Goal: Task Accomplishment & Management: Manage account settings

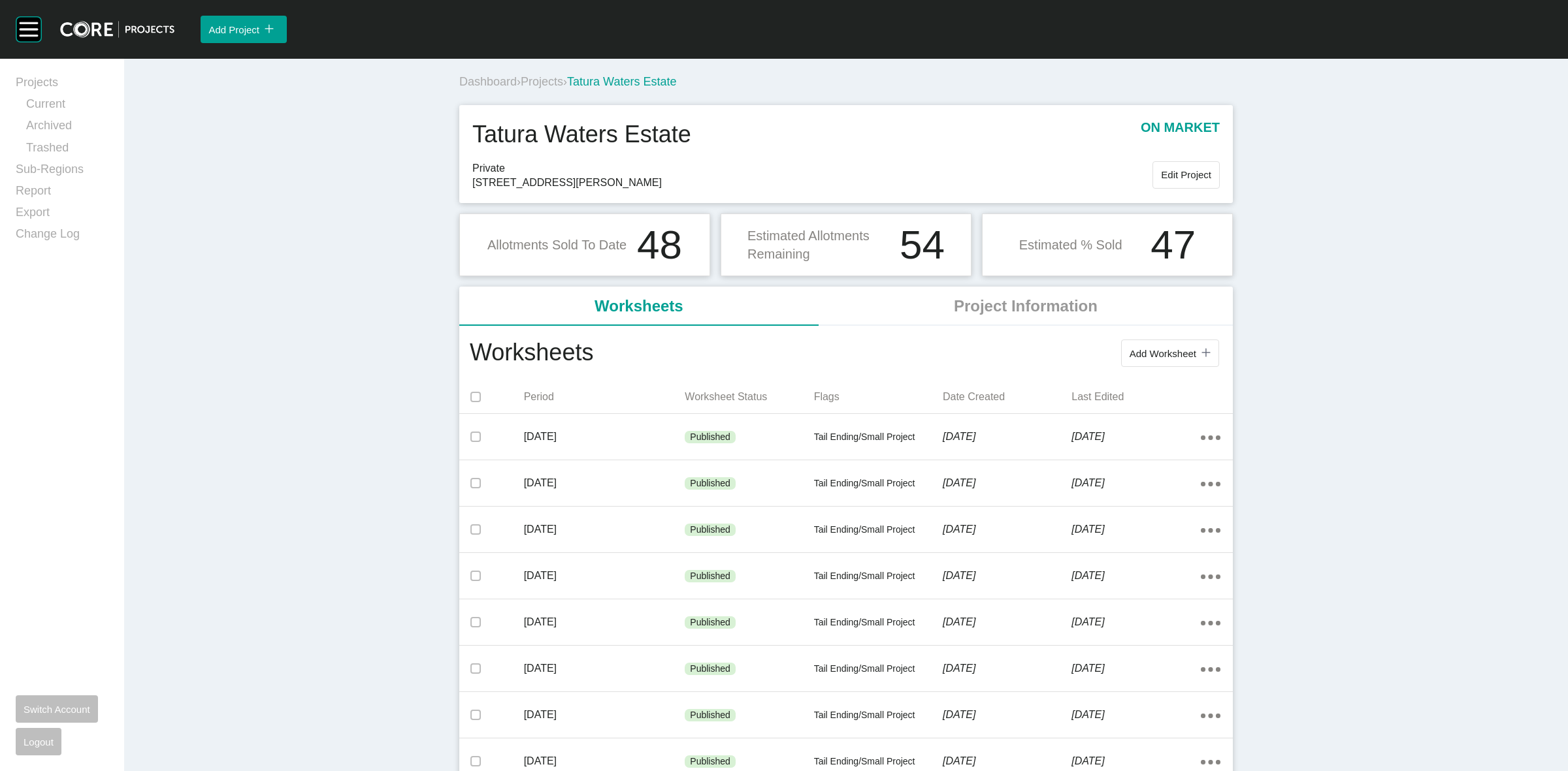
click at [555, 79] on span "Projects" at bounding box center [542, 81] width 43 height 13
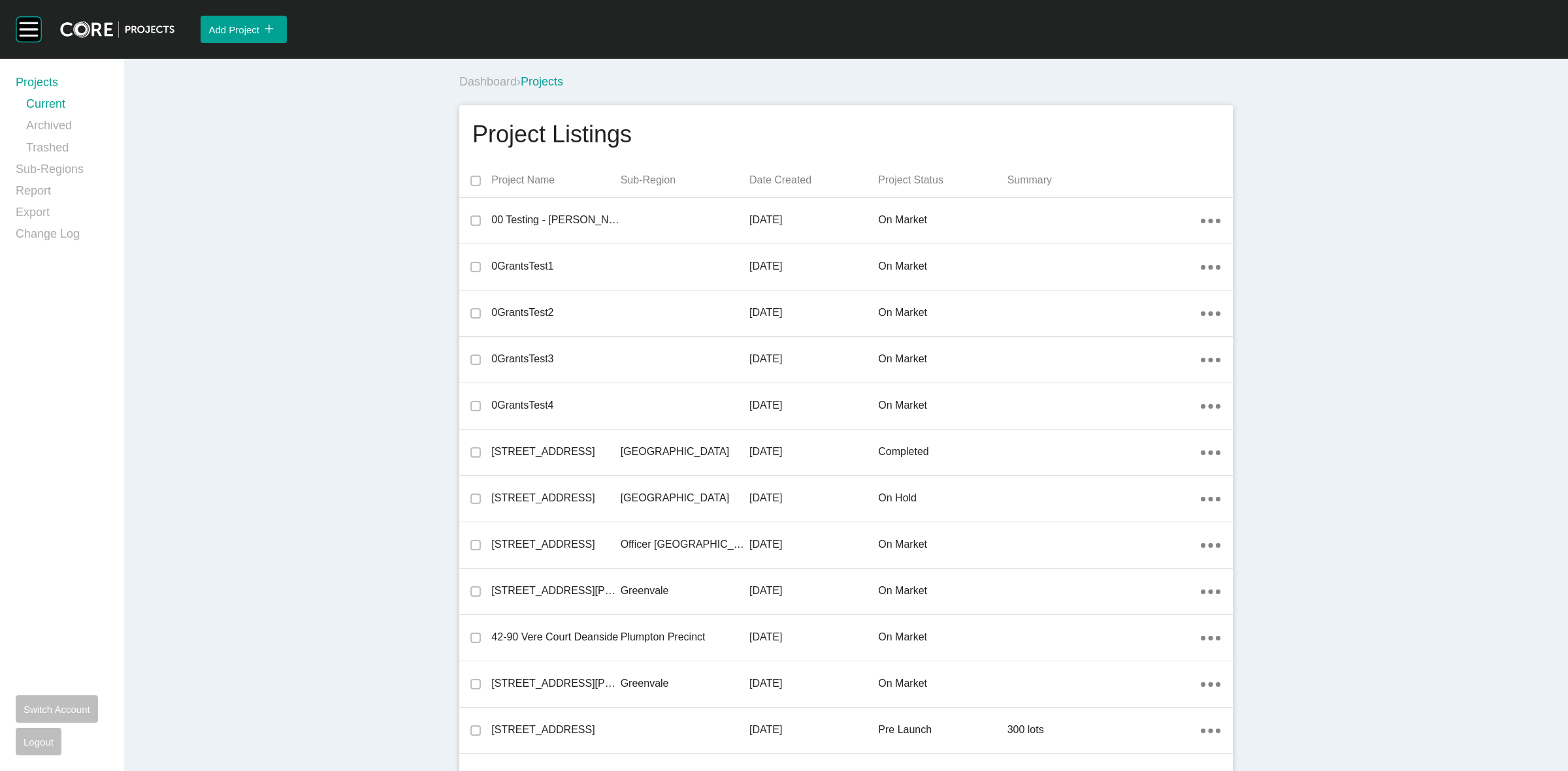
scroll to position [15087, 0]
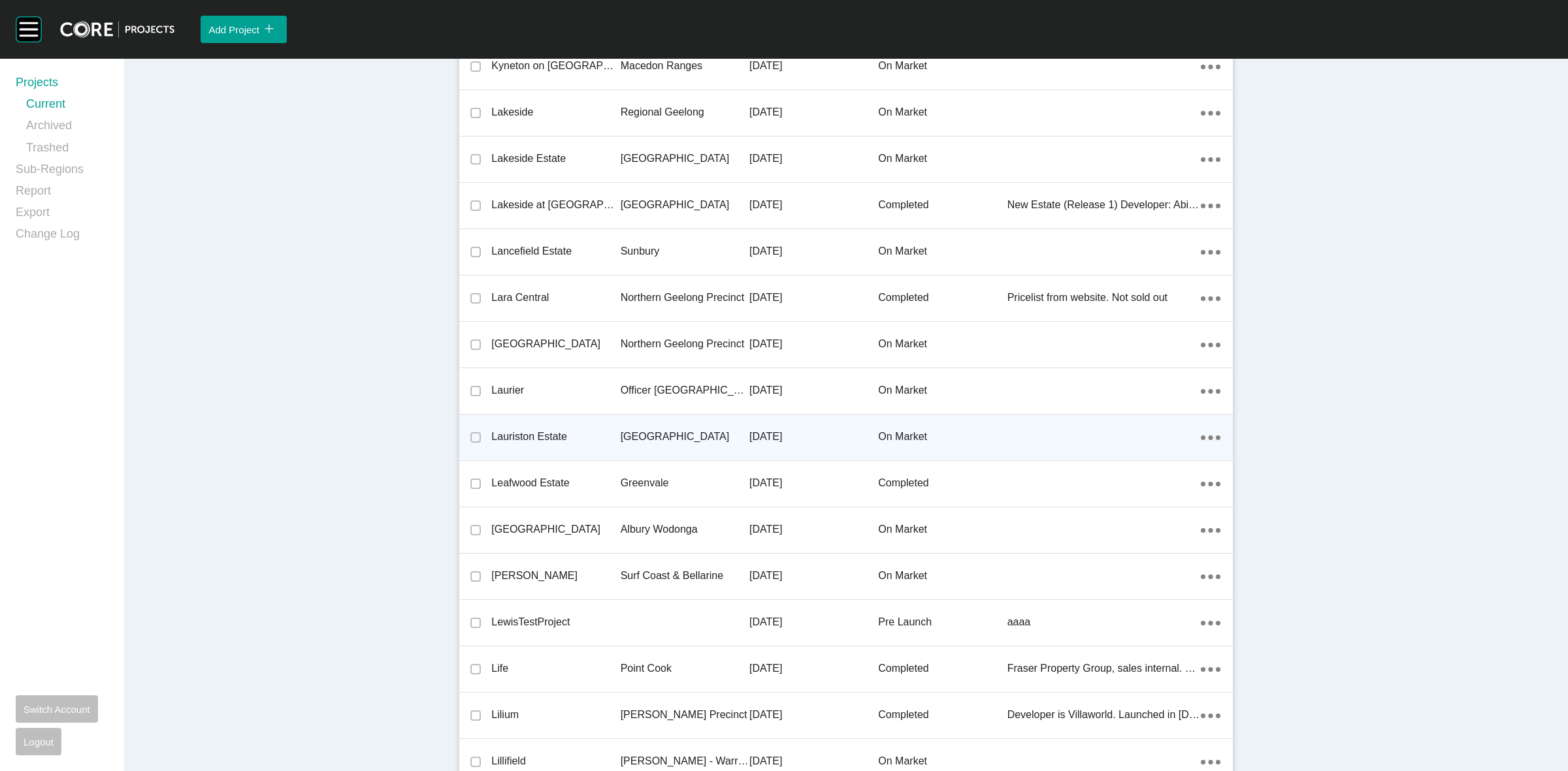
click at [642, 431] on p "[GEOGRAPHIC_DATA]" at bounding box center [685, 436] width 129 height 15
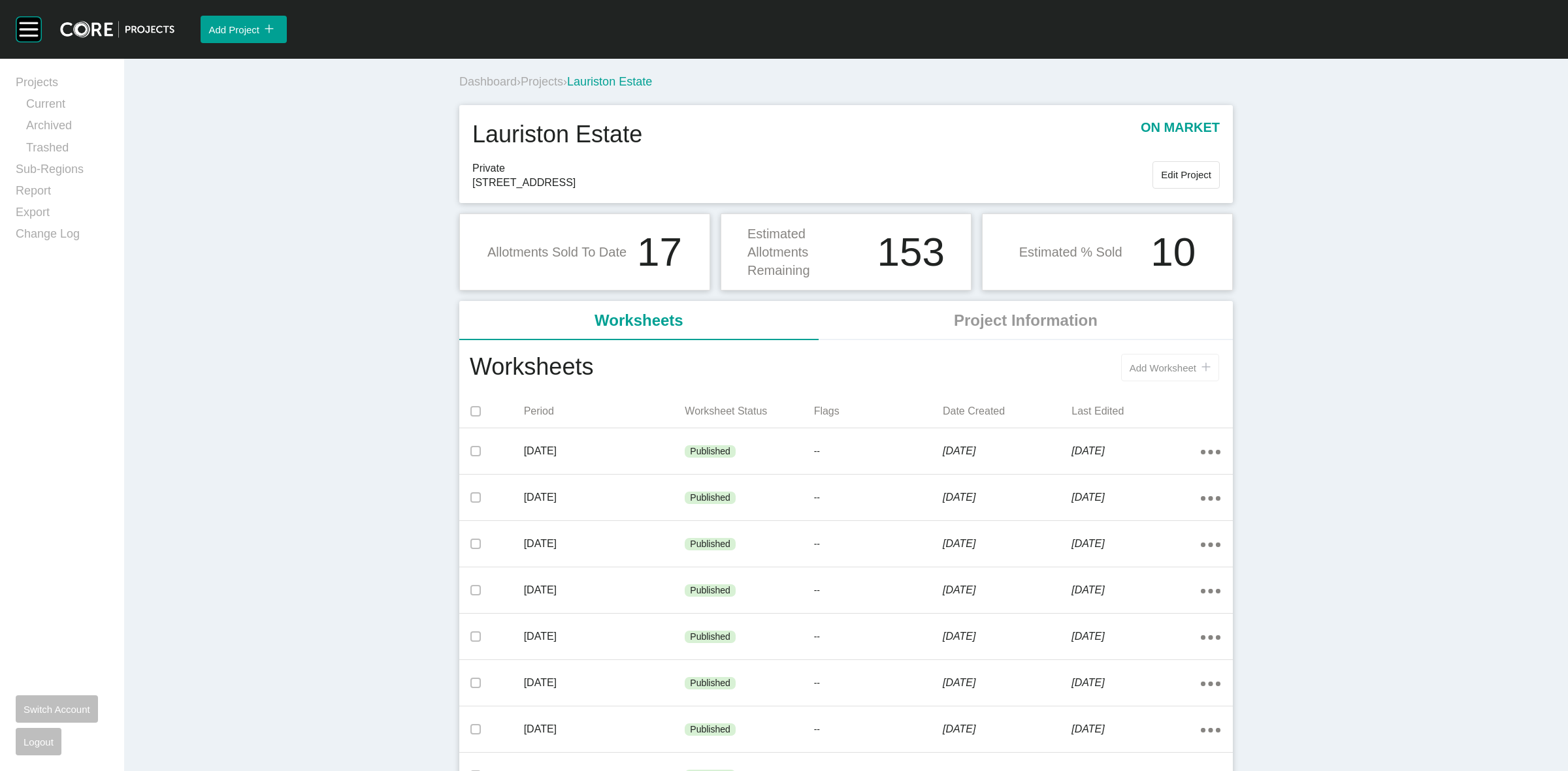
click at [1179, 373] on span "Add Worksheet" at bounding box center [1163, 368] width 67 height 11
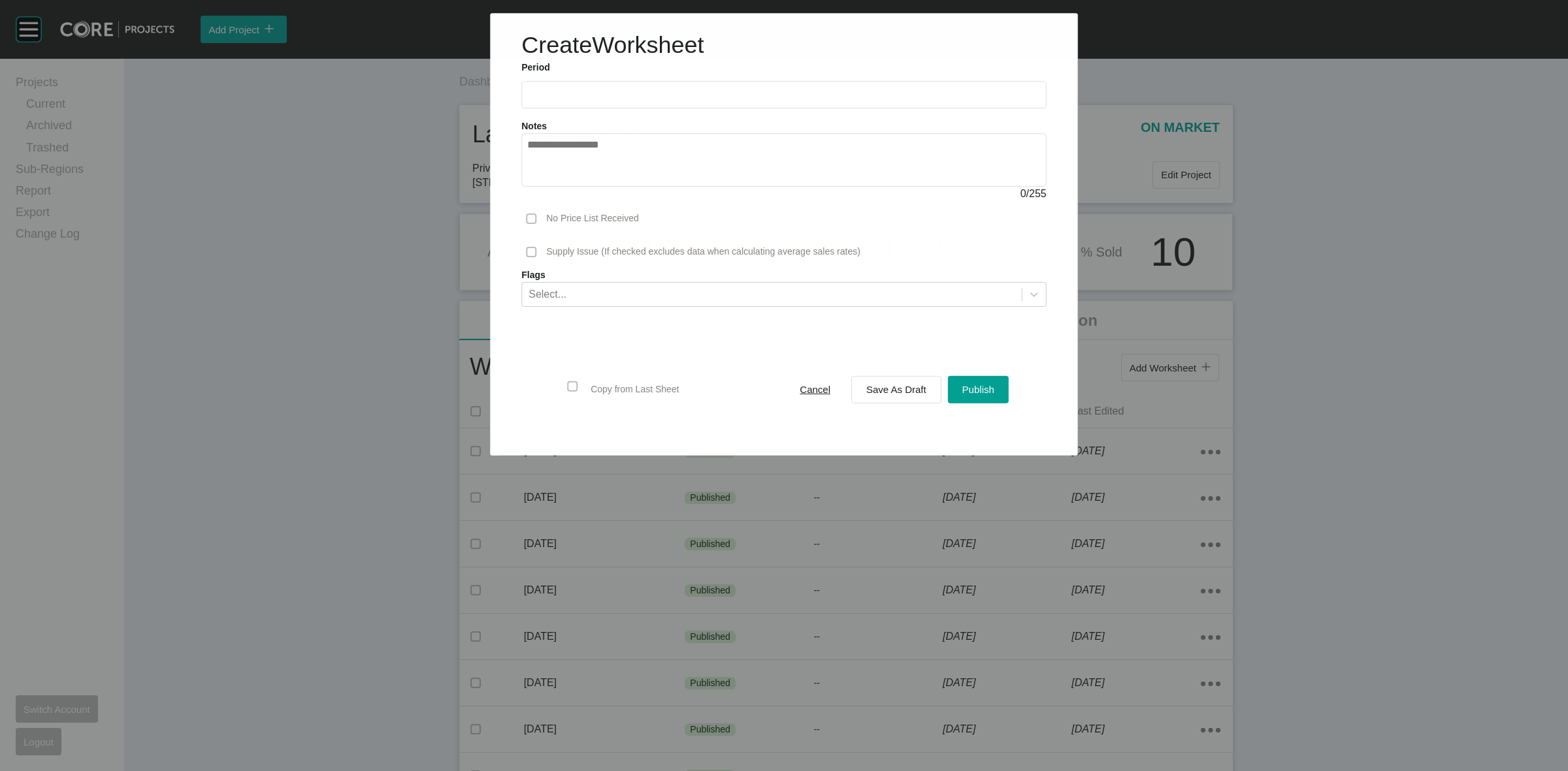
click at [614, 104] on label at bounding box center [783, 95] width 524 height 27
click at [614, 101] on input "text" at bounding box center [783, 95] width 513 height 11
drag, startPoint x: 547, startPoint y: 190, endPoint x: 671, endPoint y: 248, distance: 136.9
click at [547, 188] on li "[DATE]" at bounding box center [546, 190] width 44 height 22
type input "*********"
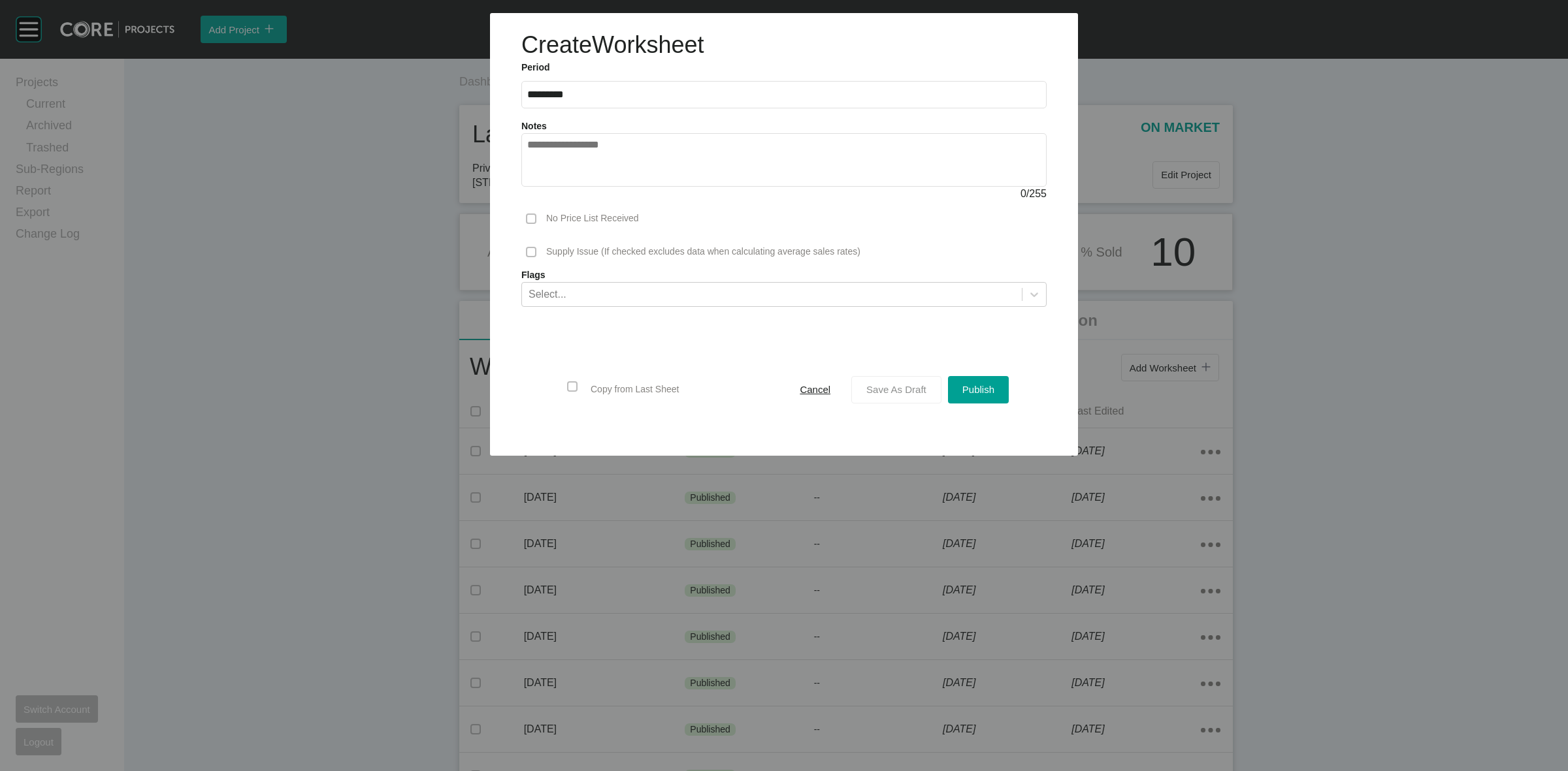
click at [894, 385] on span "Save As Draft" at bounding box center [896, 389] width 60 height 11
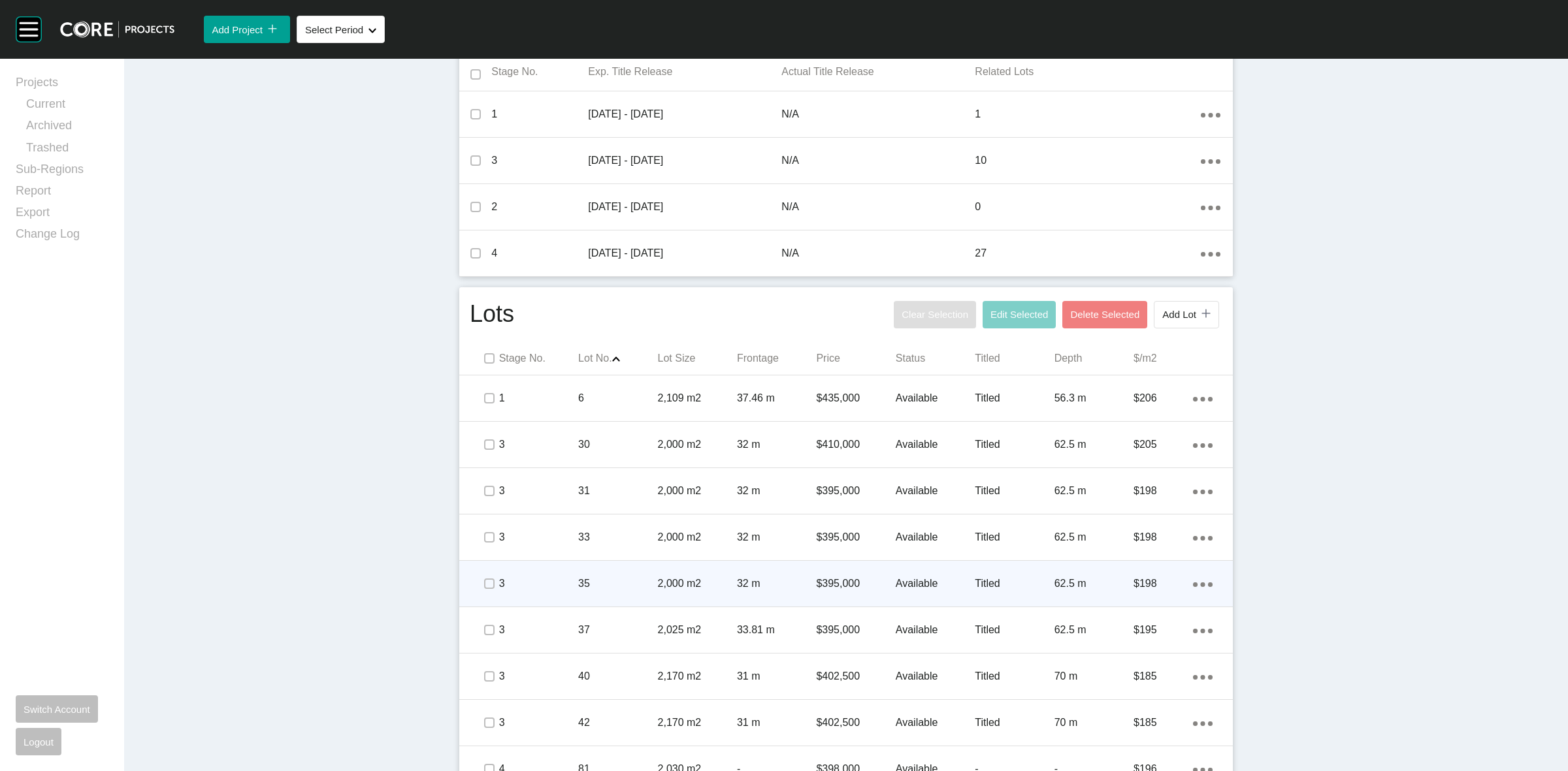
scroll to position [571, 0]
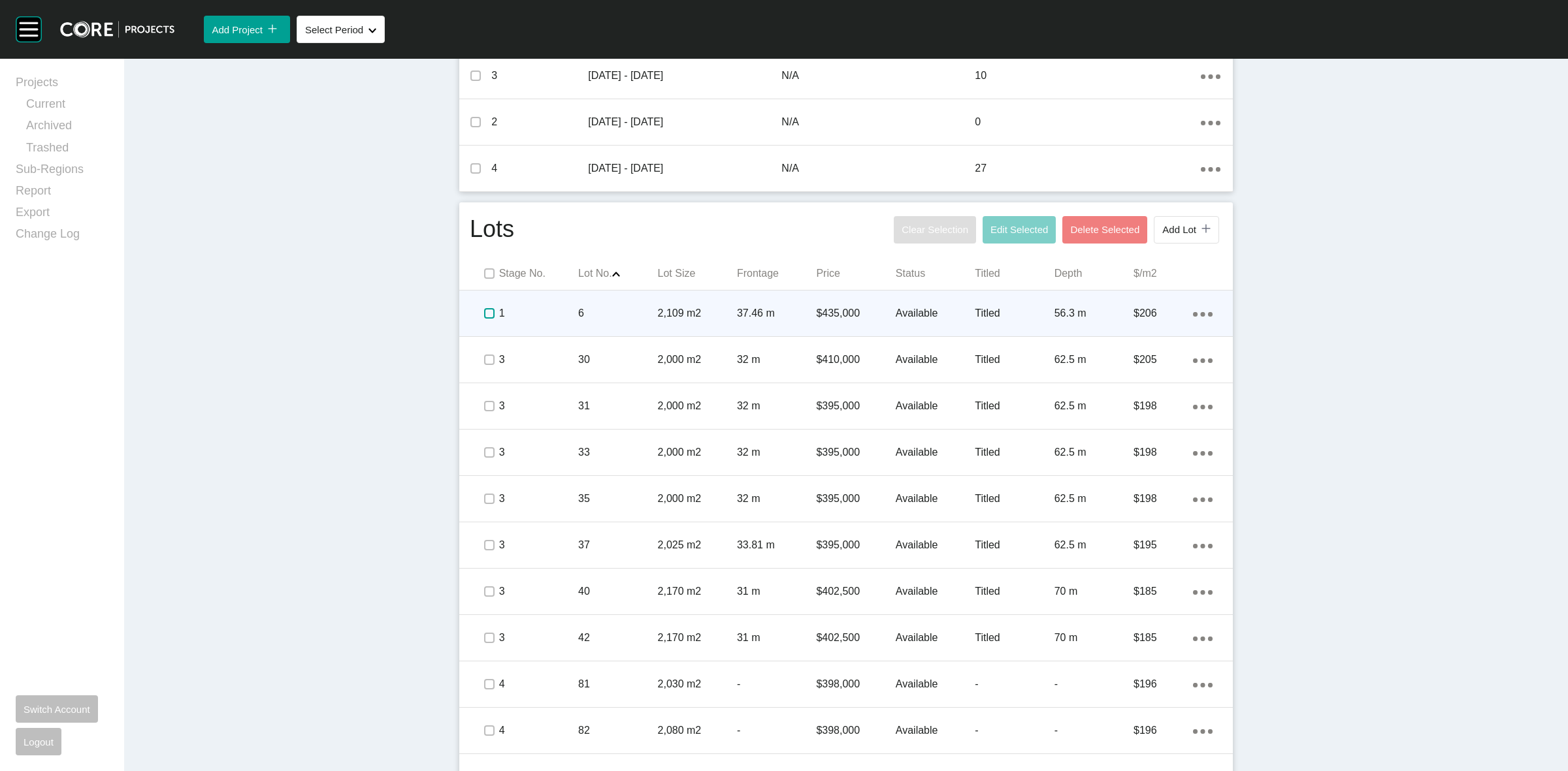
click at [479, 312] on span at bounding box center [489, 313] width 20 height 20
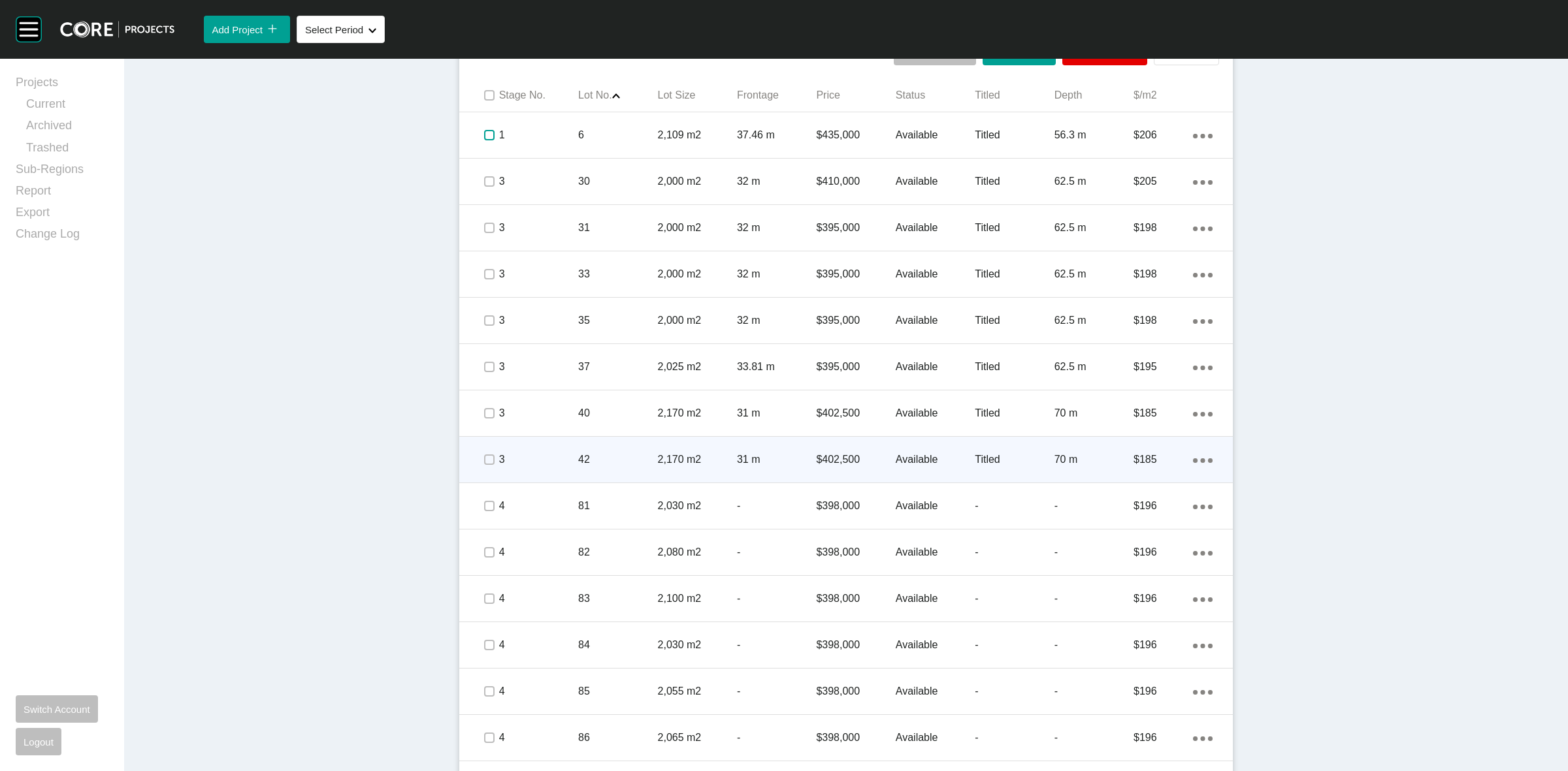
scroll to position [816, 0]
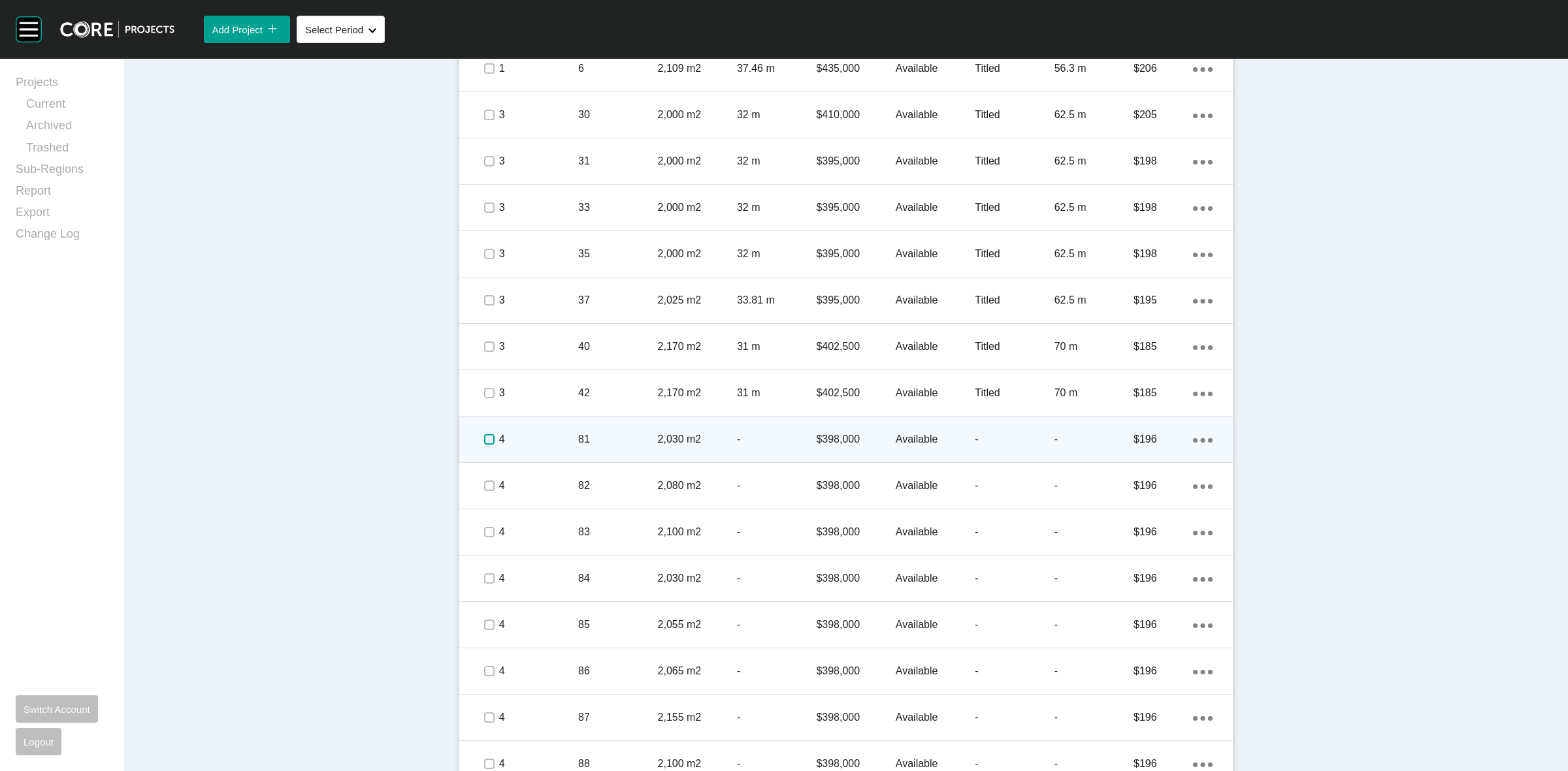
click at [484, 441] on label at bounding box center [489, 440] width 10 height 10
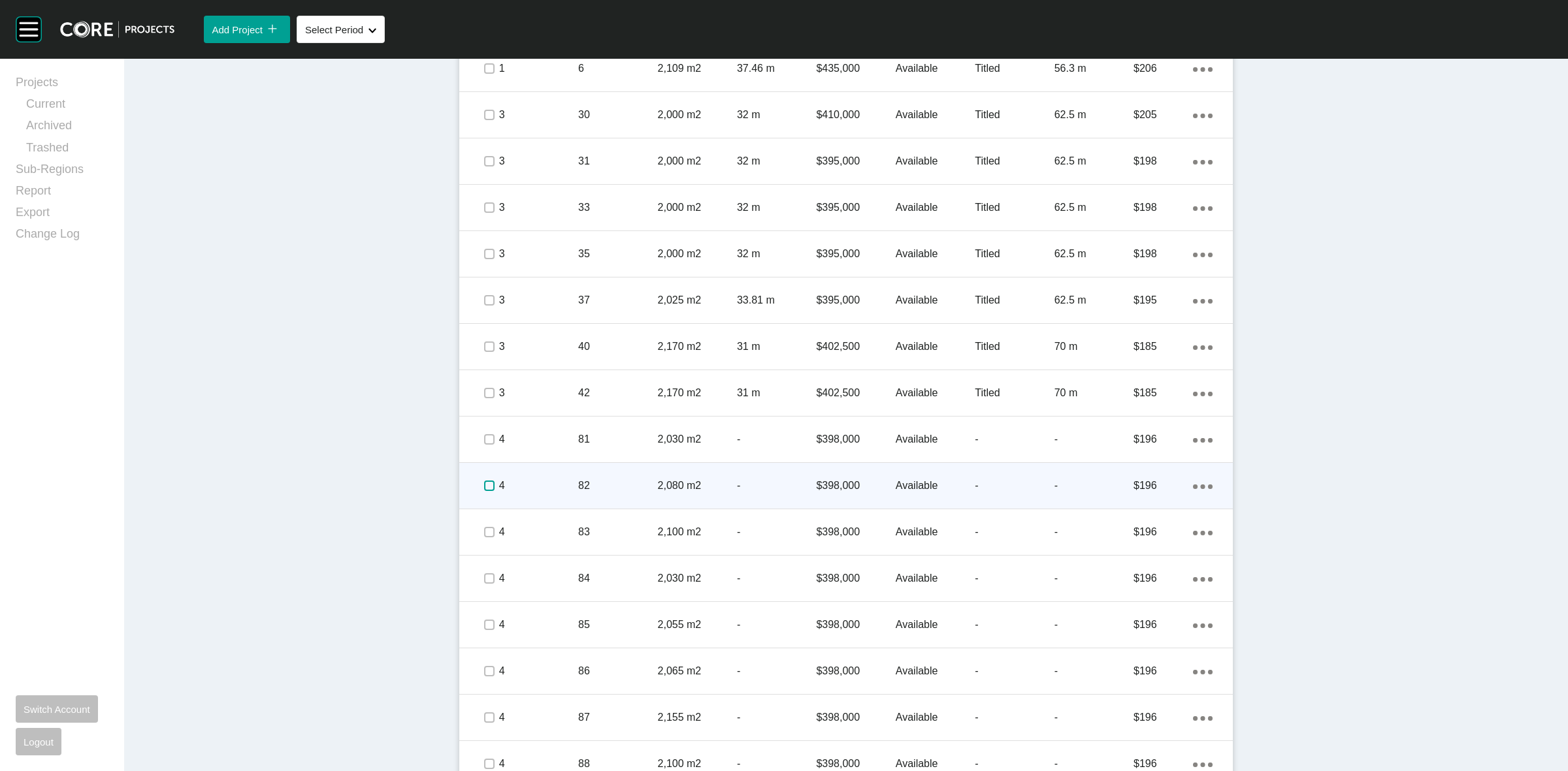
click at [484, 485] on label at bounding box center [489, 486] width 10 height 10
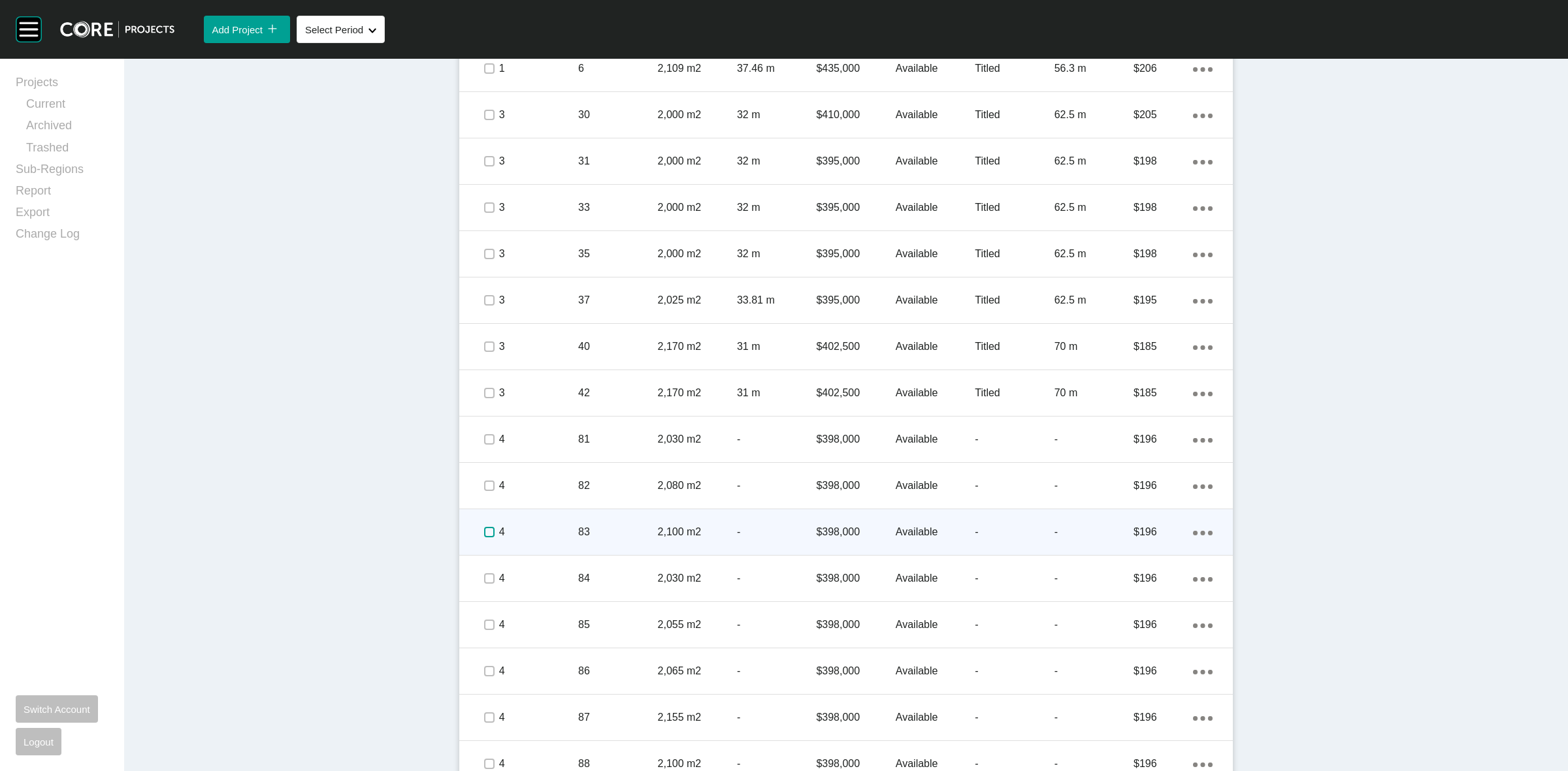
click at [484, 534] on label at bounding box center [489, 532] width 10 height 10
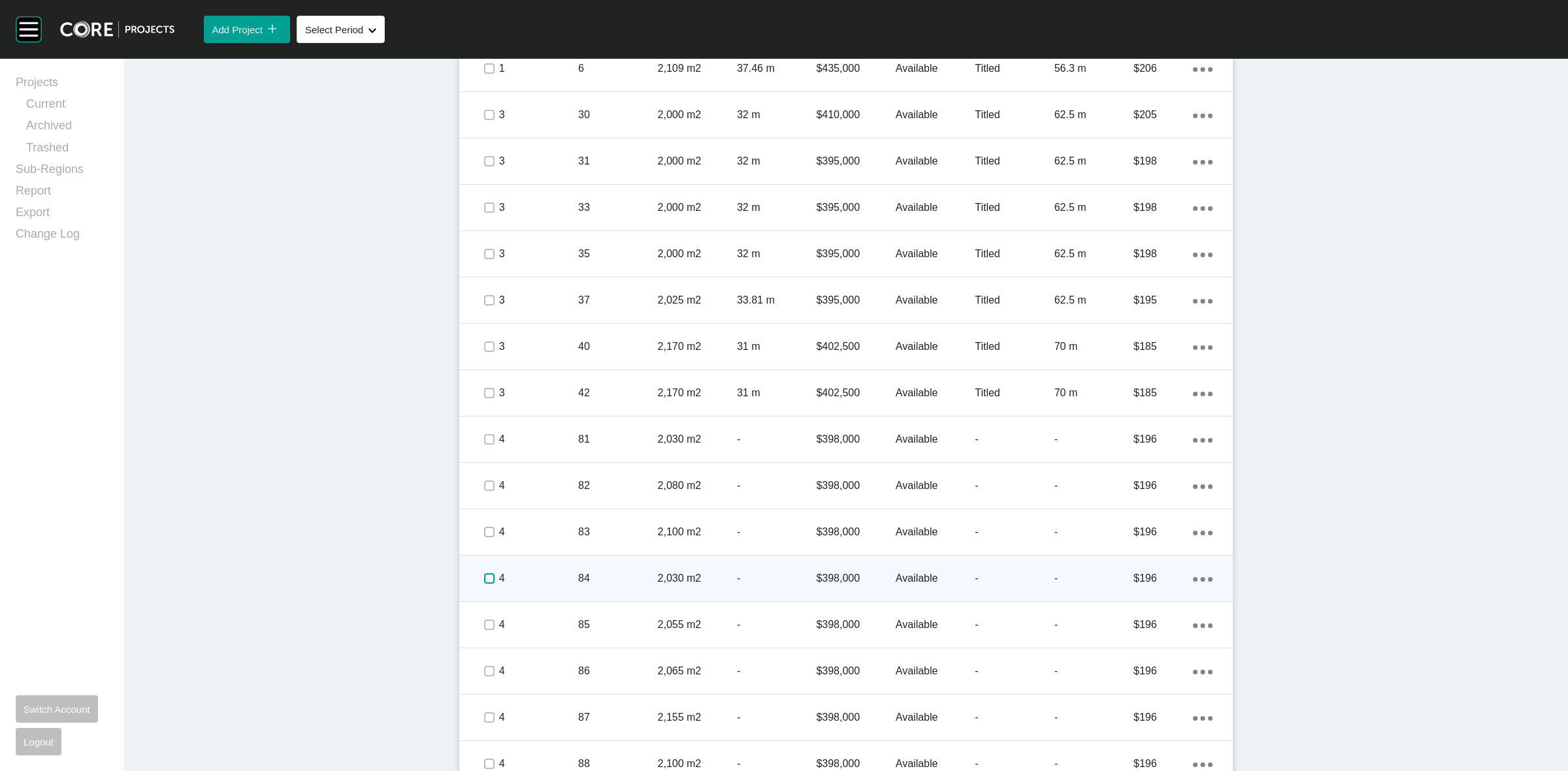
click at [484, 582] on label at bounding box center [489, 579] width 10 height 10
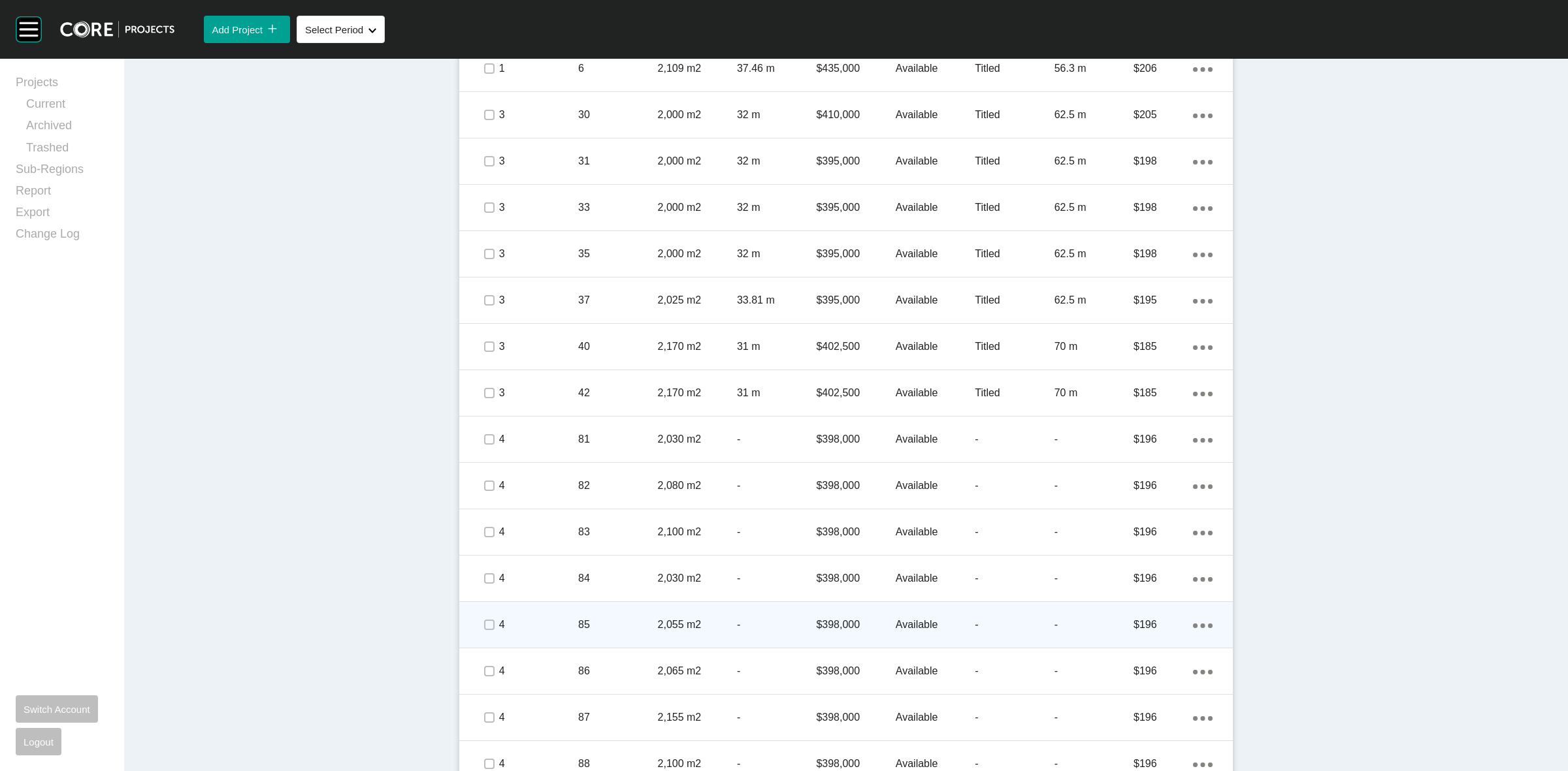
drag, startPoint x: 484, startPoint y: 614, endPoint x: 482, endPoint y: 647, distance: 33.1
click at [484, 615] on div at bounding box center [489, 625] width 20 height 46
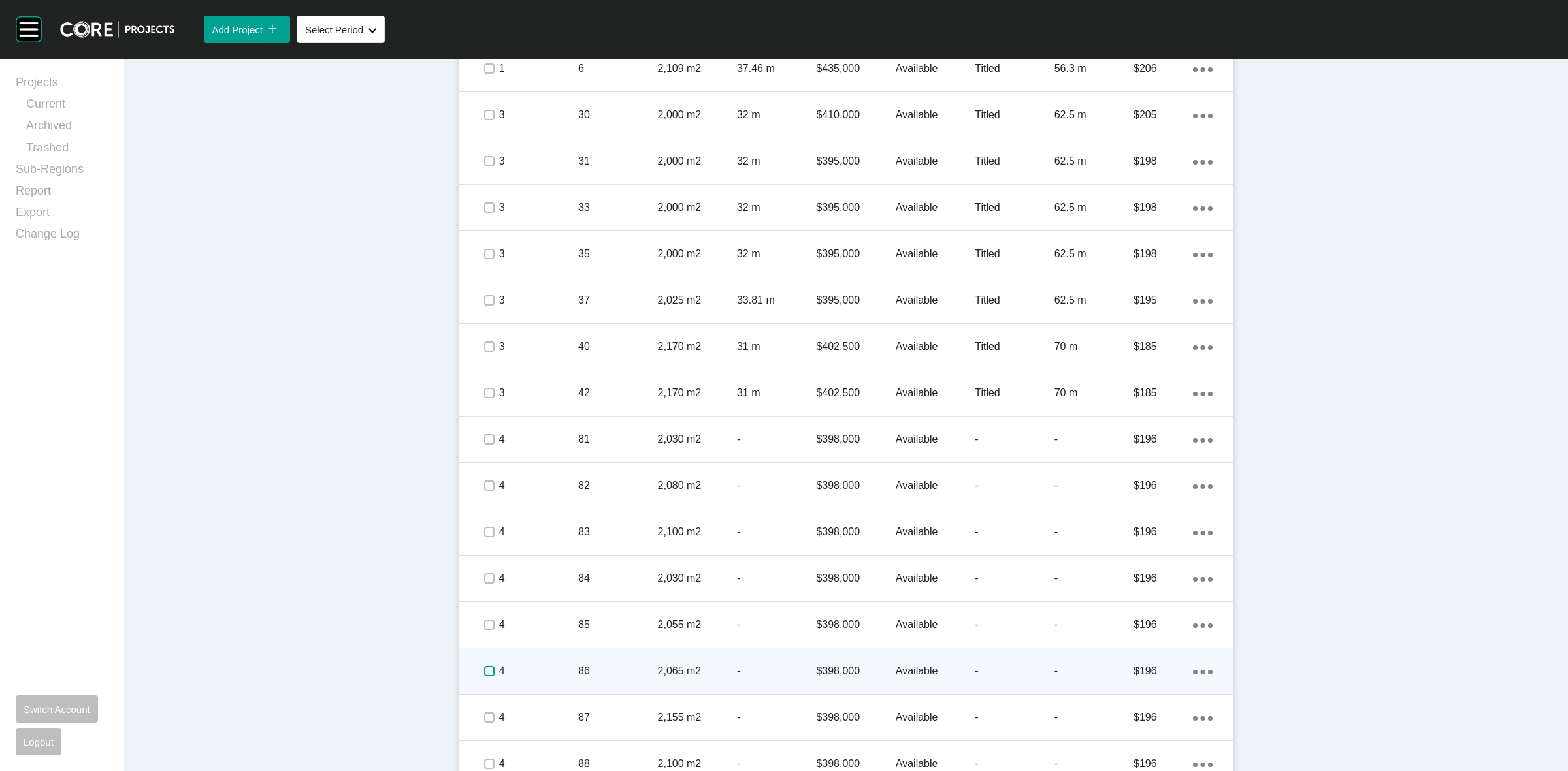
click at [484, 669] on label at bounding box center [489, 671] width 10 height 10
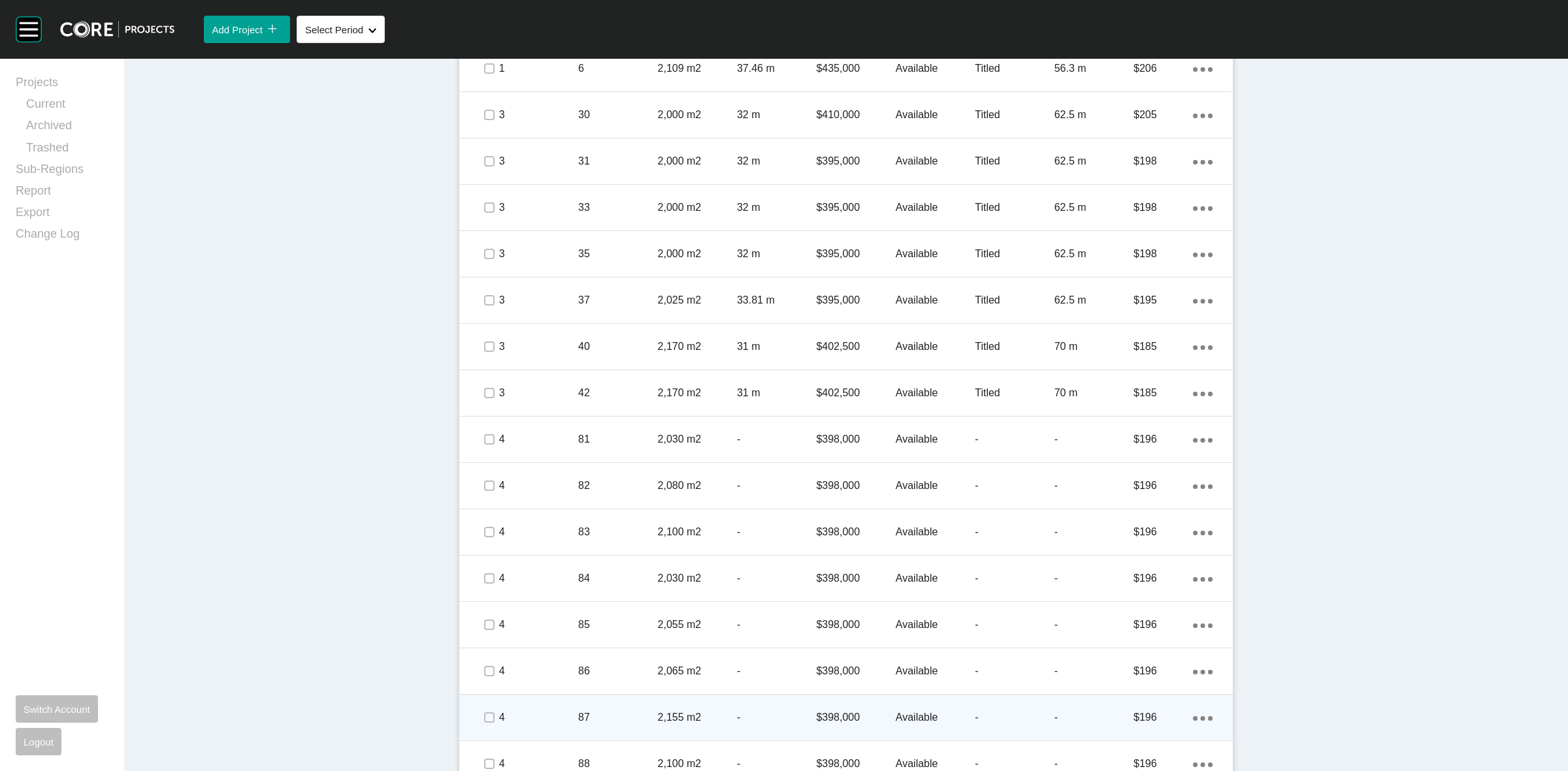
click at [483, 735] on div at bounding box center [489, 718] width 20 height 46
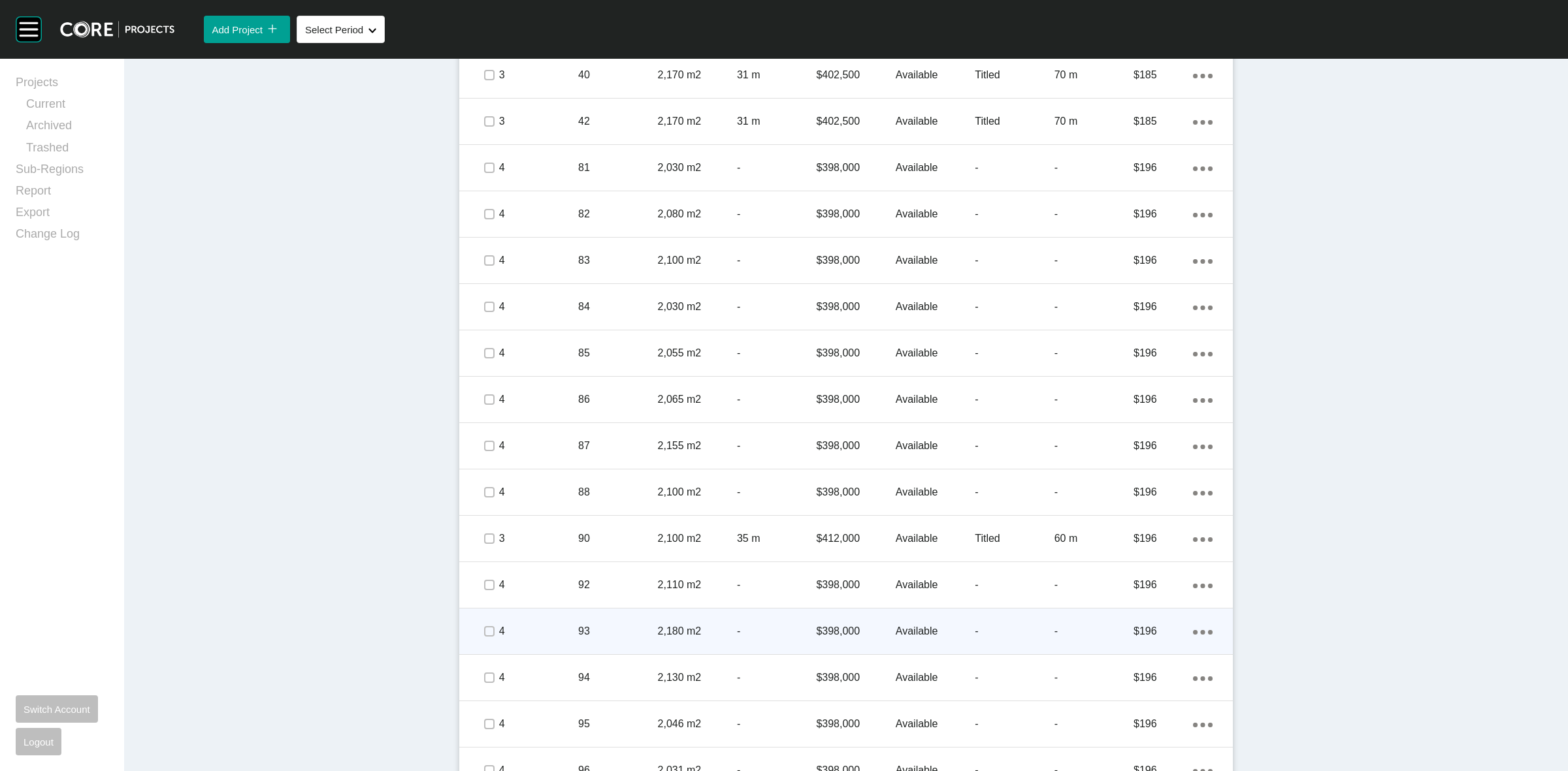
scroll to position [1143, 0]
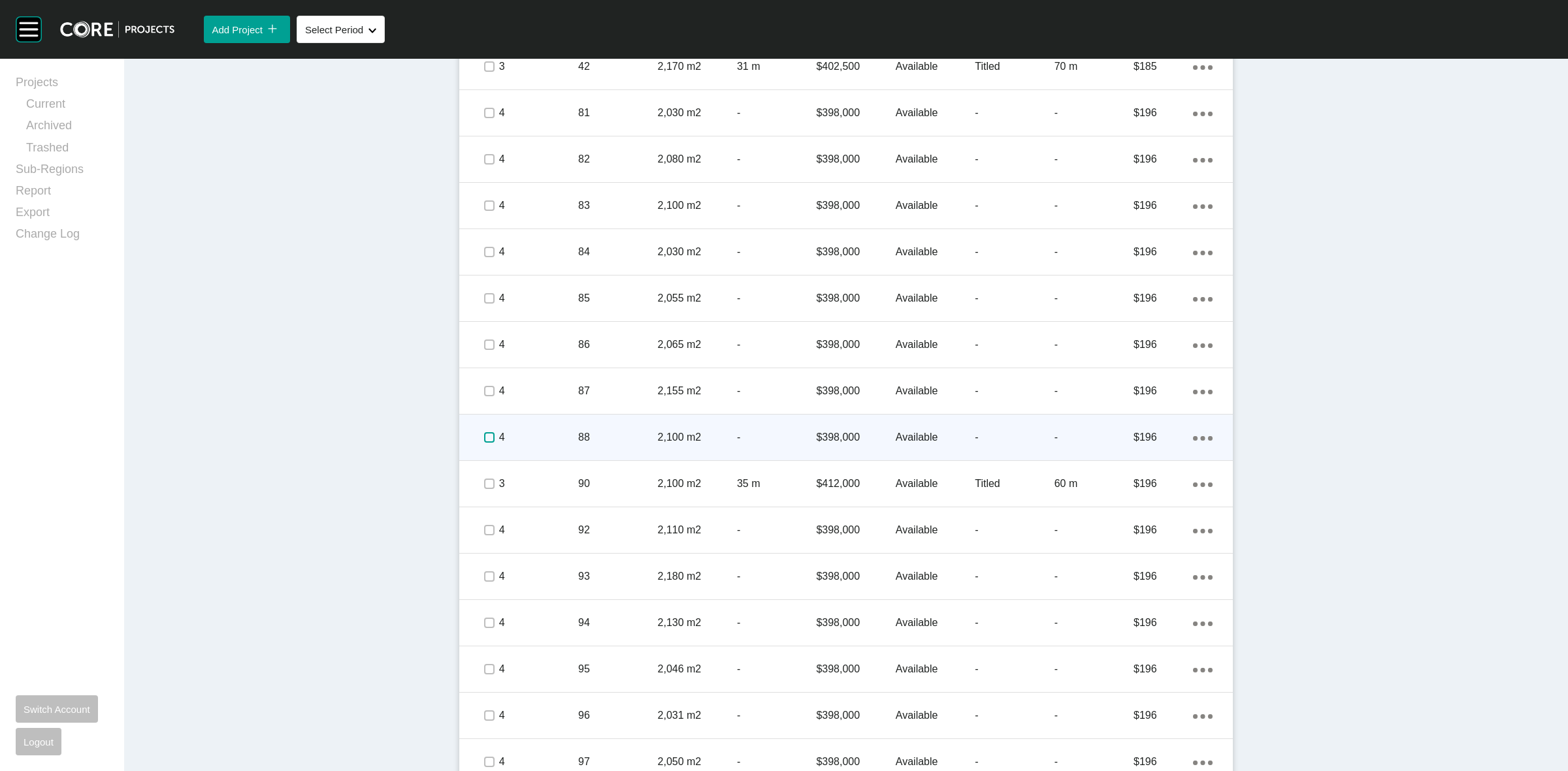
click at [484, 435] on label at bounding box center [489, 437] width 10 height 10
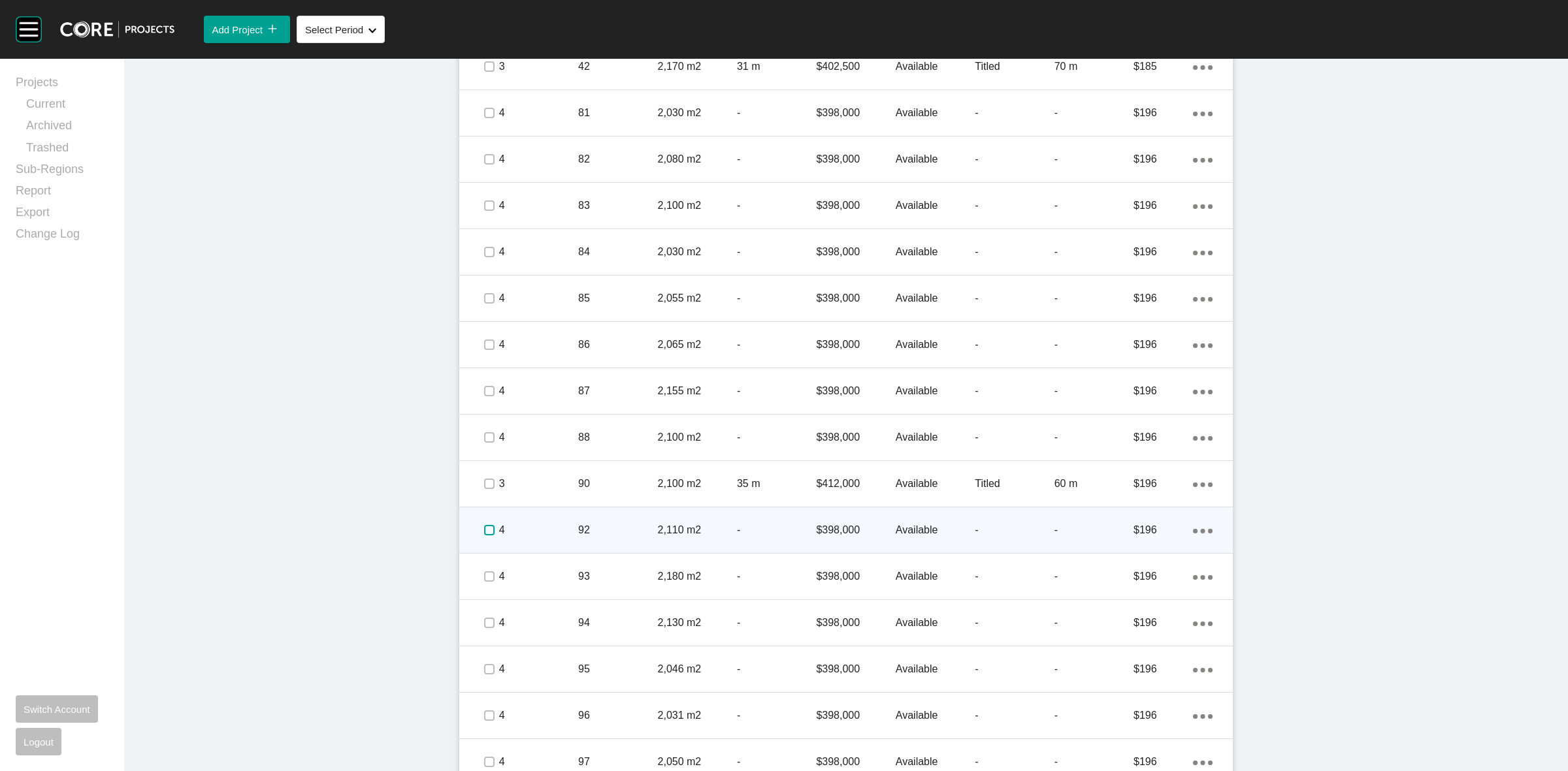
click at [489, 527] on label at bounding box center [489, 530] width 10 height 10
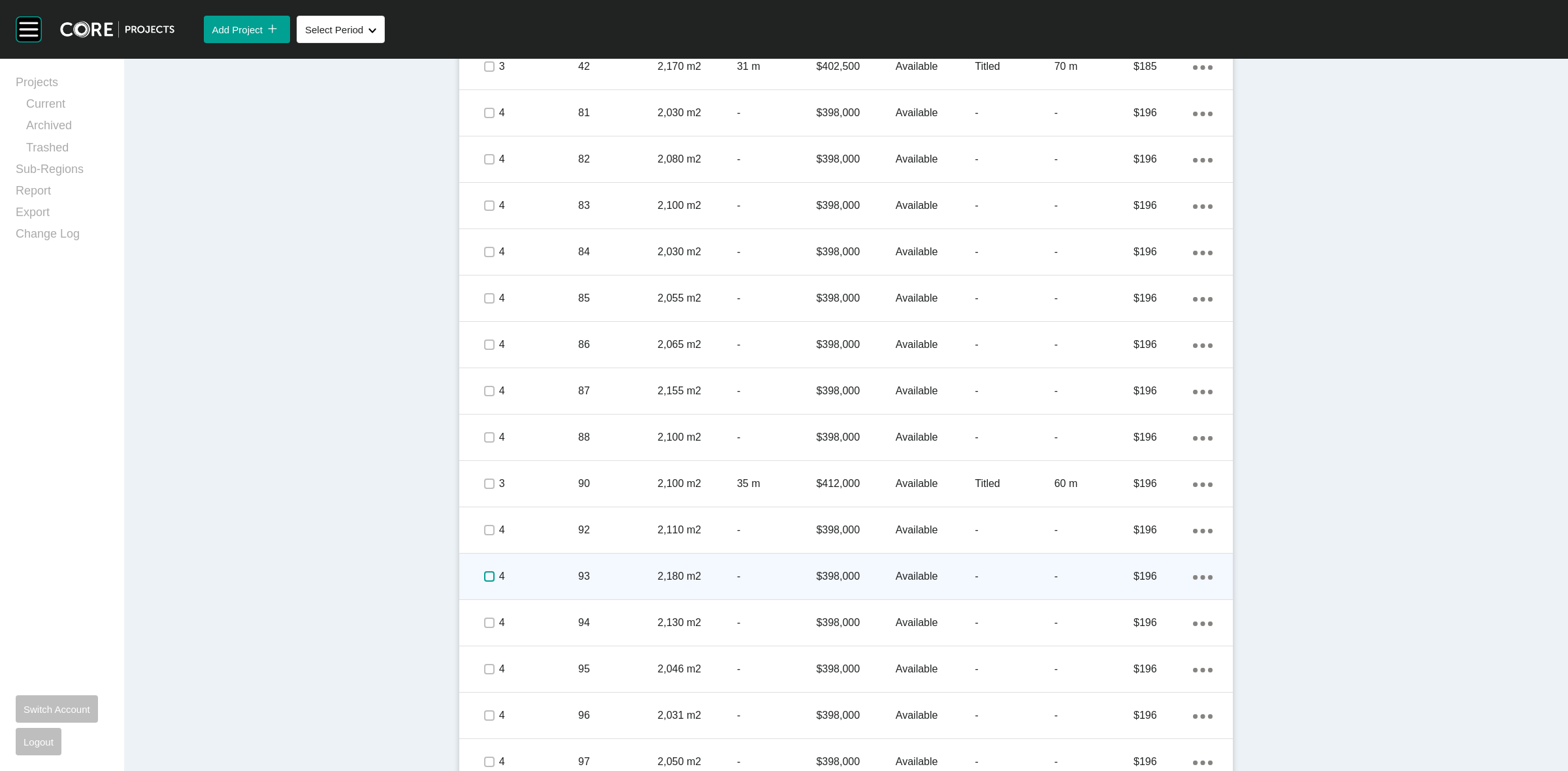
click at [485, 572] on label at bounding box center [489, 576] width 10 height 10
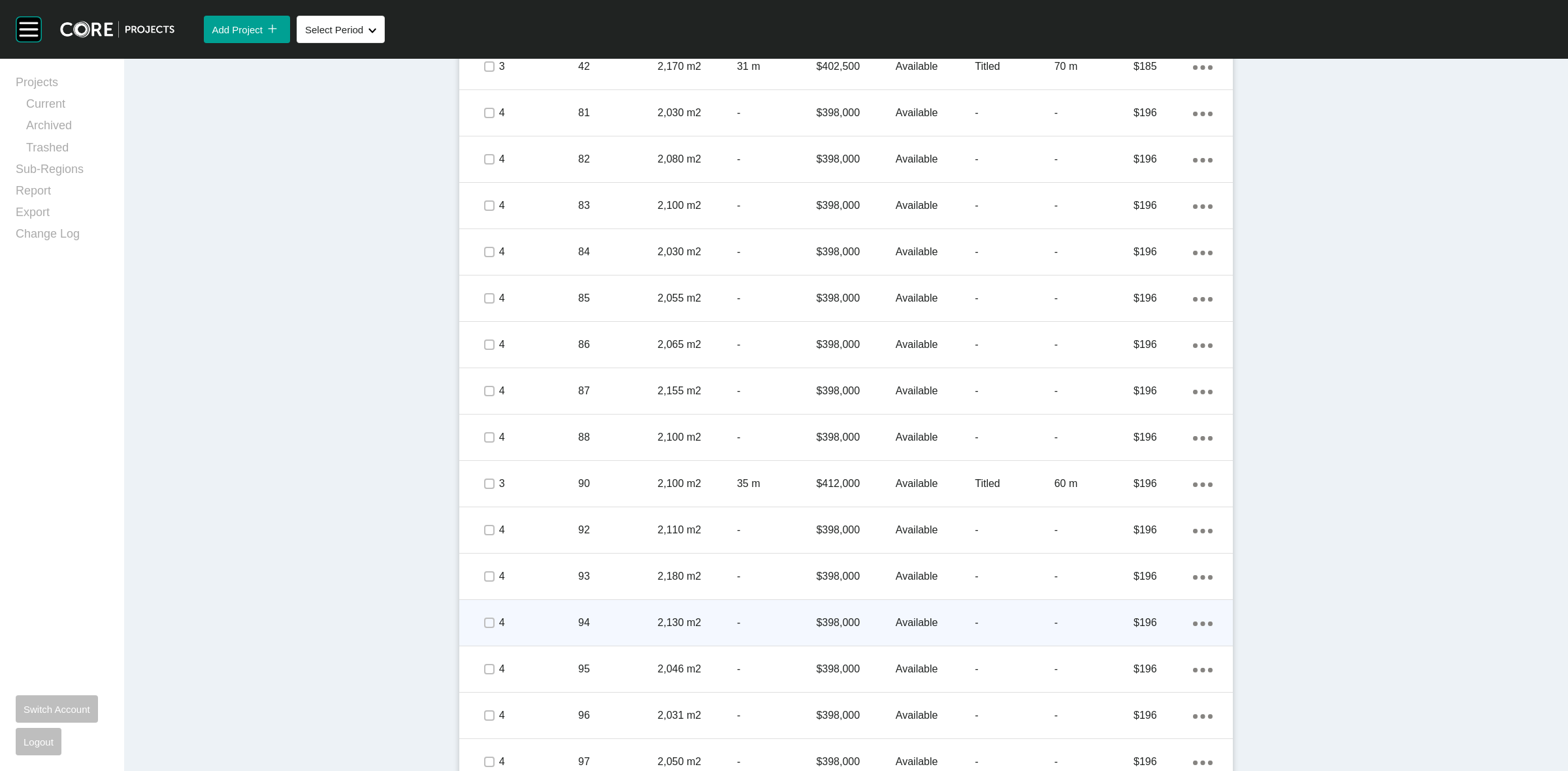
click at [491, 618] on span at bounding box center [489, 622] width 20 height 20
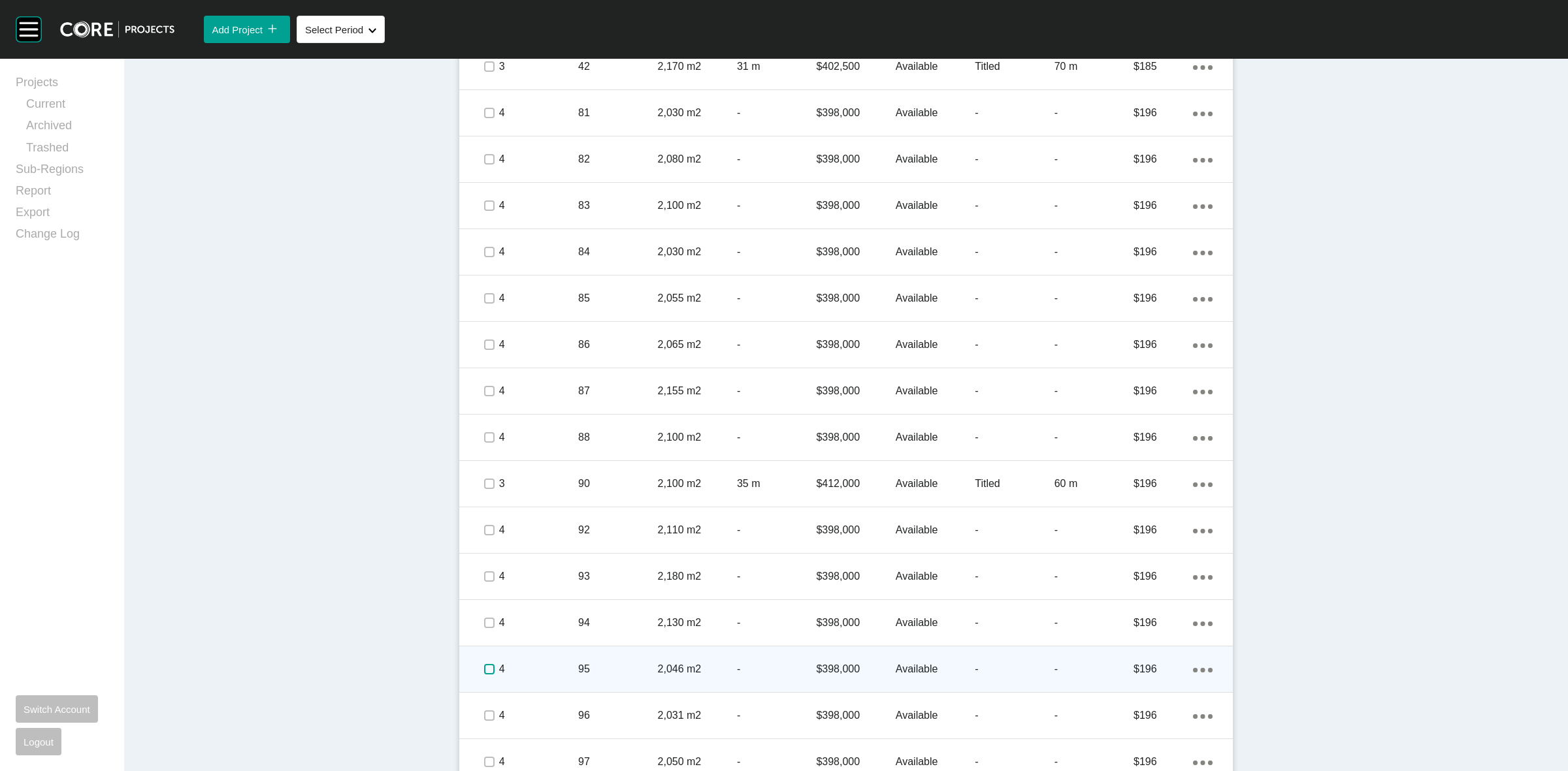
click at [488, 670] on label at bounding box center [489, 669] width 10 height 10
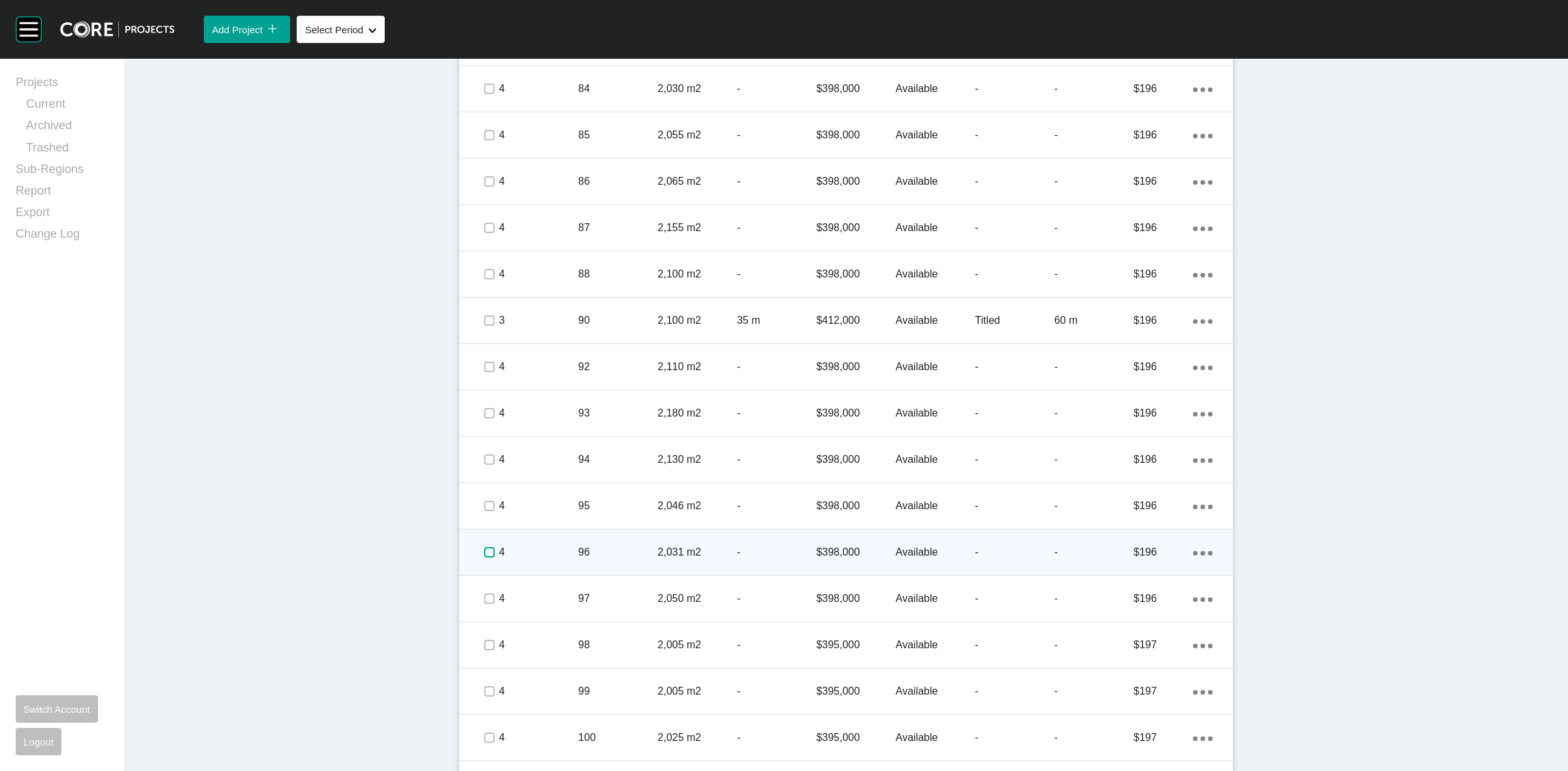
click at [485, 551] on label at bounding box center [489, 552] width 10 height 10
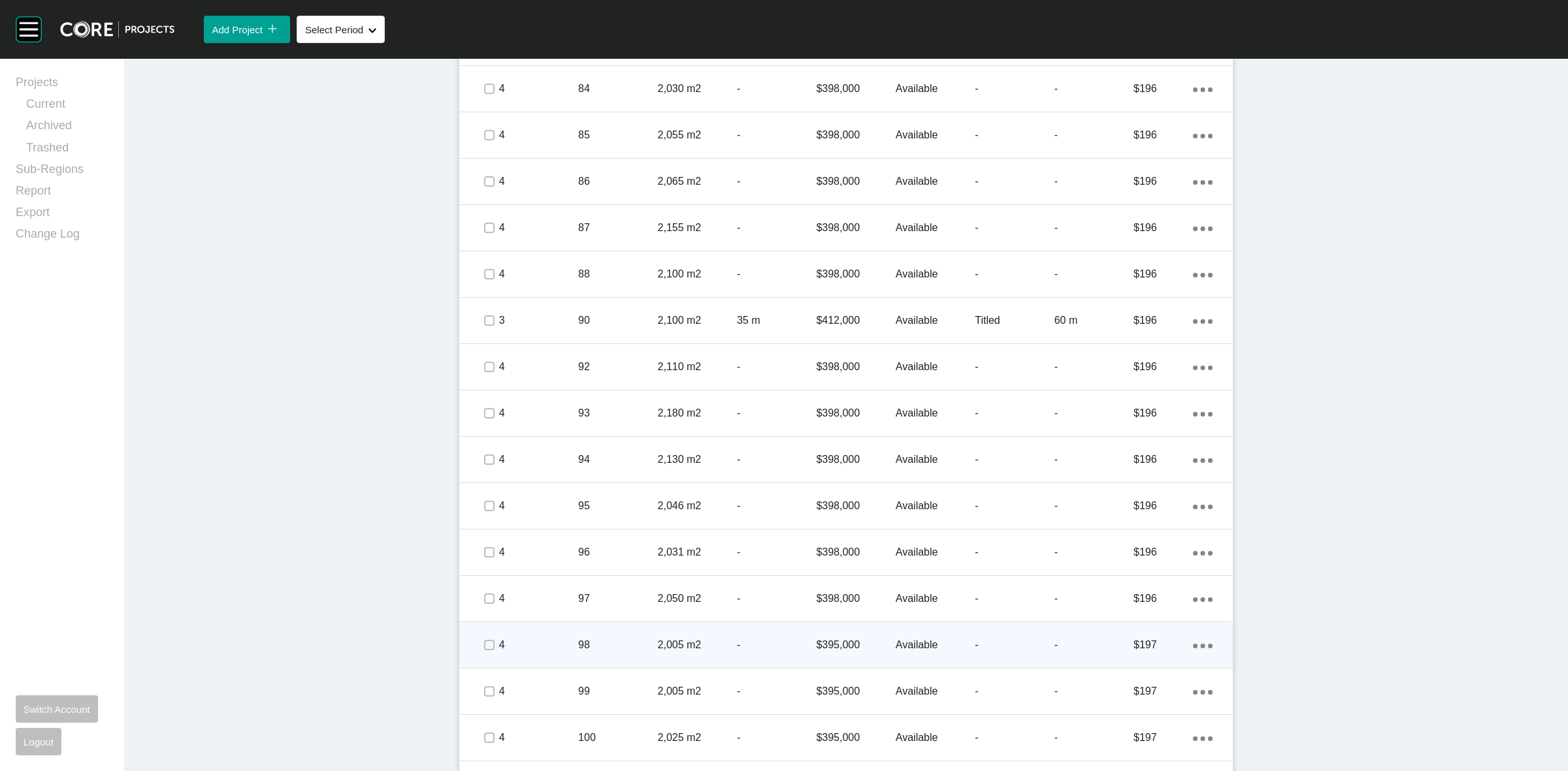
drag, startPoint x: 488, startPoint y: 589, endPoint x: 494, endPoint y: 664, distance: 75.2
click at [488, 590] on span at bounding box center [489, 599] width 20 height 20
click at [484, 640] on label at bounding box center [489, 645] width 10 height 10
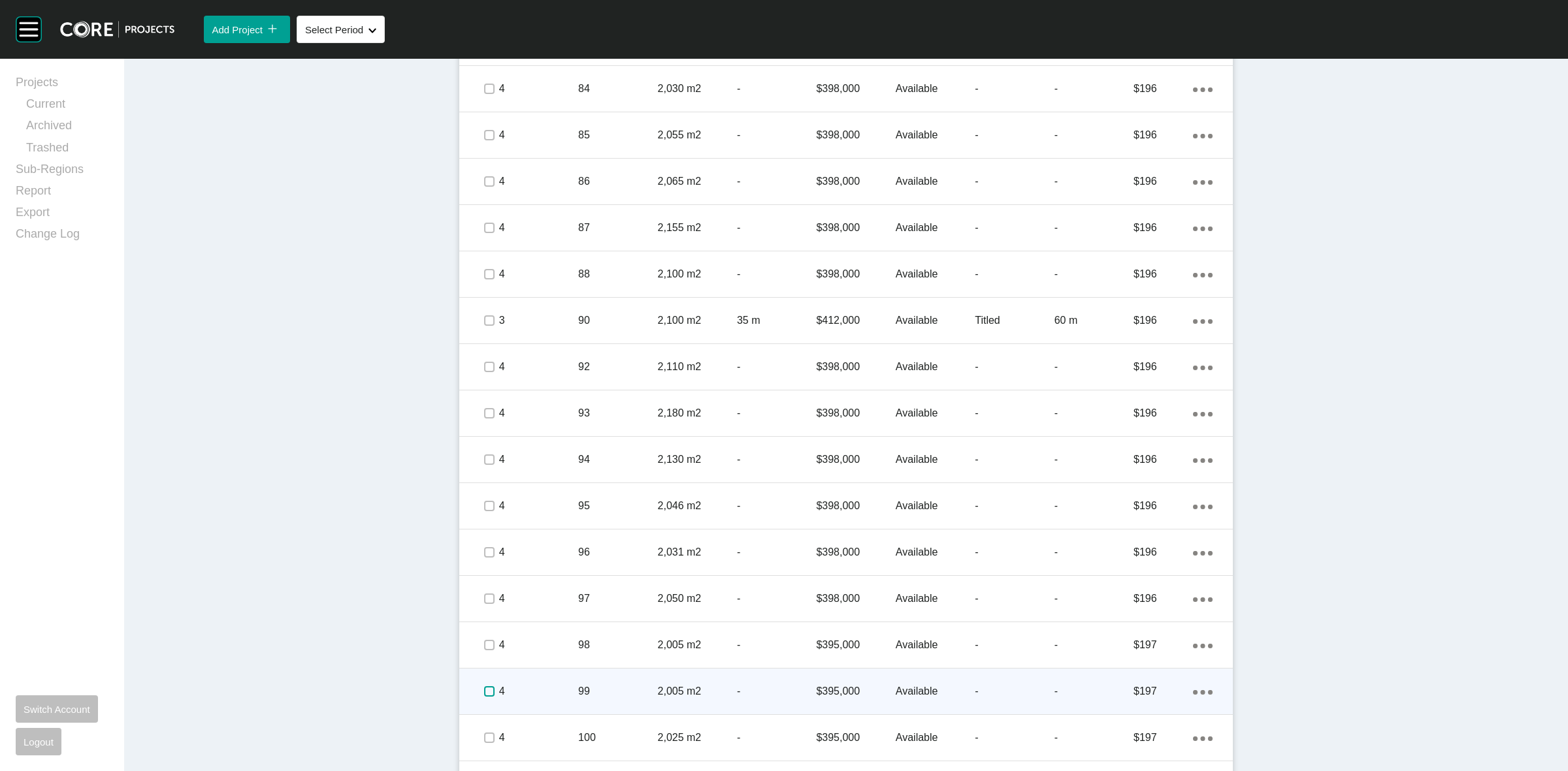
click at [484, 694] on label at bounding box center [489, 692] width 10 height 10
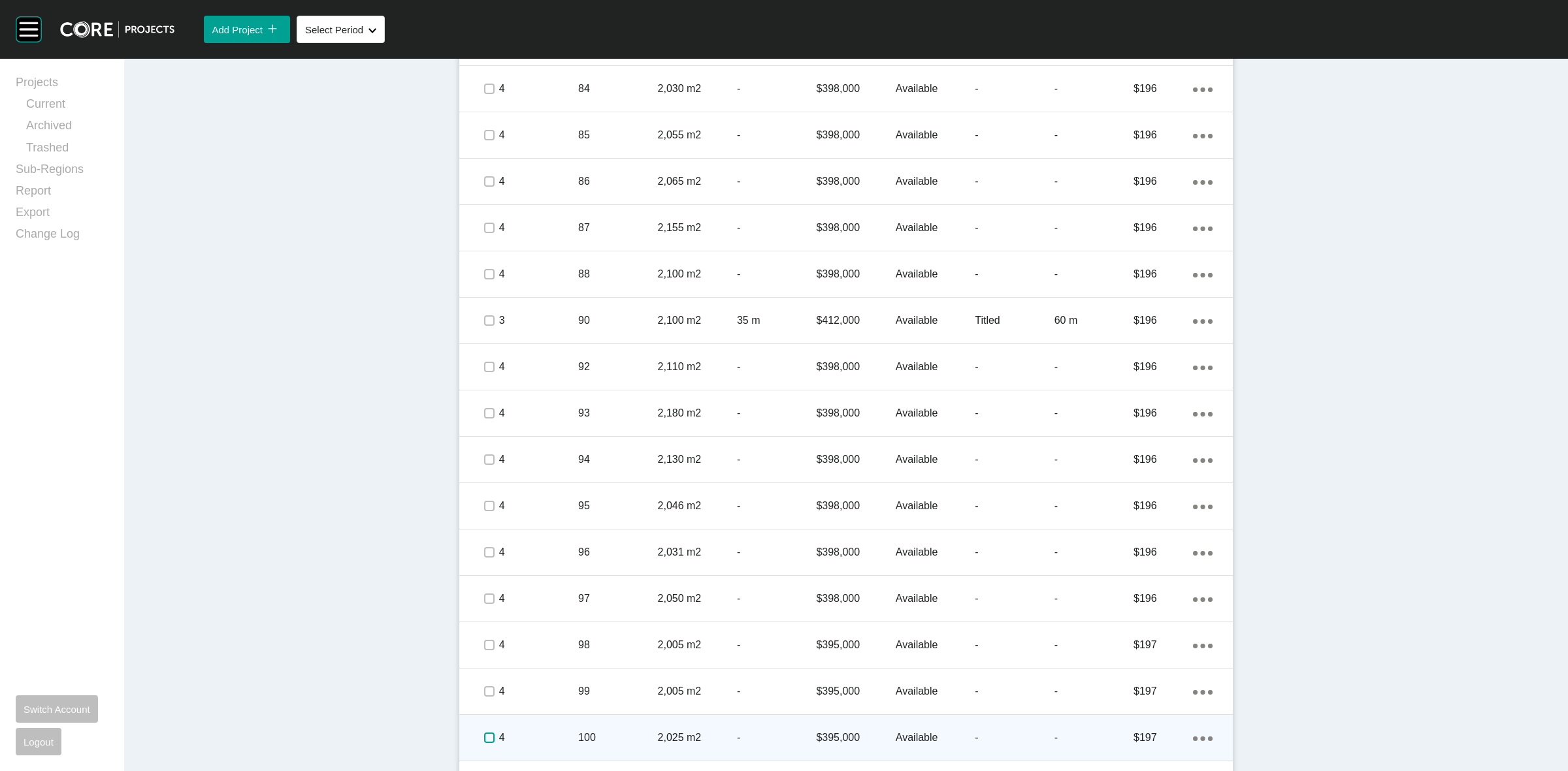
click at [484, 738] on label at bounding box center [489, 738] width 10 height 10
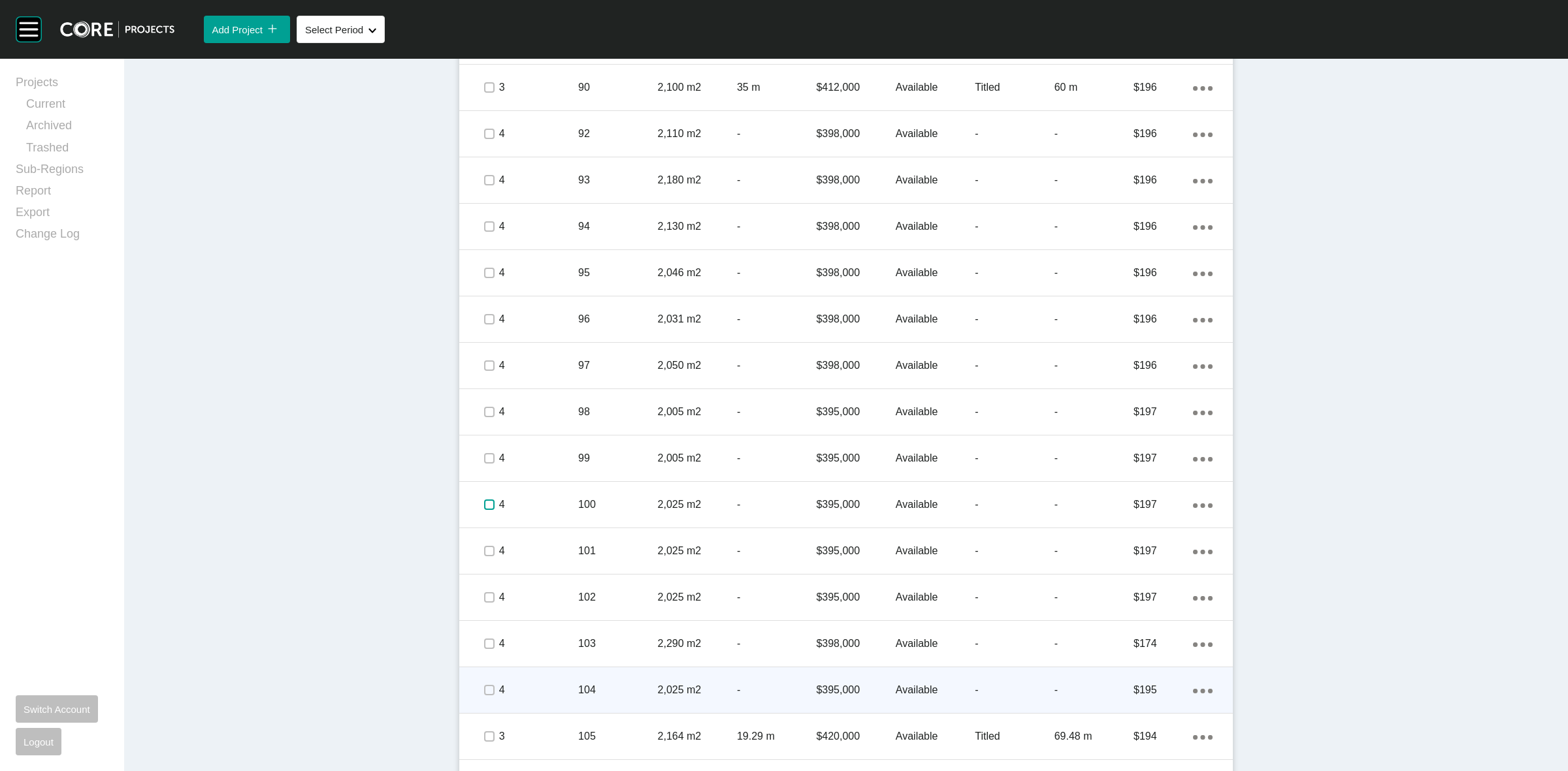
scroll to position [1551, 0]
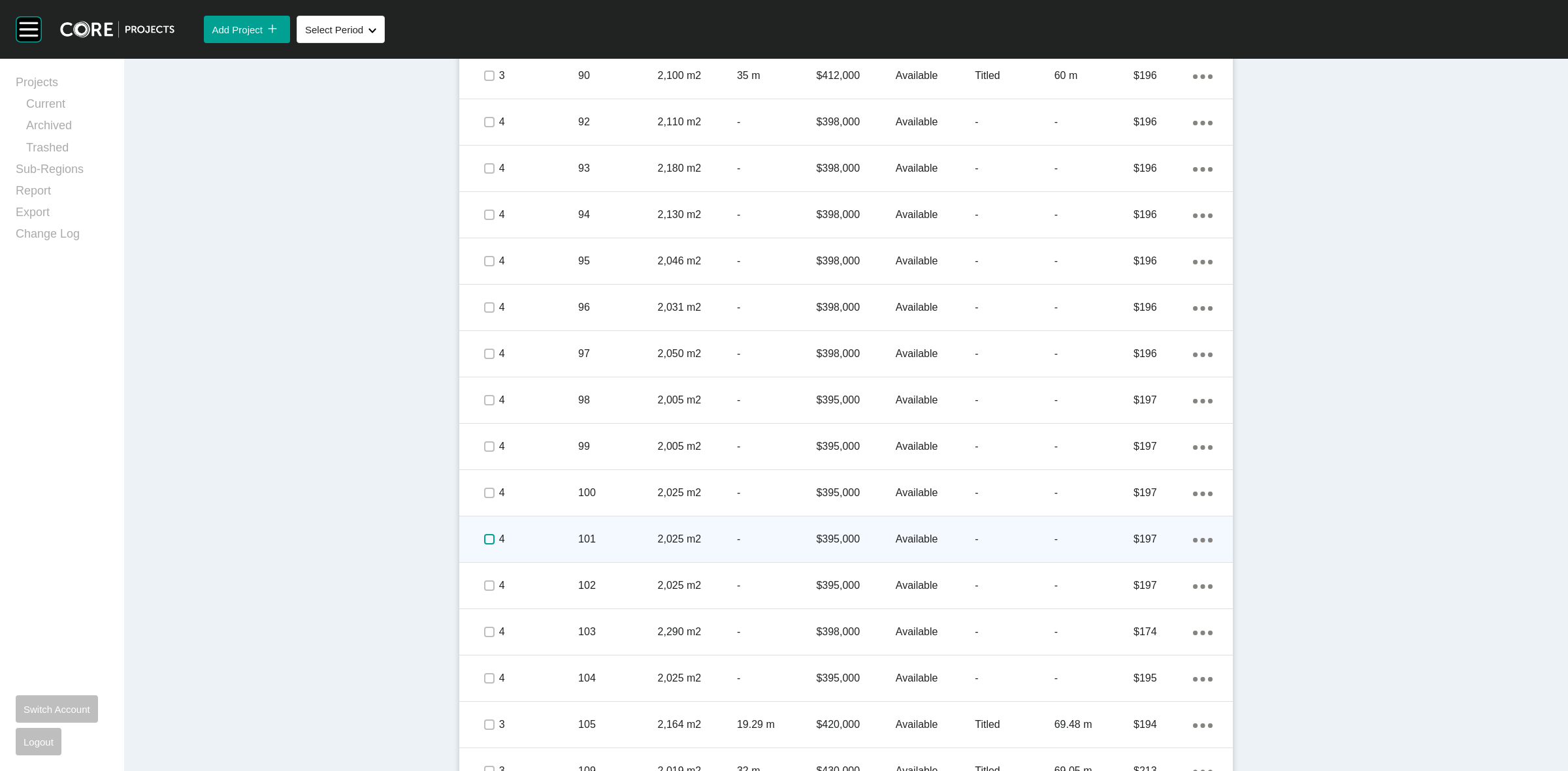
click at [484, 537] on label at bounding box center [489, 540] width 10 height 10
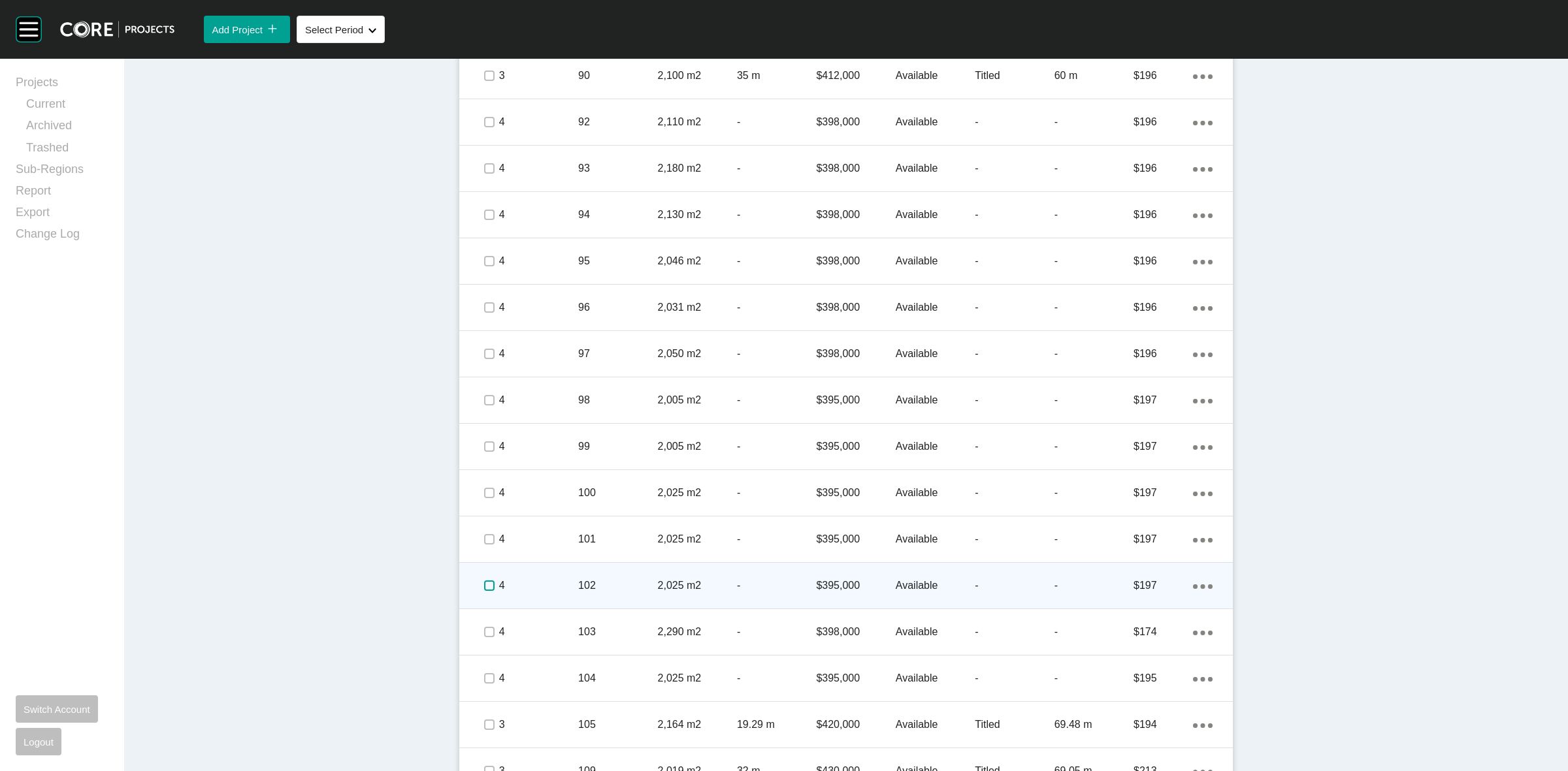
click at [484, 582] on label at bounding box center [489, 586] width 10 height 10
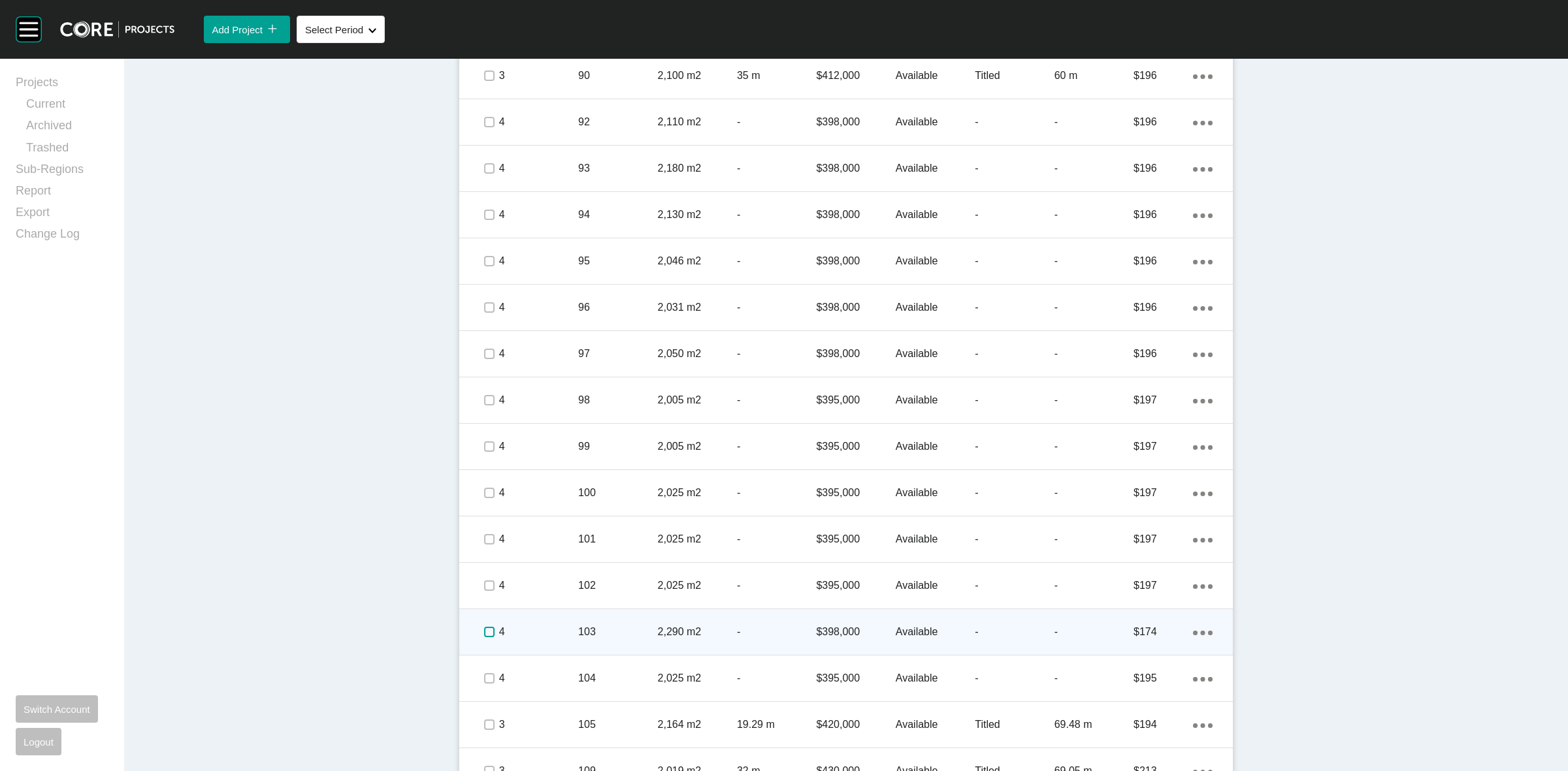
click at [488, 632] on label at bounding box center [489, 632] width 10 height 10
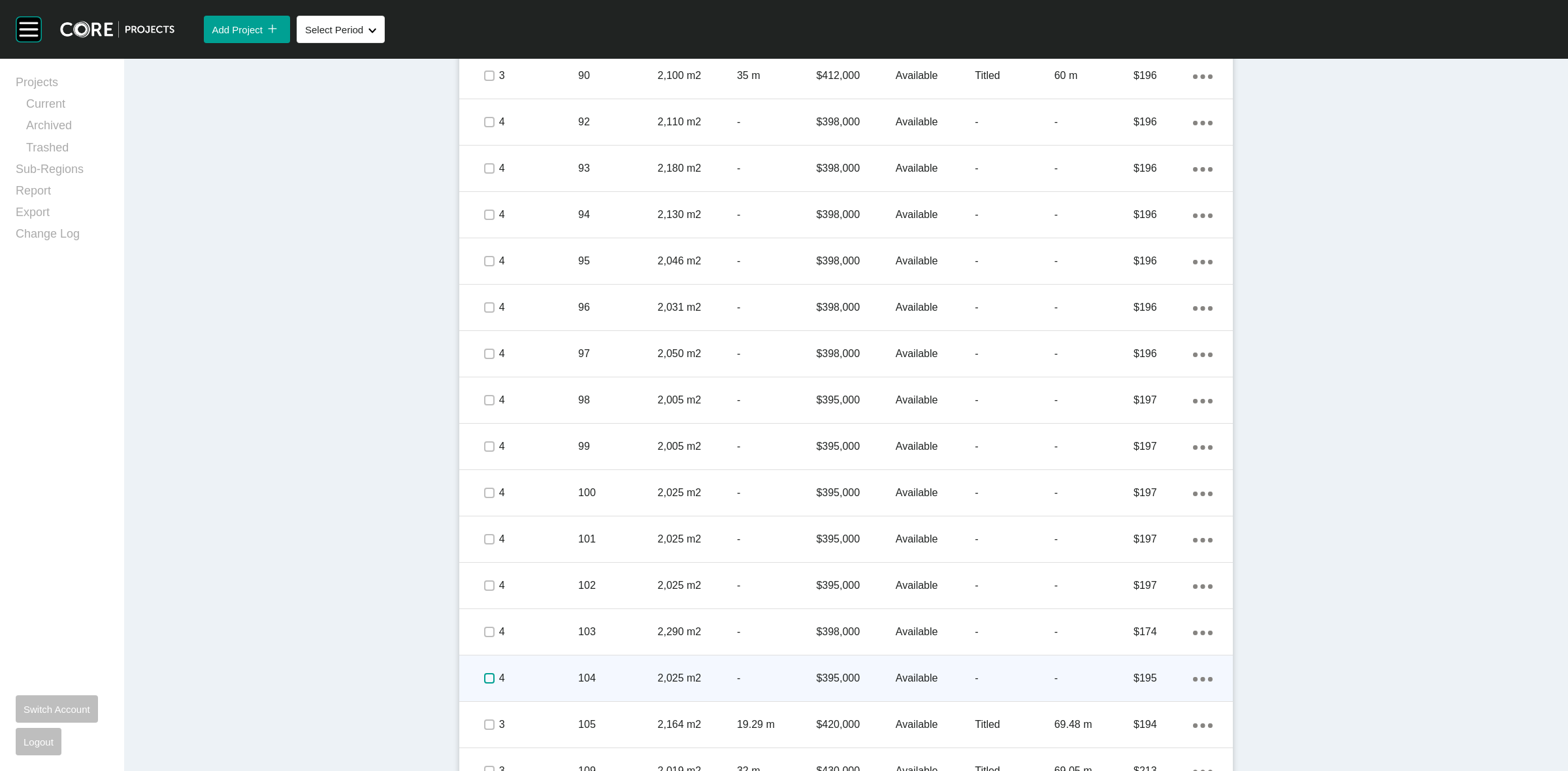
click at [488, 677] on label at bounding box center [489, 679] width 10 height 10
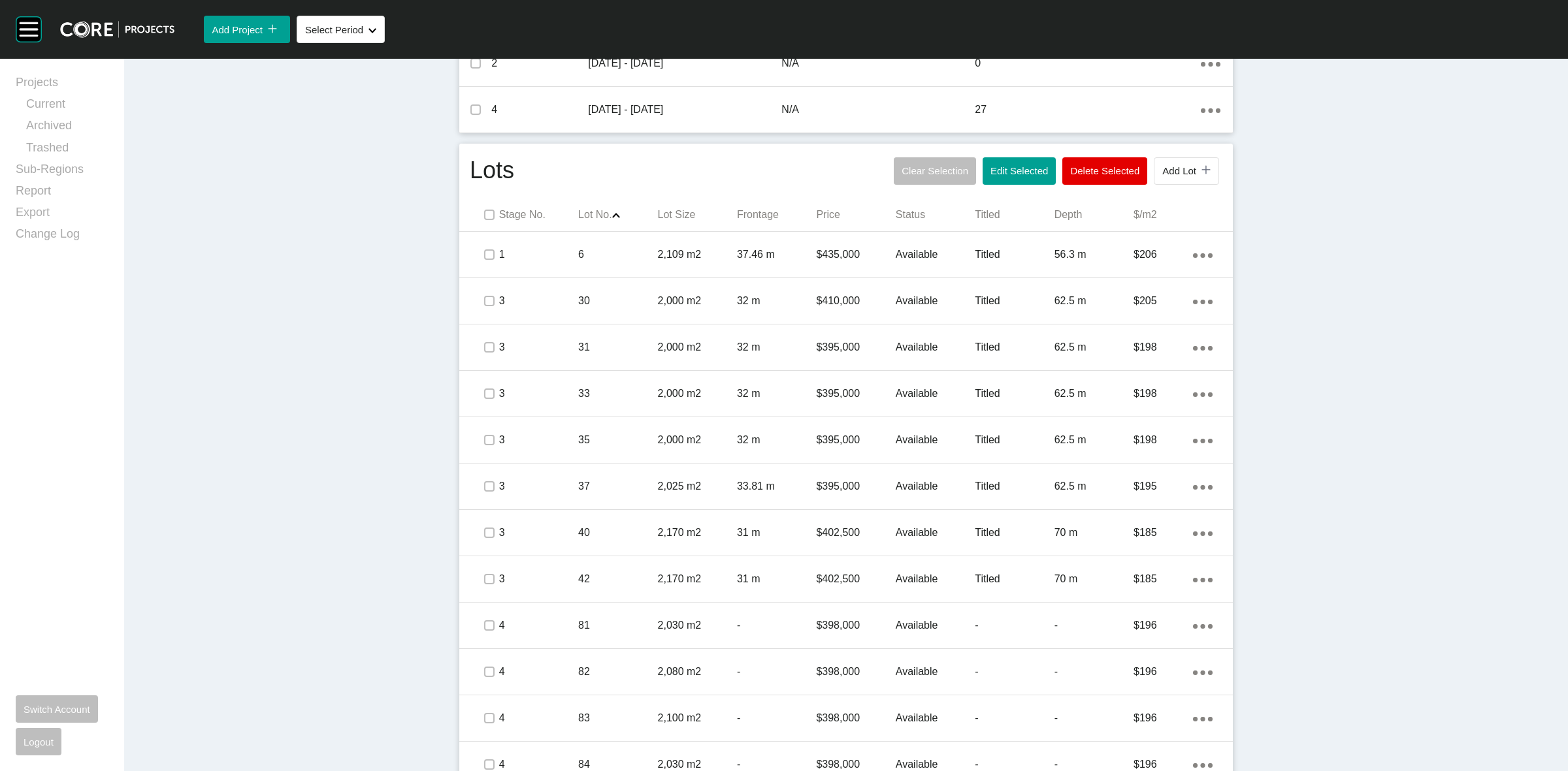
scroll to position [571, 0]
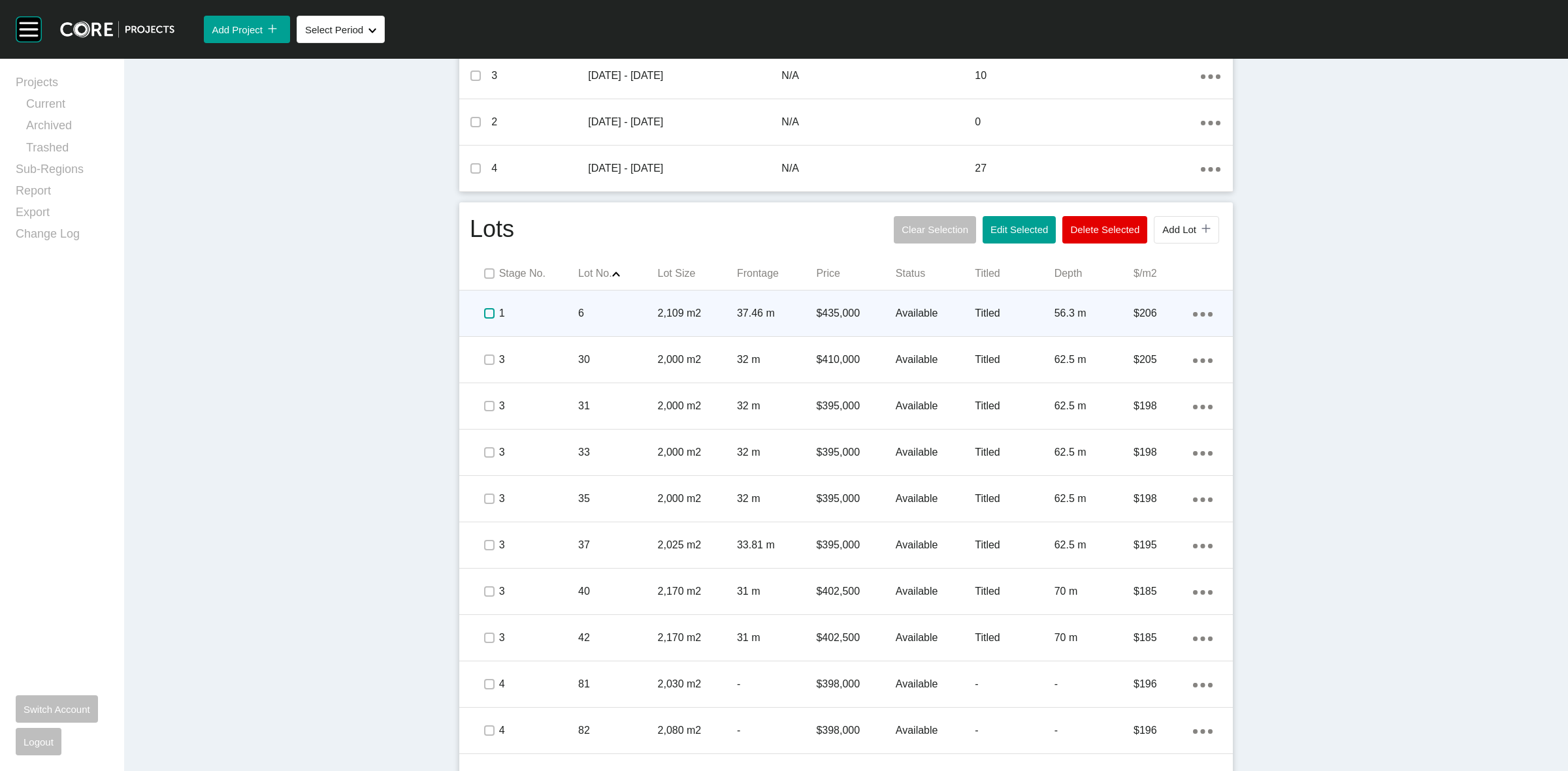
drag, startPoint x: 488, startPoint y: 307, endPoint x: 494, endPoint y: 324, distance: 18.0
click at [488, 308] on label at bounding box center [489, 313] width 10 height 10
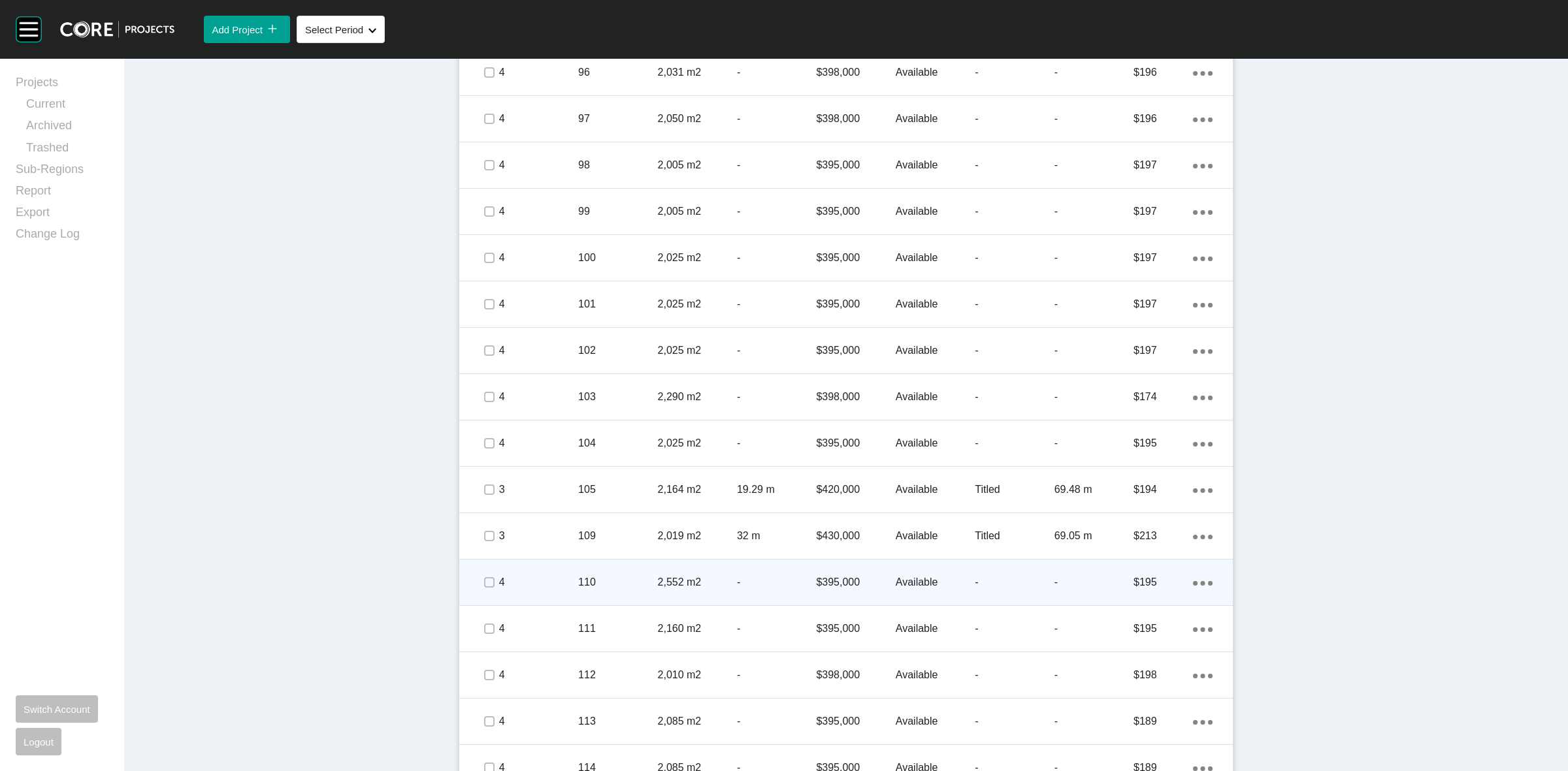
scroll to position [1858, 0]
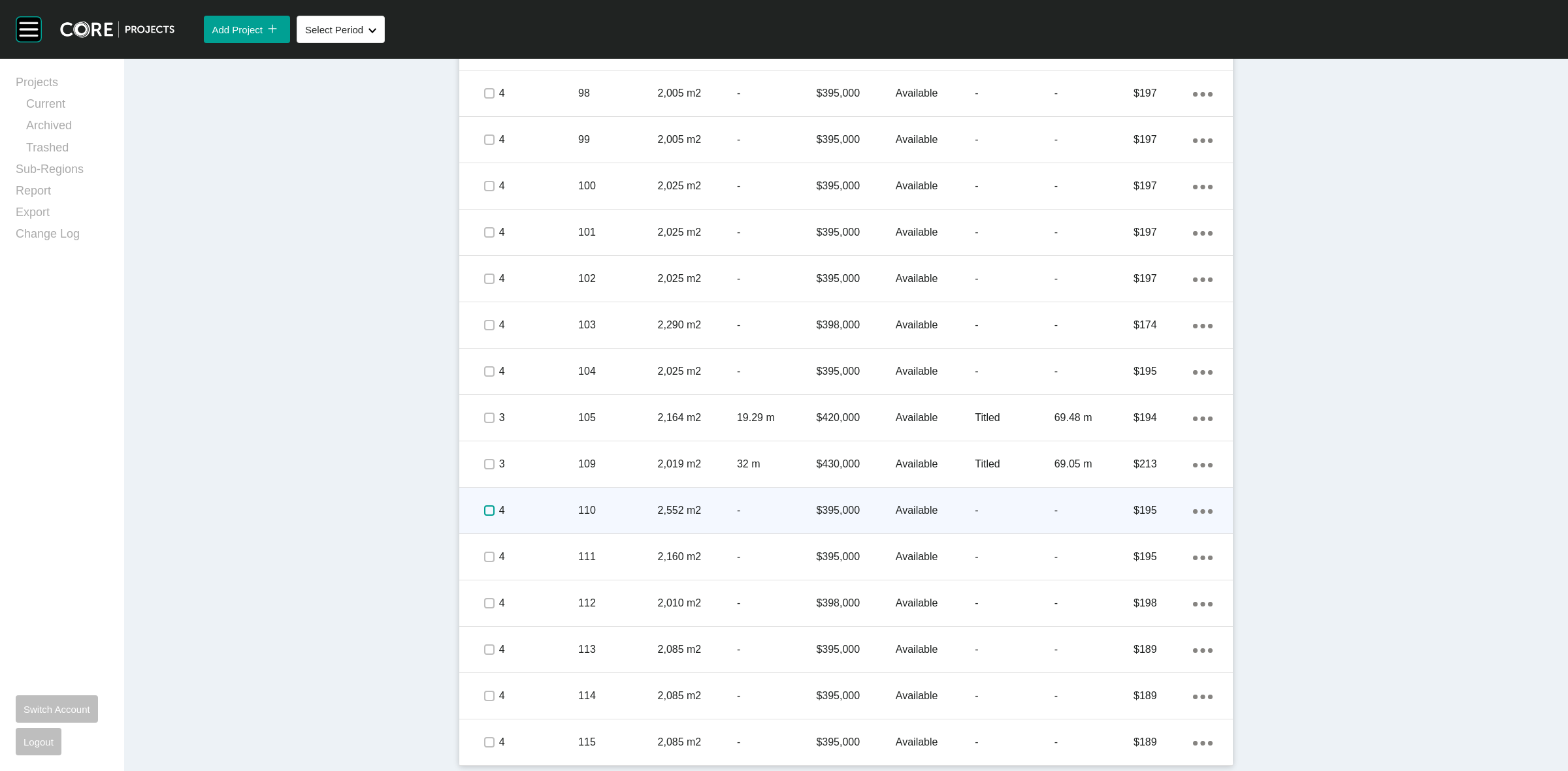
click at [487, 511] on label at bounding box center [489, 511] width 10 height 10
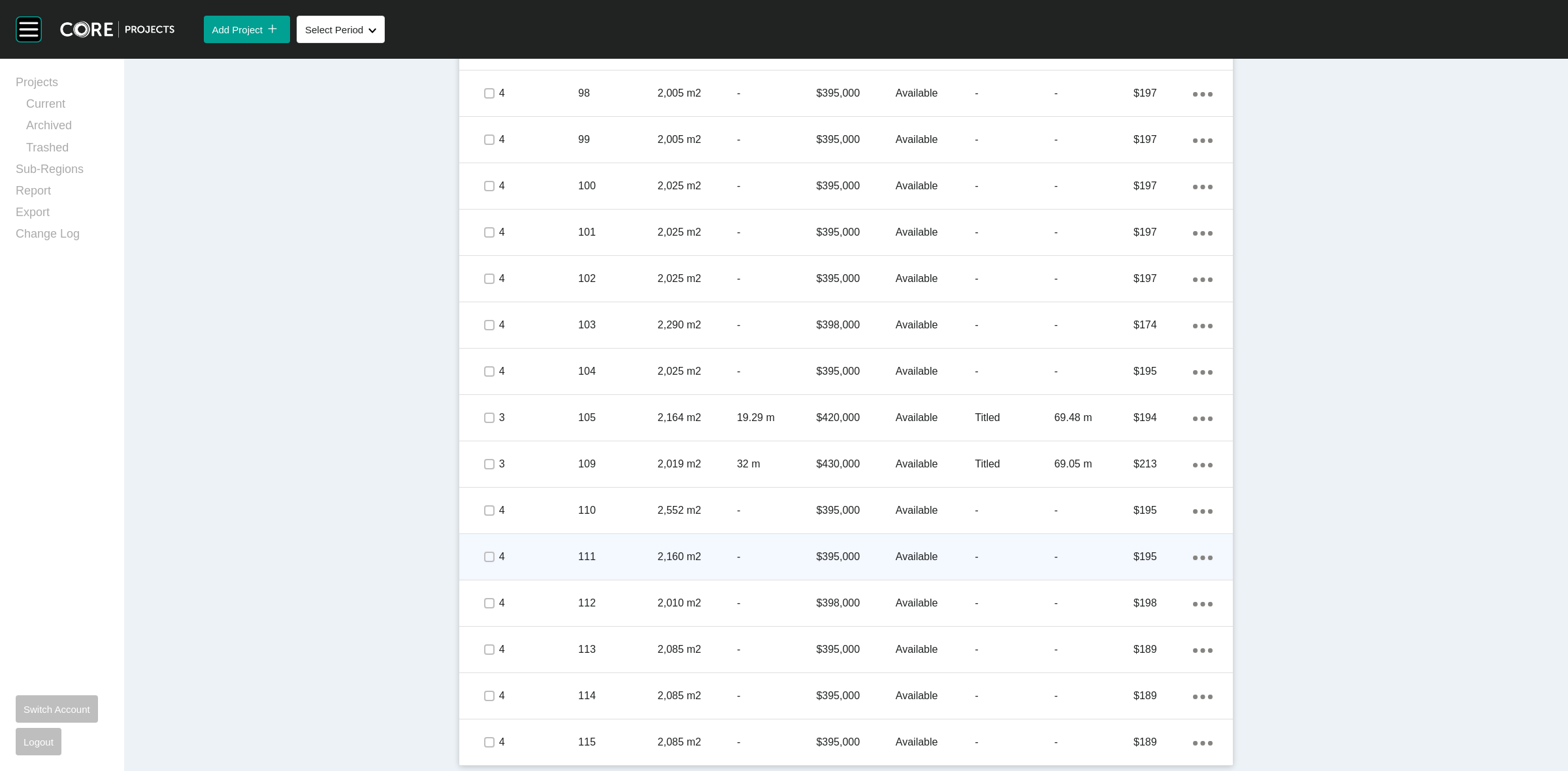
click at [499, 557] on p "4" at bounding box center [538, 557] width 79 height 15
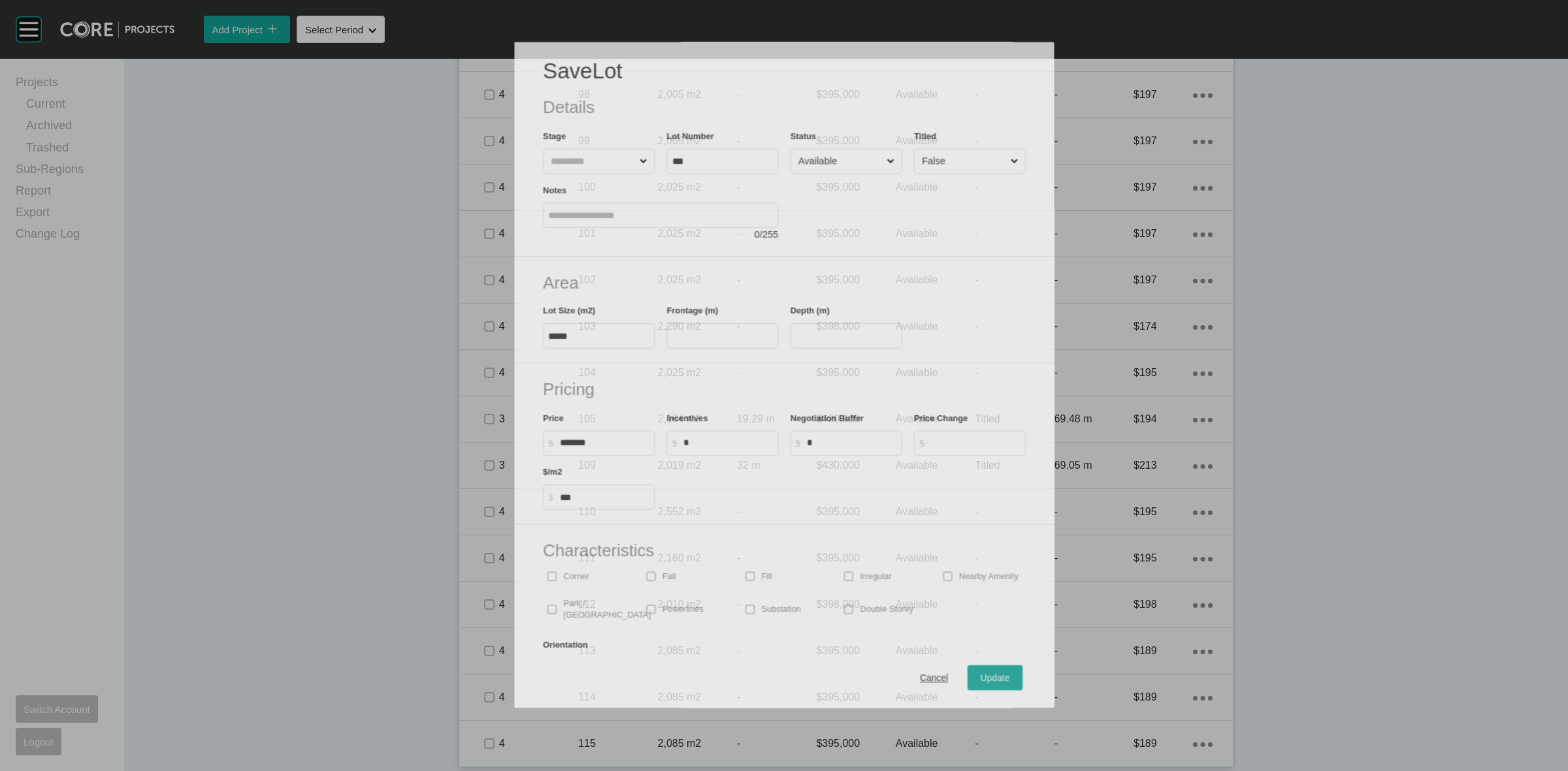
drag, startPoint x: 482, startPoint y: 588, endPoint x: 489, endPoint y: 627, distance: 39.6
click at [482, 588] on div "Save Lot Details Stage Lot Number *** Status Available Titled False Notes 0 / 2…" at bounding box center [783, 369] width 1441 height 678
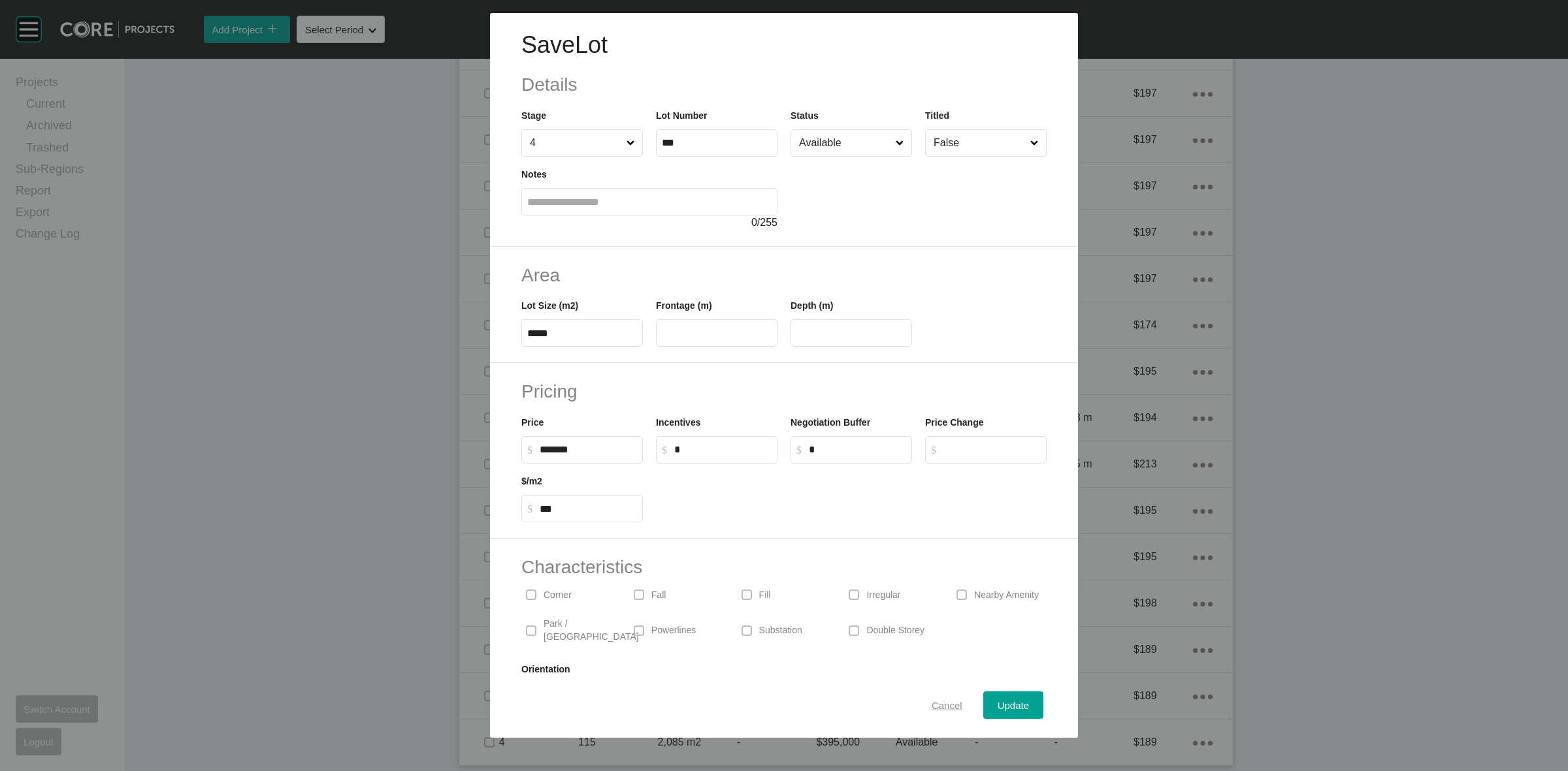
click at [932, 705] on span "Cancel" at bounding box center [947, 705] width 31 height 11
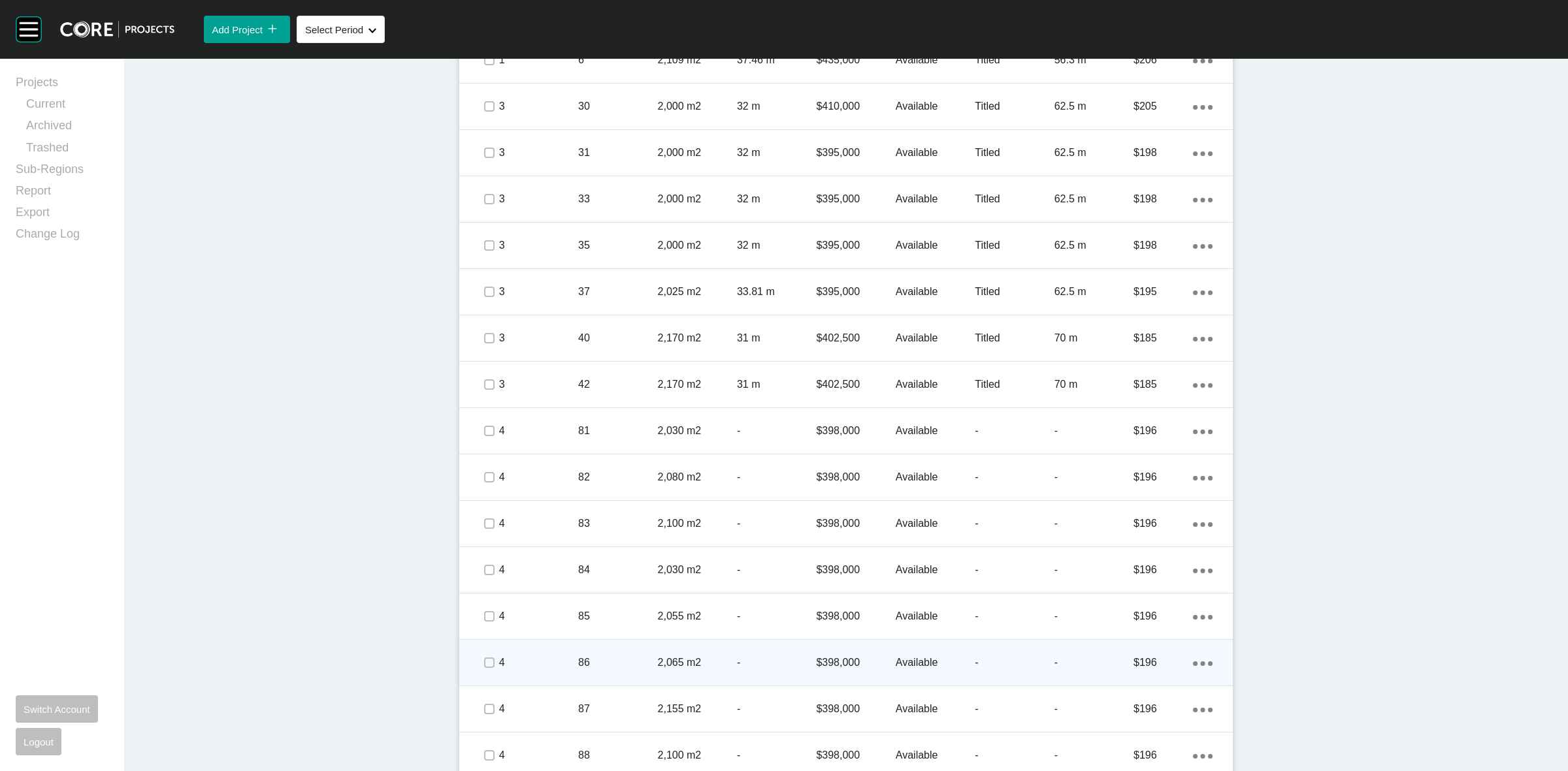
scroll to position [797, 0]
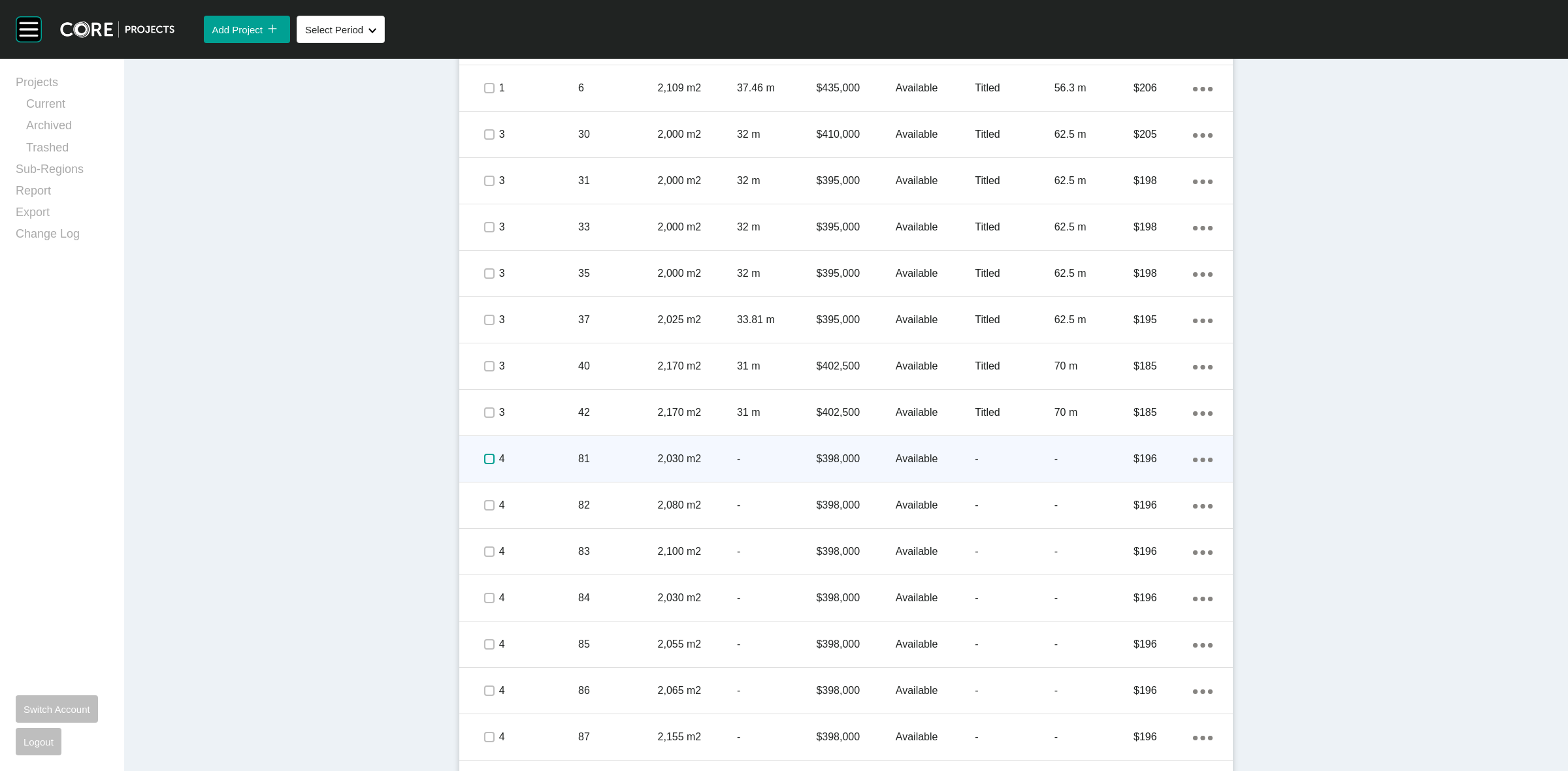
click at [488, 463] on label at bounding box center [489, 459] width 10 height 10
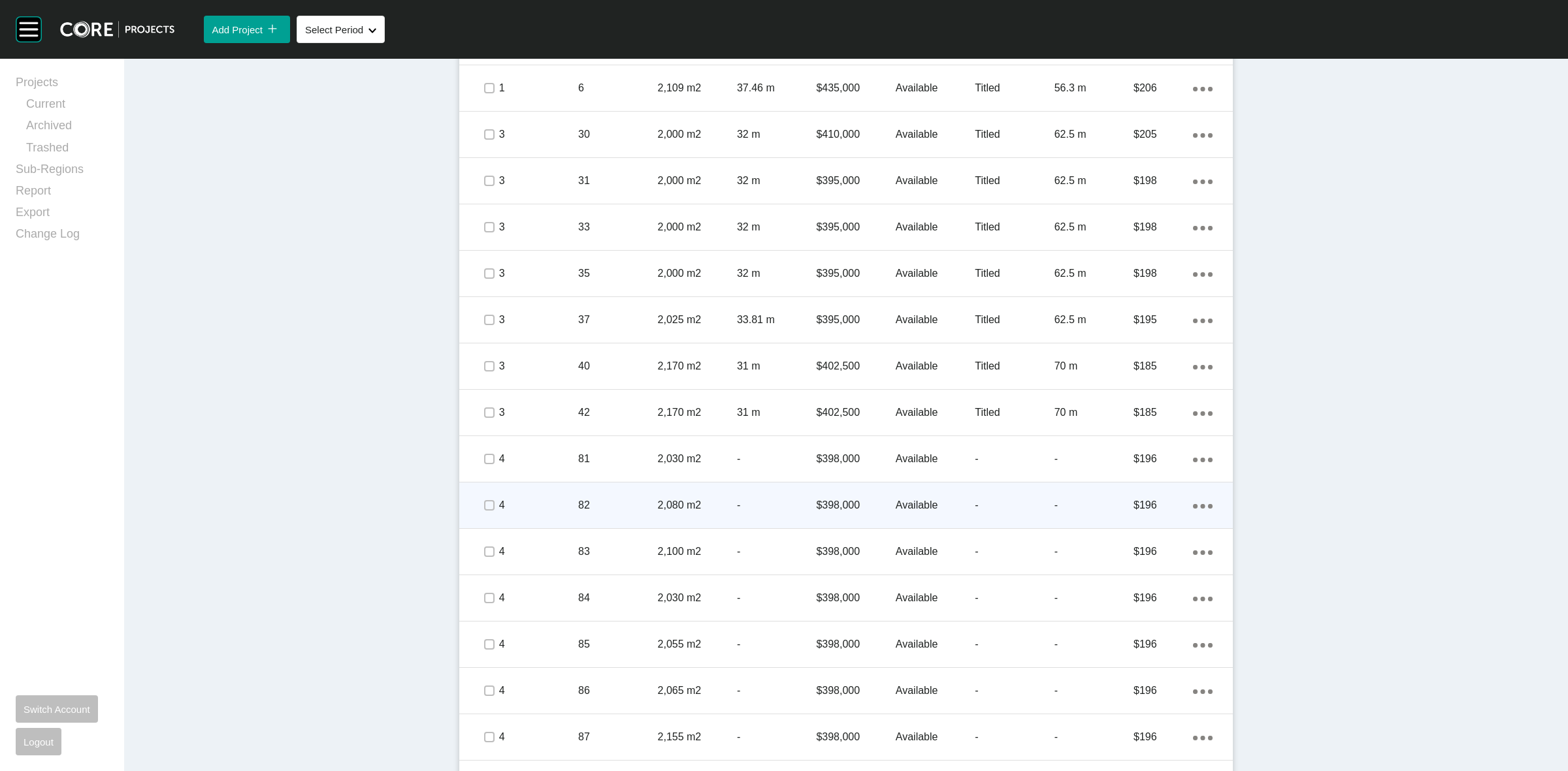
click at [489, 528] on div at bounding box center [489, 505] width 20 height 46
click at [487, 510] on label at bounding box center [489, 505] width 10 height 10
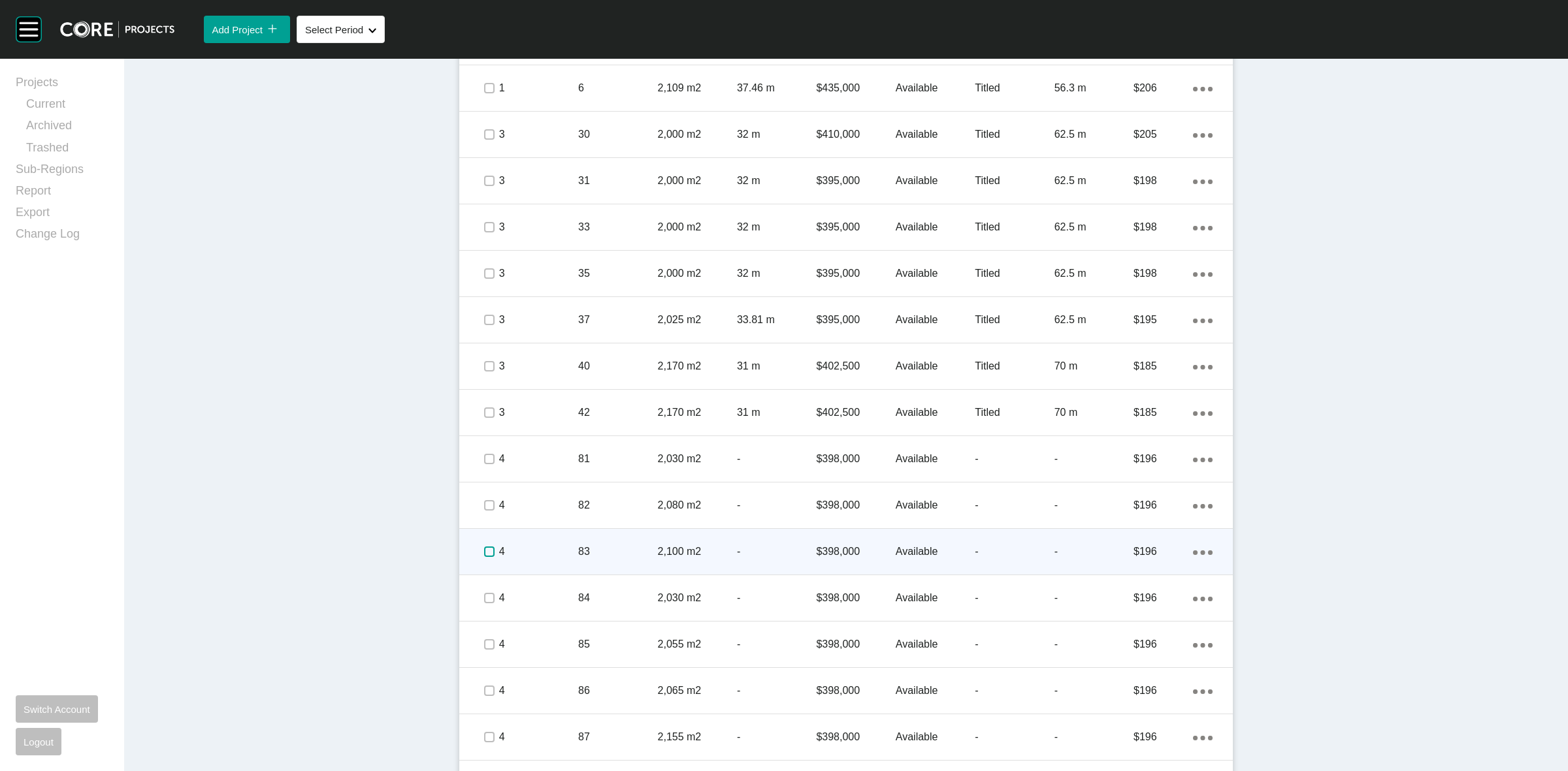
drag, startPoint x: 487, startPoint y: 552, endPoint x: 485, endPoint y: 563, distance: 11.2
click at [487, 552] on label at bounding box center [489, 552] width 10 height 10
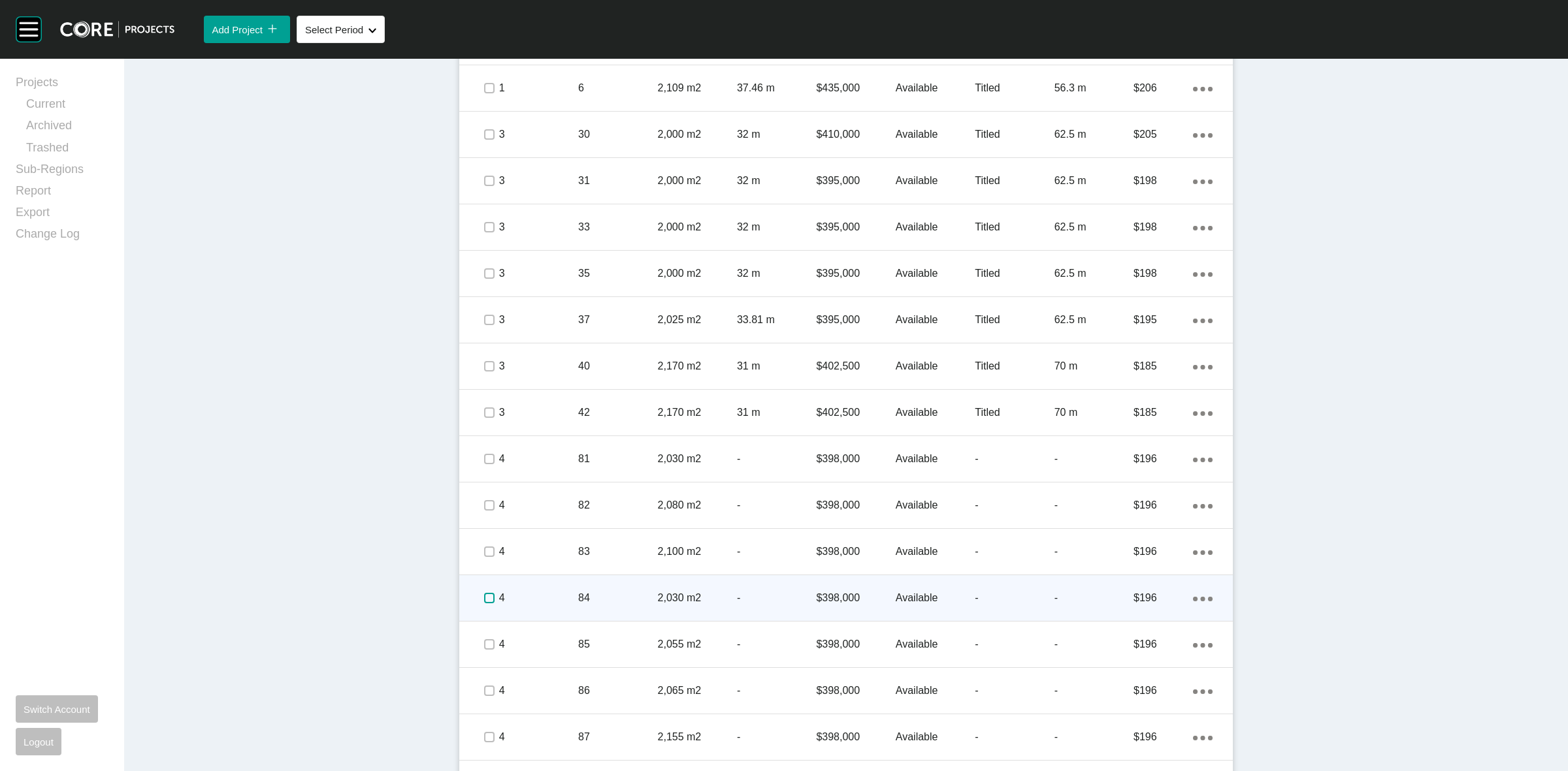
drag, startPoint x: 481, startPoint y: 591, endPoint x: 483, endPoint y: 615, distance: 24.1
click at [484, 593] on label at bounding box center [489, 599] width 10 height 10
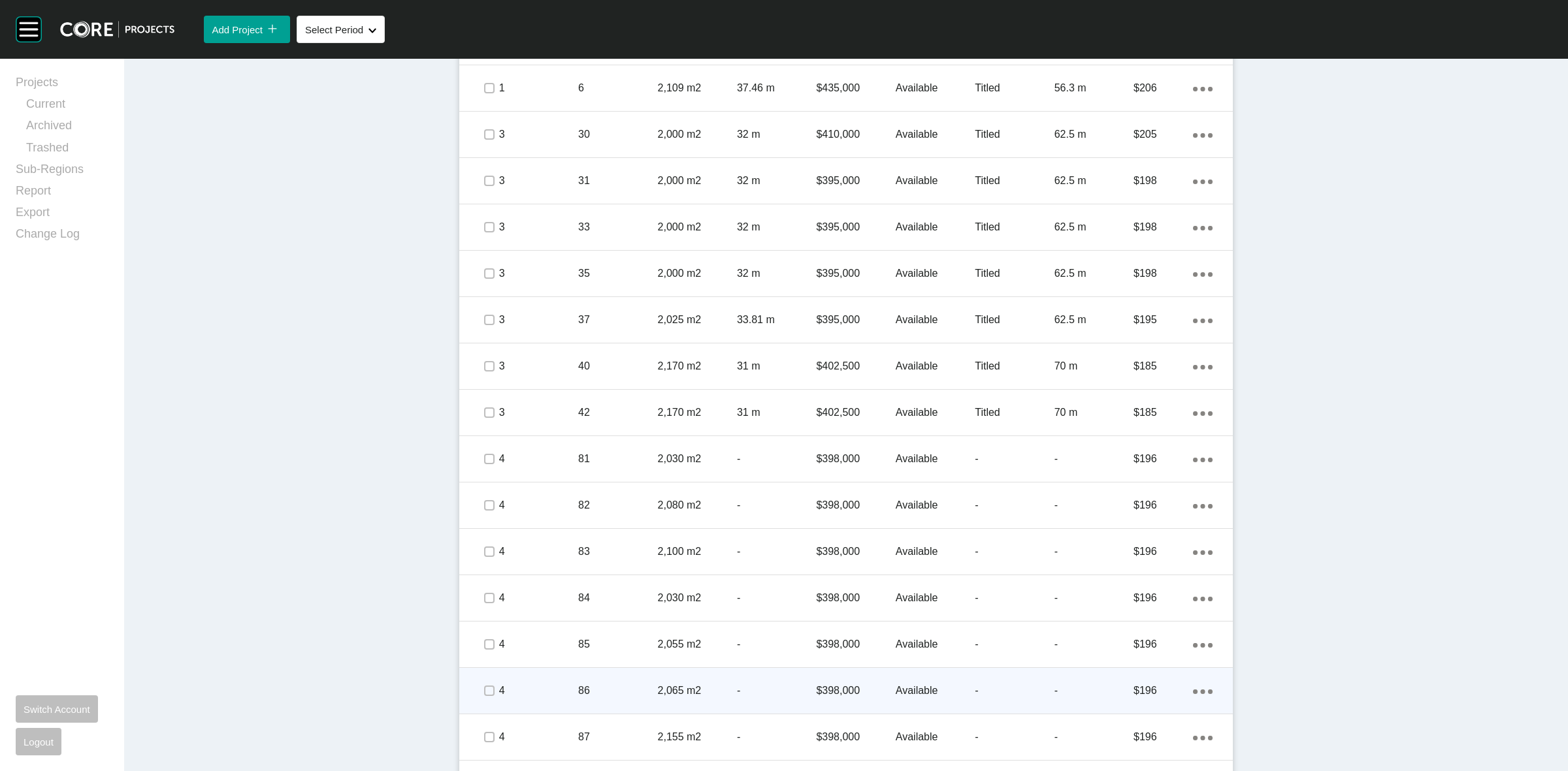
drag, startPoint x: 483, startPoint y: 634, endPoint x: 481, endPoint y: 671, distance: 37.1
click at [483, 640] on span at bounding box center [489, 645] width 20 height 20
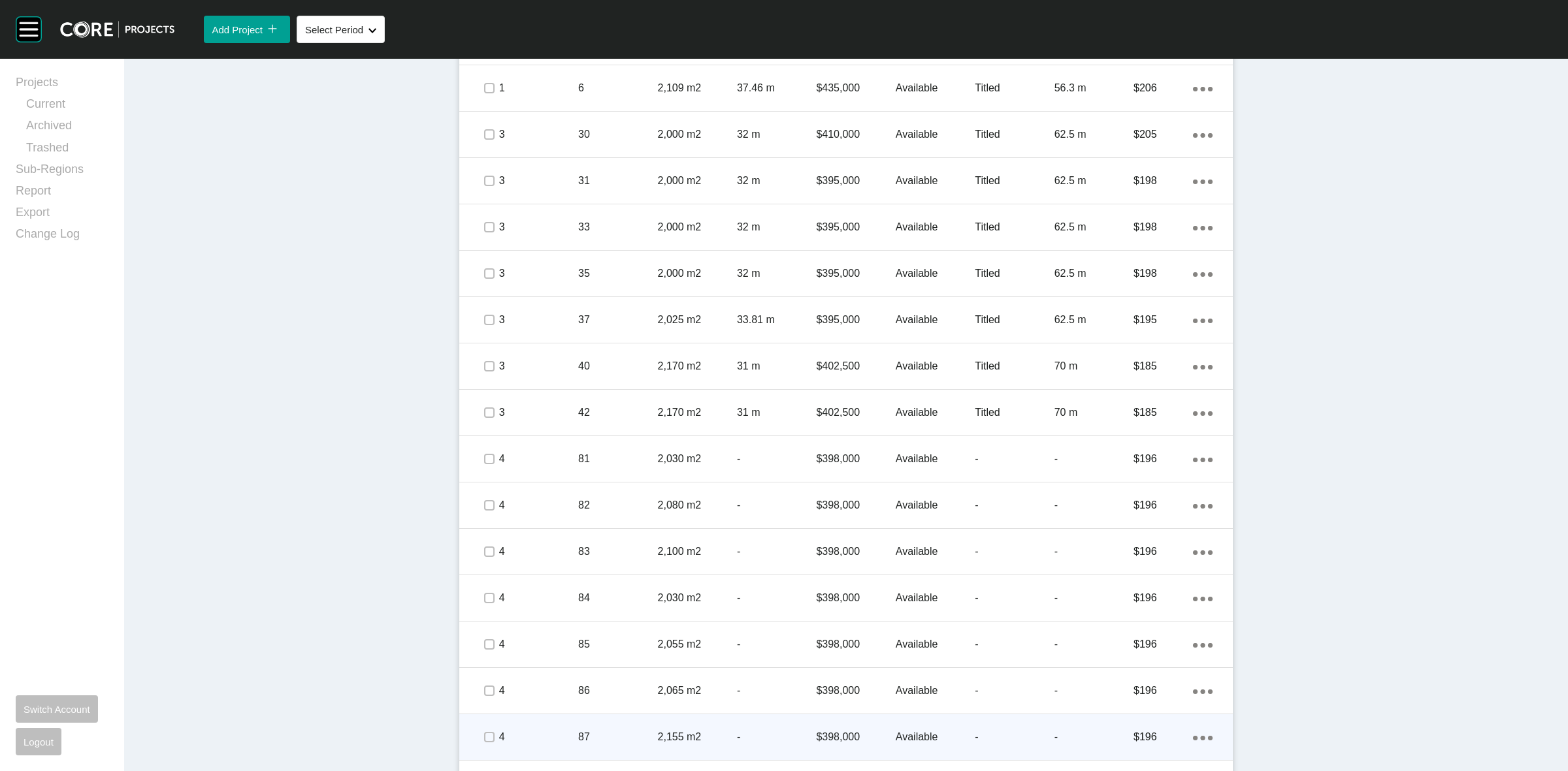
drag, startPoint x: 479, startPoint y: 699, endPoint x: 482, endPoint y: 729, distance: 30.1
click at [483, 708] on div at bounding box center [489, 692] width 20 height 46
click at [482, 729] on span at bounding box center [489, 737] width 20 height 20
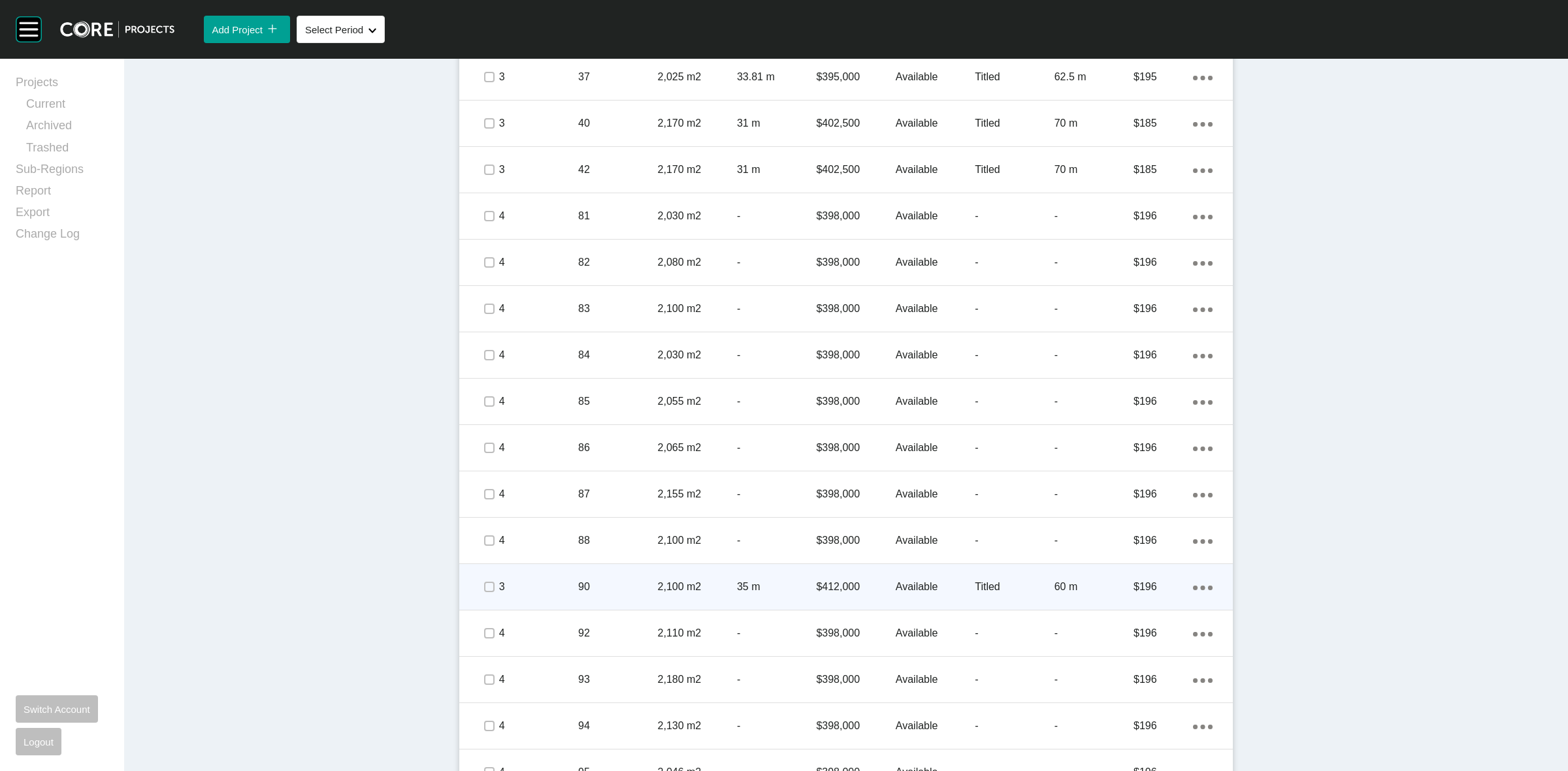
scroll to position [1042, 0]
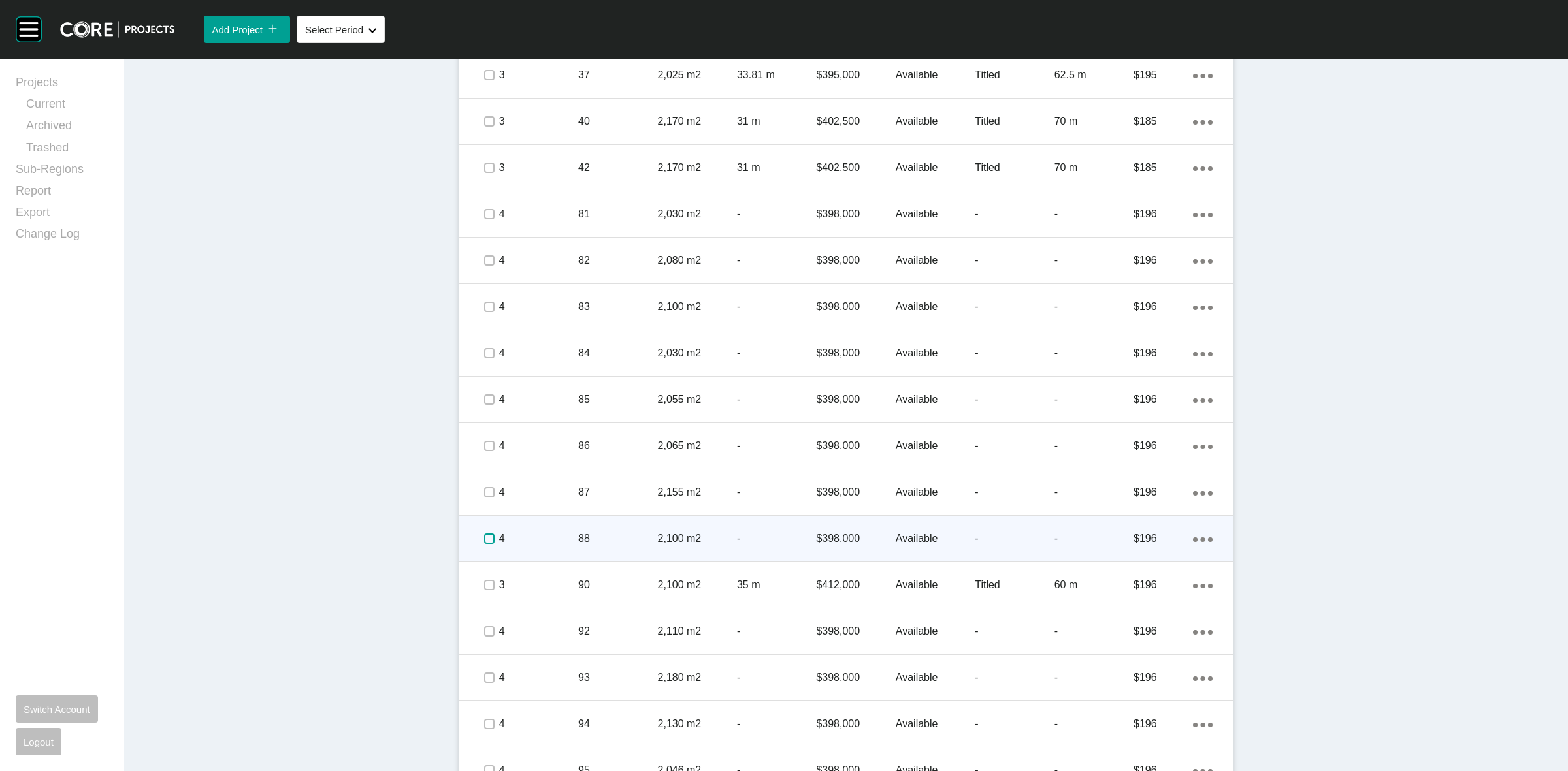
click at [484, 540] on label at bounding box center [489, 539] width 10 height 10
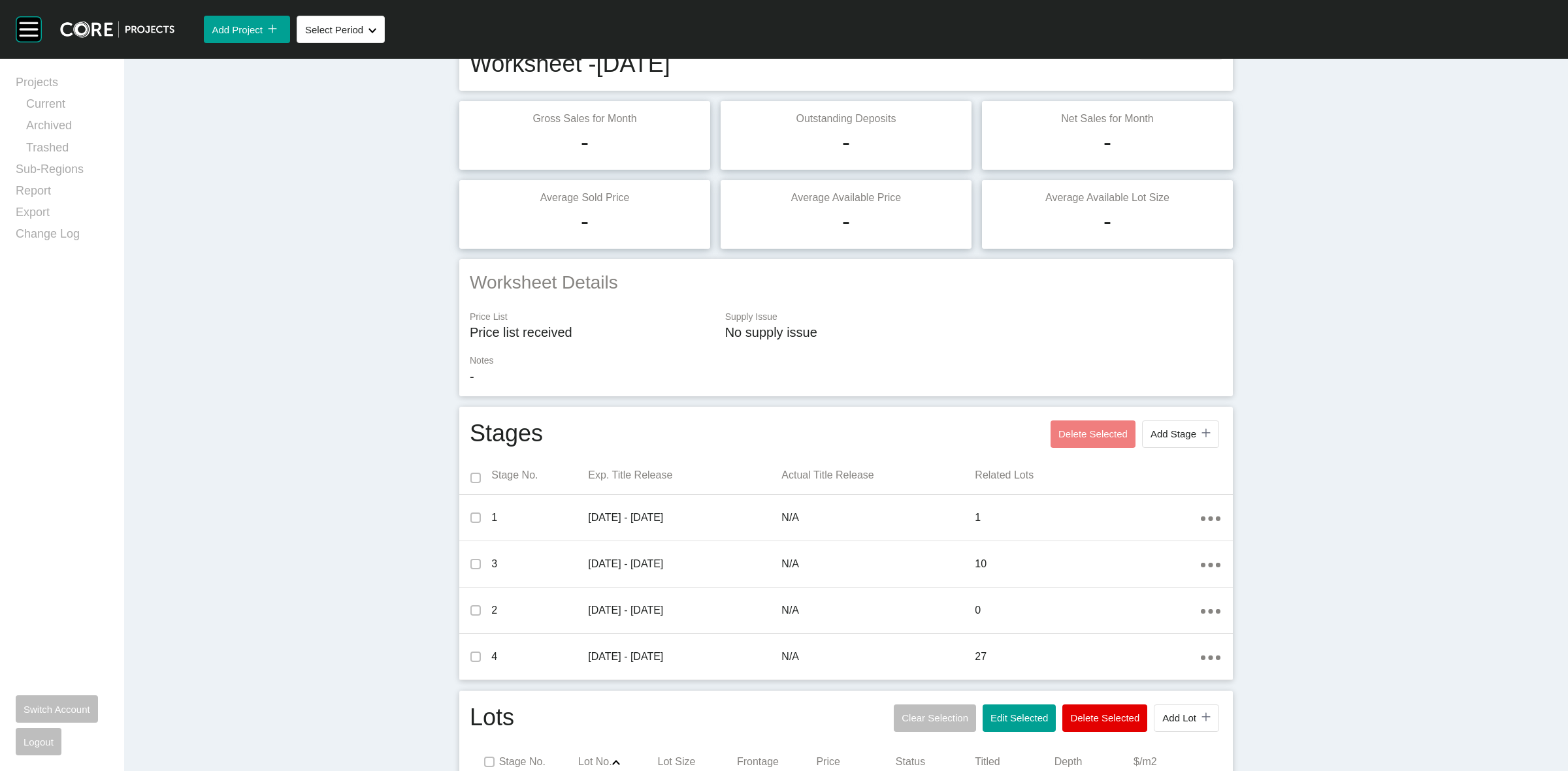
scroll to position [0, 0]
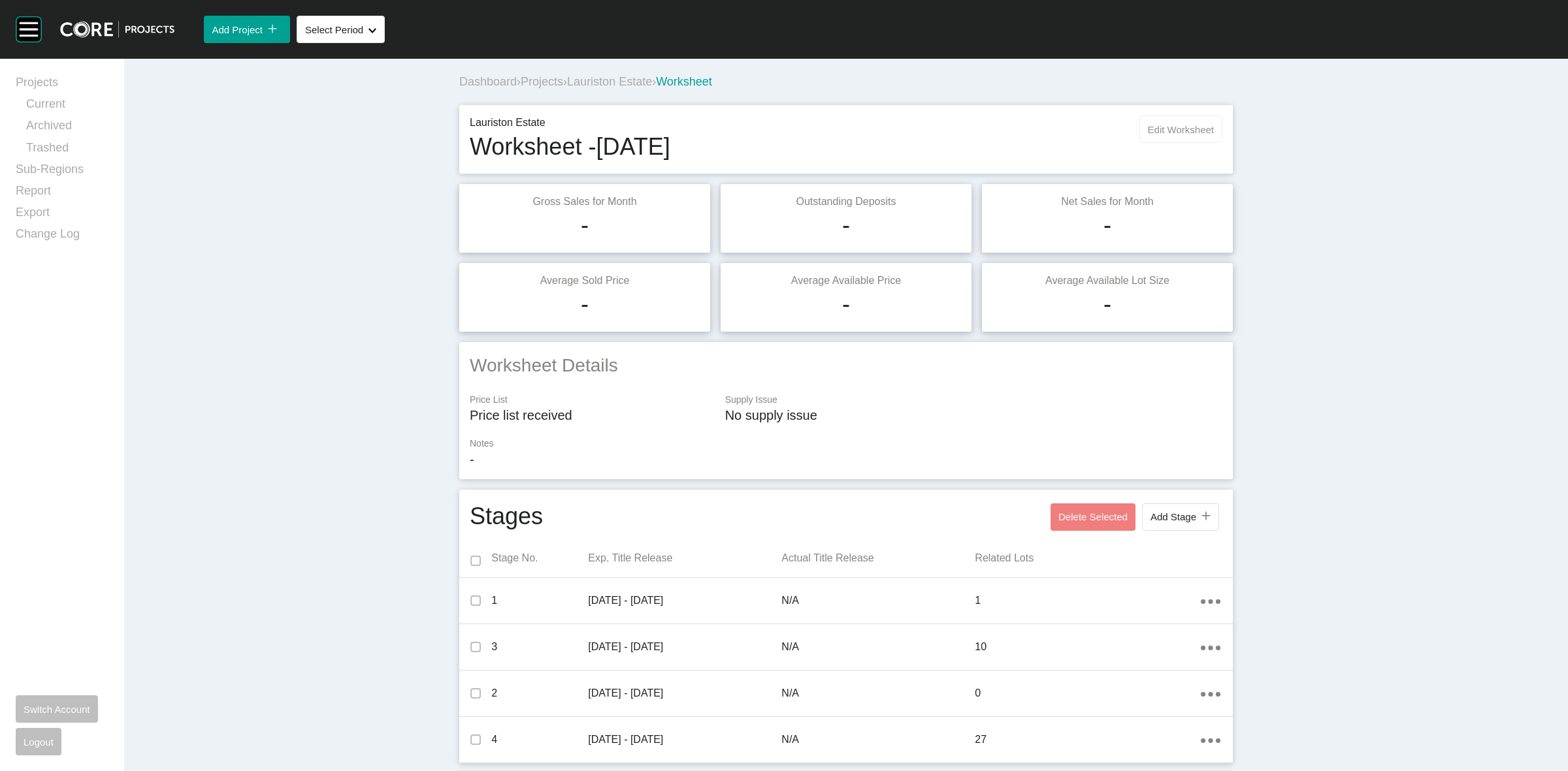
click at [1186, 131] on span "Edit Worksheet" at bounding box center [1180, 129] width 66 height 11
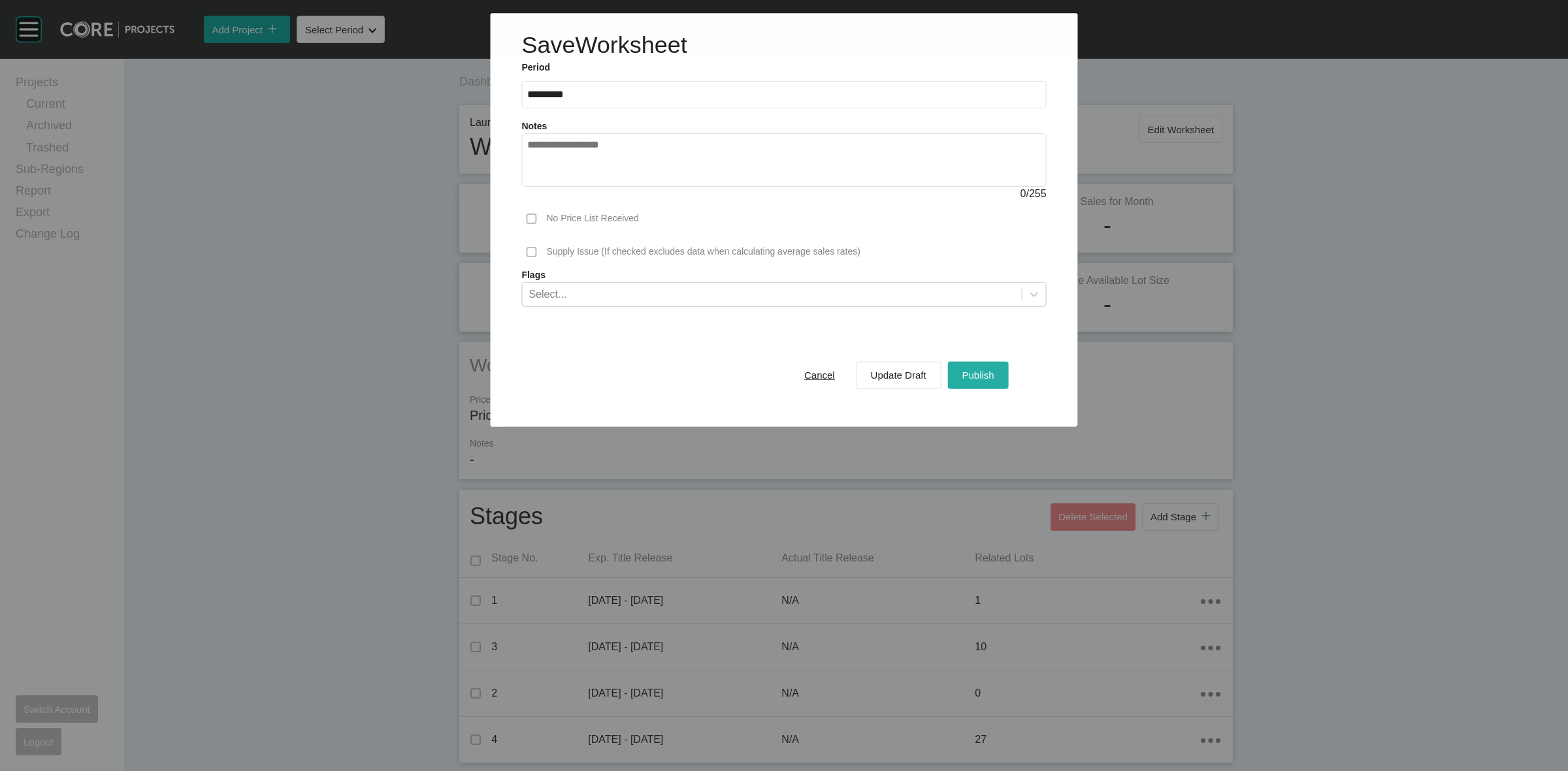
click at [982, 381] on span "Publish" at bounding box center [977, 375] width 32 height 11
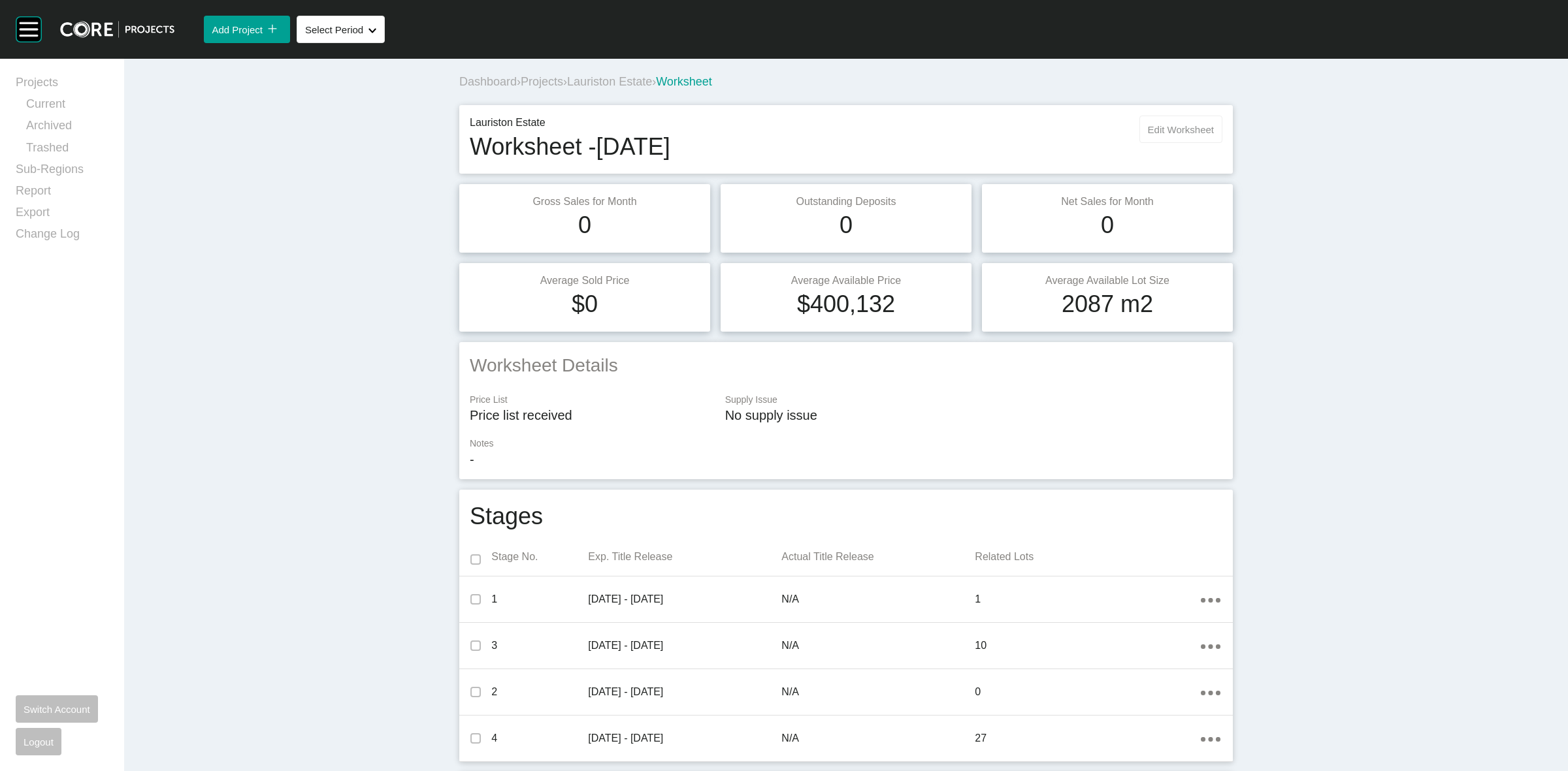
click at [1176, 126] on span "Edit Worksheet" at bounding box center [1180, 129] width 66 height 11
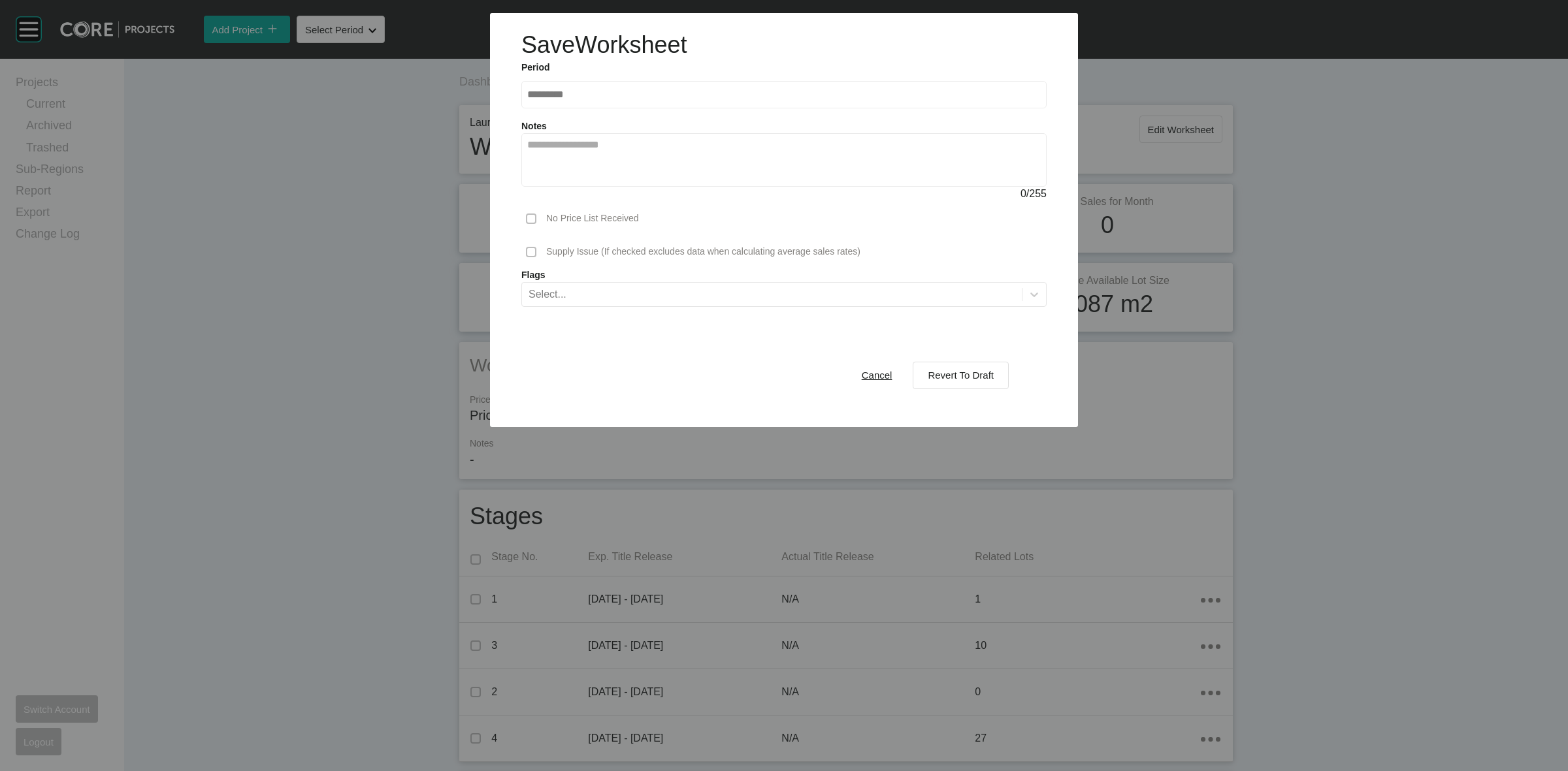
click at [883, 377] on span "Cancel" at bounding box center [877, 375] width 31 height 11
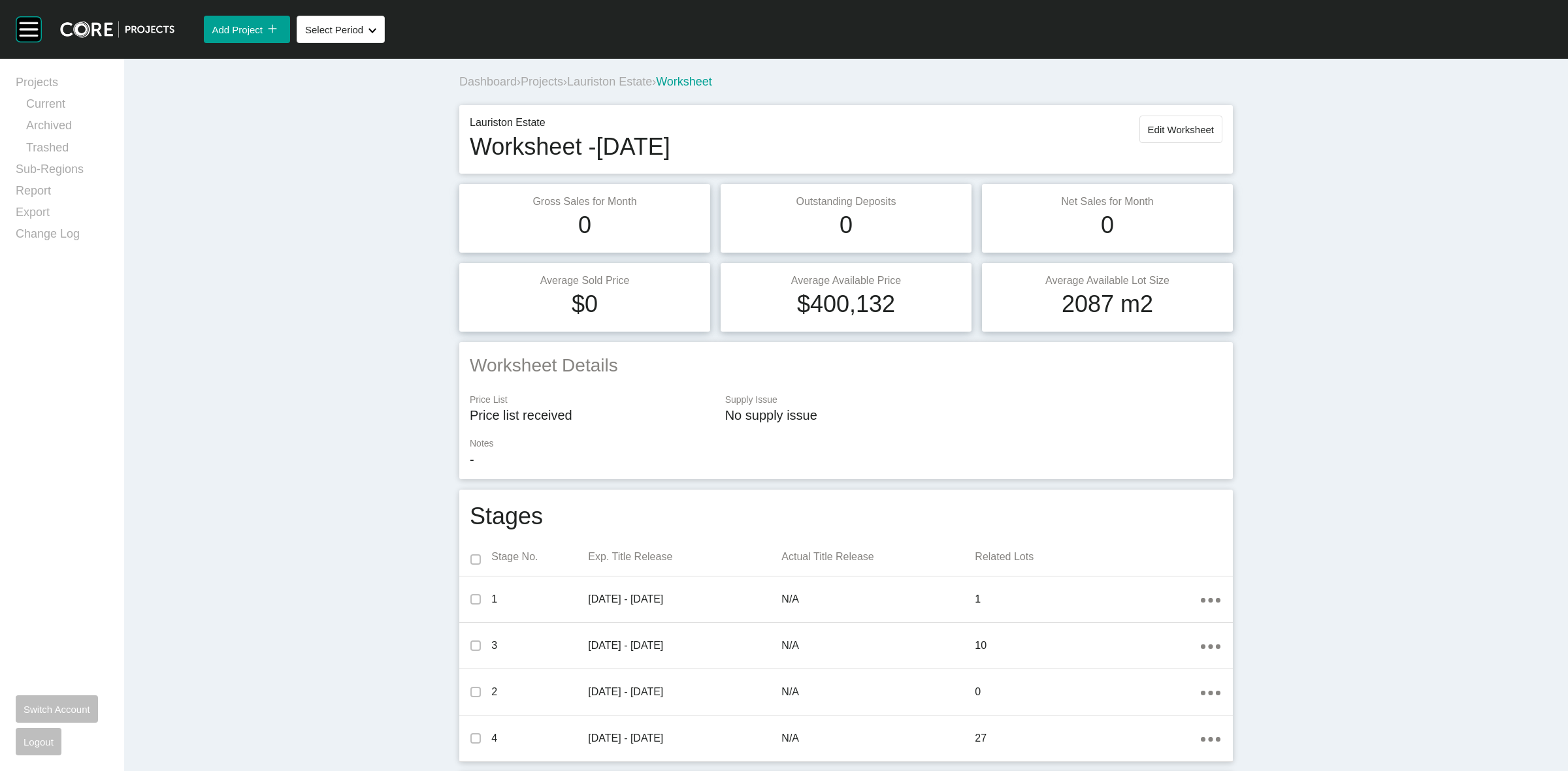
click at [541, 79] on span "Projects" at bounding box center [542, 81] width 43 height 13
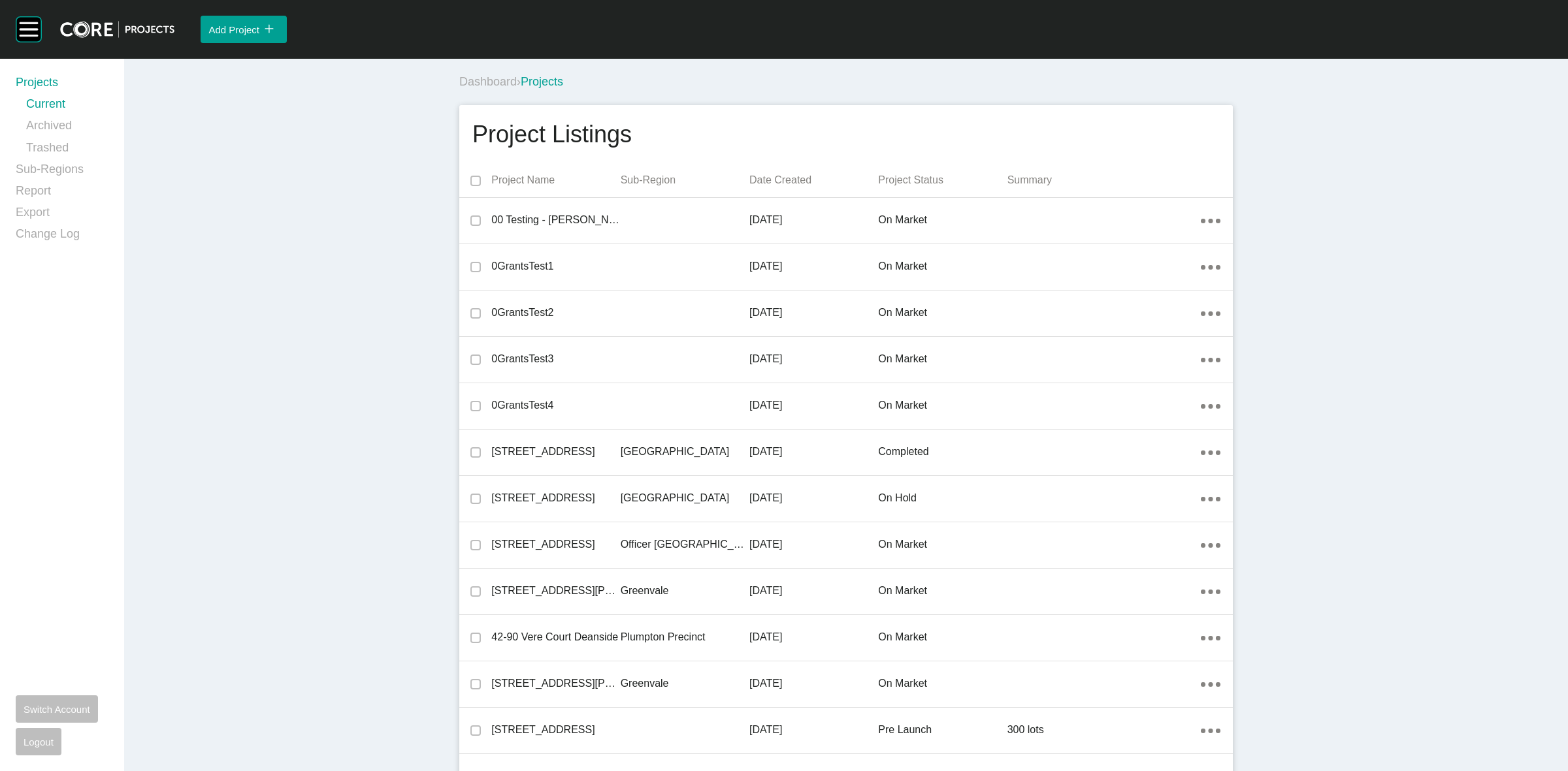
scroll to position [14809, 0]
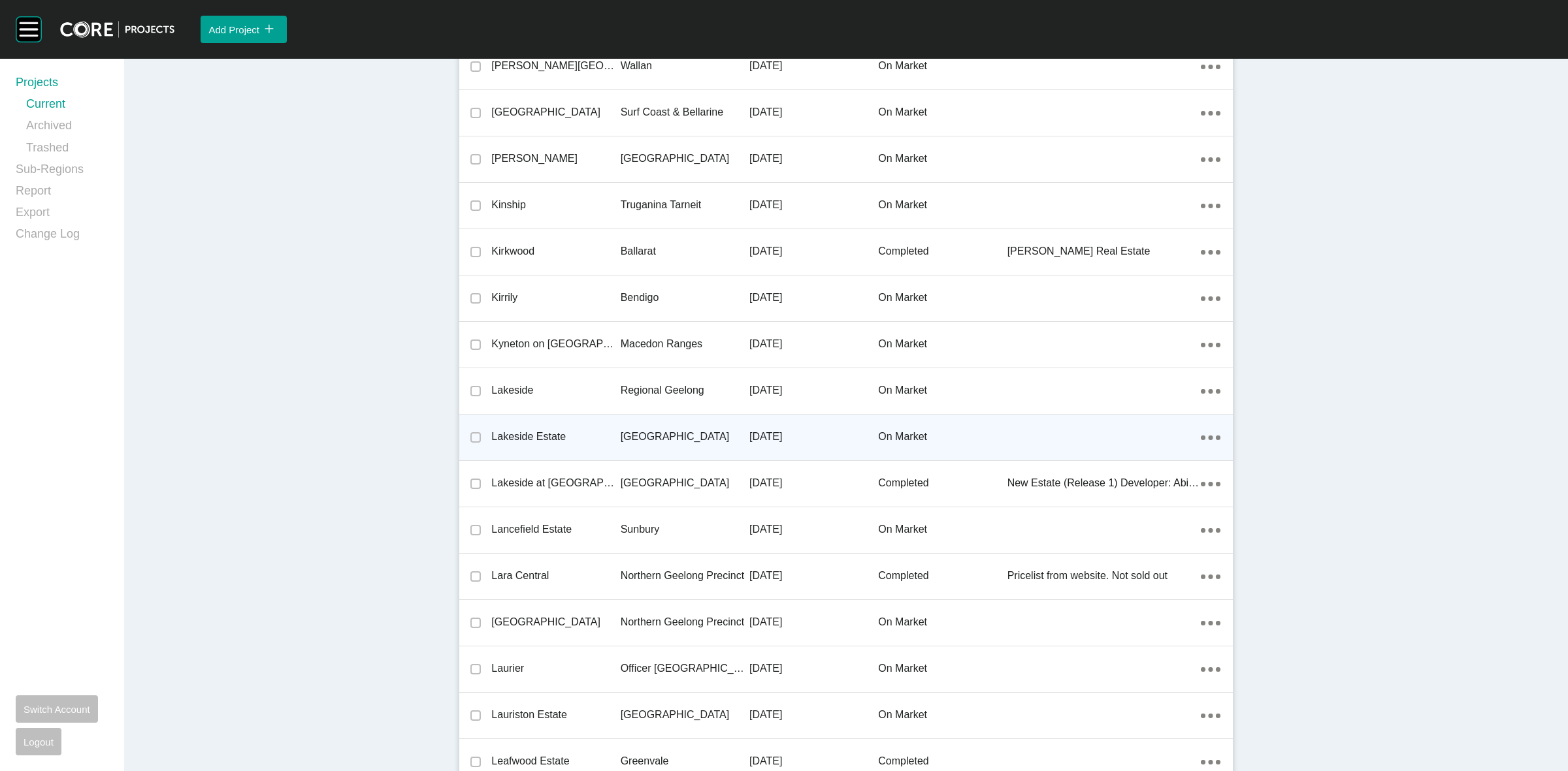
click at [647, 432] on p "[GEOGRAPHIC_DATA]" at bounding box center [685, 436] width 129 height 15
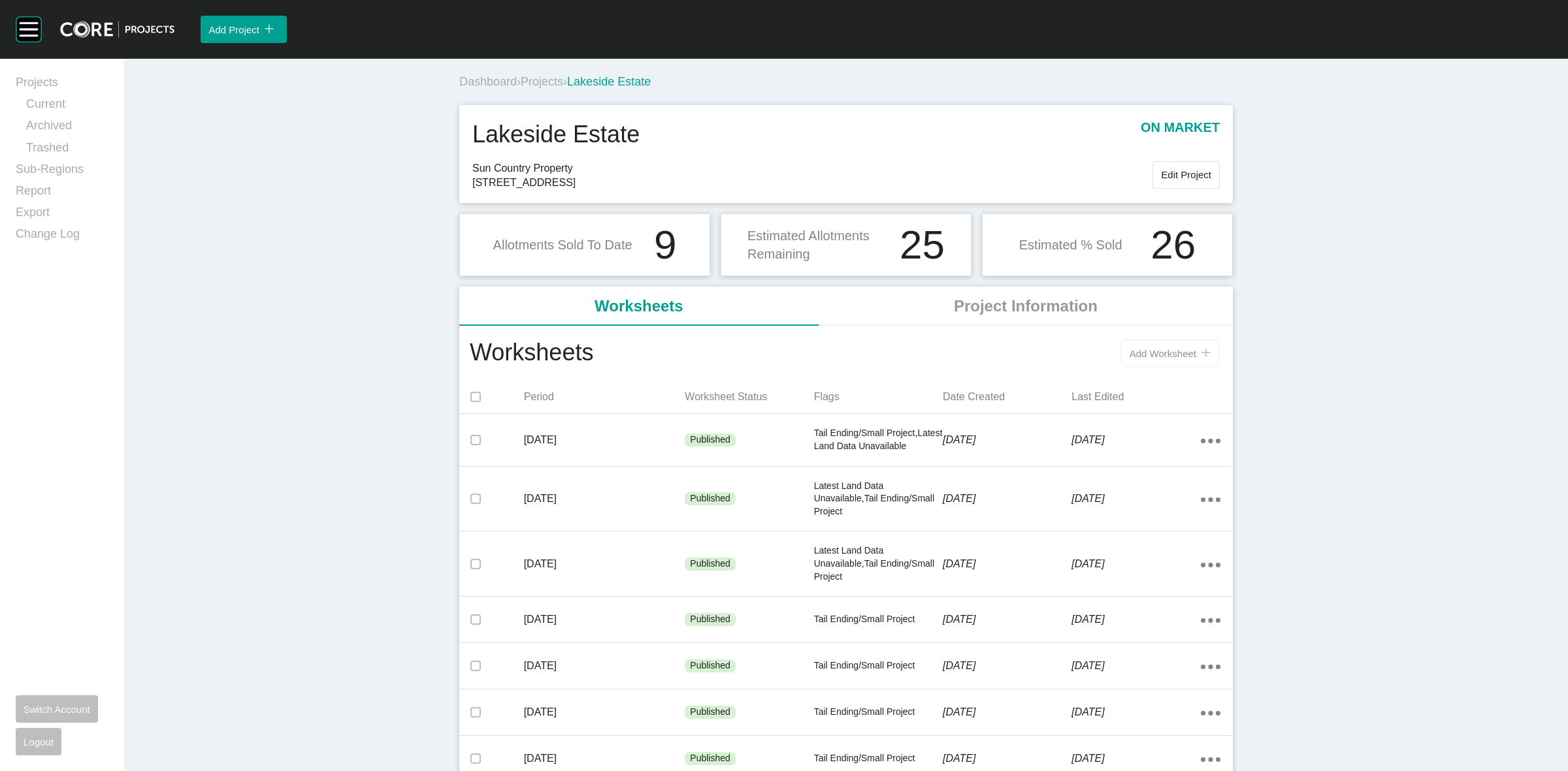
click at [1147, 346] on button "Add Worksheet icon/tick copy 11 Created with Sketch." at bounding box center [1170, 353] width 98 height 27
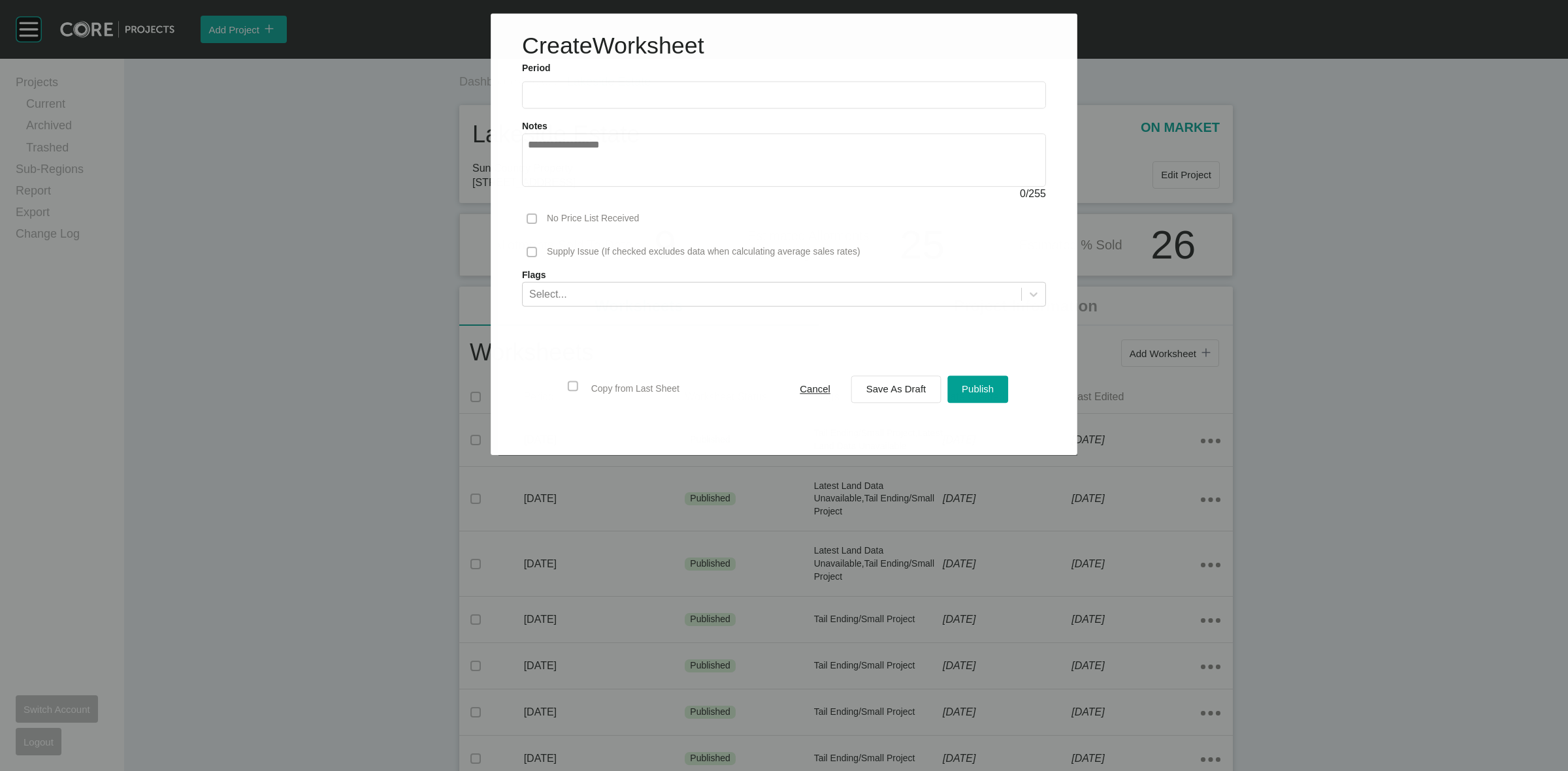
click at [717, 108] on label at bounding box center [784, 96] width 524 height 27
click at [717, 101] on input "text" at bounding box center [784, 95] width 512 height 11
click at [549, 184] on li "[DATE]" at bounding box center [546, 190] width 44 height 22
type input "*********"
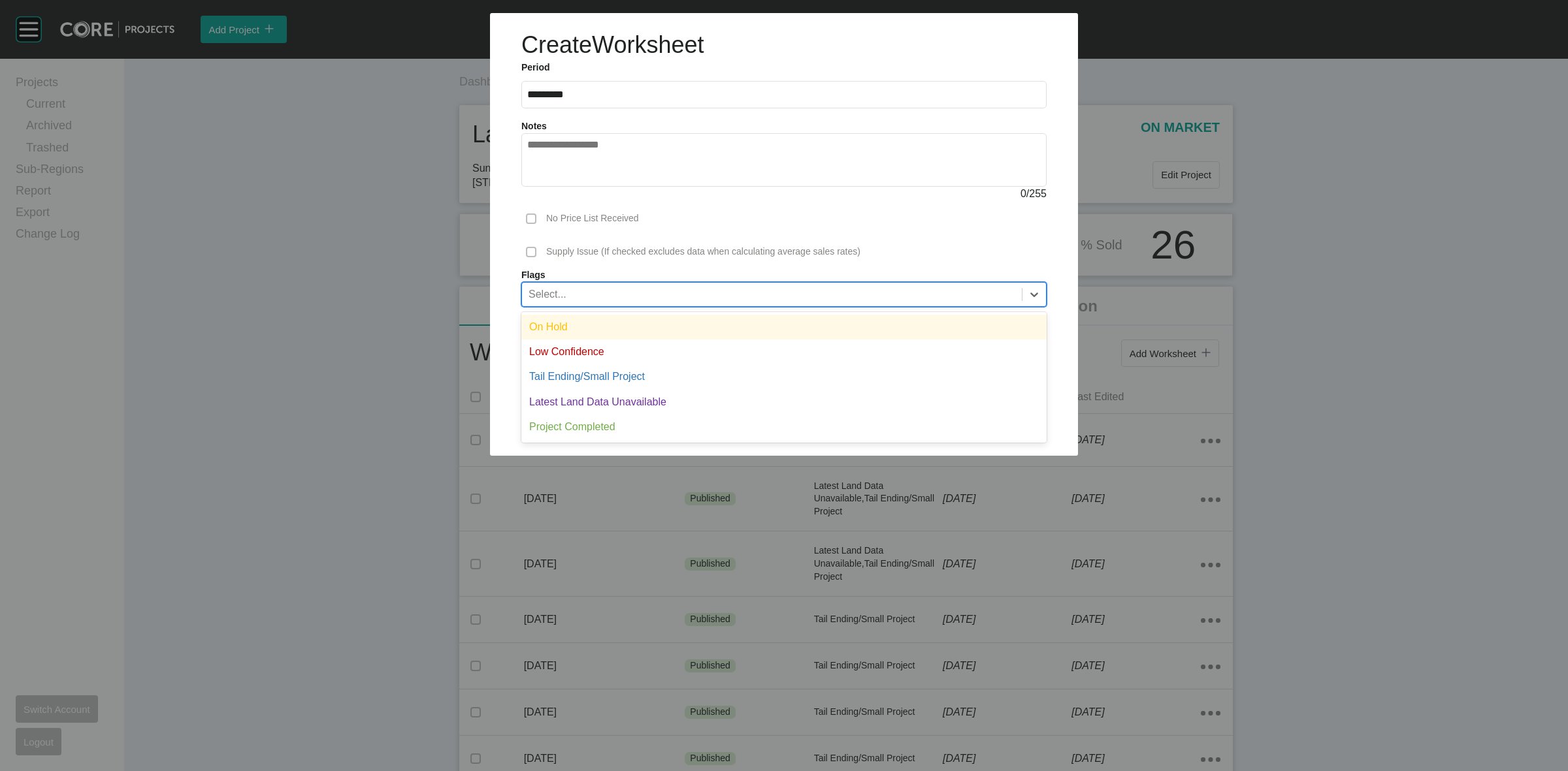
click at [563, 283] on div "Select..." at bounding box center [771, 294] width 500 height 22
click at [560, 330] on div "On Hold" at bounding box center [783, 327] width 525 height 25
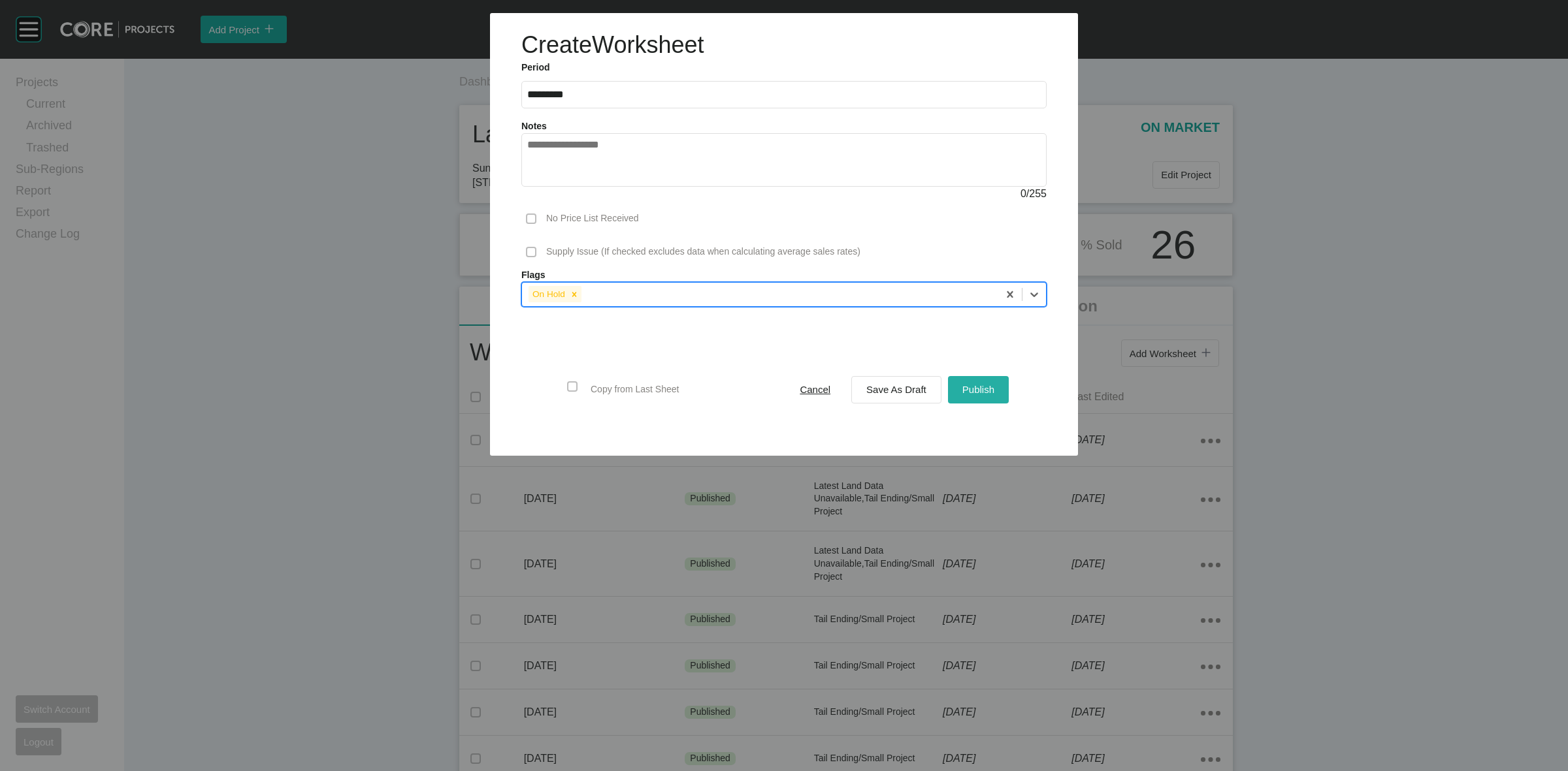
click at [968, 381] on div "Publish" at bounding box center [978, 389] width 38 height 18
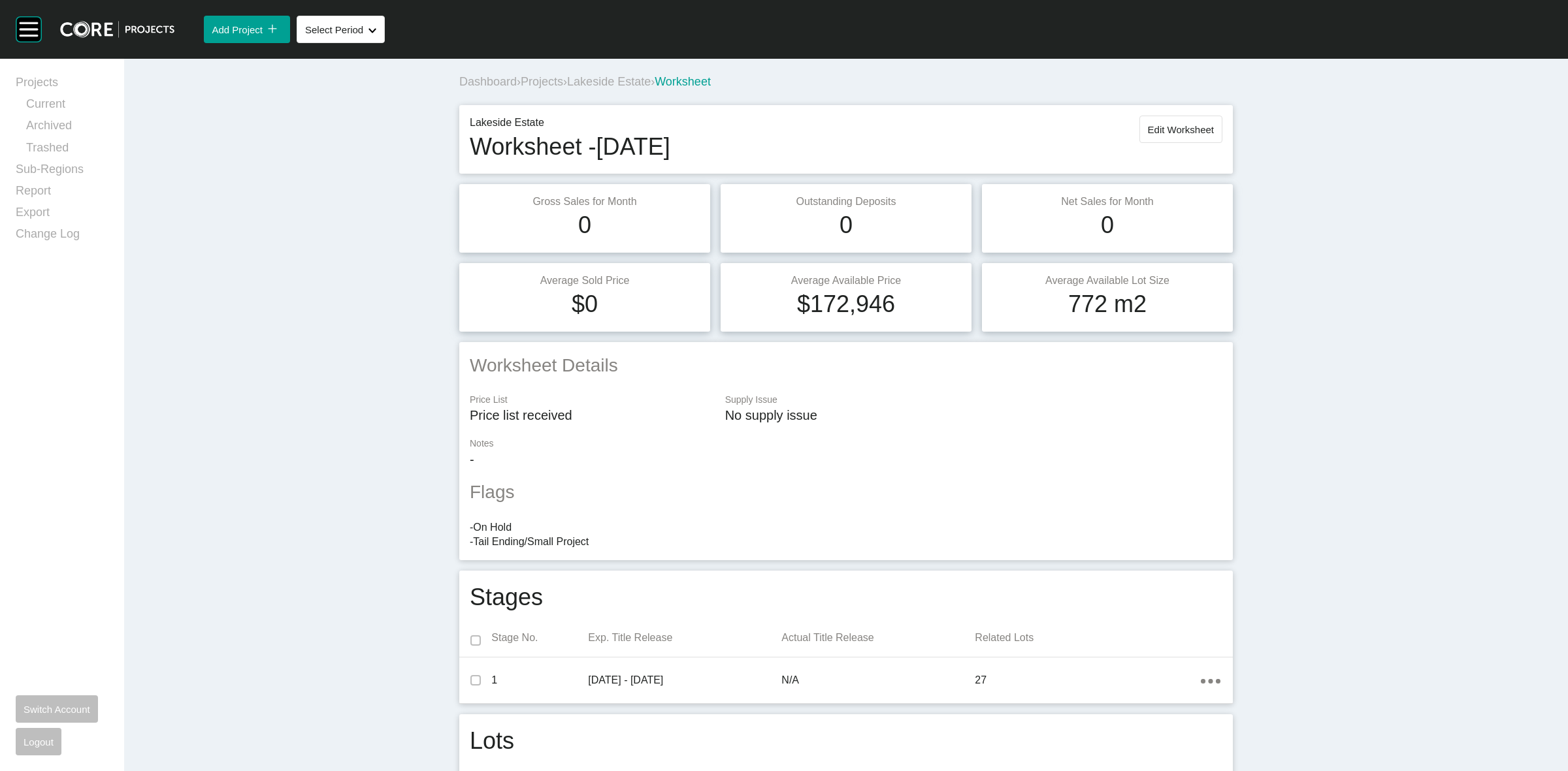
click at [536, 88] on span "Projects" at bounding box center [542, 81] width 43 height 13
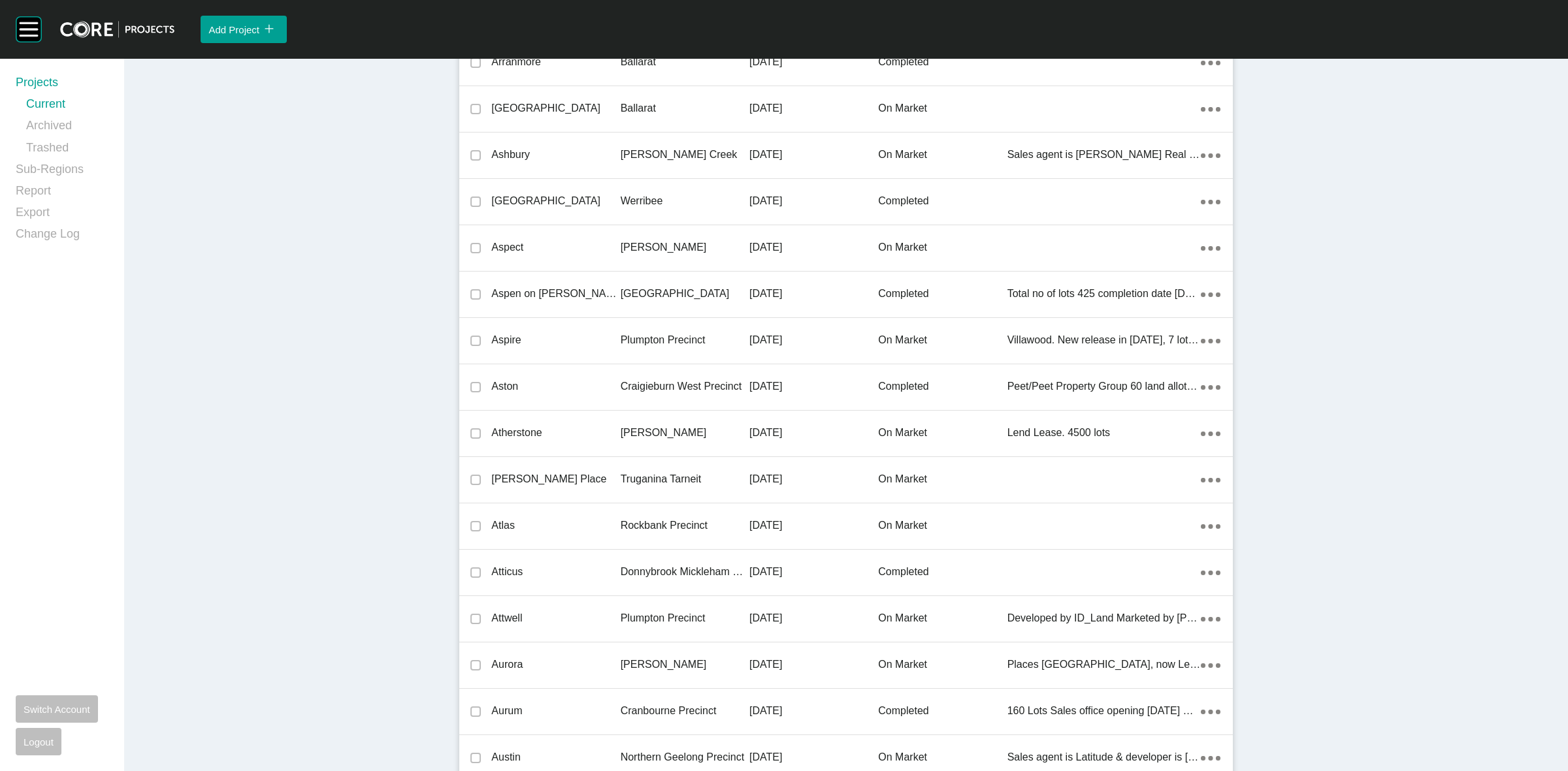
scroll to position [29829, 0]
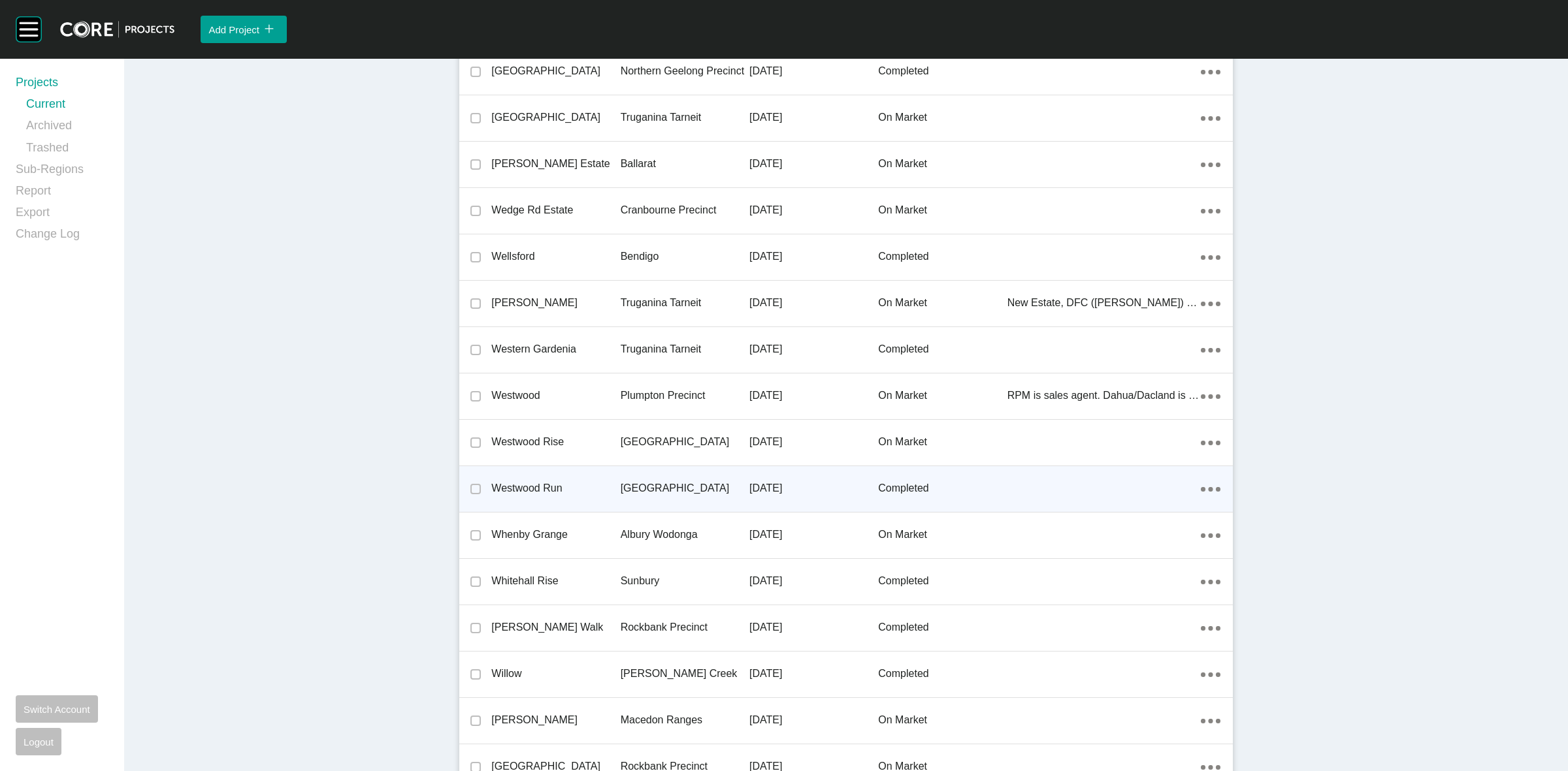
click at [657, 482] on p "[GEOGRAPHIC_DATA]" at bounding box center [685, 488] width 129 height 15
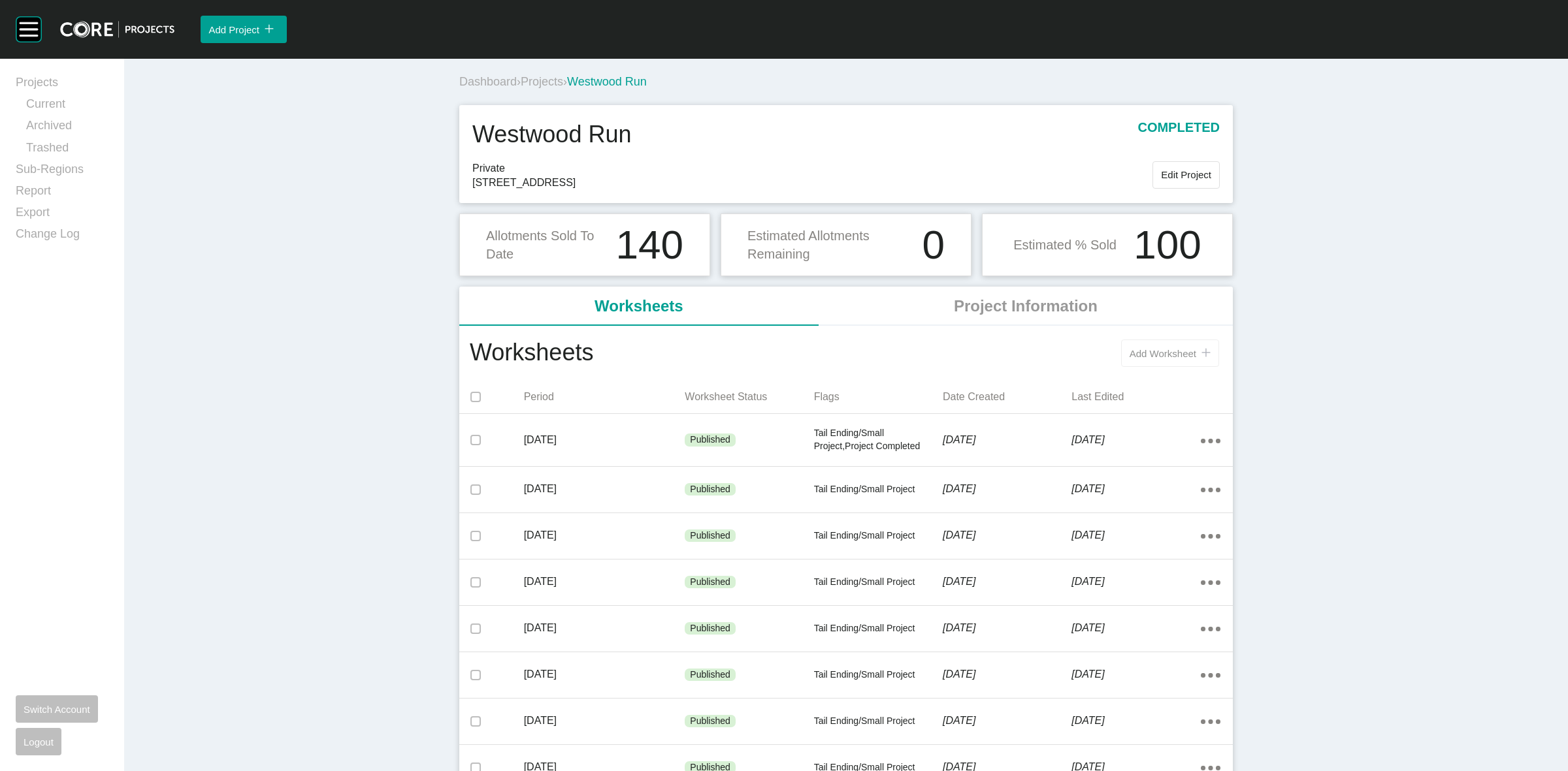
click at [1167, 348] on span "Add Worksheet" at bounding box center [1163, 353] width 67 height 11
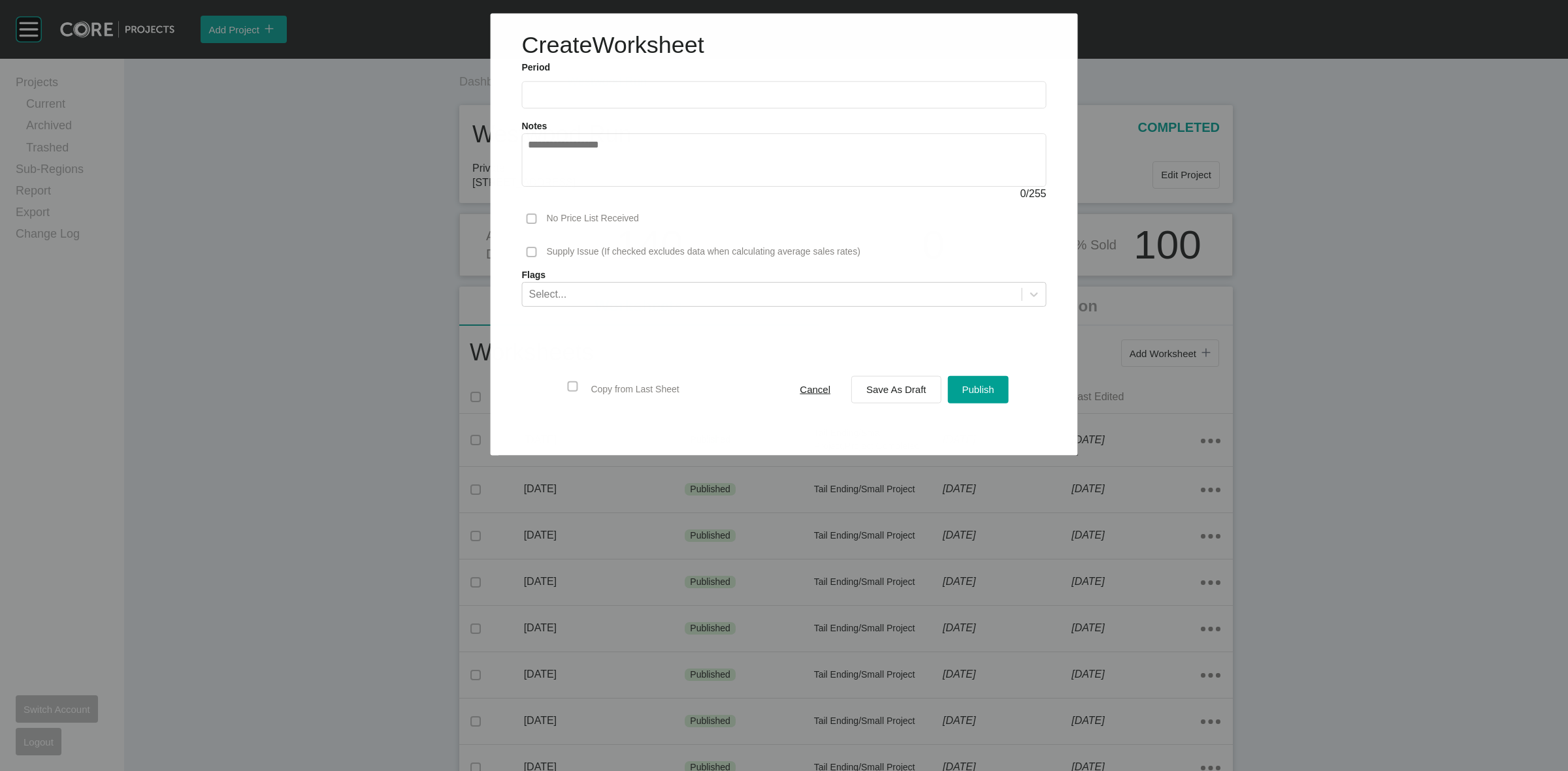
click at [635, 98] on input "text" at bounding box center [784, 95] width 513 height 11
click at [541, 195] on li "[DATE]" at bounding box center [546, 190] width 44 height 22
type input "*********"
click at [889, 376] on div "Cancel Save As Draft Publish" at bounding box center [897, 390] width 230 height 34
click at [895, 381] on div "Save As Draft" at bounding box center [897, 389] width 67 height 18
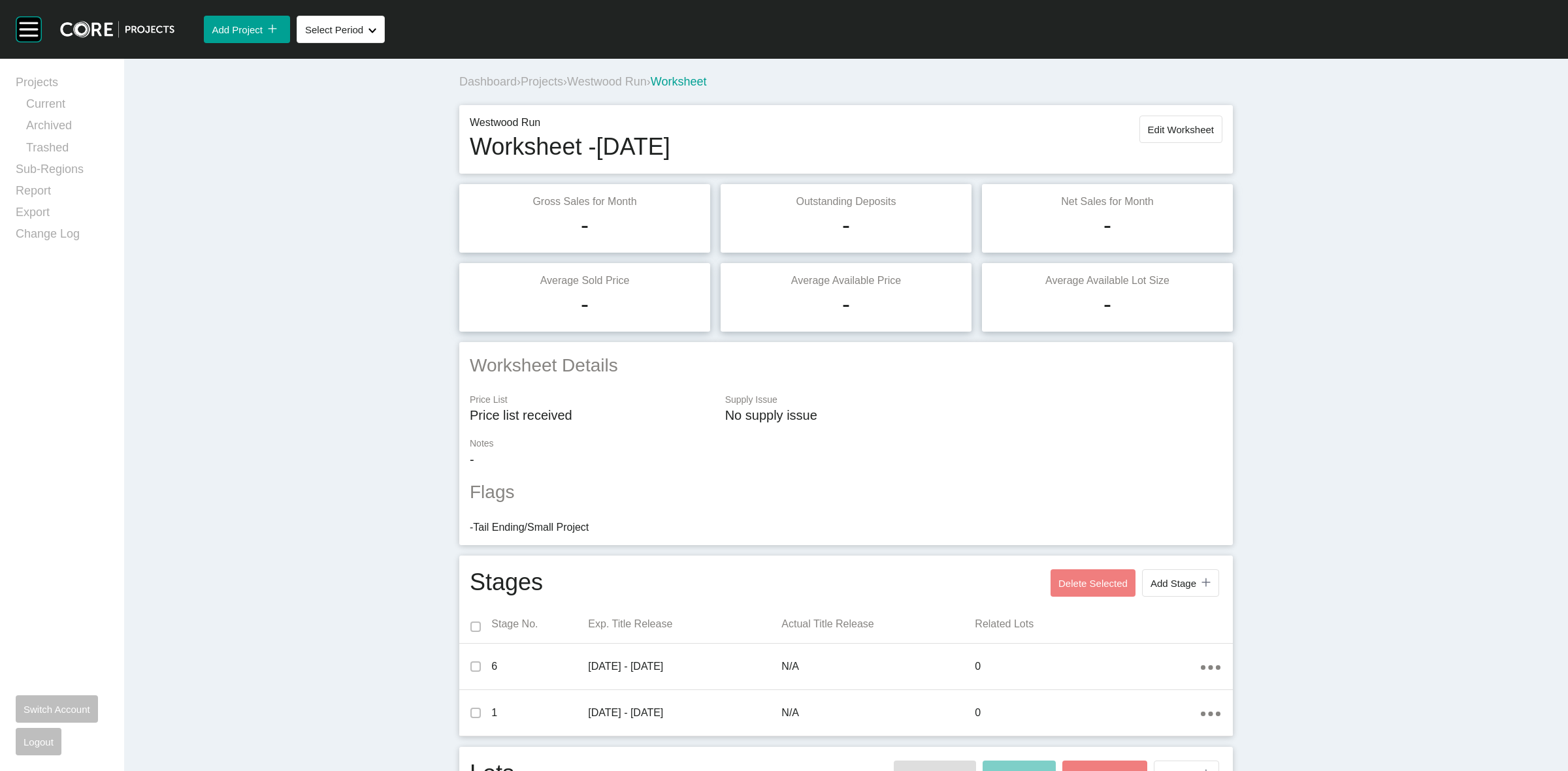
drag, startPoint x: 623, startPoint y: 93, endPoint x: 622, endPoint y: 86, distance: 7.1
click at [623, 93] on div "Dashboard › Projects › Westwood Run › Worksheet" at bounding box center [849, 82] width 779 height 36
click at [622, 86] on span "Westwood Run" at bounding box center [606, 81] width 79 height 13
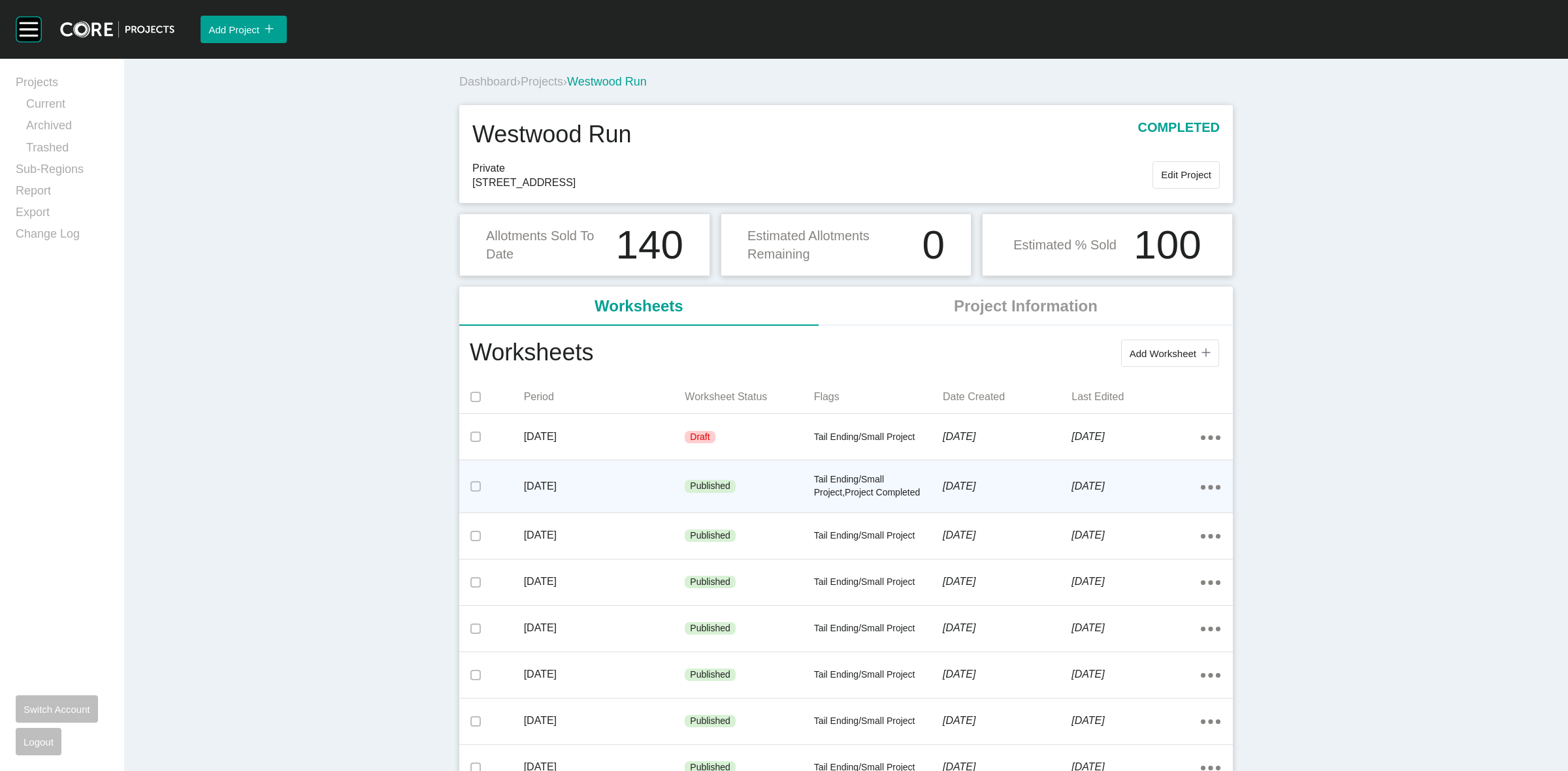
drag, startPoint x: 1200, startPoint y: 435, endPoint x: 1194, endPoint y: 461, distance: 26.7
click at [1202, 436] on icon "Action Menu Dots Copy 6 Created with Sketch." at bounding box center [1210, 437] width 20 height 4
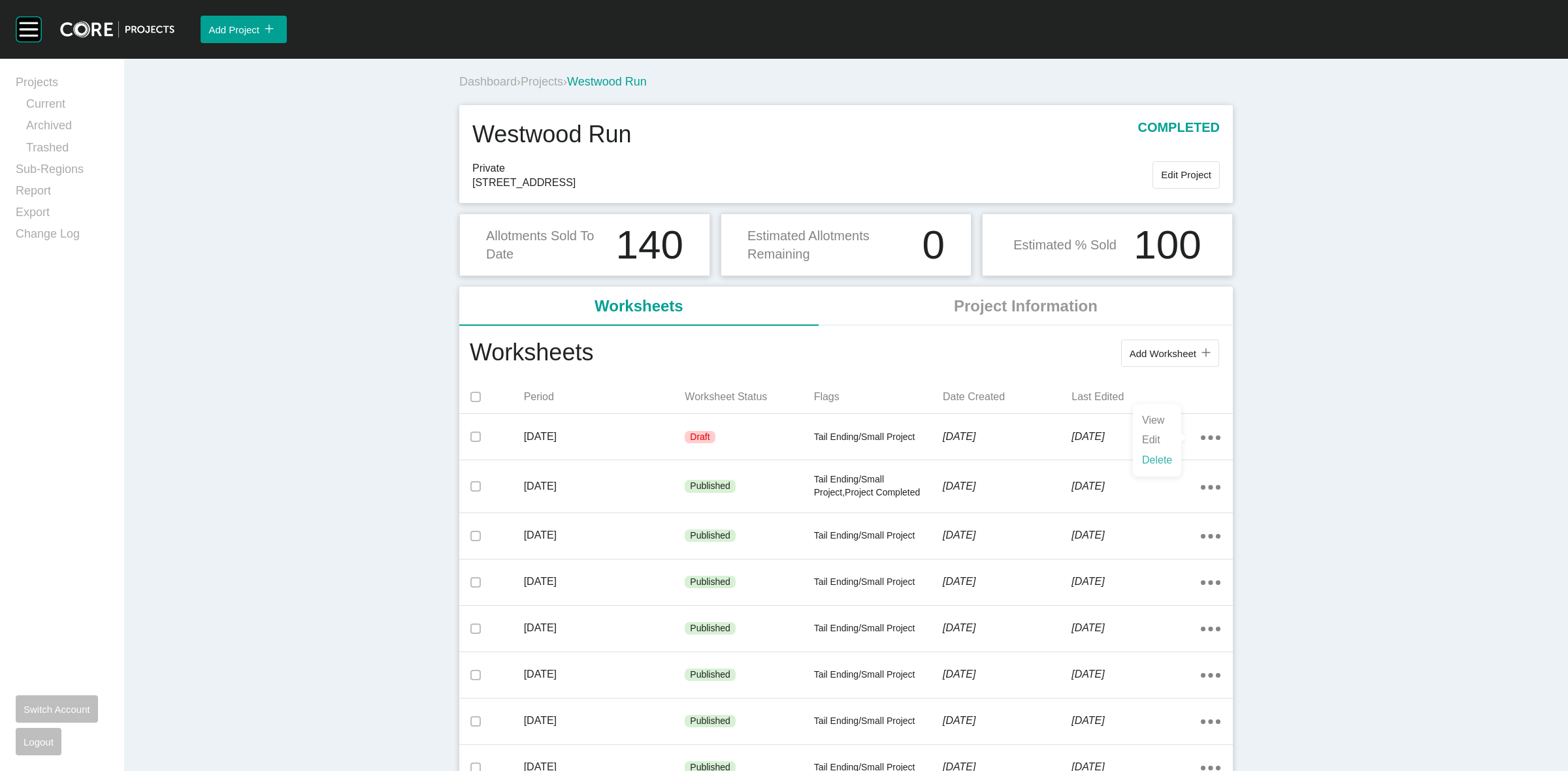
click at [1145, 459] on link "Delete" at bounding box center [1156, 460] width 35 height 20
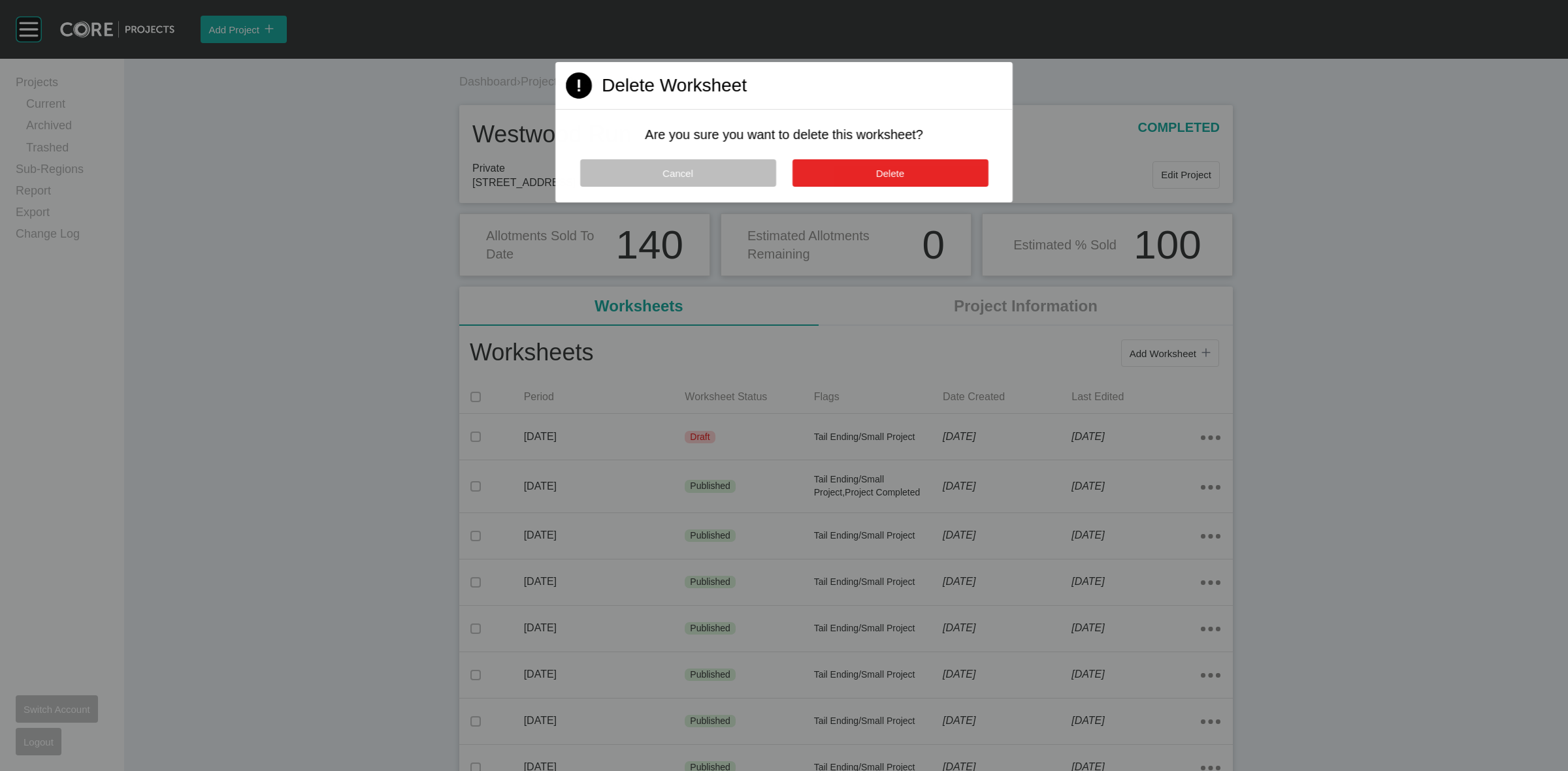
drag, startPoint x: 792, startPoint y: 178, endPoint x: 801, endPoint y: 174, distance: 9.8
click at [793, 177] on button "Delete" at bounding box center [890, 173] width 196 height 27
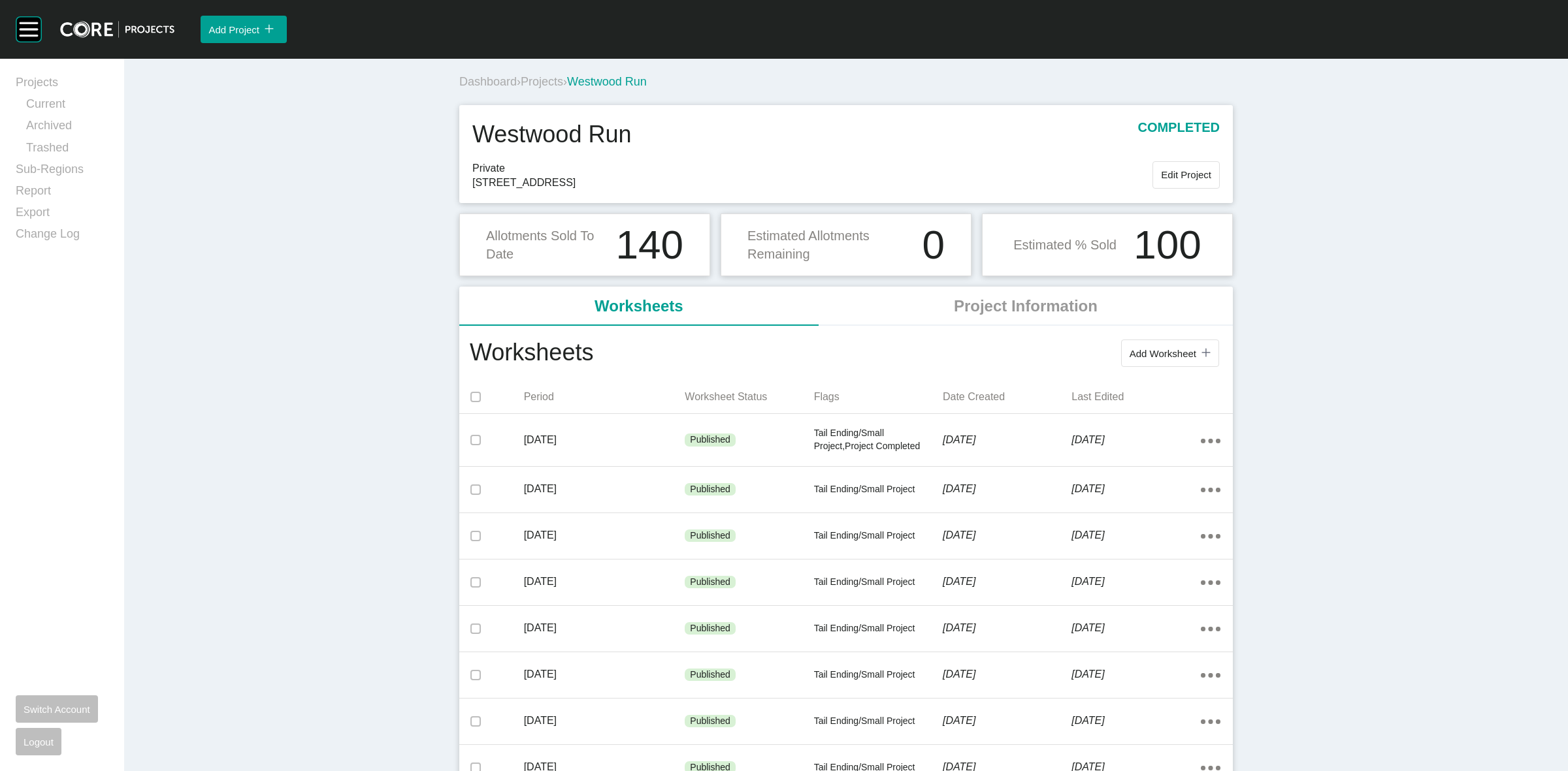
click at [547, 85] on span "Projects" at bounding box center [542, 81] width 43 height 13
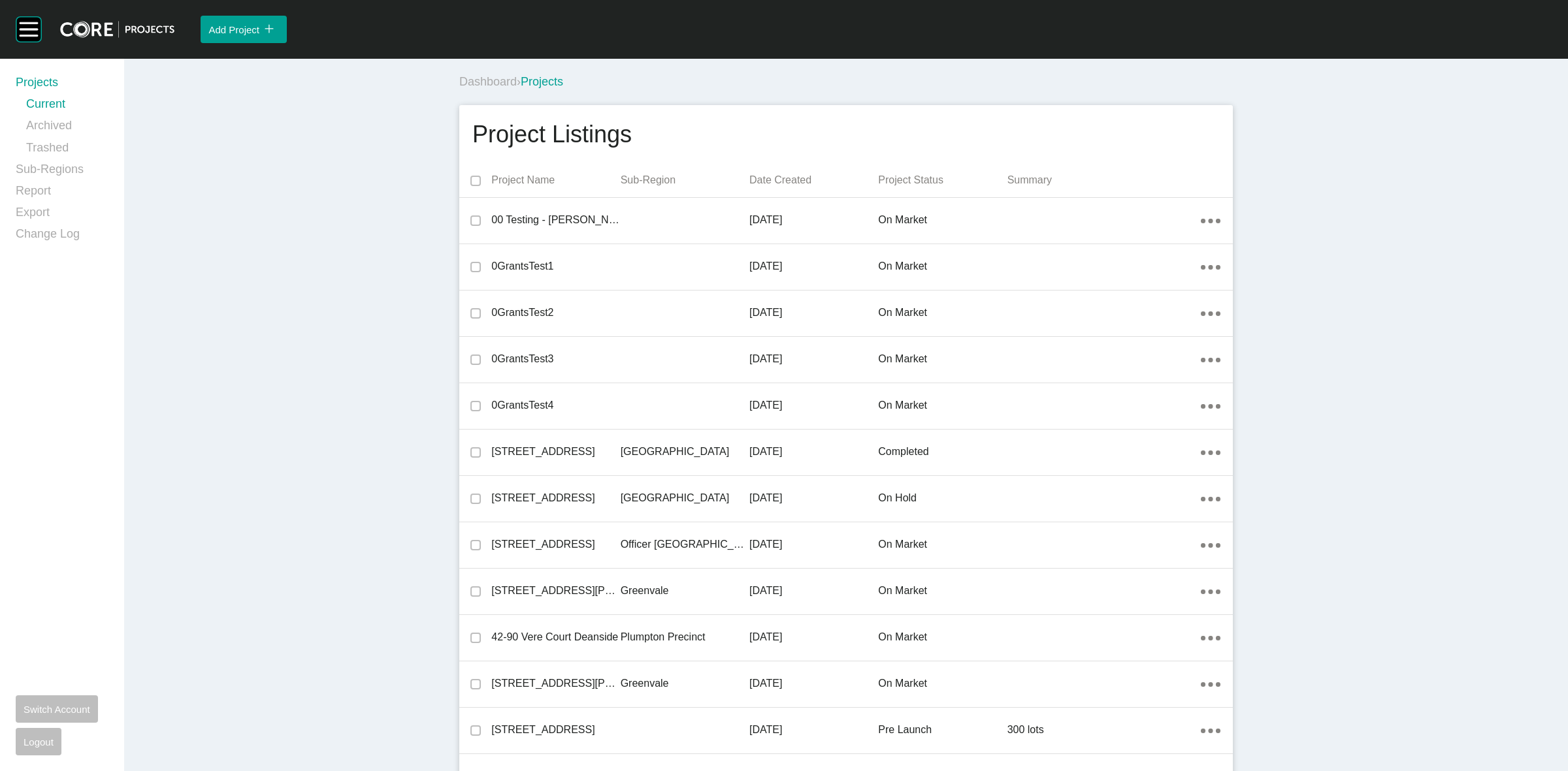
scroll to position [29876, 0]
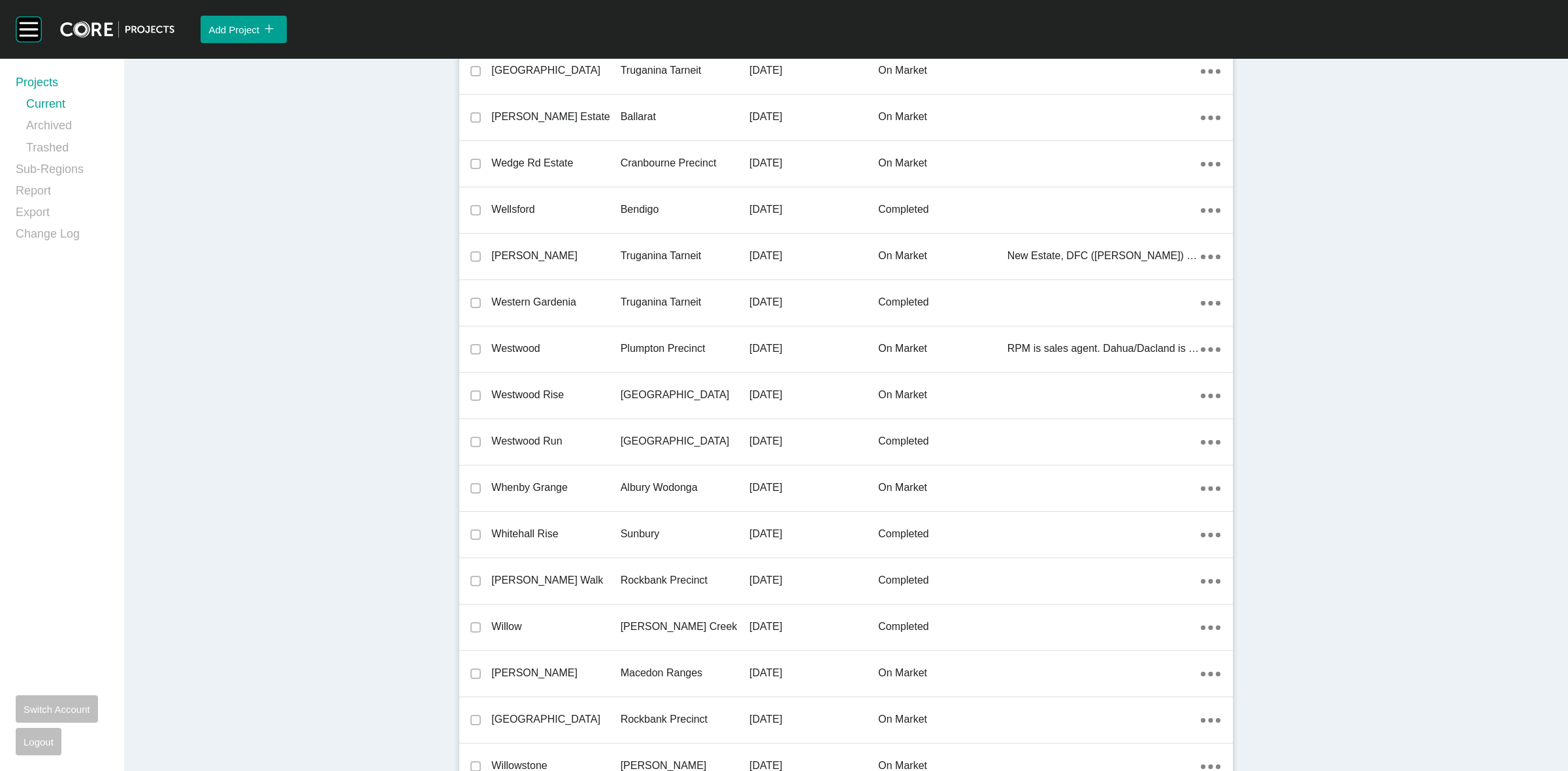
drag, startPoint x: 631, startPoint y: 383, endPoint x: 1480, endPoint y: 759, distance: 928.5
click at [632, 388] on p "[GEOGRAPHIC_DATA]" at bounding box center [685, 394] width 129 height 15
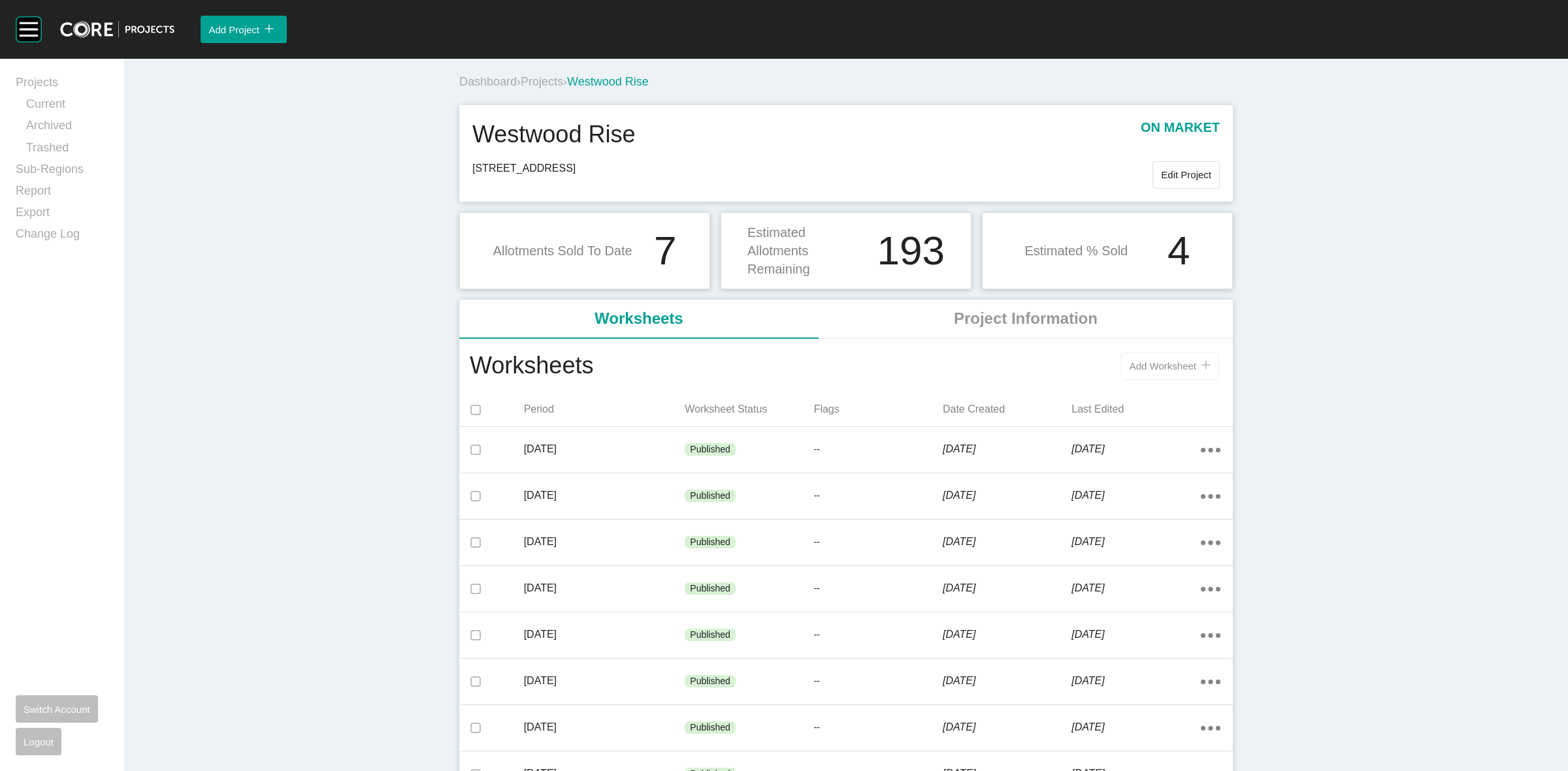
click at [1135, 364] on span "Add Worksheet" at bounding box center [1163, 365] width 67 height 11
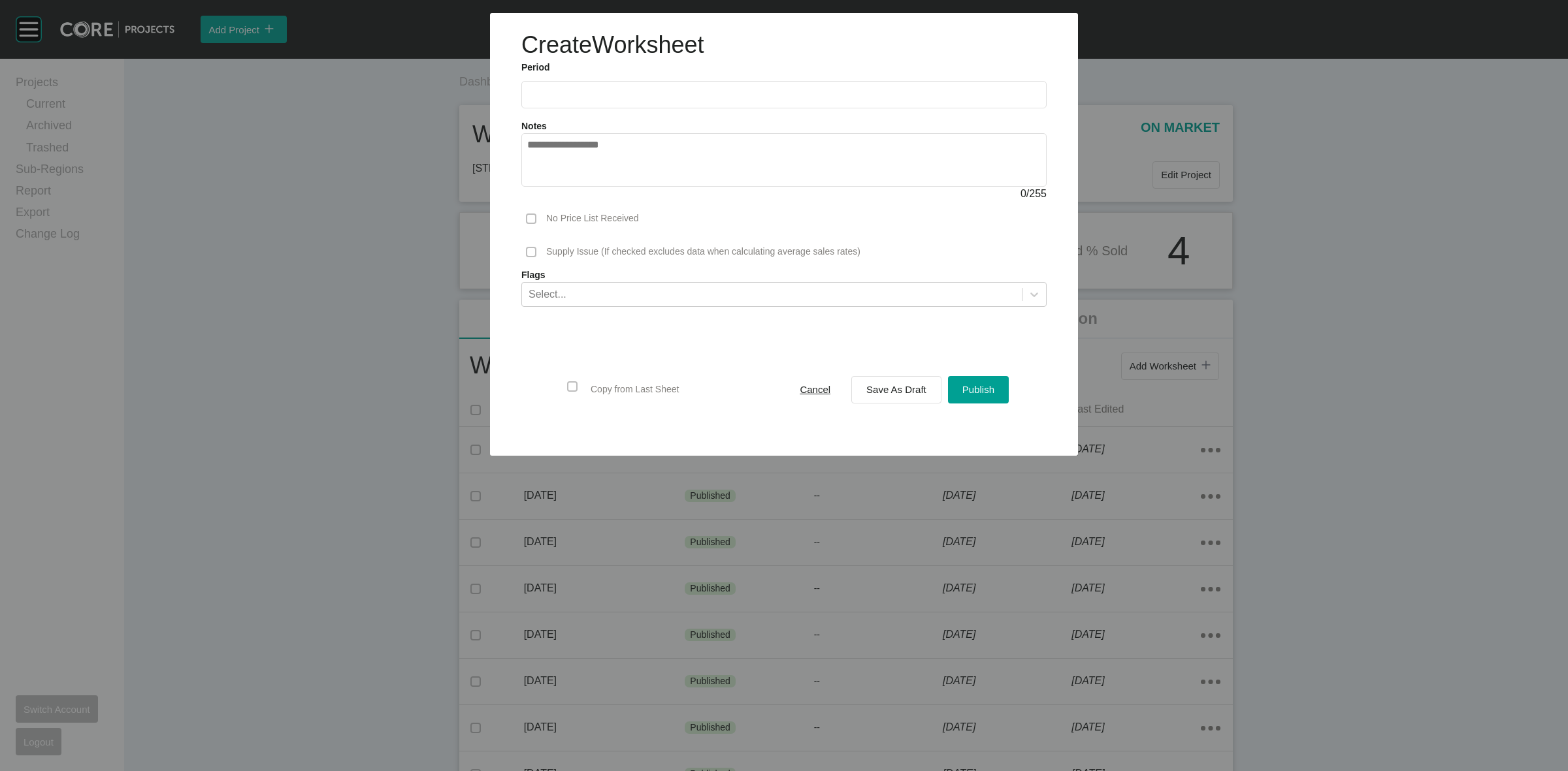
drag, startPoint x: 617, startPoint y: 90, endPoint x: 569, endPoint y: 163, distance: 87.4
click at [616, 92] on input "text" at bounding box center [783, 94] width 513 height 11
click at [550, 184] on li "[DATE]" at bounding box center [546, 190] width 44 height 22
type input "*********"
click at [869, 390] on span "Save As Draft" at bounding box center [896, 389] width 60 height 11
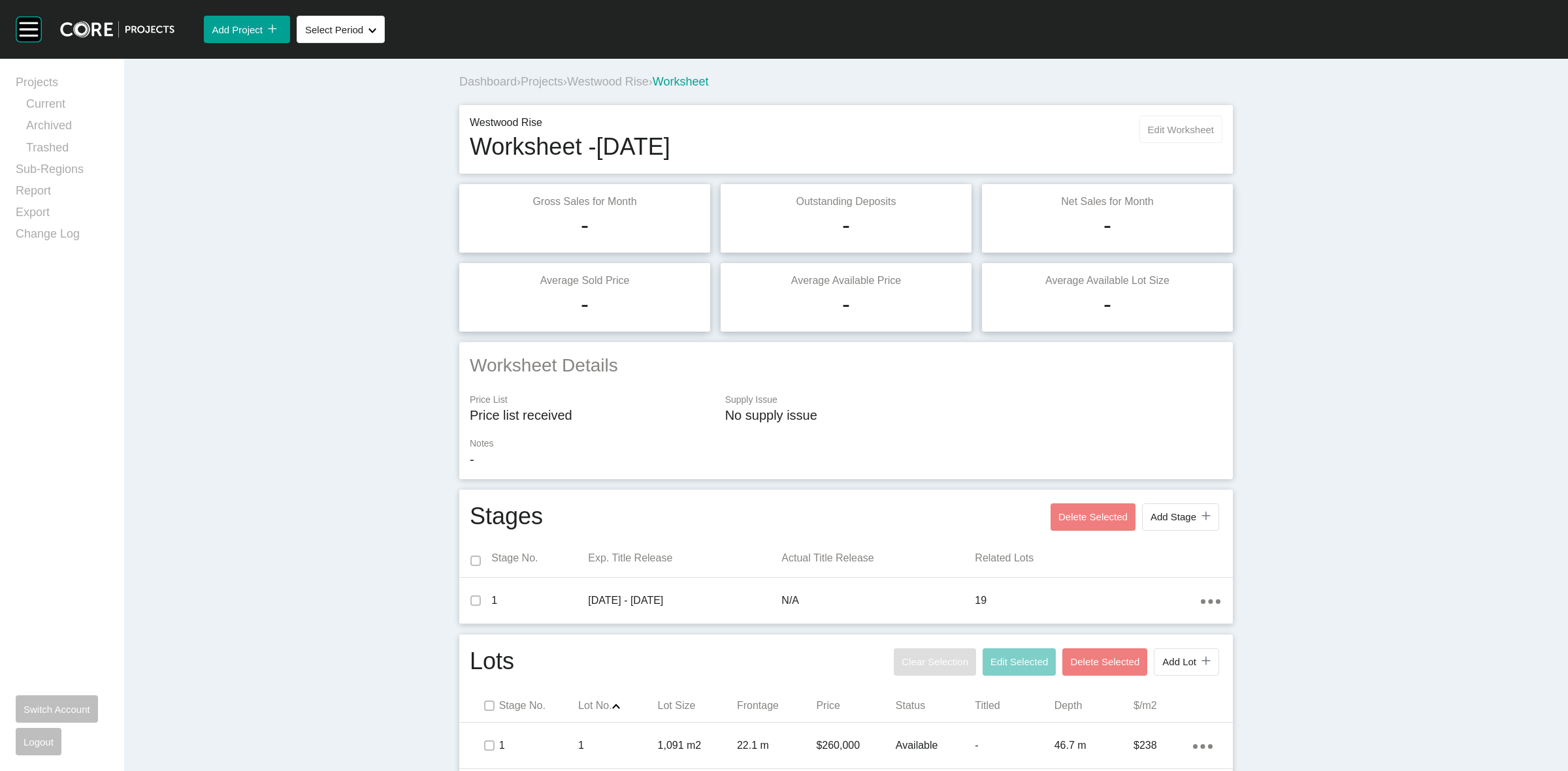
click at [1164, 121] on button "Edit Worksheet" at bounding box center [1180, 129] width 83 height 27
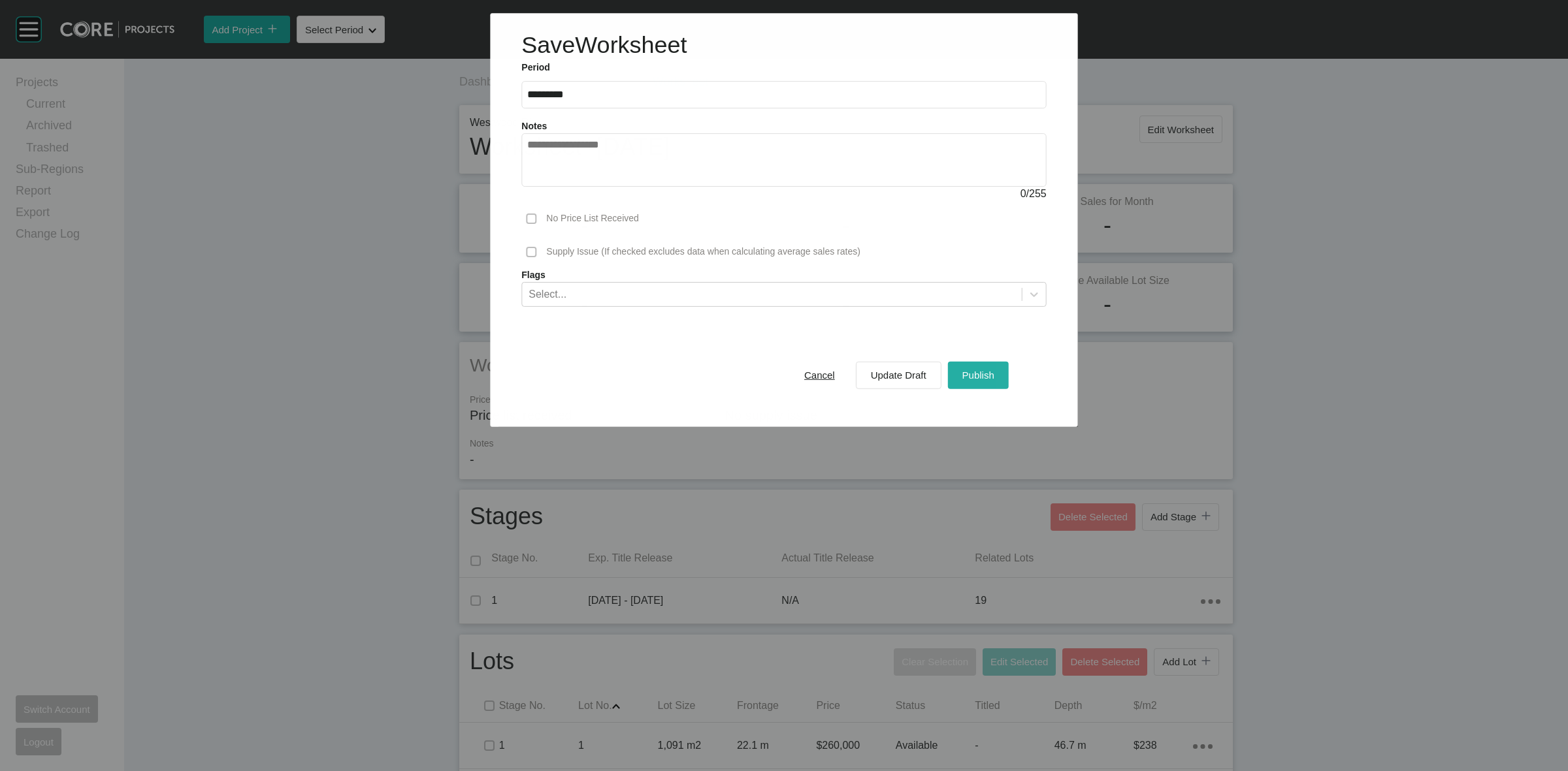
click at [974, 379] on span "Publish" at bounding box center [978, 375] width 32 height 11
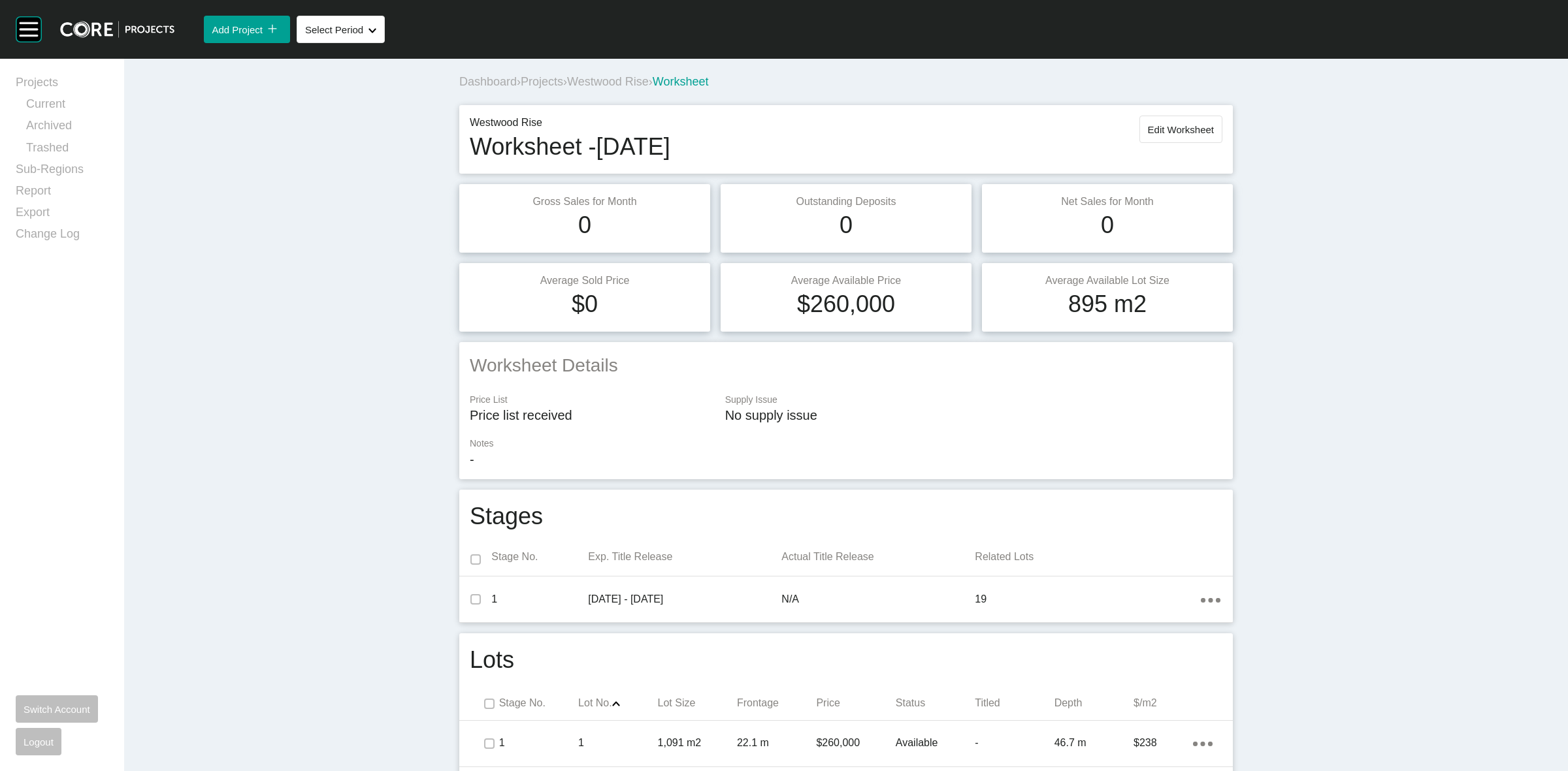
click at [598, 82] on span "Westwood Rise" at bounding box center [608, 81] width 82 height 13
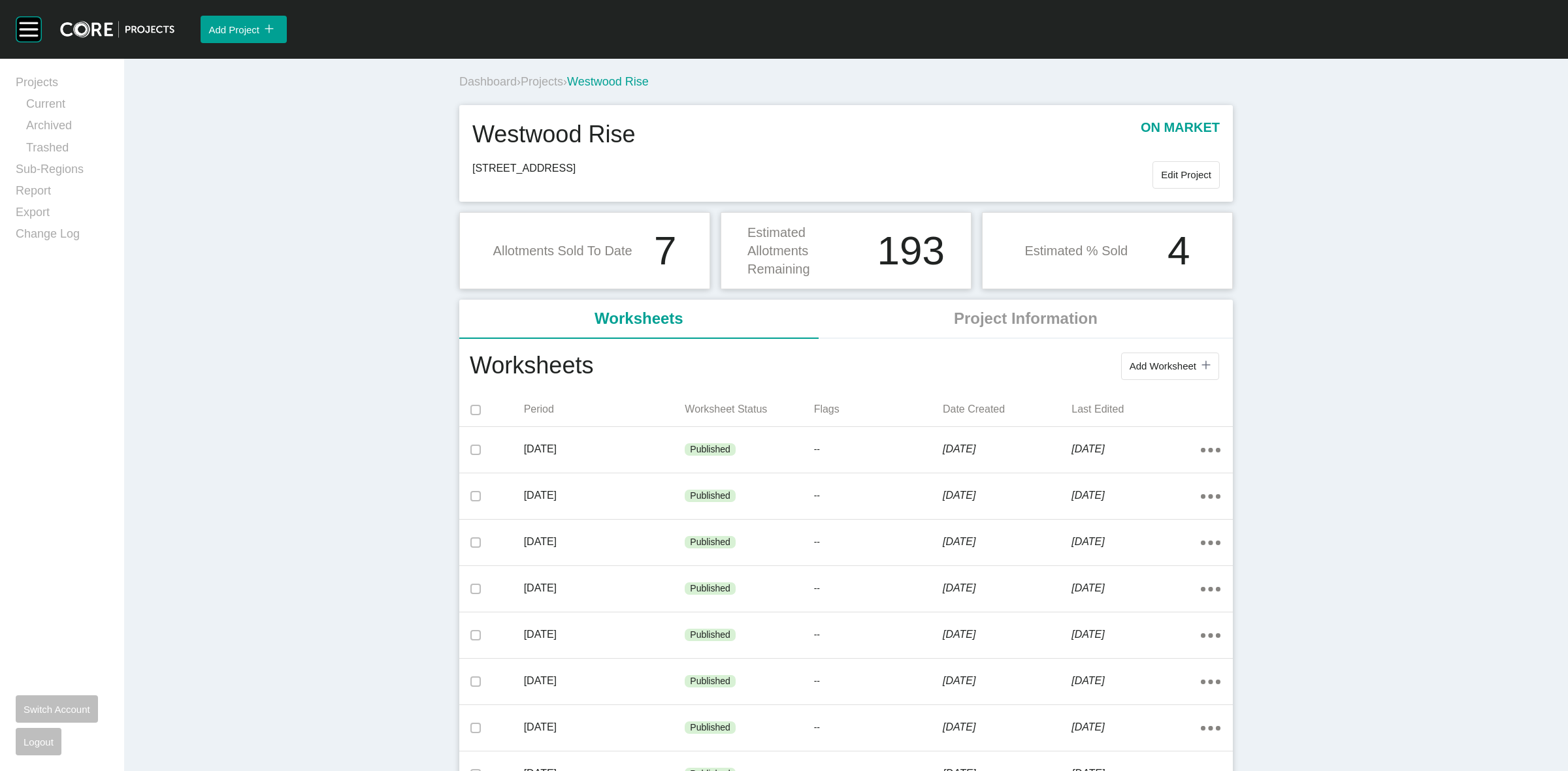
click at [537, 82] on span "Projects" at bounding box center [542, 81] width 43 height 13
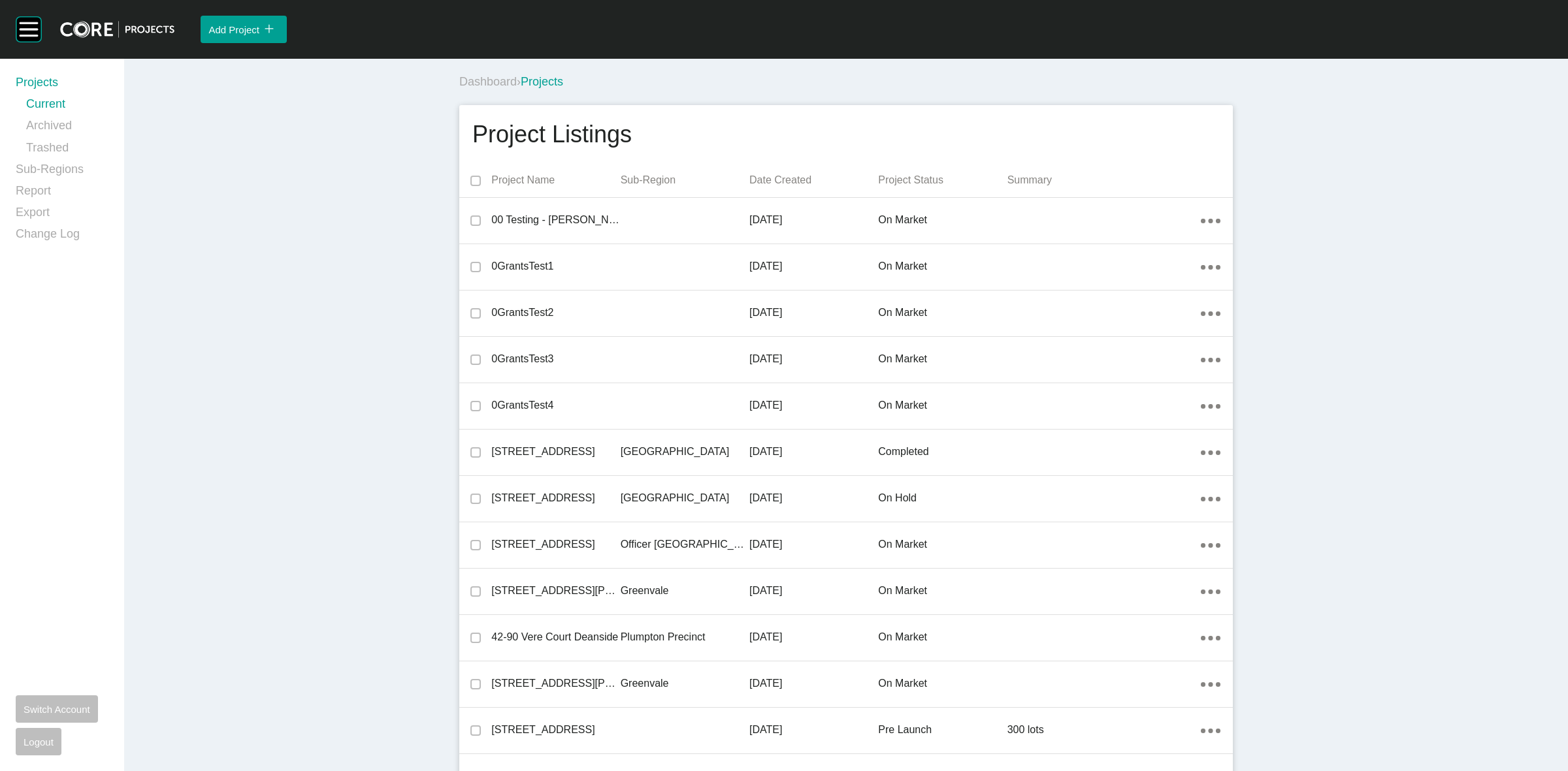
scroll to position [8689, 0]
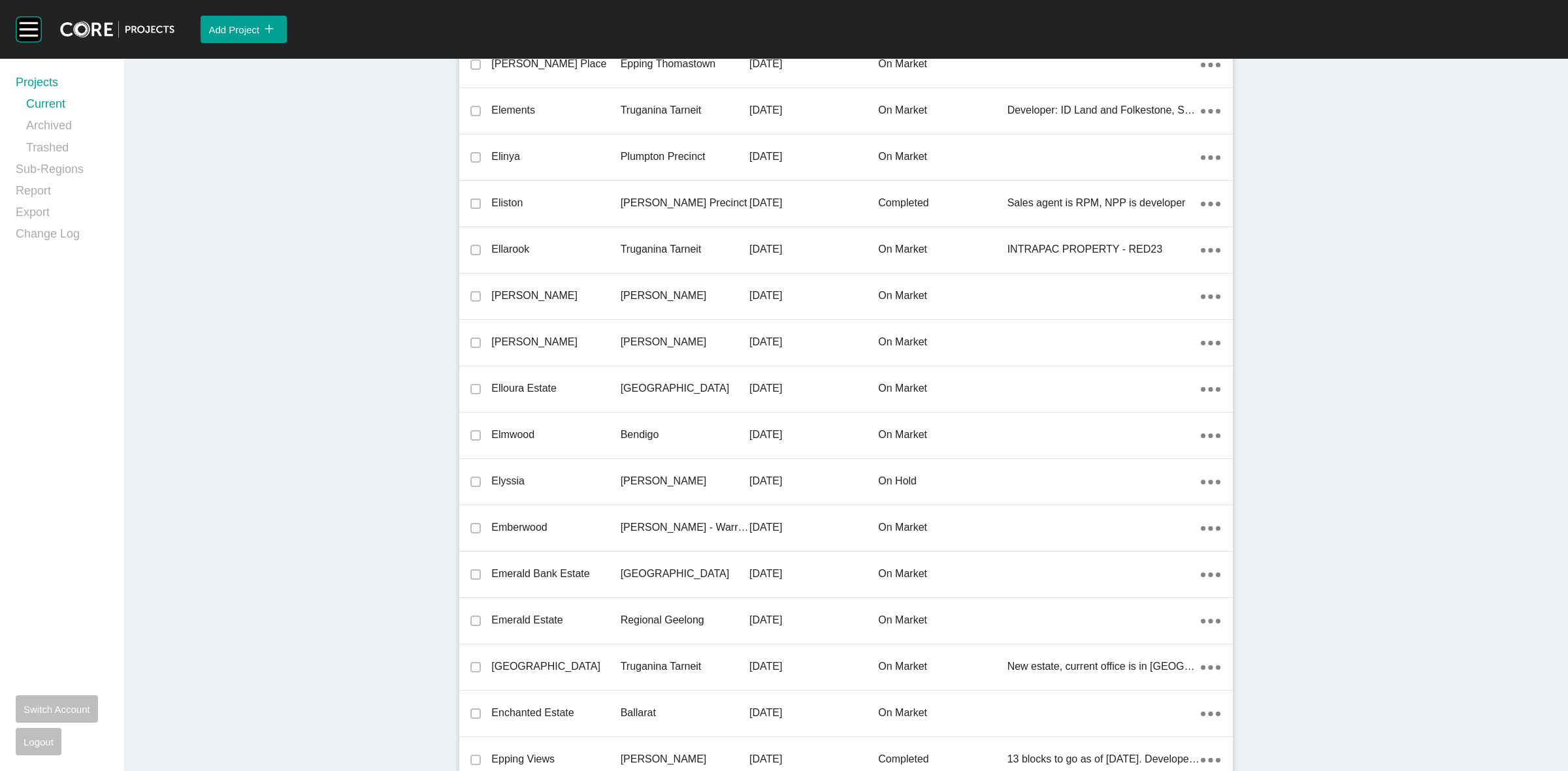
drag, startPoint x: 693, startPoint y: 379, endPoint x: 992, endPoint y: 535, distance: 337.2
click at [693, 382] on p "[GEOGRAPHIC_DATA]" at bounding box center [685, 388] width 129 height 15
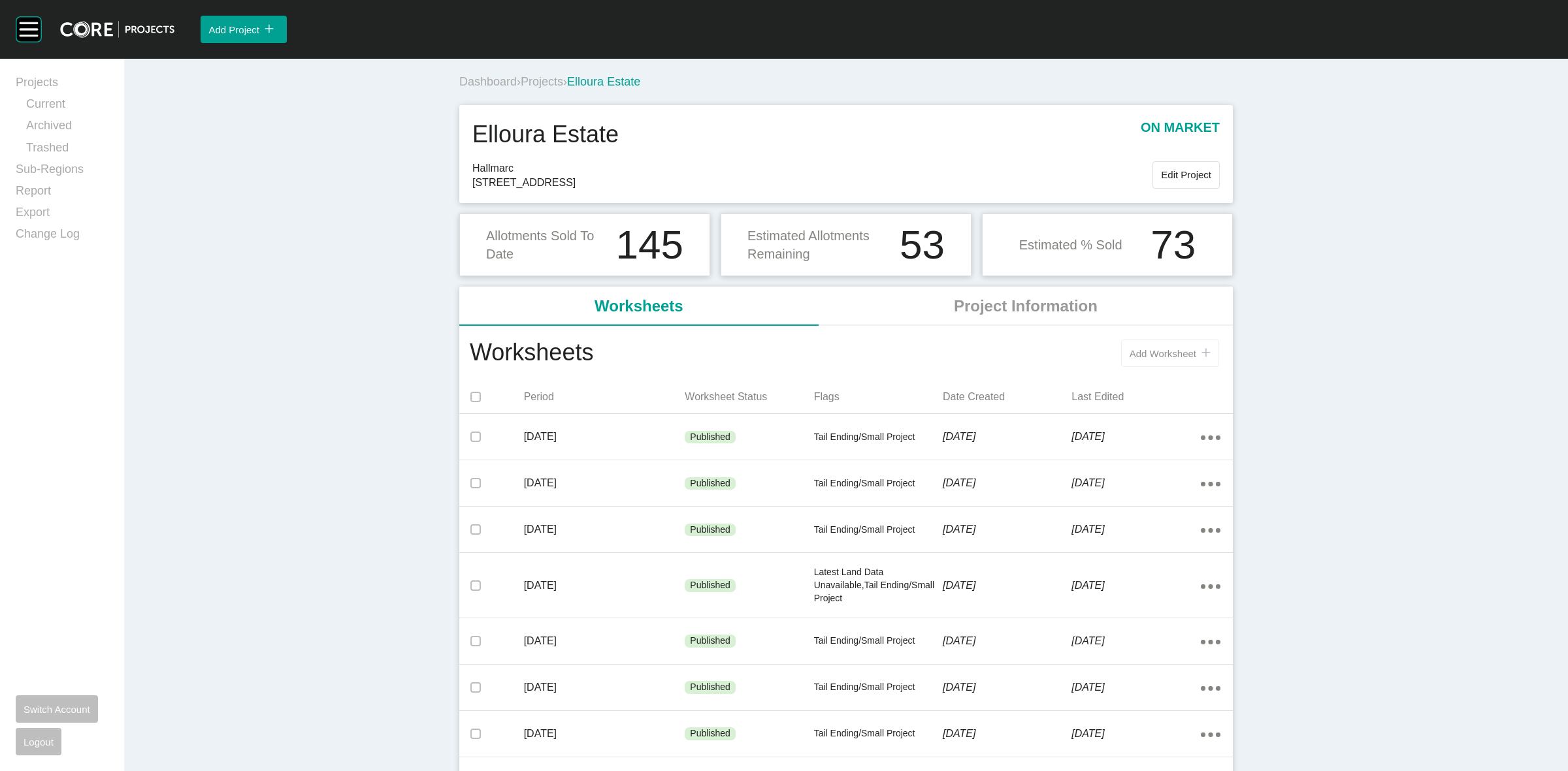
click at [1136, 365] on button "Add Worksheet icon/tick copy 11 Created with Sketch." at bounding box center [1170, 353] width 98 height 27
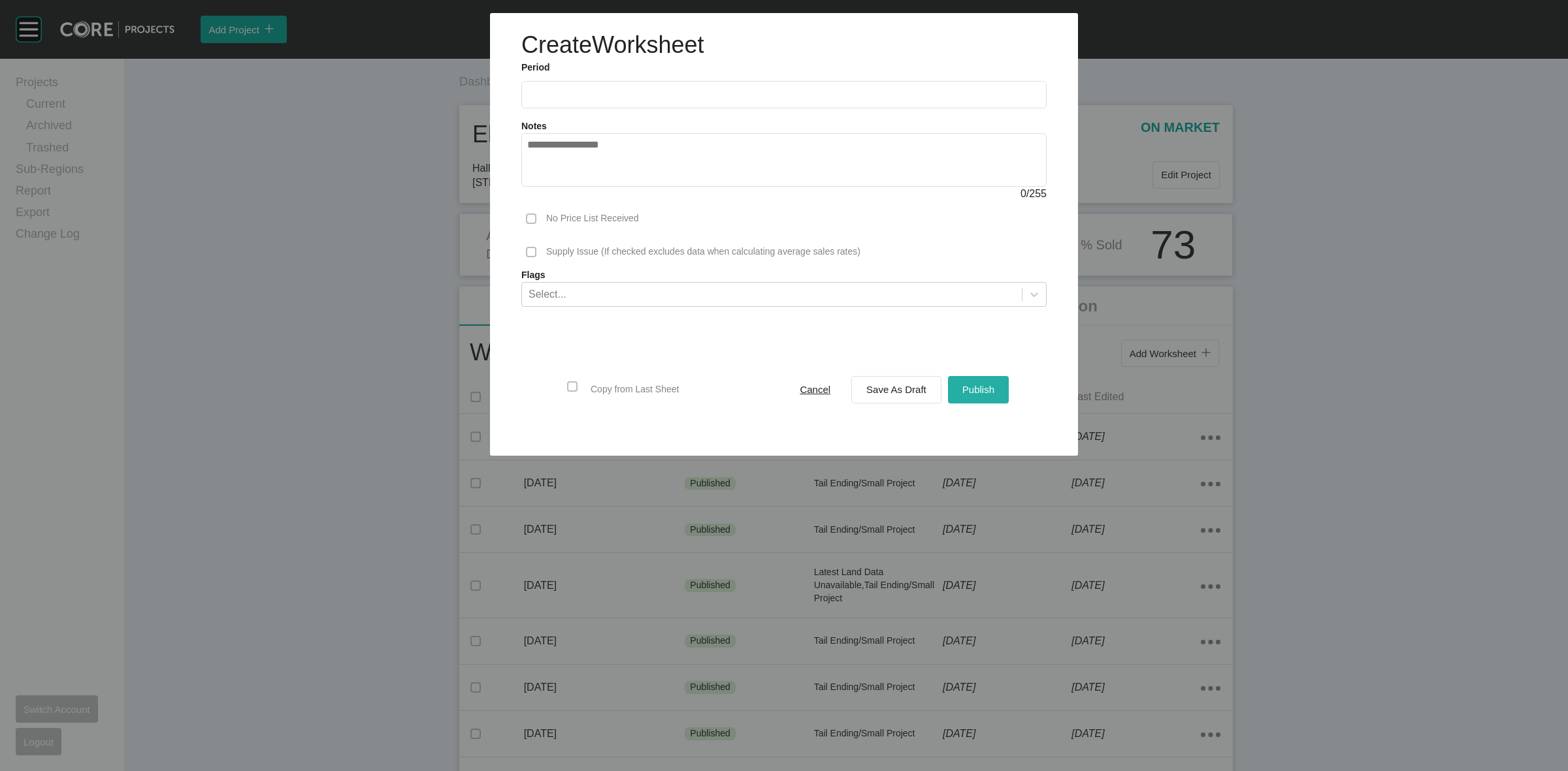
click at [966, 388] on span "Publish" at bounding box center [978, 389] width 32 height 11
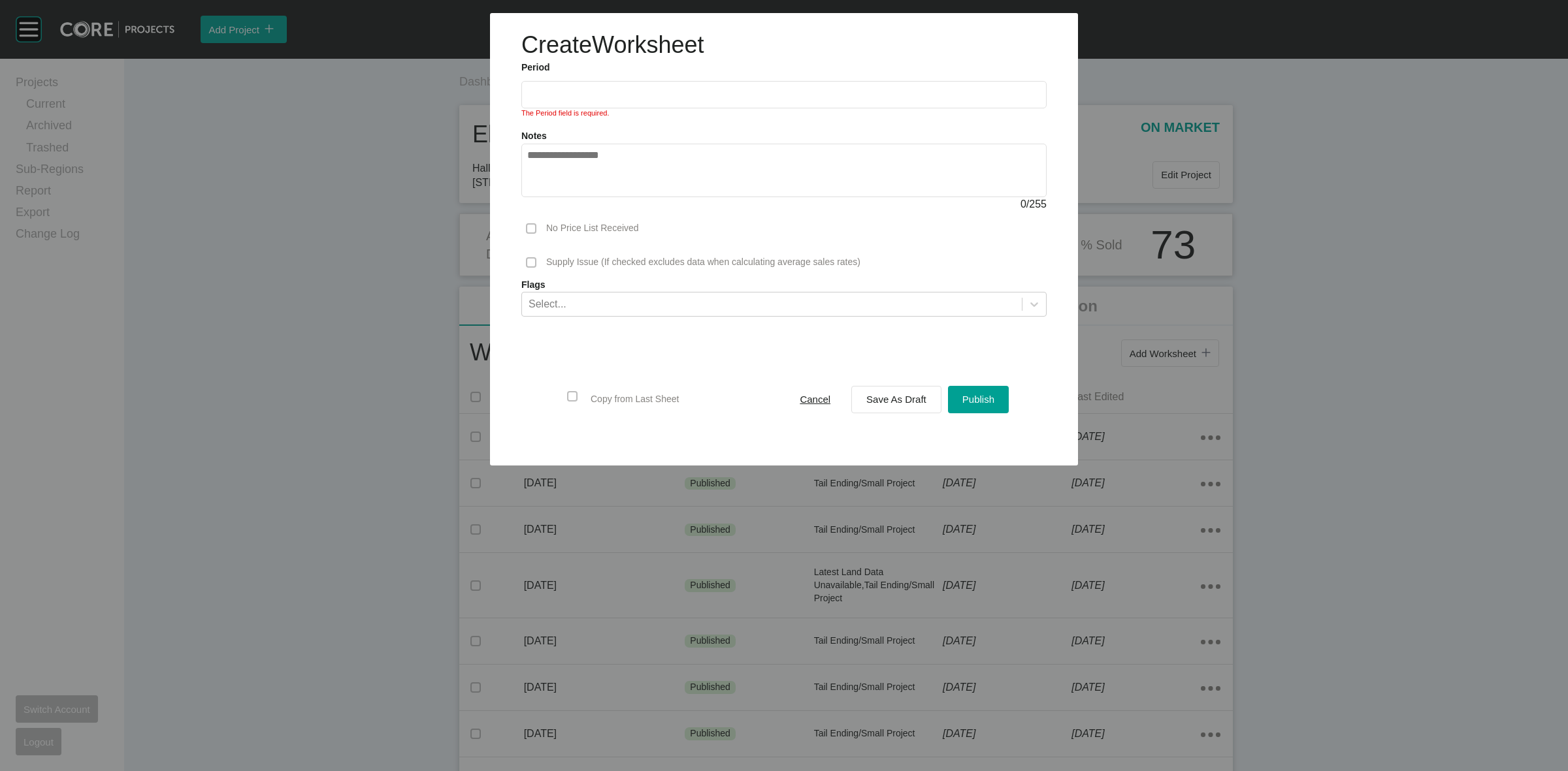
drag, startPoint x: 752, startPoint y: 77, endPoint x: 742, endPoint y: 102, distance: 26.9
click at [752, 79] on ul "2025 < > Jan Feb Mar Apr May Jun [DATE] Aug Sep Oct Nov Dec" at bounding box center [783, 91] width 525 height 34
click at [738, 102] on label at bounding box center [783, 95] width 525 height 27
click at [738, 100] on input "text" at bounding box center [783, 94] width 513 height 11
click at [553, 184] on li "[DATE]" at bounding box center [546, 190] width 44 height 22
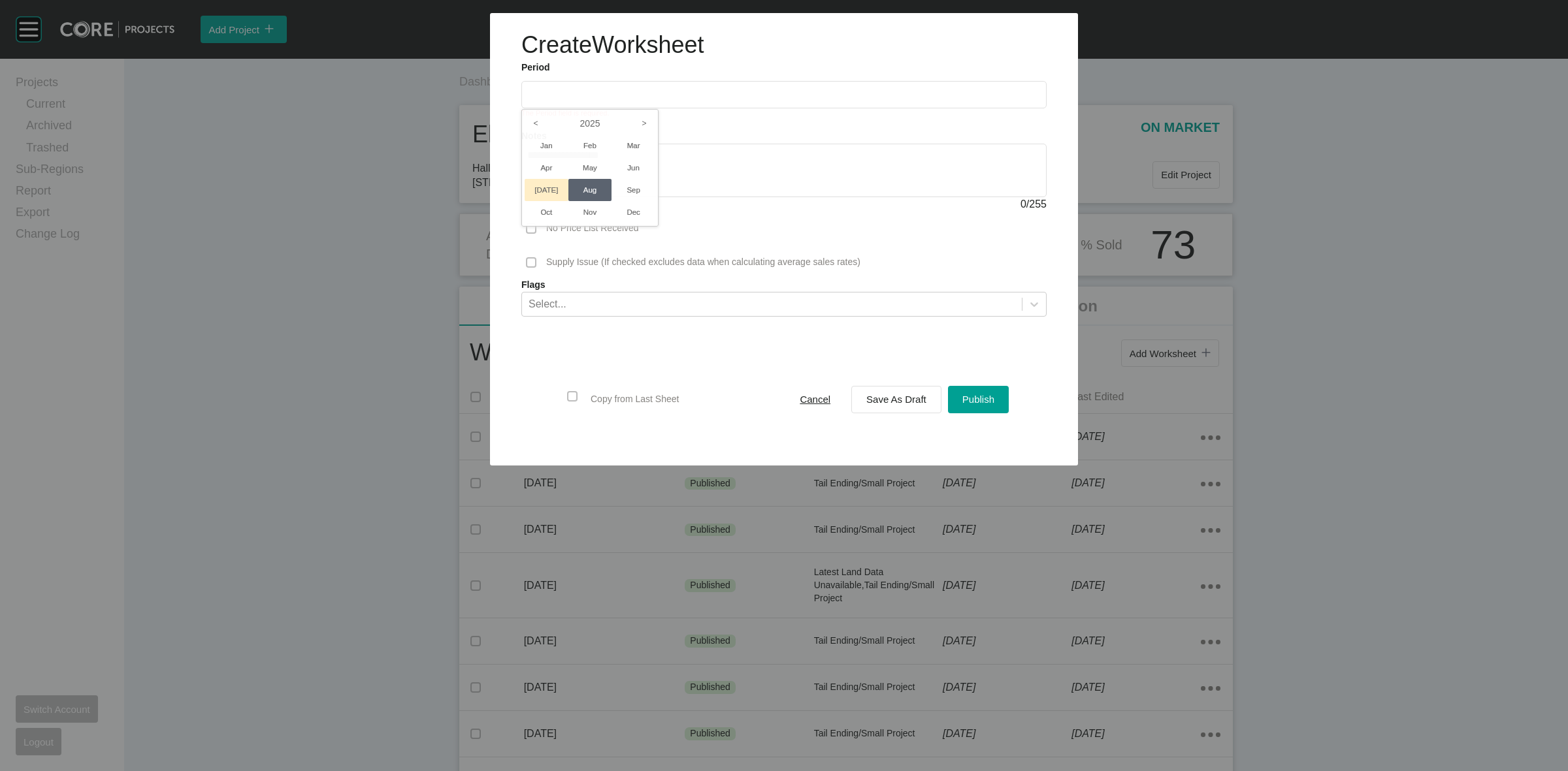
type input "*********"
click at [966, 396] on span "Publish" at bounding box center [978, 399] width 32 height 11
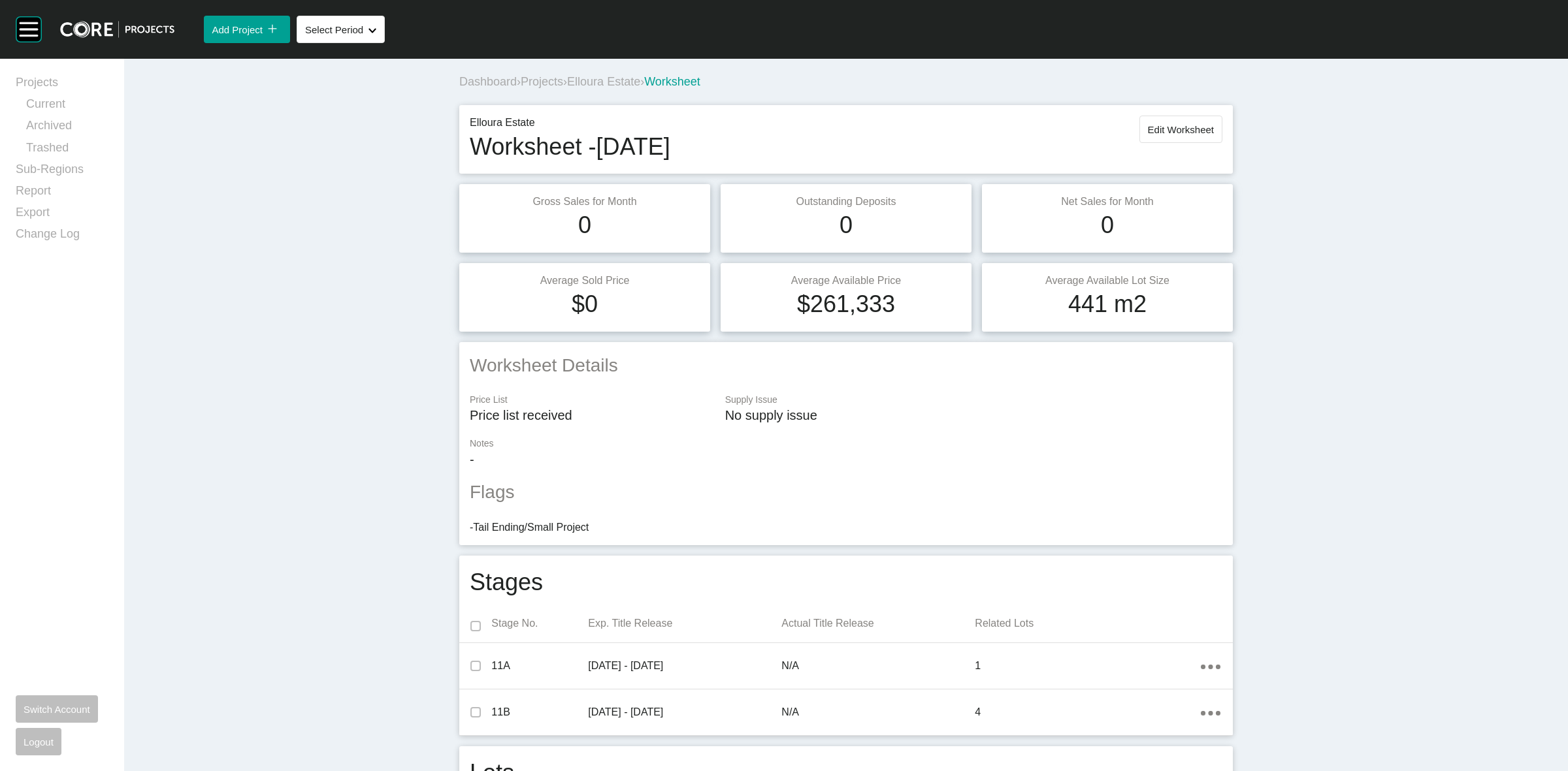
click at [532, 75] on span "Projects" at bounding box center [542, 81] width 43 height 13
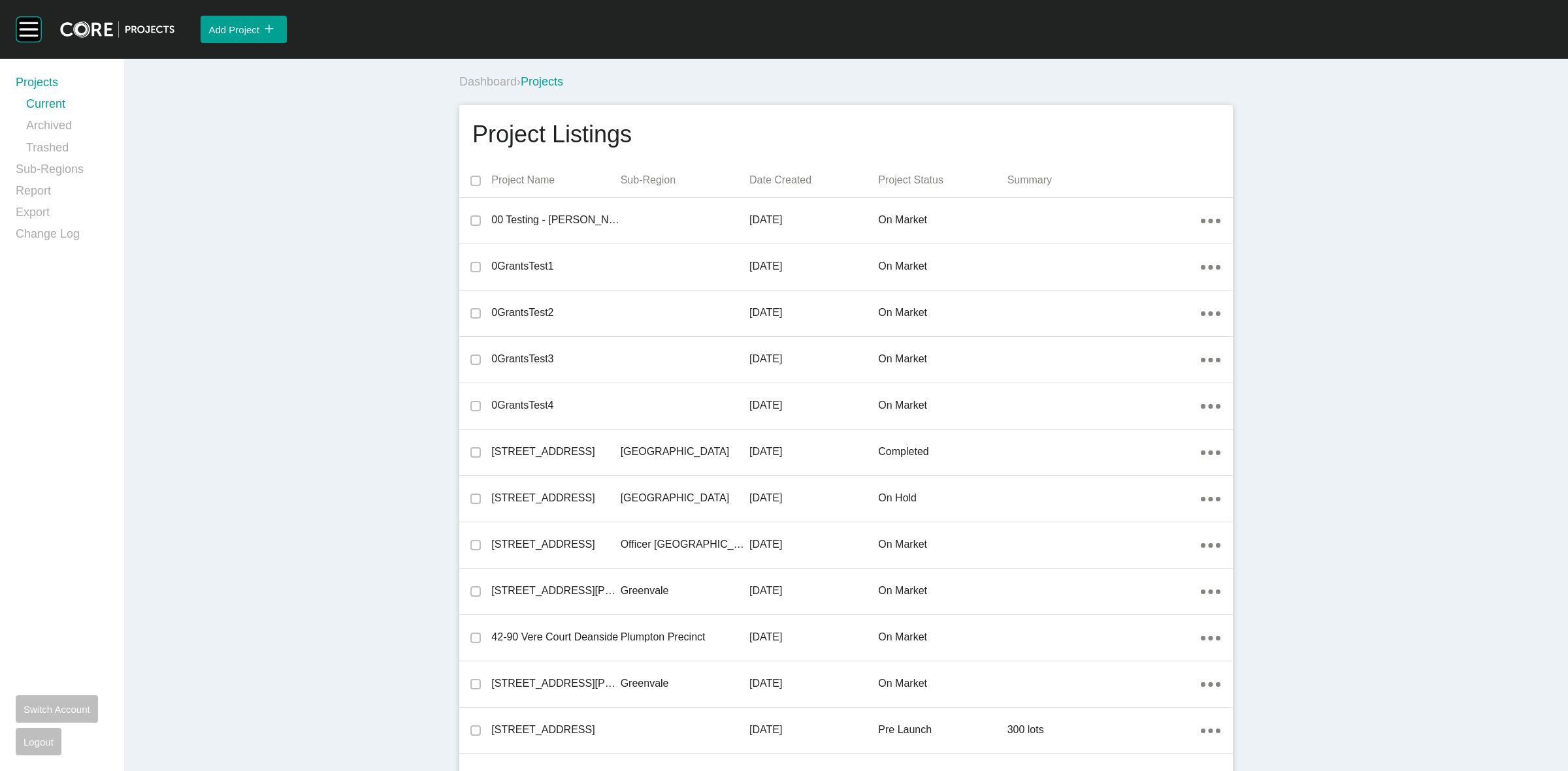
scroll to position [16988, 0]
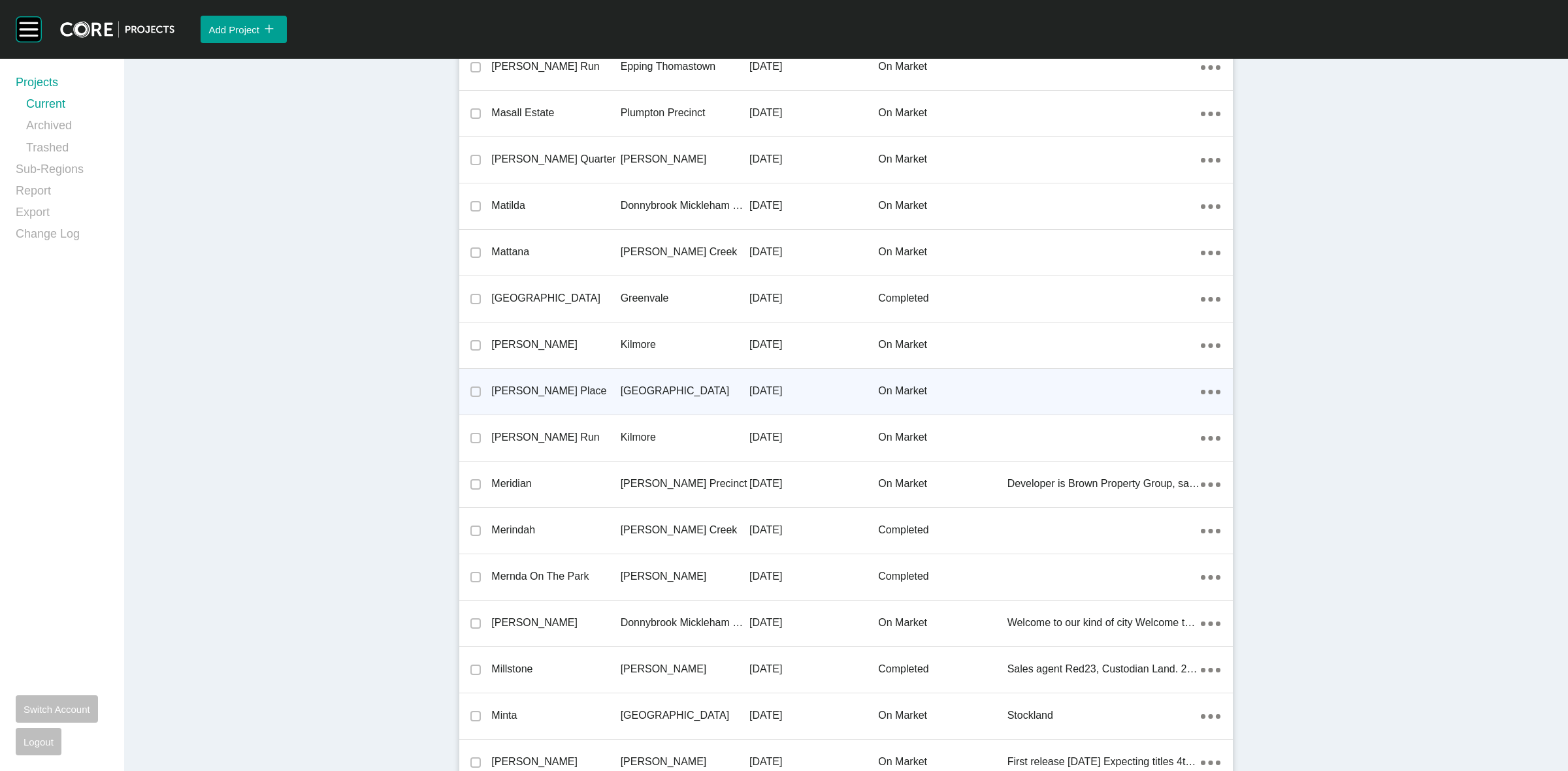
click at [641, 384] on p "[GEOGRAPHIC_DATA]" at bounding box center [685, 391] width 129 height 15
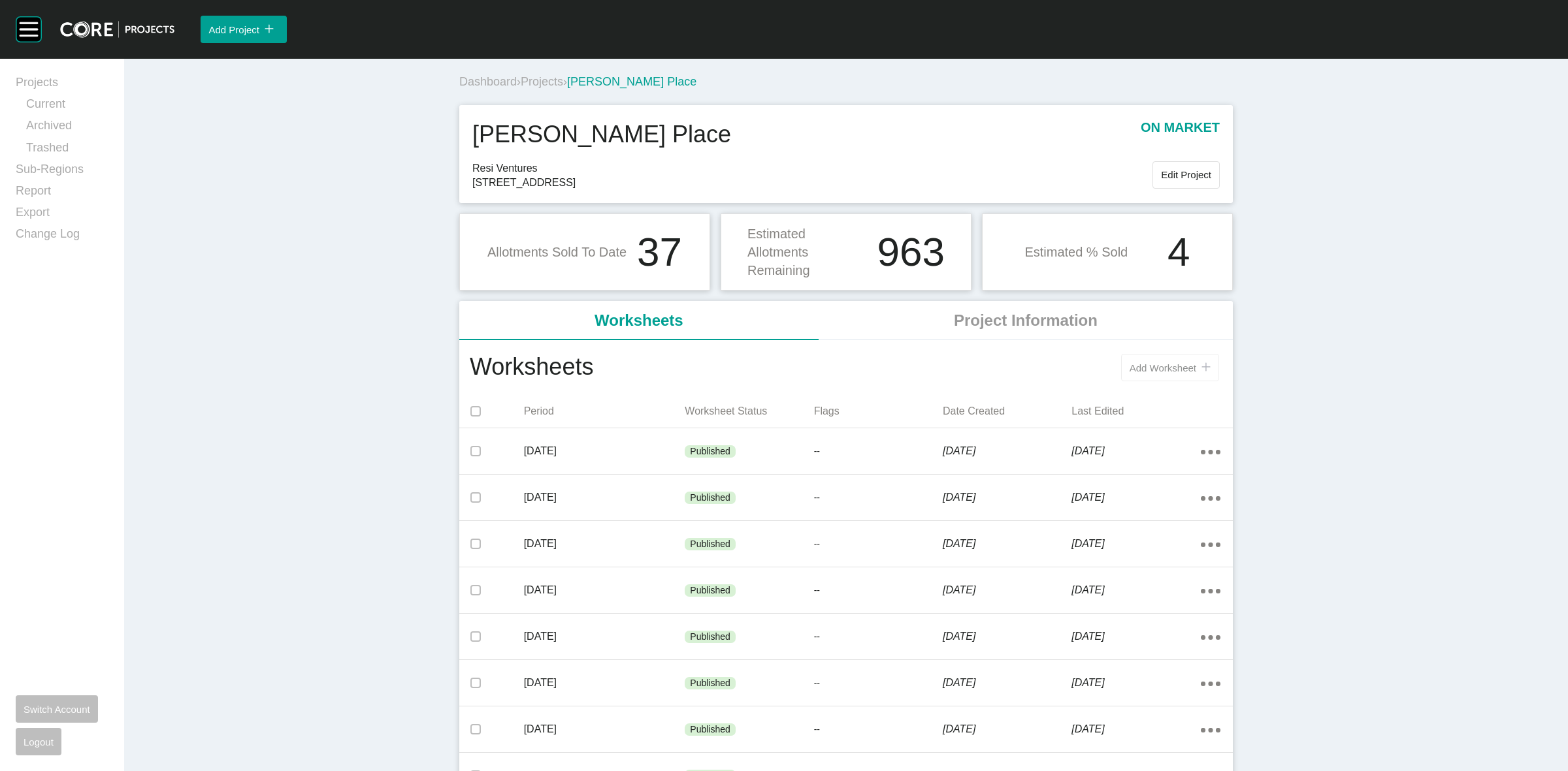
click at [1142, 371] on span "Add Worksheet" at bounding box center [1163, 368] width 67 height 11
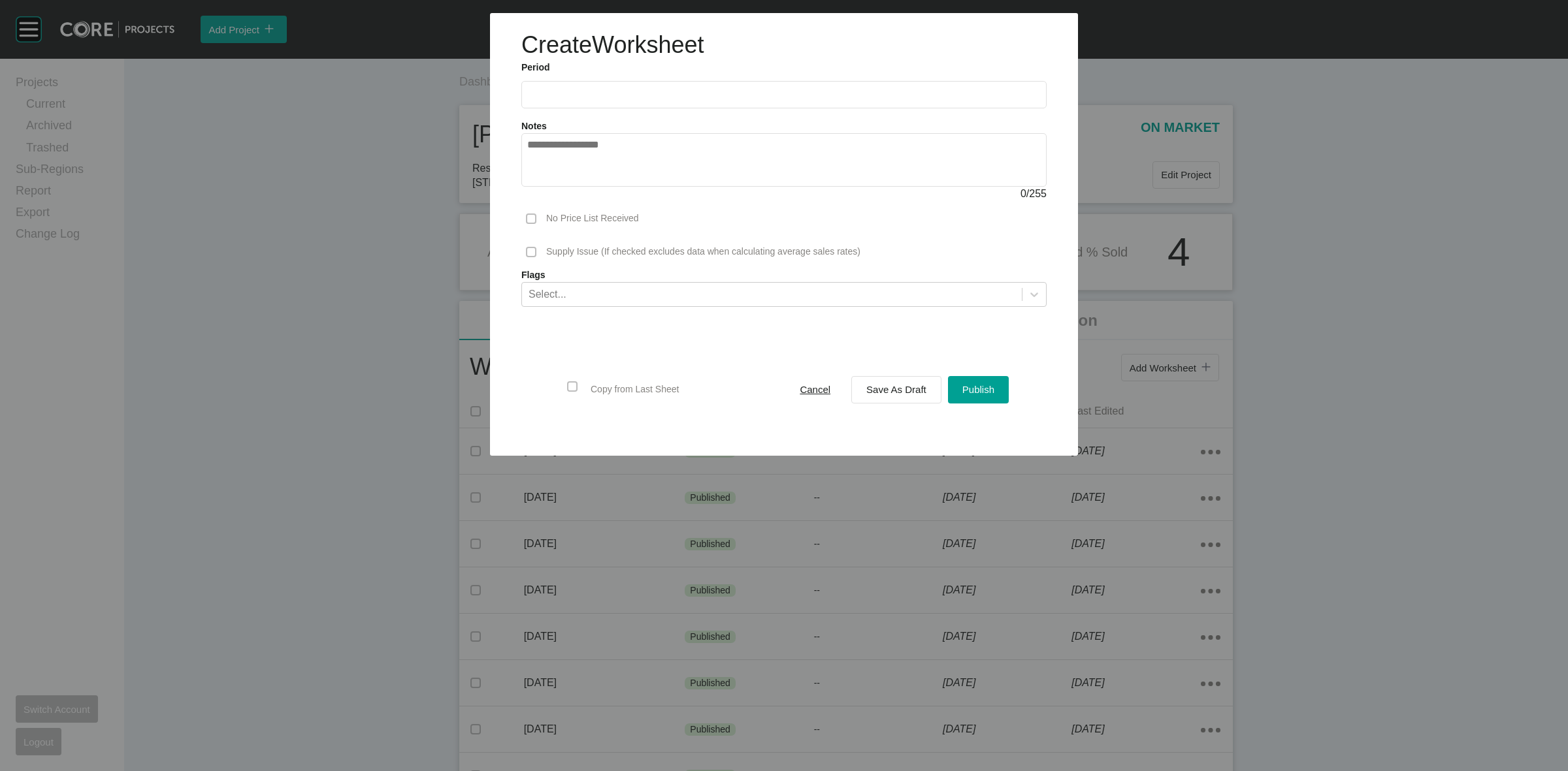
click at [658, 98] on input "text" at bounding box center [783, 94] width 513 height 11
click at [543, 187] on li "[DATE]" at bounding box center [546, 190] width 44 height 22
type input "*********"
click at [889, 393] on span "Save As Draft" at bounding box center [896, 389] width 60 height 11
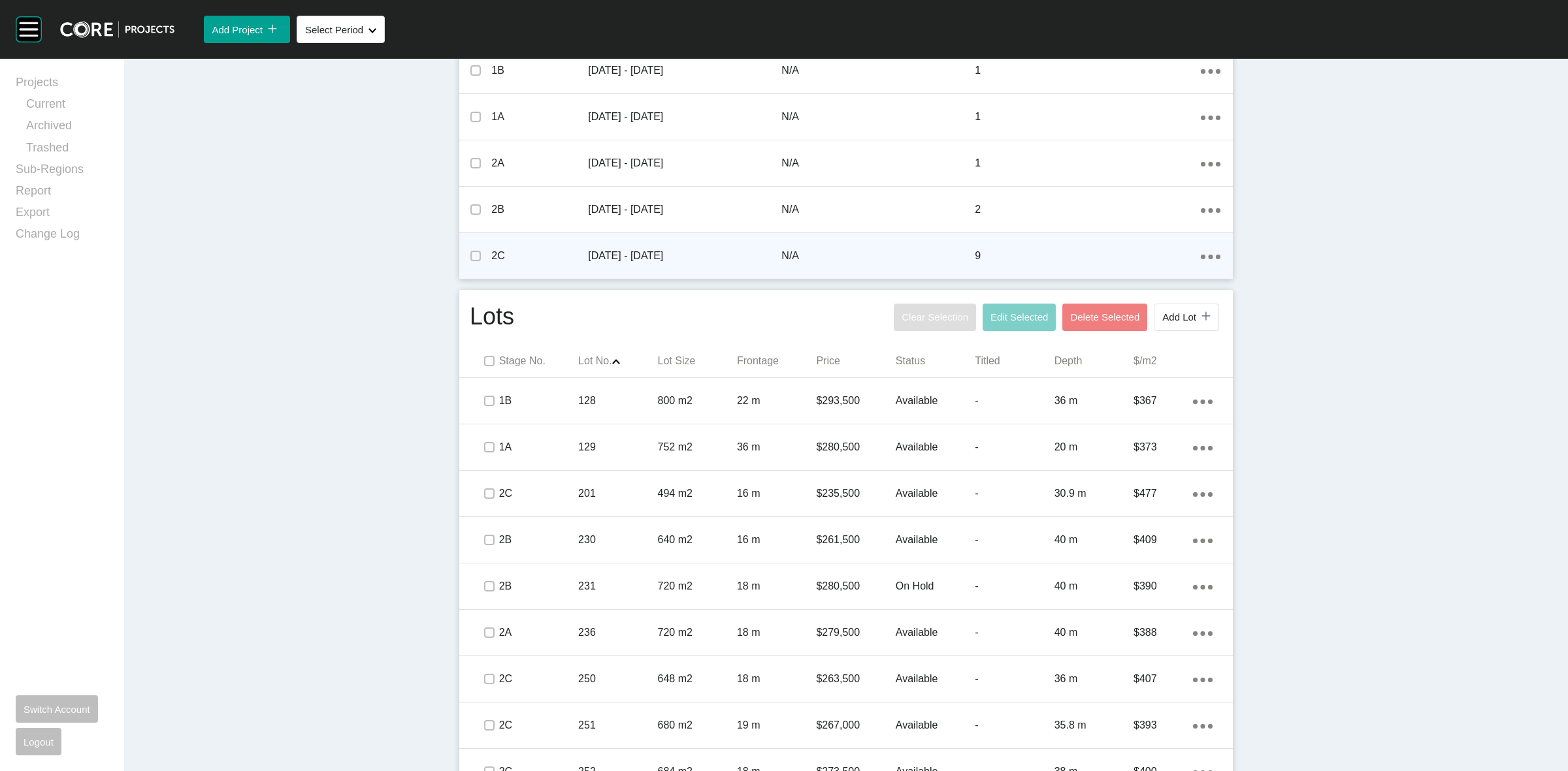
scroll to position [571, 0]
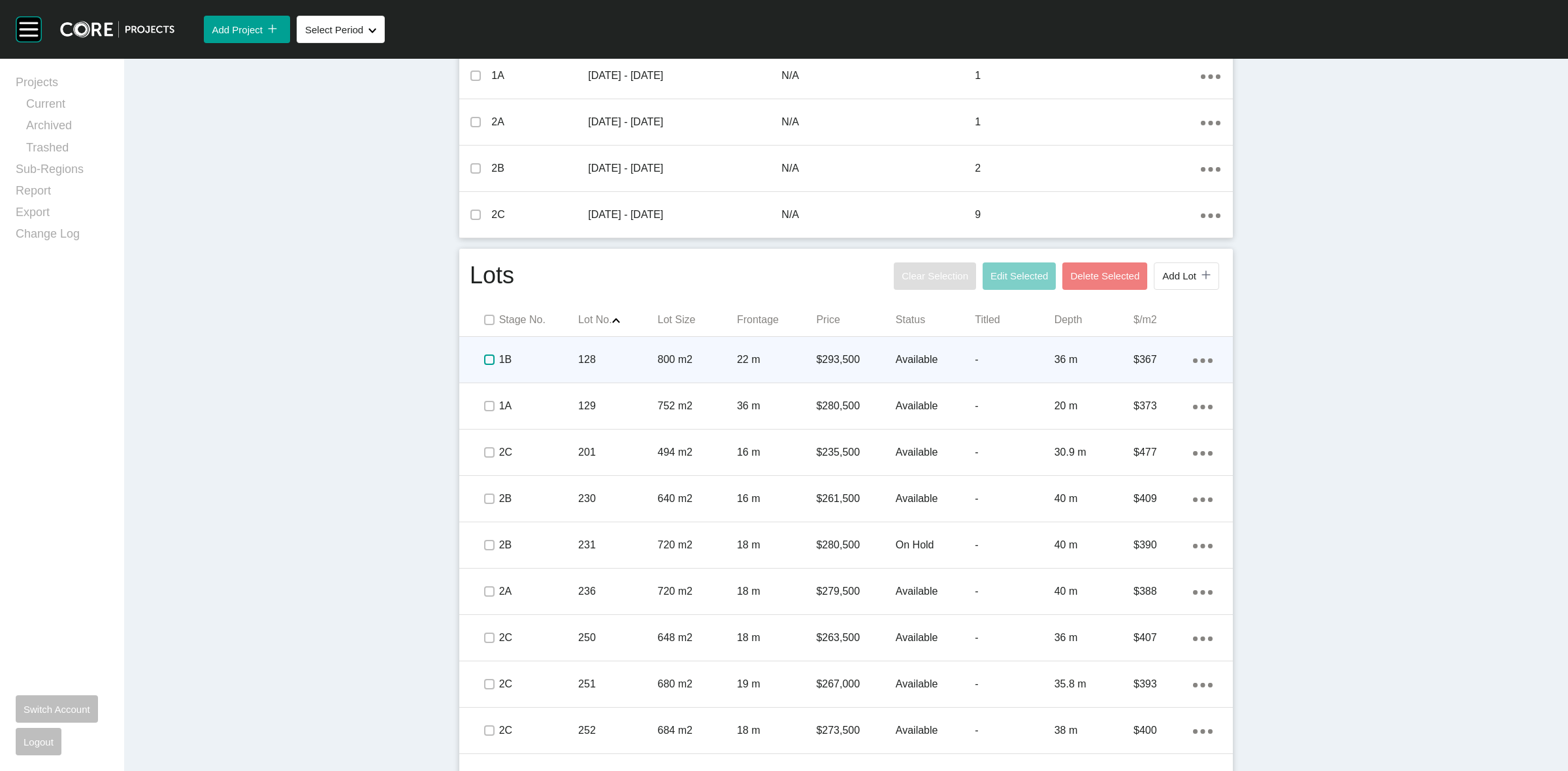
click at [484, 359] on label at bounding box center [489, 359] width 10 height 10
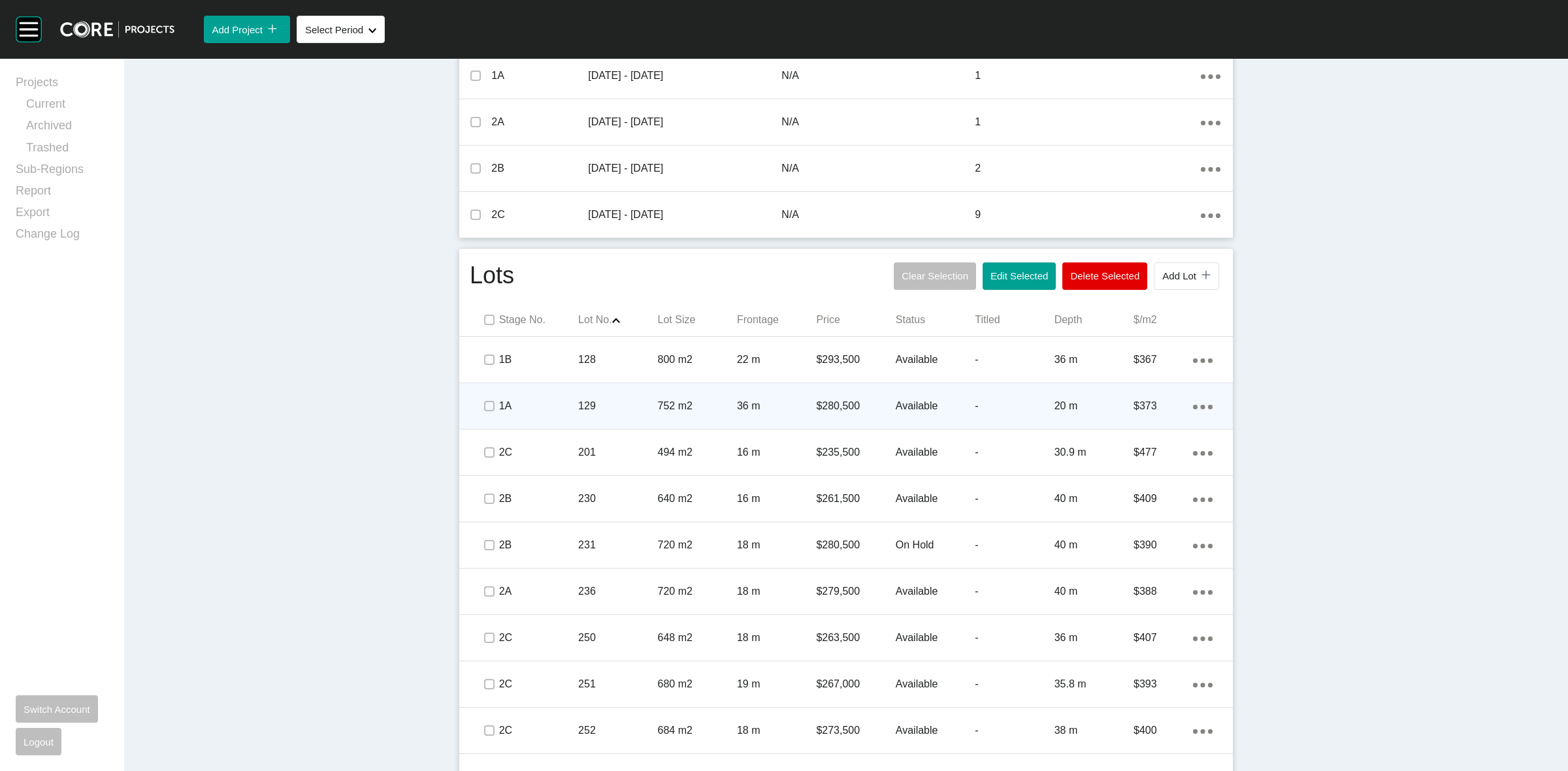
click at [617, 395] on div "129" at bounding box center [617, 406] width 79 height 40
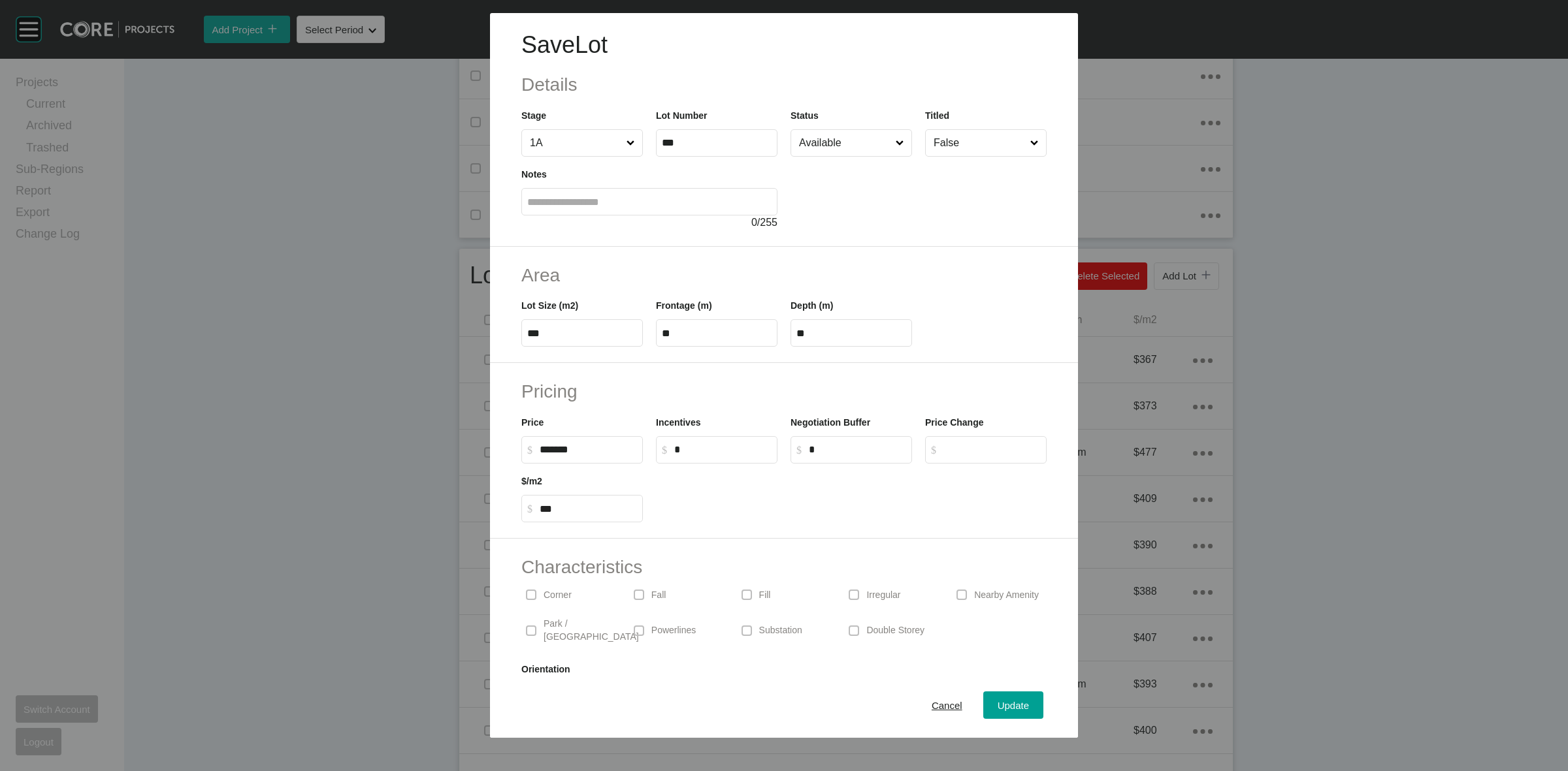
click at [852, 141] on input "Available" at bounding box center [845, 143] width 97 height 26
click at [1005, 709] on span "Update" at bounding box center [1013, 705] width 32 height 11
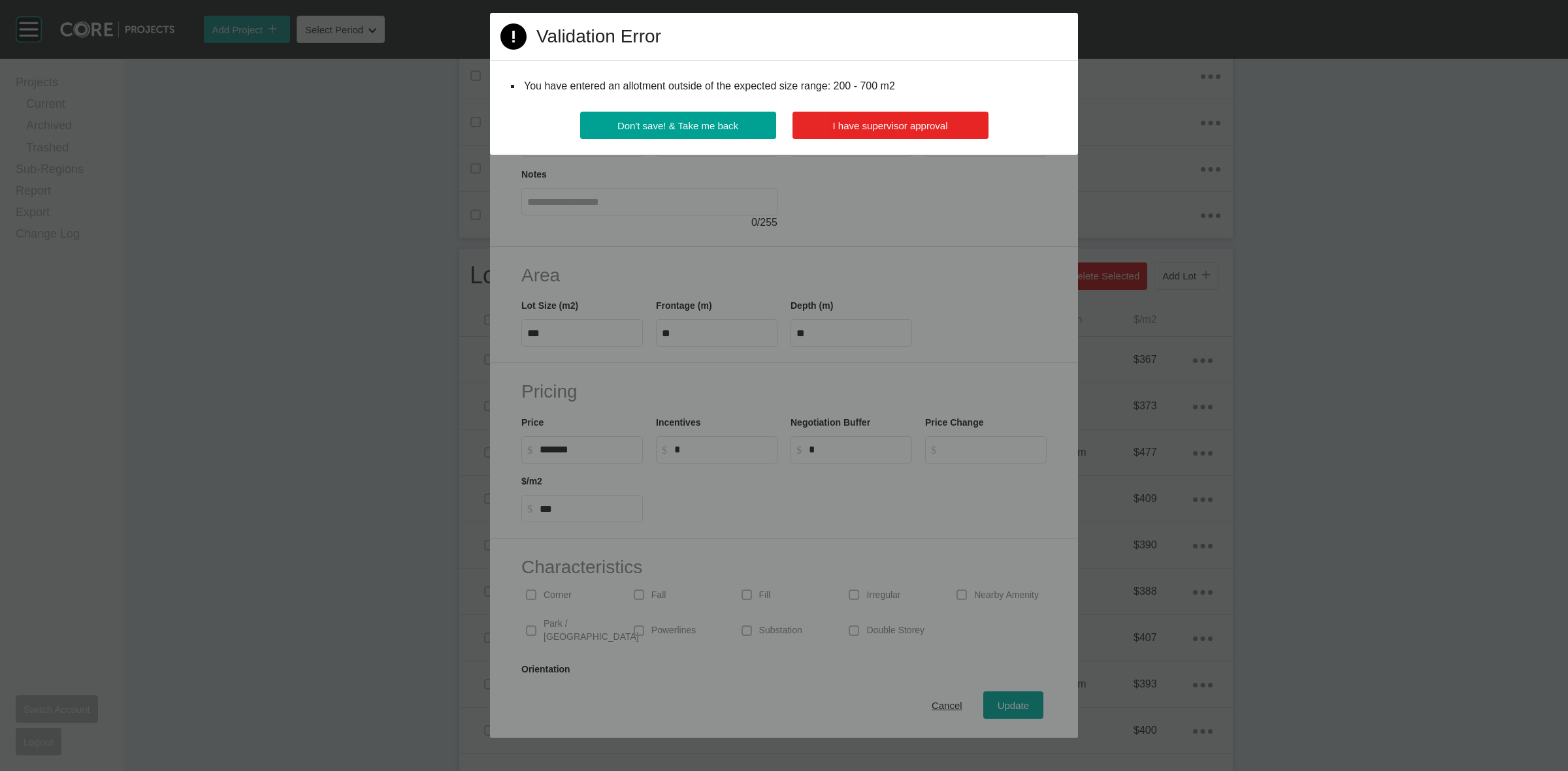
click at [850, 131] on span "I have supervisor approval" at bounding box center [890, 126] width 115 height 11
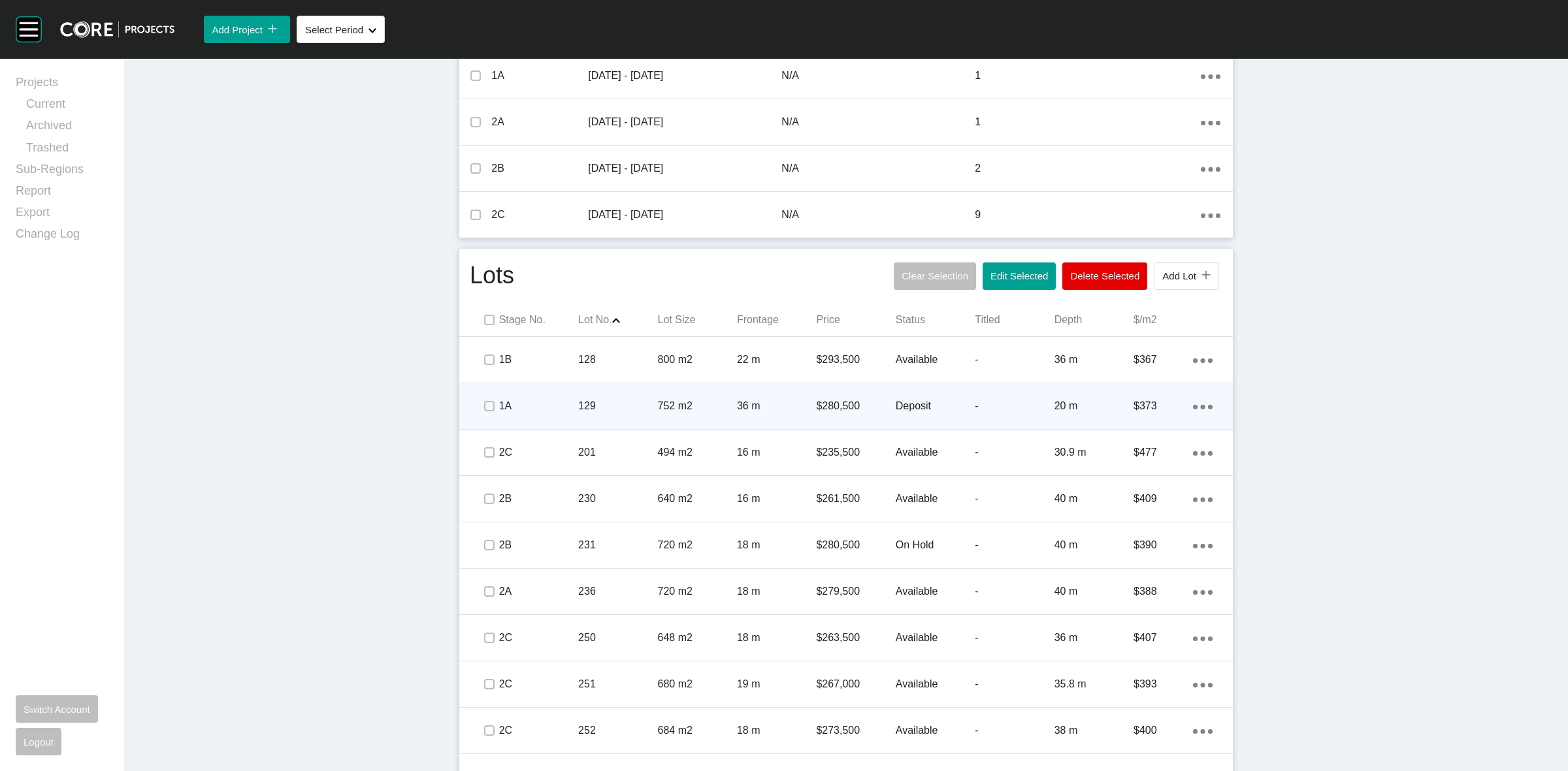
click at [639, 395] on div "129" at bounding box center [617, 406] width 79 height 40
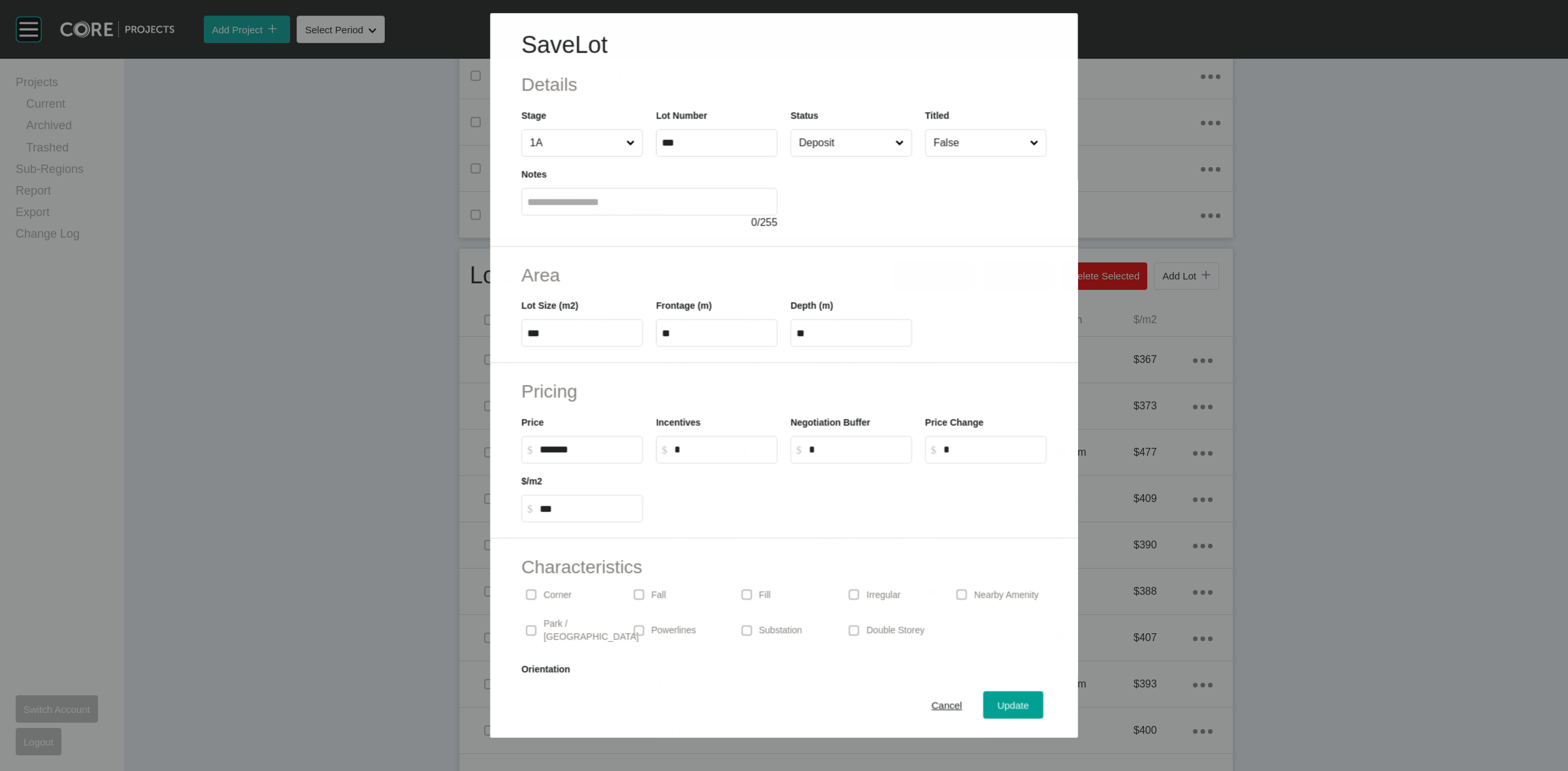
click at [808, 154] on input "Deposit" at bounding box center [845, 143] width 96 height 26
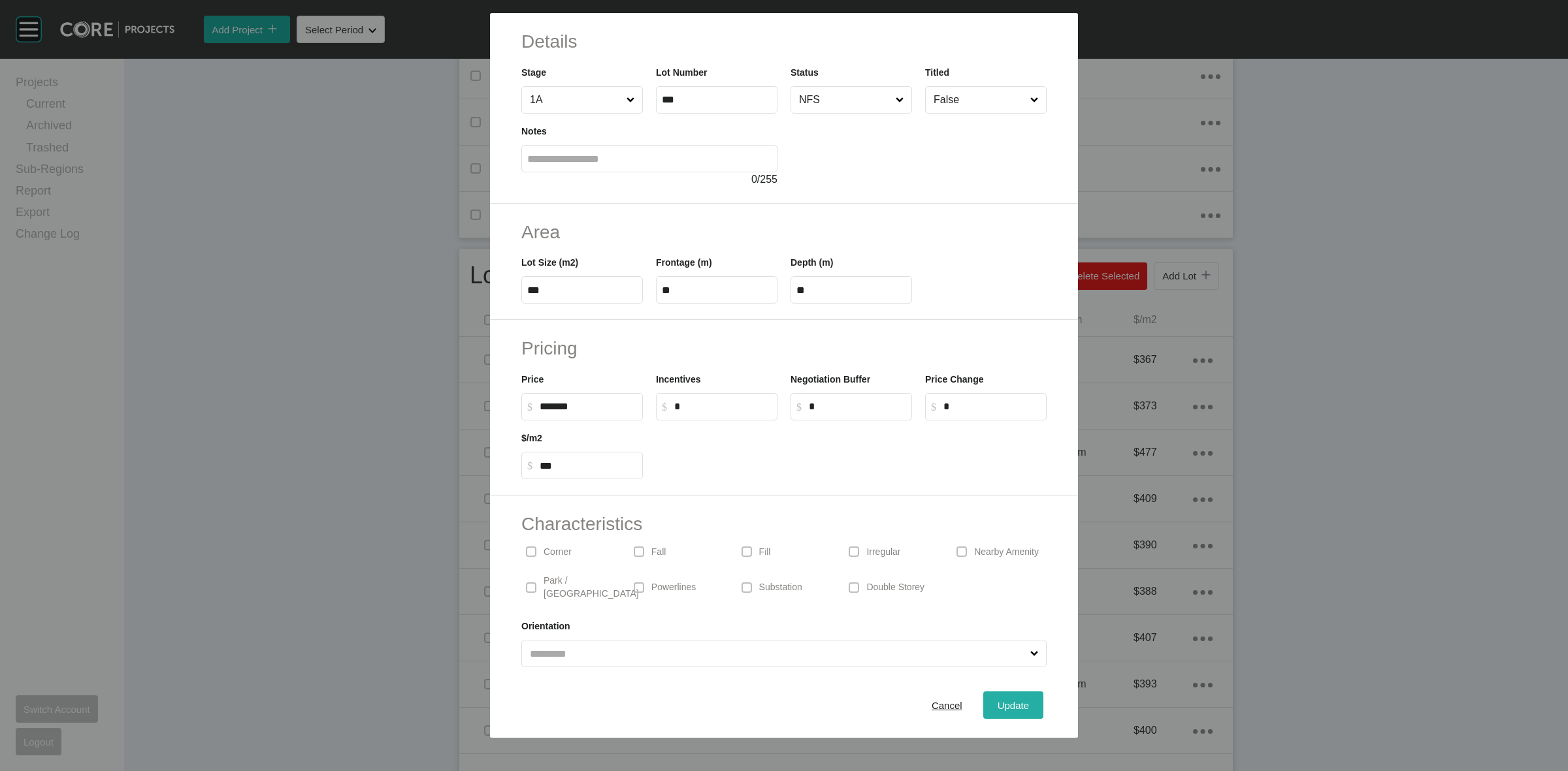
click at [1020, 710] on div "Update" at bounding box center [1013, 705] width 38 height 18
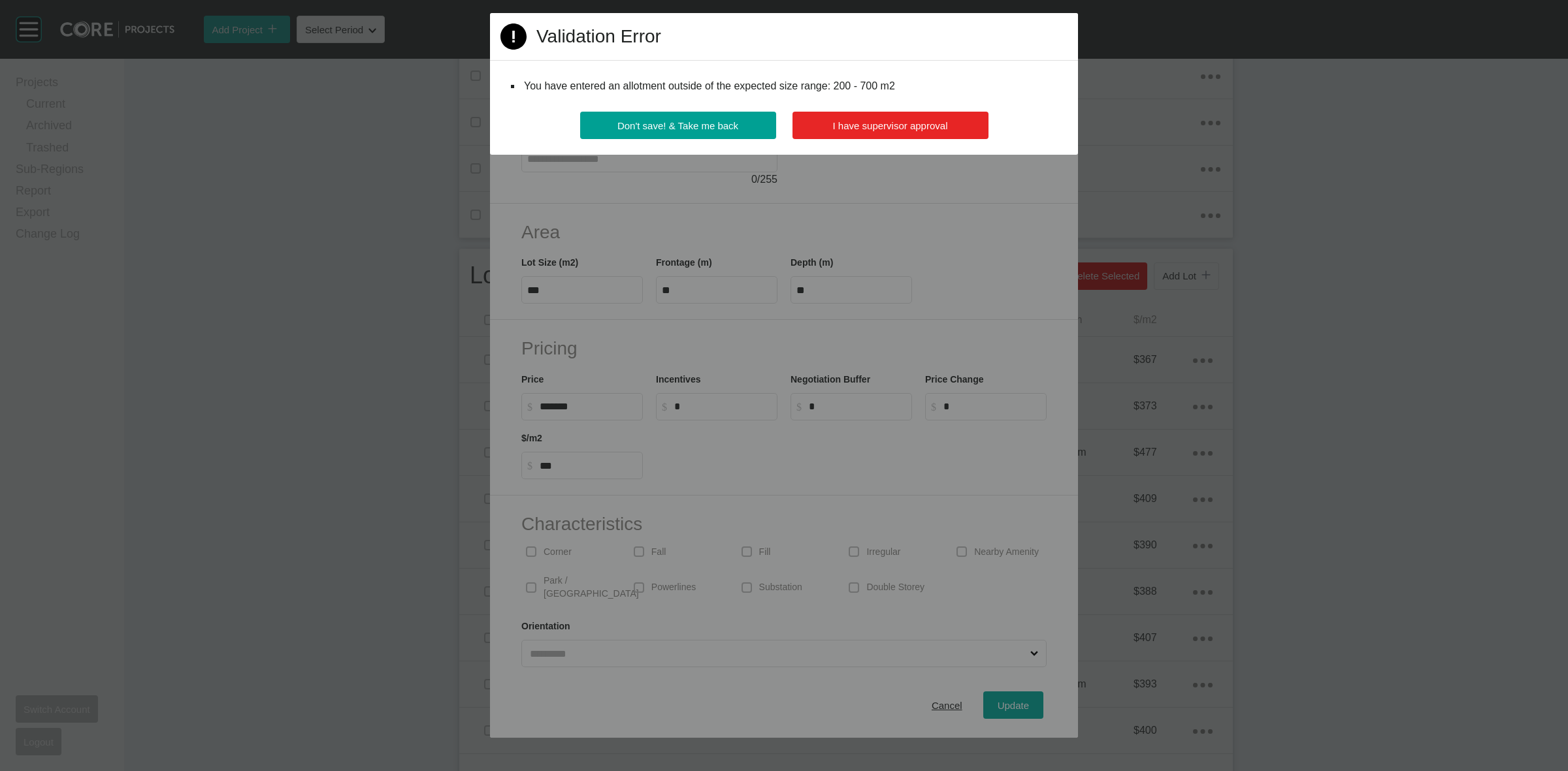
click at [871, 137] on button "I have supervisor approval" at bounding box center [891, 126] width 196 height 27
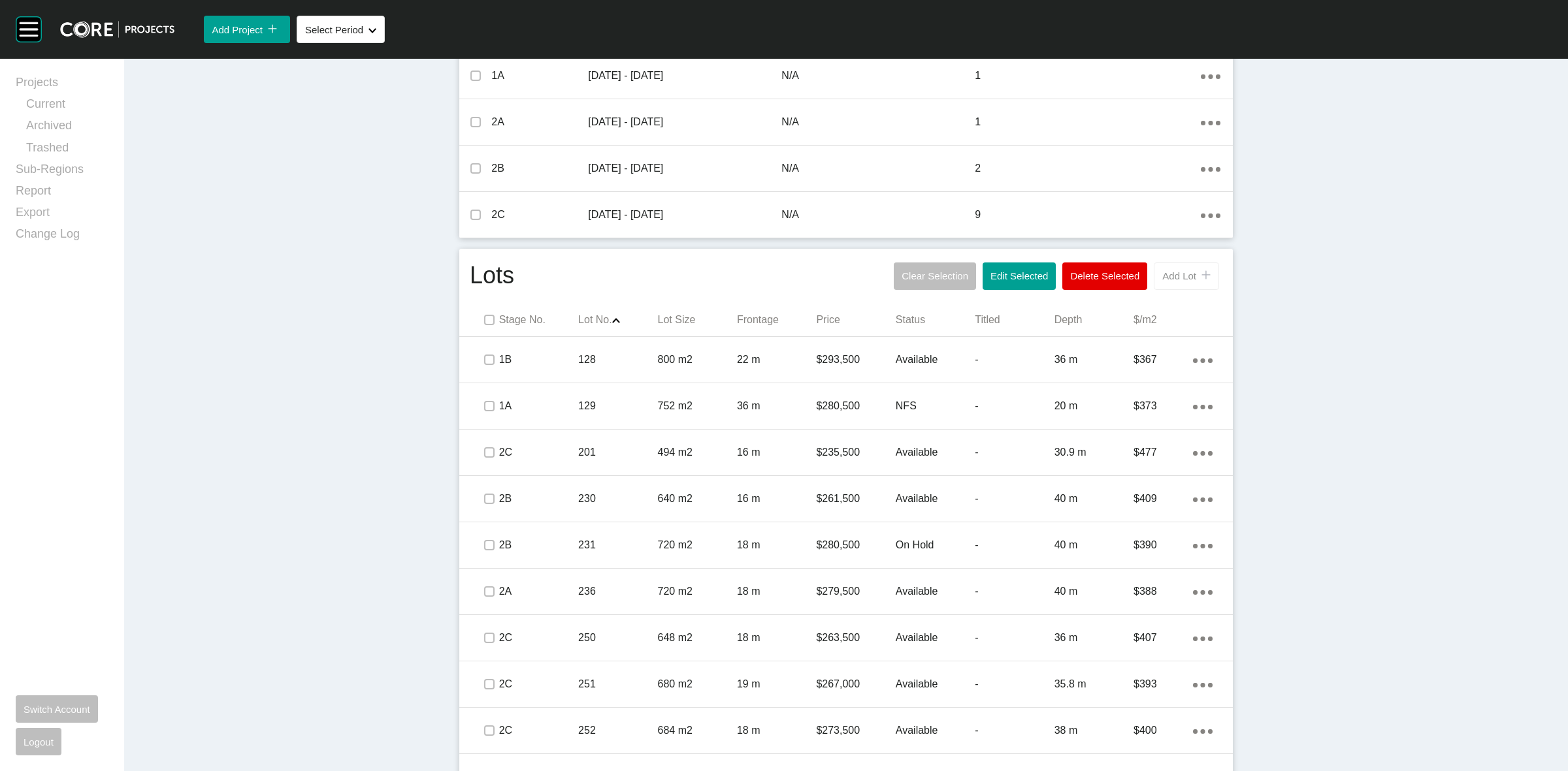
click at [1177, 263] on button "Add Lot icon/tick copy 11 Created with Sketch." at bounding box center [1186, 277] width 66 height 27
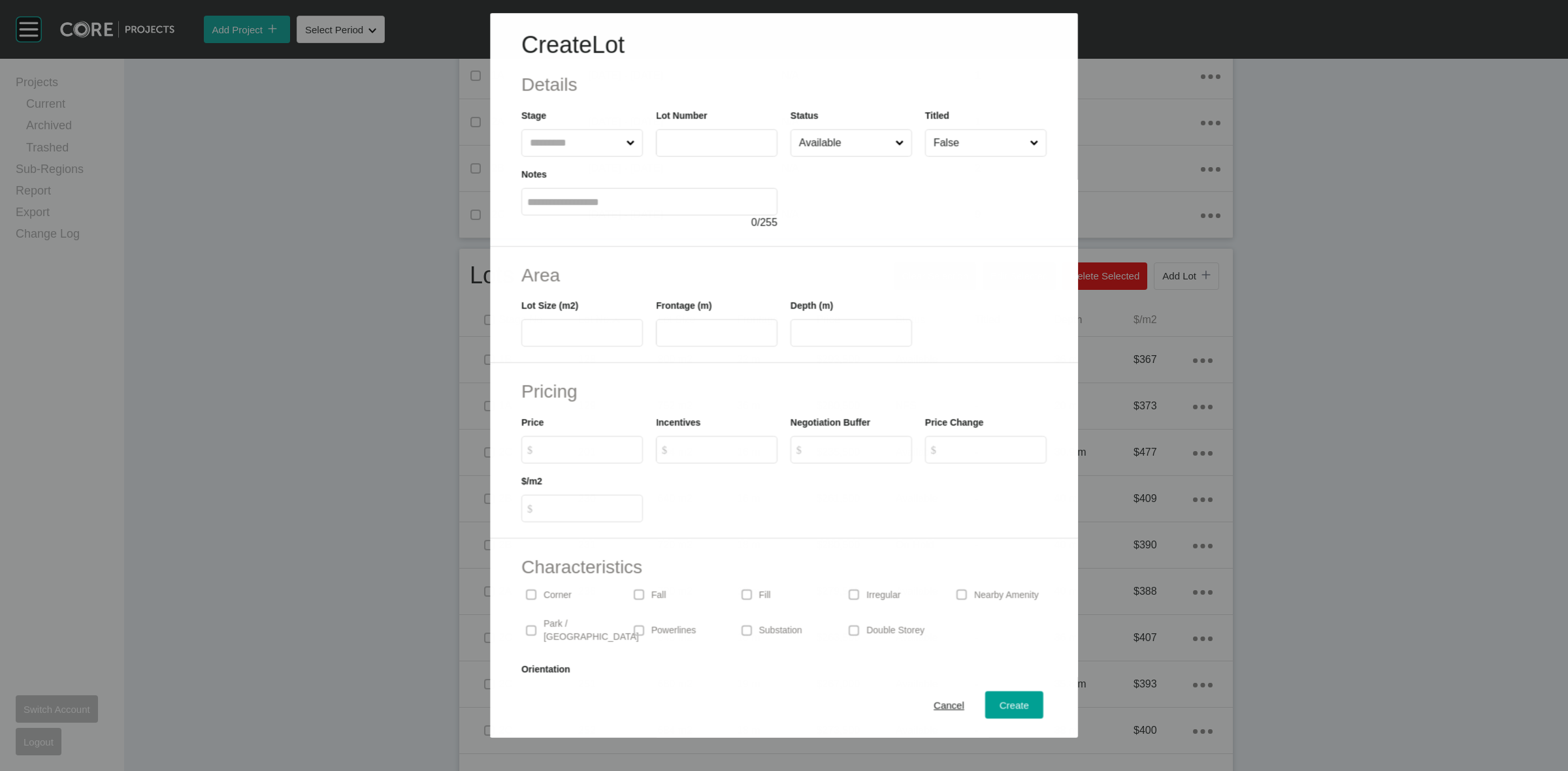
click at [705, 161] on div "Notes 0 / 255" at bounding box center [649, 194] width 269 height 73
click at [701, 152] on label at bounding box center [717, 143] width 121 height 27
click at [701, 149] on input "text" at bounding box center [717, 143] width 110 height 11
click at [934, 700] on span "Cancel" at bounding box center [949, 705] width 31 height 11
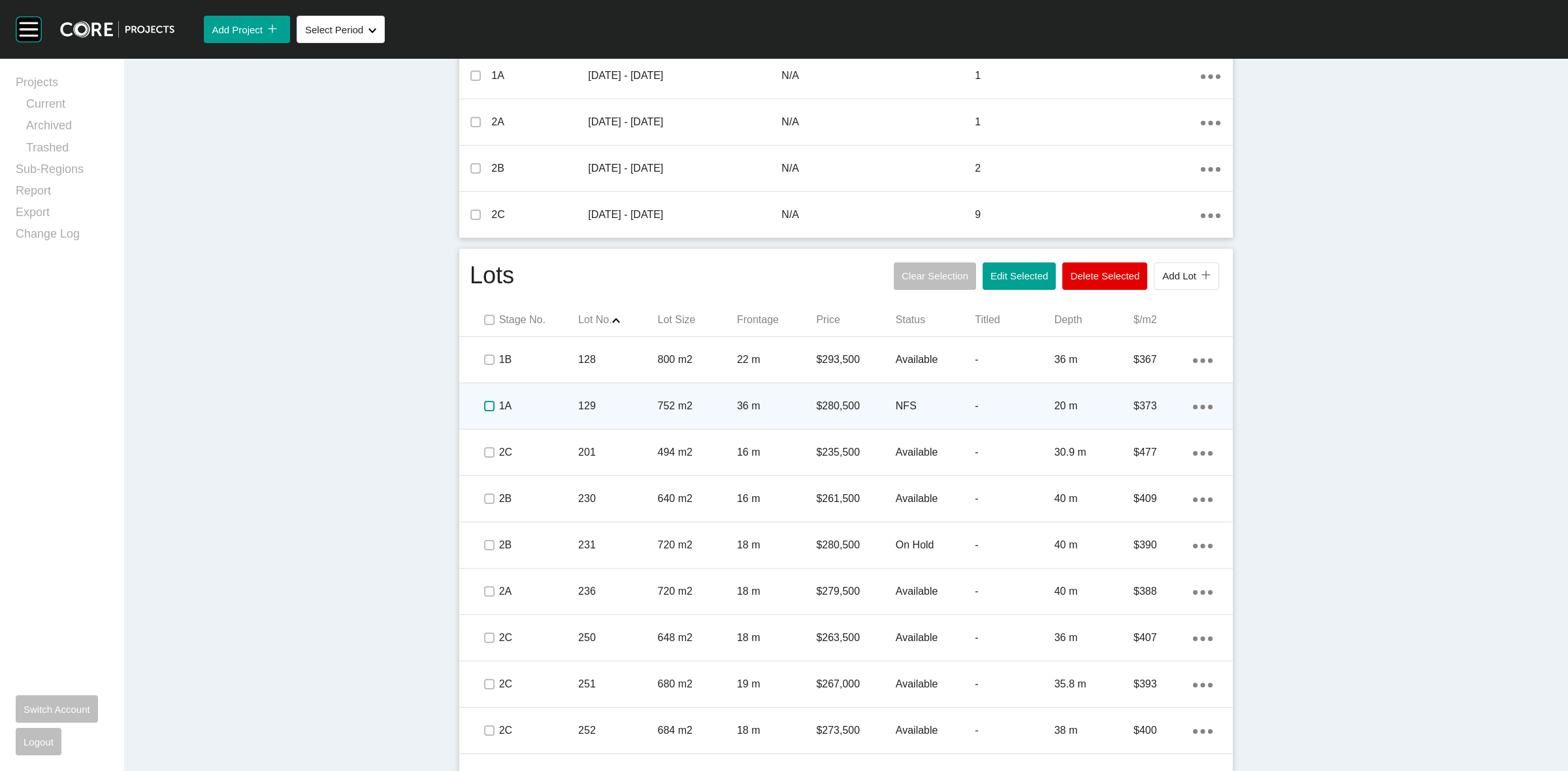
click at [485, 408] on label at bounding box center [489, 406] width 10 height 10
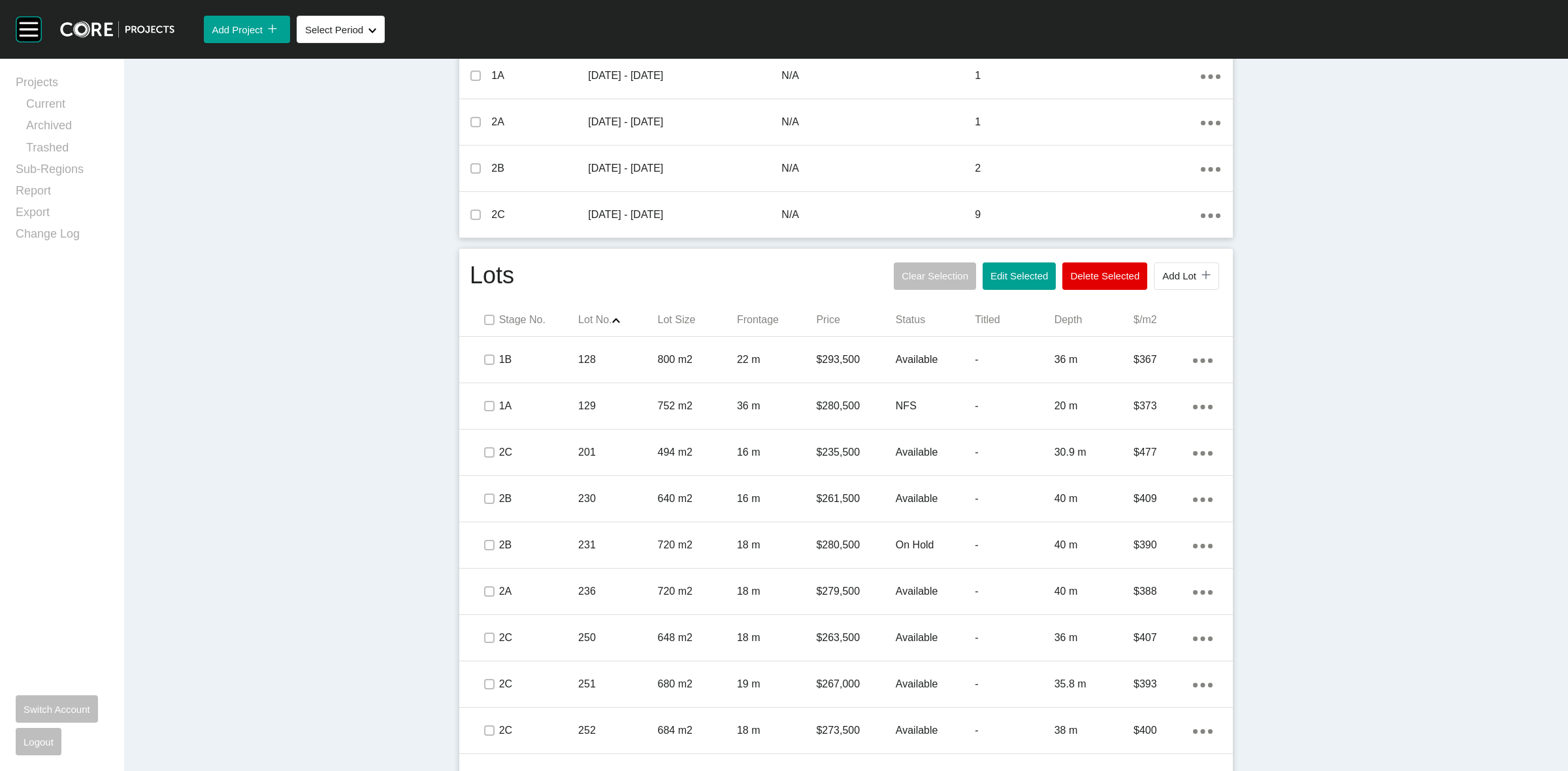
drag, startPoint x: 1347, startPoint y: 494, endPoint x: 1366, endPoint y: 590, distance: 97.9
drag, startPoint x: 301, startPoint y: 684, endPoint x: 311, endPoint y: 669, distance: 18.0
click at [301, 684] on div "Dashboard › Projects › [PERSON_NAME] Place › Worksheet [PERSON_NAME] Place Work…" at bounding box center [845, 239] width 1444 height 1504
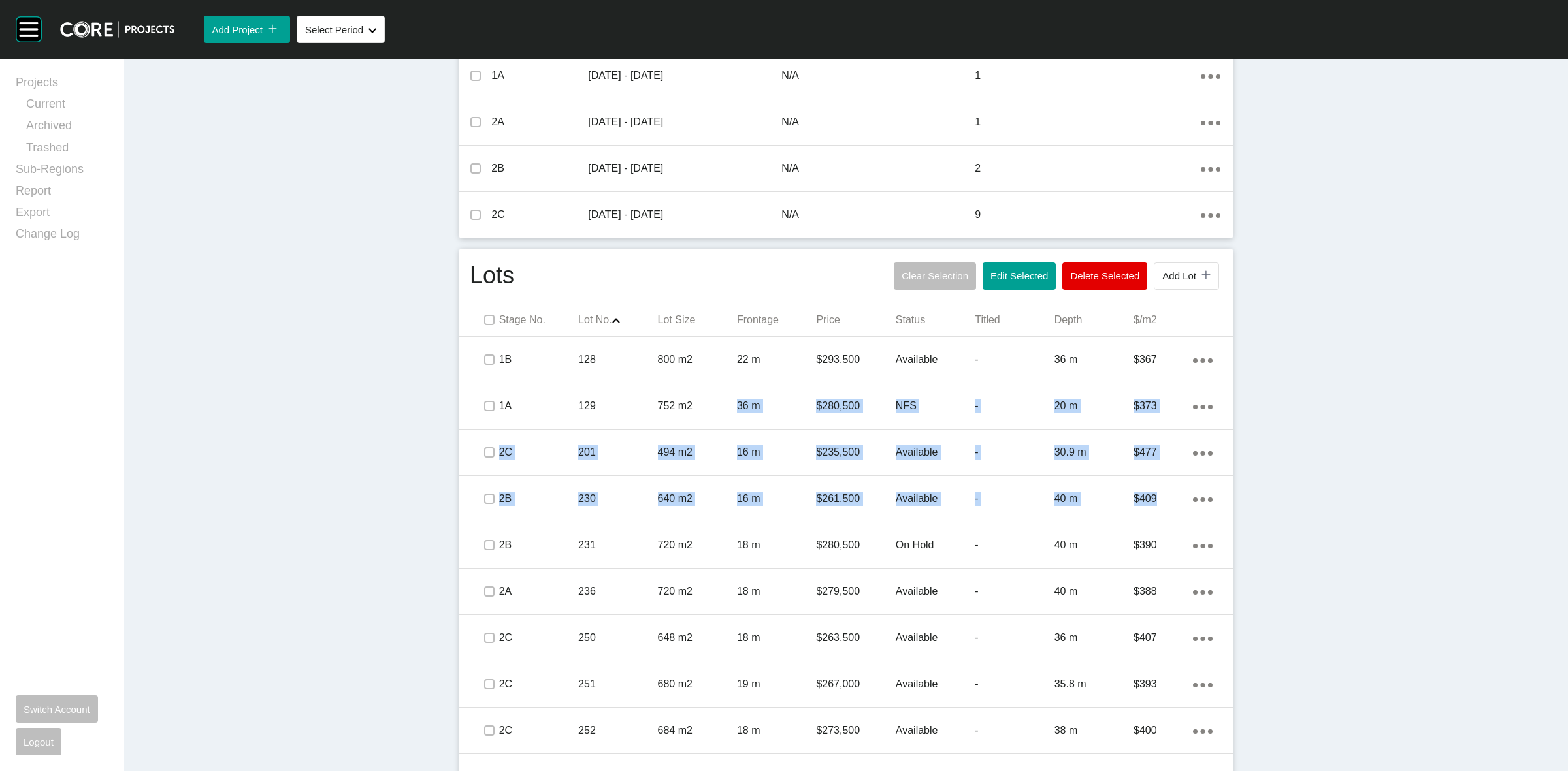
drag, startPoint x: 1549, startPoint y: 671, endPoint x: 319, endPoint y: 538, distance: 1237.2
click at [315, 536] on div "Dashboard › Projects › [PERSON_NAME] Place › Worksheet [PERSON_NAME] Place Work…" at bounding box center [845, 239] width 1444 height 1504
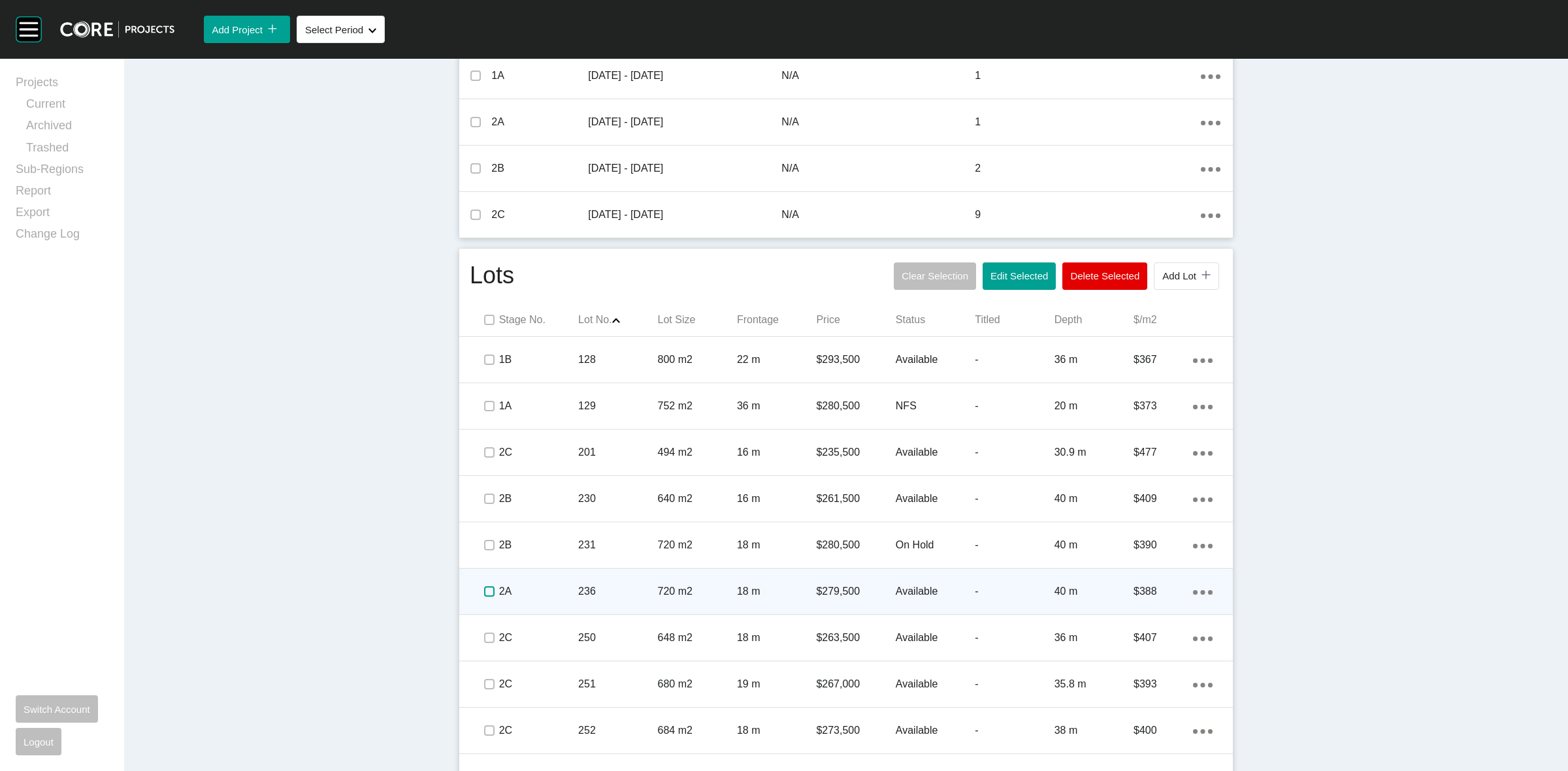
click at [485, 593] on label at bounding box center [489, 592] width 10 height 10
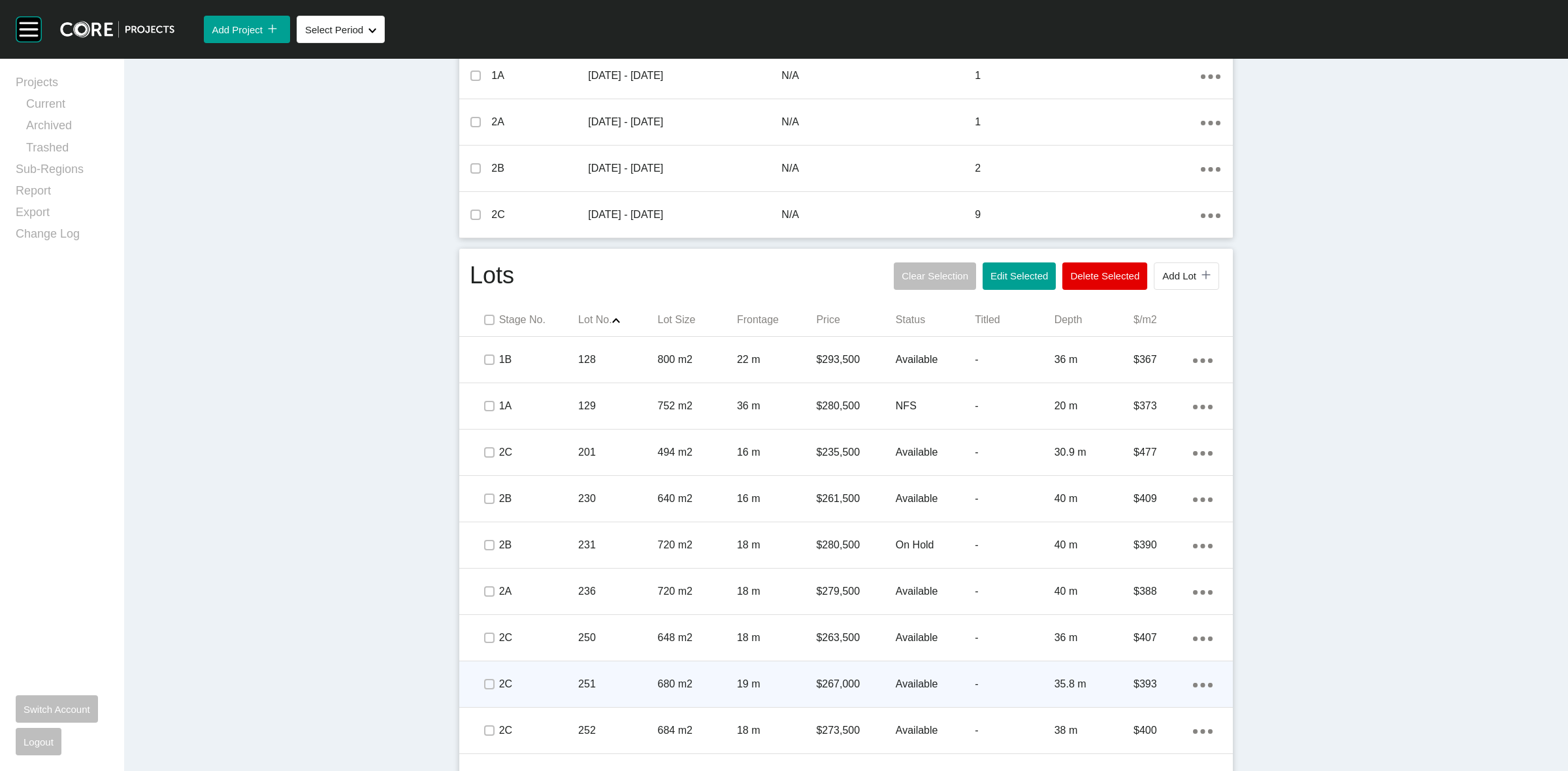
drag, startPoint x: 346, startPoint y: 696, endPoint x: 543, endPoint y: 680, distance: 197.6
click at [346, 696] on div "Dashboard › Projects › [PERSON_NAME] Place › Worksheet [PERSON_NAME] Place Work…" at bounding box center [845, 239] width 1444 height 1504
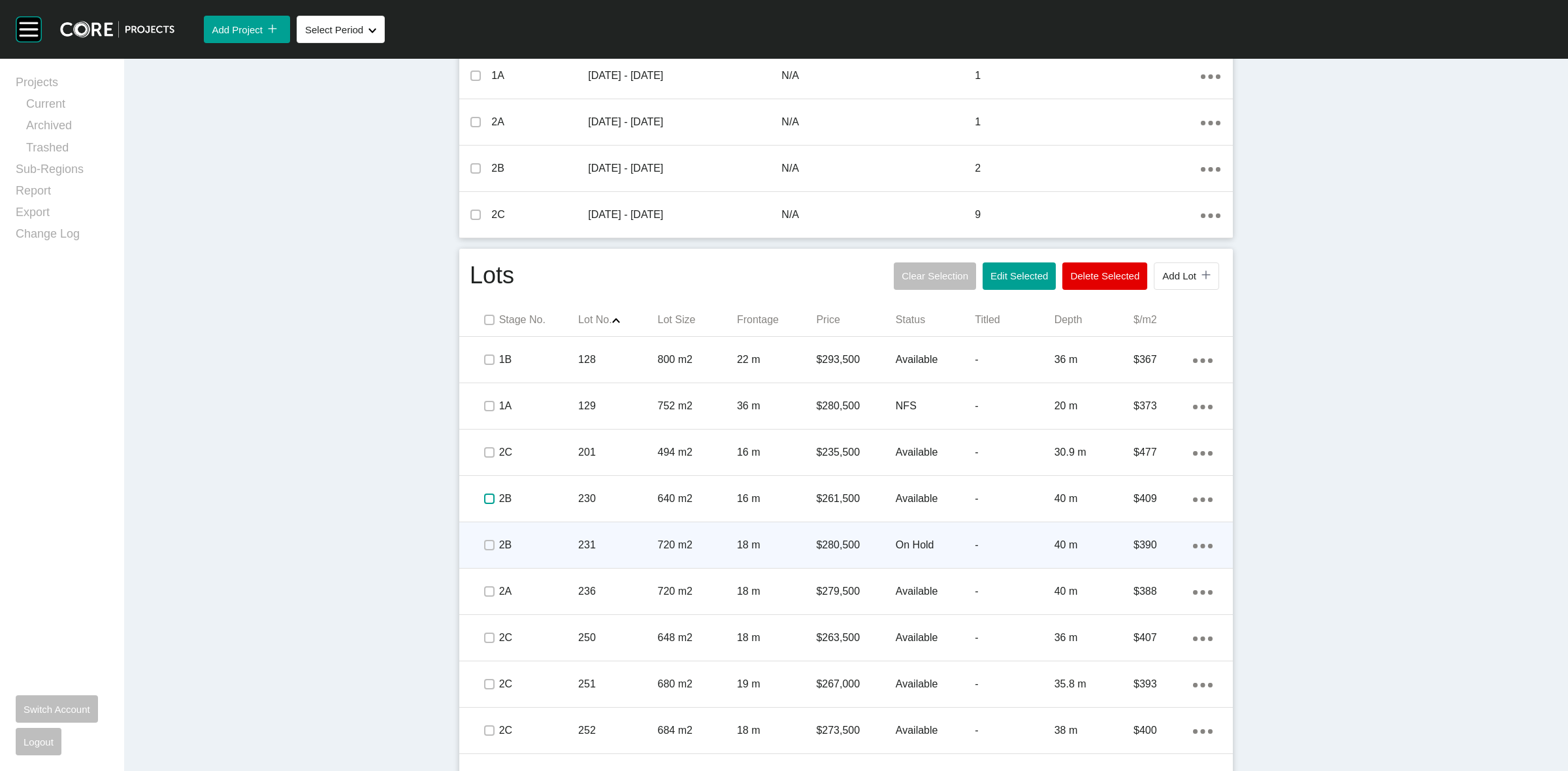
drag, startPoint x: 485, startPoint y: 496, endPoint x: 487, endPoint y: 524, distance: 28.1
click at [485, 496] on label at bounding box center [489, 499] width 10 height 10
click at [487, 540] on label at bounding box center [489, 546] width 10 height 10
click at [526, 535] on div "2B" at bounding box center [538, 545] width 79 height 40
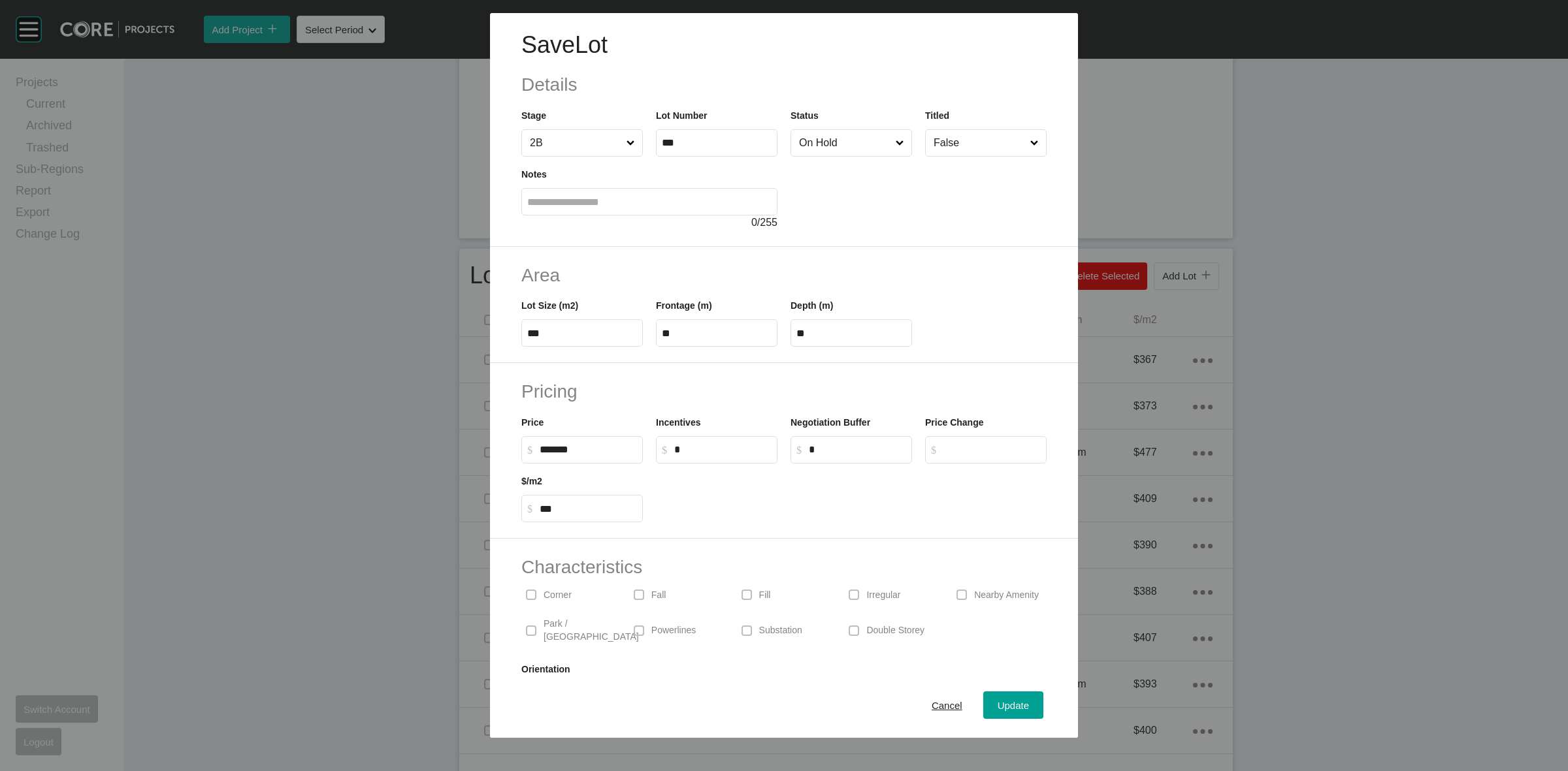
click at [827, 148] on input "On Hold" at bounding box center [845, 143] width 97 height 26
click at [1013, 697] on div "Update" at bounding box center [1013, 705] width 38 height 18
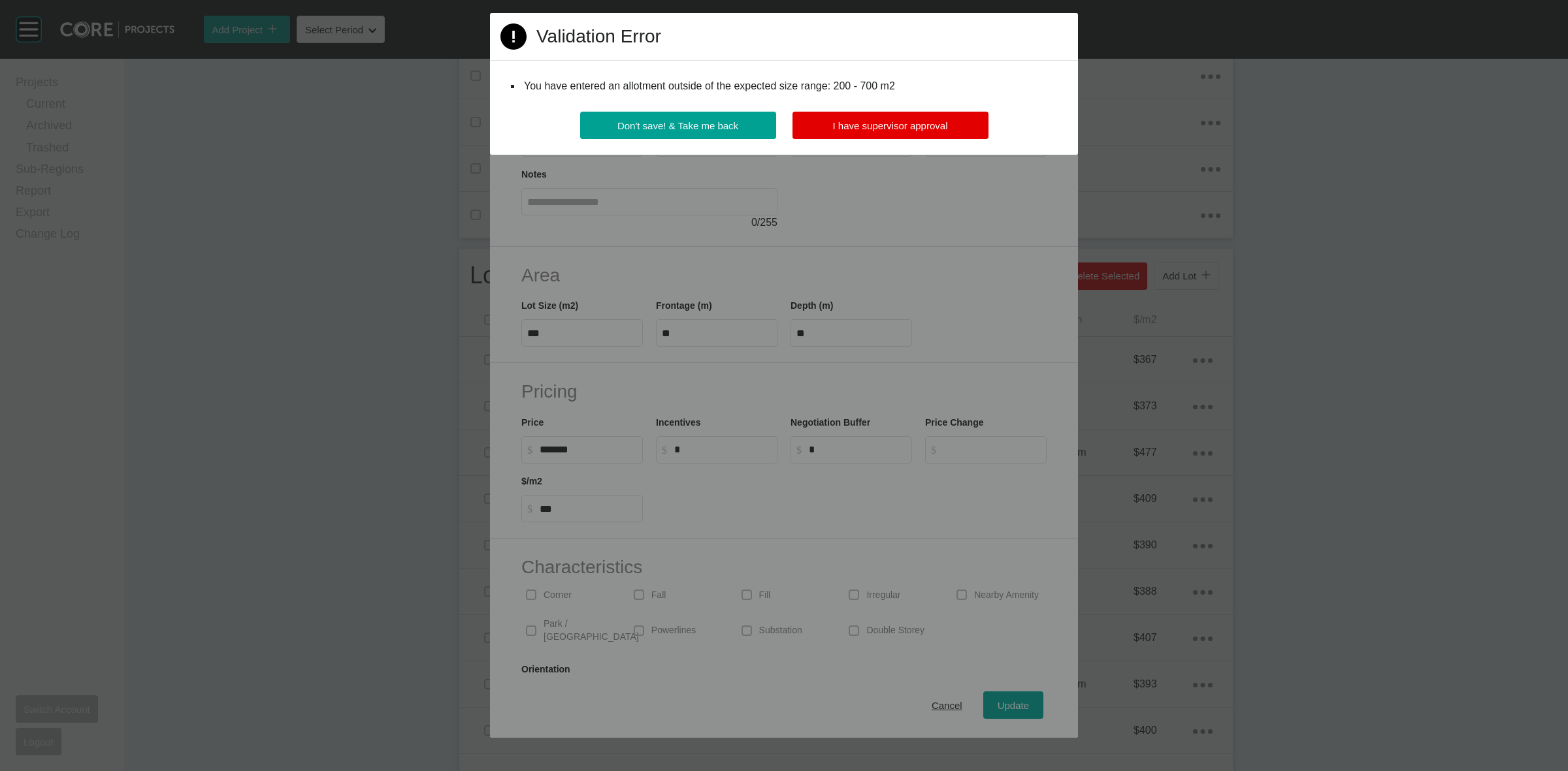
click at [886, 108] on div "Page 1 Created with Sketch. Validation Error You have entered an allotment outs…" at bounding box center [784, 84] width 588 height 142
click at [886, 115] on button "I have supervisor approval" at bounding box center [891, 126] width 196 height 27
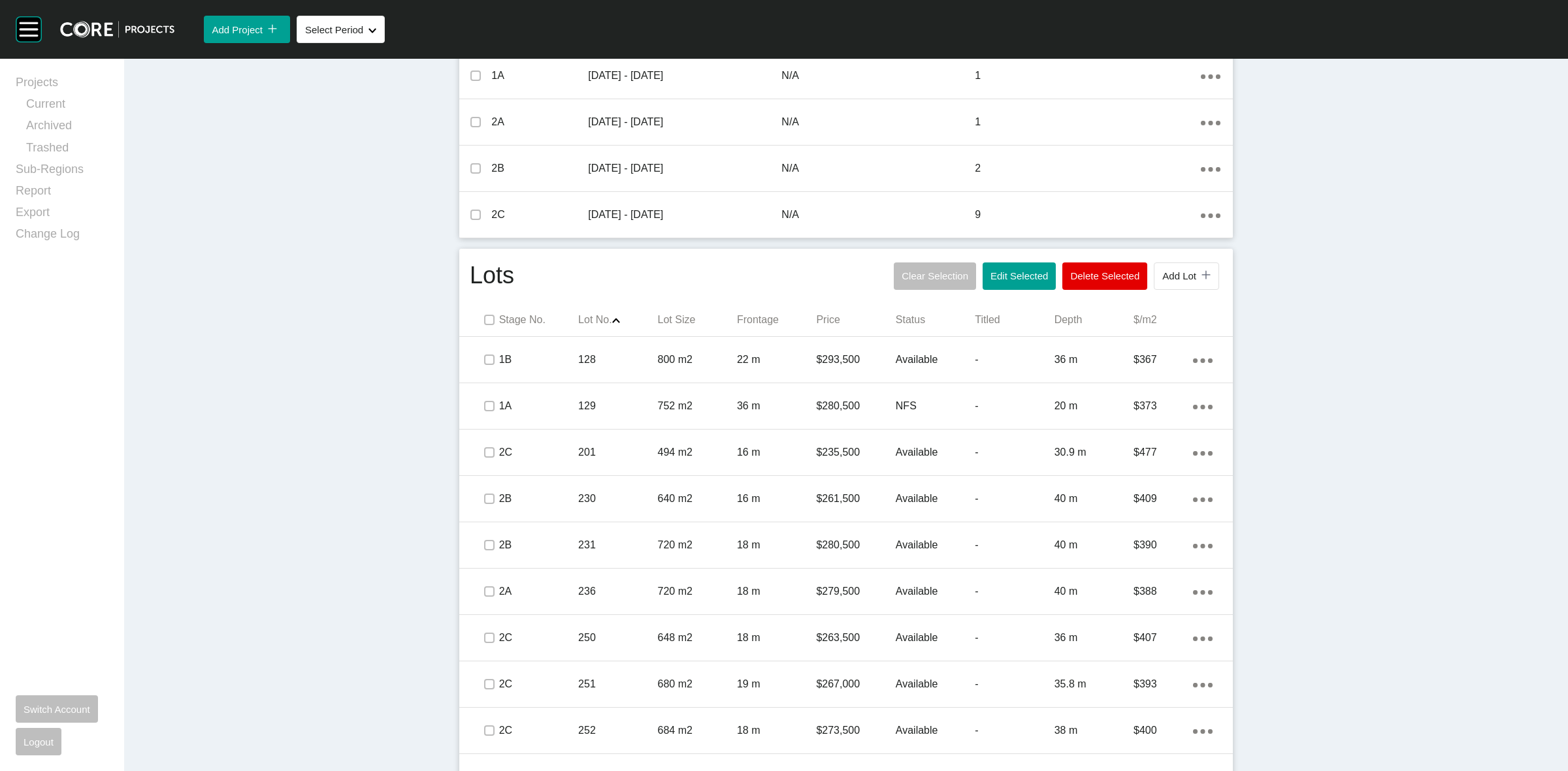
click at [377, 666] on div "Dashboard › Projects › [PERSON_NAME] Place › Worksheet [PERSON_NAME] Place Work…" at bounding box center [845, 239] width 1444 height 1504
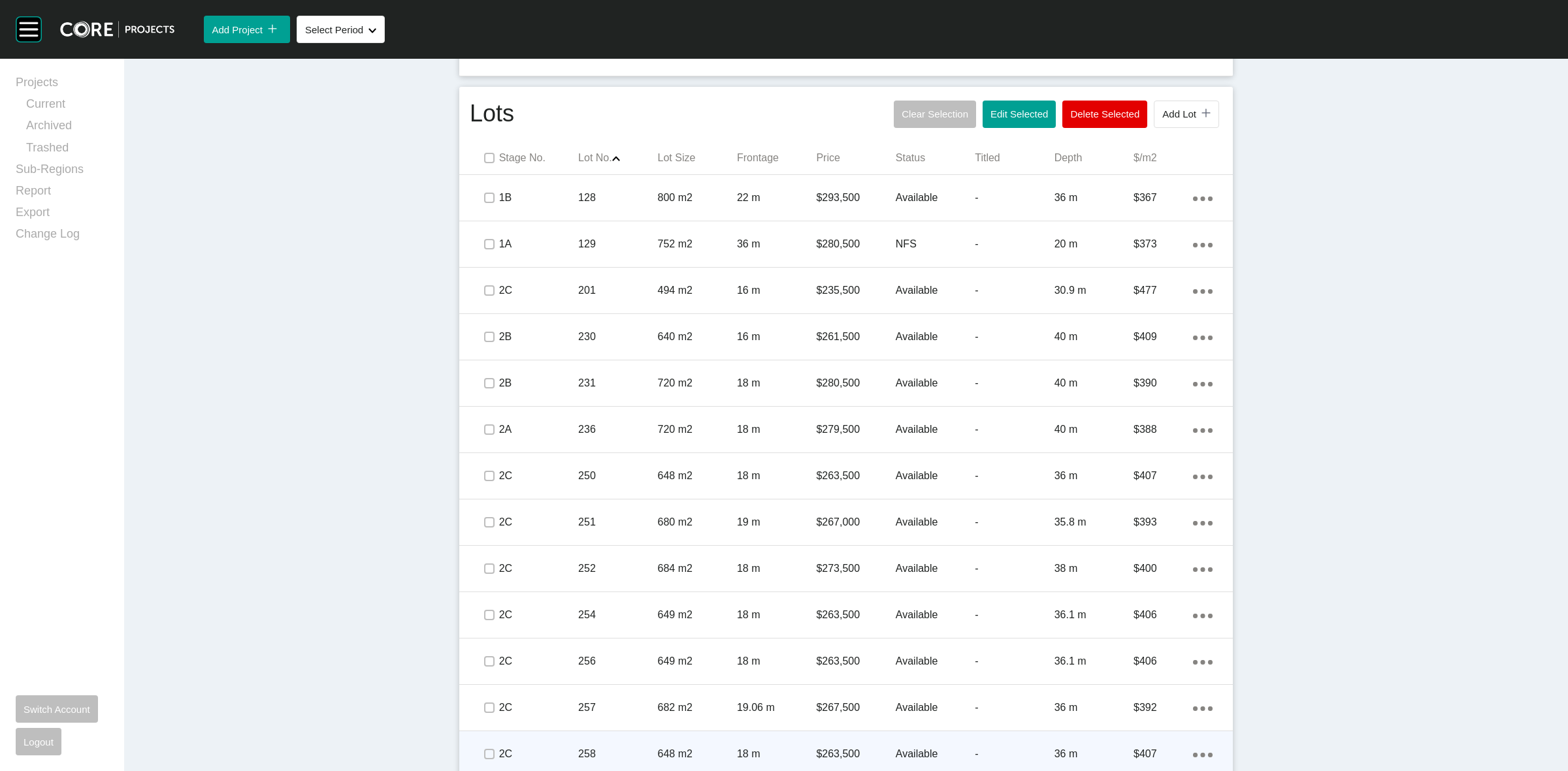
scroll to position [735, 0]
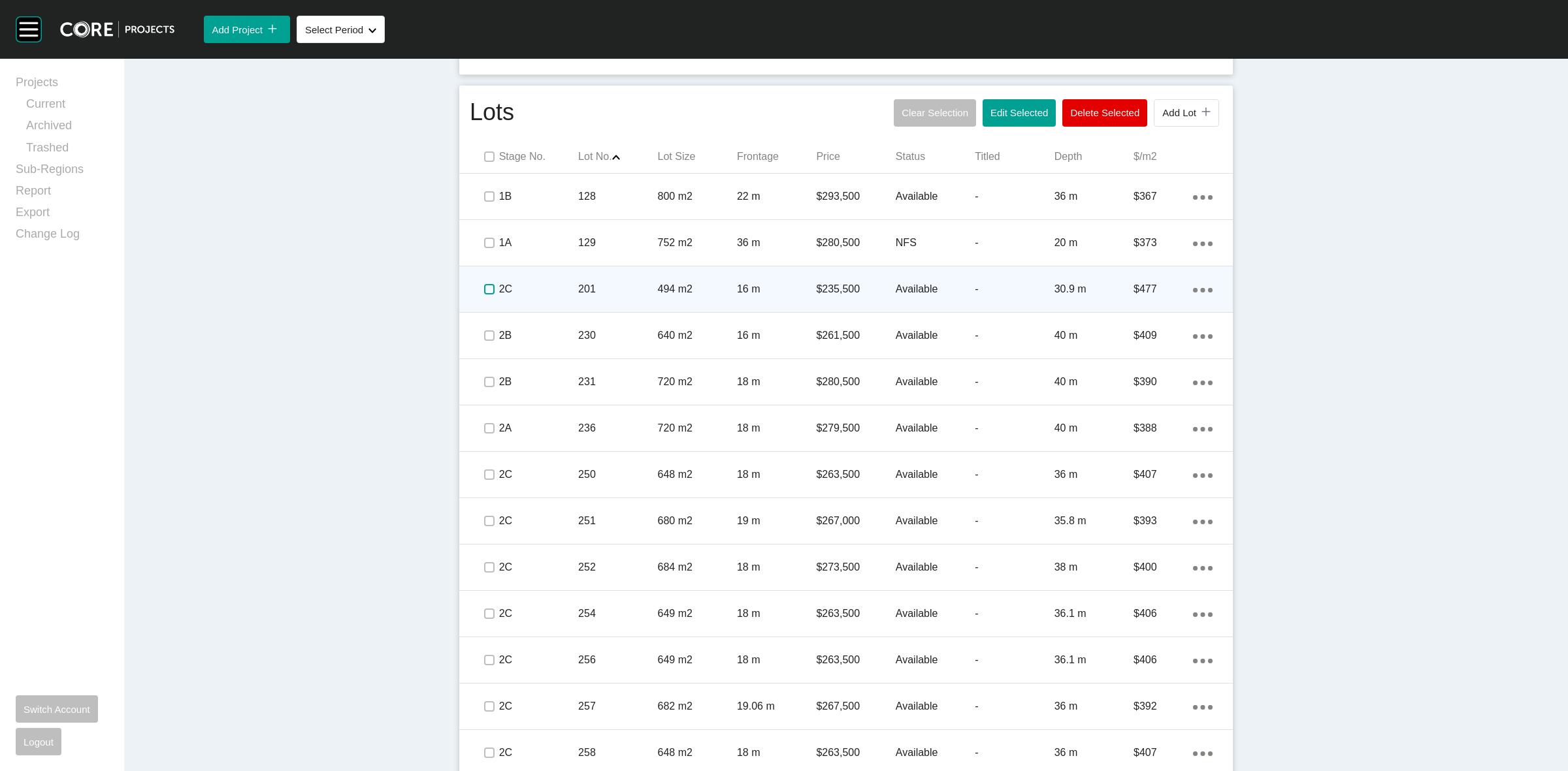
click at [488, 285] on label at bounding box center [489, 289] width 10 height 10
click at [560, 282] on p "2C" at bounding box center [538, 289] width 79 height 15
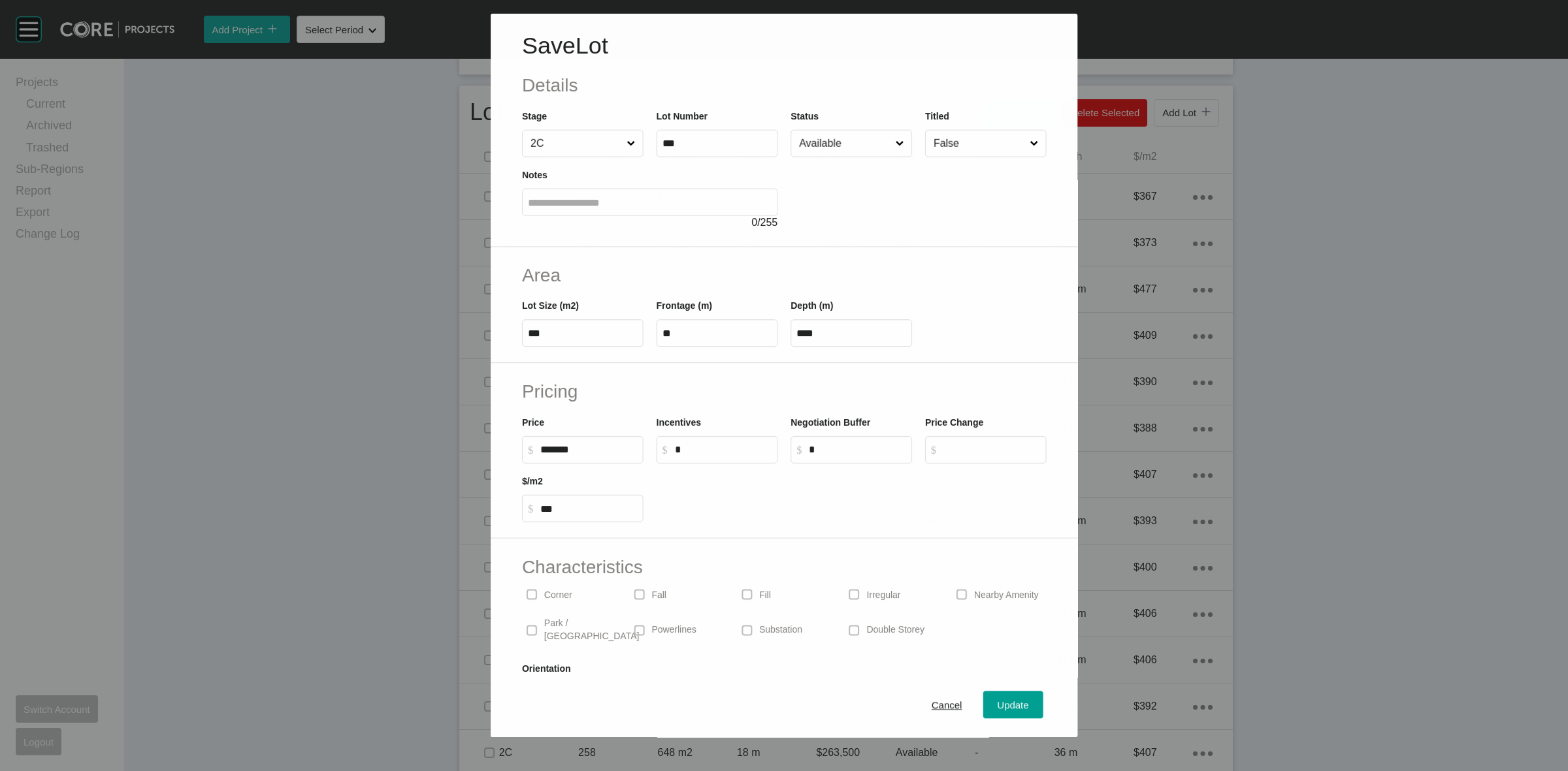
click at [828, 150] on input "Available" at bounding box center [845, 143] width 96 height 26
click at [998, 707] on span "Update" at bounding box center [1013, 705] width 32 height 11
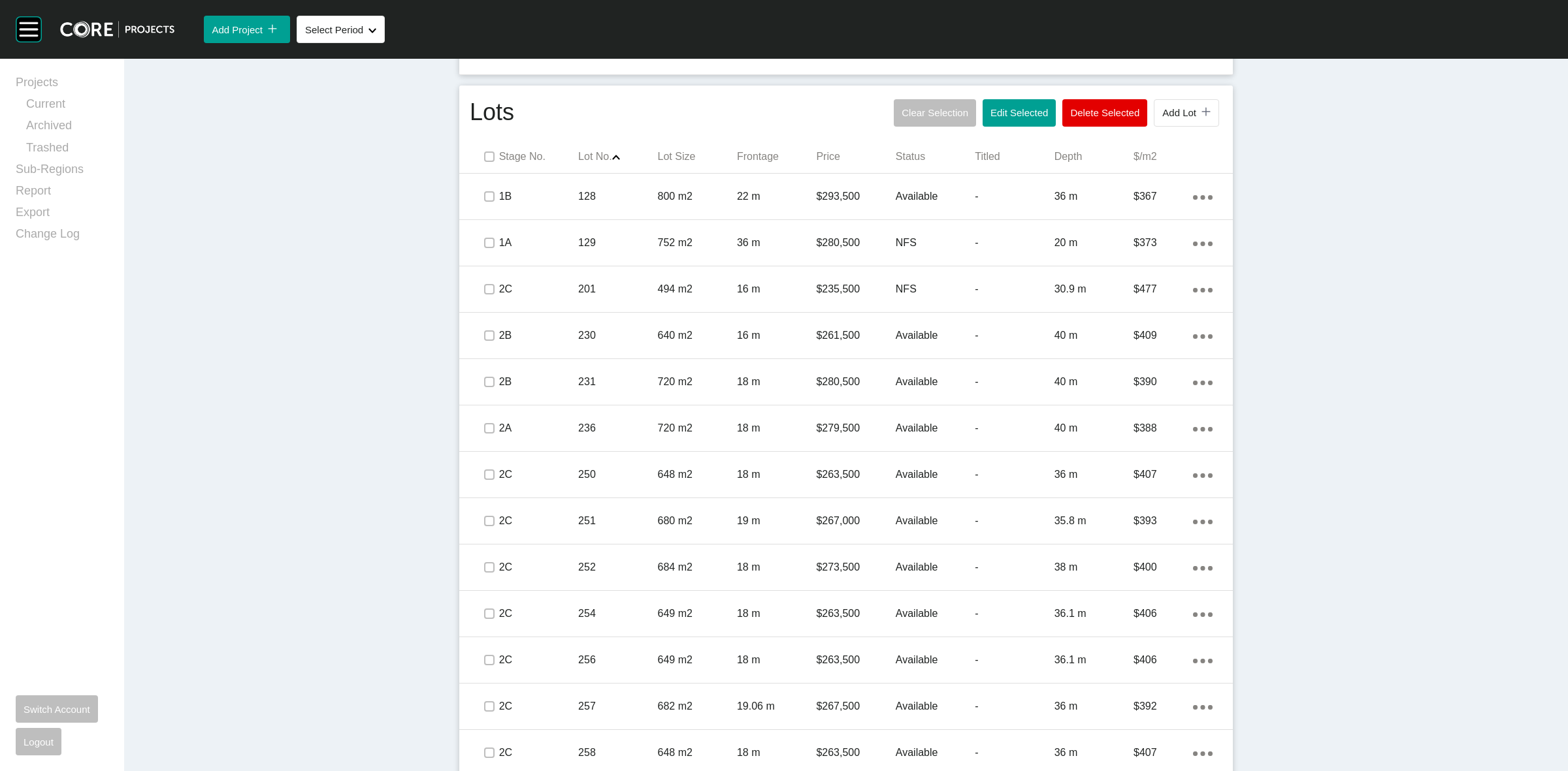
scroll to position [791, 0]
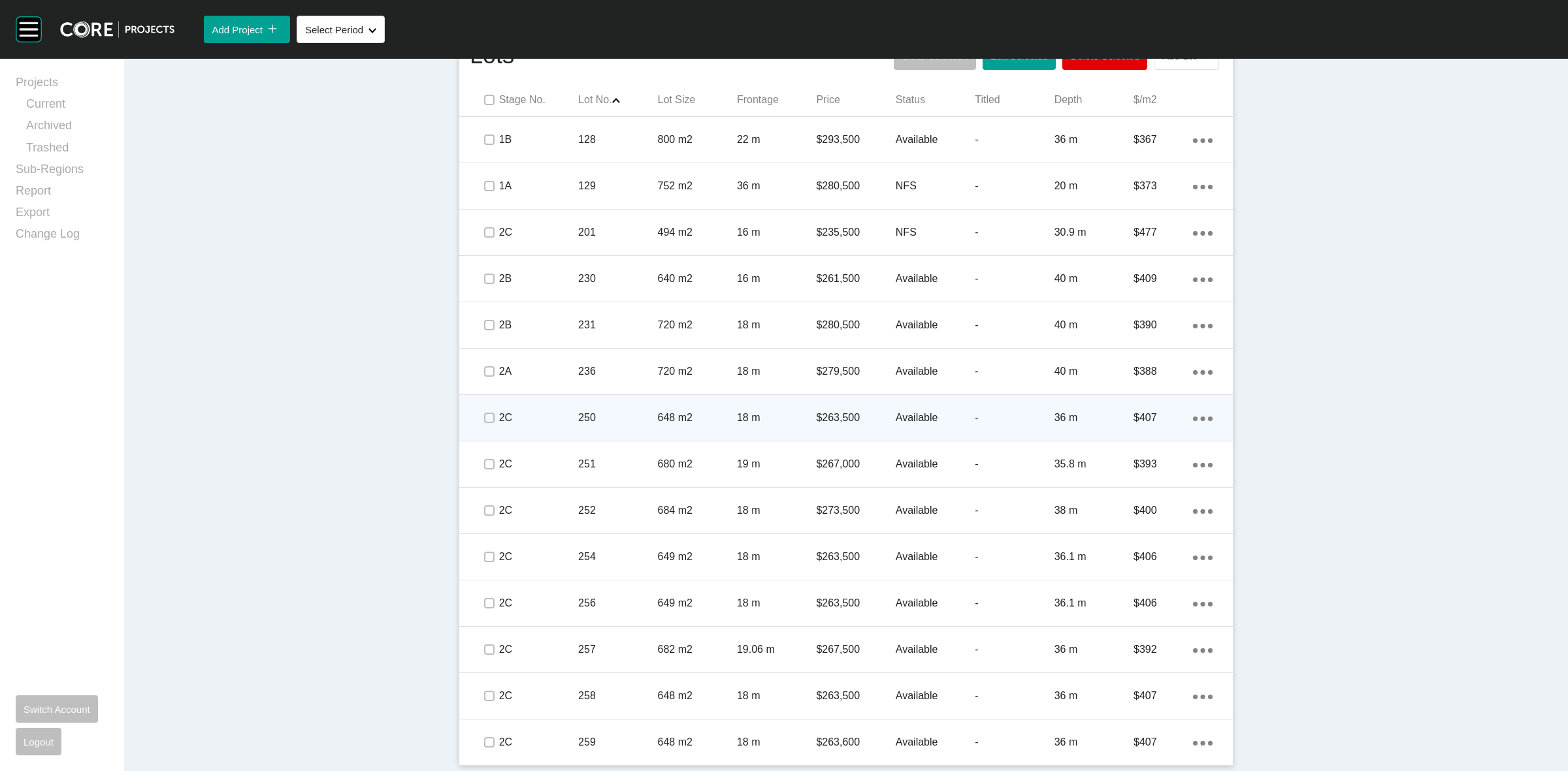
click at [479, 426] on span at bounding box center [489, 418] width 20 height 20
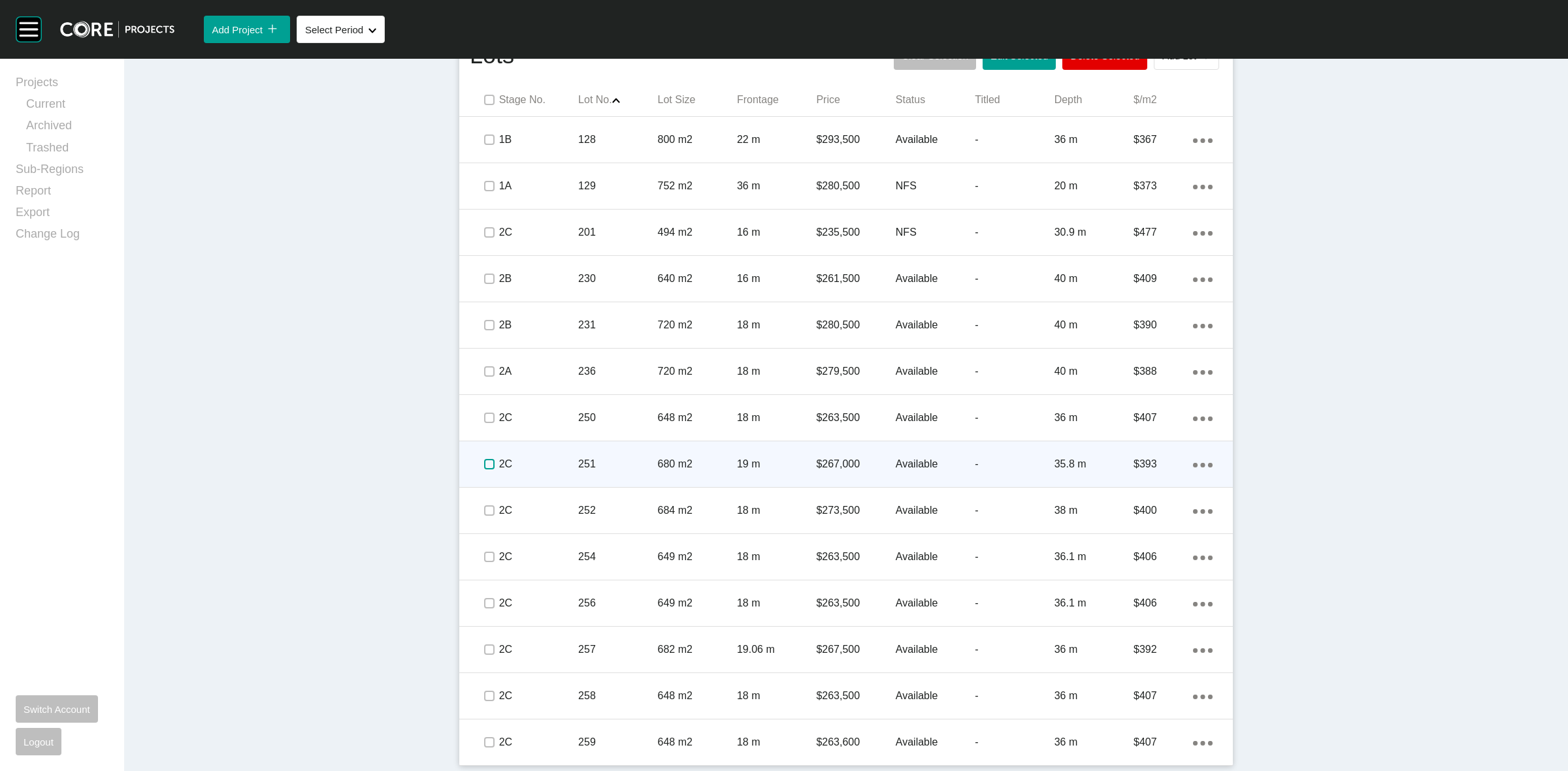
click at [484, 465] on label at bounding box center [489, 464] width 10 height 10
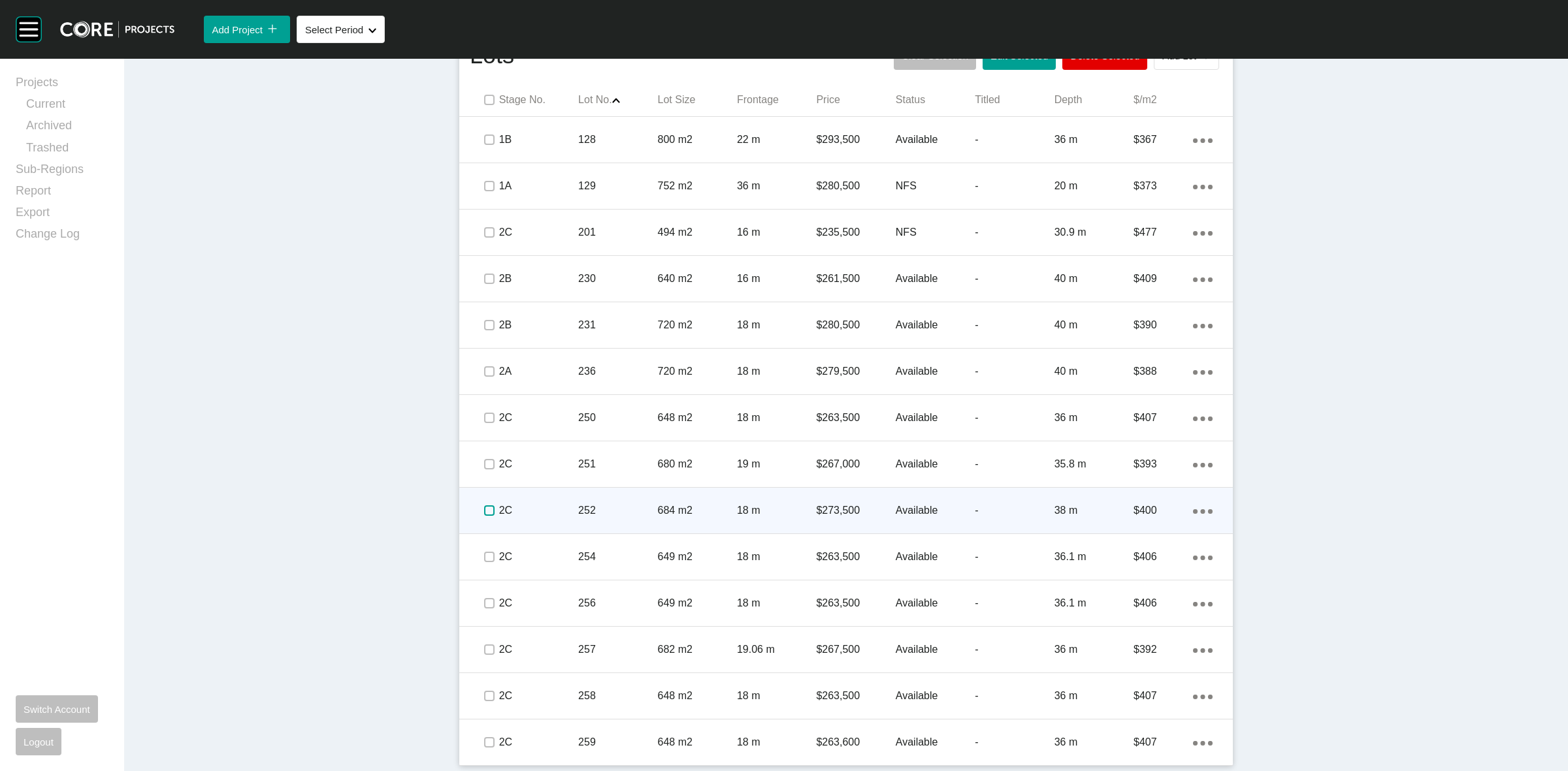
click at [484, 516] on label at bounding box center [489, 511] width 10 height 10
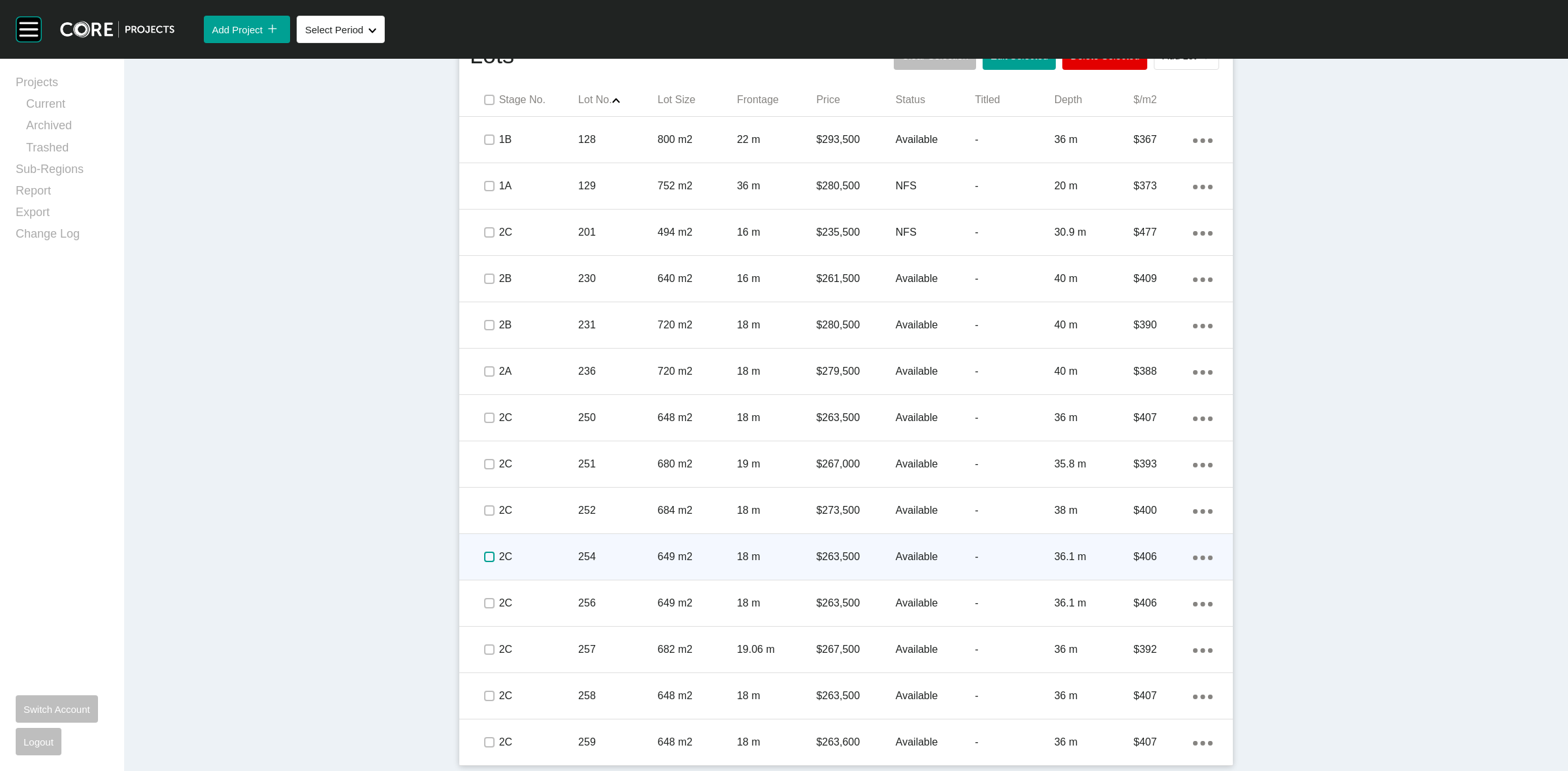
click at [487, 555] on label at bounding box center [489, 557] width 10 height 10
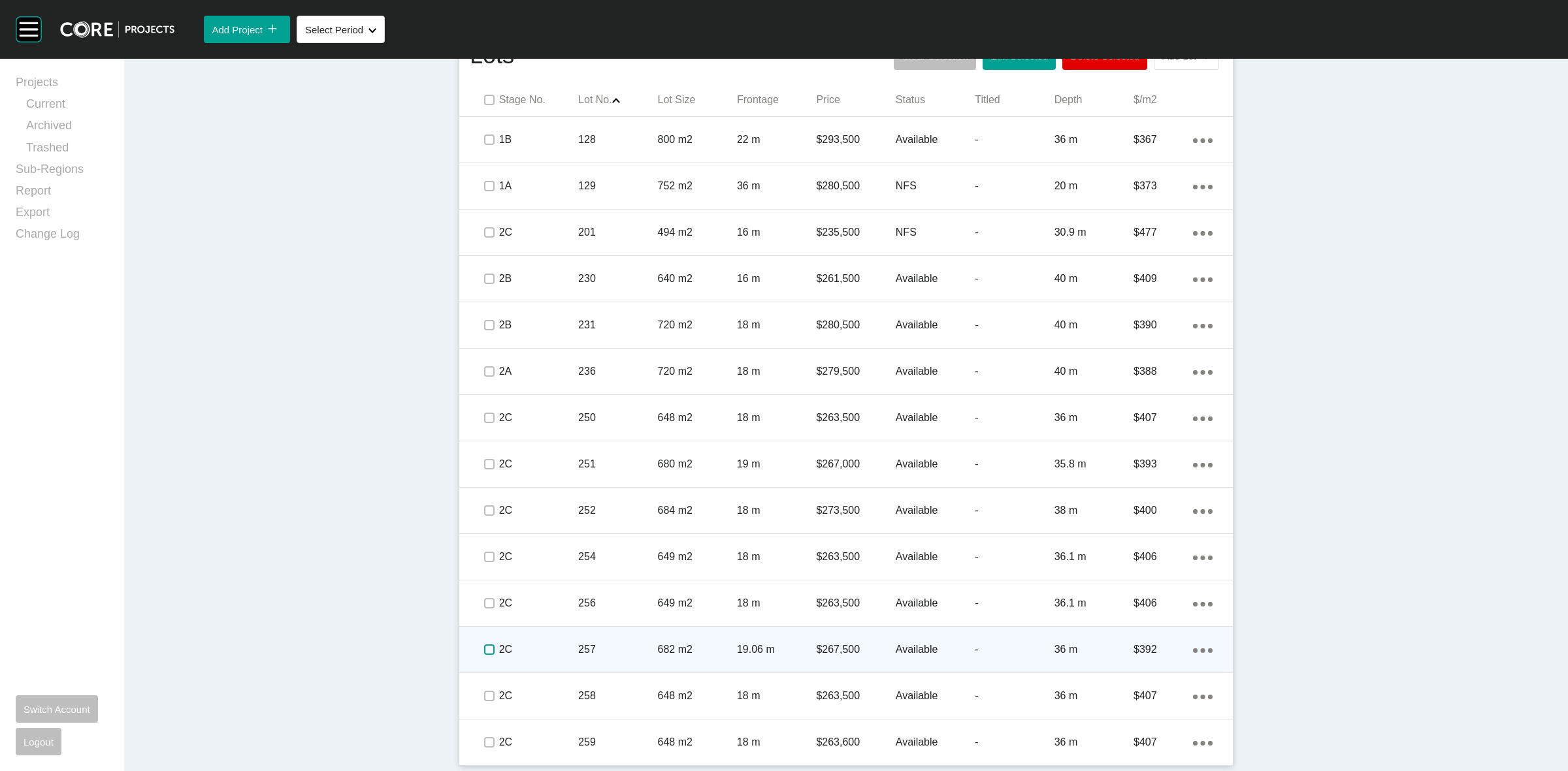
click at [489, 645] on label at bounding box center [489, 650] width 10 height 10
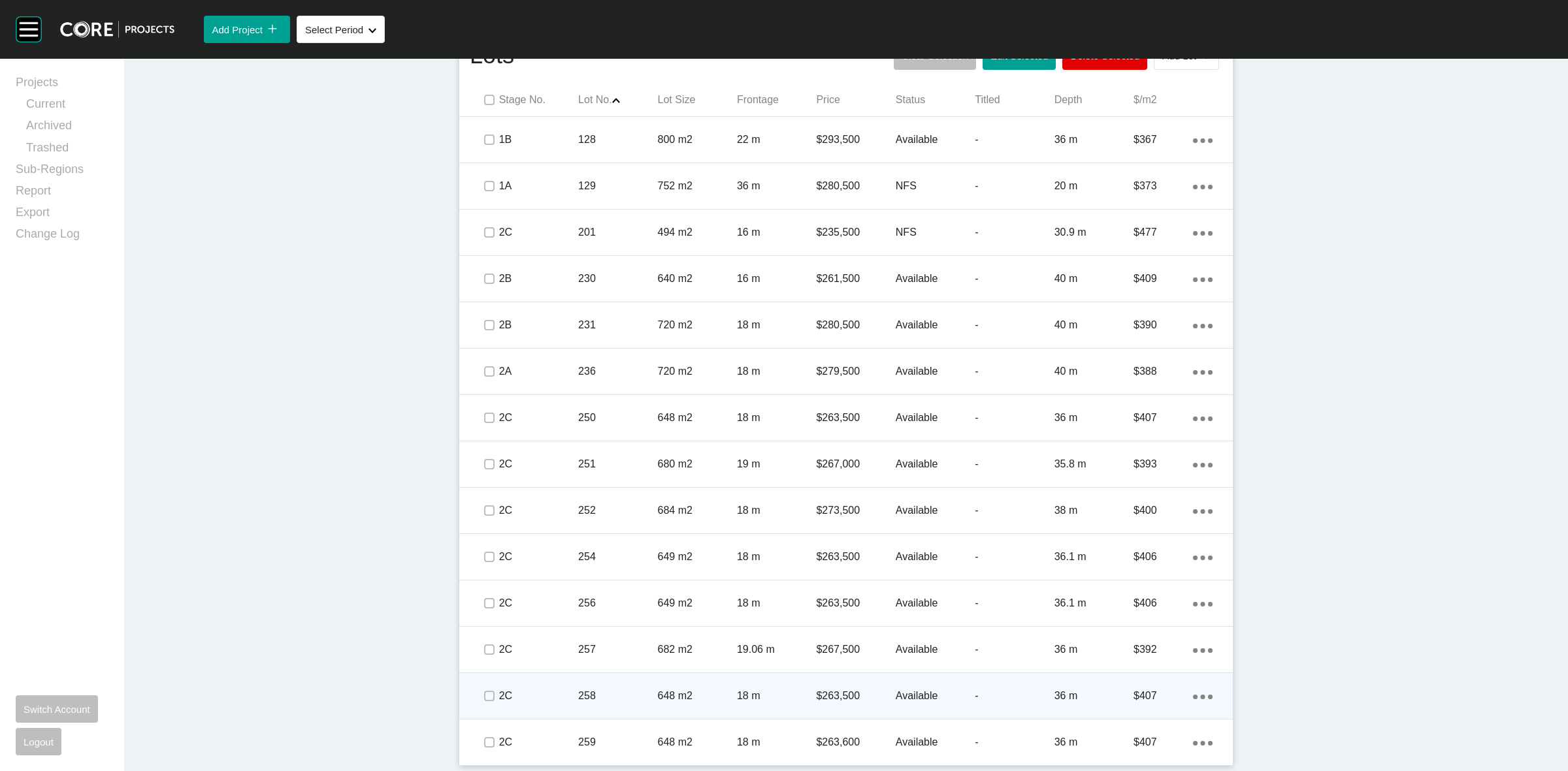
drag, startPoint x: 484, startPoint y: 680, endPoint x: 483, endPoint y: 710, distance: 30.0
click at [484, 681] on div at bounding box center [489, 697] width 20 height 46
drag, startPoint x: 485, startPoint y: 738, endPoint x: 494, endPoint y: 682, distance: 56.7
click at [482, 730] on div at bounding box center [489, 743] width 20 height 46
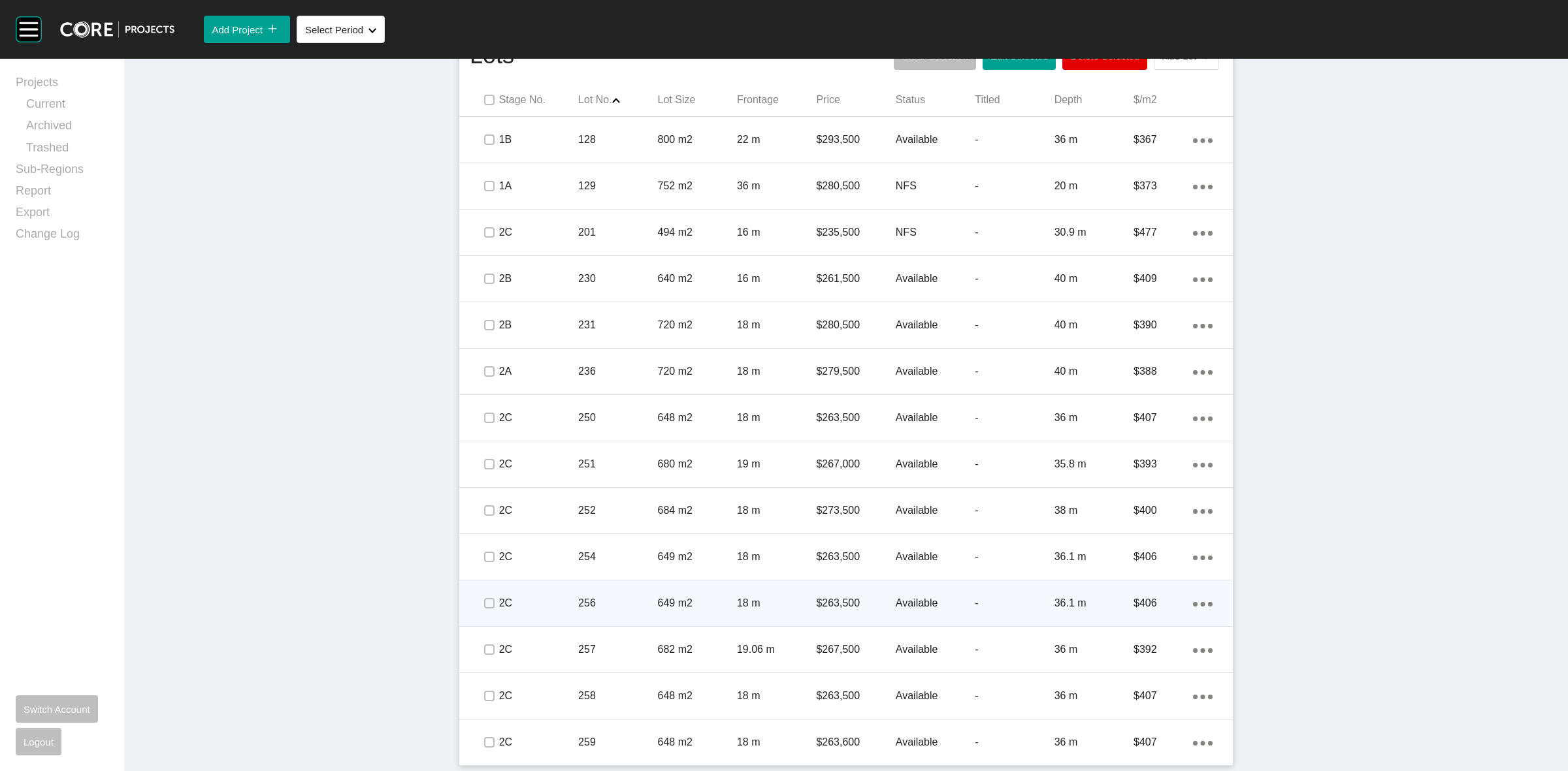
click at [541, 605] on p "2C" at bounding box center [538, 603] width 79 height 15
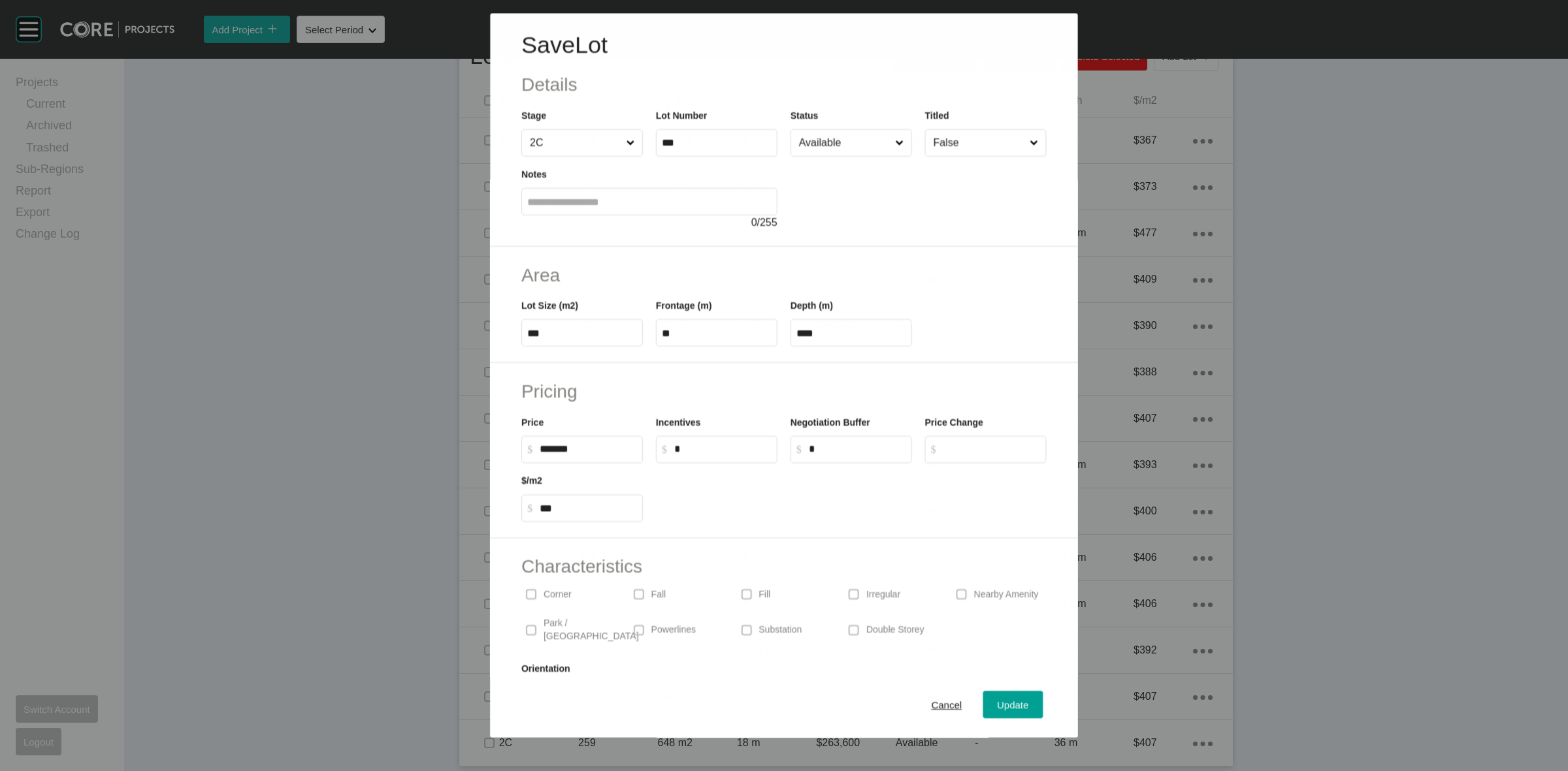
click at [828, 141] on input "Available" at bounding box center [845, 143] width 96 height 26
click at [998, 704] on span "Update" at bounding box center [1013, 705] width 32 height 11
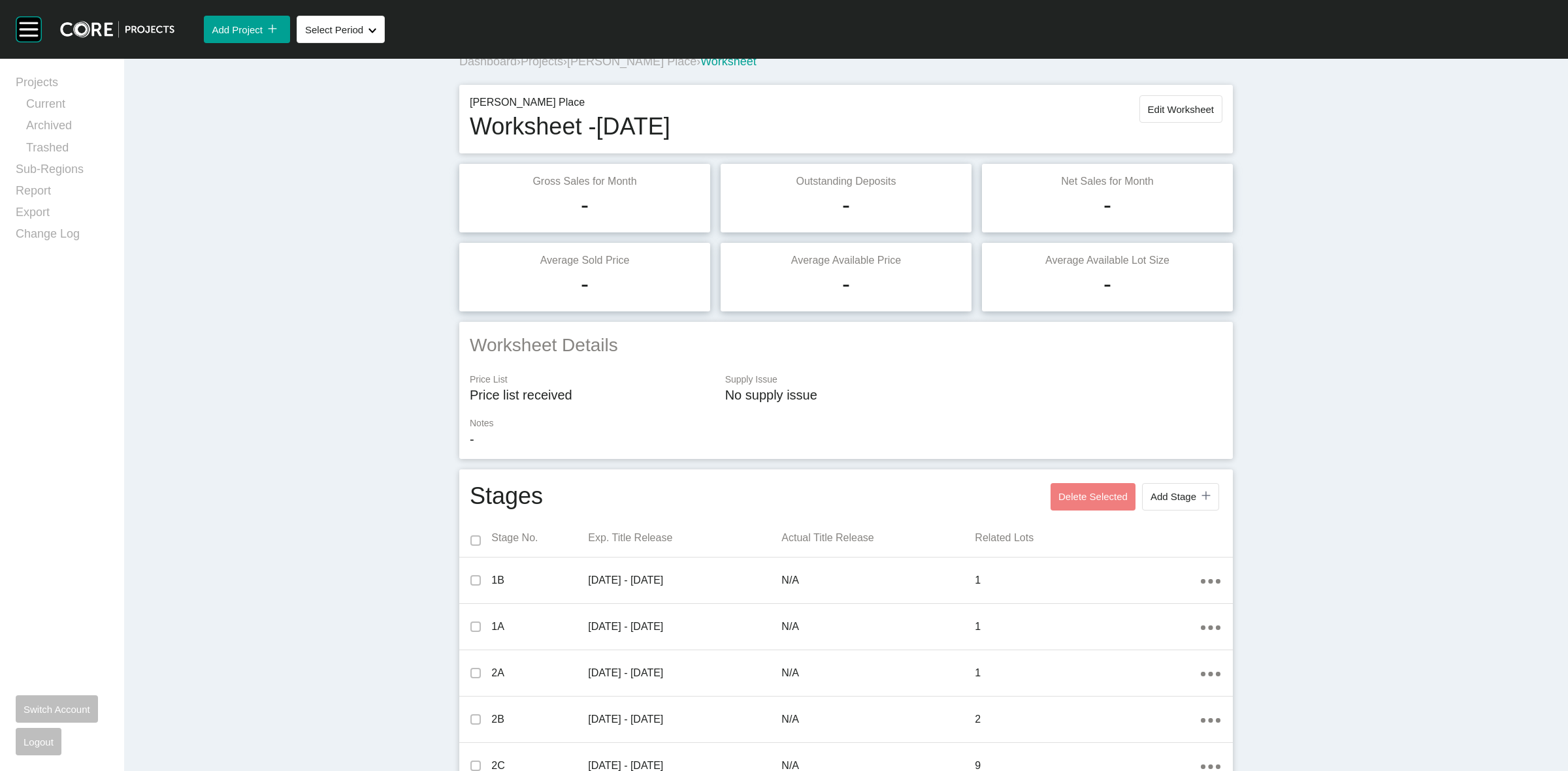
scroll to position [0, 0]
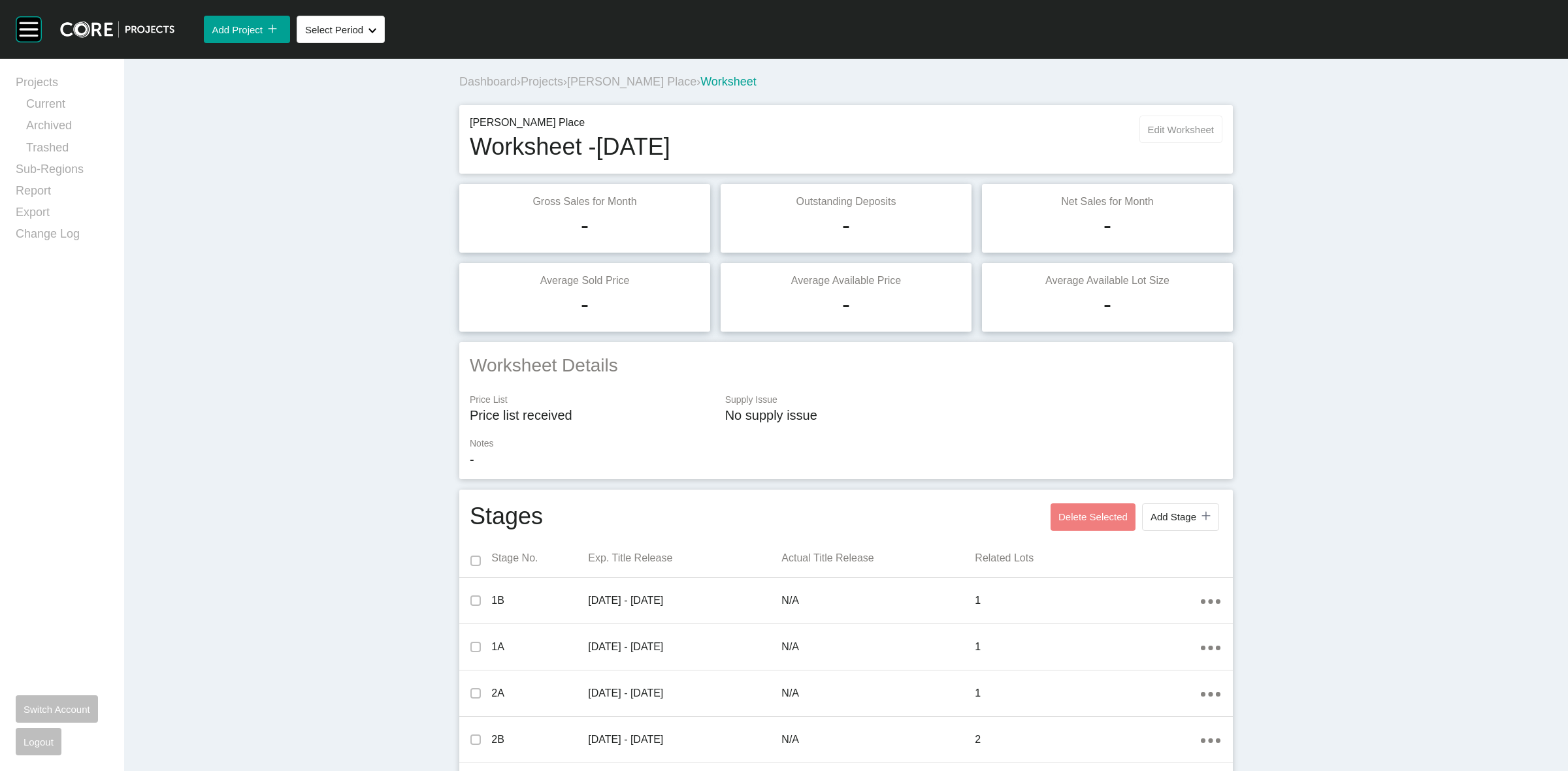
click at [1149, 131] on span "Edit Worksheet" at bounding box center [1180, 129] width 66 height 11
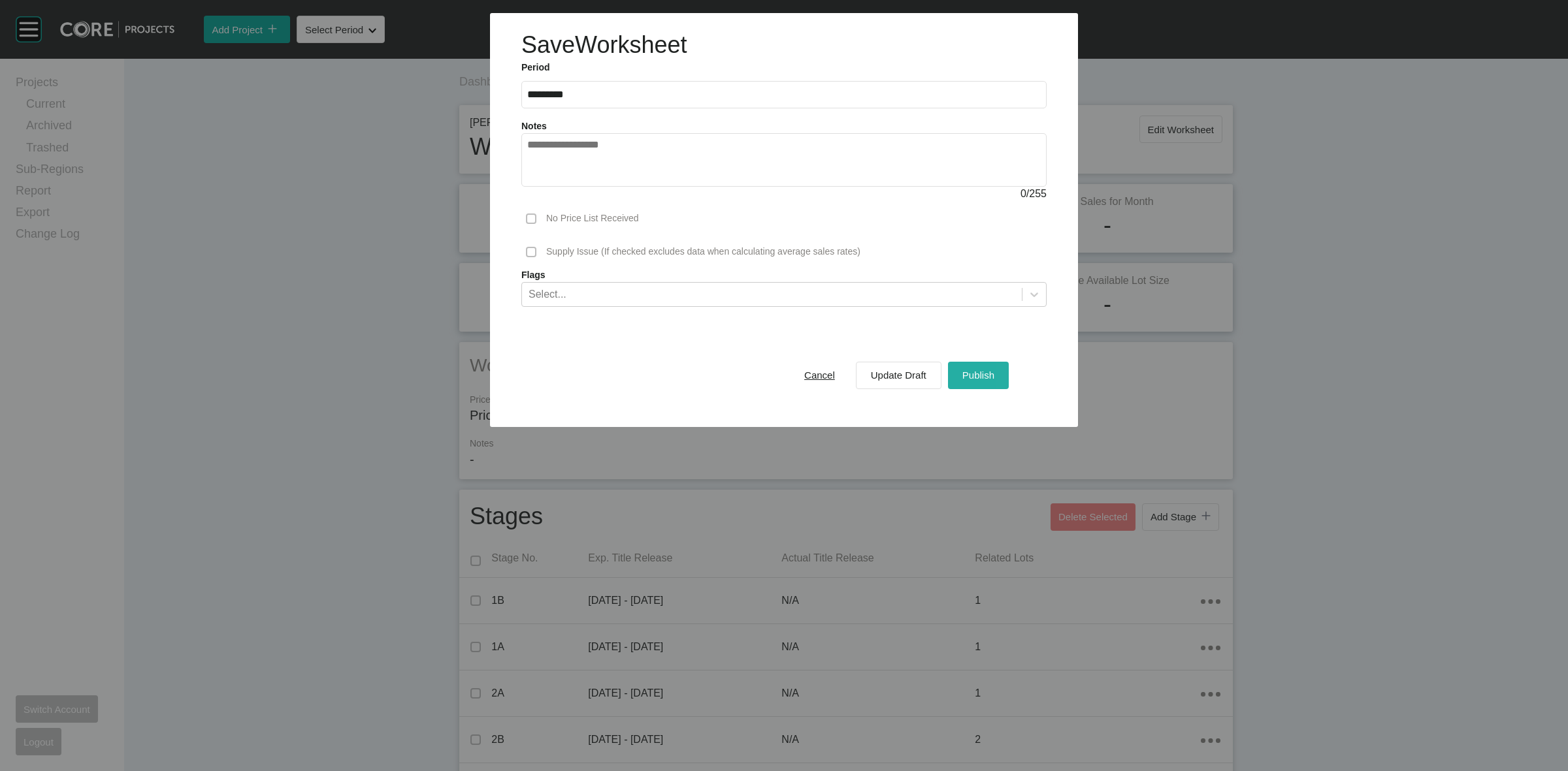
click at [975, 374] on span "Publish" at bounding box center [978, 375] width 32 height 11
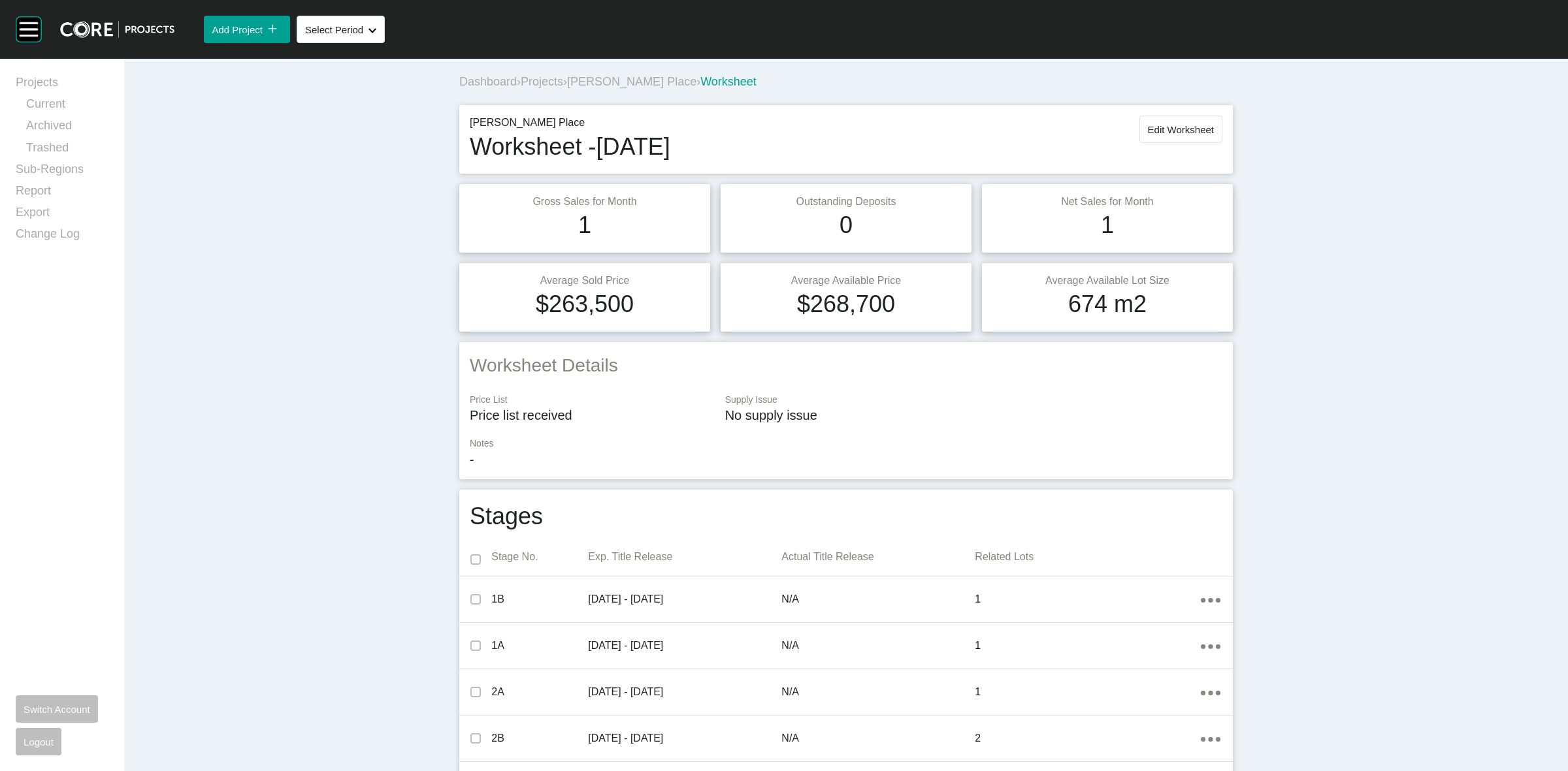
drag, startPoint x: 1331, startPoint y: 669, endPoint x: 1312, endPoint y: 590, distance: 81.3
click at [627, 79] on span "[PERSON_NAME] Place" at bounding box center [631, 81] width 129 height 13
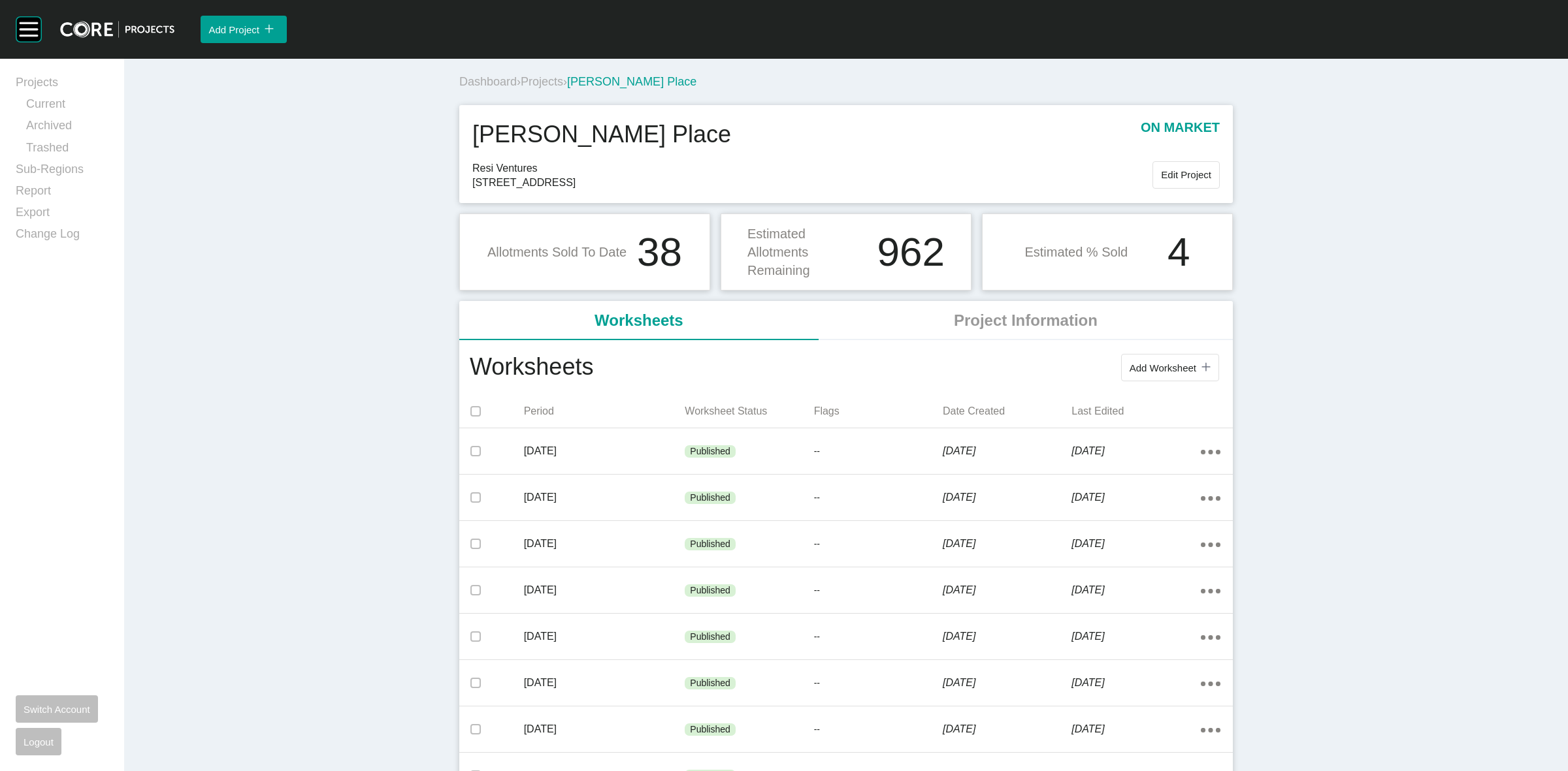
click at [540, 82] on span "Projects" at bounding box center [542, 81] width 43 height 13
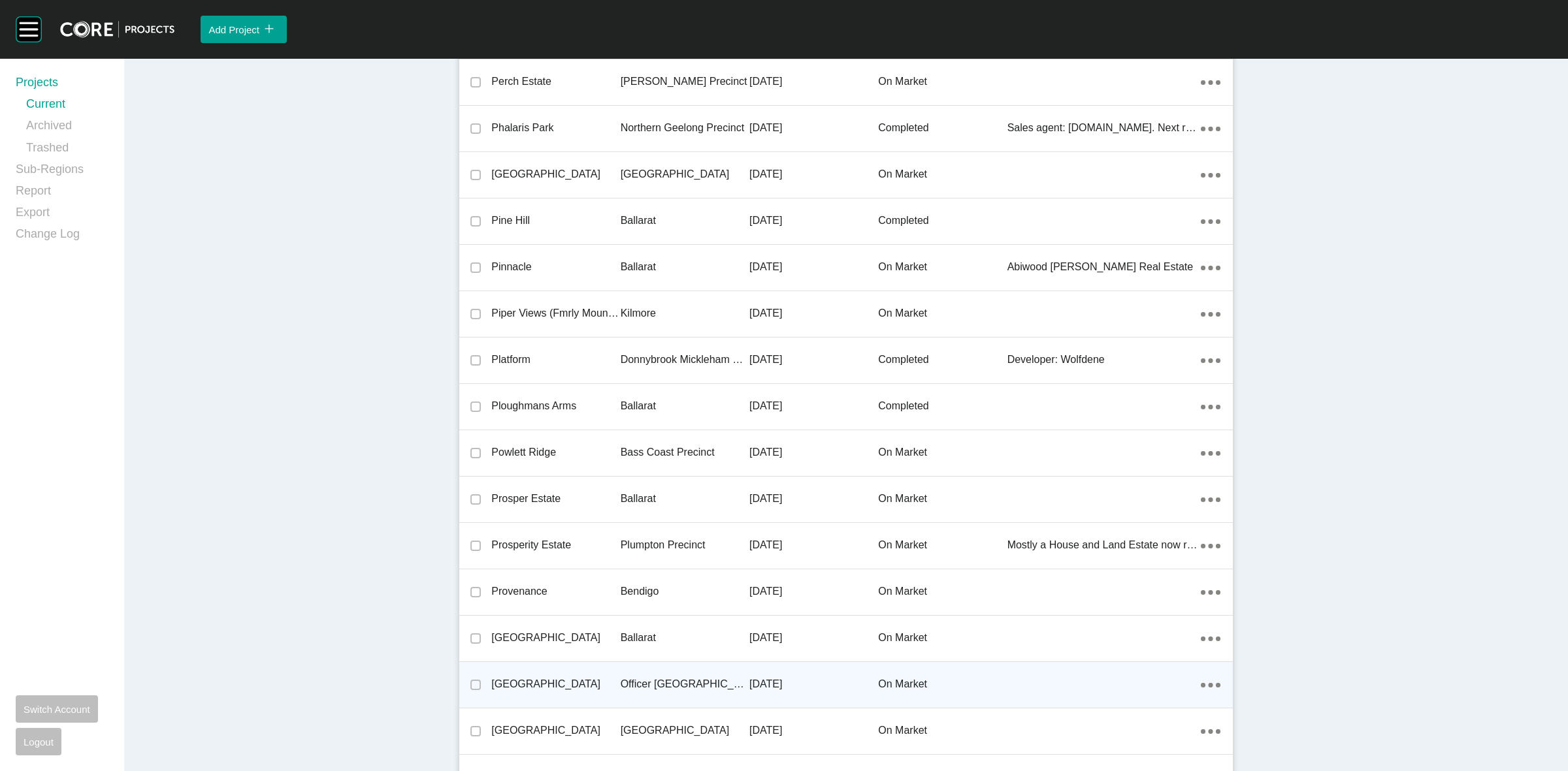
scroll to position [20937, 0]
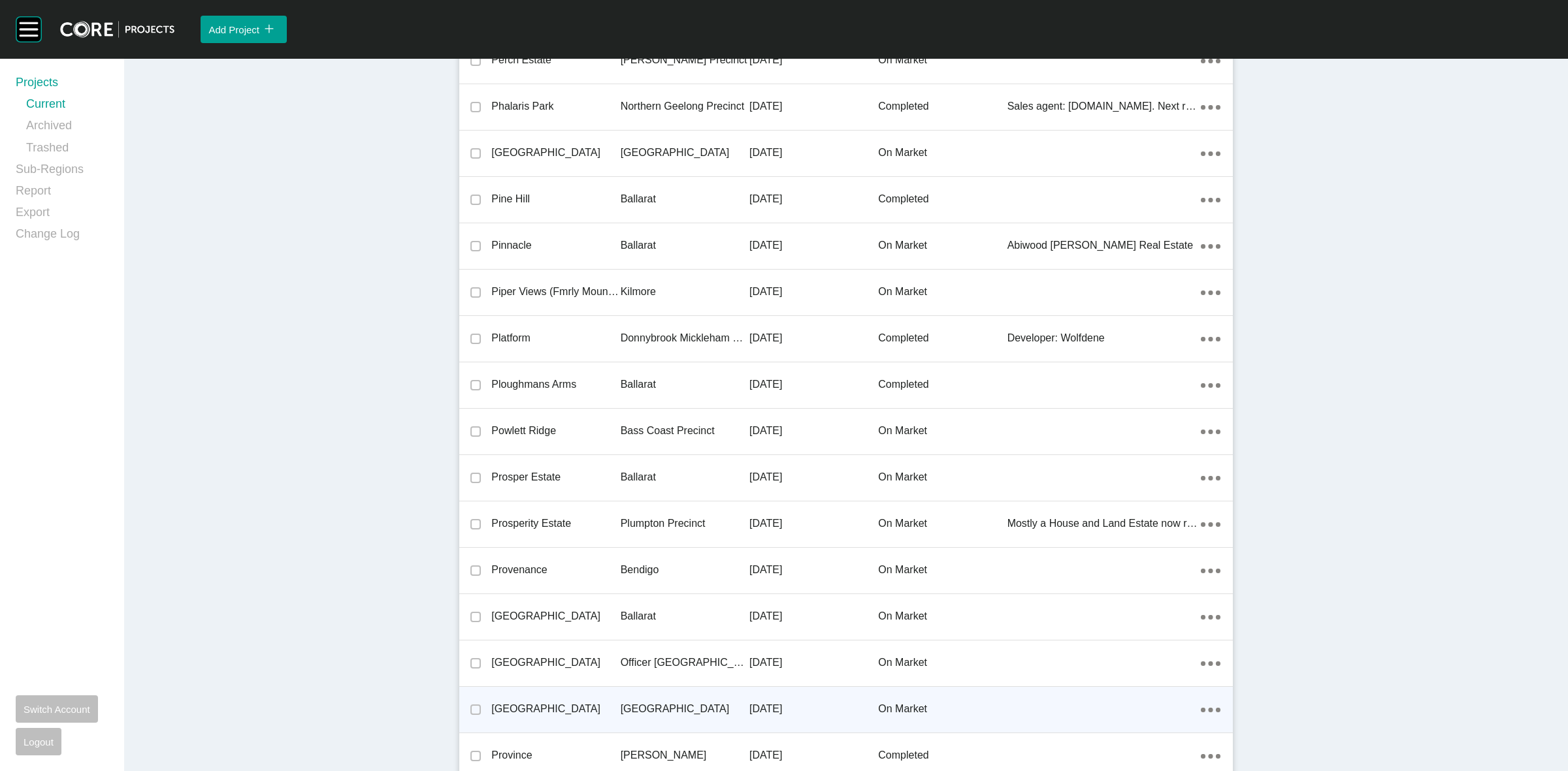
click at [635, 702] on p "[GEOGRAPHIC_DATA]" at bounding box center [685, 709] width 129 height 15
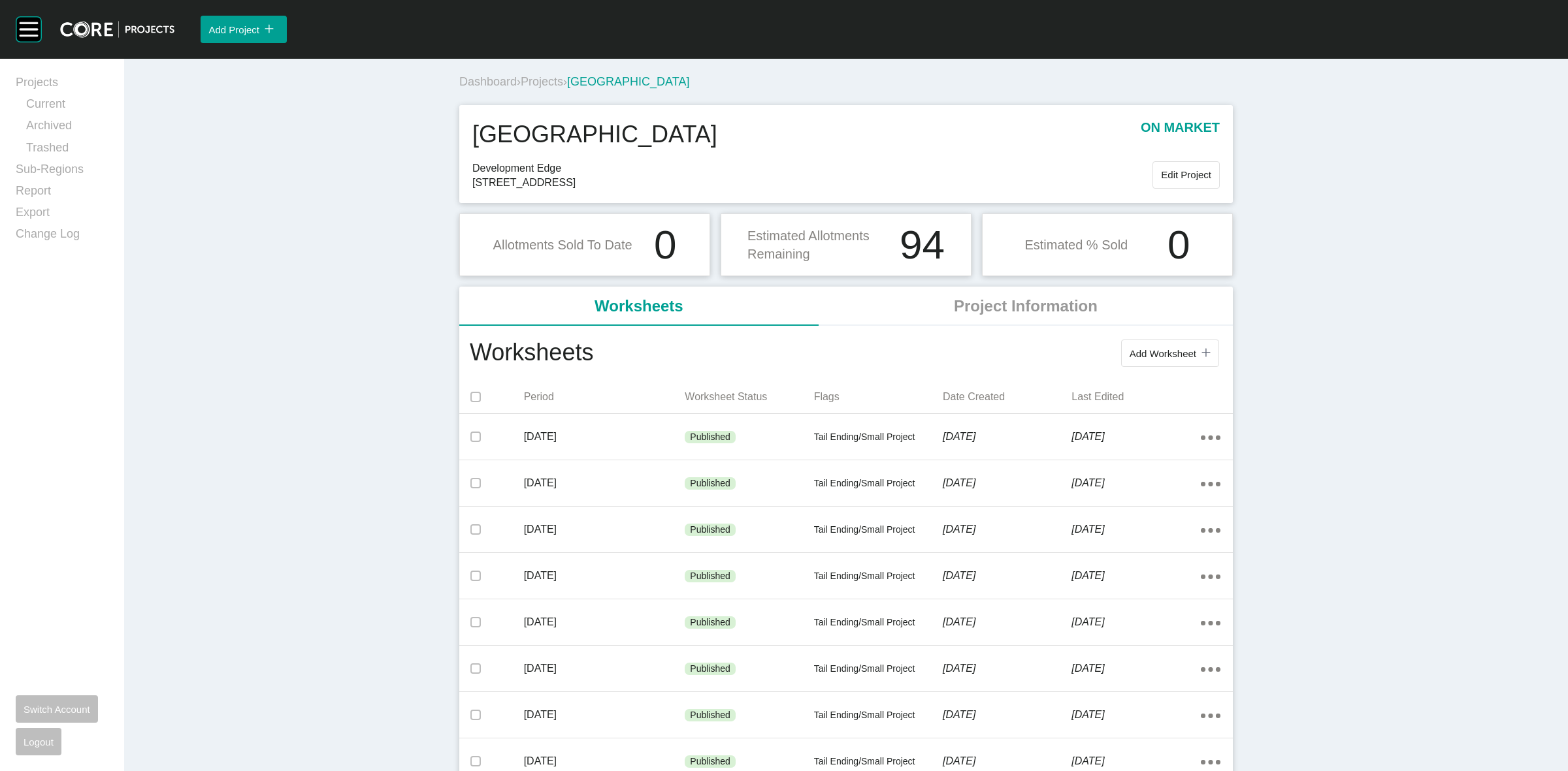
click at [549, 79] on span "Projects" at bounding box center [542, 81] width 43 height 13
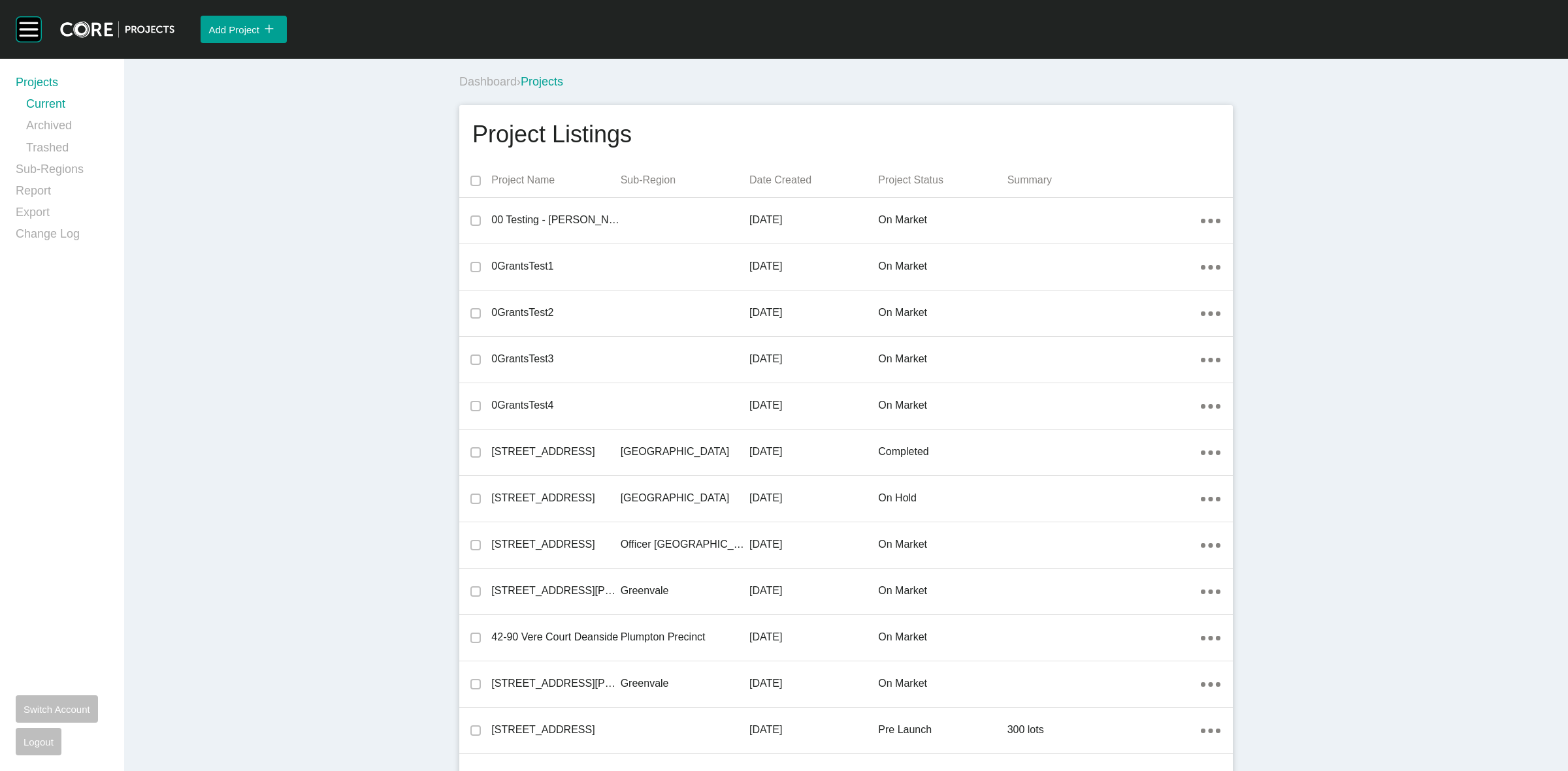
scroll to position [18055, 0]
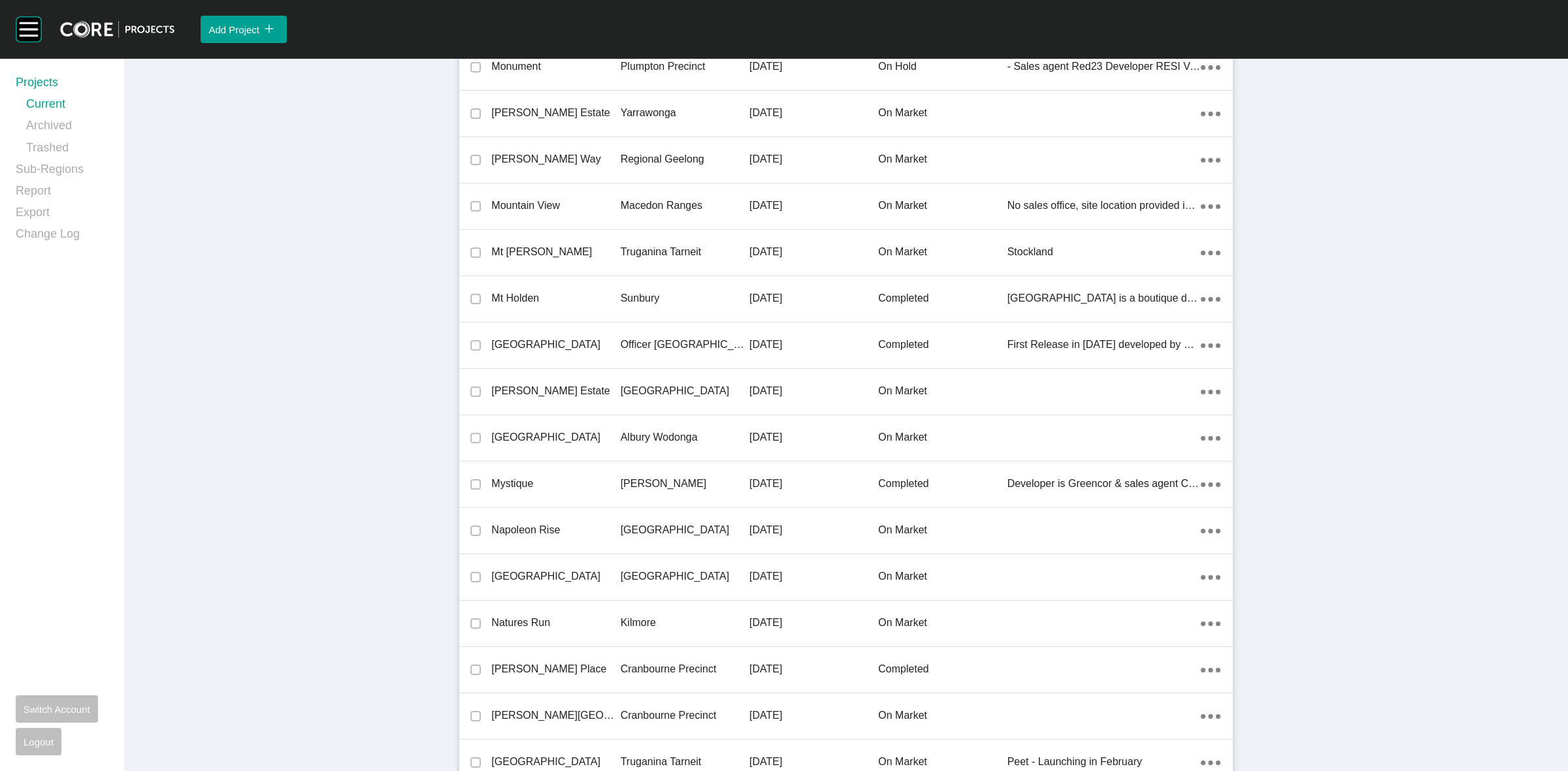
drag, startPoint x: 678, startPoint y: 388, endPoint x: 660, endPoint y: 389, distance: 18.0
click at [676, 388] on p "[GEOGRAPHIC_DATA]" at bounding box center [685, 391] width 129 height 15
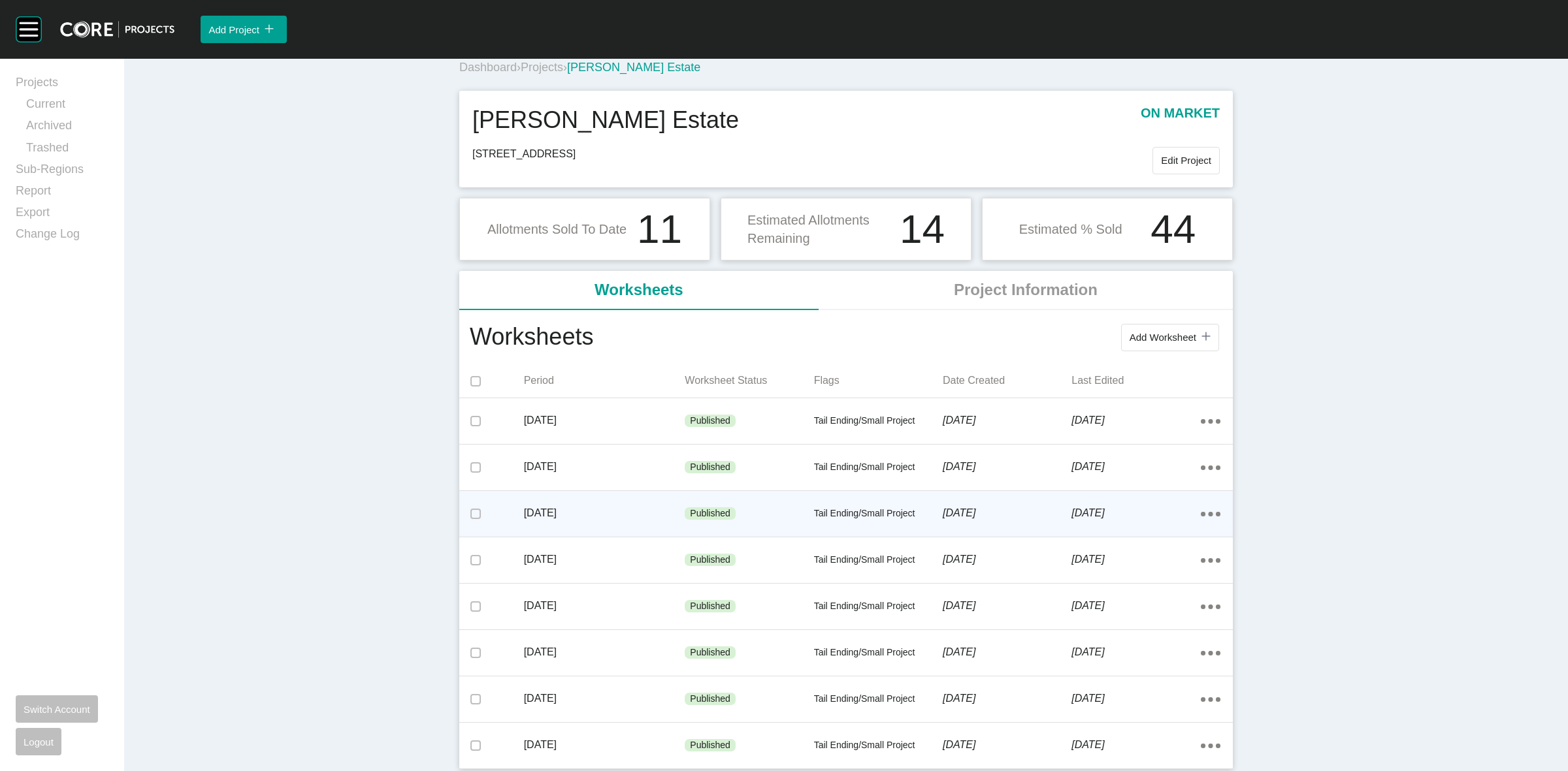
scroll to position [18, 0]
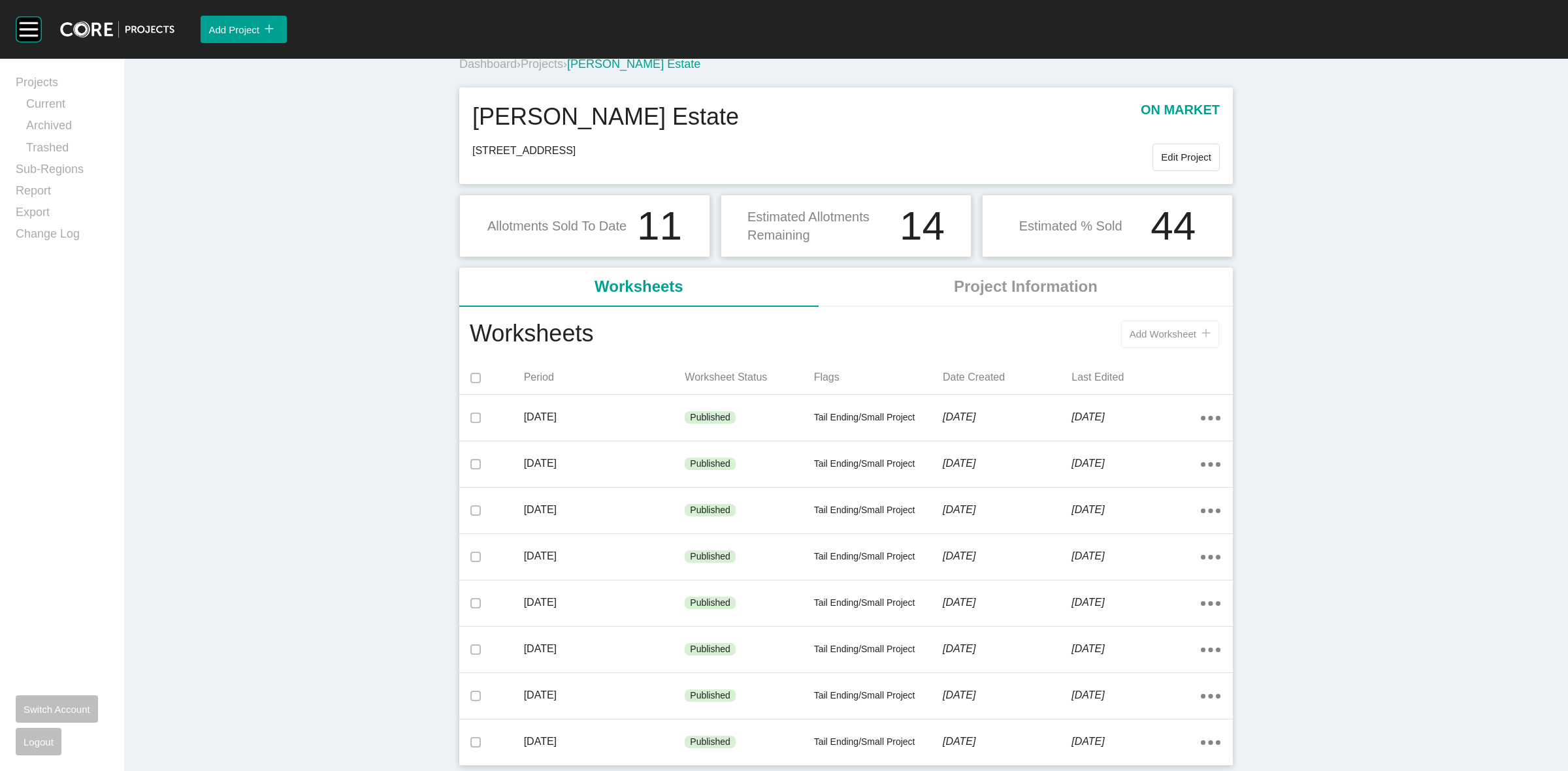
click at [1150, 336] on span "Add Worksheet" at bounding box center [1163, 334] width 67 height 11
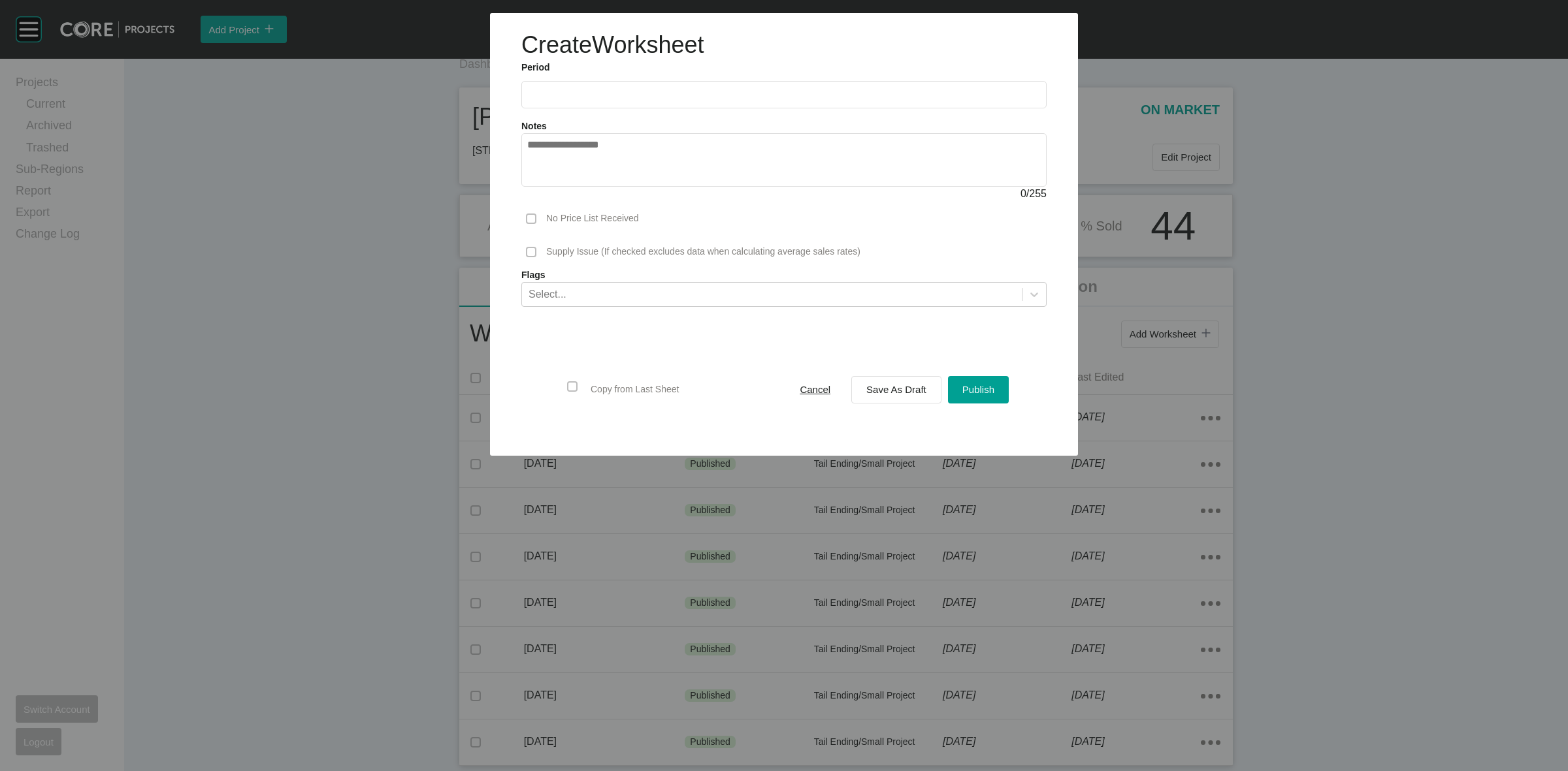
click at [619, 90] on input "text" at bounding box center [783, 94] width 513 height 11
click at [546, 184] on li "[DATE]" at bounding box center [546, 190] width 44 height 22
type input "*********"
click at [904, 392] on span "Save As Draft" at bounding box center [896, 389] width 60 height 11
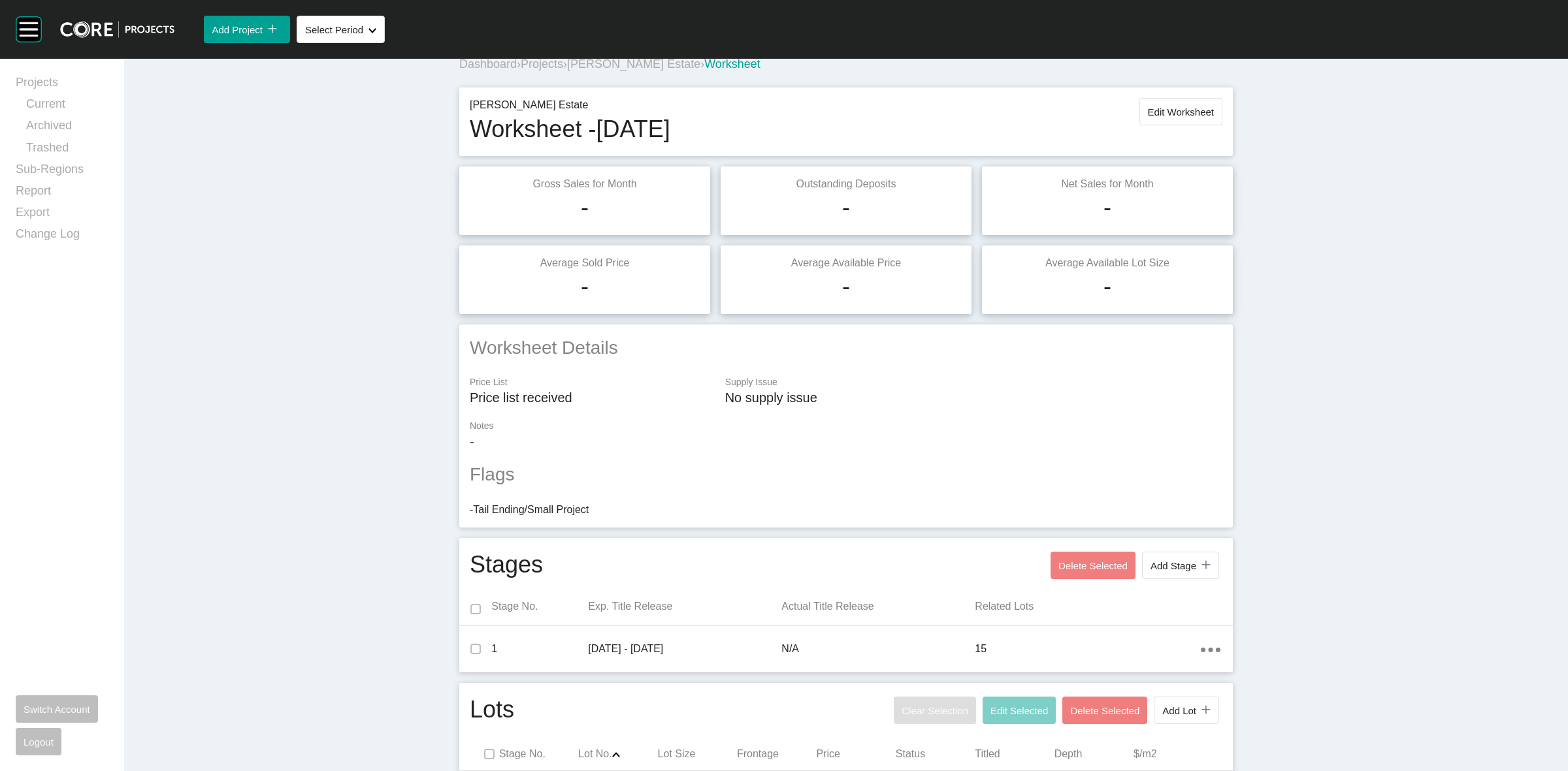
click at [630, 66] on span "[PERSON_NAME] Estate" at bounding box center [634, 63] width 133 height 13
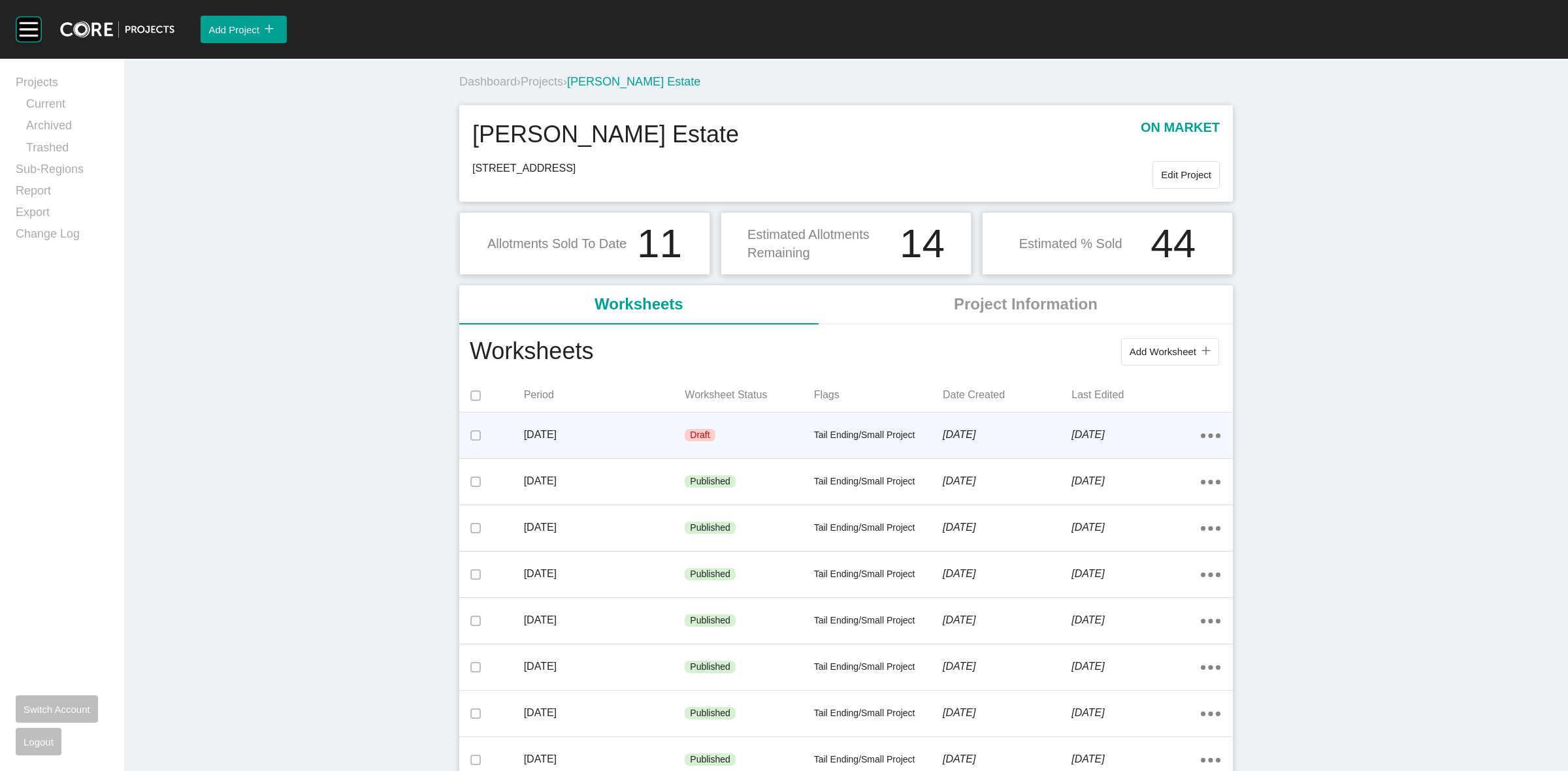
click at [1004, 423] on div "[DATE]" at bounding box center [1007, 435] width 129 height 40
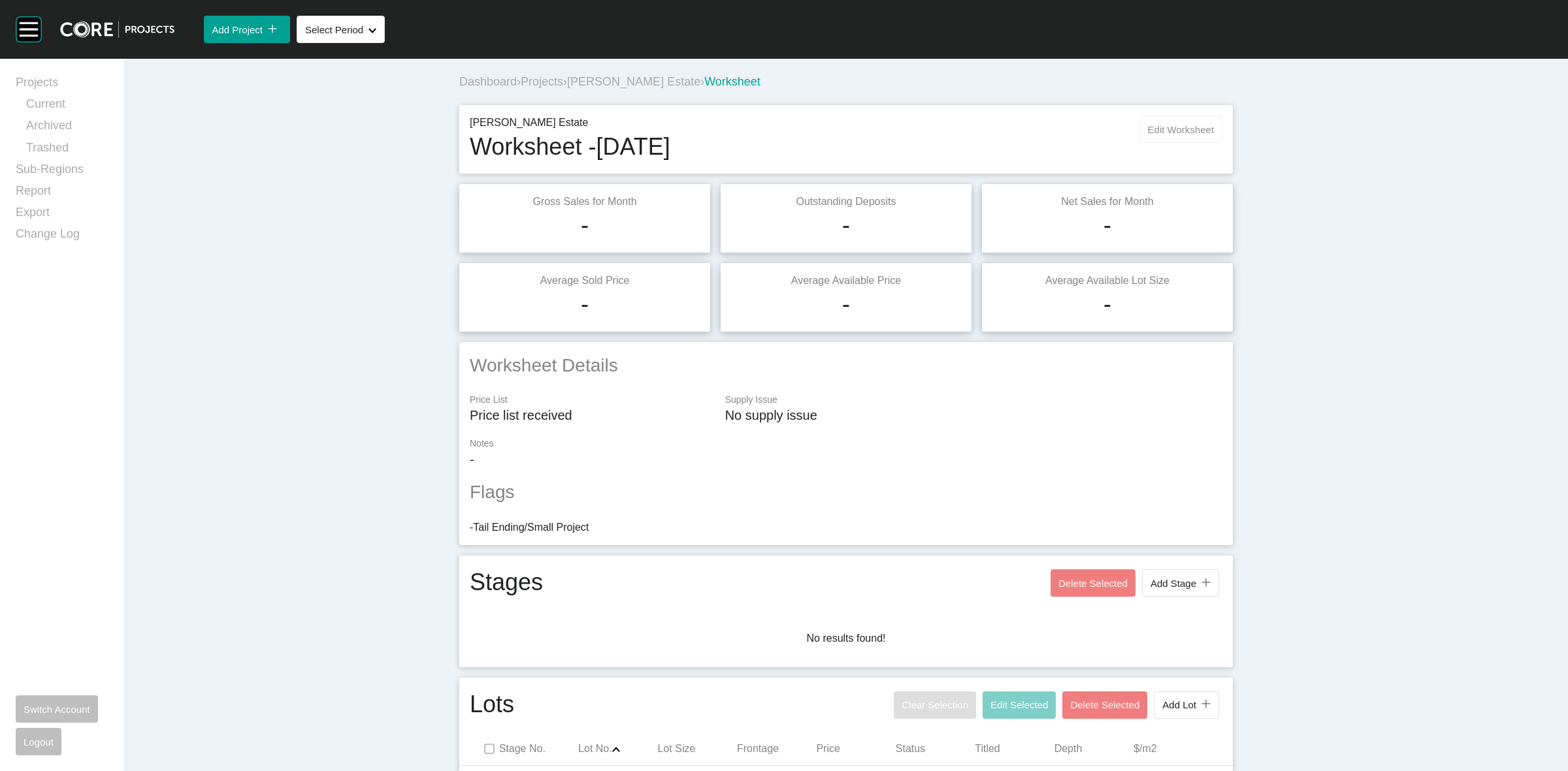
click at [1176, 129] on span "Edit Worksheet" at bounding box center [1180, 129] width 66 height 11
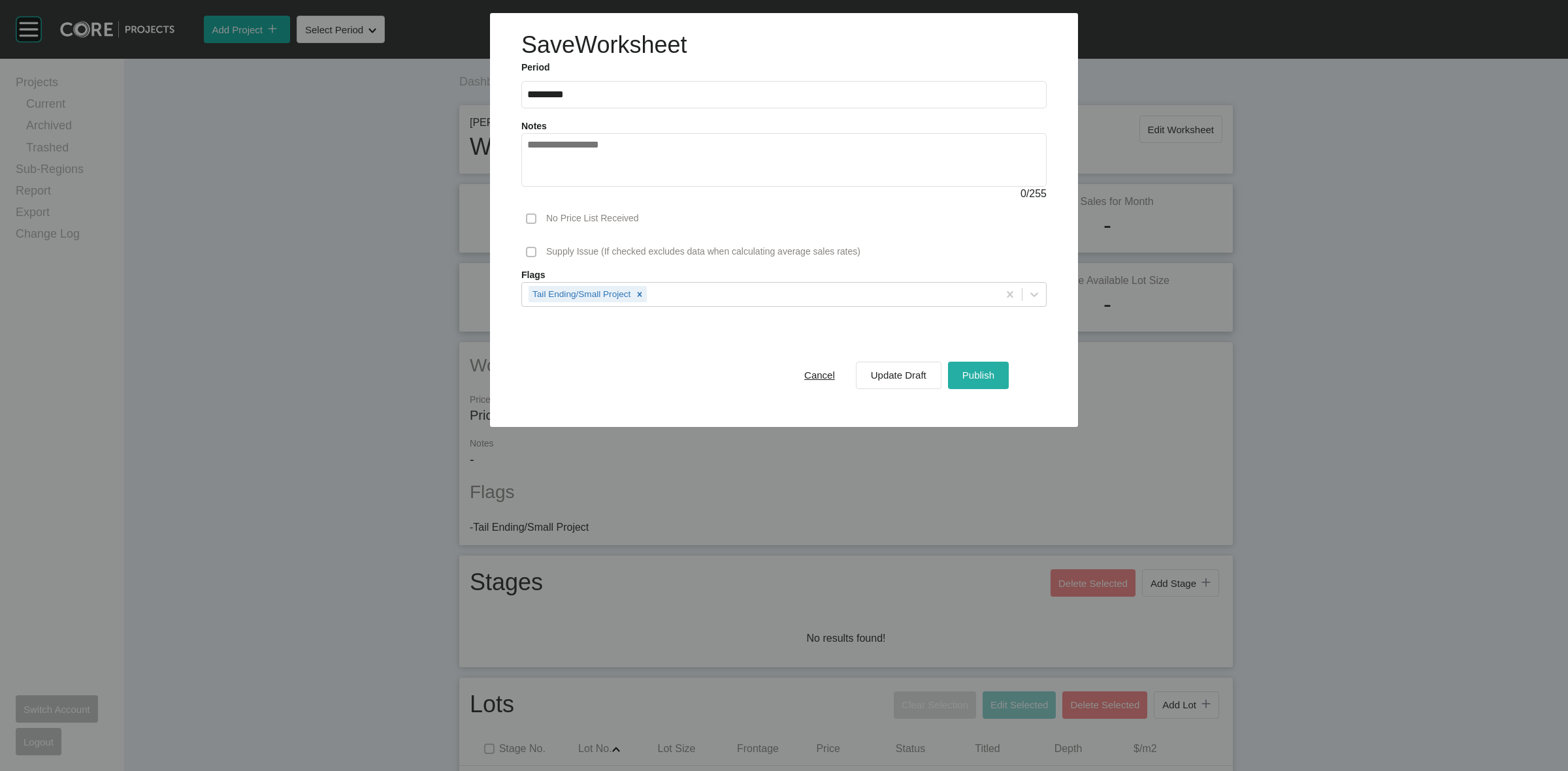
click at [974, 373] on span "Publish" at bounding box center [978, 375] width 32 height 11
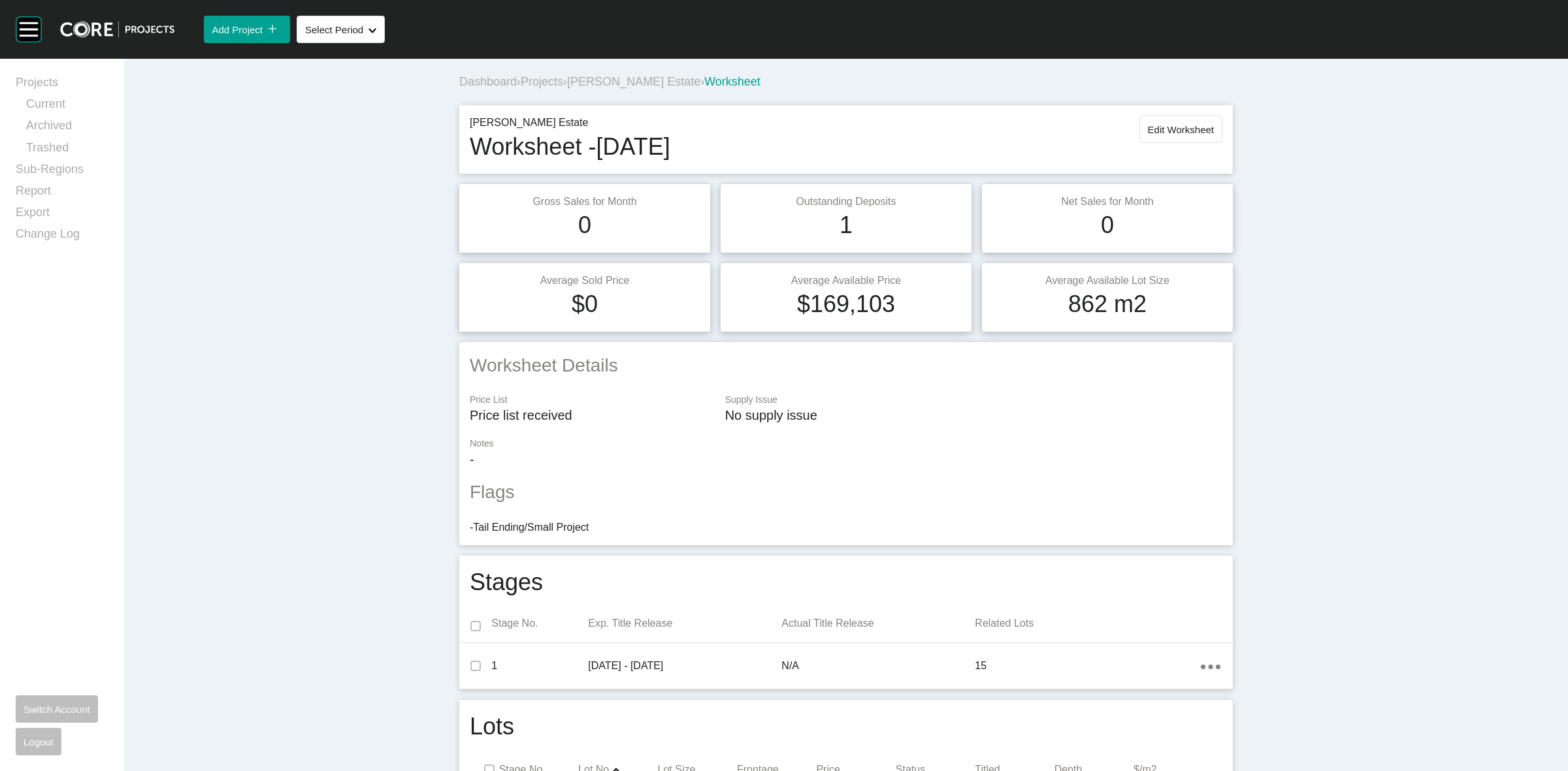
click at [285, 343] on div "Dashboard › Projects › [PERSON_NAME] Estate › Worksheet [PERSON_NAME] Estate Wo…" at bounding box center [845, 774] width 1444 height 1429
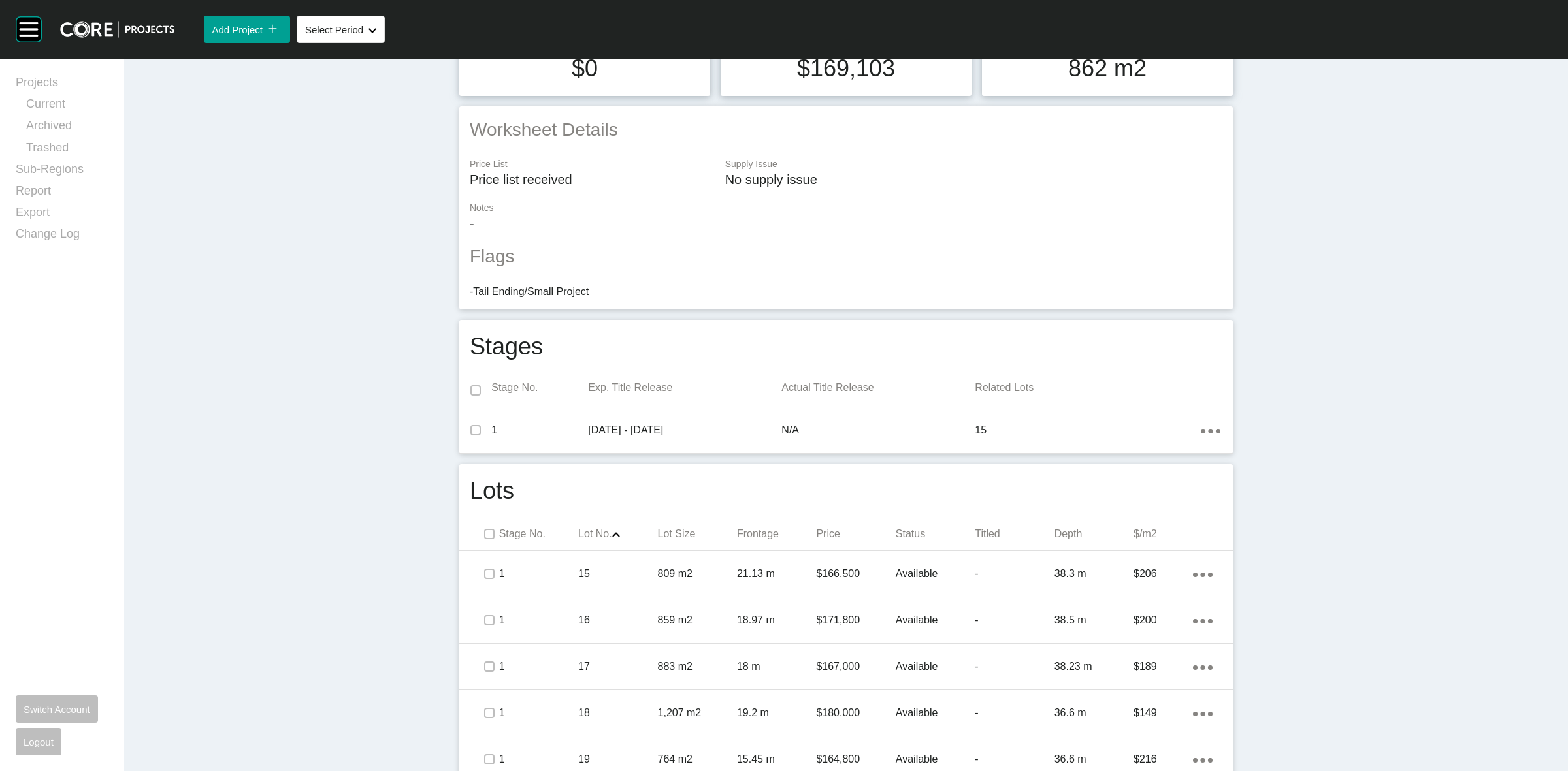
scroll to position [408, 0]
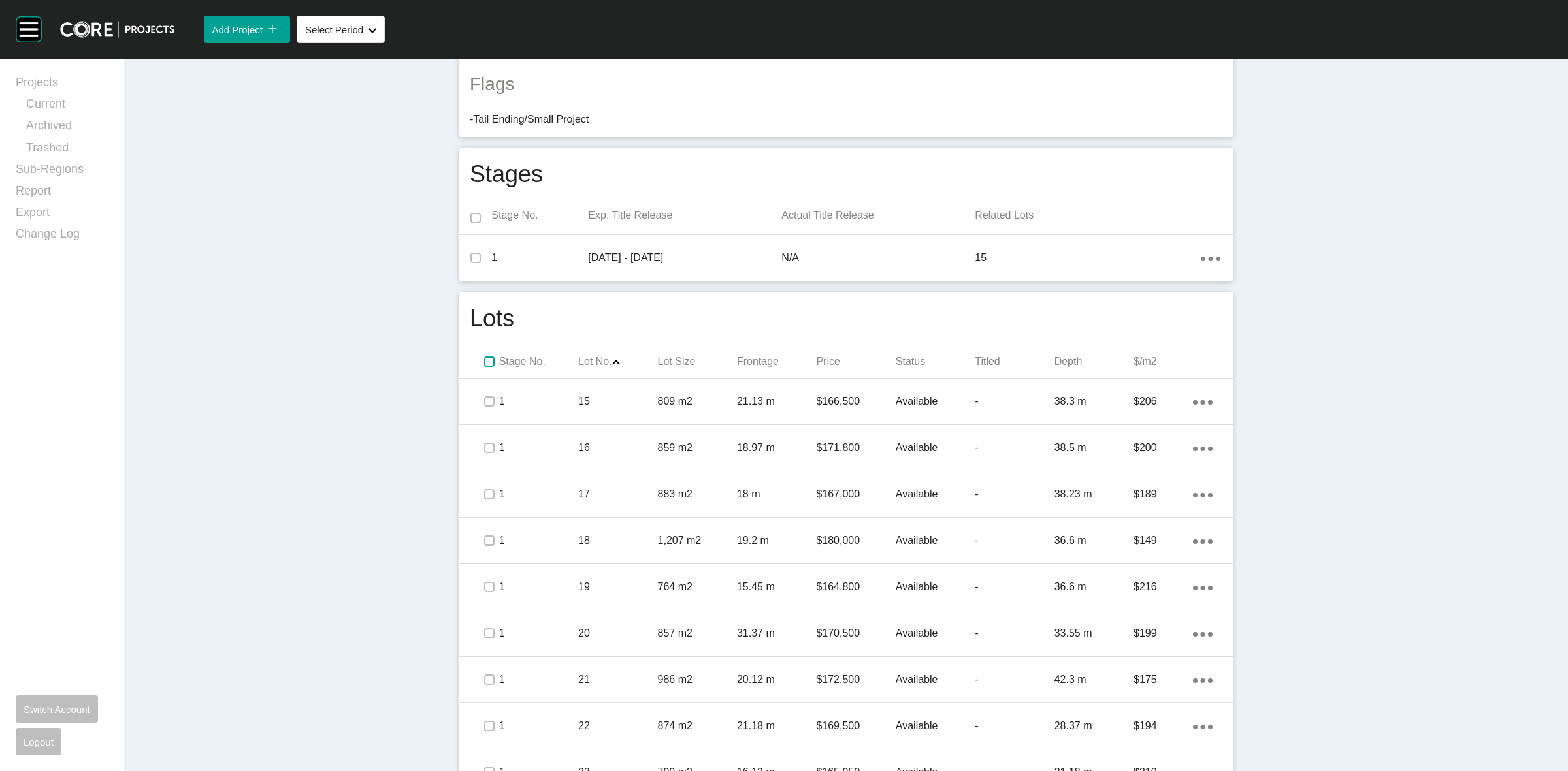
click at [484, 363] on label at bounding box center [489, 362] width 10 height 10
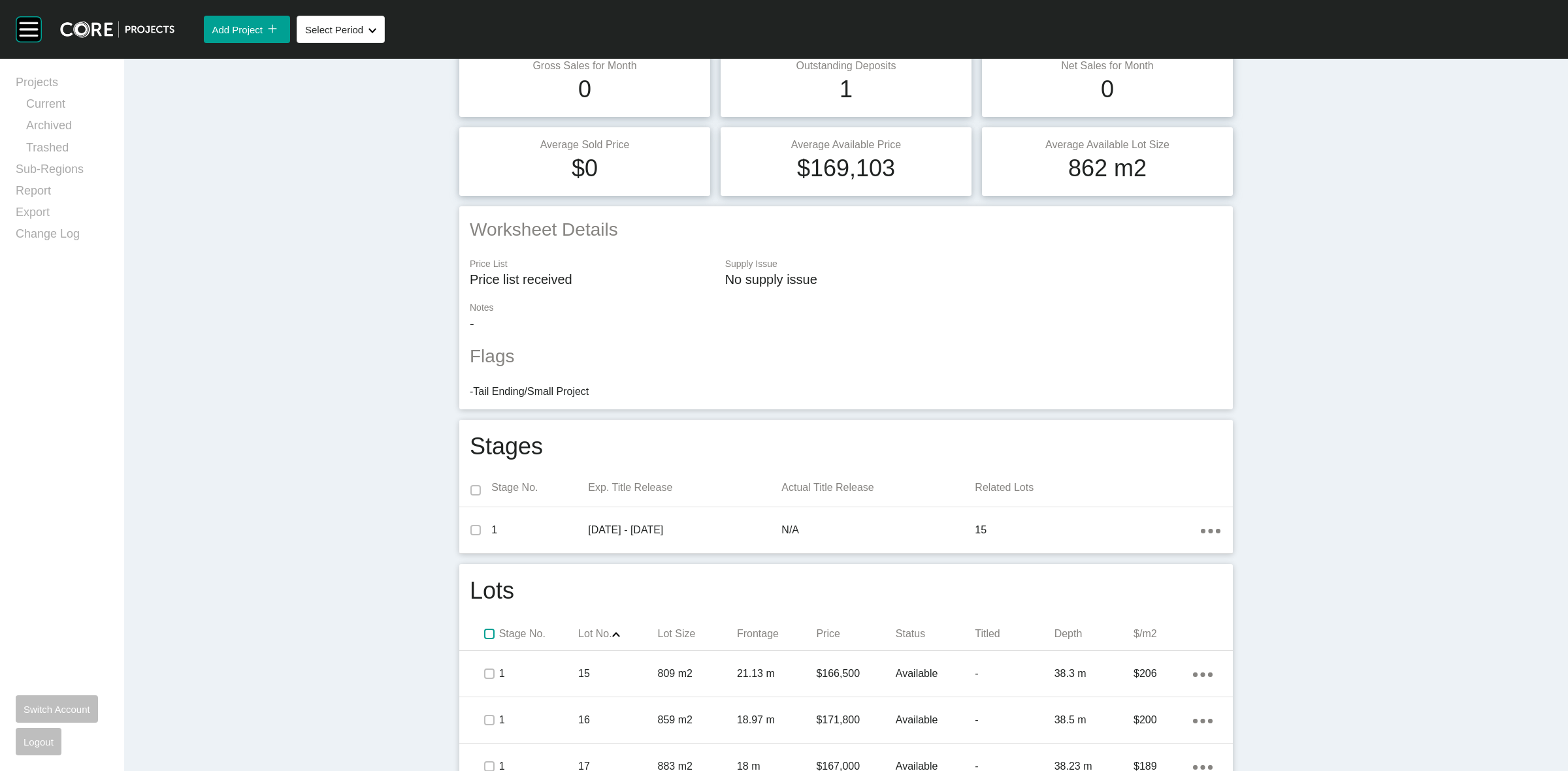
scroll to position [0, 0]
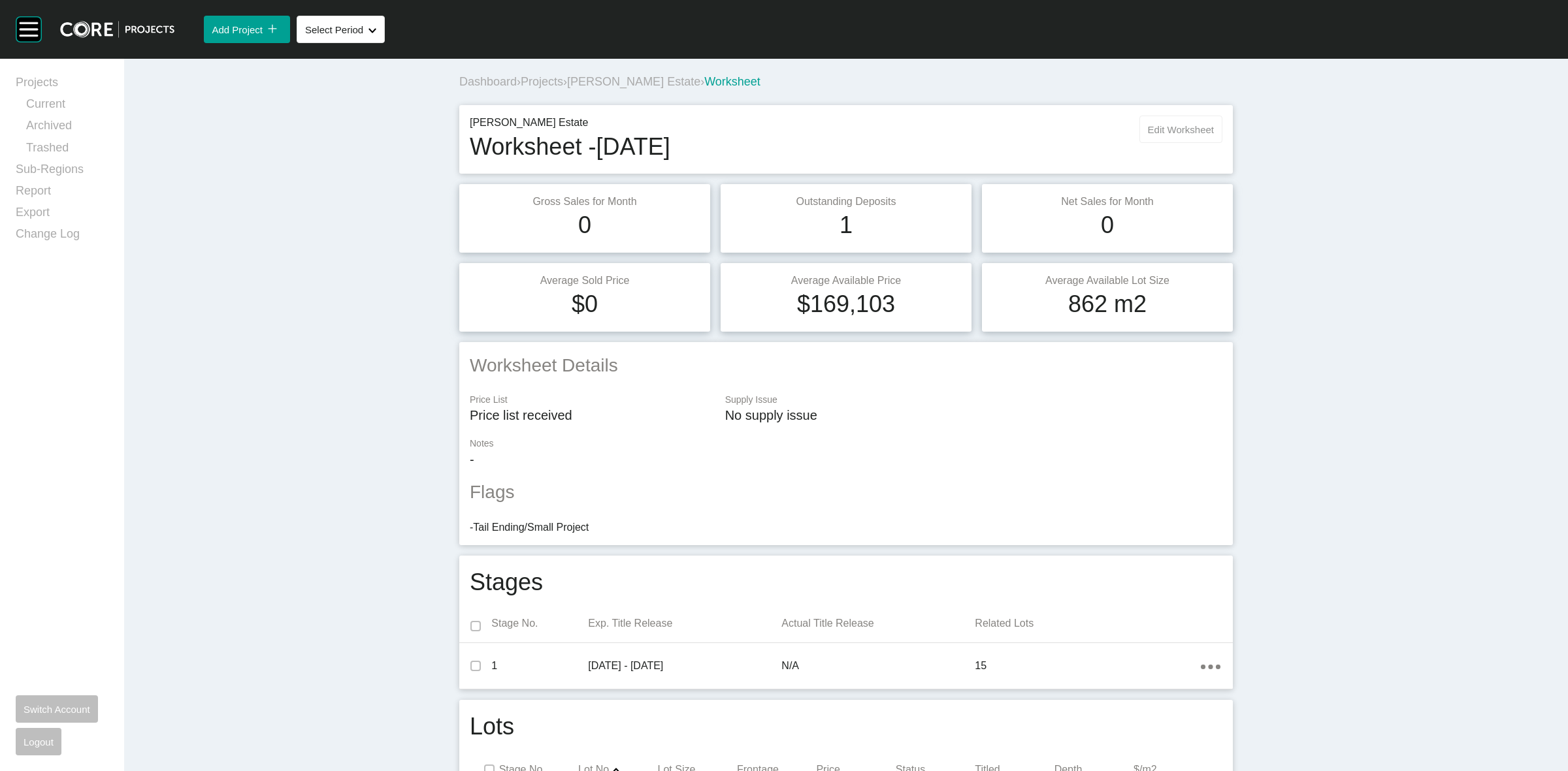
click at [1178, 119] on button "Edit Worksheet" at bounding box center [1180, 129] width 83 height 27
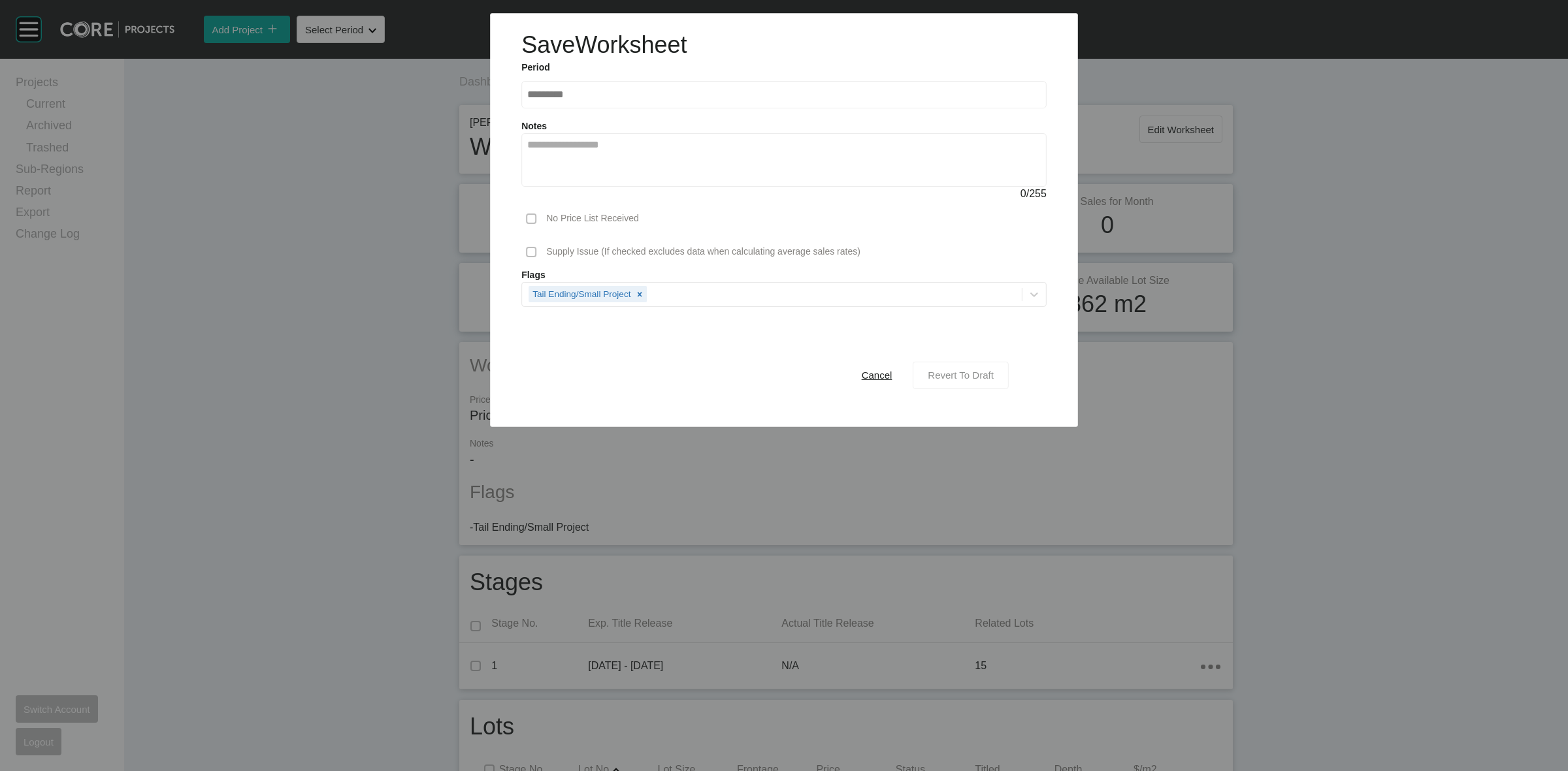
click at [962, 363] on button "Revert To Draft" at bounding box center [961, 375] width 96 height 27
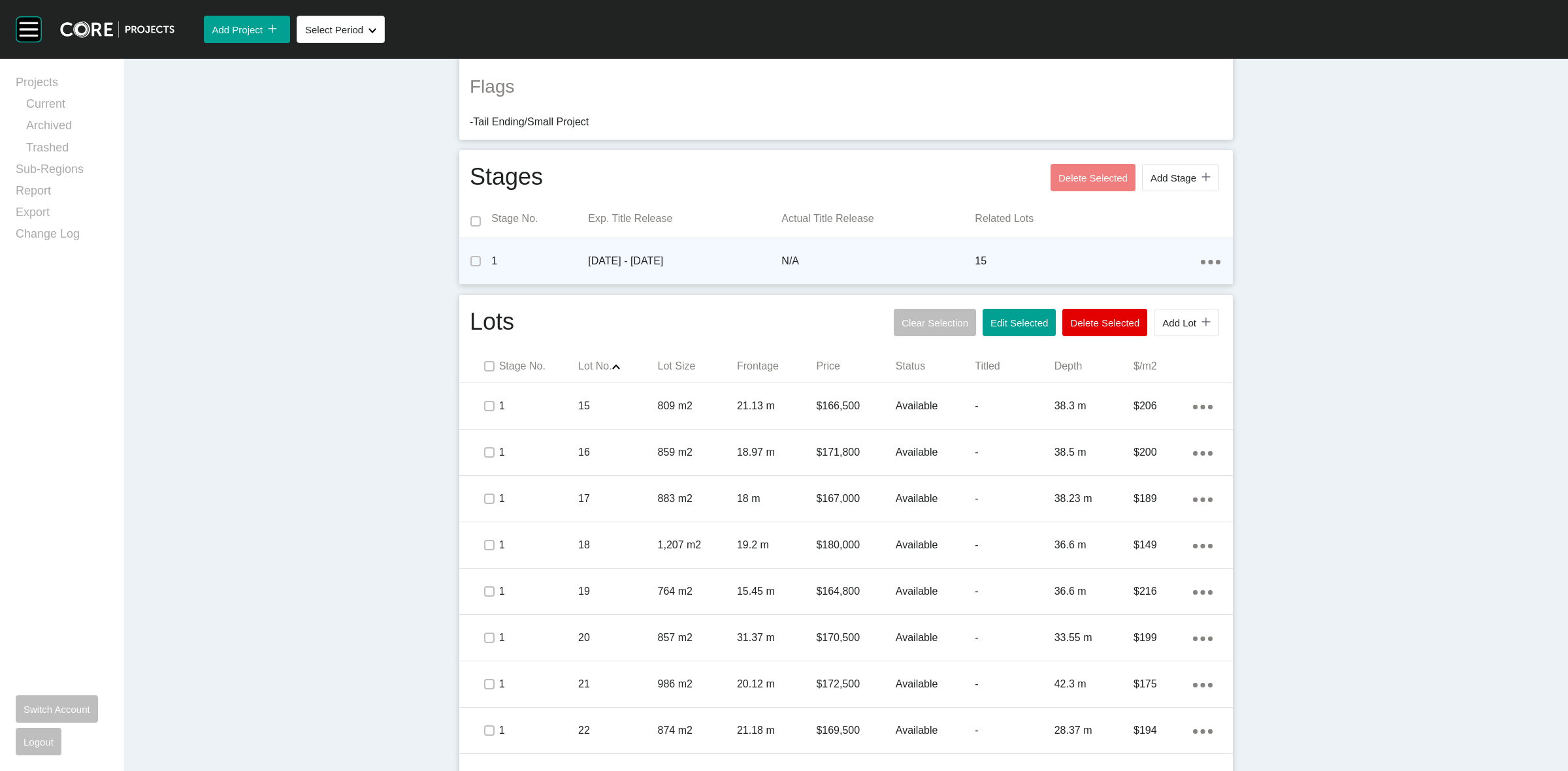
scroll to position [392, 0]
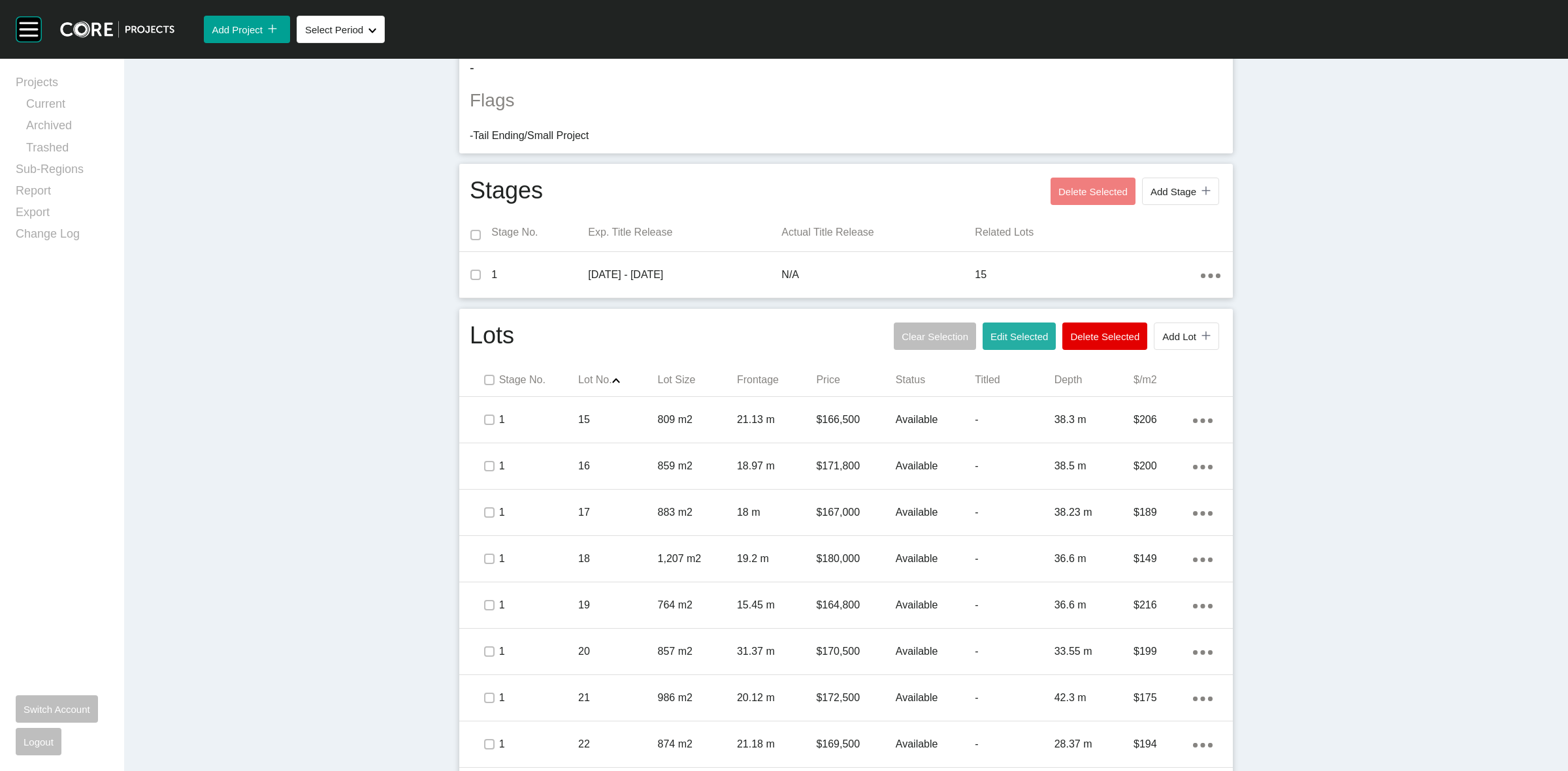
click at [1029, 338] on span "Edit Selected" at bounding box center [1019, 336] width 57 height 11
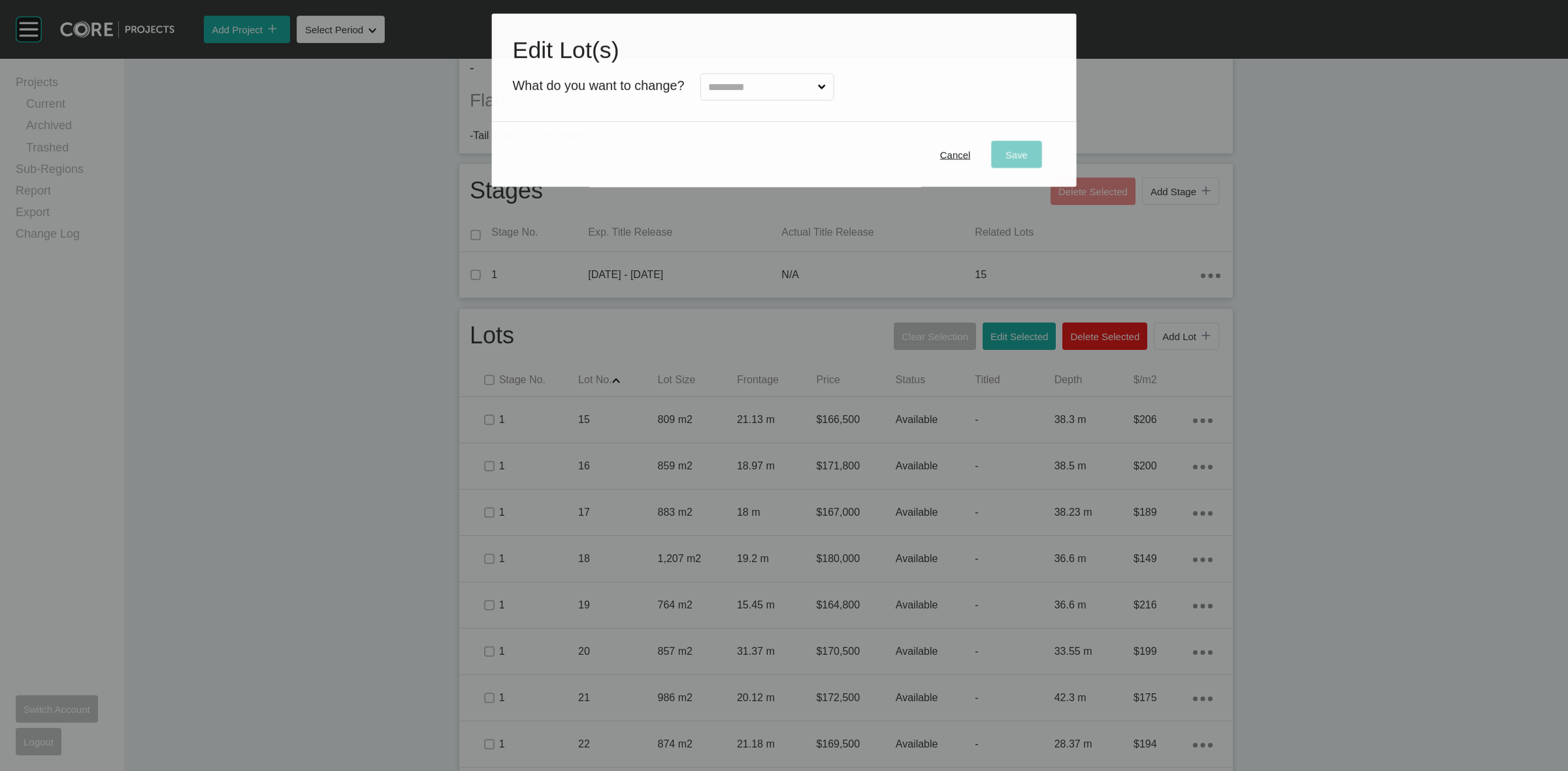
click at [746, 80] on input "text" at bounding box center [760, 87] width 109 height 26
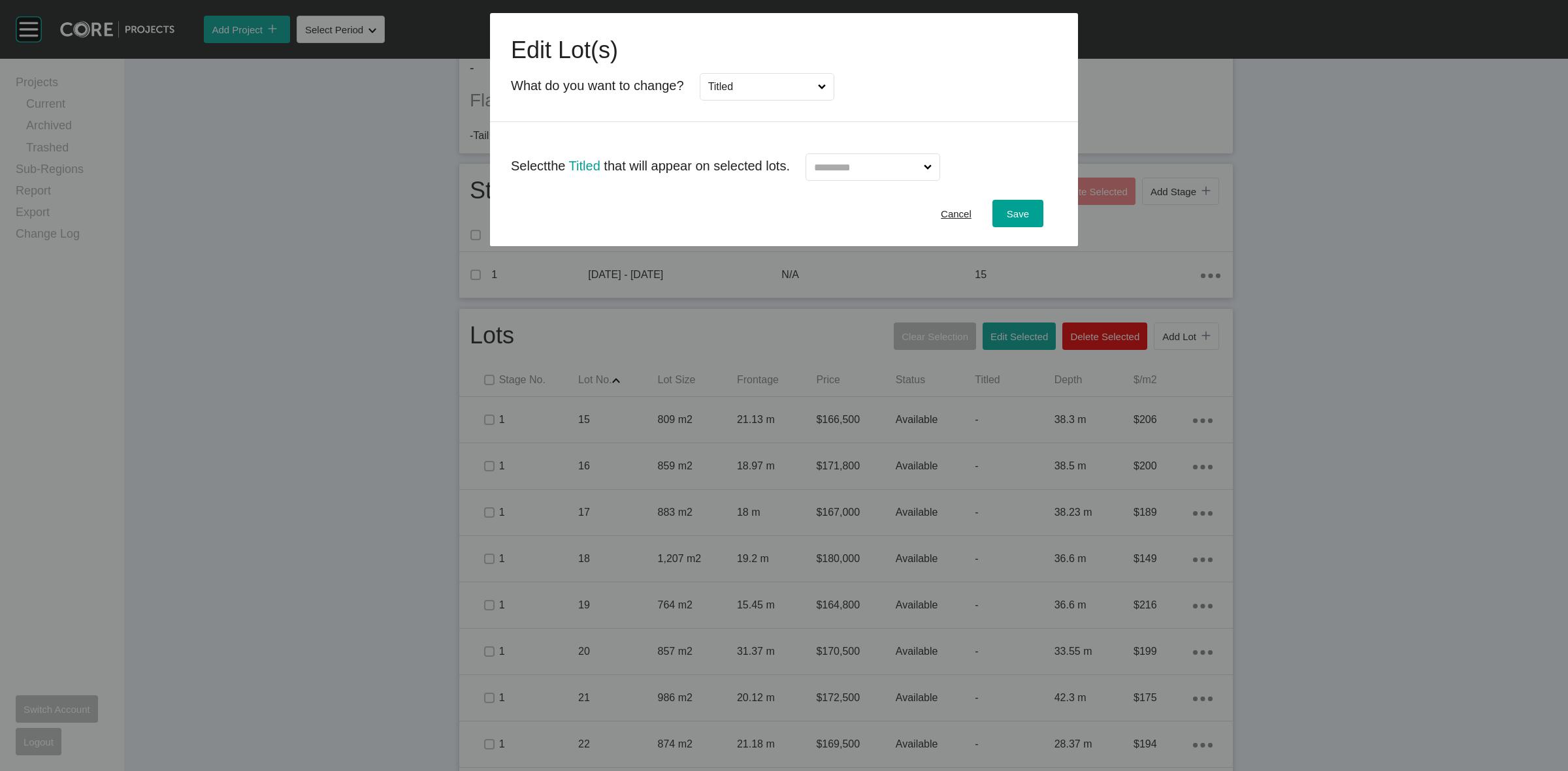
scroll to position [0, 0]
click at [883, 161] on input "text" at bounding box center [866, 167] width 110 height 26
click at [1036, 216] on button "Save" at bounding box center [1018, 213] width 51 height 27
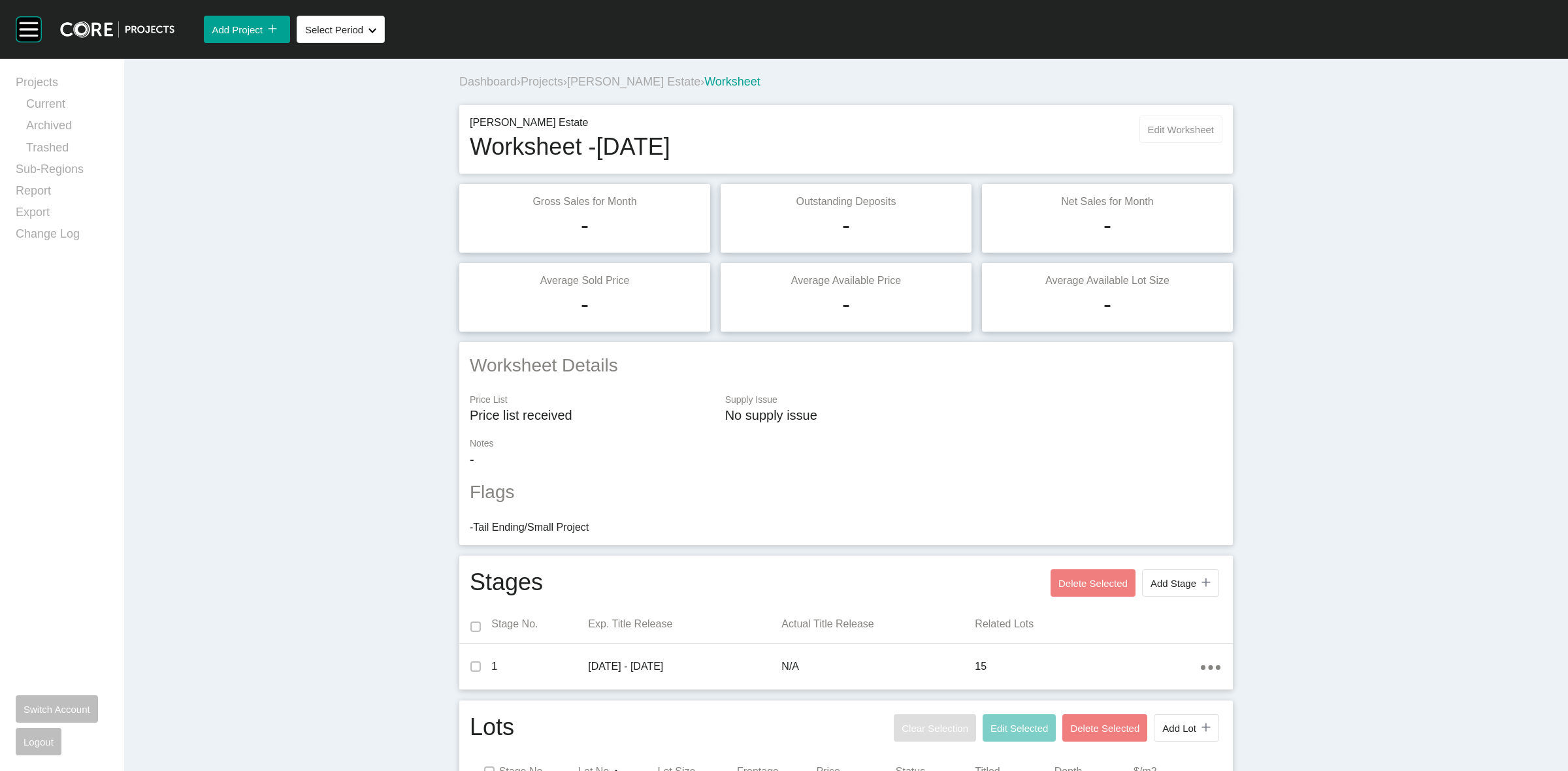
click at [1161, 122] on button "Edit Worksheet" at bounding box center [1180, 129] width 83 height 27
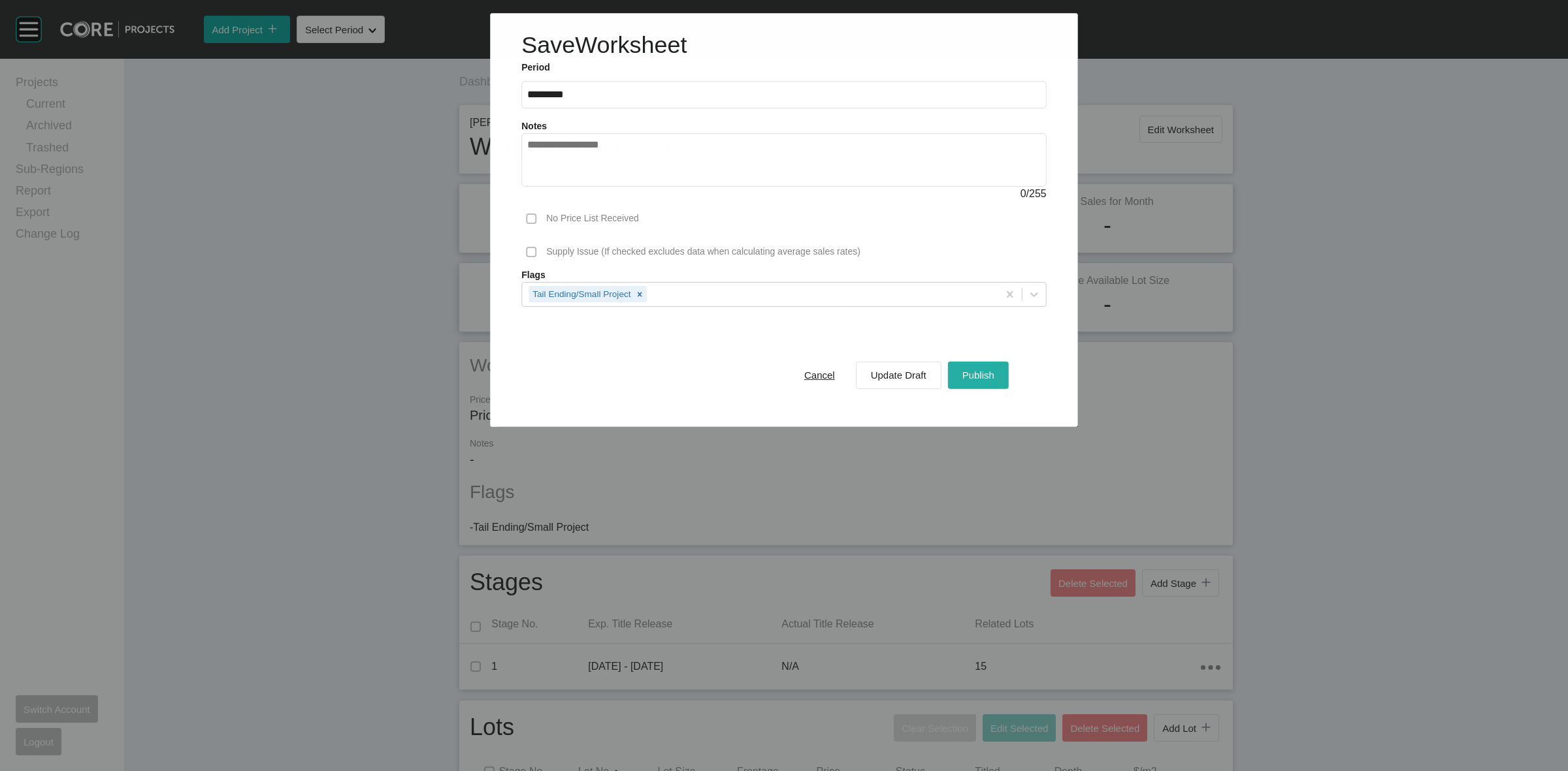
click at [977, 369] on div "Publish" at bounding box center [978, 375] width 38 height 18
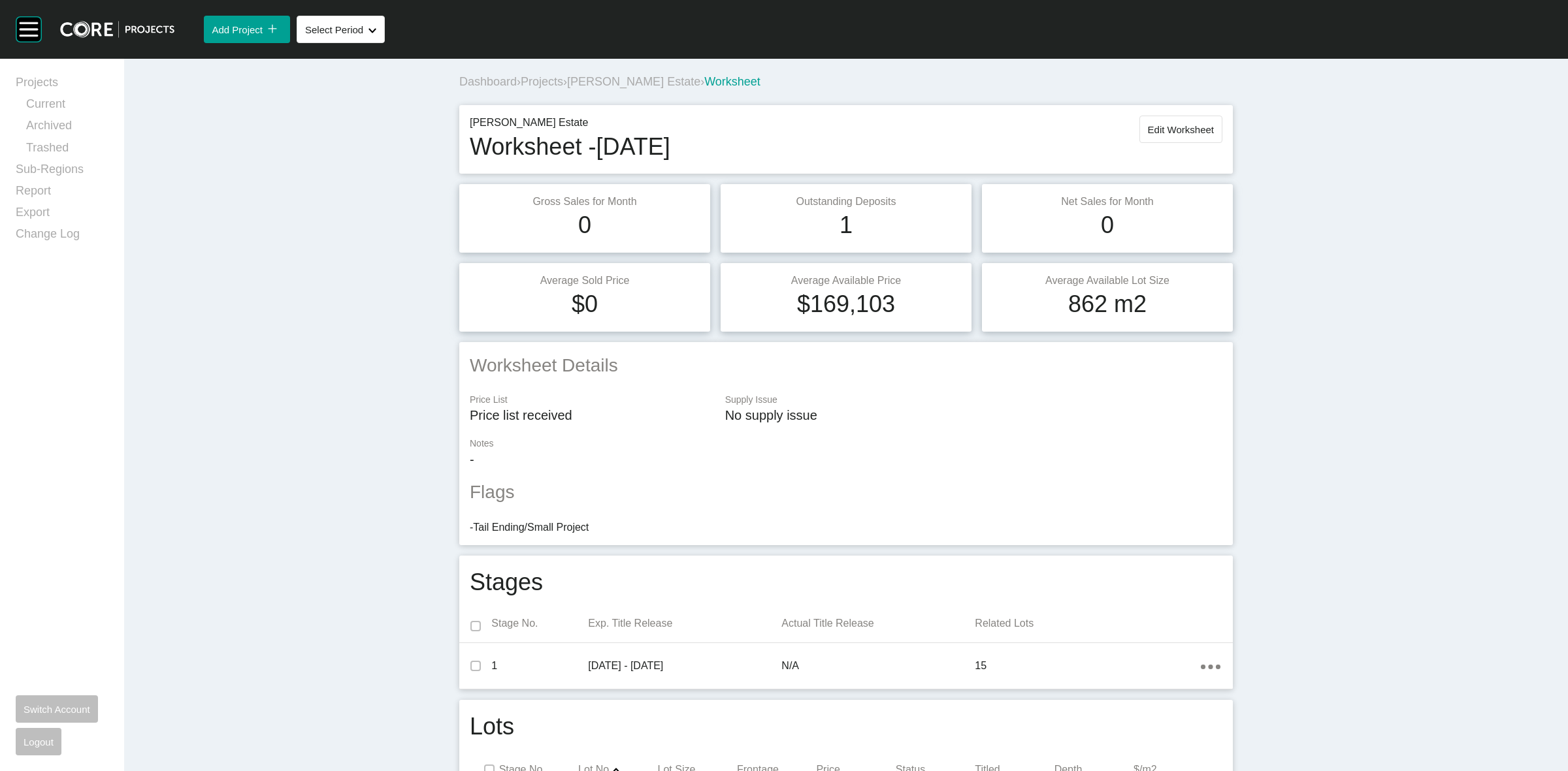
click at [611, 79] on span "[PERSON_NAME] Estate" at bounding box center [634, 81] width 133 height 13
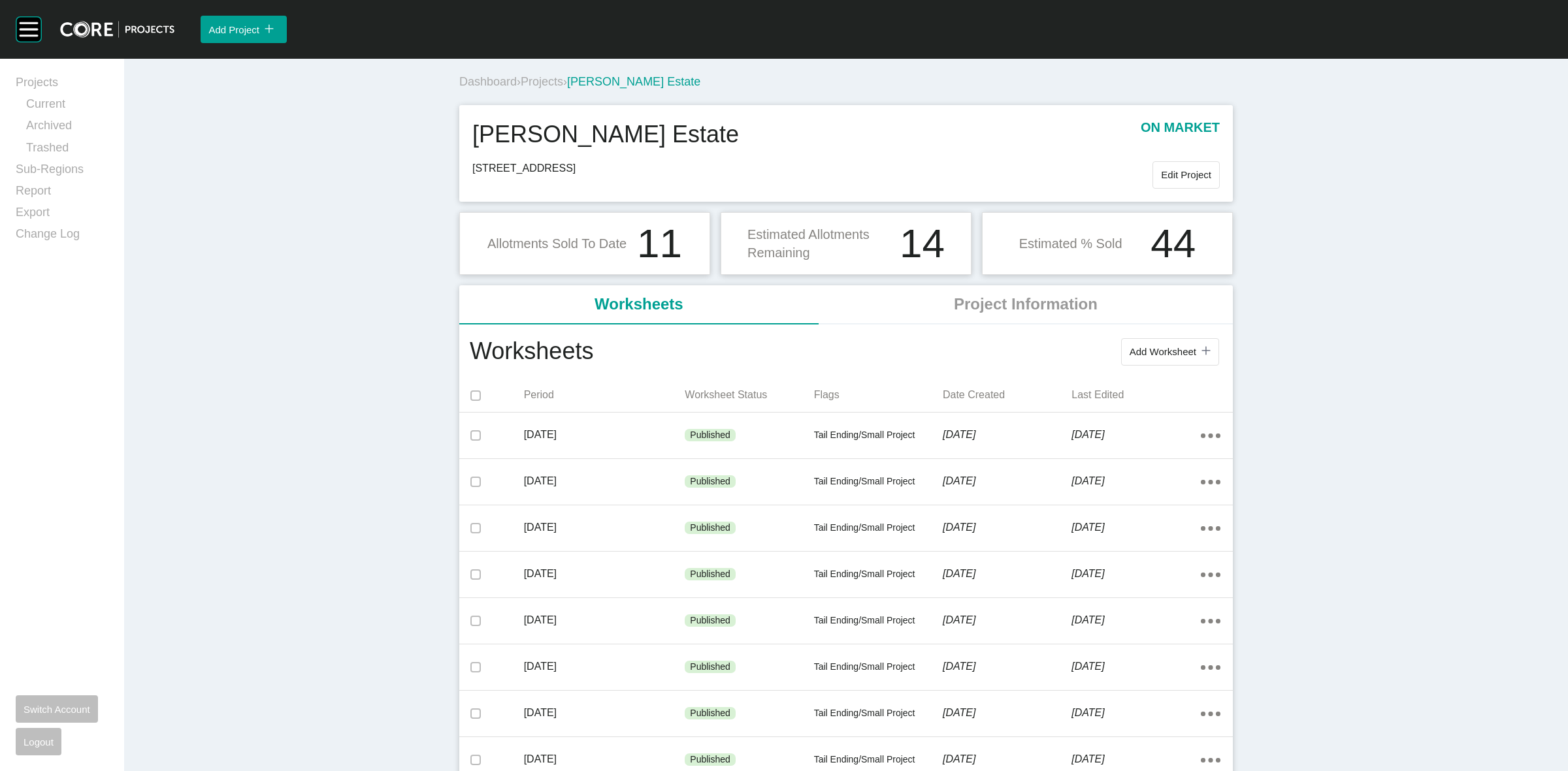
click at [541, 79] on span "Projects" at bounding box center [542, 81] width 43 height 13
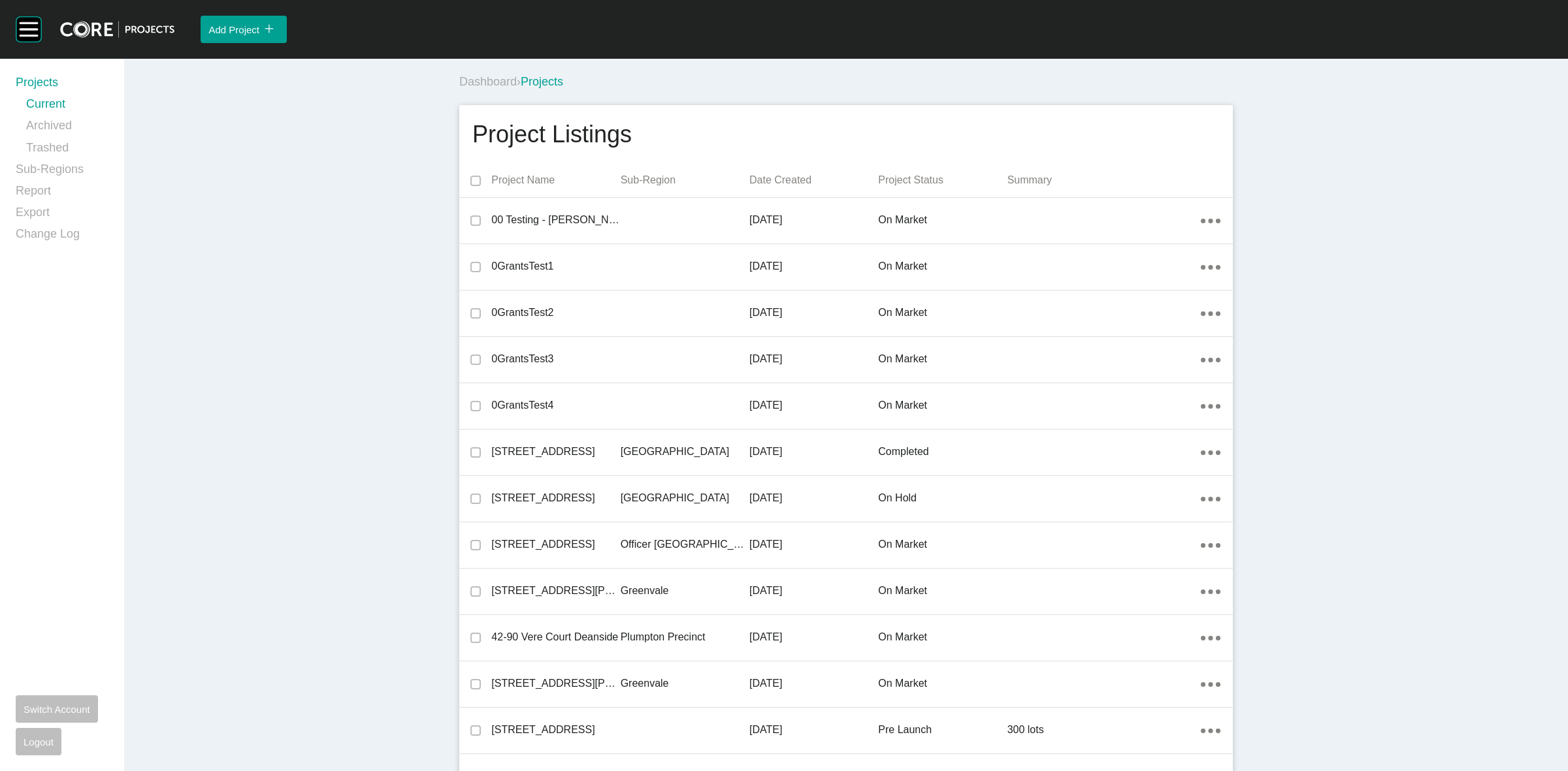
scroll to position [10822, 0]
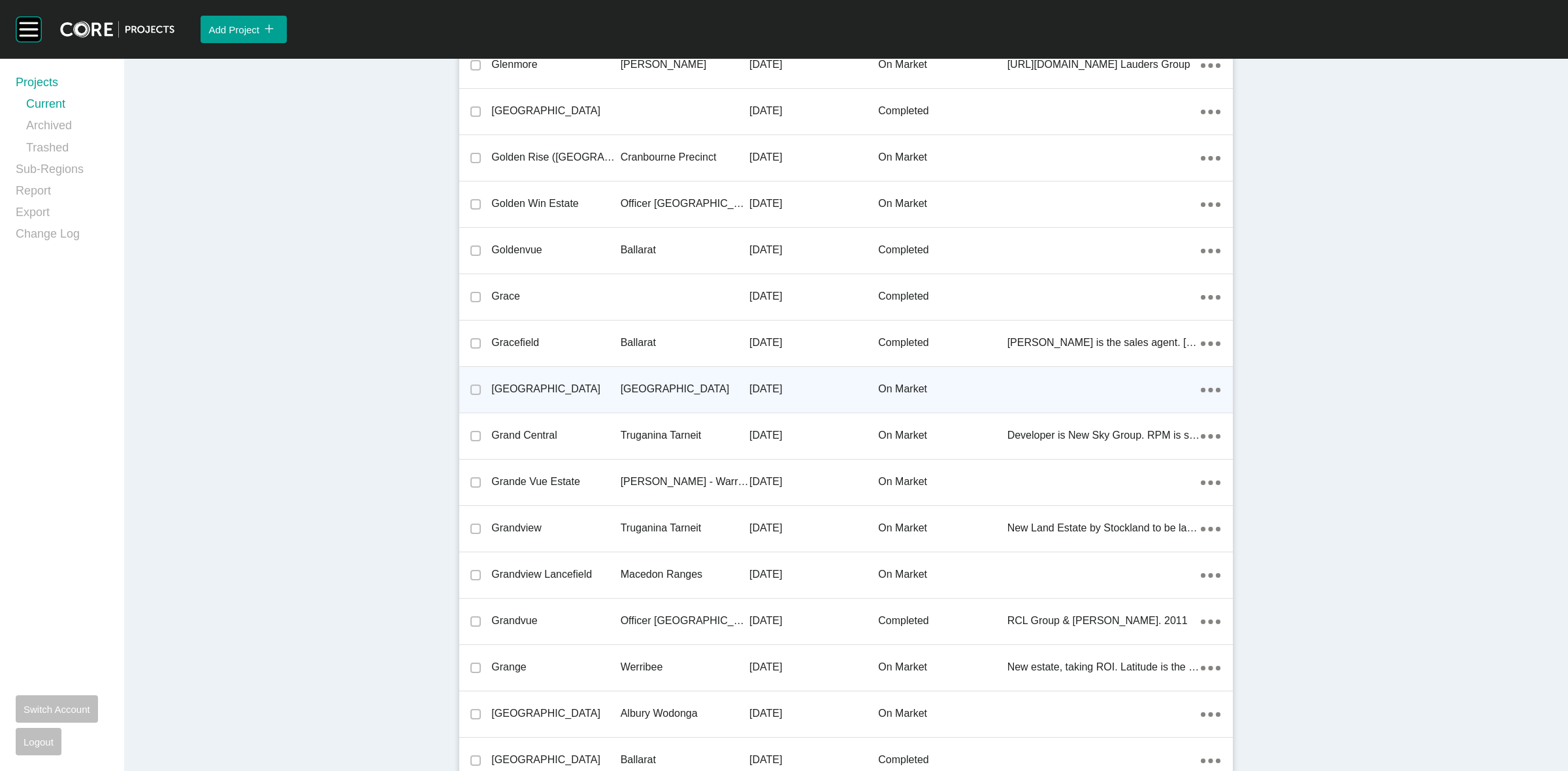
click at [668, 383] on p "[GEOGRAPHIC_DATA]" at bounding box center [685, 389] width 129 height 15
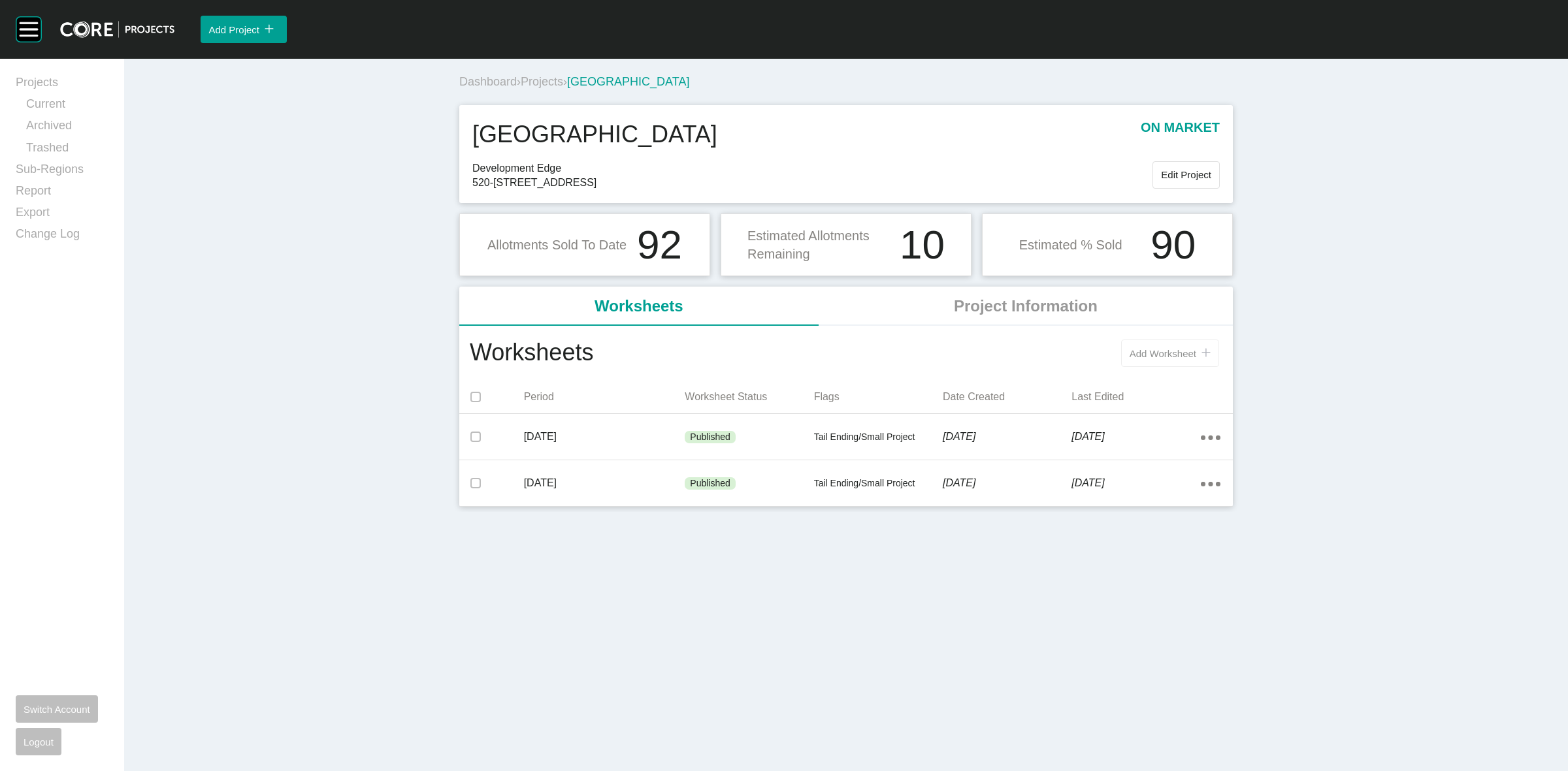
click at [1156, 347] on button "Add Worksheet icon/tick copy 11 Created with Sketch." at bounding box center [1170, 353] width 98 height 27
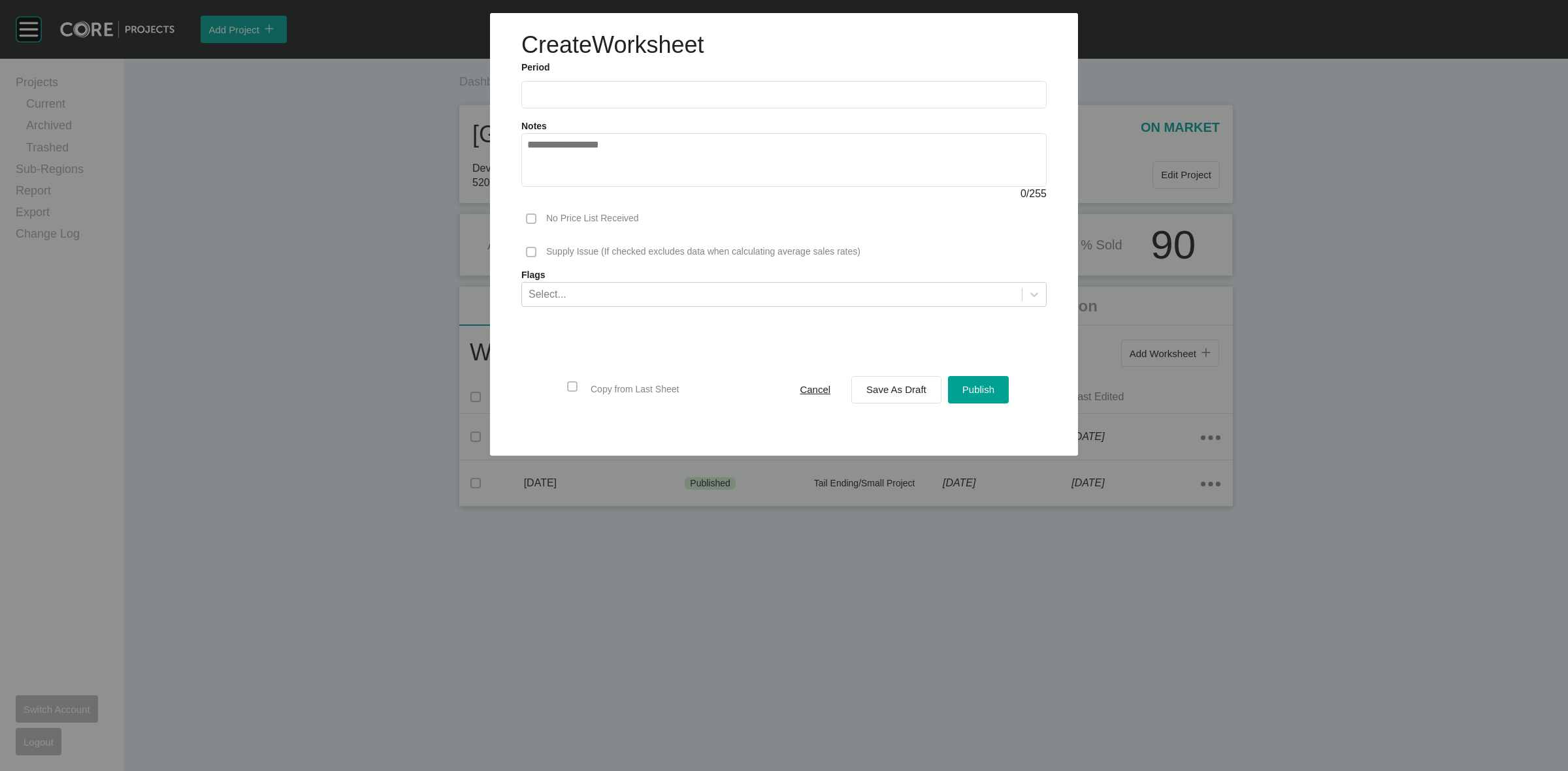
click at [611, 93] on input "text" at bounding box center [783, 94] width 513 height 11
drag, startPoint x: 526, startPoint y: 186, endPoint x: 535, endPoint y: 186, distance: 9.0
click at [527, 186] on li "[DATE]" at bounding box center [546, 190] width 44 height 22
type input "*********"
click at [899, 383] on div "Save As Draft" at bounding box center [897, 389] width 67 height 18
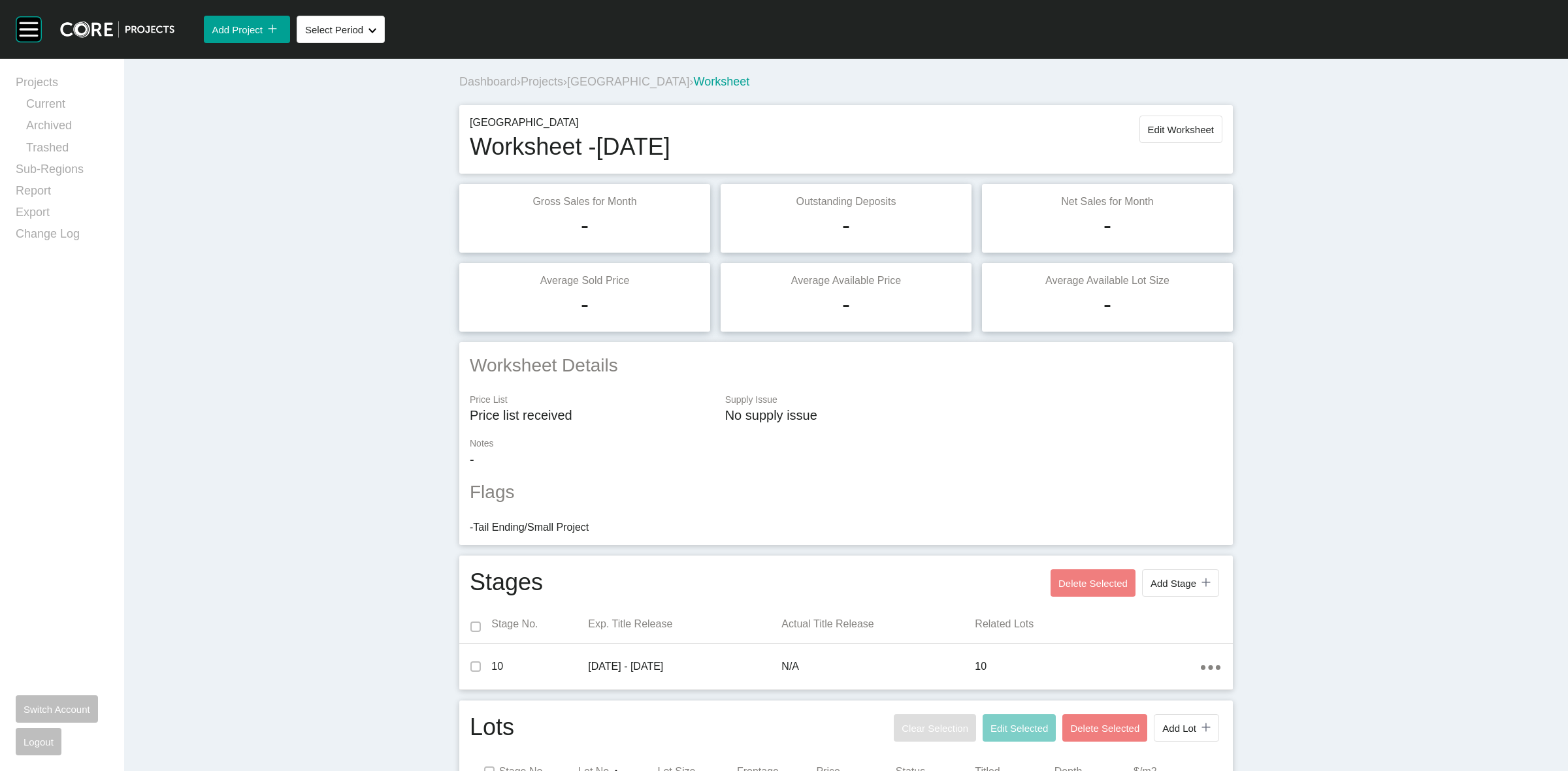
click at [635, 85] on span "[GEOGRAPHIC_DATA]" at bounding box center [628, 81] width 122 height 13
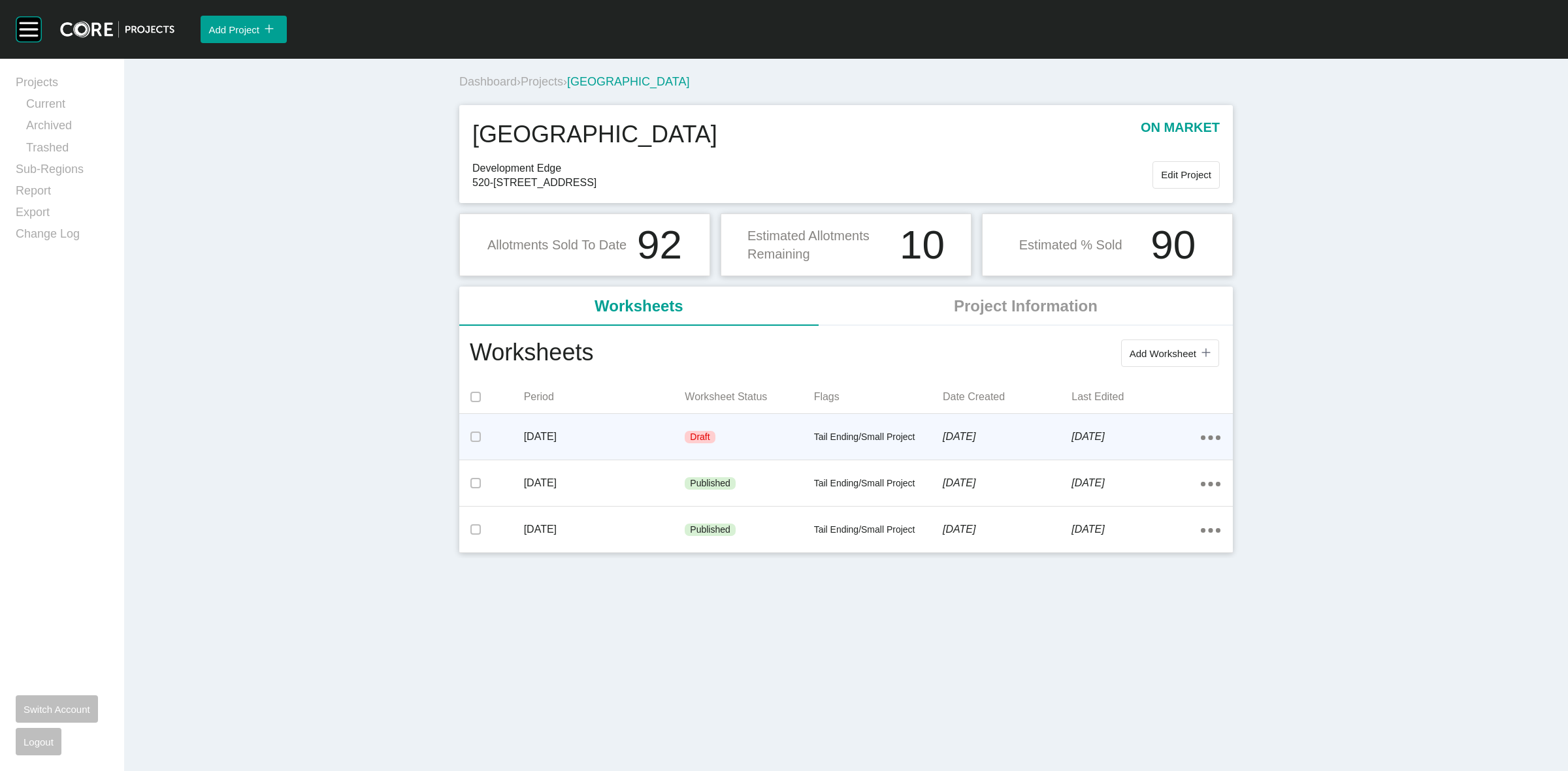
click at [773, 433] on div "Draft" at bounding box center [749, 438] width 129 height 39
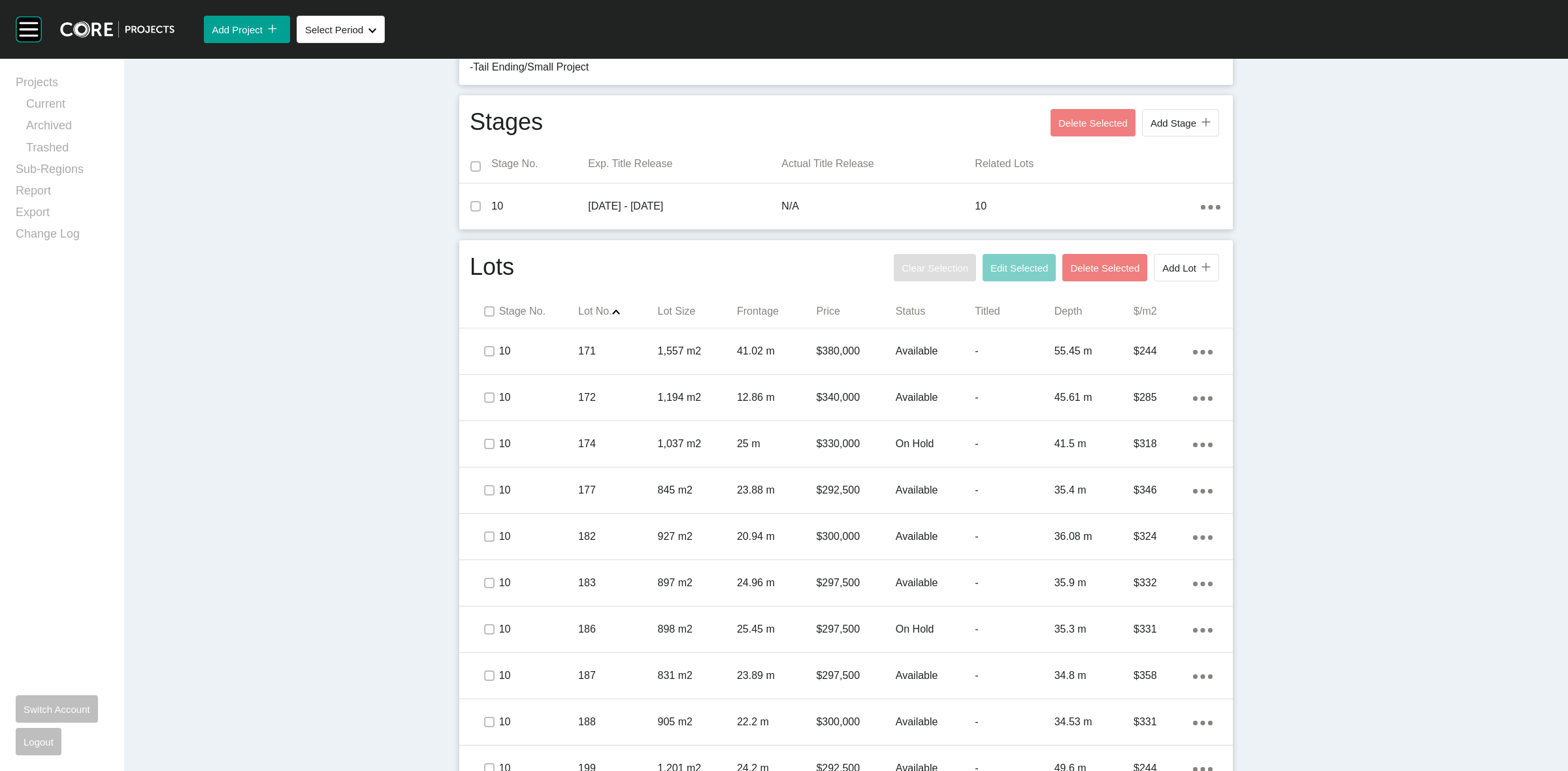
scroll to position [488, 0]
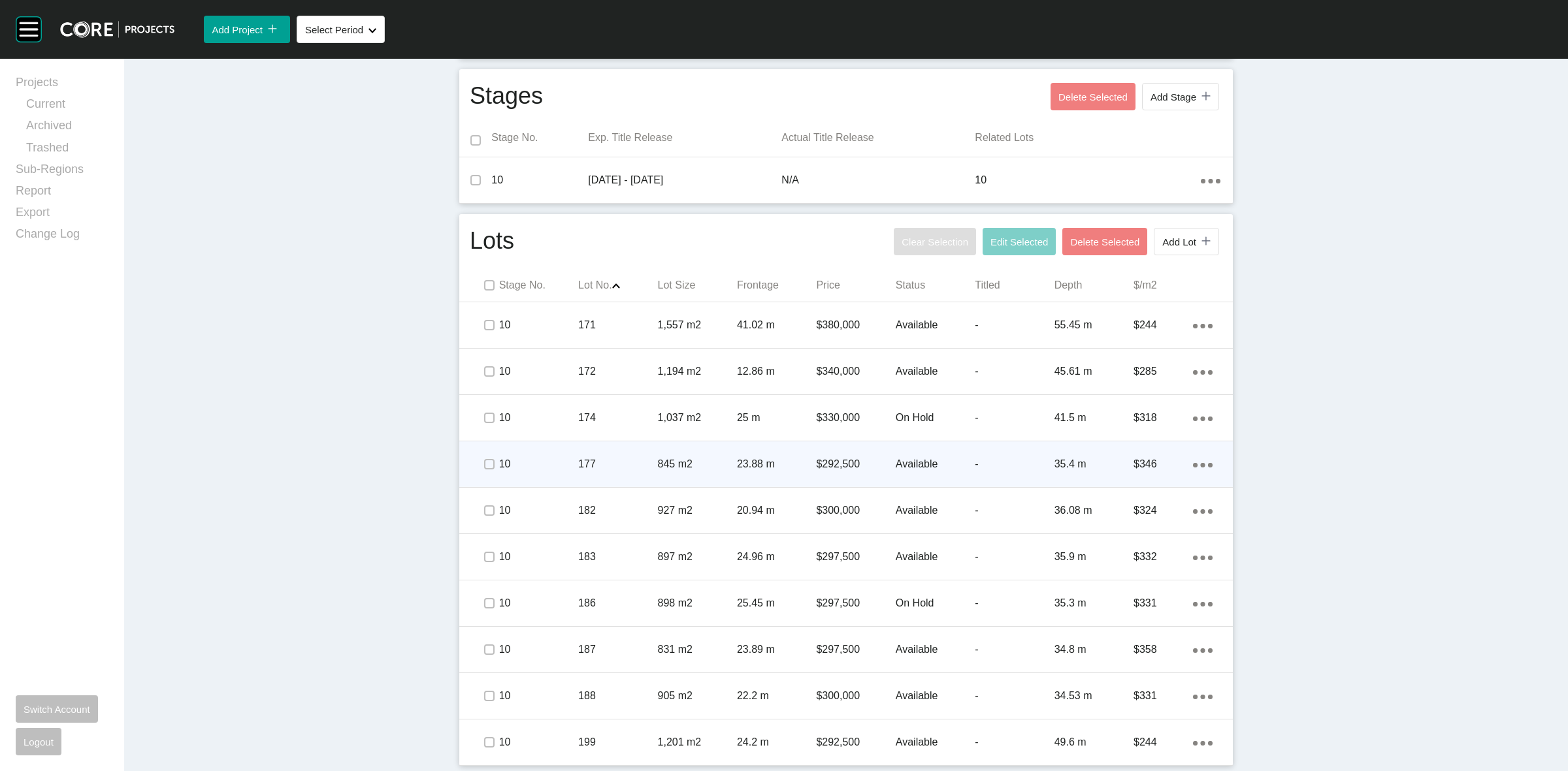
click at [547, 458] on p "10" at bounding box center [538, 464] width 79 height 15
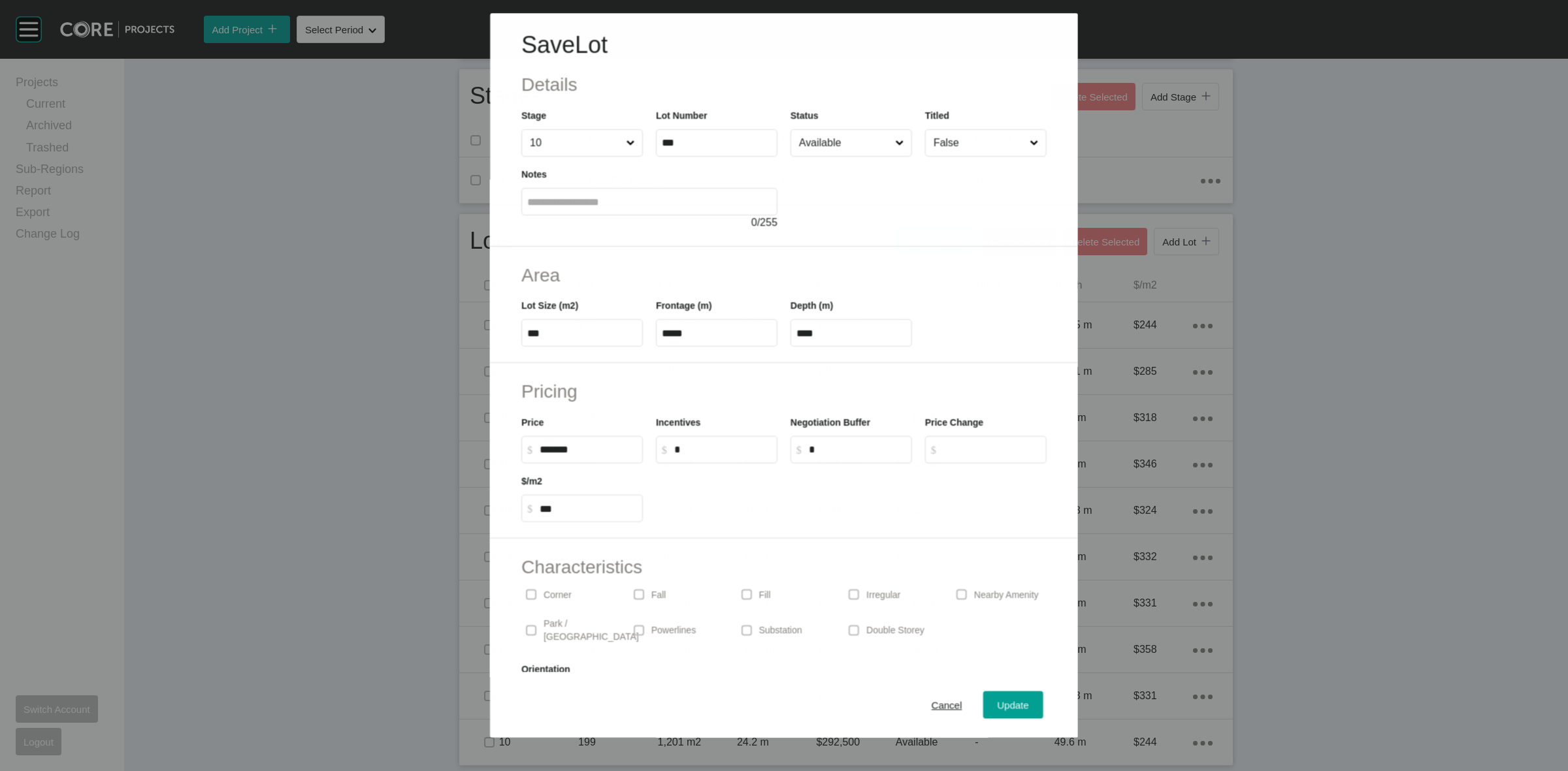
click at [825, 147] on input "Available" at bounding box center [845, 143] width 96 height 26
click at [1005, 700] on span "Update" at bounding box center [1013, 705] width 32 height 11
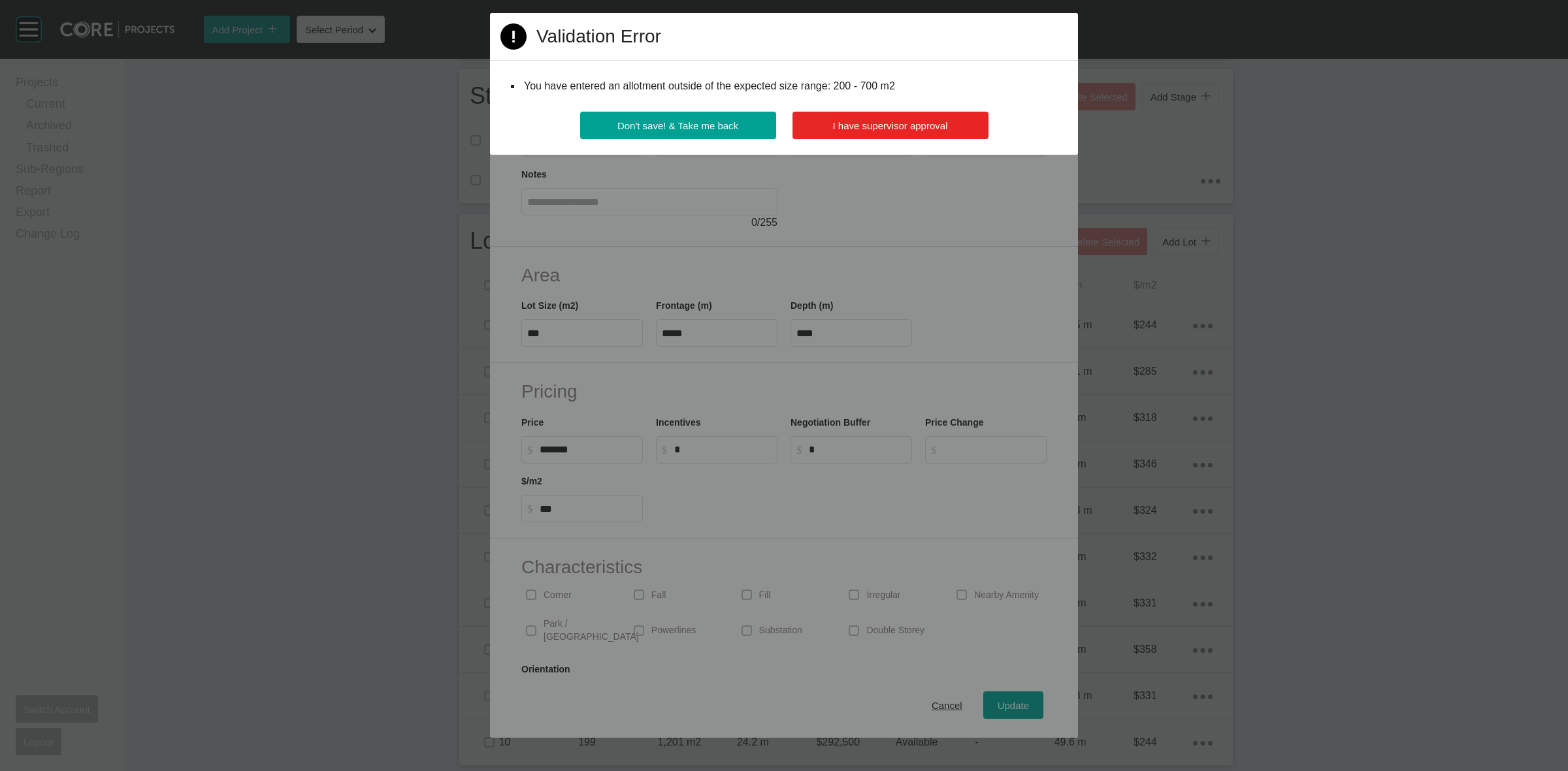
click at [933, 123] on span "I have supervisor approval" at bounding box center [890, 126] width 115 height 11
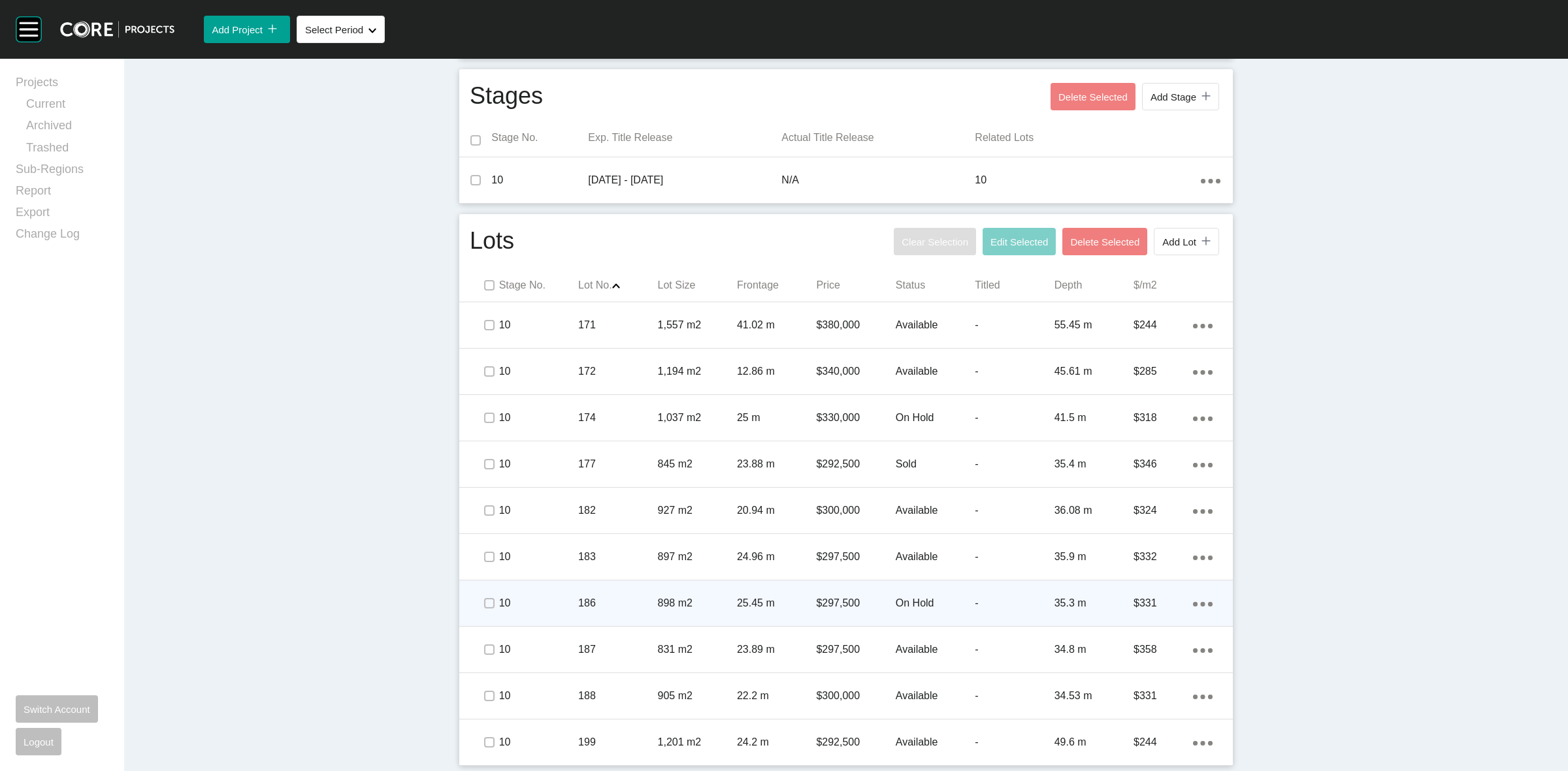
click at [535, 596] on p "10" at bounding box center [538, 603] width 79 height 15
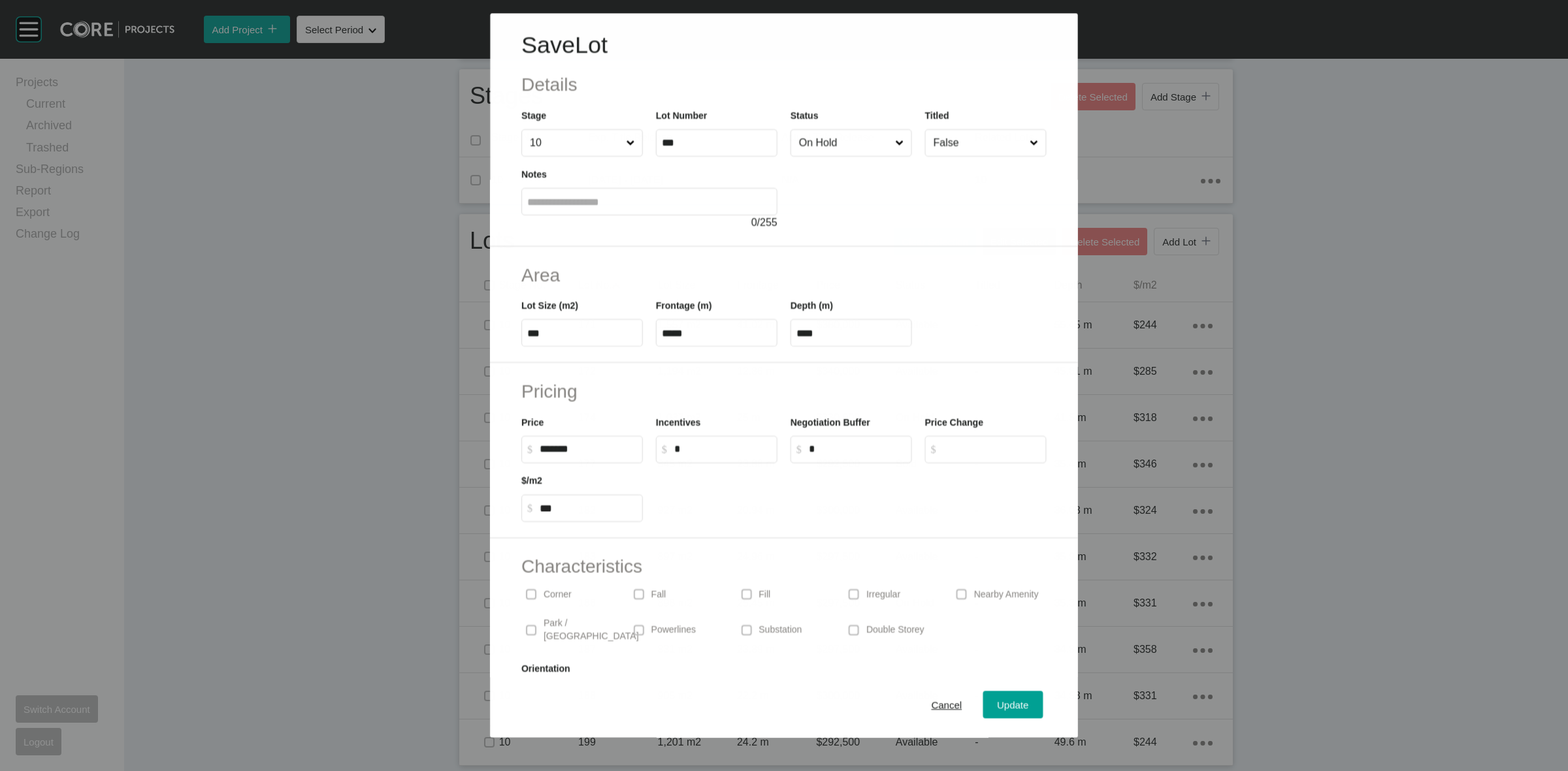
click at [850, 142] on input "On Hold" at bounding box center [845, 143] width 96 height 26
click at [998, 704] on span "Update" at bounding box center [1013, 705] width 32 height 11
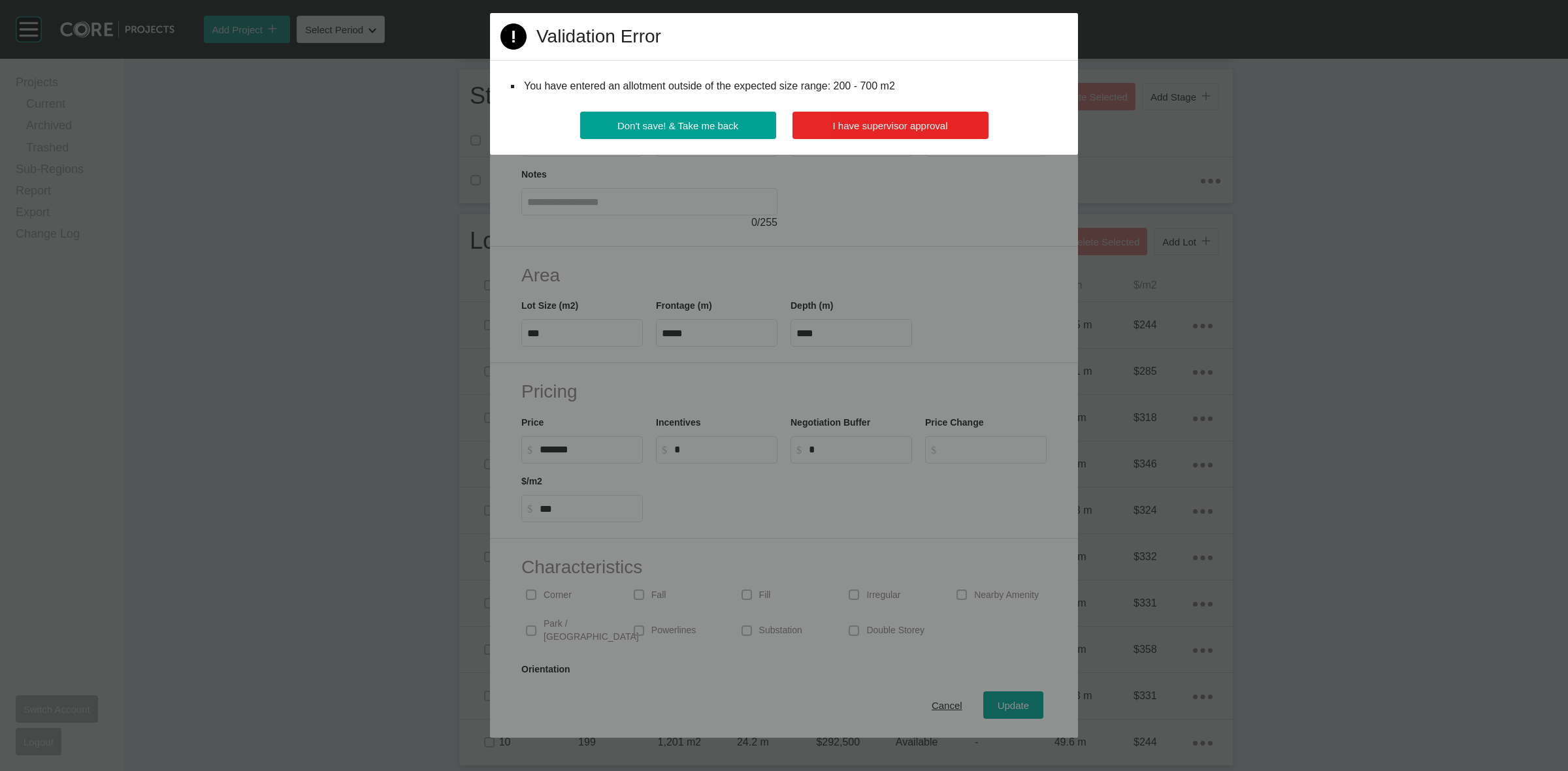
click at [930, 121] on span "I have supervisor approval" at bounding box center [890, 126] width 115 height 11
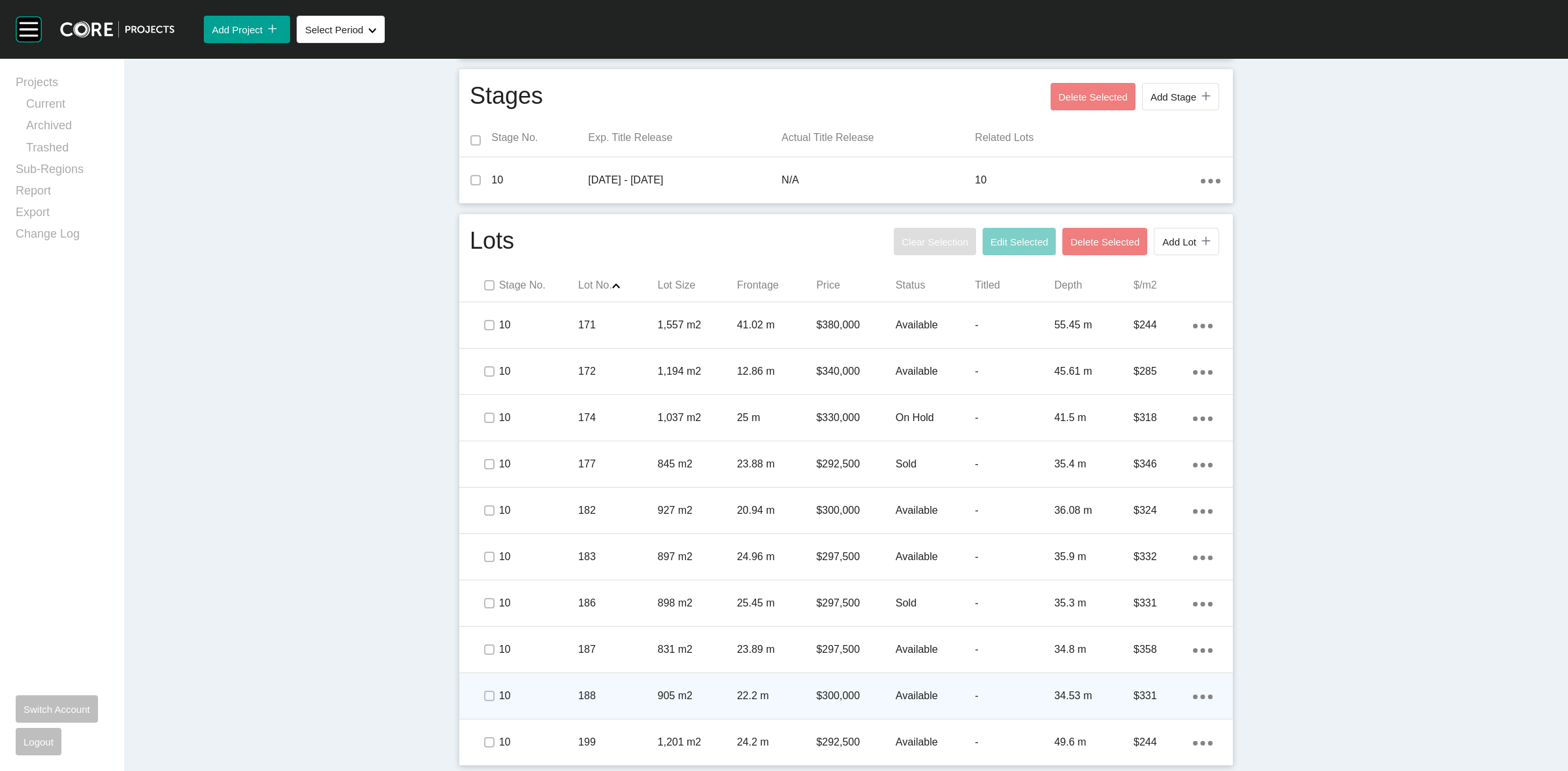
scroll to position [0, 0]
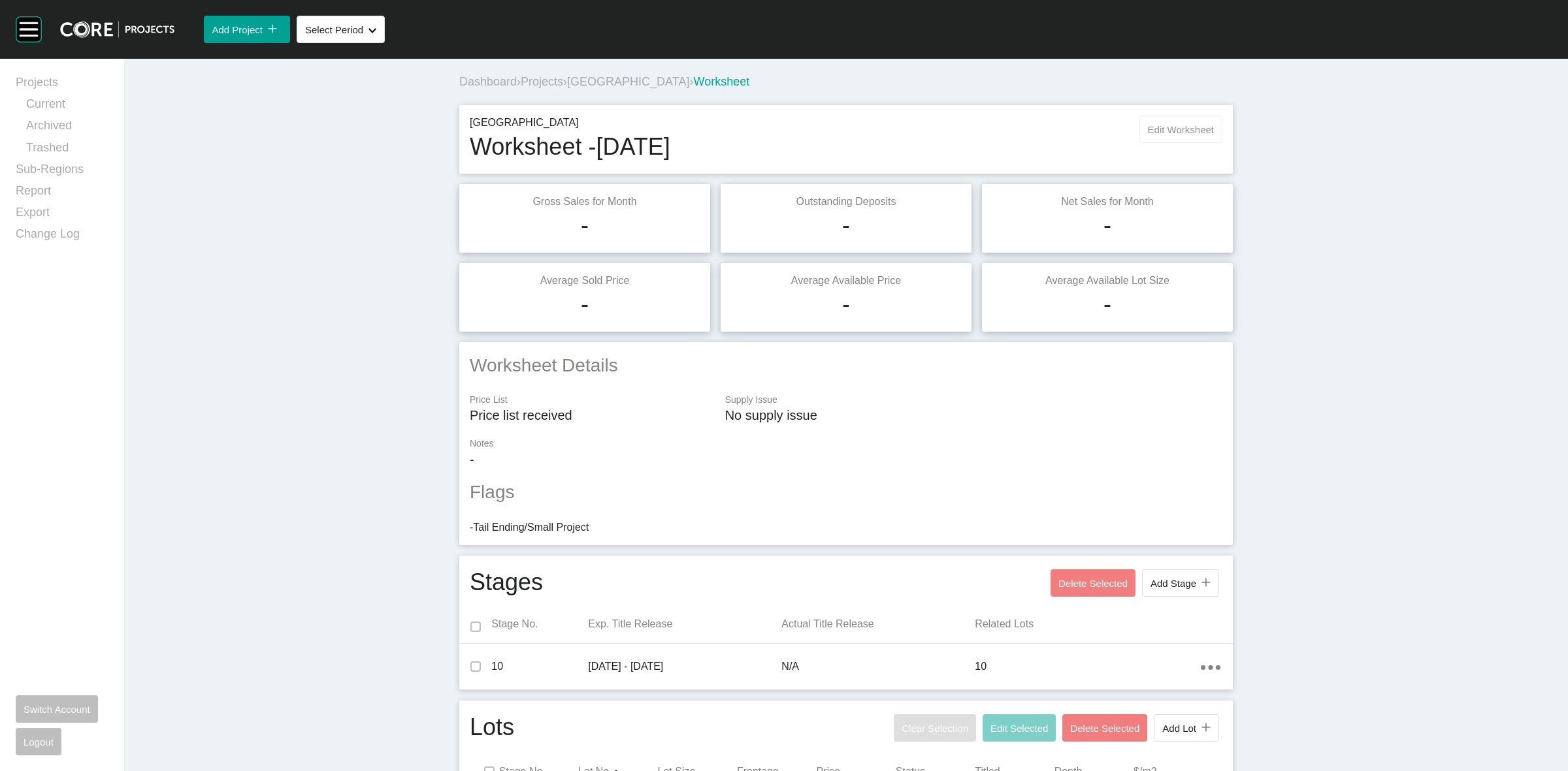
click at [1174, 127] on span "Edit Worksheet" at bounding box center [1180, 129] width 66 height 11
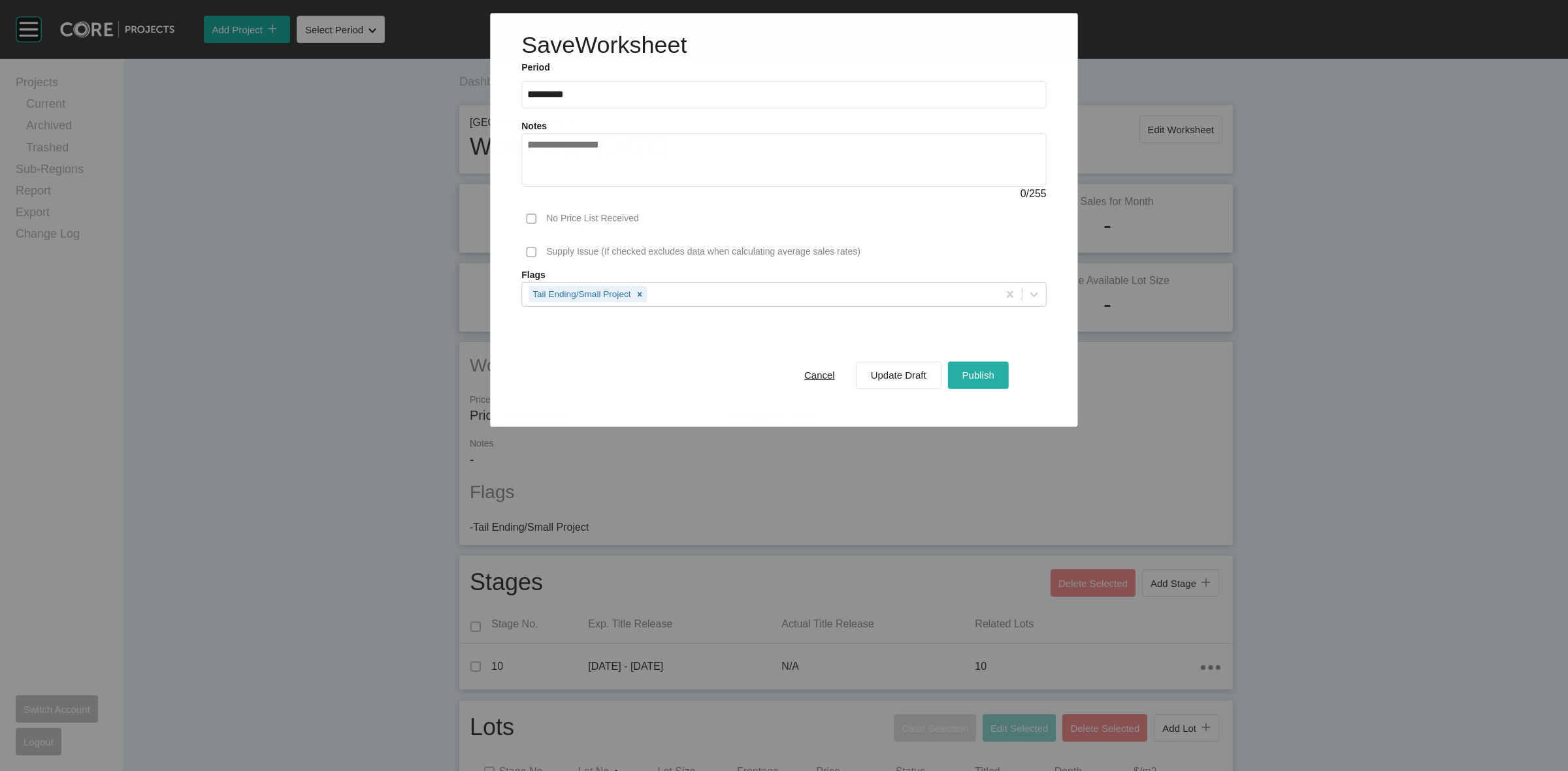
click at [987, 377] on span "Publish" at bounding box center [978, 375] width 32 height 11
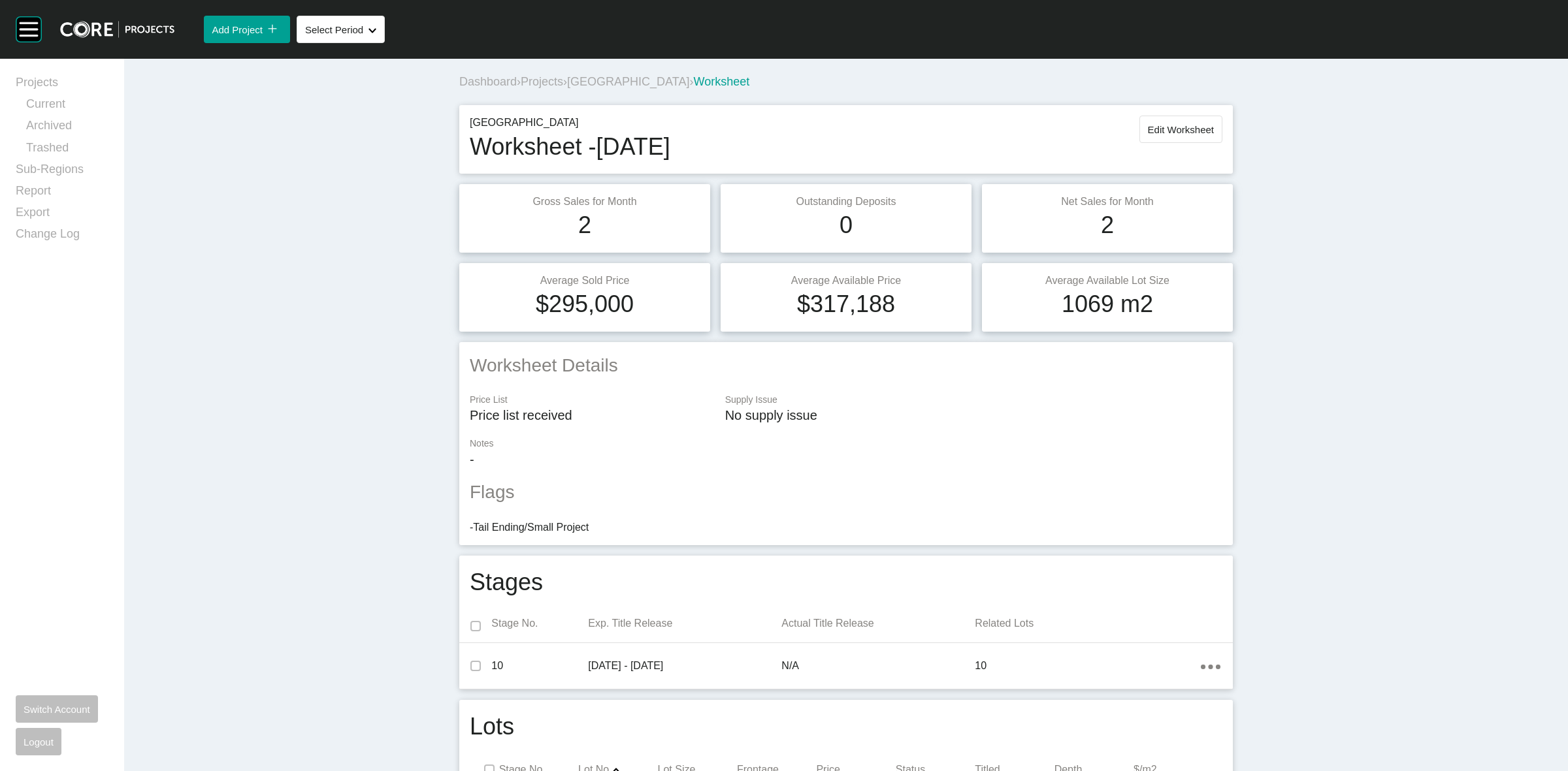
click at [644, 79] on span "[GEOGRAPHIC_DATA]" at bounding box center [628, 81] width 122 height 13
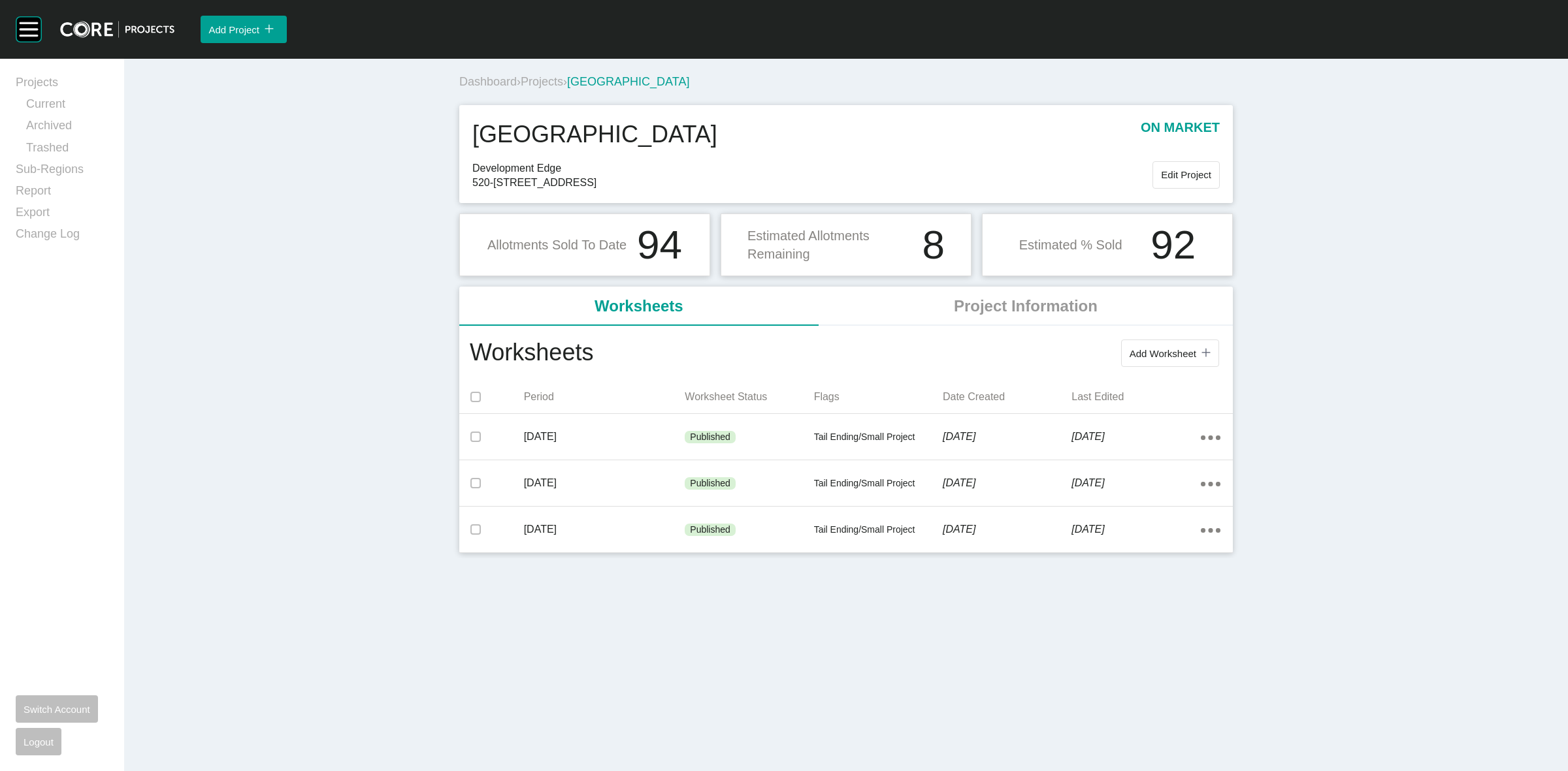
click at [547, 79] on span "Projects" at bounding box center [542, 81] width 43 height 13
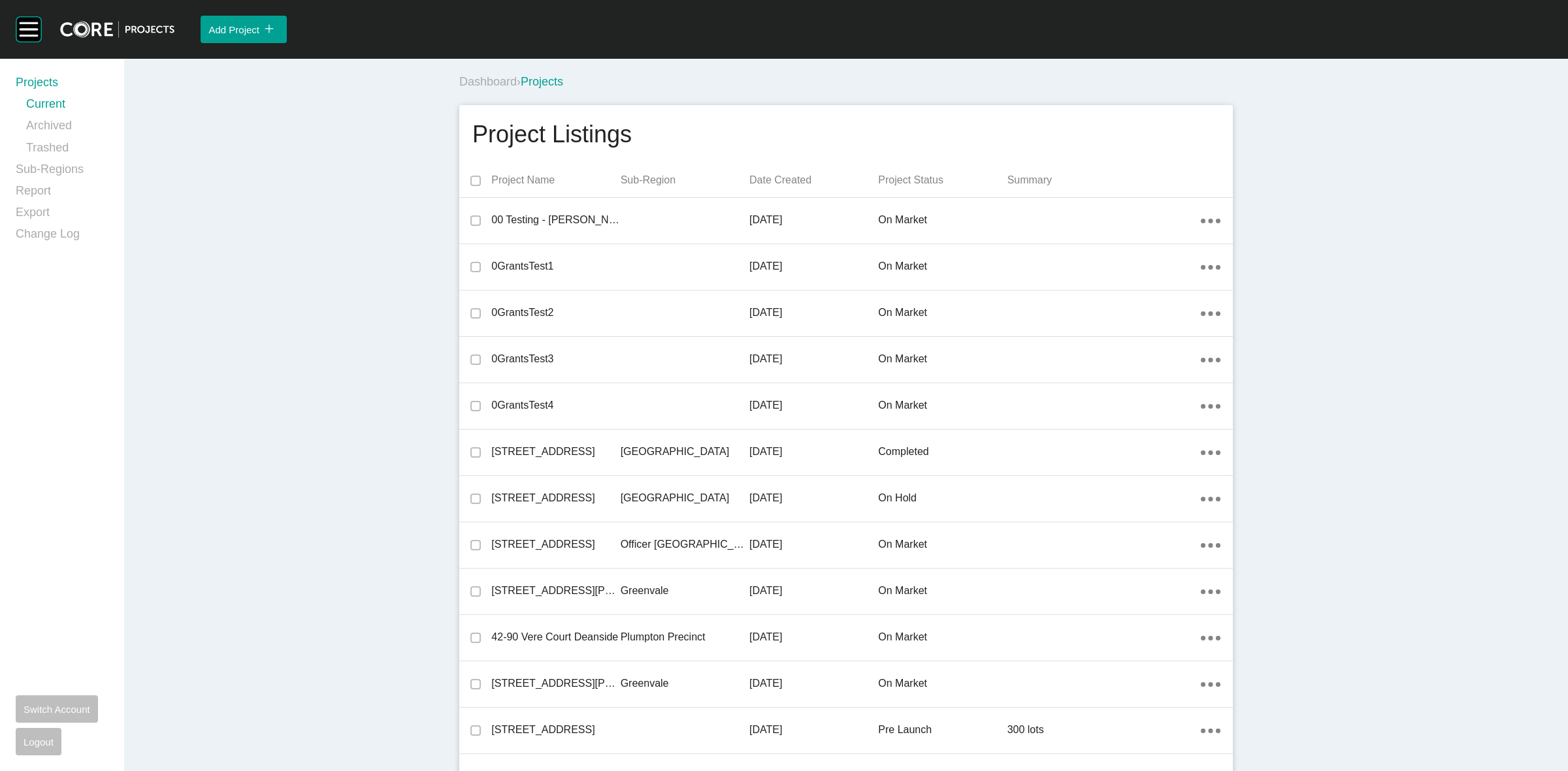
scroll to position [28531, 0]
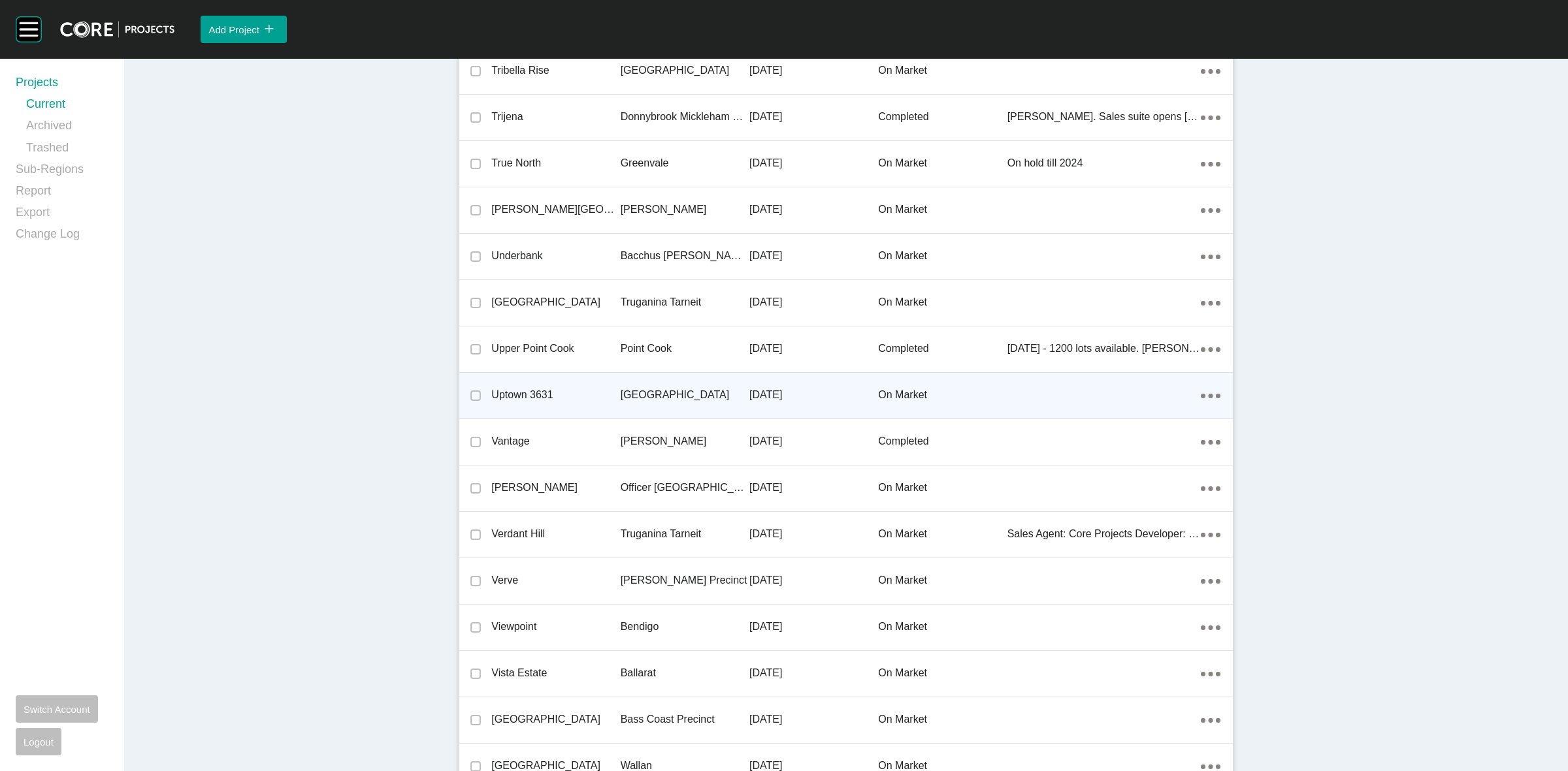
click at [660, 388] on p "[GEOGRAPHIC_DATA]" at bounding box center [685, 394] width 129 height 15
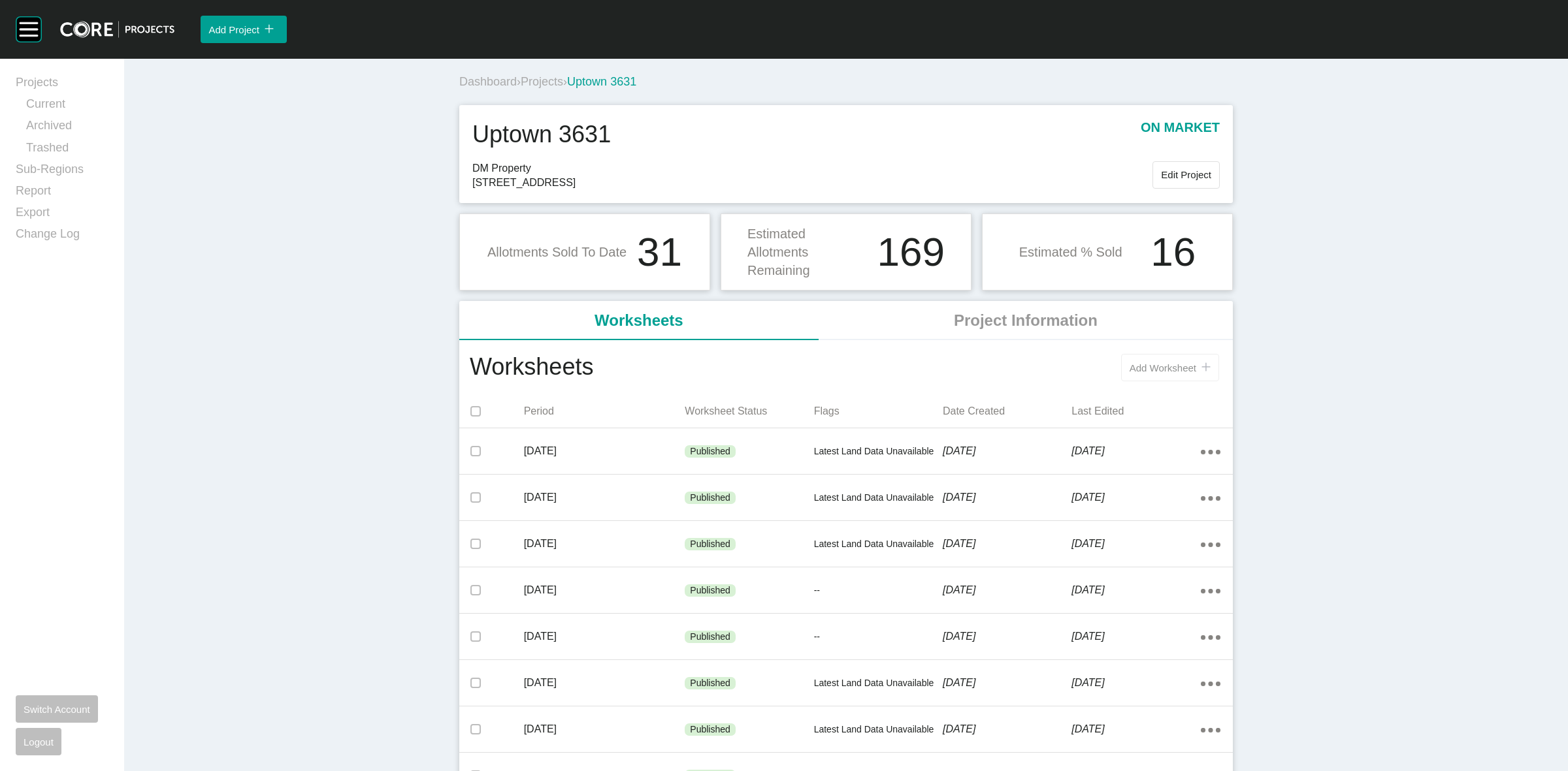
click at [1151, 354] on button "Add Worksheet icon/tick copy 11 Created with Sketch." at bounding box center [1170, 368] width 98 height 27
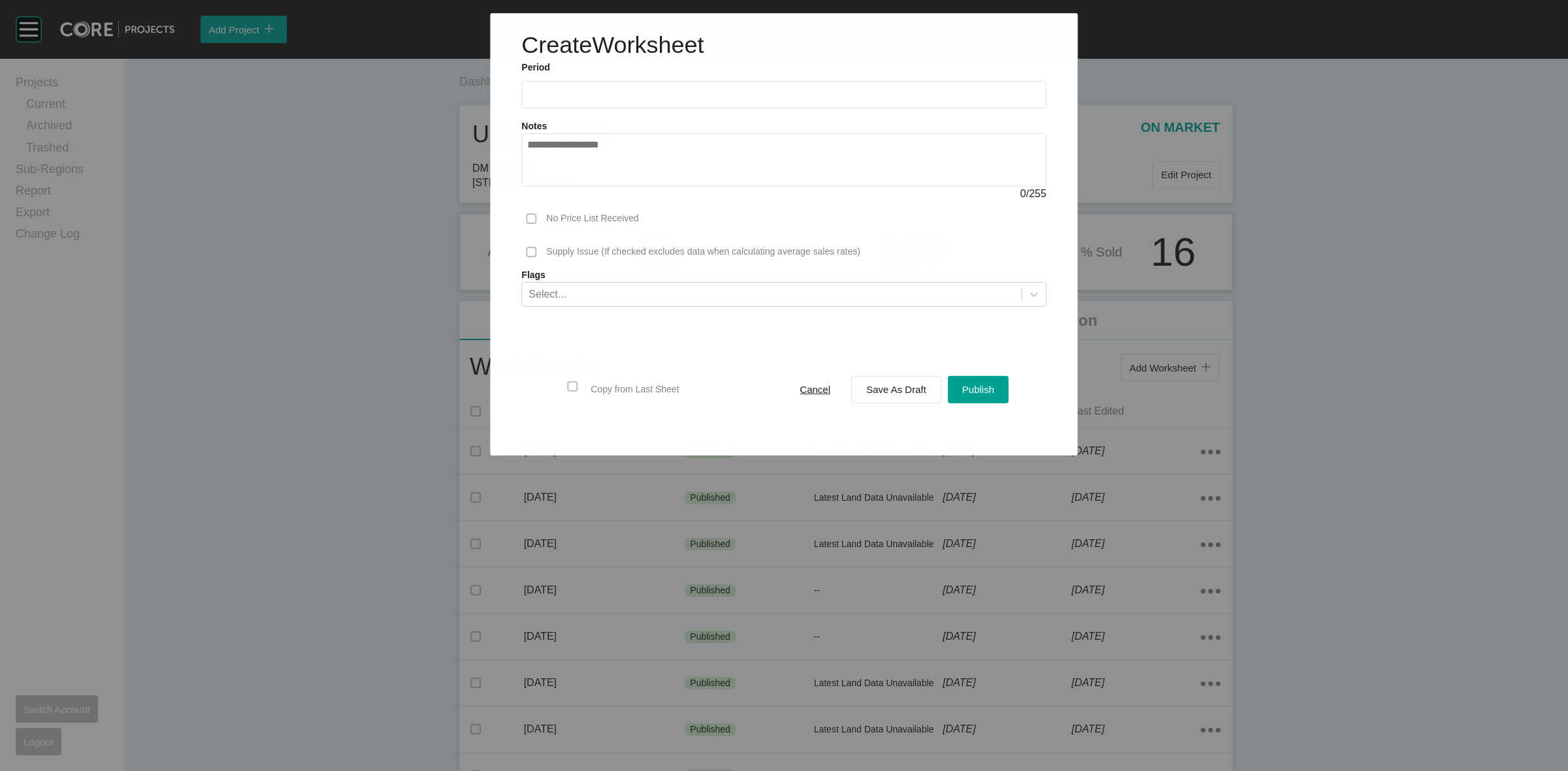
click at [632, 90] on input "text" at bounding box center [783, 95] width 513 height 11
click at [555, 187] on li "[DATE]" at bounding box center [546, 190] width 44 height 22
type input "*********"
click at [921, 386] on span "Save As Draft" at bounding box center [896, 389] width 60 height 11
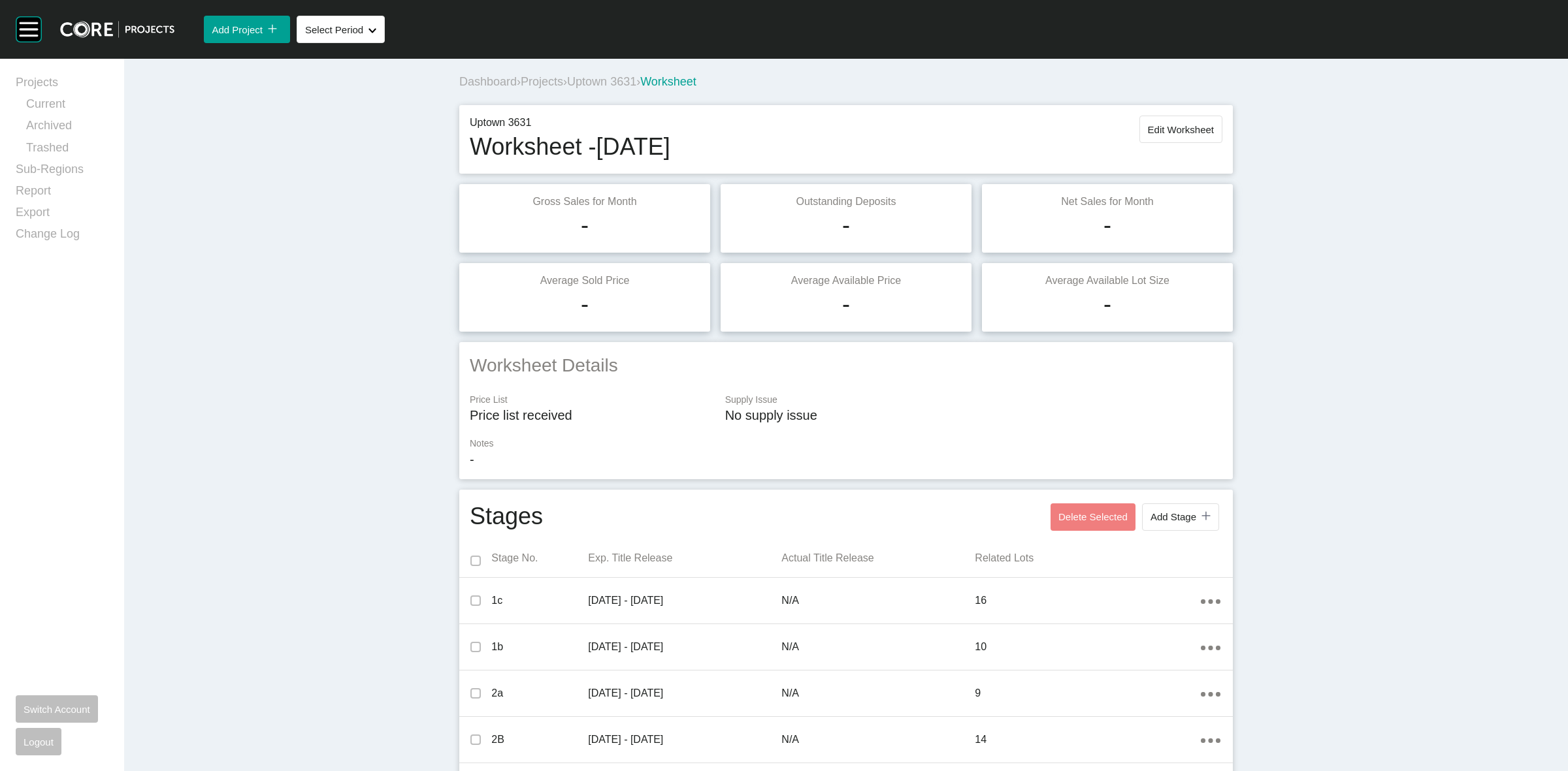
click at [550, 82] on span "Projects" at bounding box center [542, 81] width 43 height 13
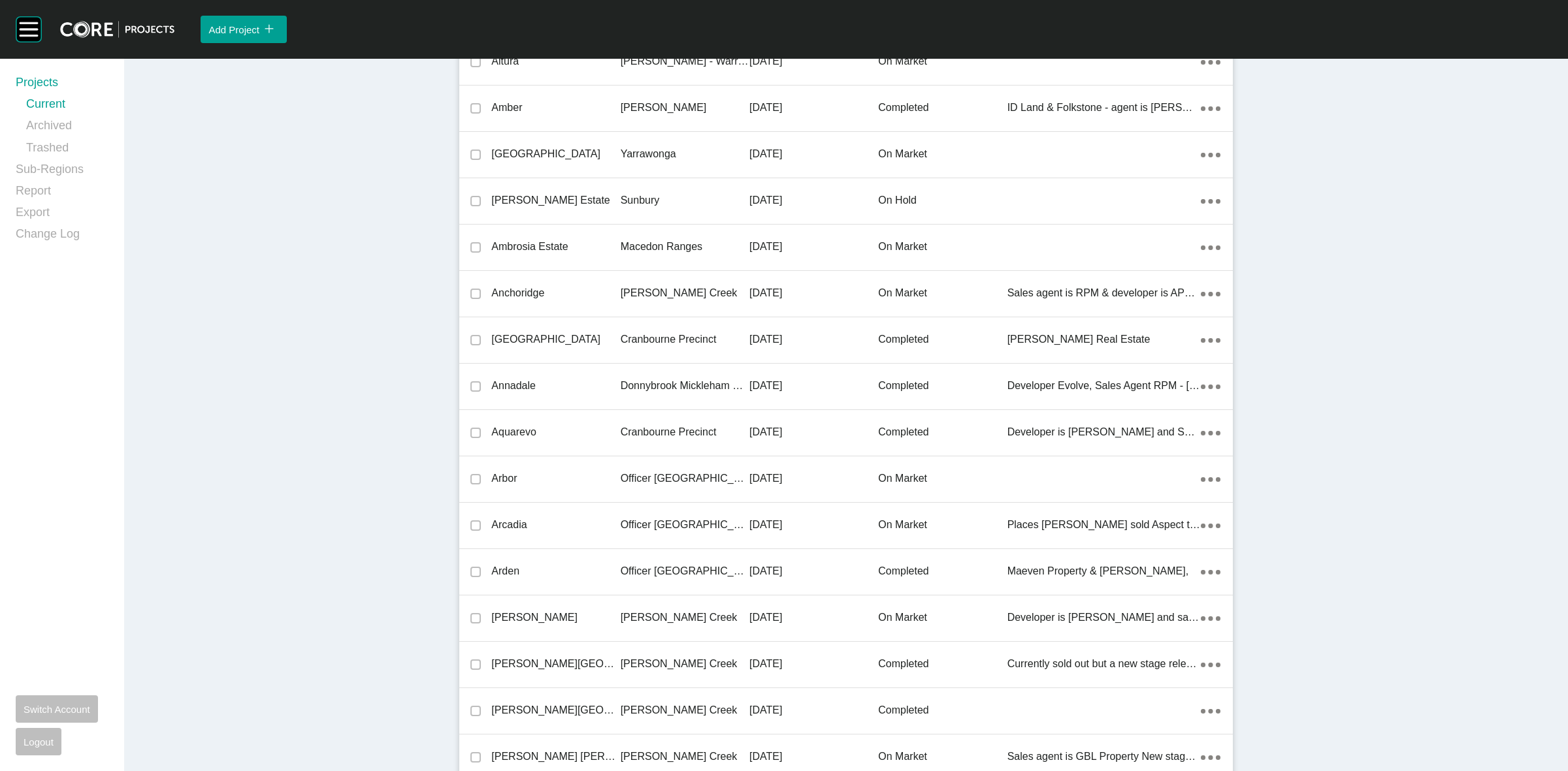
scroll to position [8179, 0]
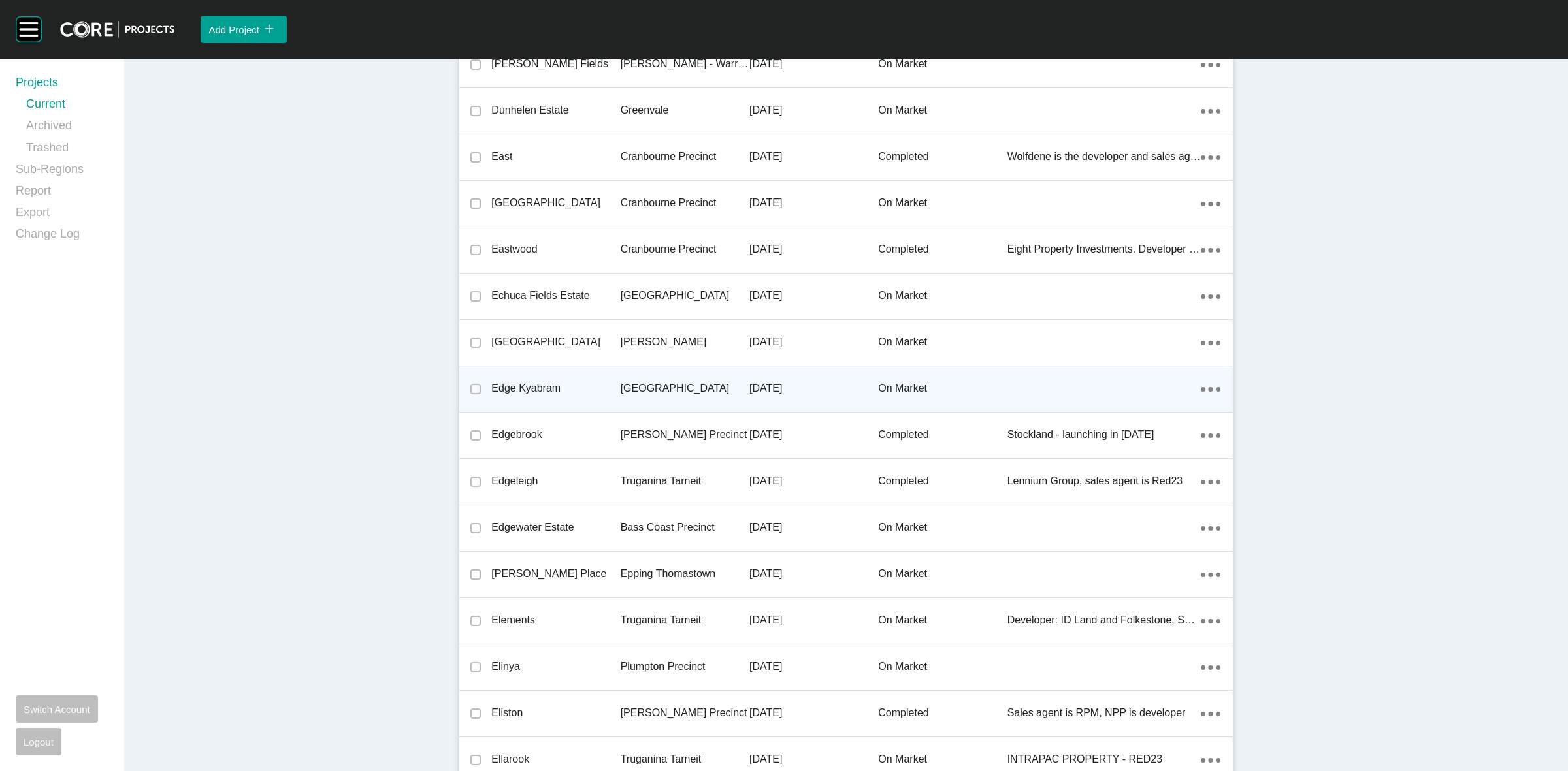
click at [652, 382] on p "[GEOGRAPHIC_DATA]" at bounding box center [685, 388] width 129 height 15
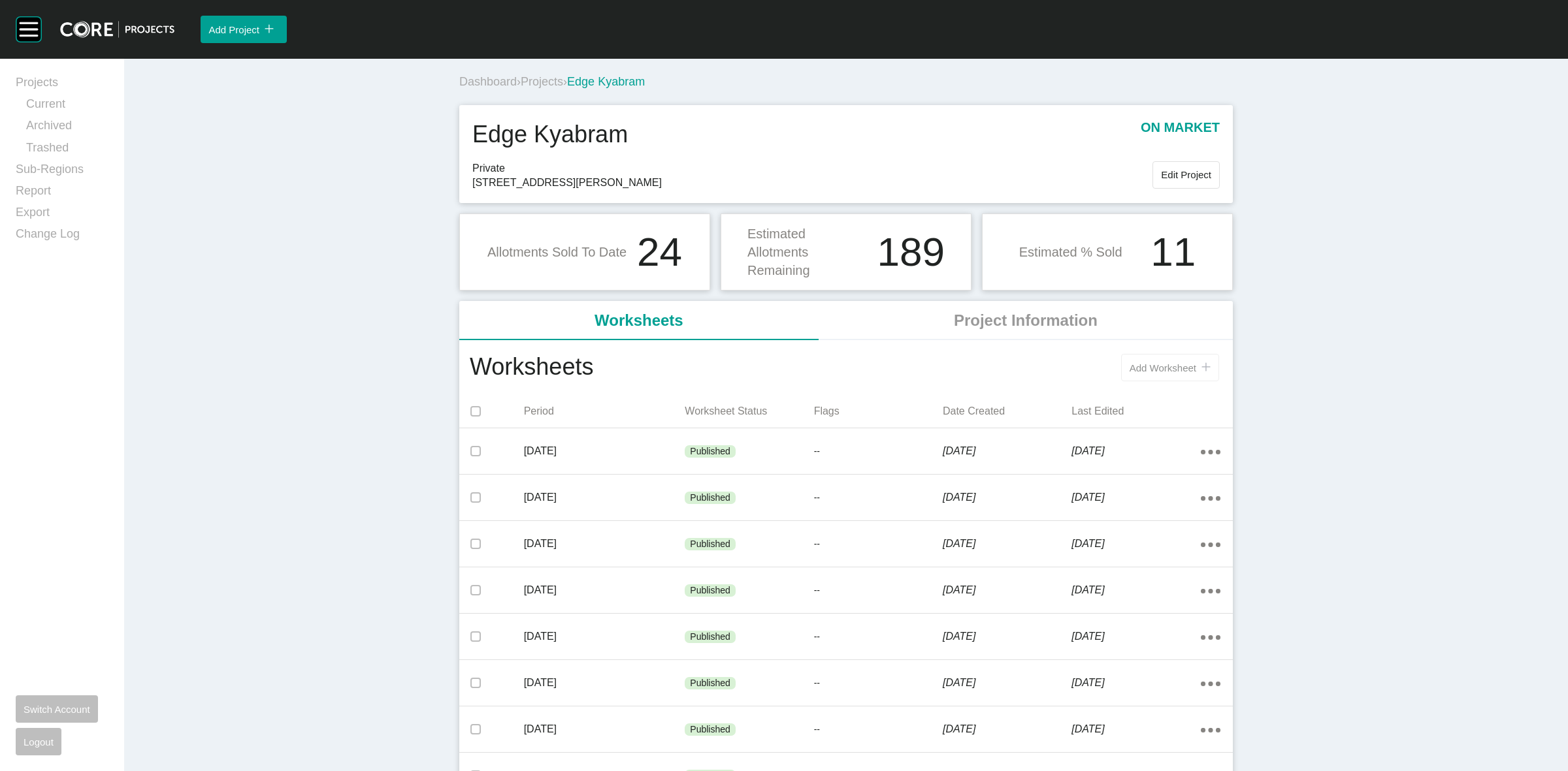
click at [1138, 364] on span "Add Worksheet" at bounding box center [1163, 368] width 67 height 11
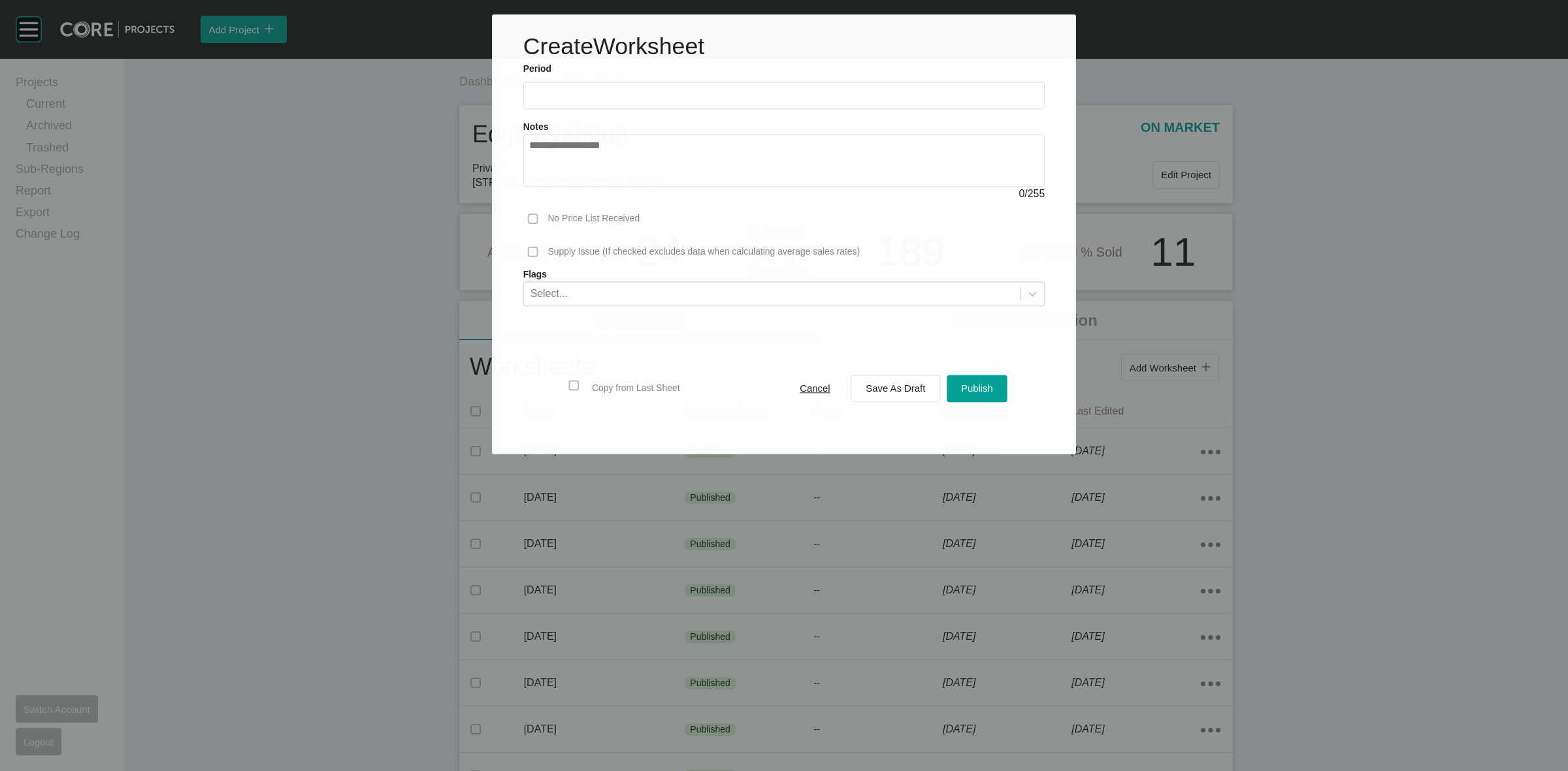
click at [660, 99] on input "text" at bounding box center [784, 96] width 510 height 11
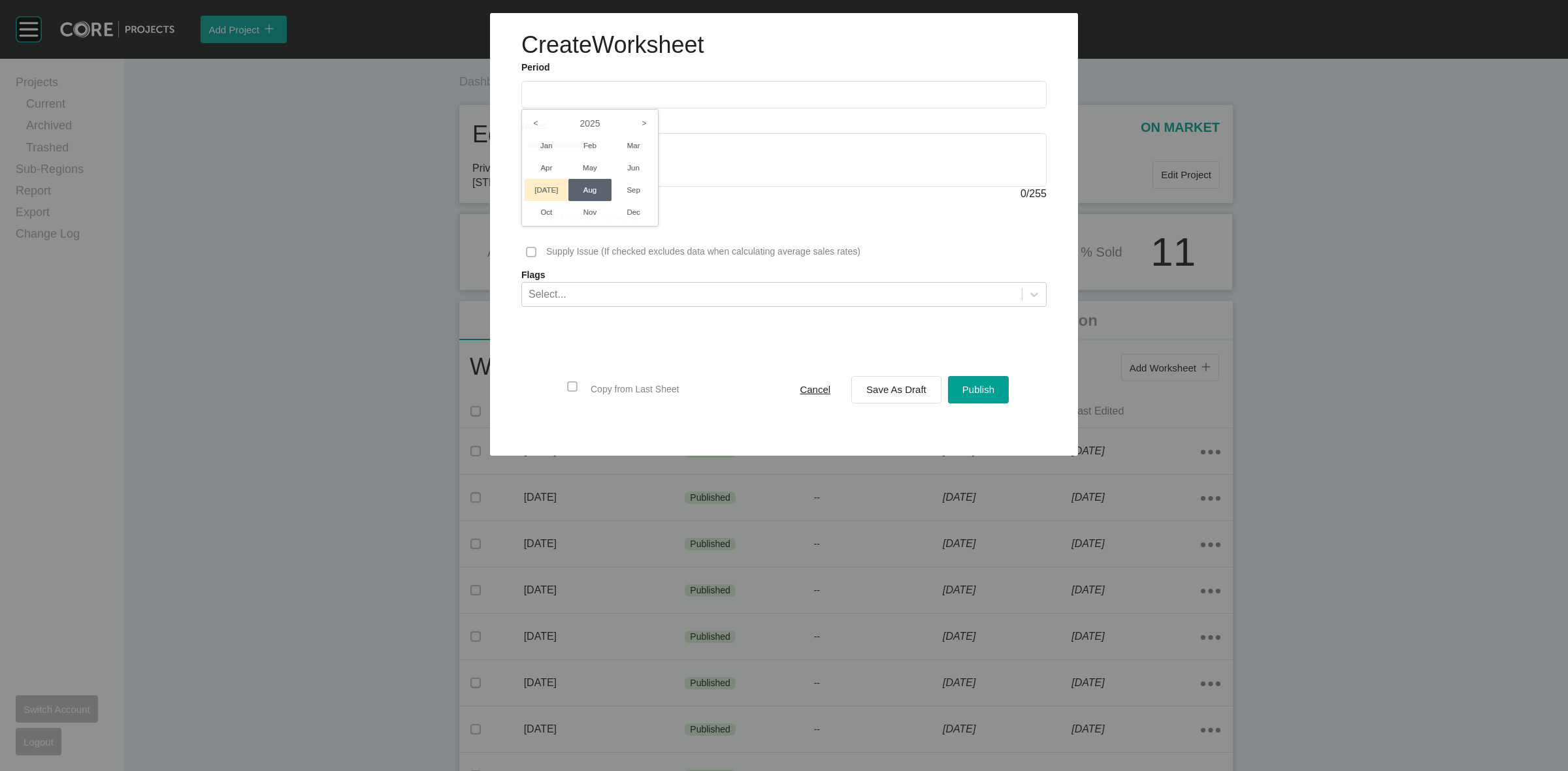
click at [541, 190] on li "[DATE]" at bounding box center [546, 190] width 44 height 22
type input "*********"
click at [894, 394] on span "Save As Draft" at bounding box center [896, 389] width 60 height 11
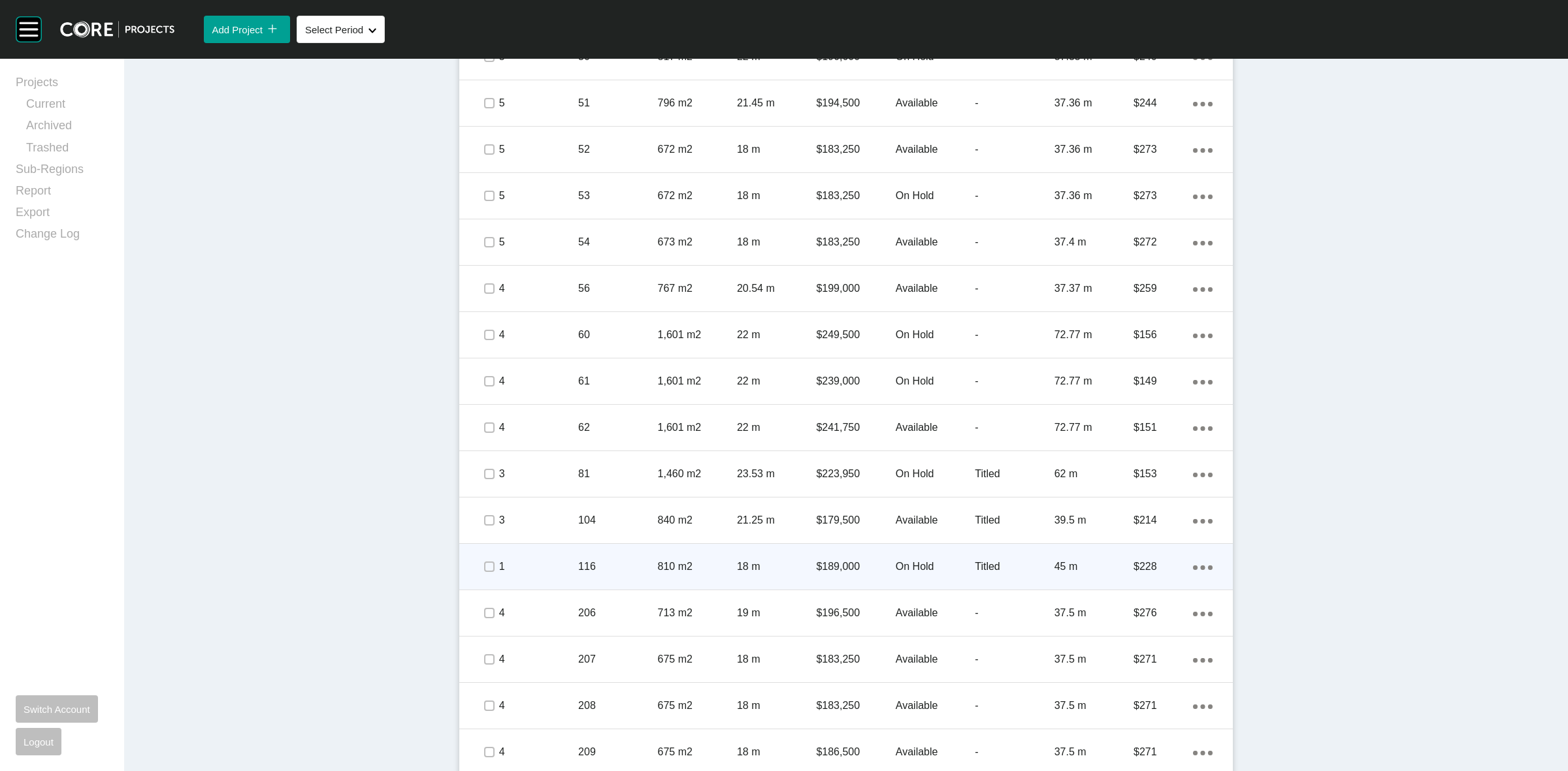
scroll to position [1301, 0]
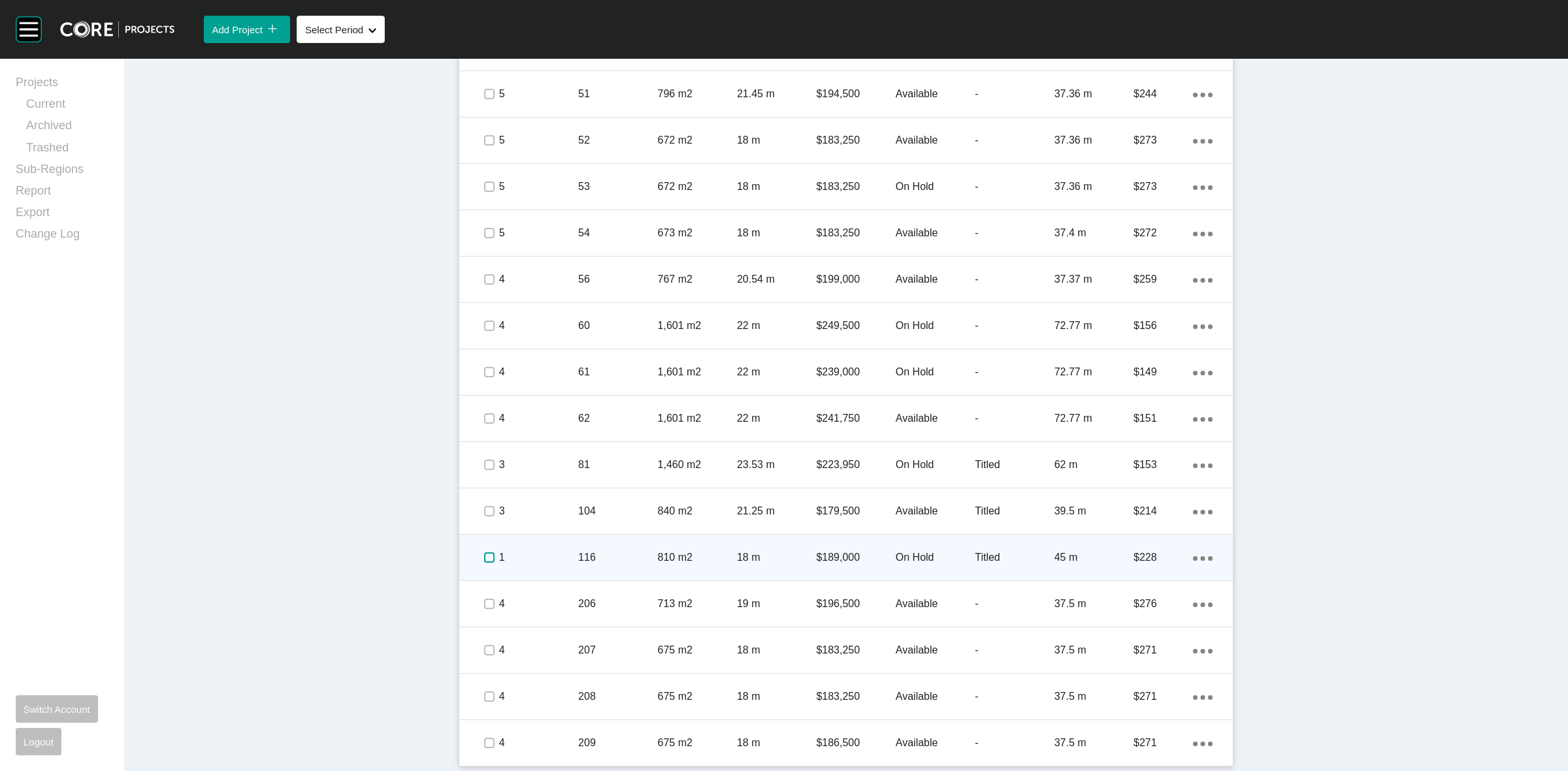
click at [484, 558] on label at bounding box center [489, 558] width 10 height 10
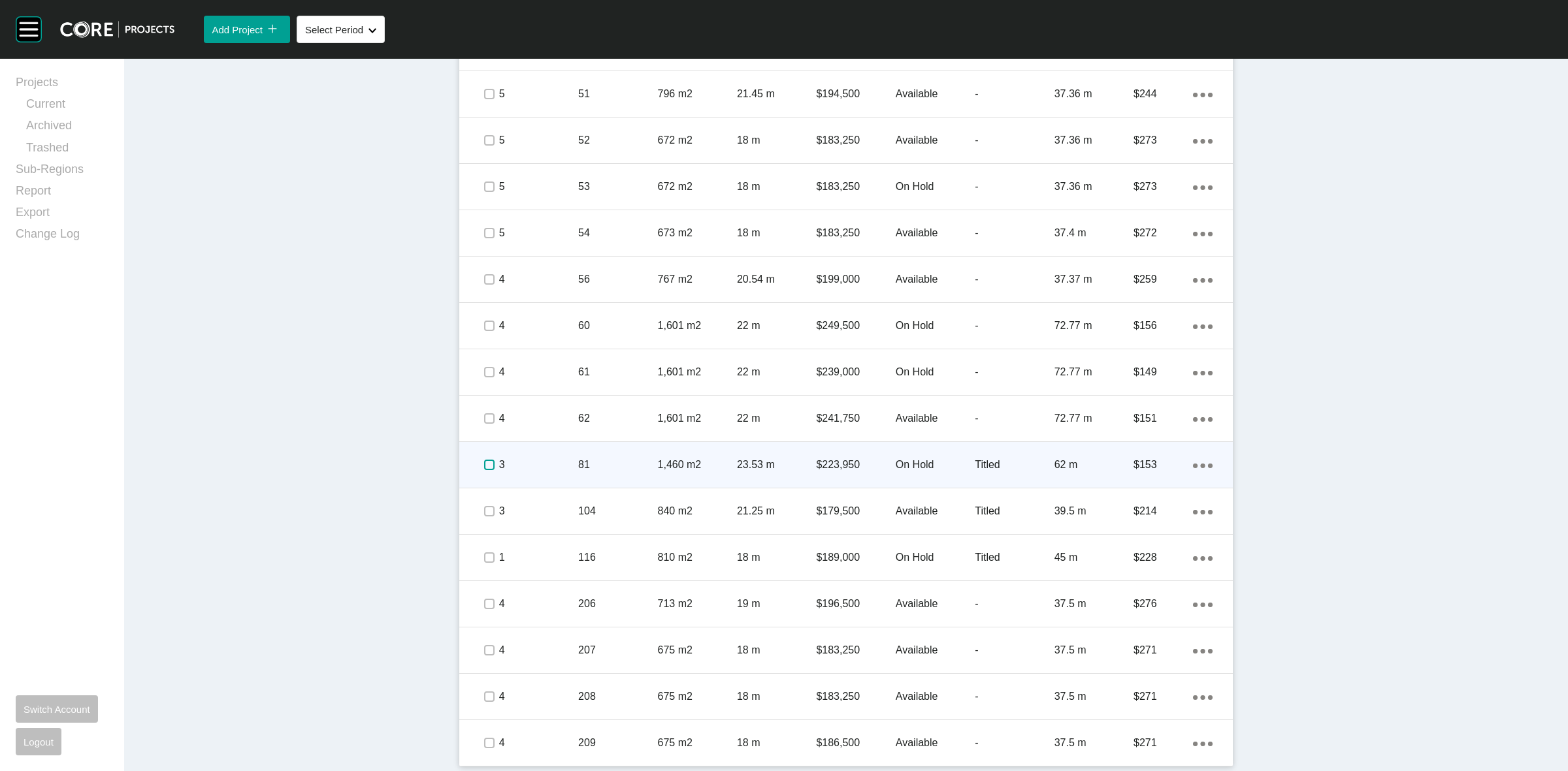
click at [484, 465] on label at bounding box center [489, 465] width 10 height 10
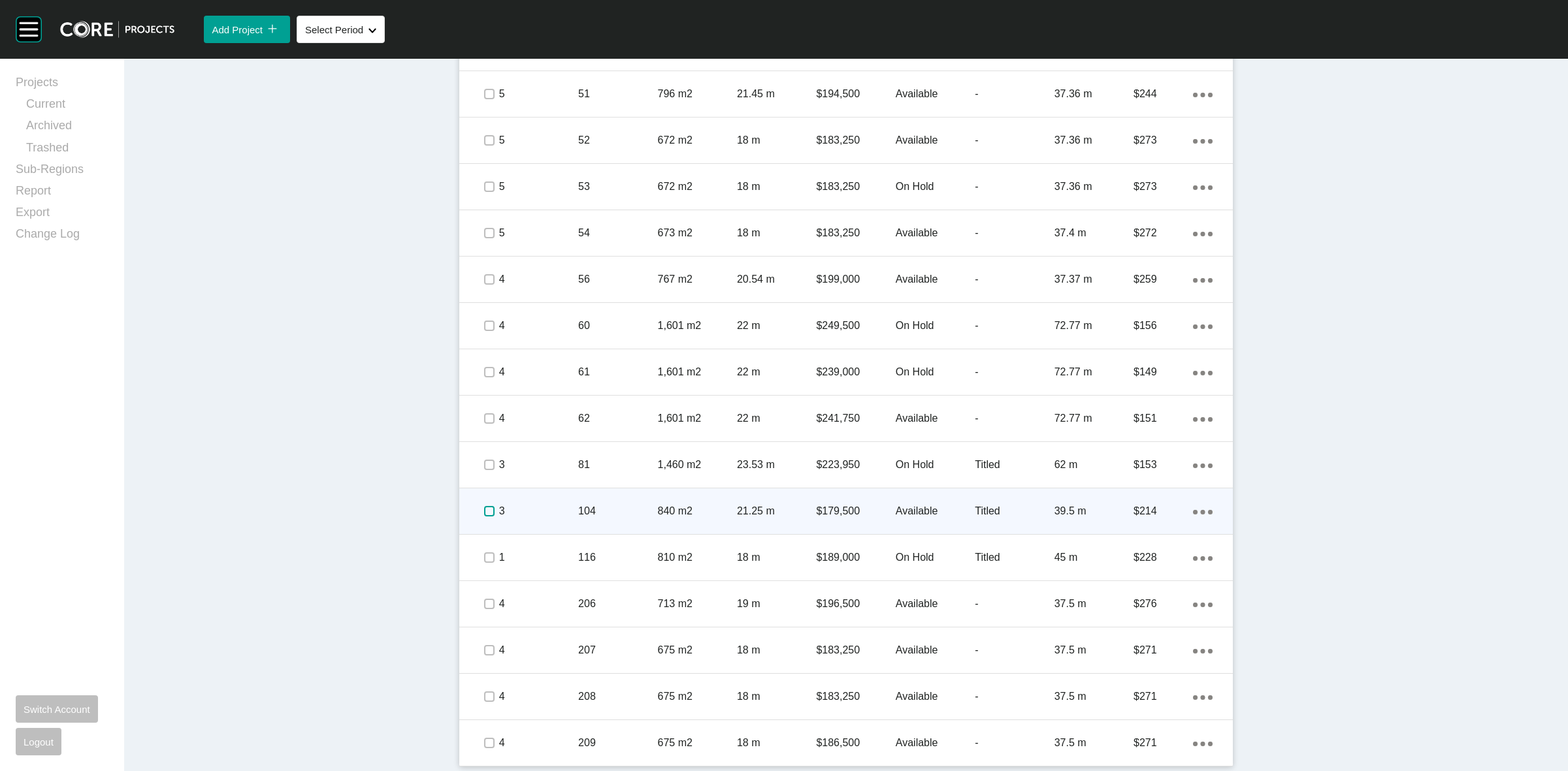
click at [484, 511] on label at bounding box center [489, 511] width 10 height 10
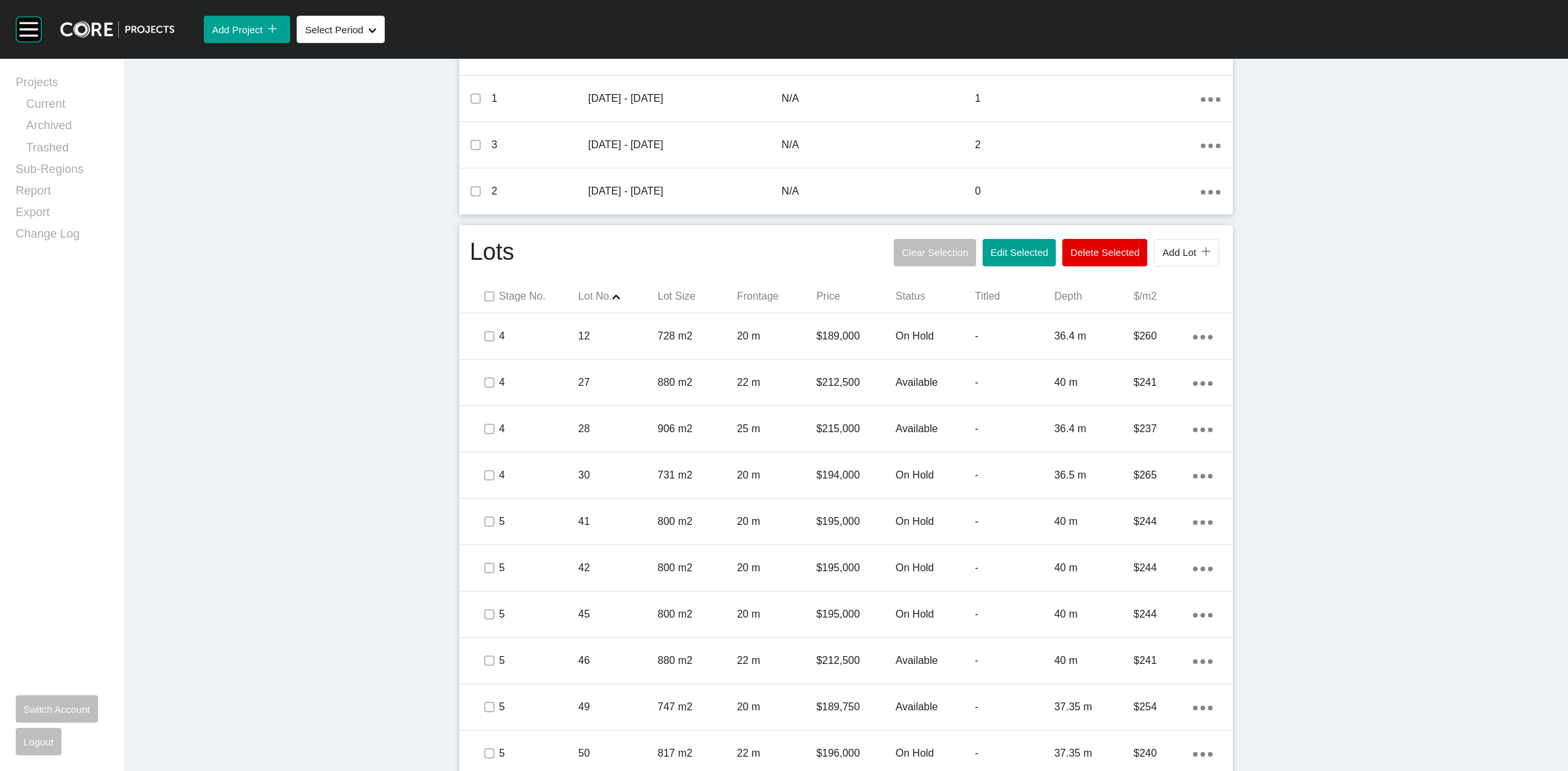
scroll to position [566, 0]
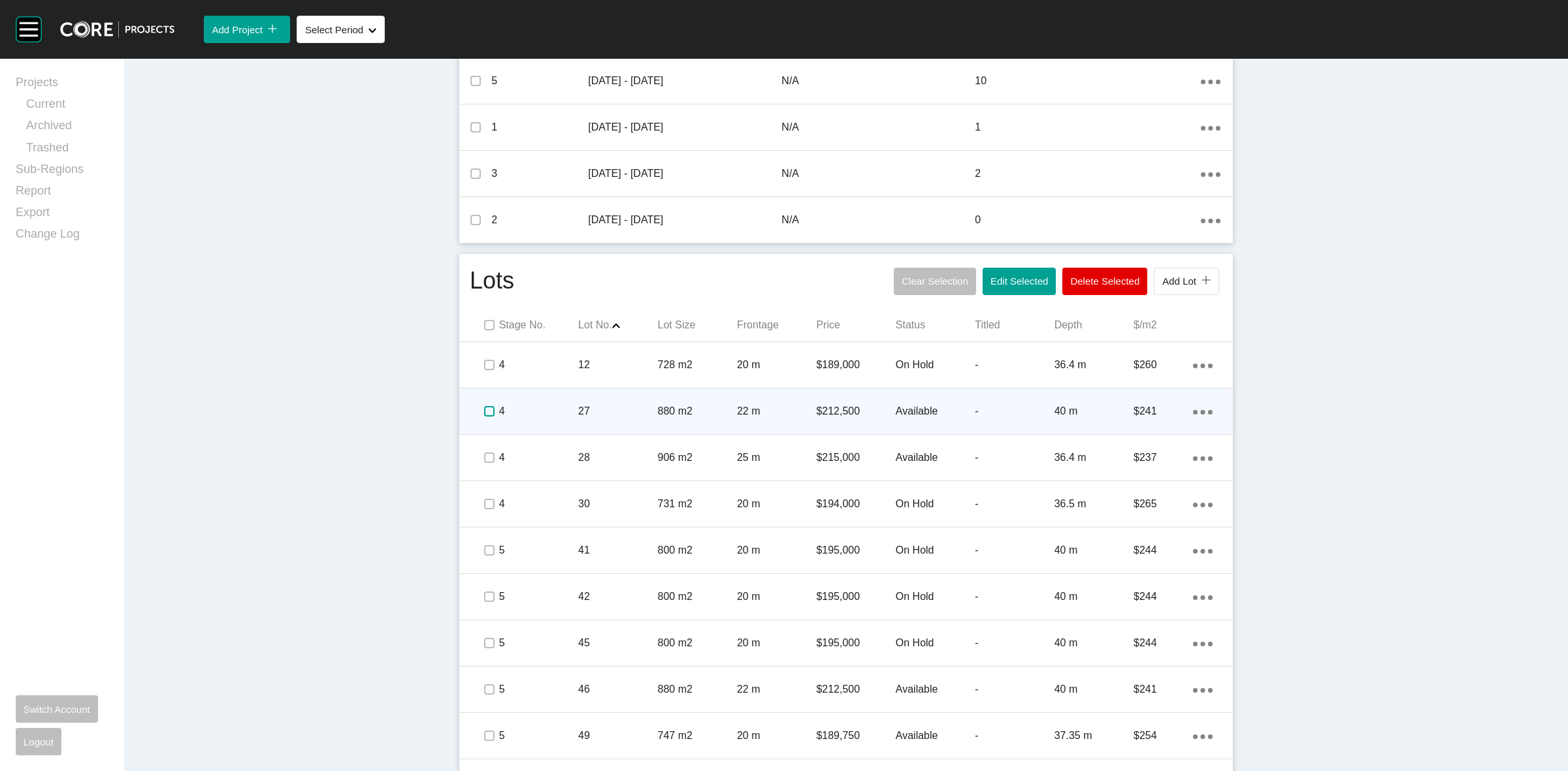
click at [489, 410] on label at bounding box center [489, 412] width 10 height 10
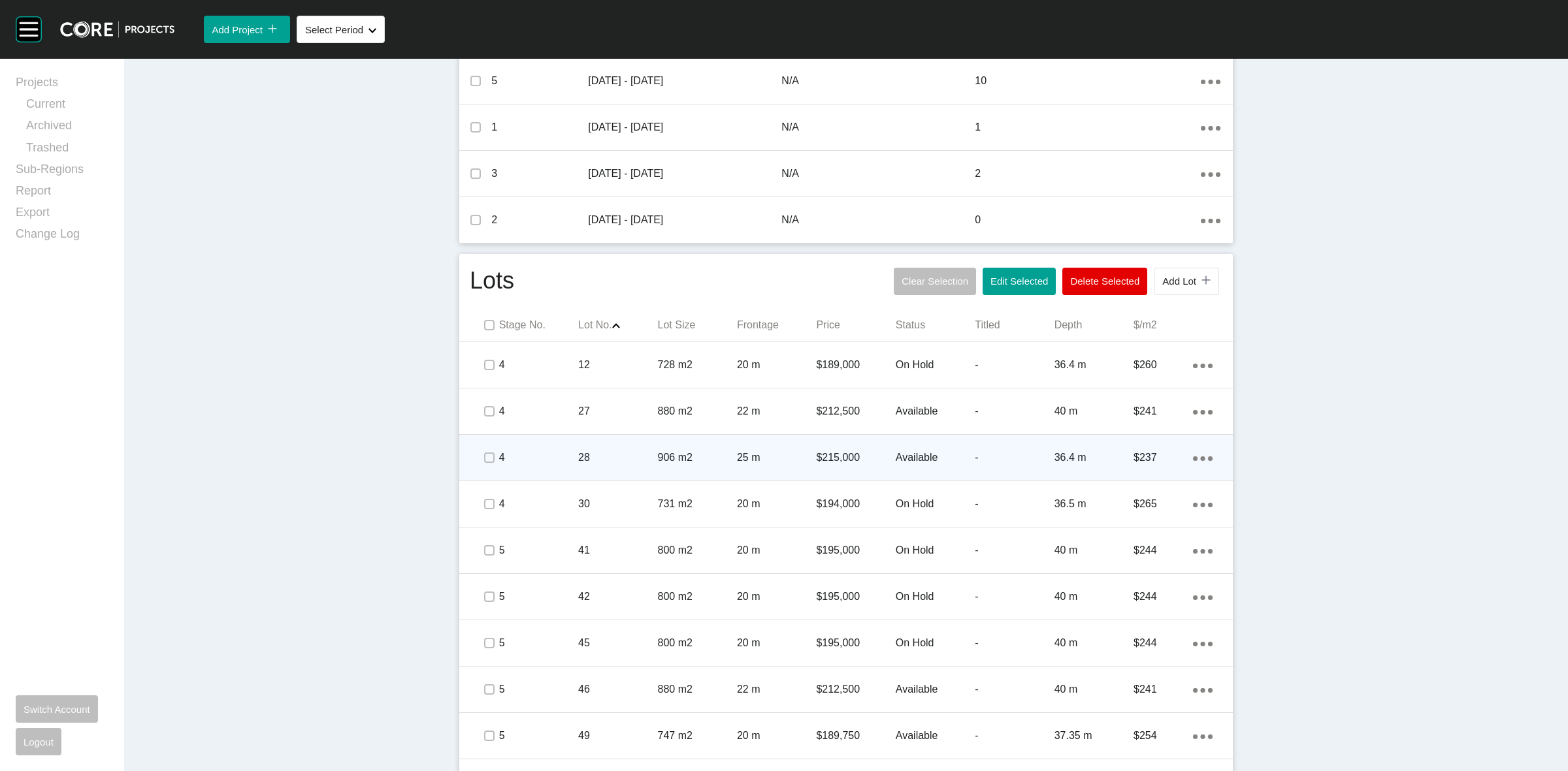
click at [490, 456] on span at bounding box center [489, 458] width 20 height 20
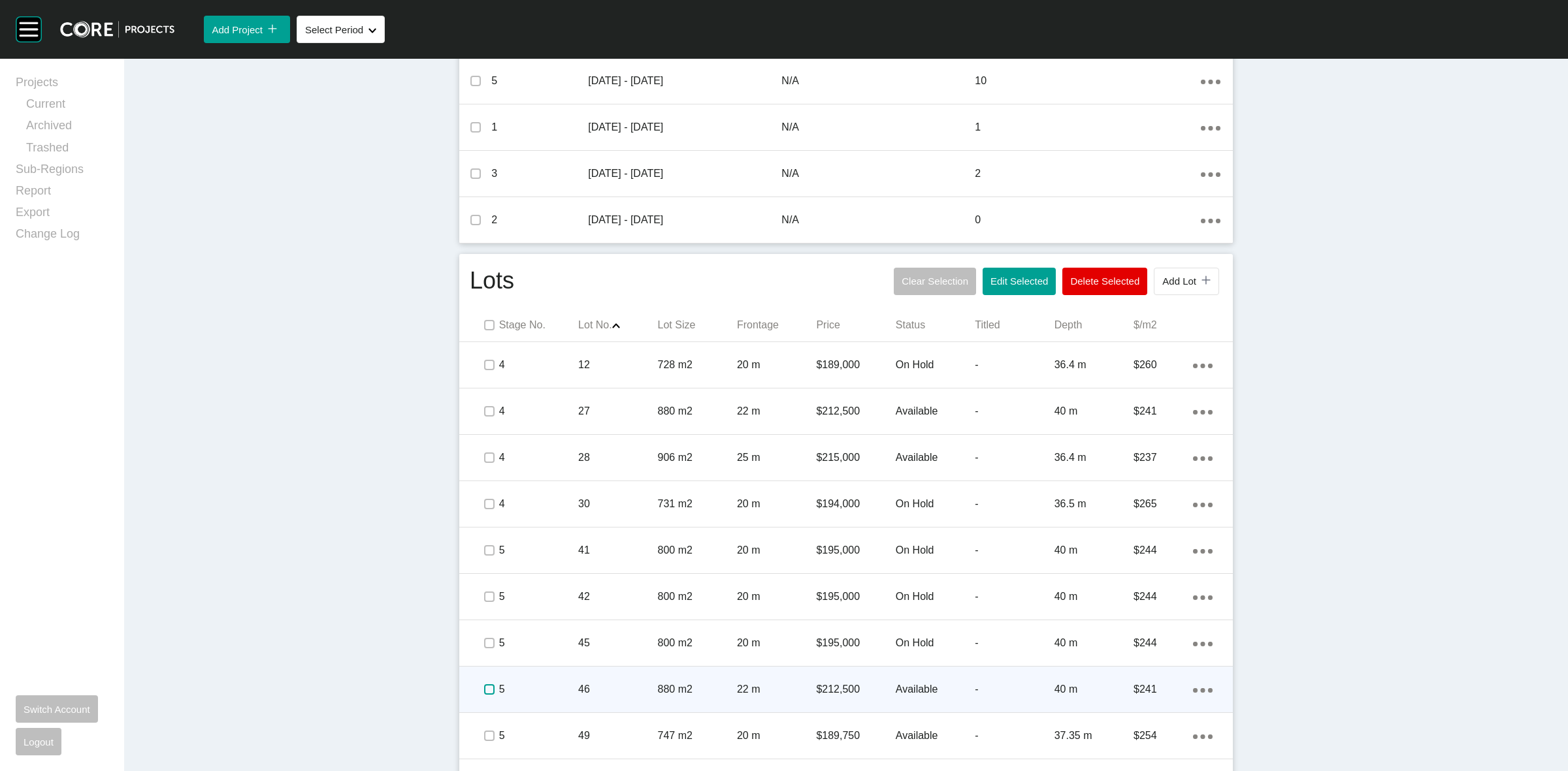
click at [484, 694] on label at bounding box center [489, 690] width 10 height 10
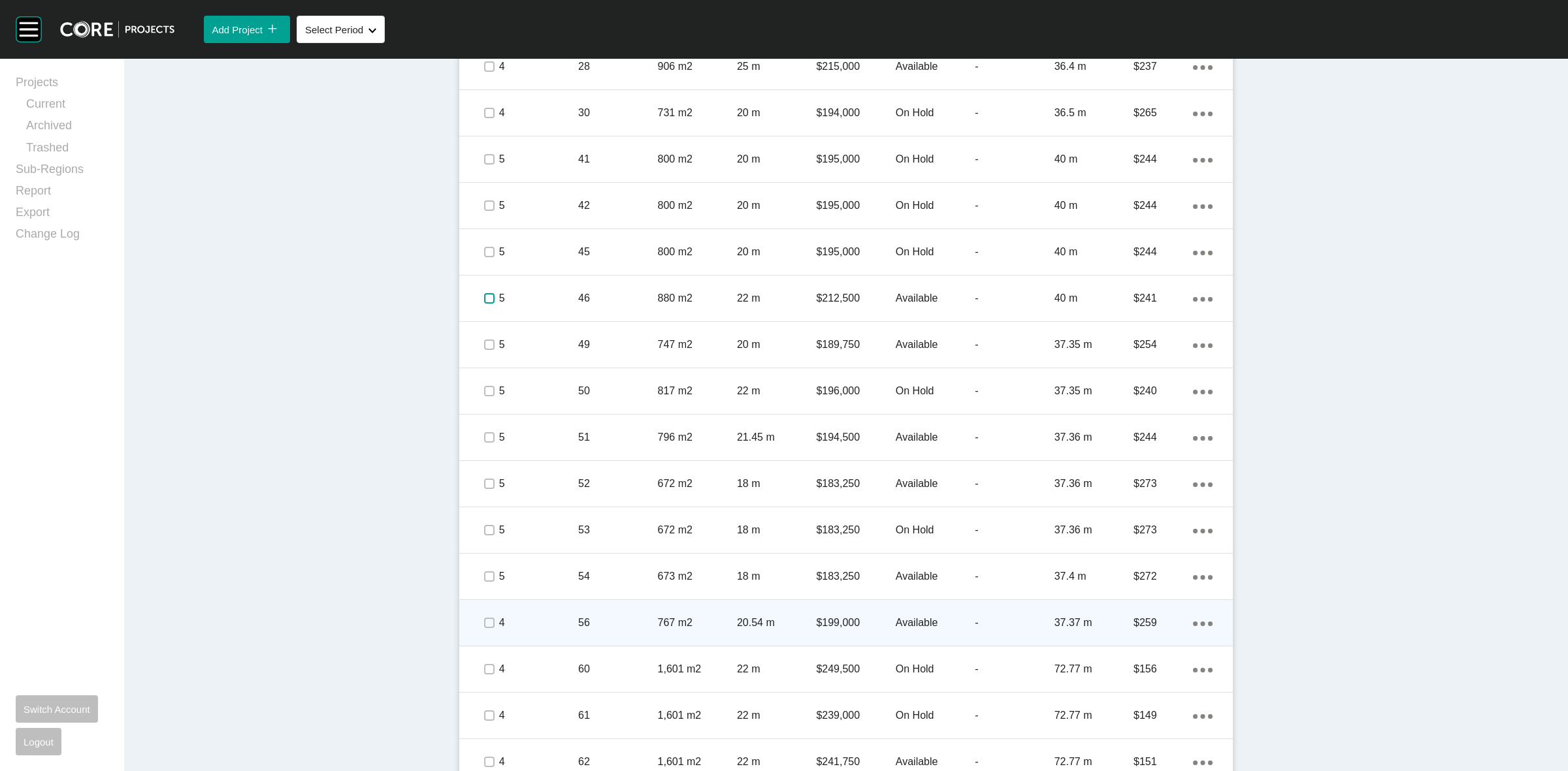
scroll to position [974, 0]
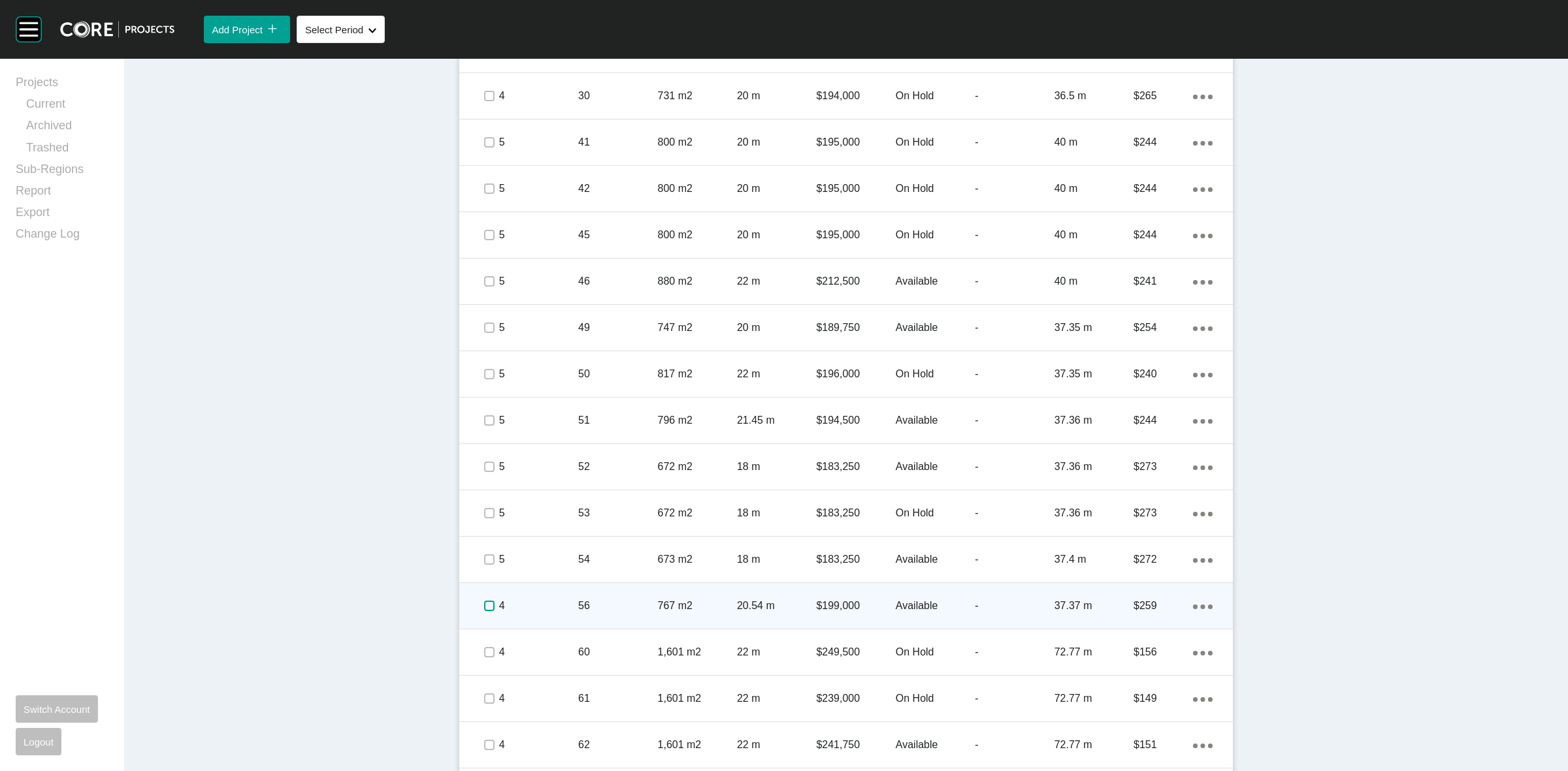
click at [484, 605] on label at bounding box center [489, 606] width 10 height 10
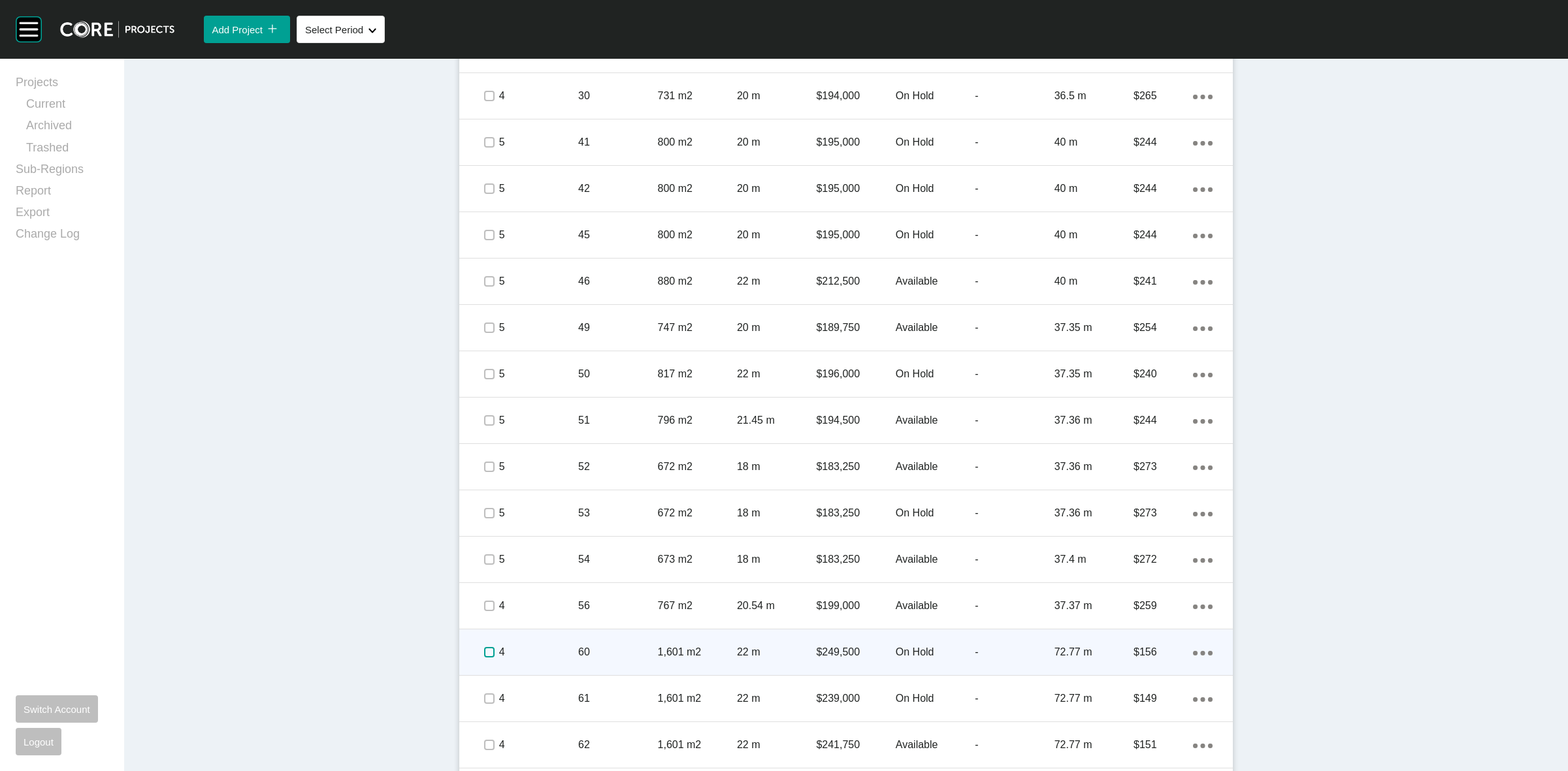
click at [487, 650] on label at bounding box center [489, 652] width 10 height 10
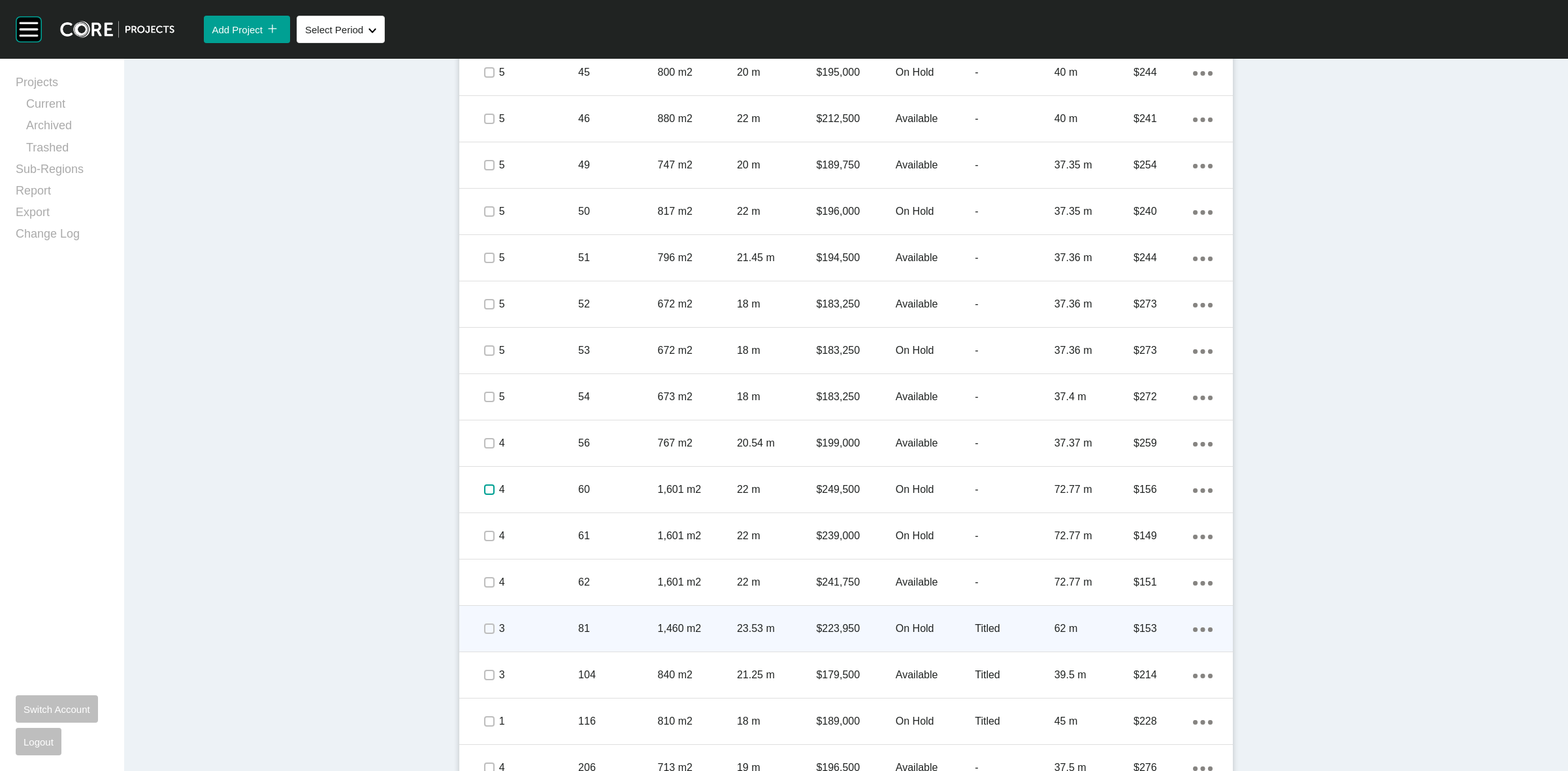
scroll to position [1138, 0]
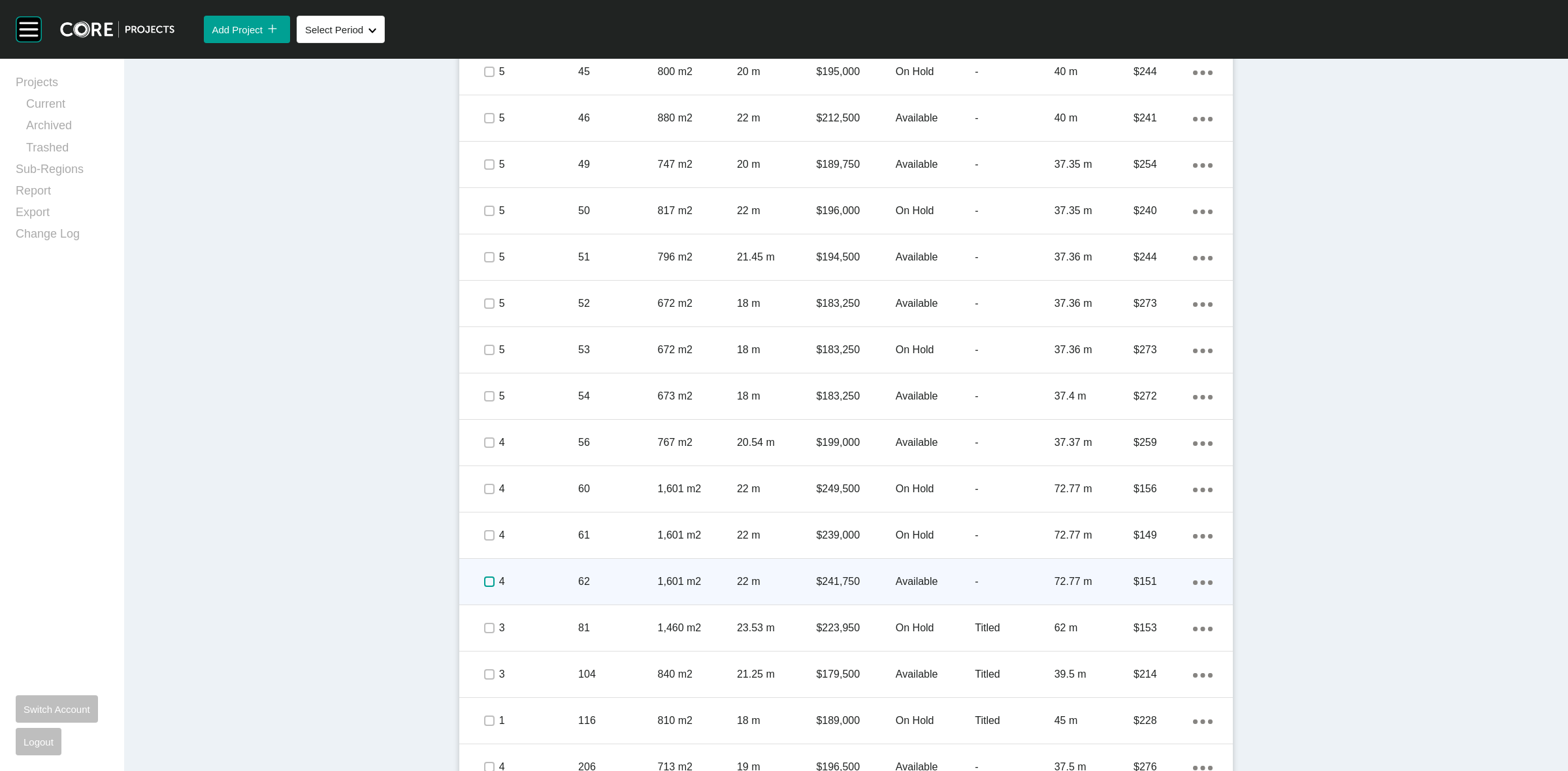
click at [484, 582] on label at bounding box center [489, 581] width 10 height 10
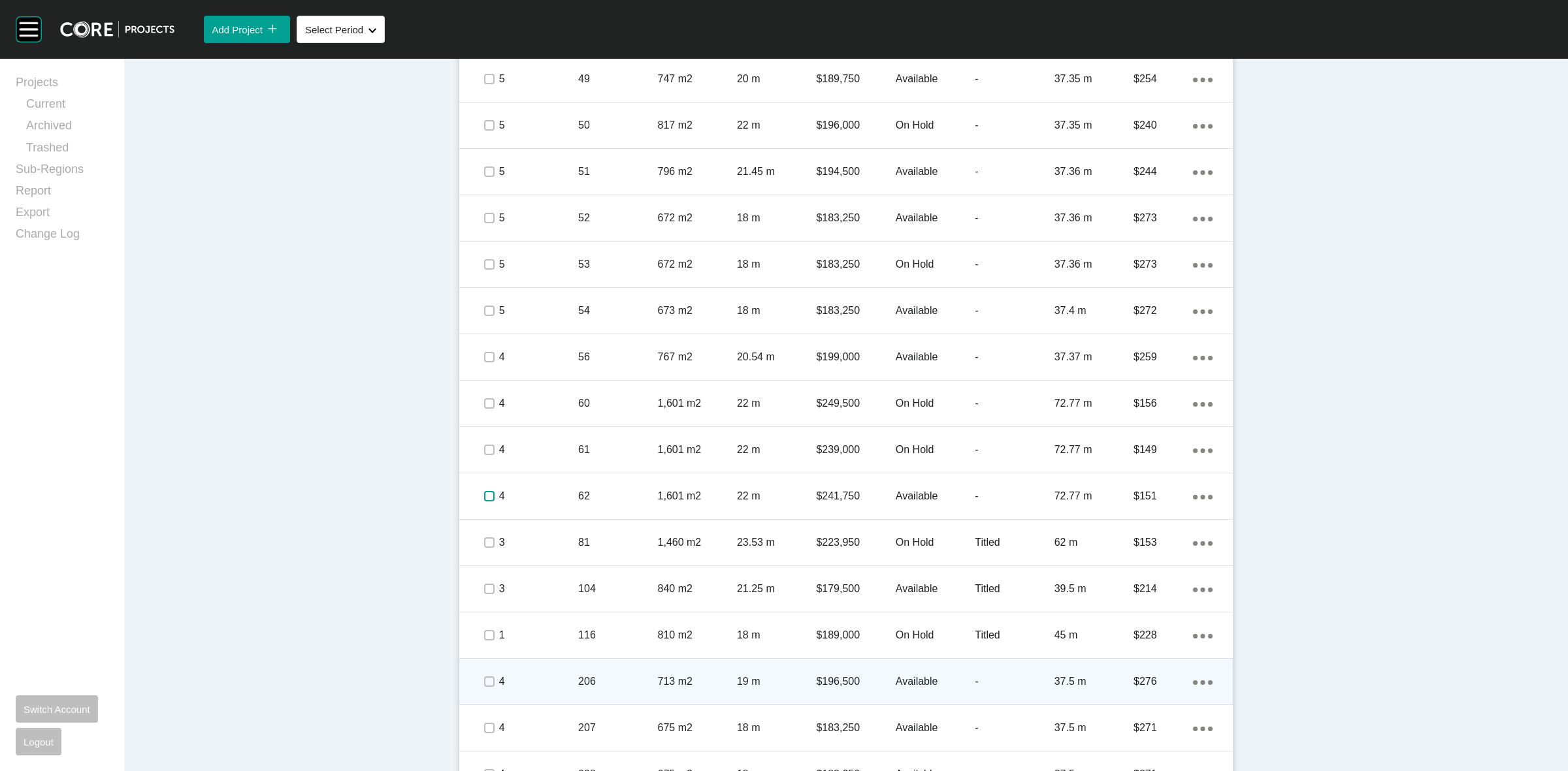
scroll to position [1301, 0]
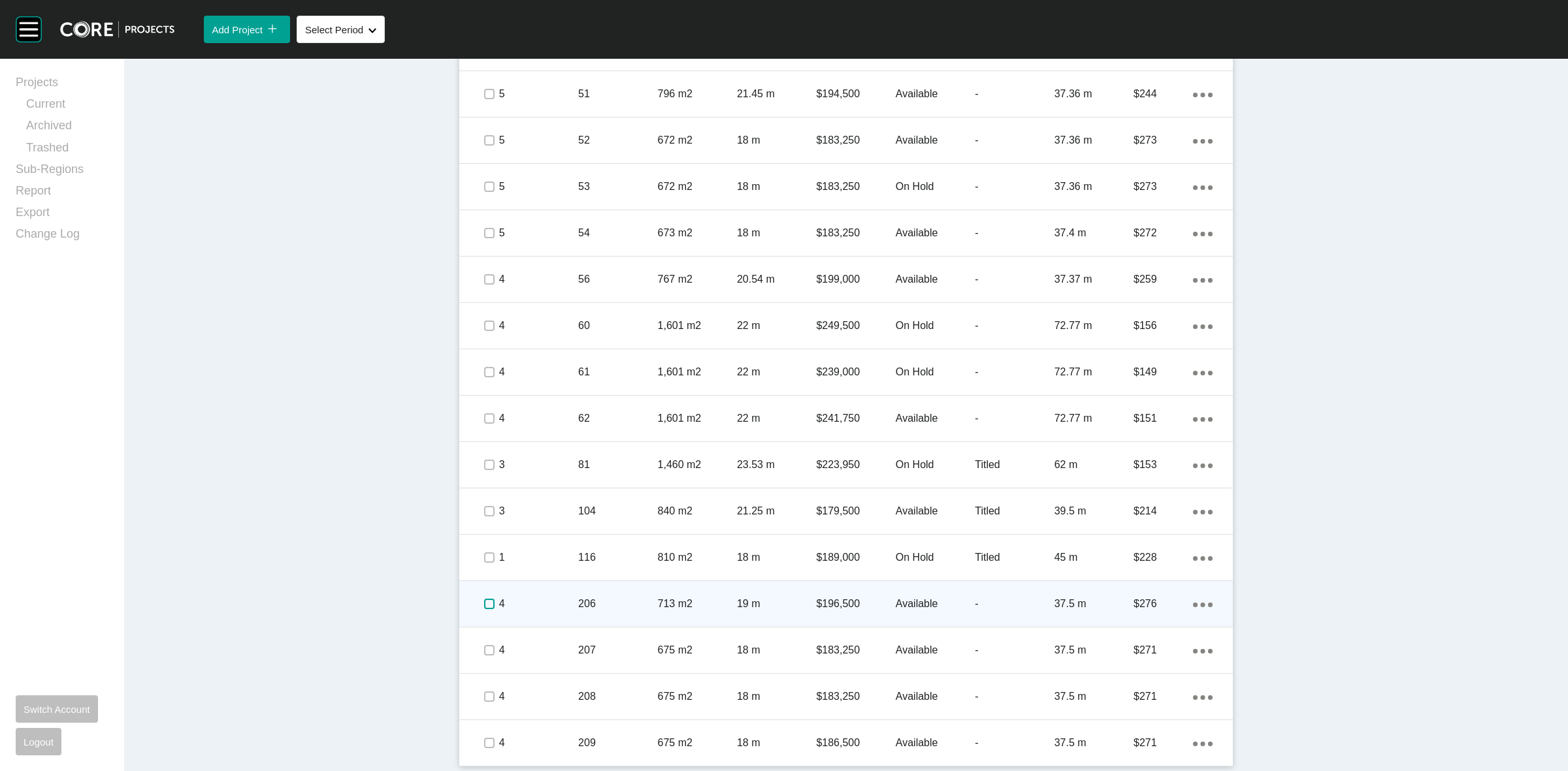
click at [484, 605] on label at bounding box center [489, 605] width 10 height 10
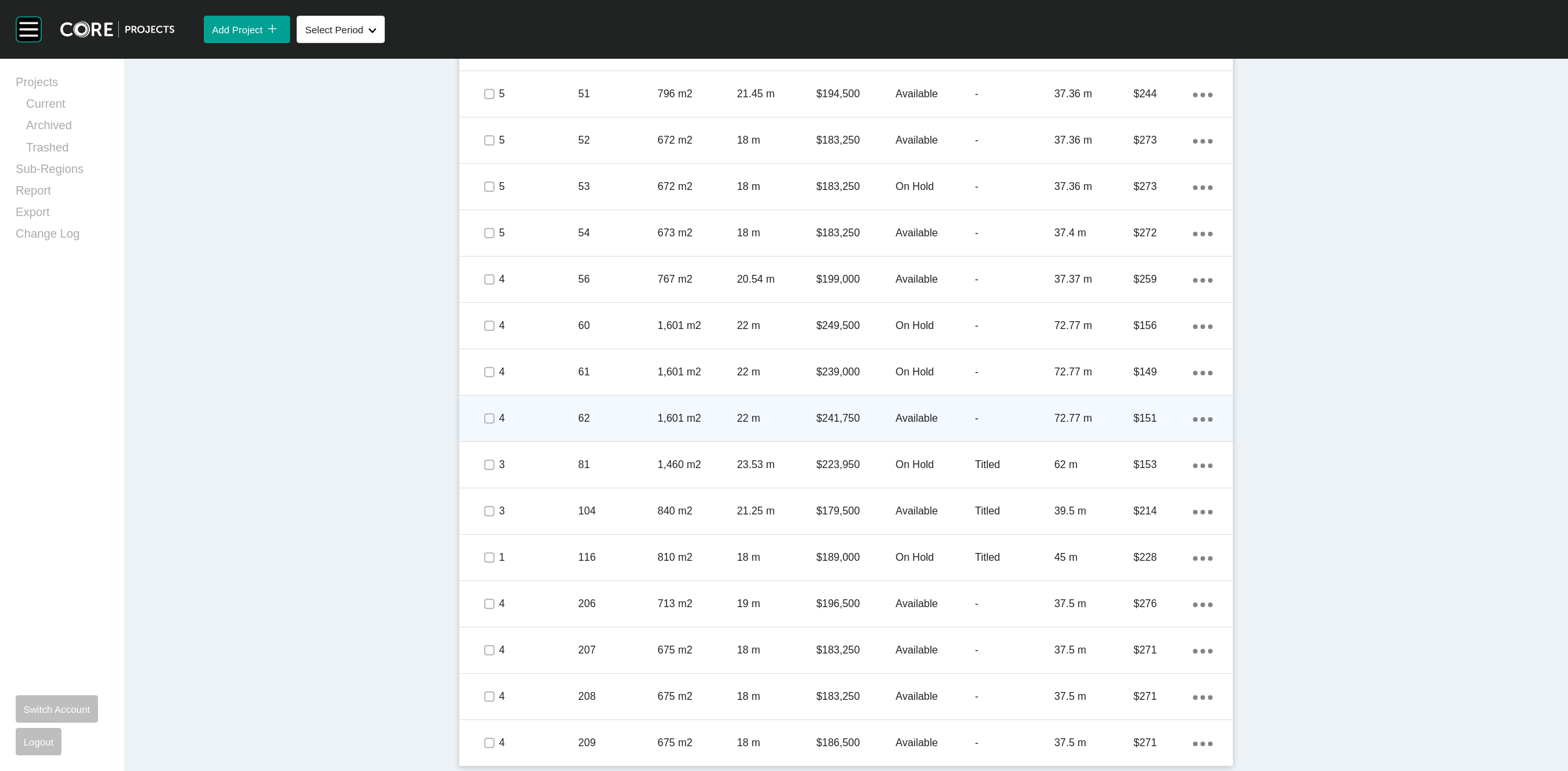
click at [599, 412] on p "62" at bounding box center [617, 418] width 79 height 15
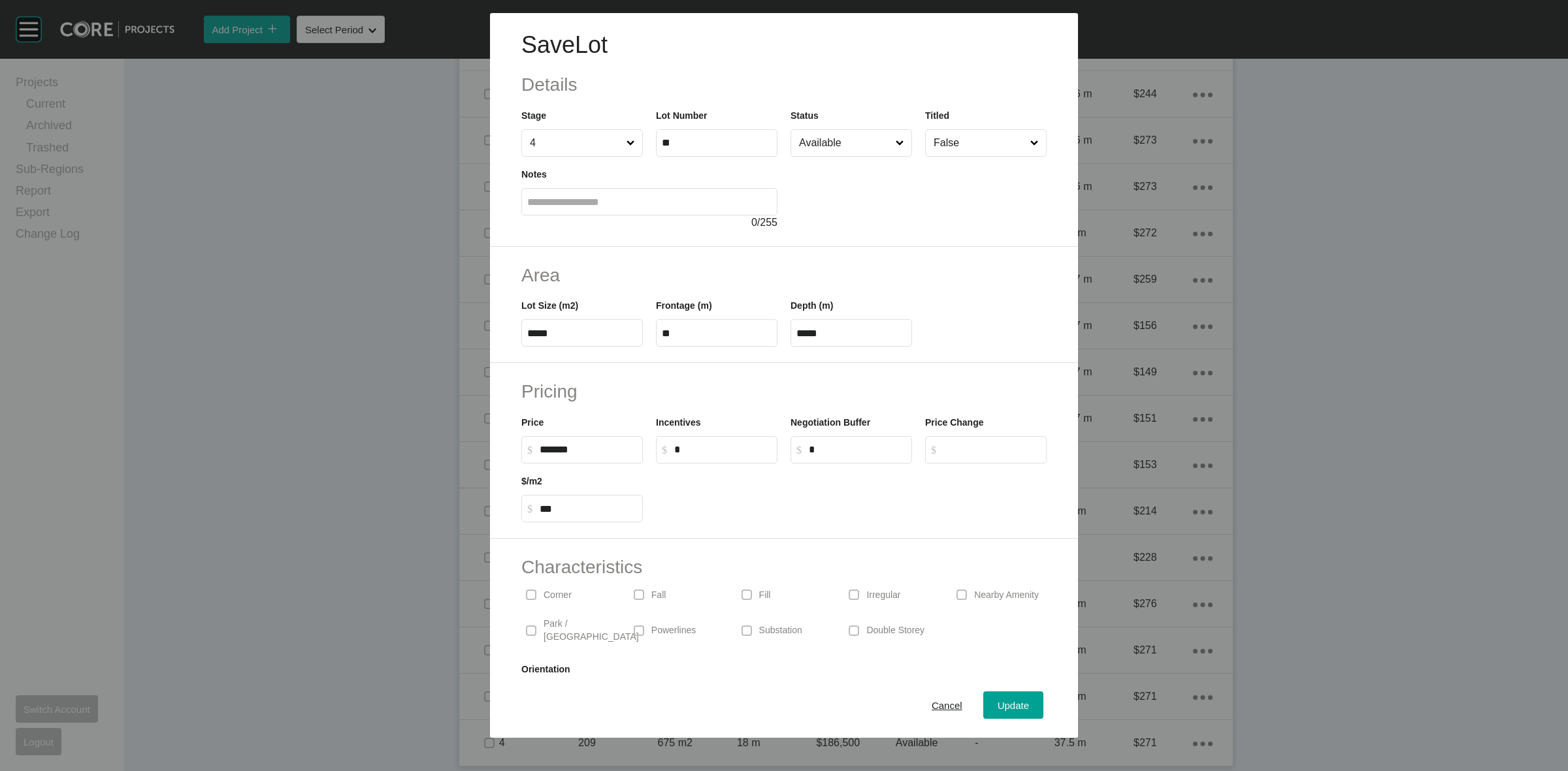
click at [818, 139] on input "Available" at bounding box center [845, 143] width 97 height 26
click at [998, 703] on span "Update" at bounding box center [1013, 705] width 32 height 11
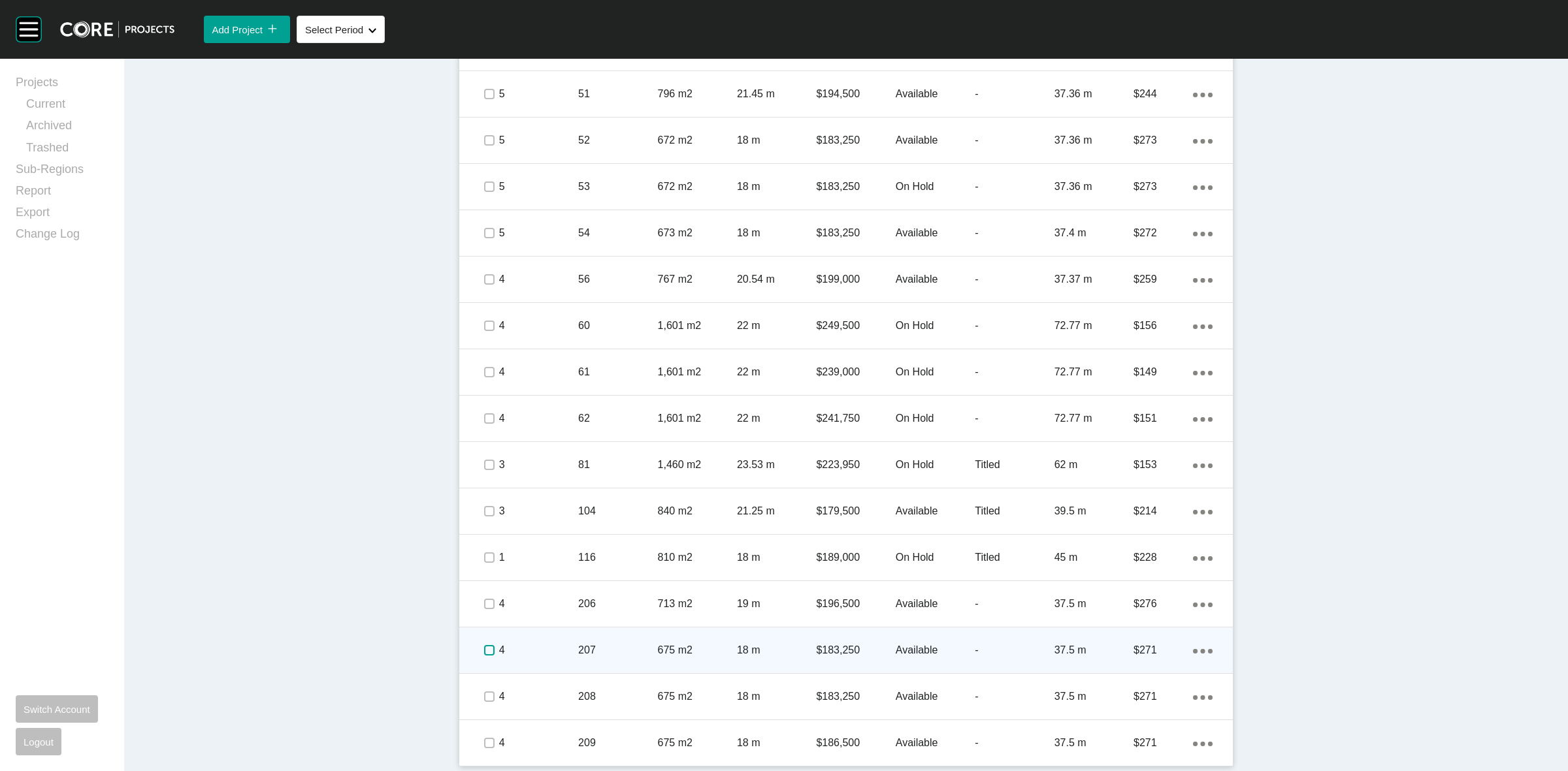
click at [484, 651] on label at bounding box center [489, 651] width 10 height 10
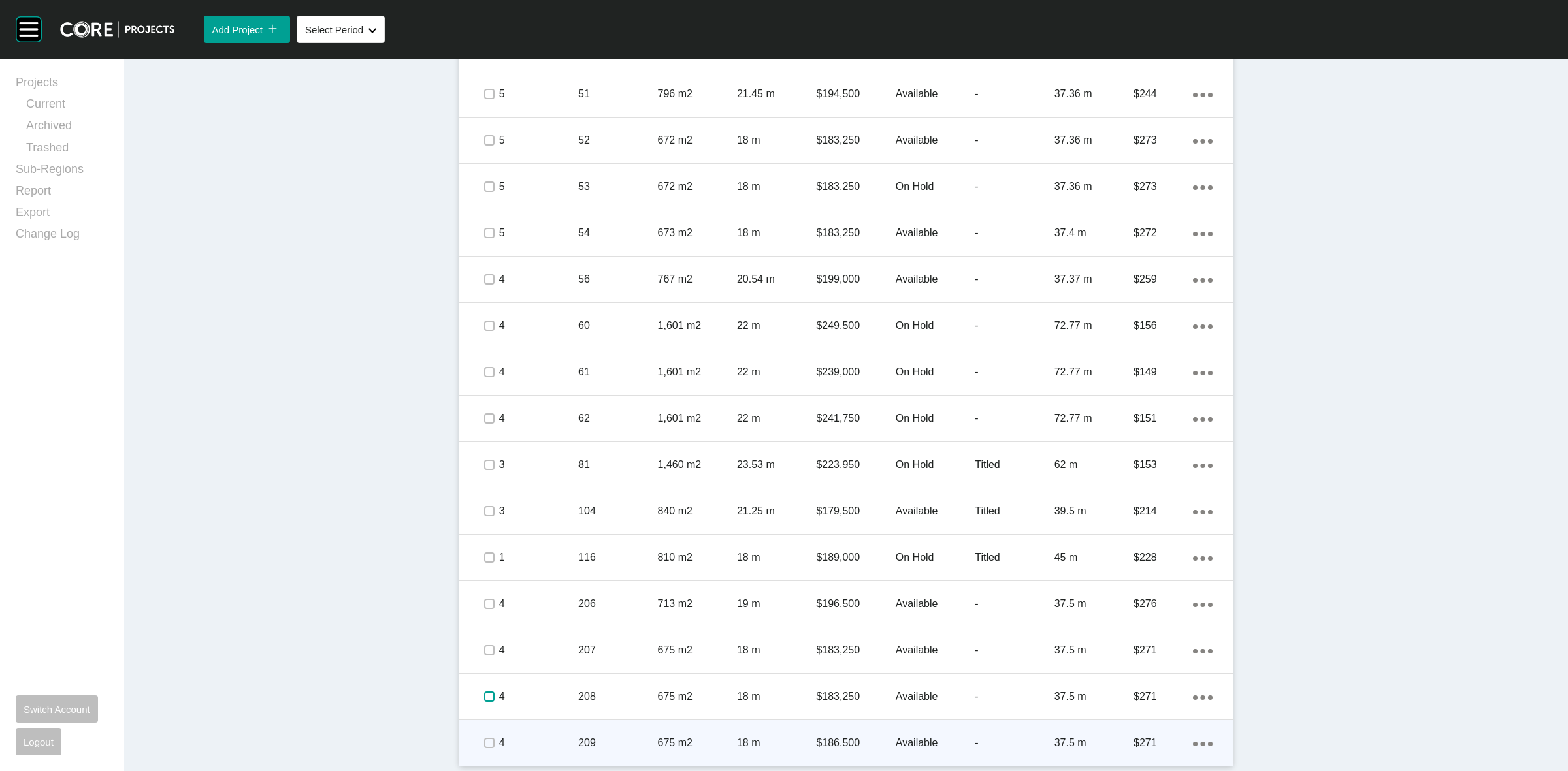
click at [484, 697] on label at bounding box center [489, 697] width 10 height 10
click at [484, 739] on label at bounding box center [489, 743] width 10 height 10
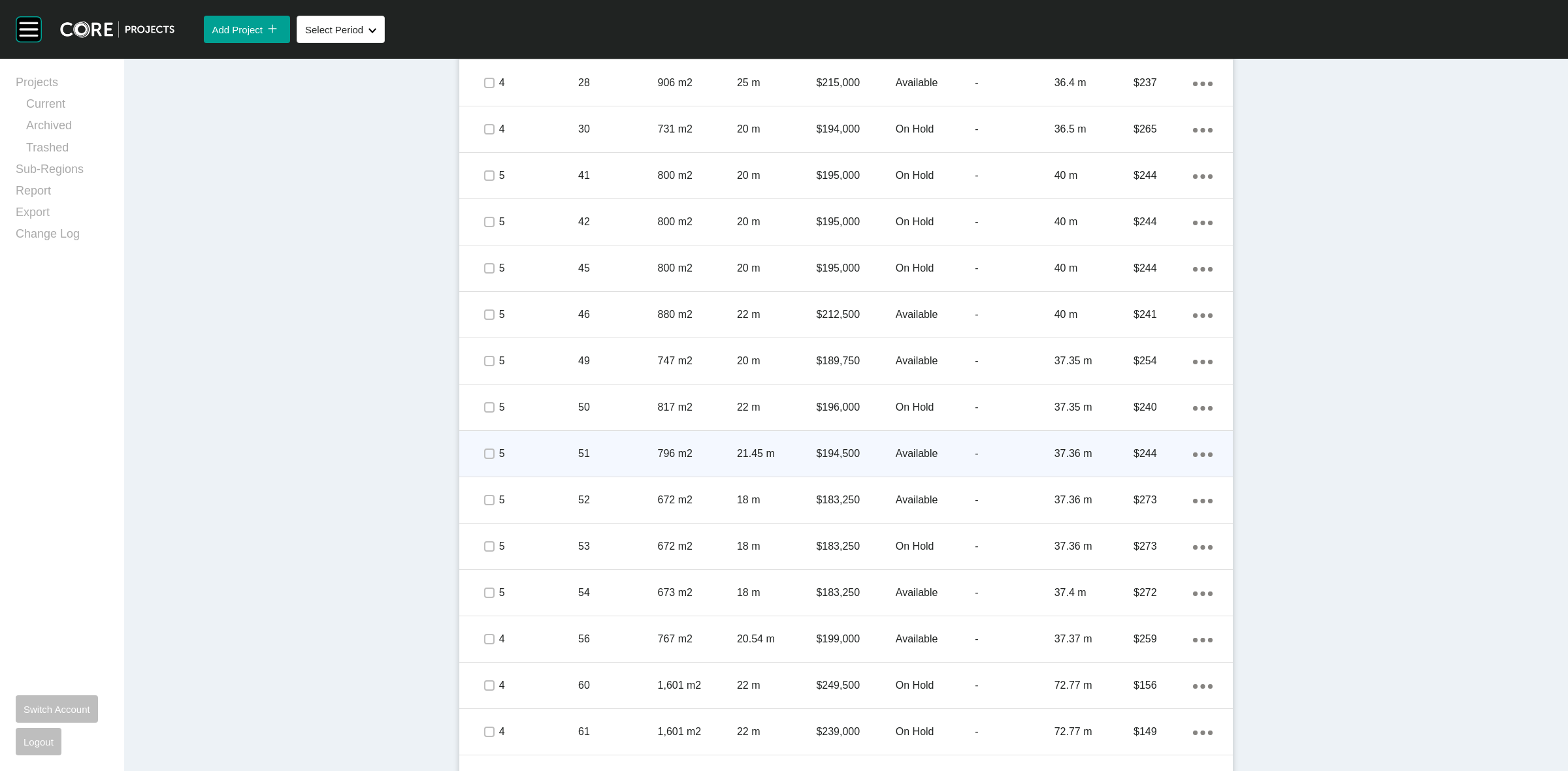
scroll to position [893, 0]
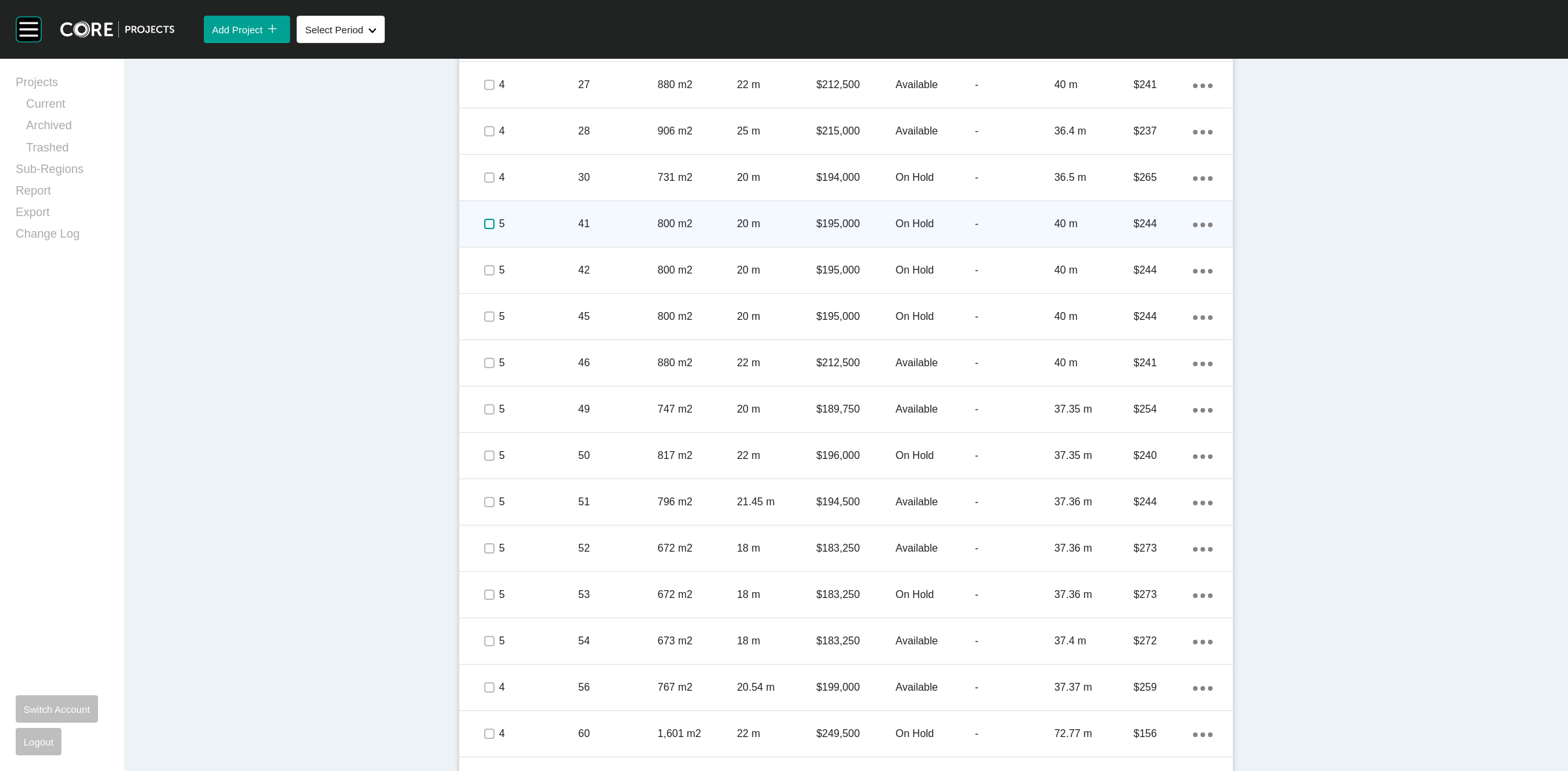
click at [484, 222] on label at bounding box center [489, 224] width 10 height 10
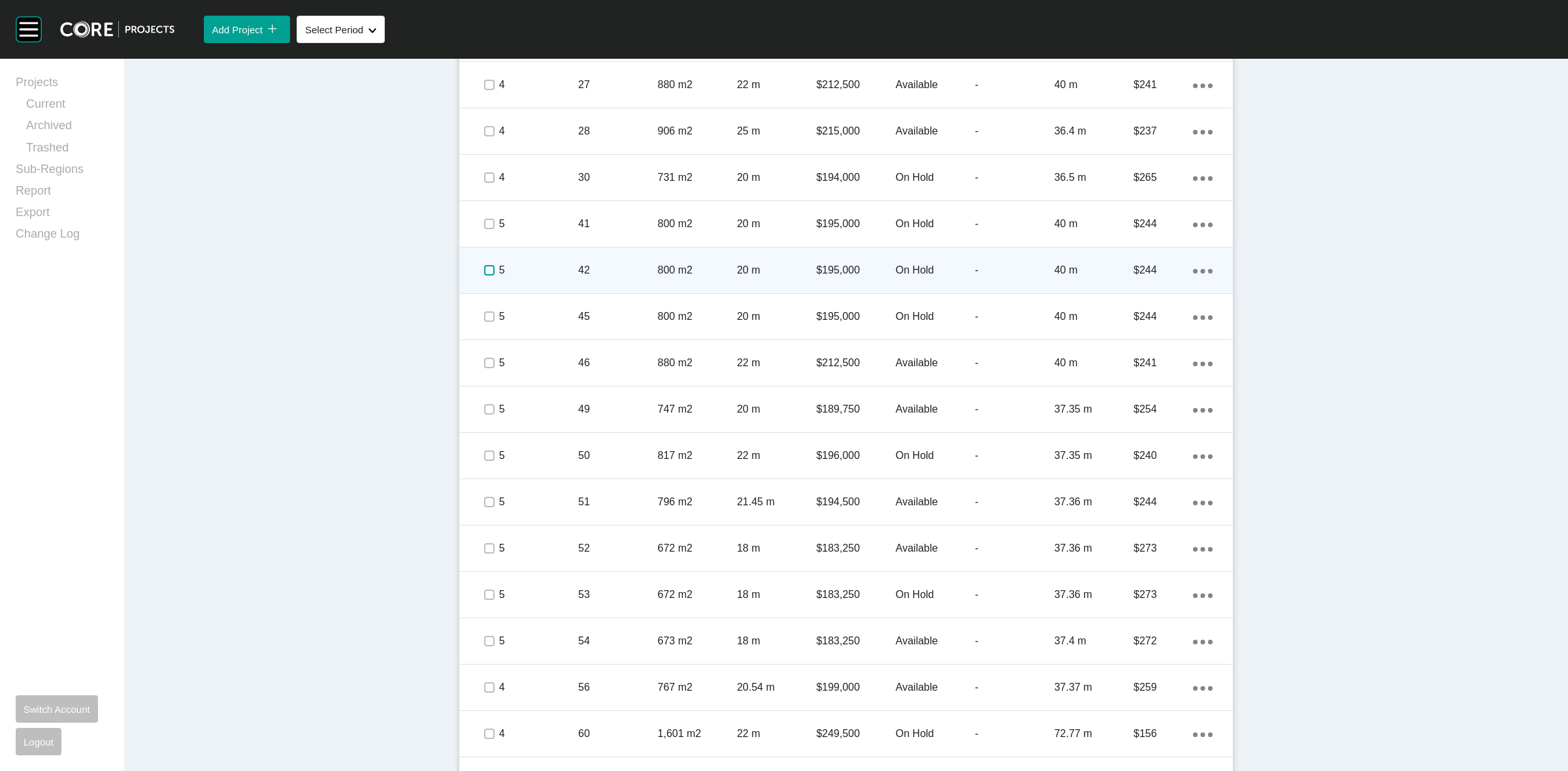
click at [484, 266] on label at bounding box center [489, 271] width 10 height 10
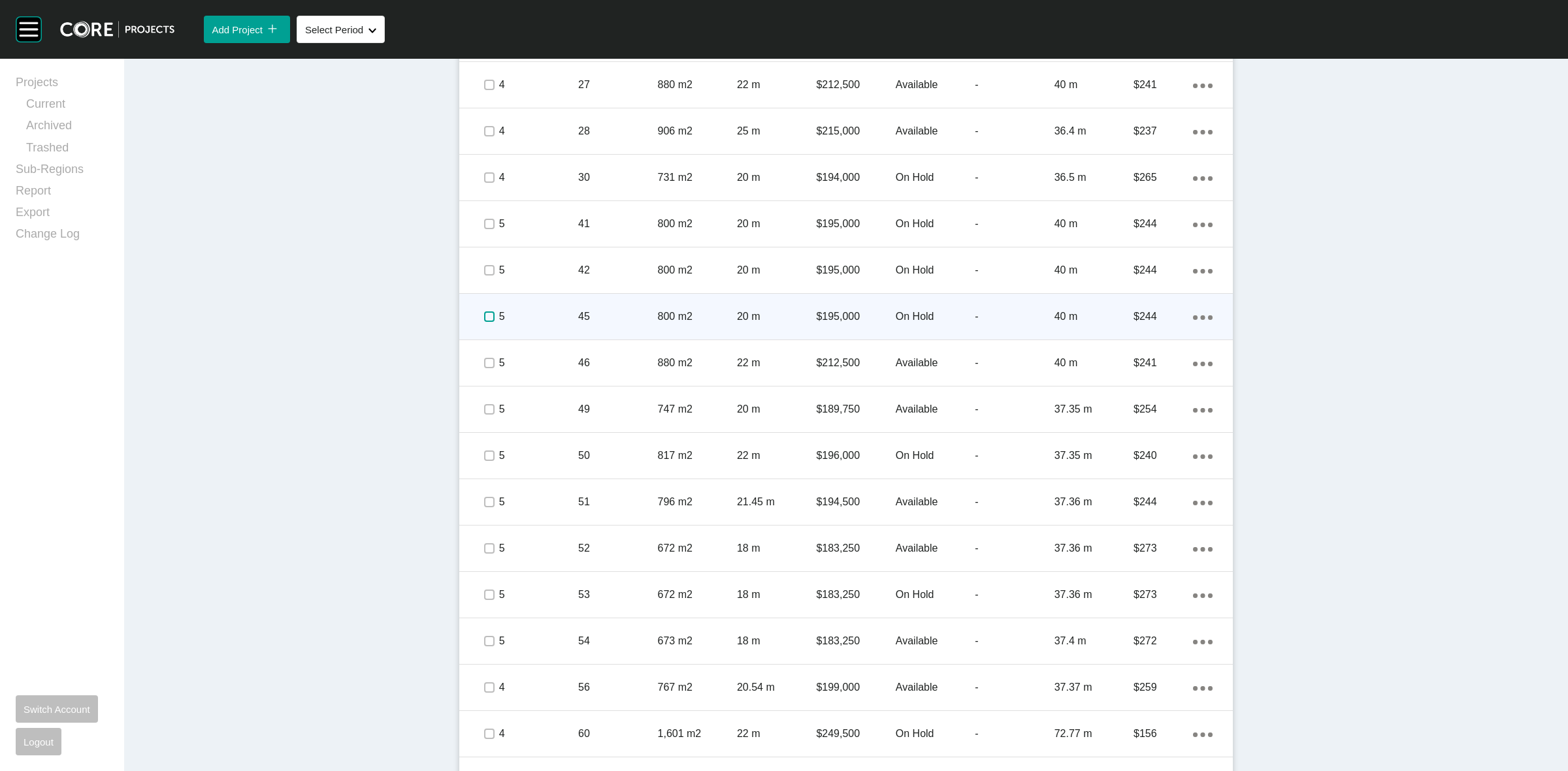
click at [485, 318] on label at bounding box center [489, 317] width 10 height 10
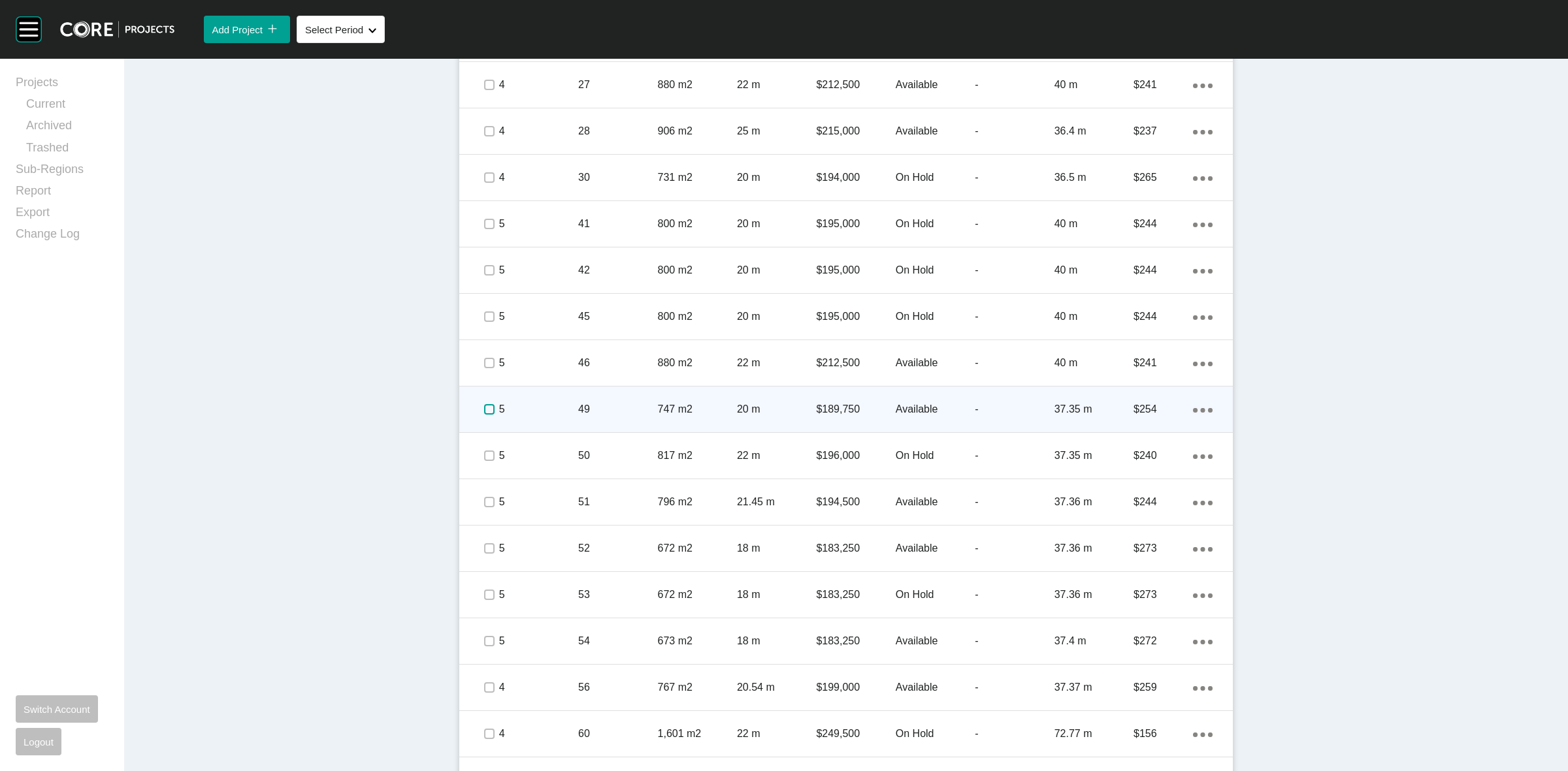
click at [484, 408] on label at bounding box center [489, 410] width 10 height 10
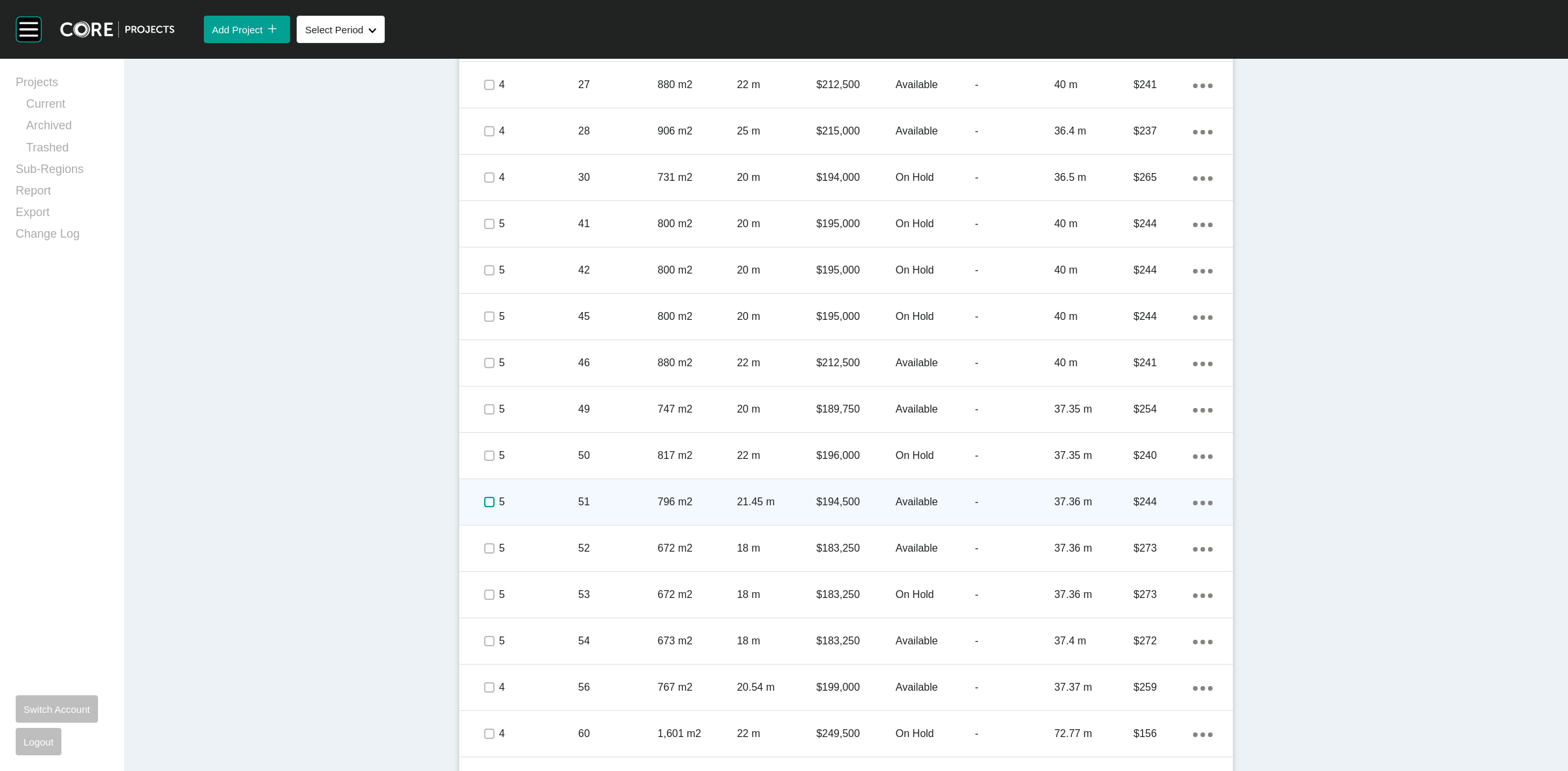
click at [484, 499] on label at bounding box center [489, 502] width 10 height 10
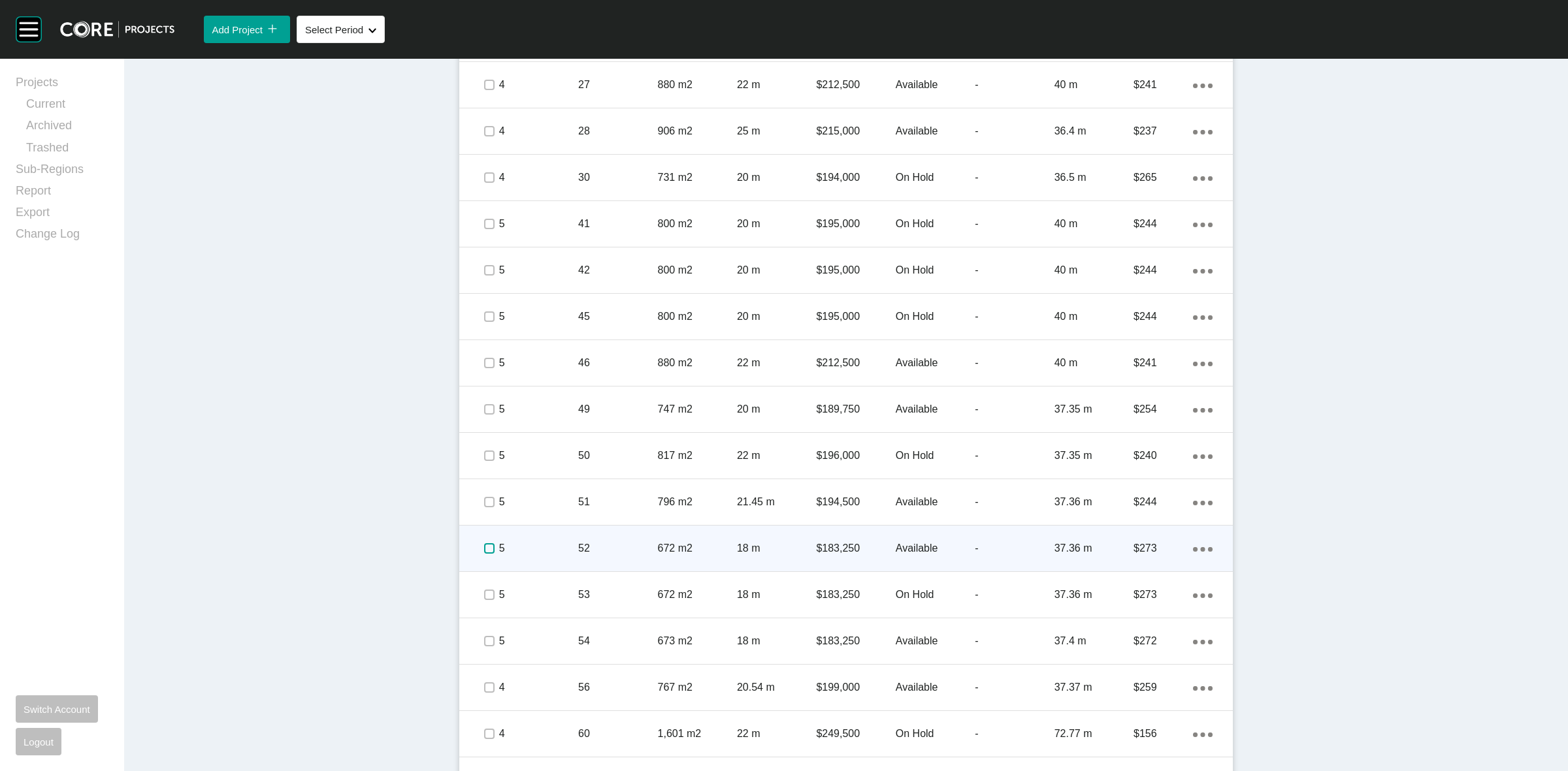
click at [484, 546] on label at bounding box center [489, 548] width 10 height 10
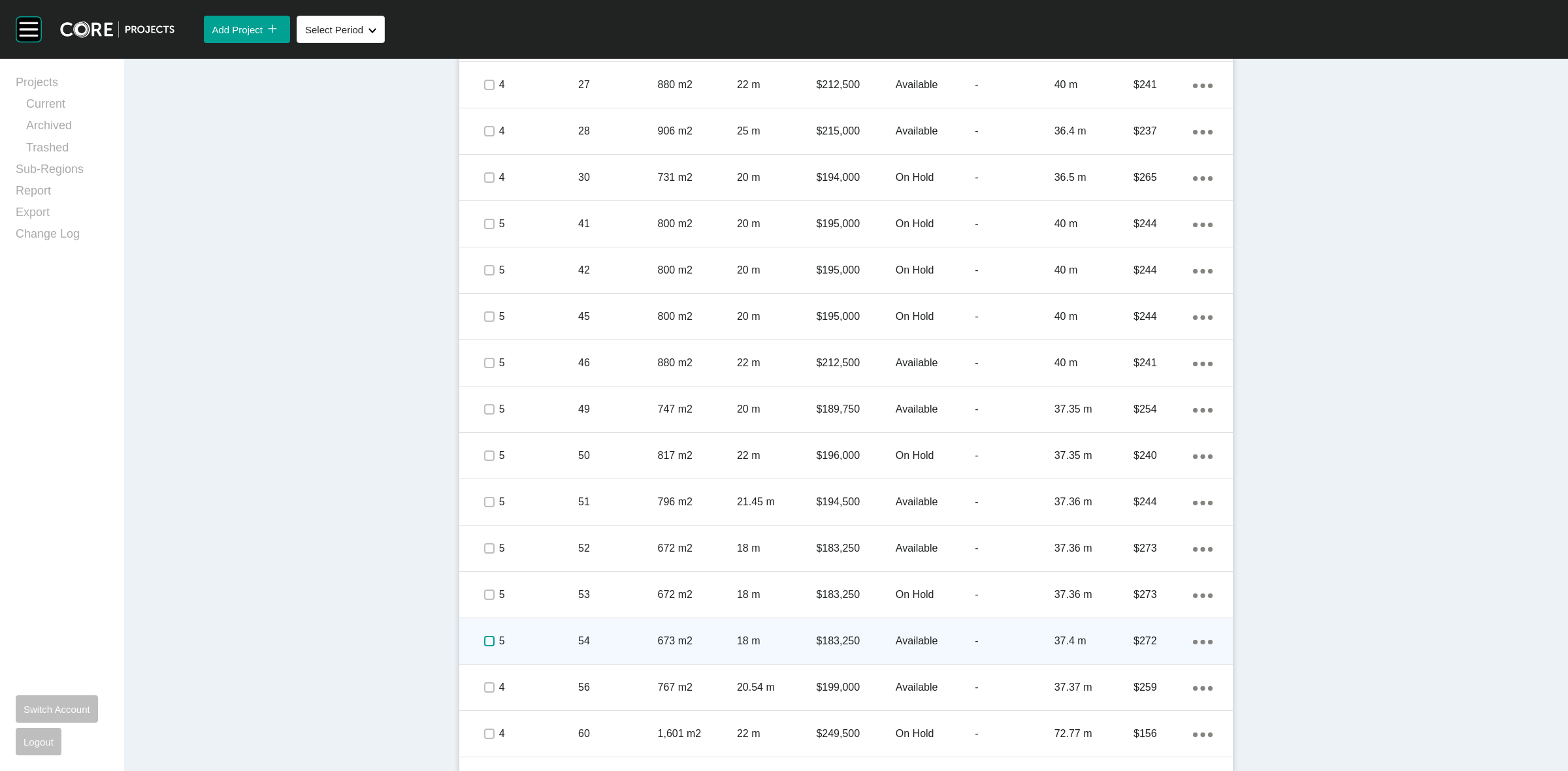
click at [484, 640] on label at bounding box center [489, 641] width 10 height 10
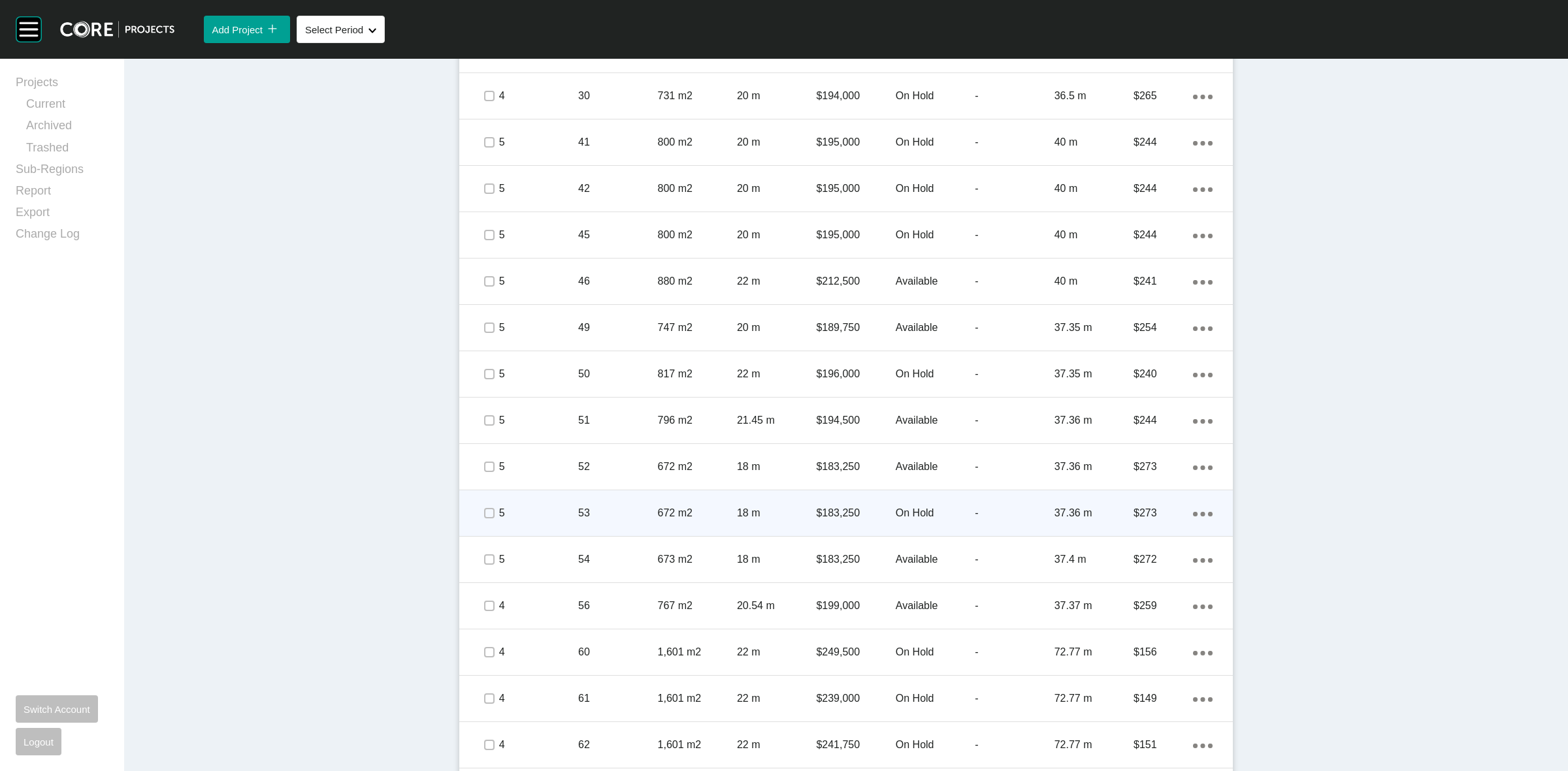
click at [599, 511] on p "53" at bounding box center [617, 513] width 79 height 15
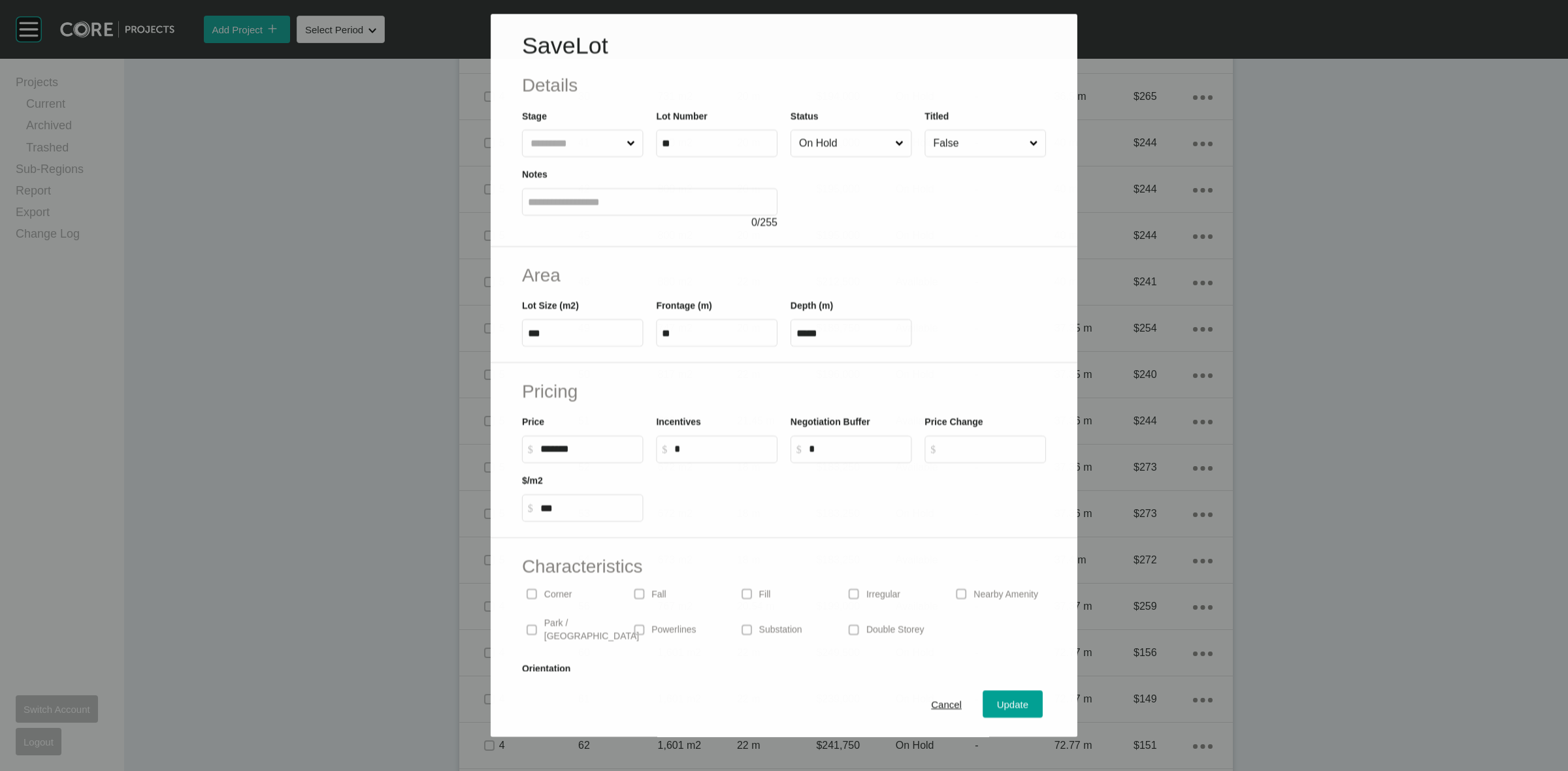
click at [830, 160] on div at bounding box center [918, 194] width 255 height 73
click at [831, 143] on input "On Hold" at bounding box center [845, 143] width 97 height 26
drag, startPoint x: 1003, startPoint y: 704, endPoint x: 988, endPoint y: 697, distance: 16.6
click at [1002, 704] on span "Update" at bounding box center [1013, 705] width 32 height 11
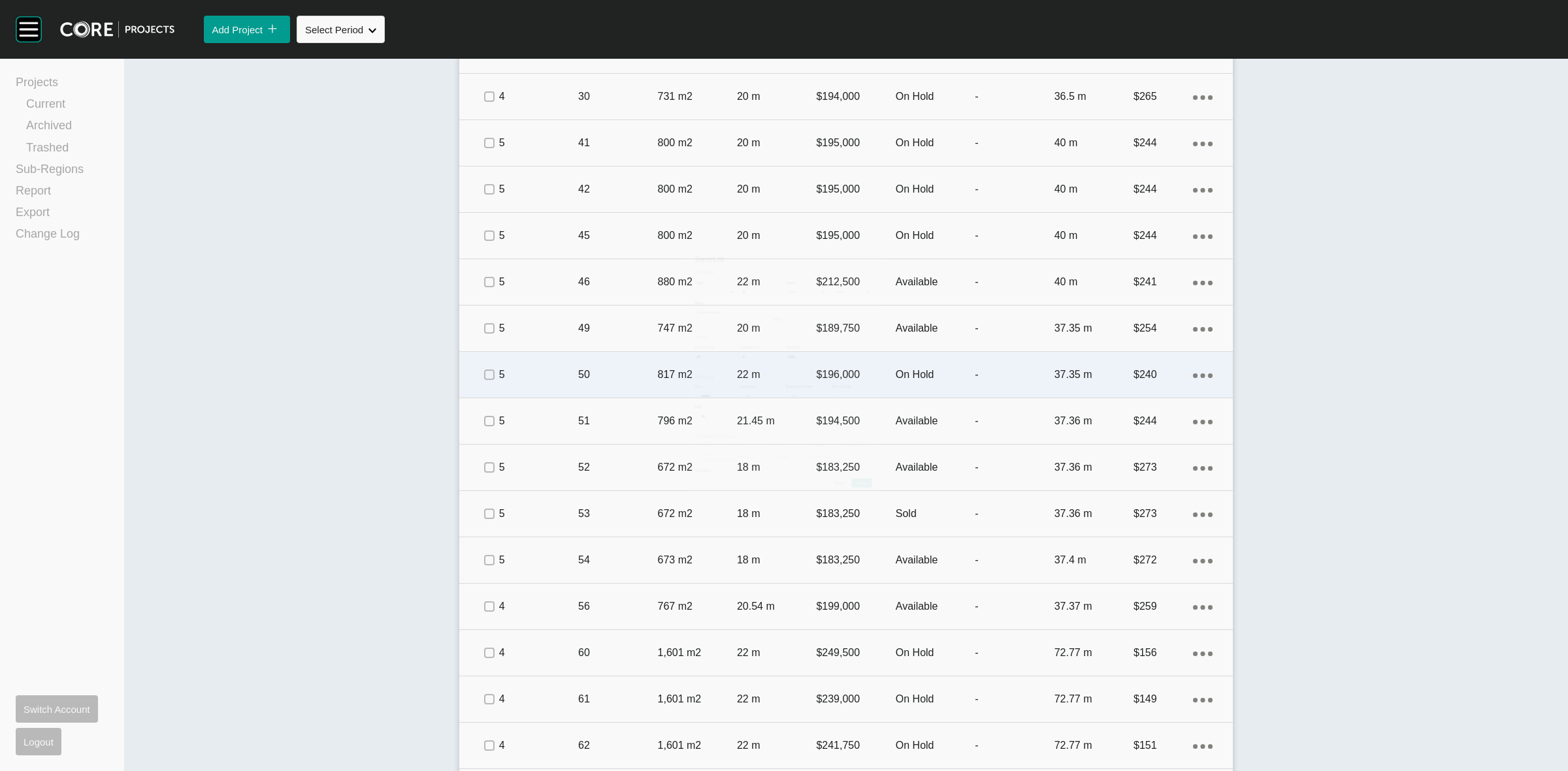
click at [543, 379] on p "5" at bounding box center [538, 375] width 79 height 15
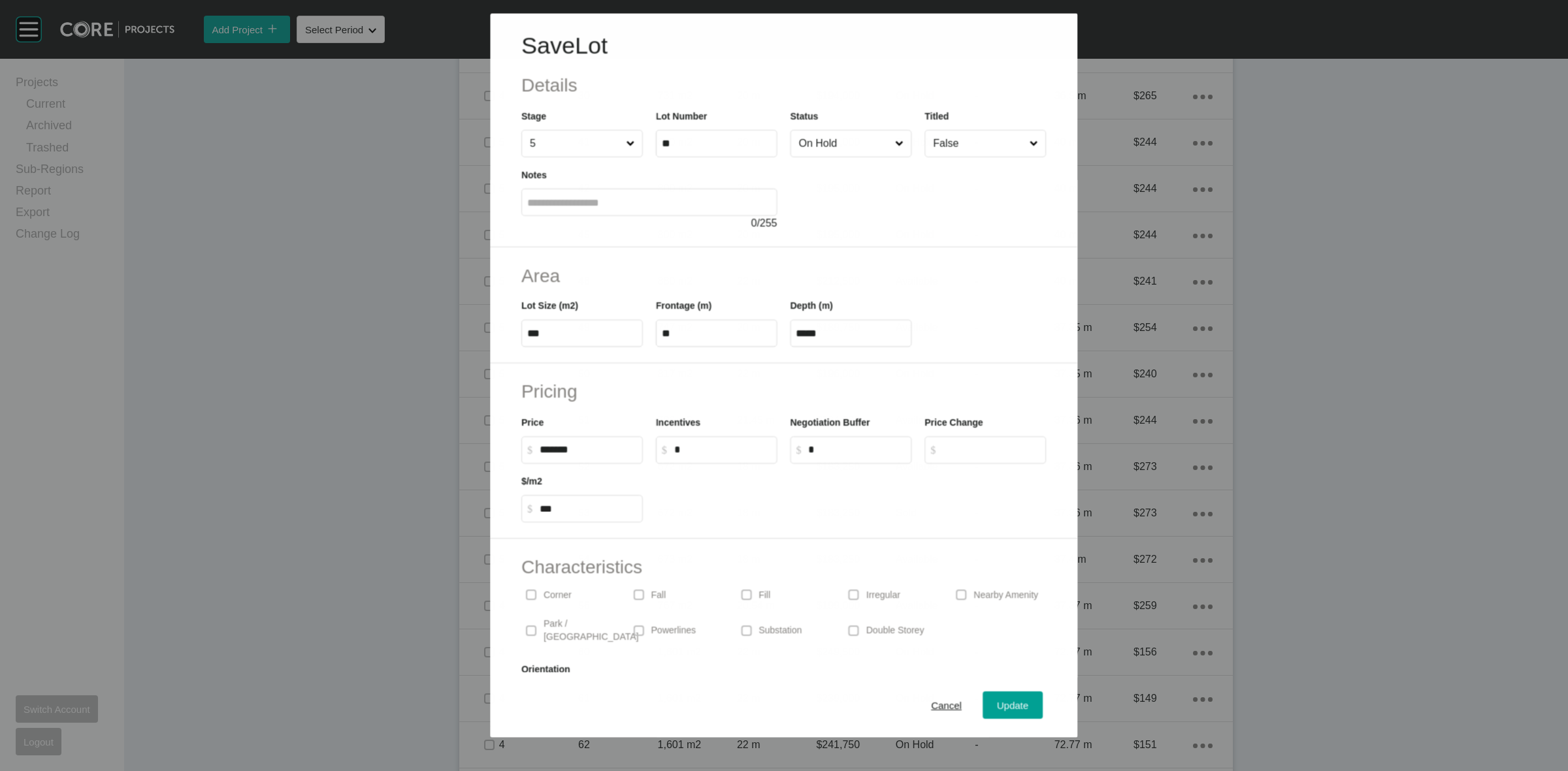
click at [815, 132] on input "On Hold" at bounding box center [845, 143] width 96 height 26
drag, startPoint x: 811, startPoint y: 254, endPoint x: 927, endPoint y: 511, distance: 282.0
click at [994, 697] on div "Update" at bounding box center [1013, 705] width 38 height 18
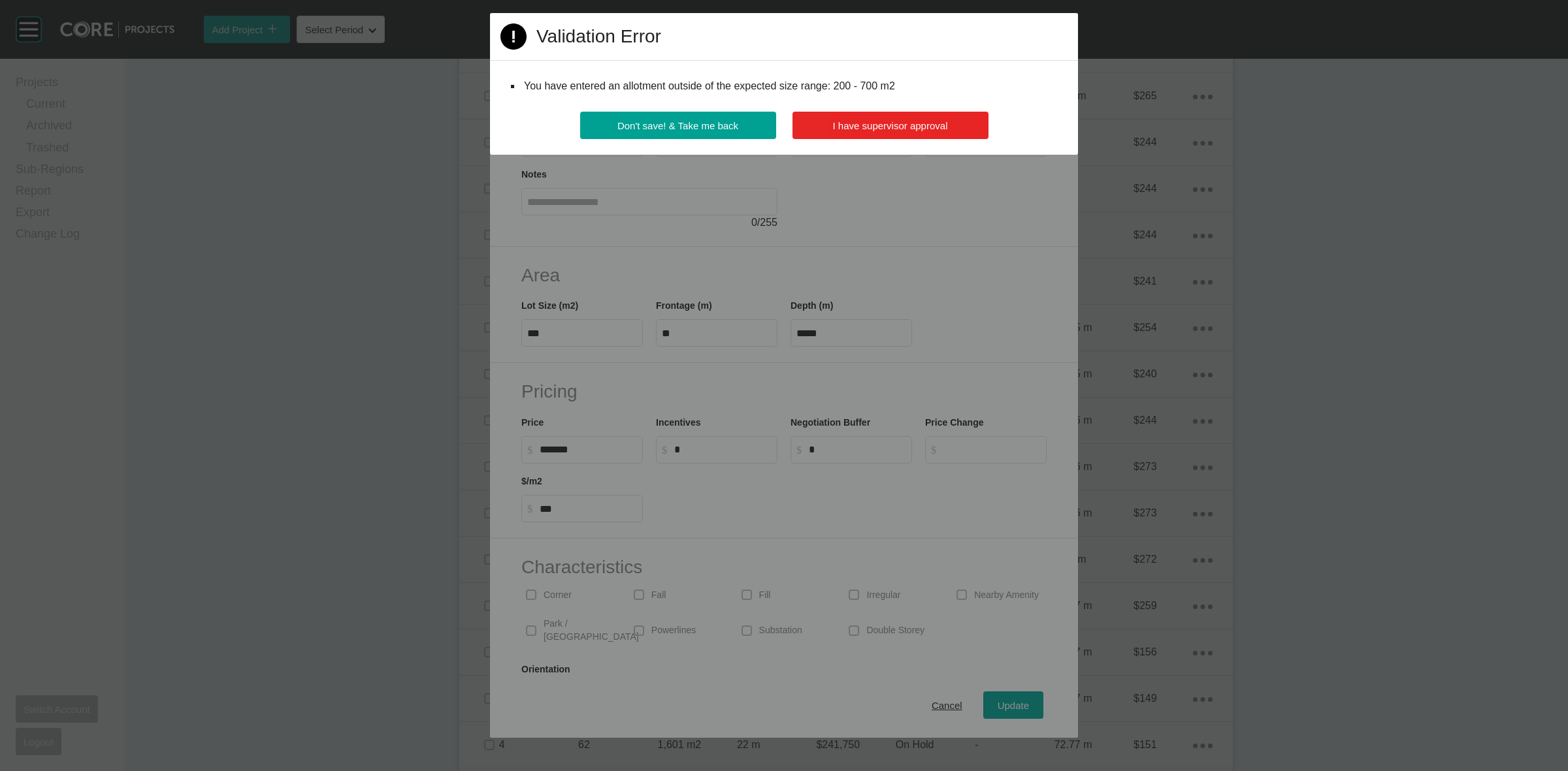
click at [861, 112] on button "I have supervisor approval" at bounding box center [891, 126] width 196 height 27
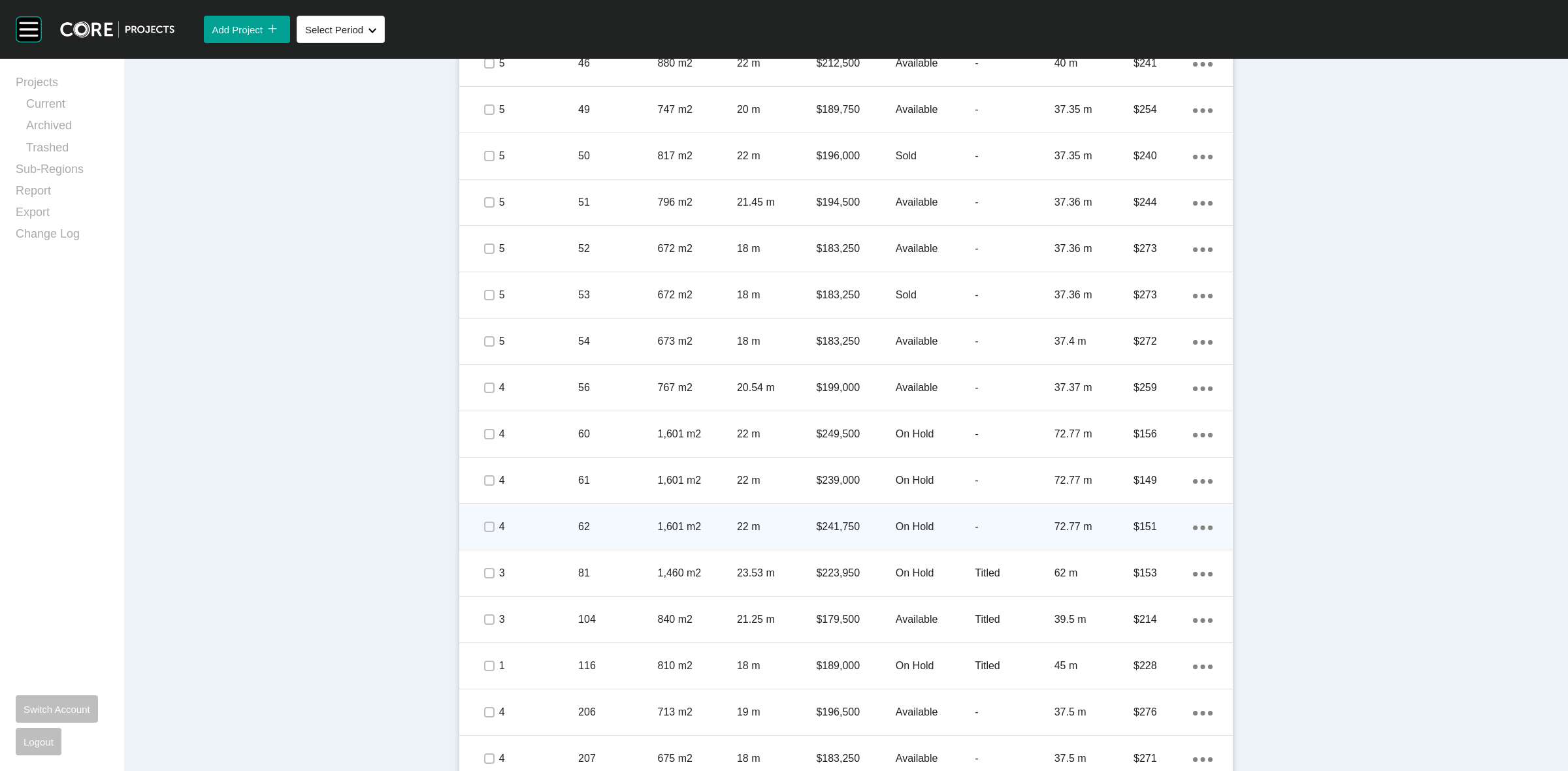
scroll to position [1219, 0]
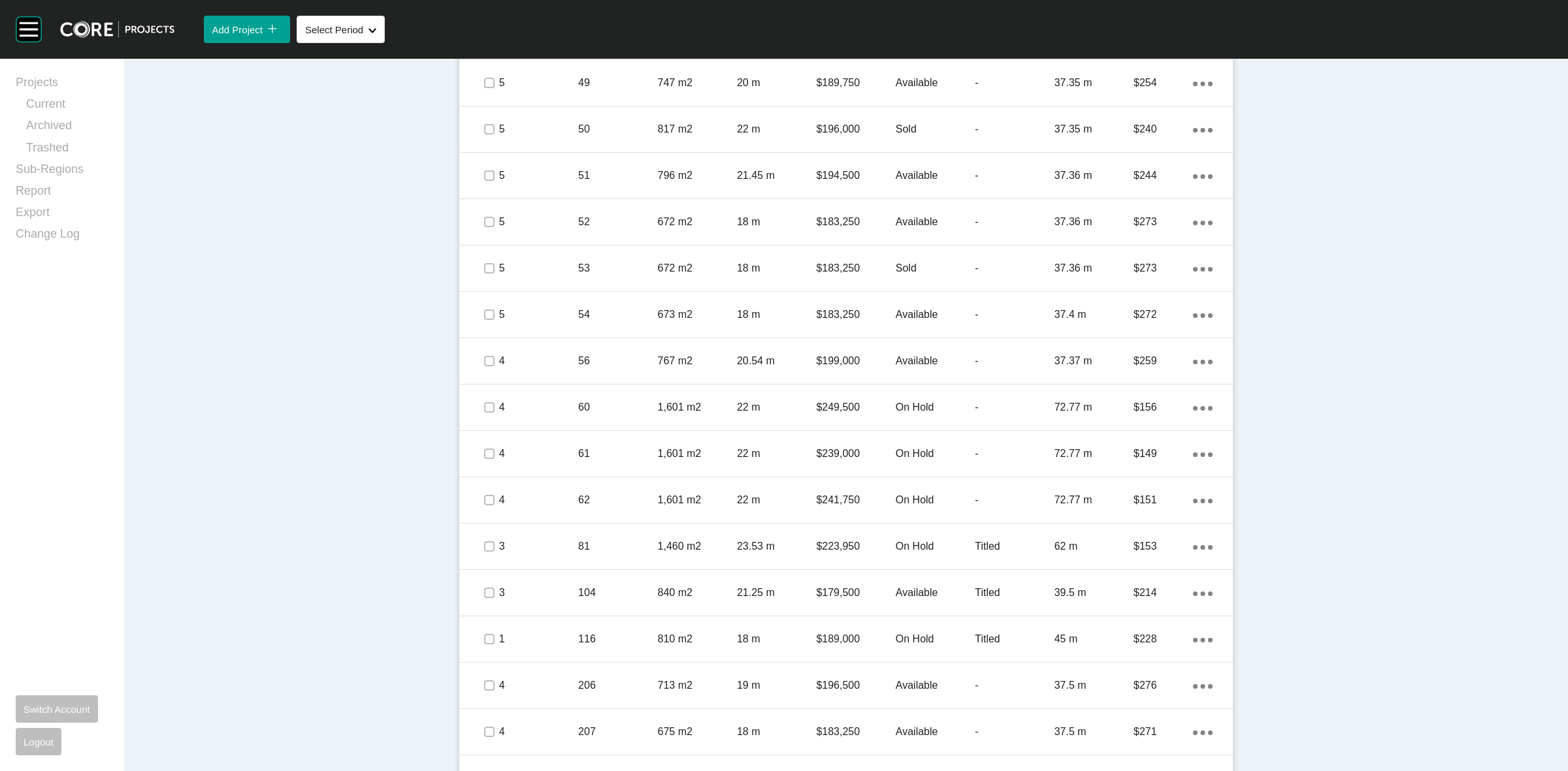
drag, startPoint x: 1406, startPoint y: 637, endPoint x: 1386, endPoint y: 645, distance: 21.5
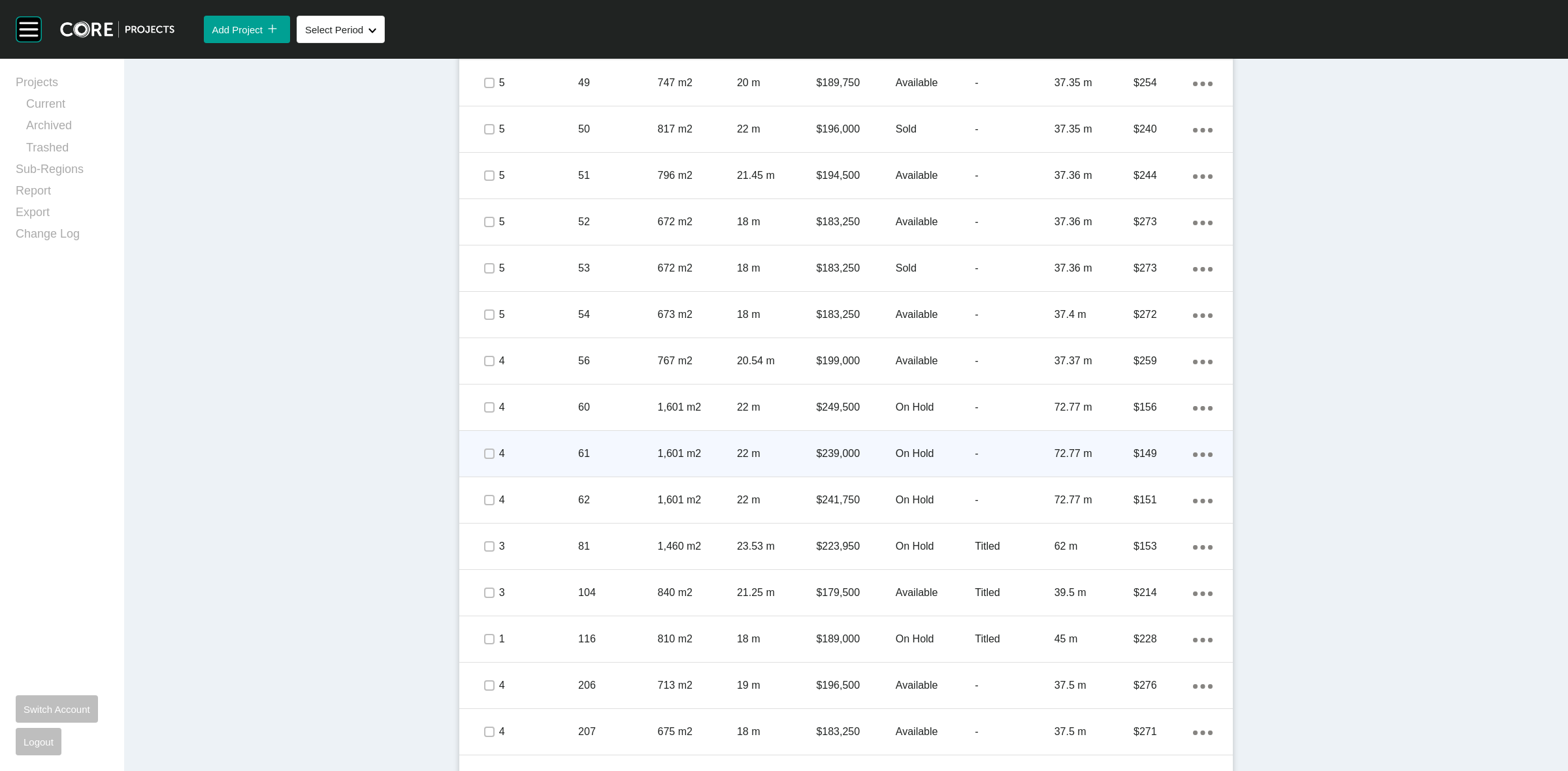
click at [645, 447] on p "61" at bounding box center [617, 453] width 79 height 15
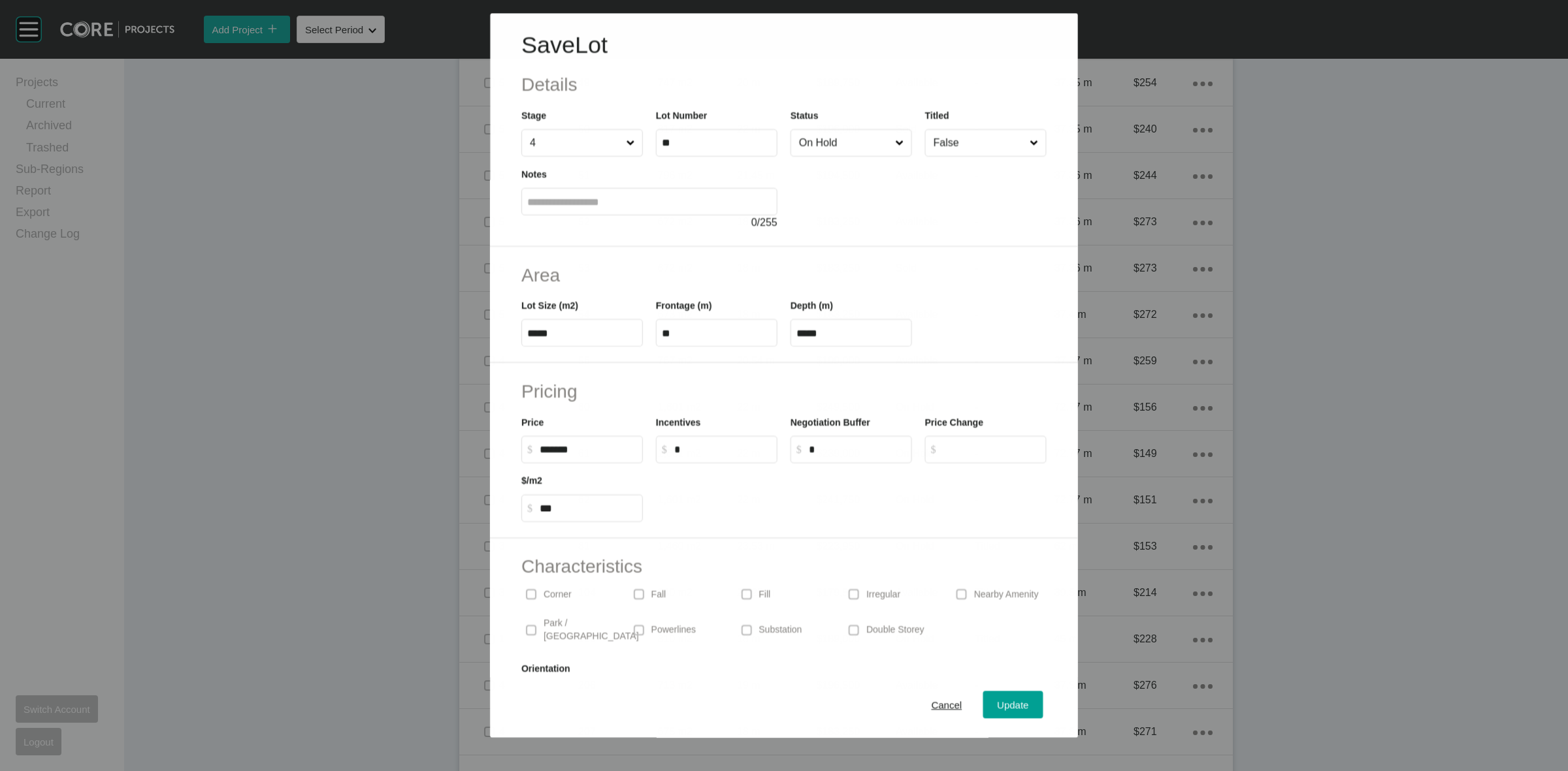
click at [820, 140] on input "On Hold" at bounding box center [845, 143] width 96 height 26
click at [998, 706] on span "Update" at bounding box center [1013, 705] width 32 height 11
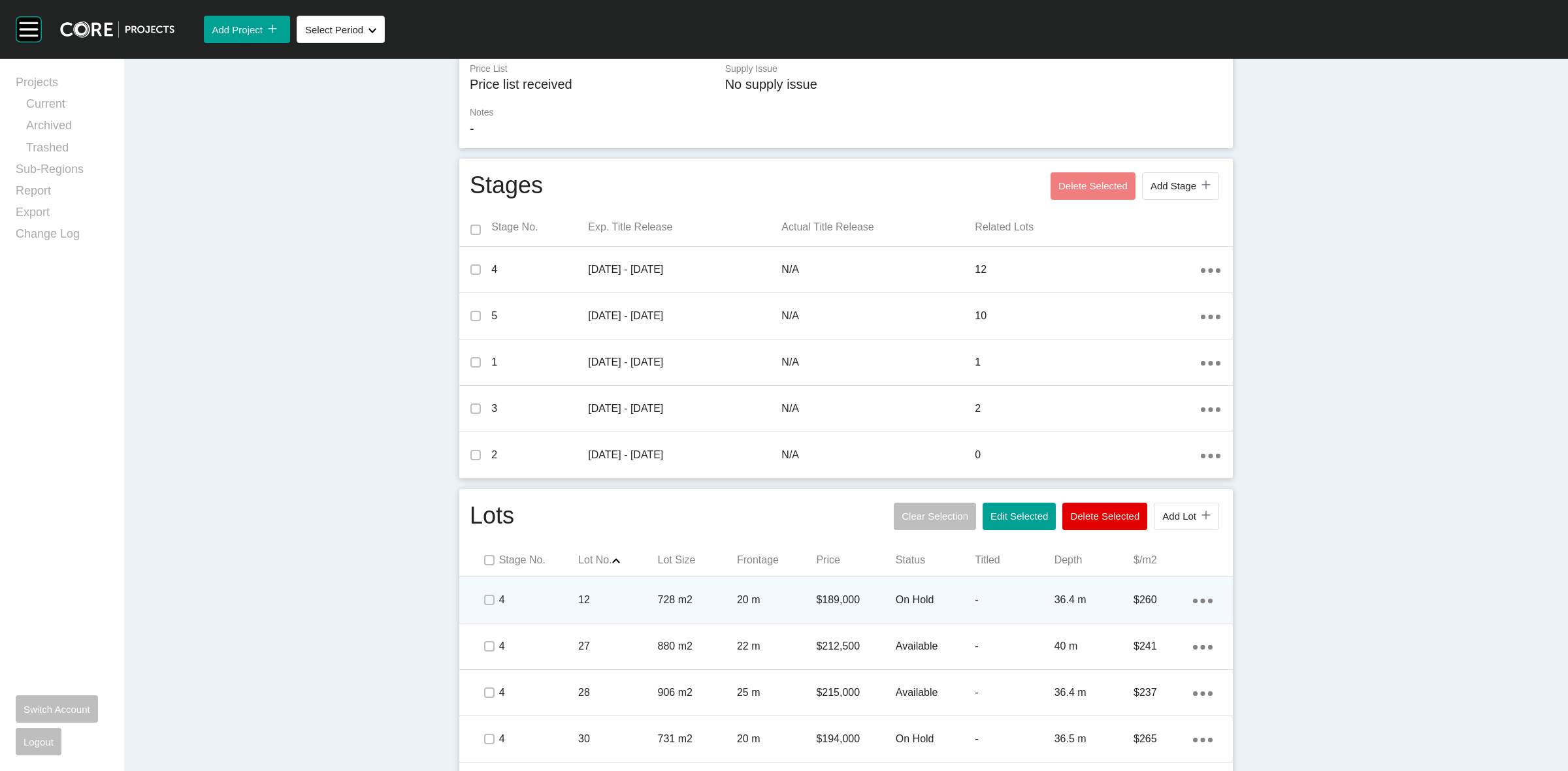
scroll to position [321, 0]
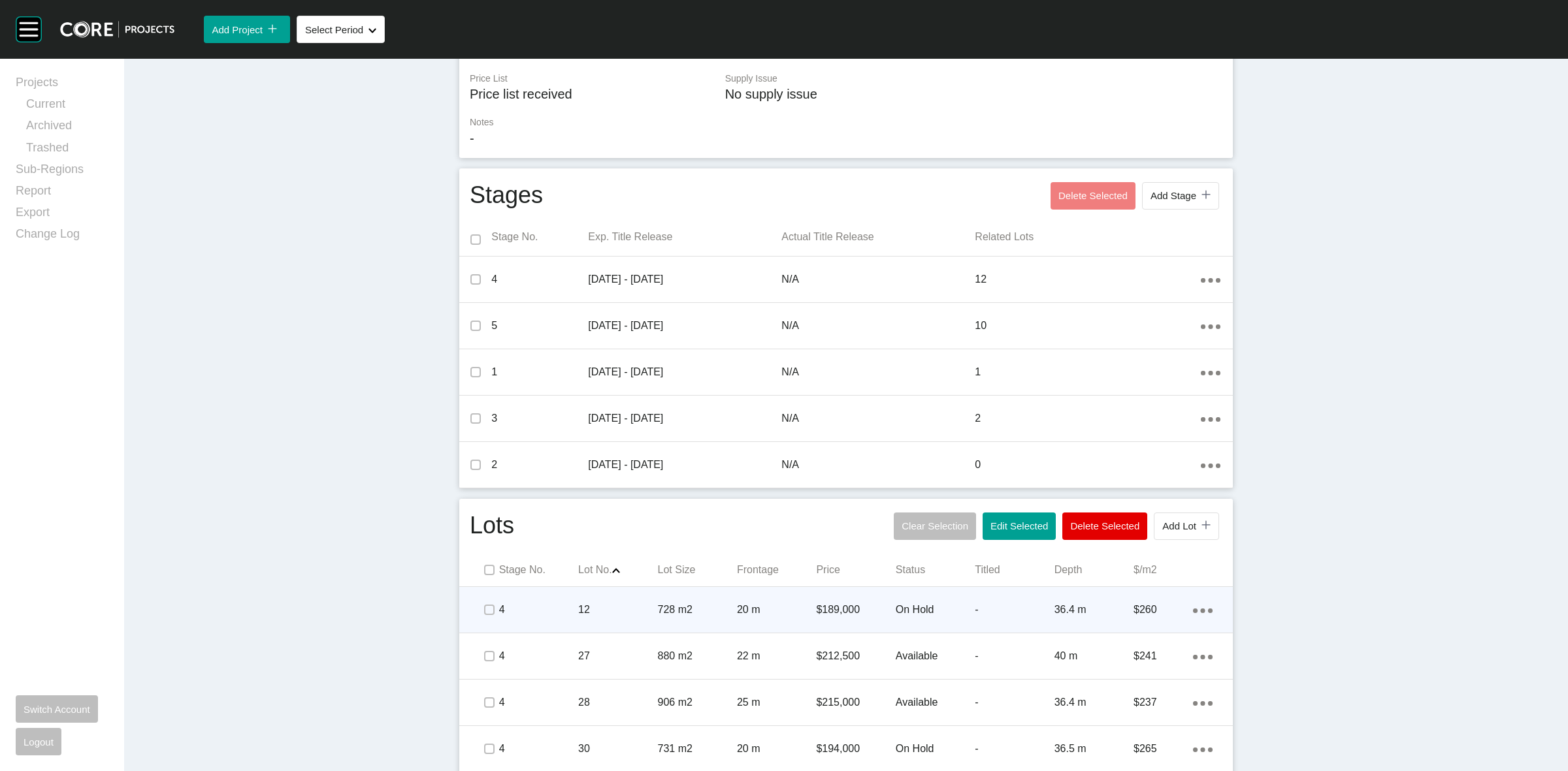
click at [682, 603] on p "728 m2" at bounding box center [697, 610] width 79 height 15
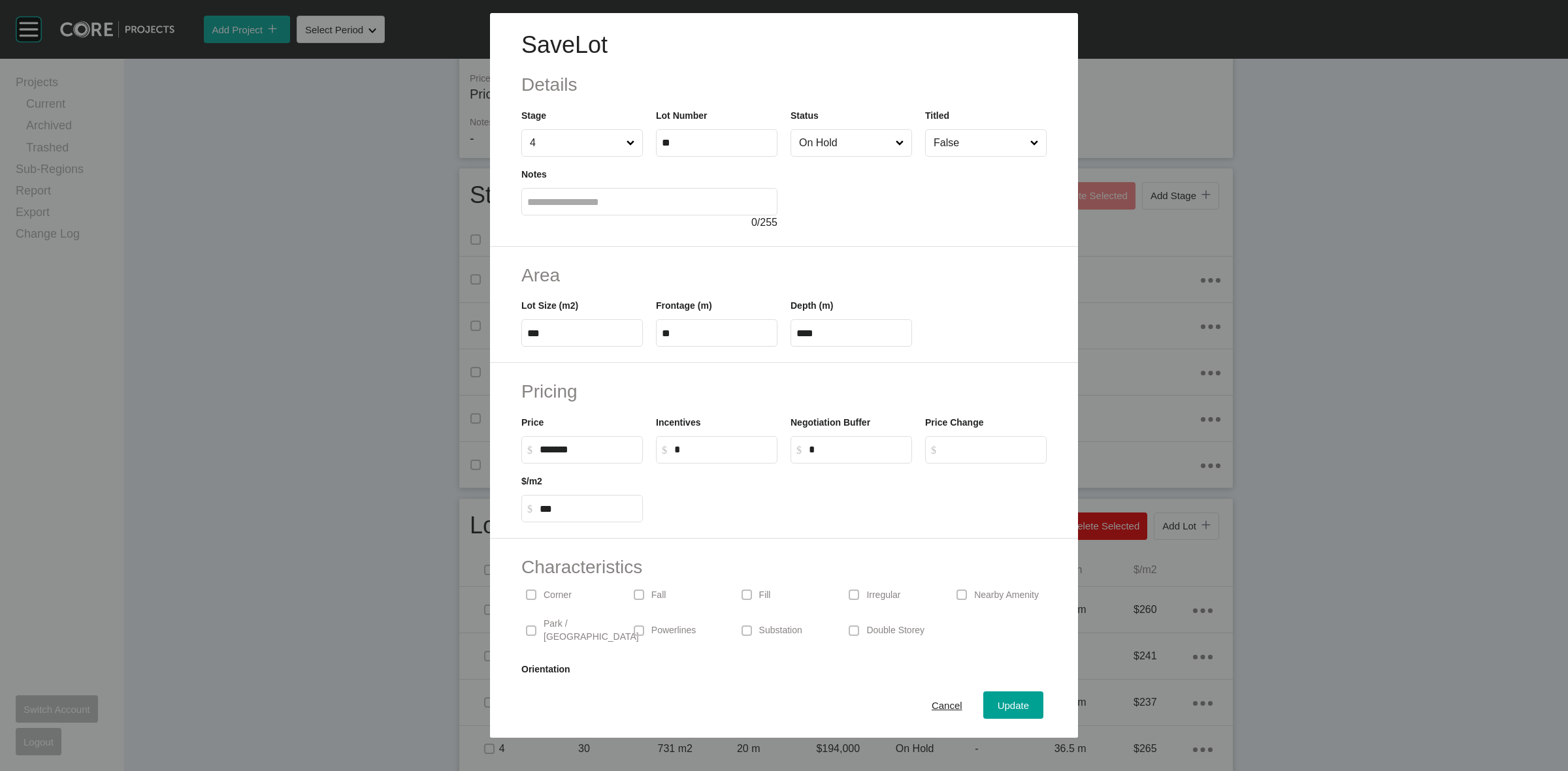
click at [830, 154] on input "On Hold" at bounding box center [845, 143] width 97 height 26
click at [1007, 710] on span "Update" at bounding box center [1013, 705] width 32 height 11
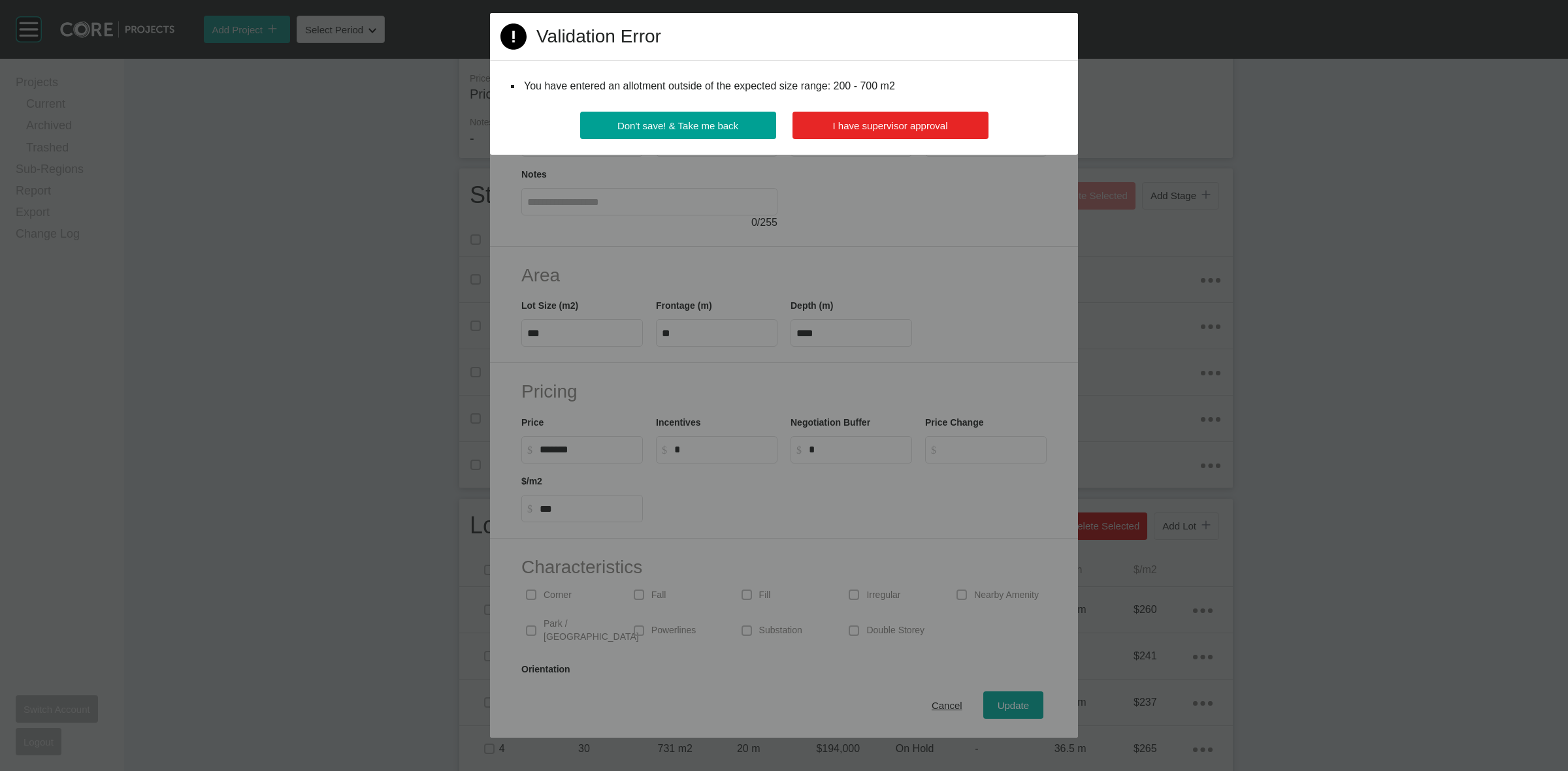
click at [911, 131] on span "I have supervisor approval" at bounding box center [890, 126] width 115 height 11
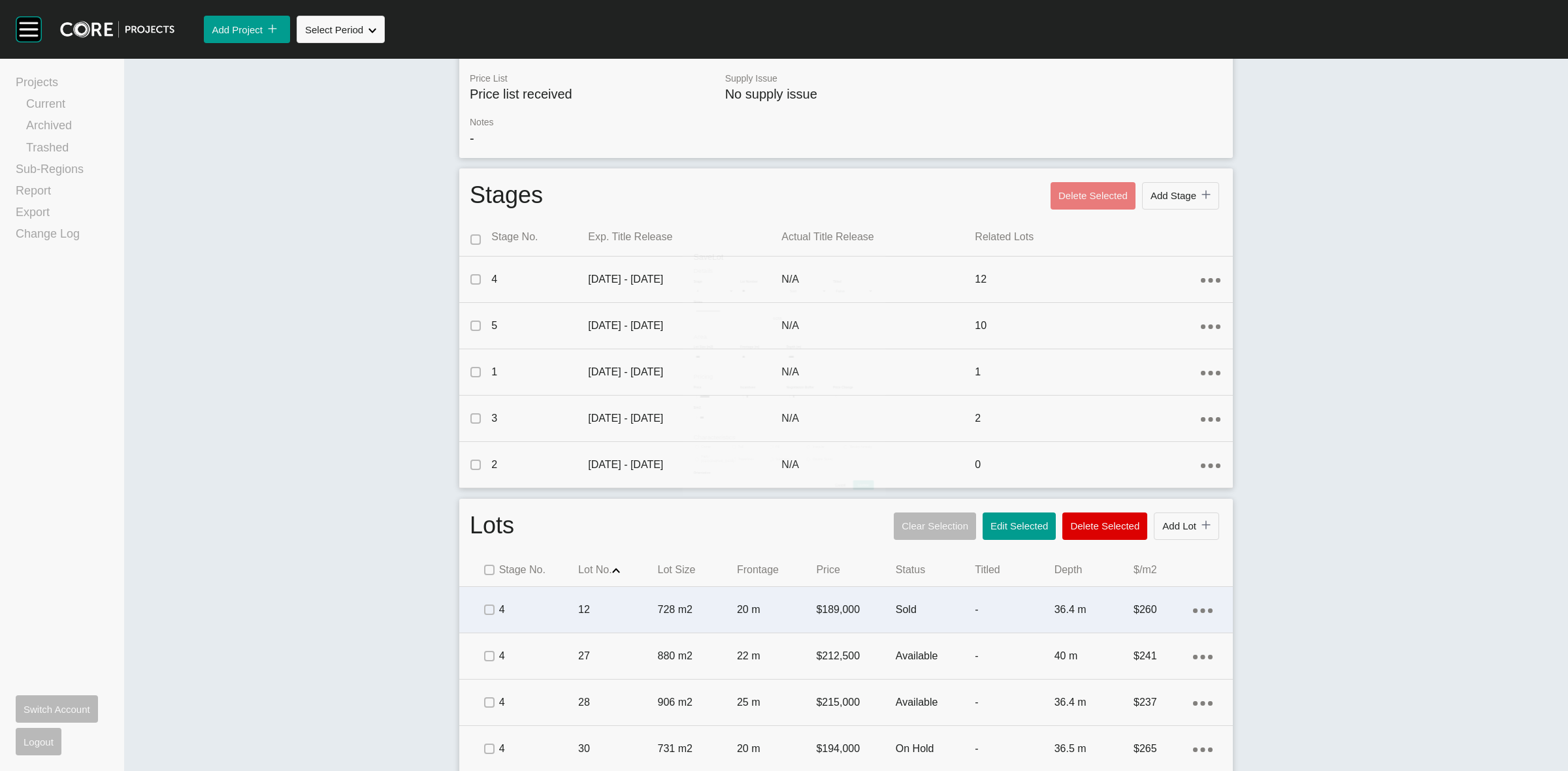
scroll to position [0, 0]
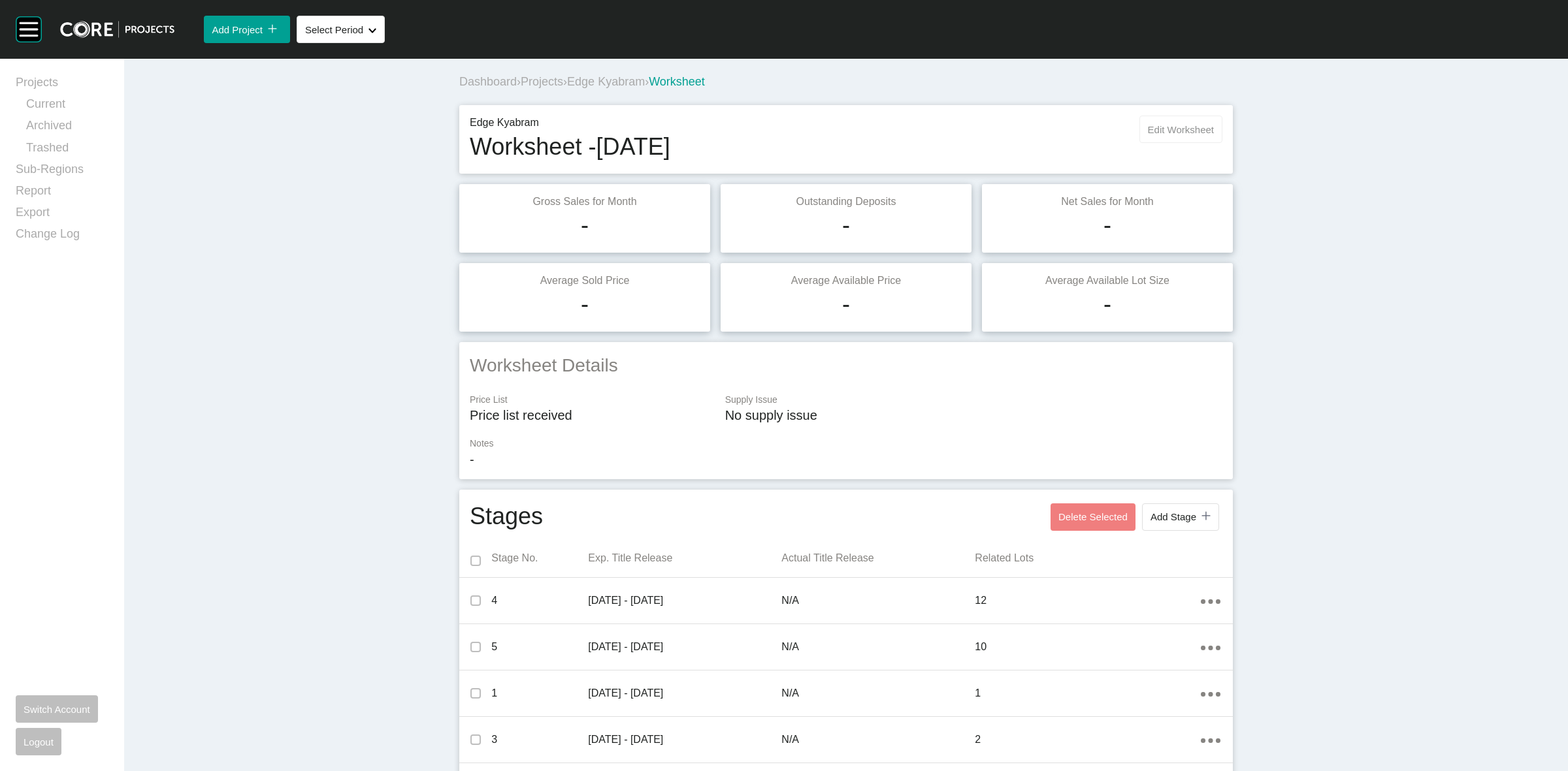
click at [1181, 126] on span "Edit Worksheet" at bounding box center [1180, 129] width 66 height 11
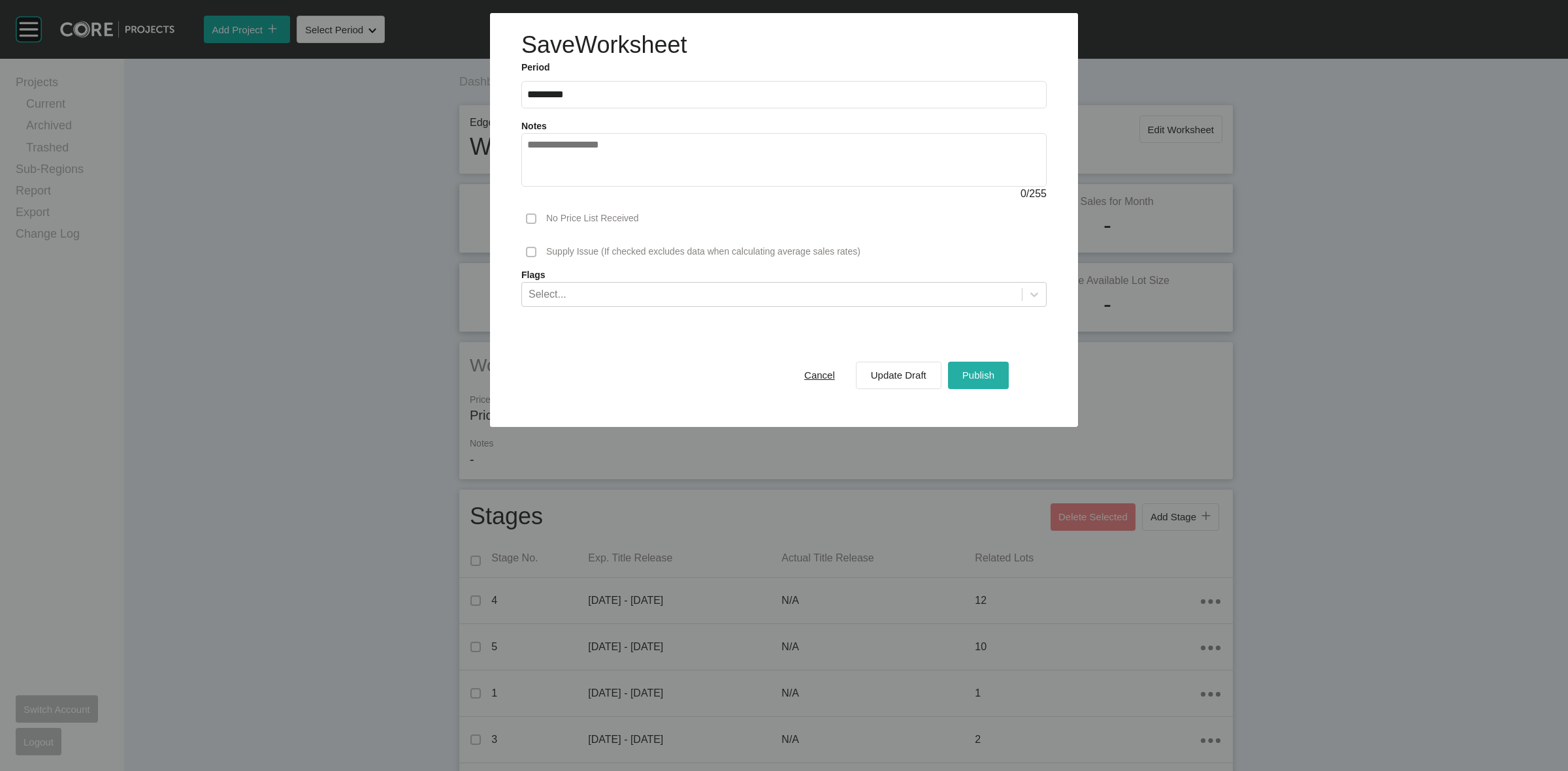
click at [969, 379] on span "Publish" at bounding box center [978, 375] width 32 height 11
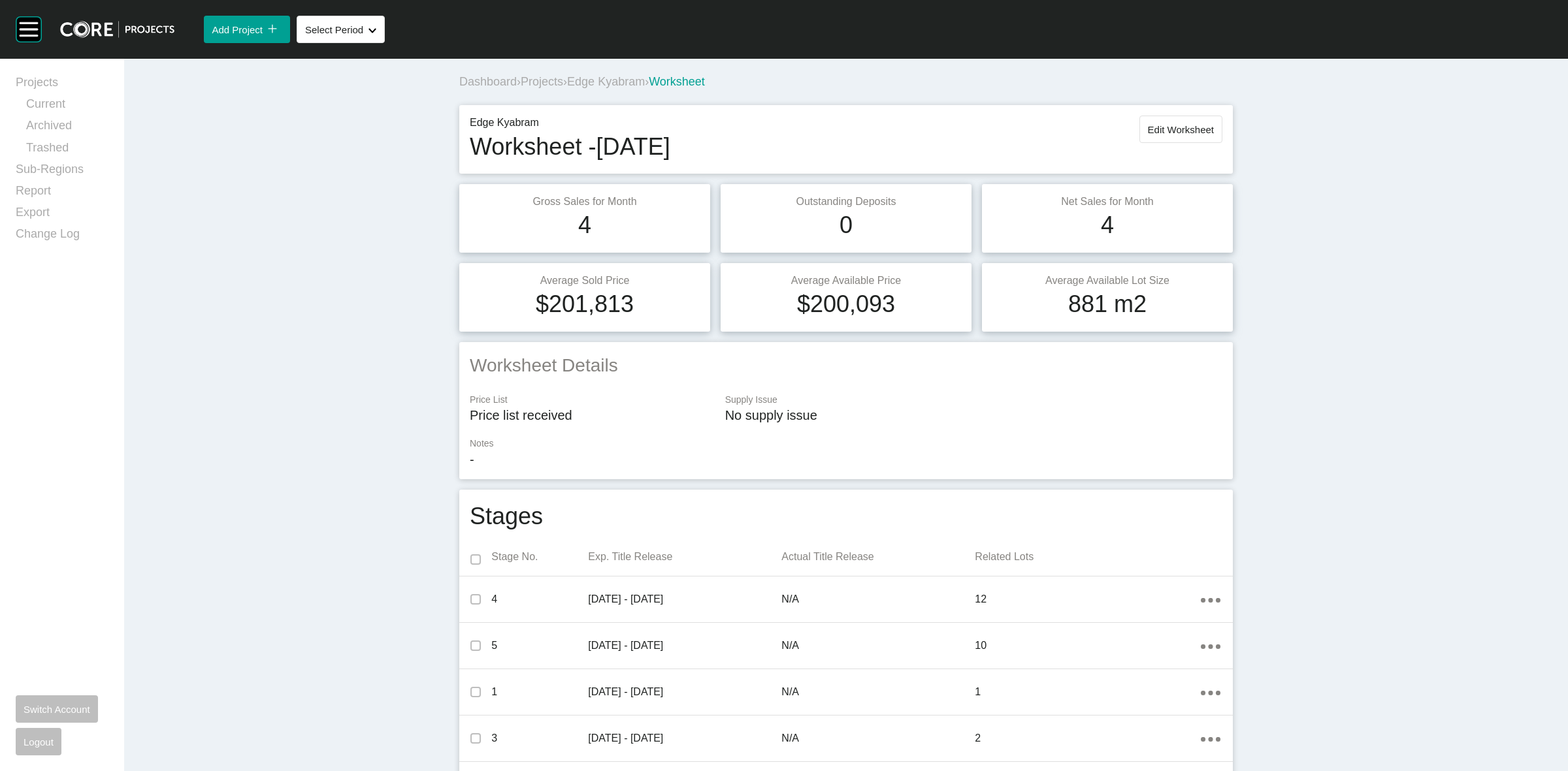
click at [631, 73] on div "Dashboard › Projects › Edge Kyabram › Worksheet" at bounding box center [849, 81] width 779 height 16
click at [626, 82] on span "Edge Kyabram" at bounding box center [606, 81] width 78 height 13
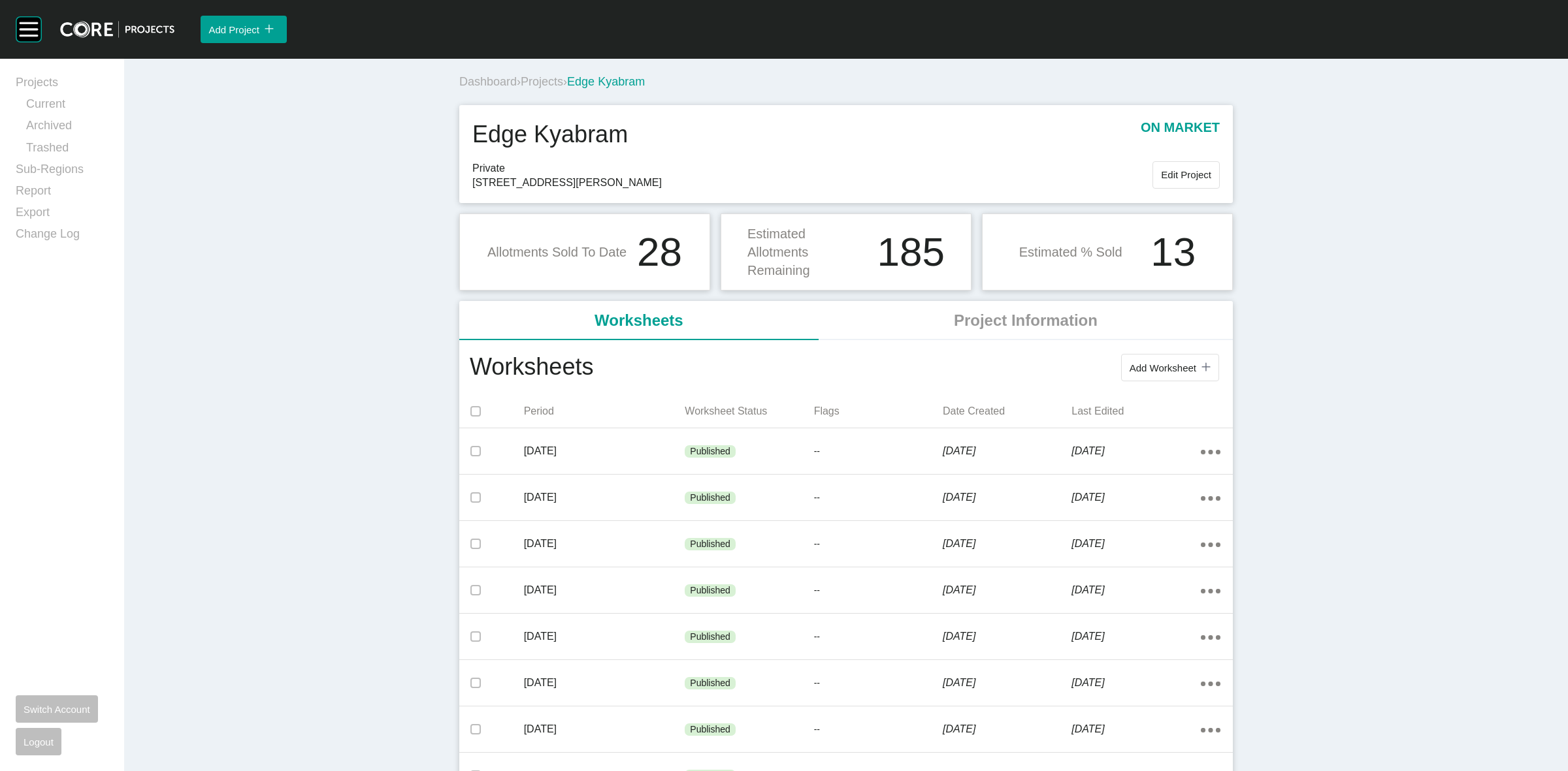
click at [539, 79] on span "Projects" at bounding box center [542, 81] width 43 height 13
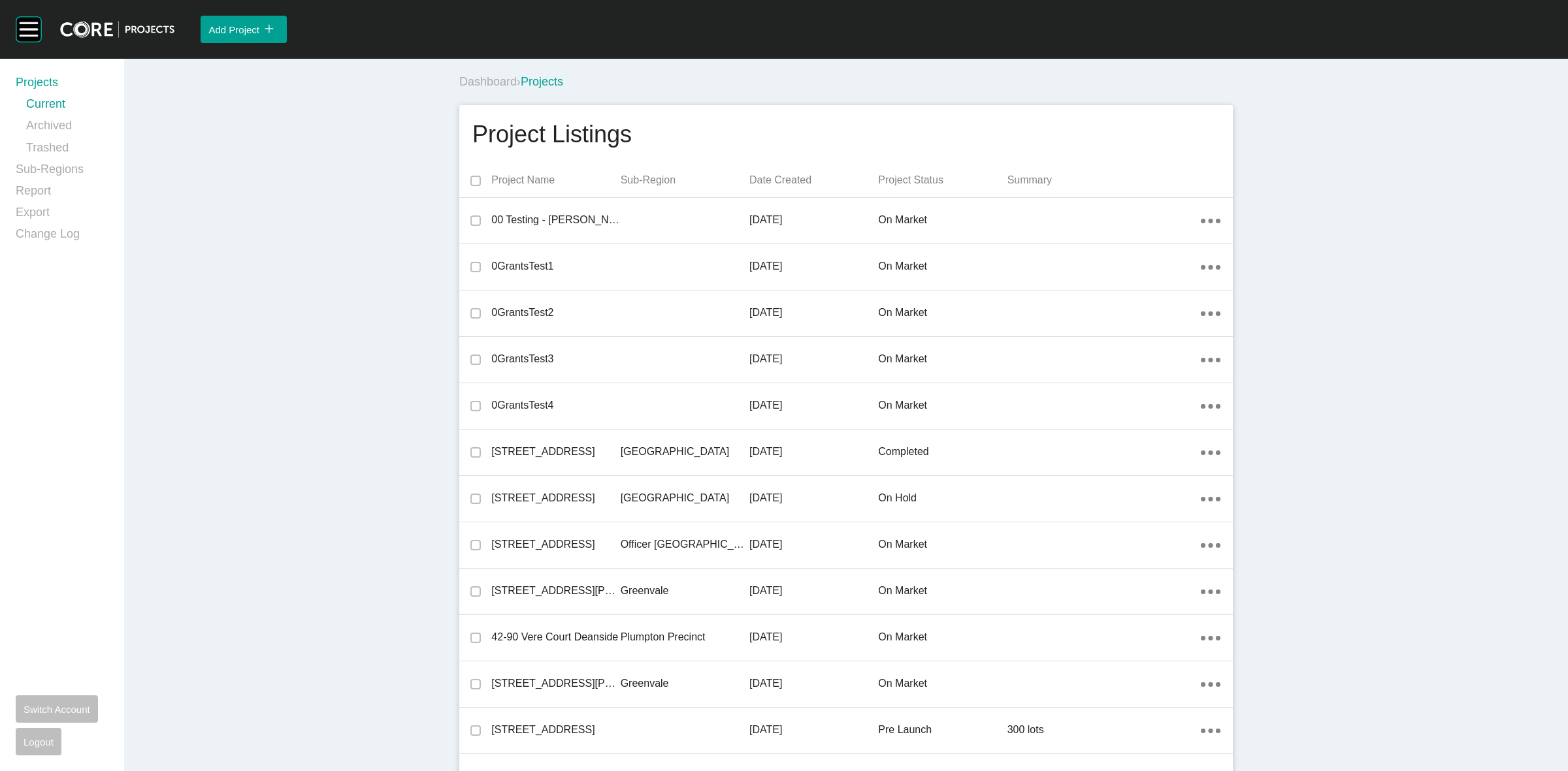
scroll to position [31003, 0]
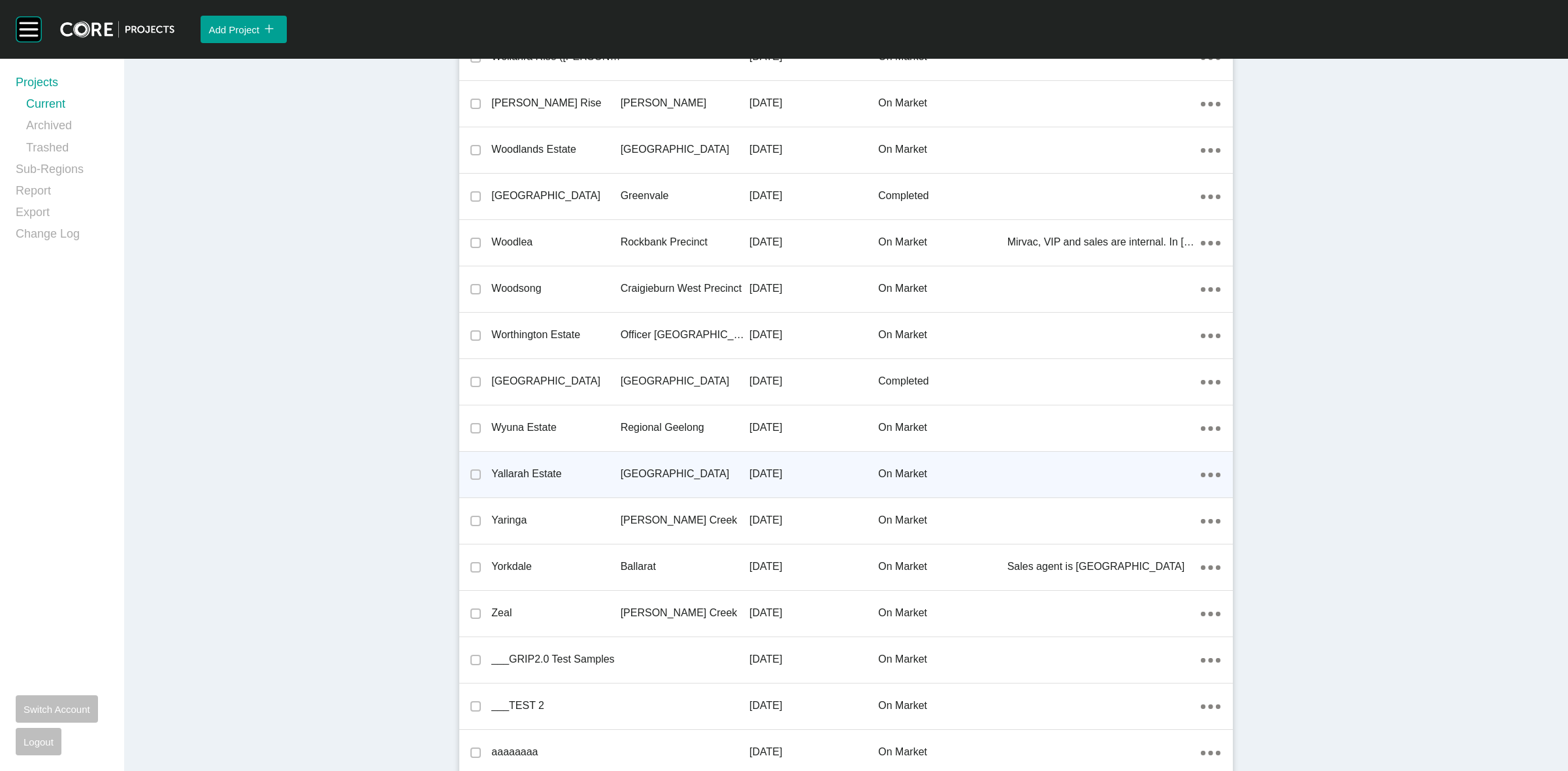
click at [665, 467] on p "[GEOGRAPHIC_DATA]" at bounding box center [685, 474] width 129 height 15
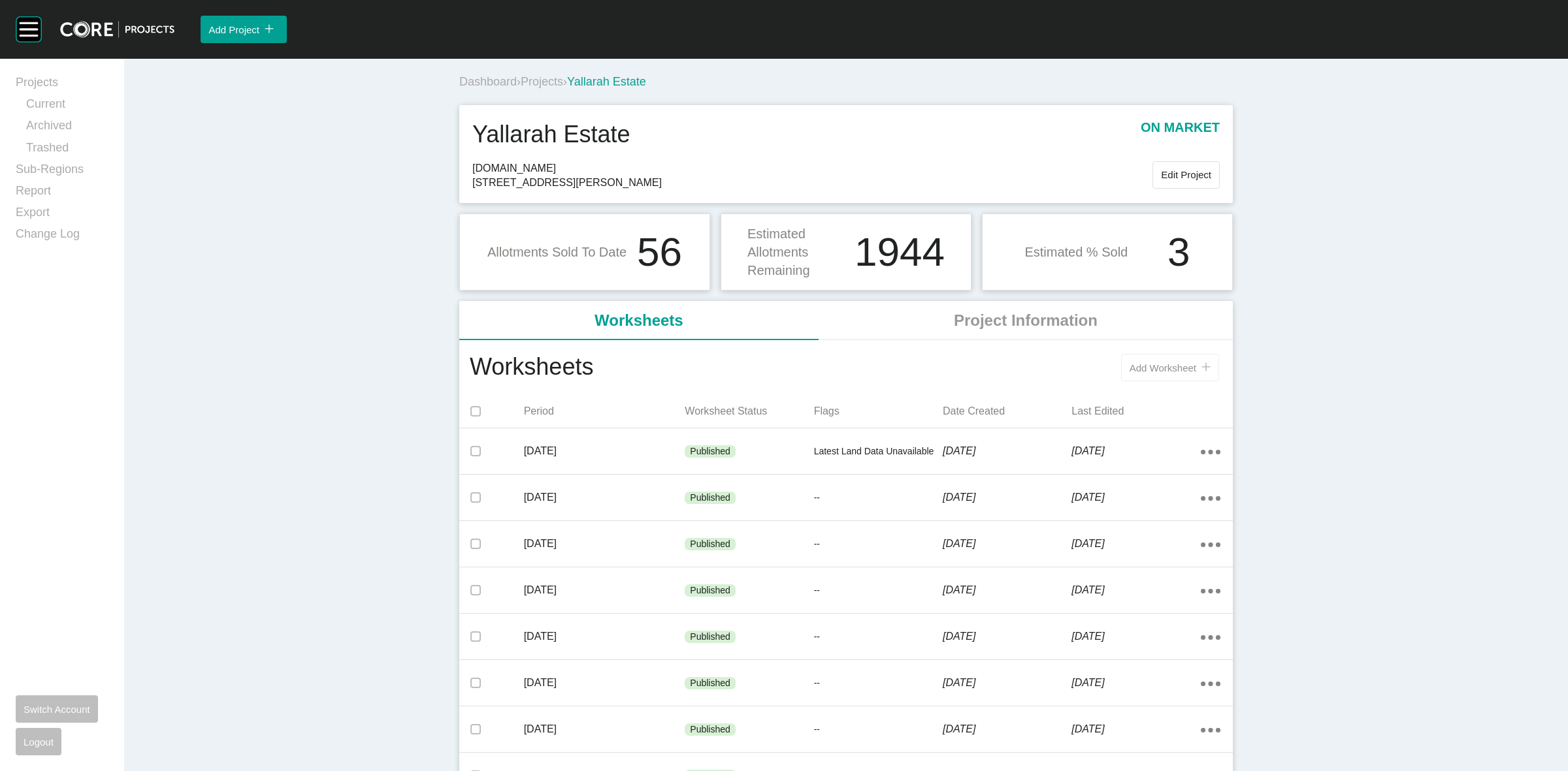
click at [1140, 365] on span "Add Worksheet" at bounding box center [1163, 368] width 67 height 11
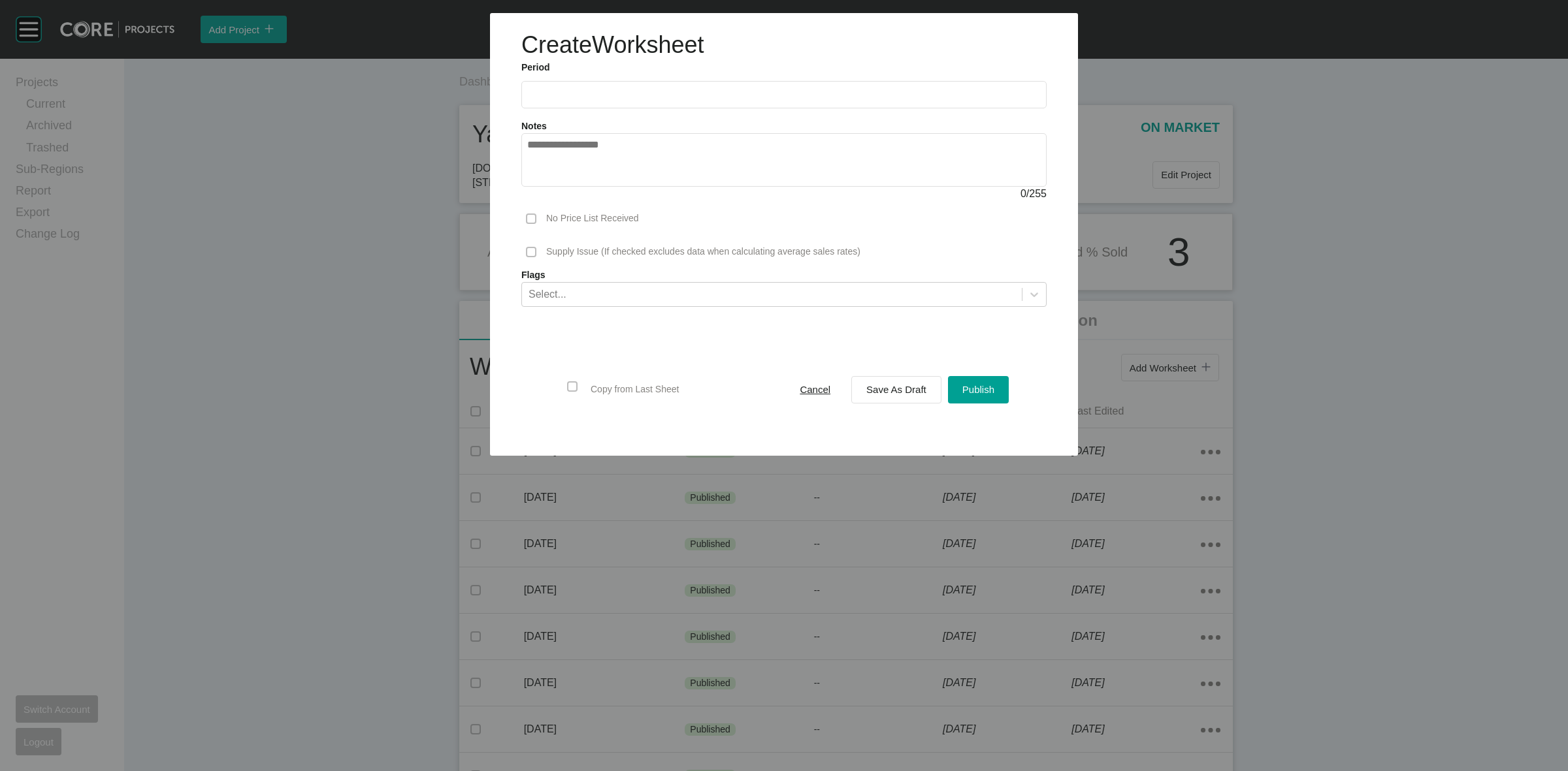
click at [596, 96] on input "text" at bounding box center [783, 94] width 513 height 11
click at [547, 182] on li "[DATE]" at bounding box center [546, 190] width 44 height 22
type input "*********"
click at [527, 213] on label at bounding box center [531, 219] width 10 height 10
click at [573, 291] on div "Select..." at bounding box center [771, 294] width 500 height 22
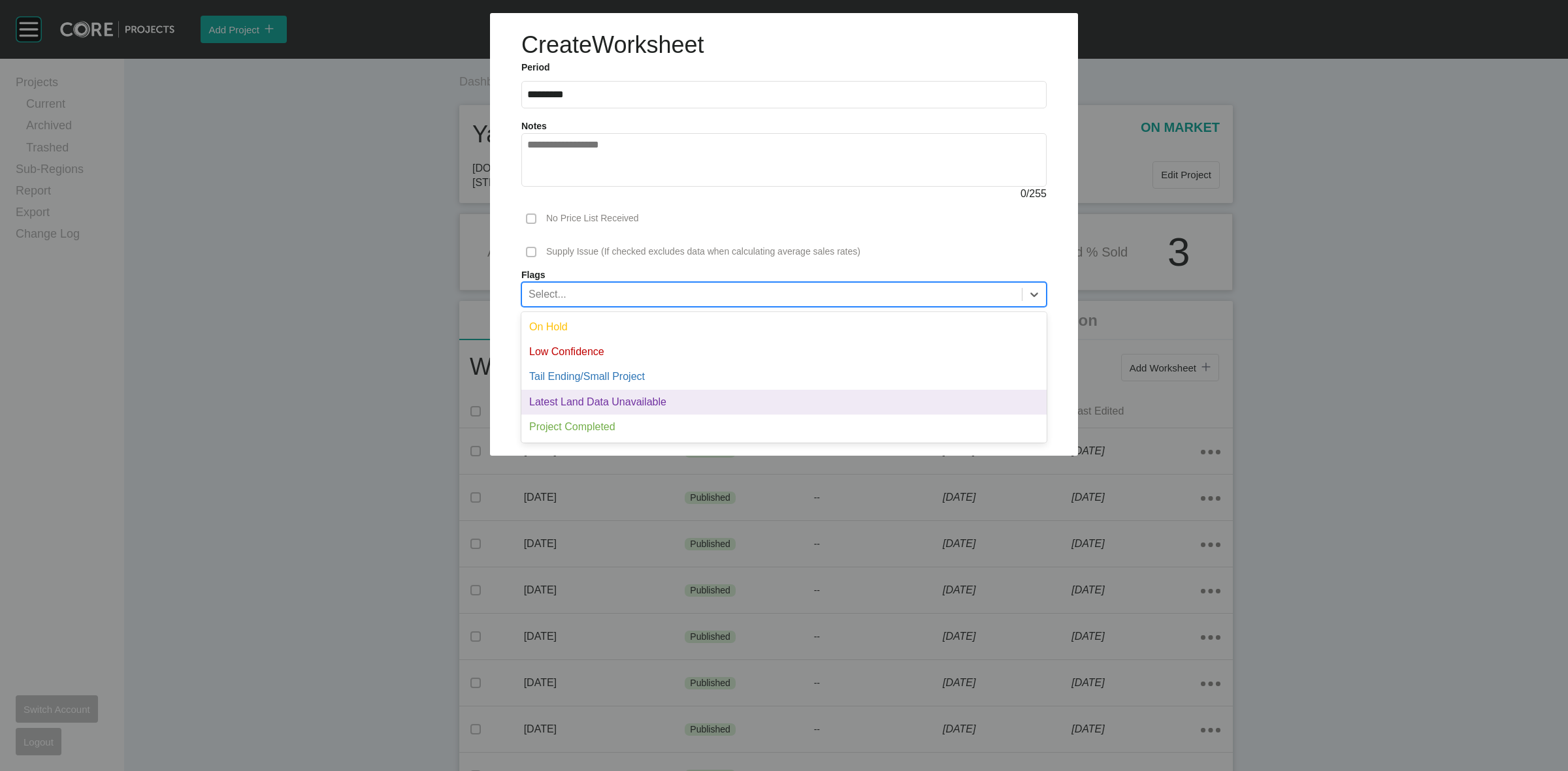
click at [587, 396] on div "Latest Land Data Unavailable" at bounding box center [783, 402] width 525 height 25
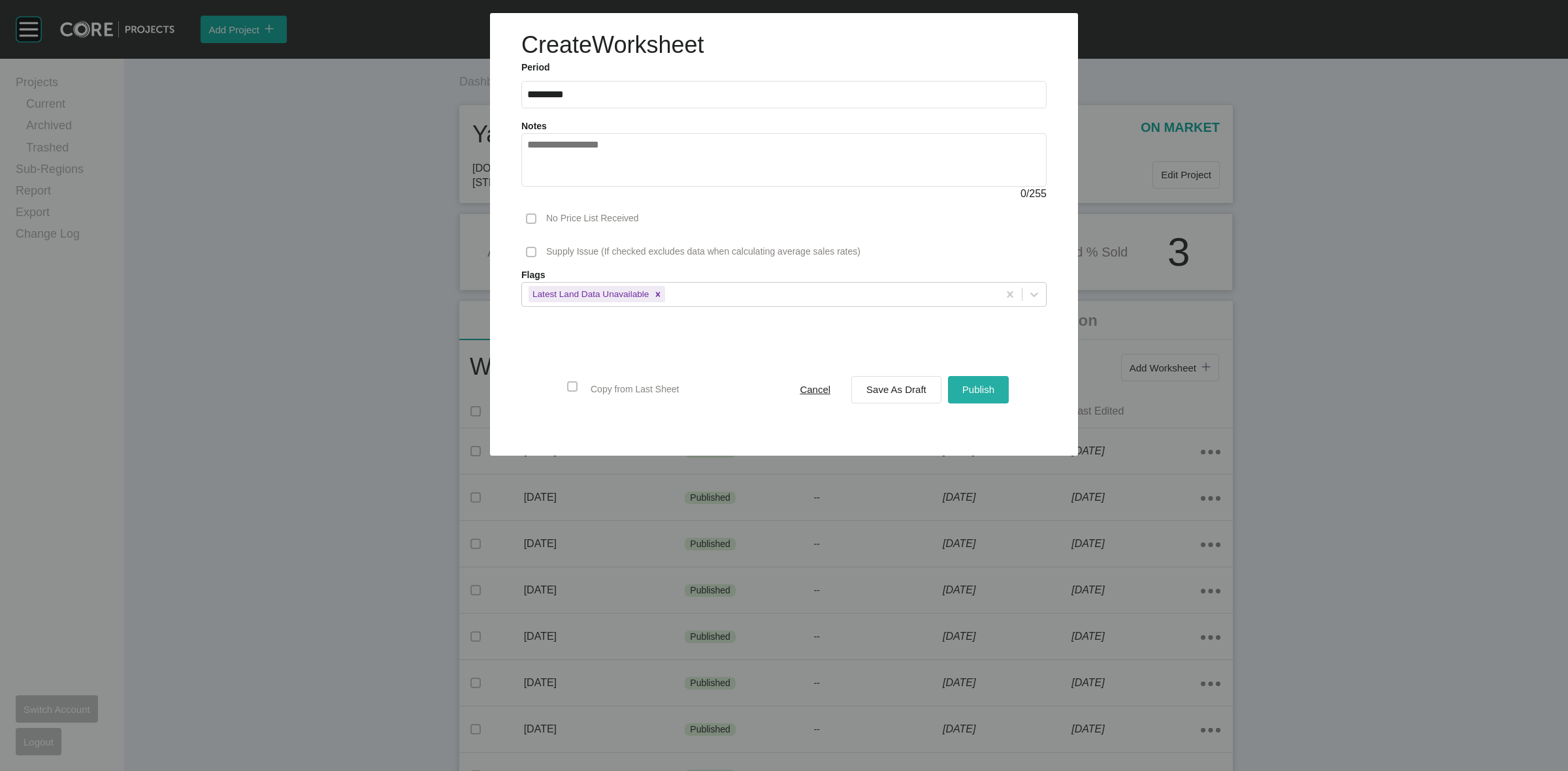
click at [975, 396] on div "Publish" at bounding box center [978, 389] width 38 height 18
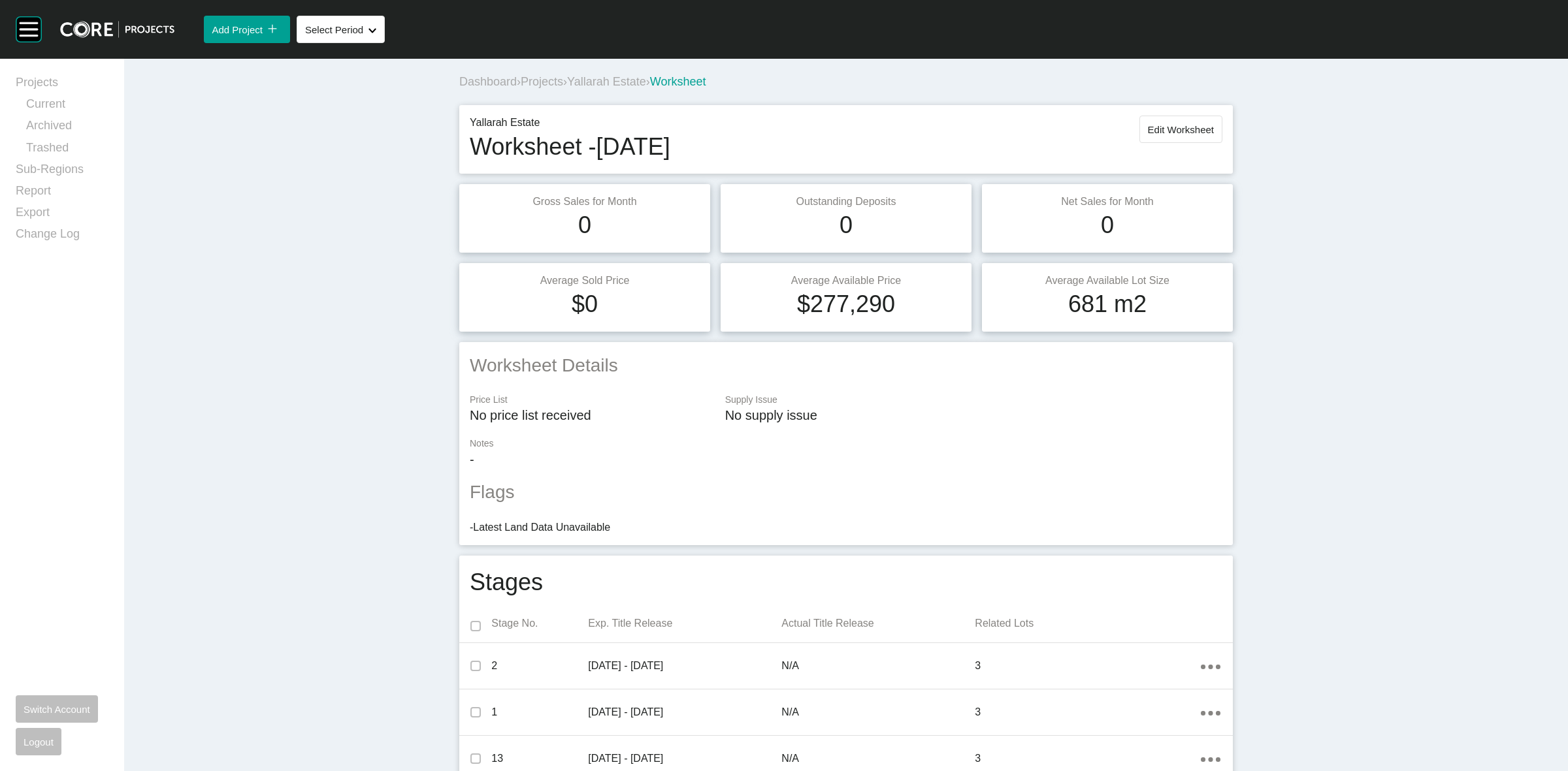
click at [602, 79] on span "Yallarah Estate" at bounding box center [606, 81] width 79 height 13
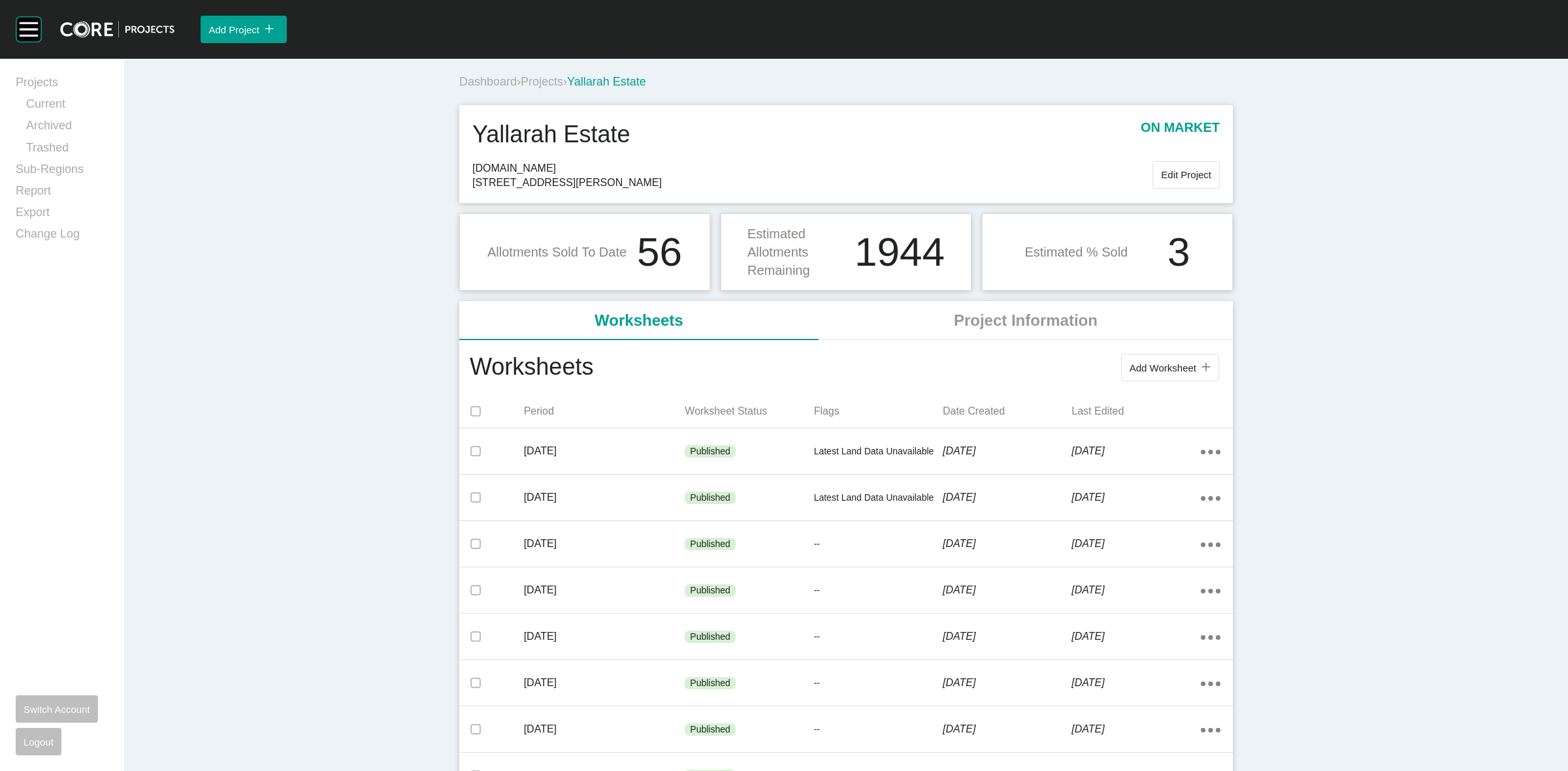
click at [547, 79] on span "Projects" at bounding box center [542, 81] width 43 height 13
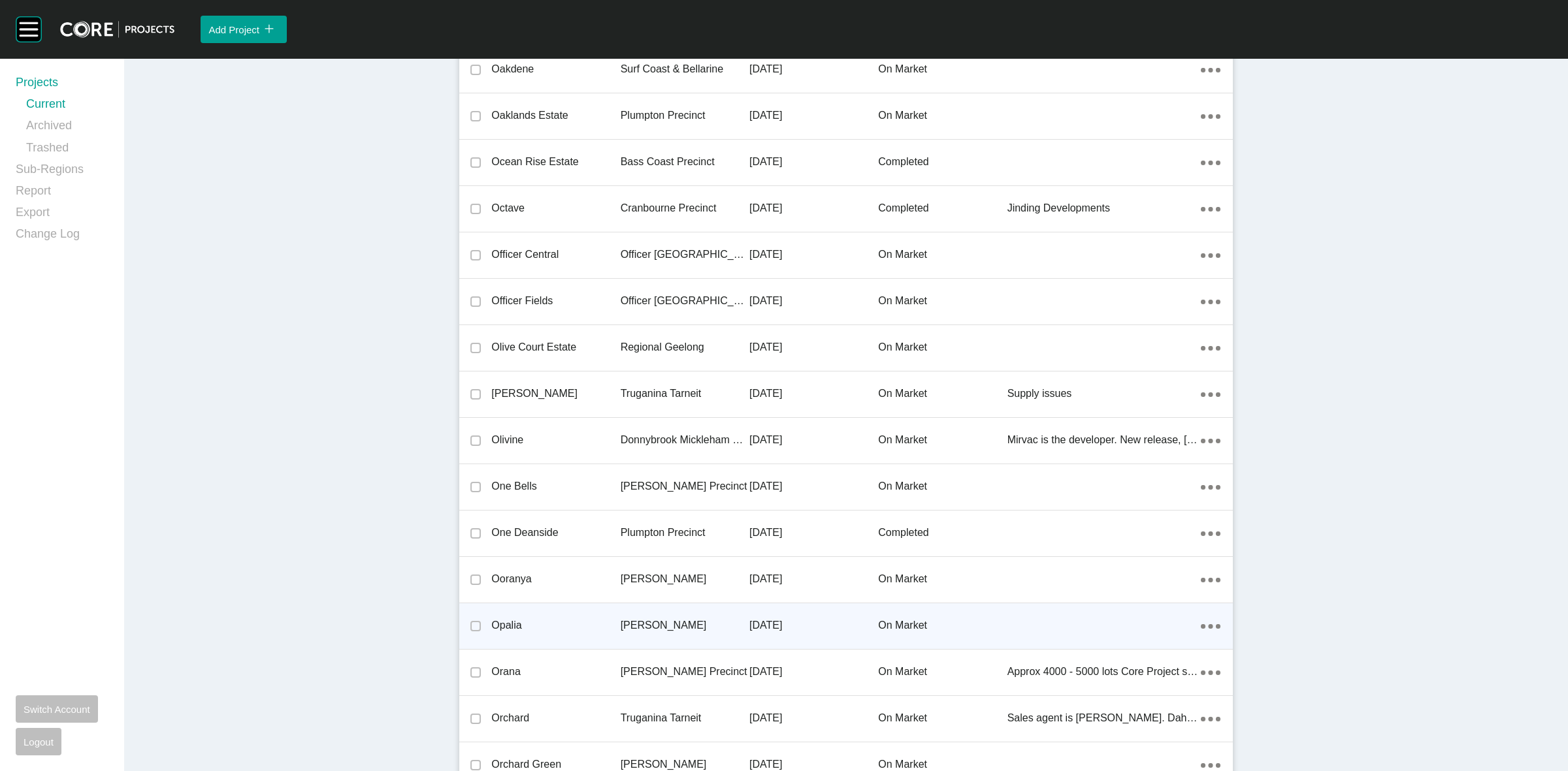
scroll to position [19421, 0]
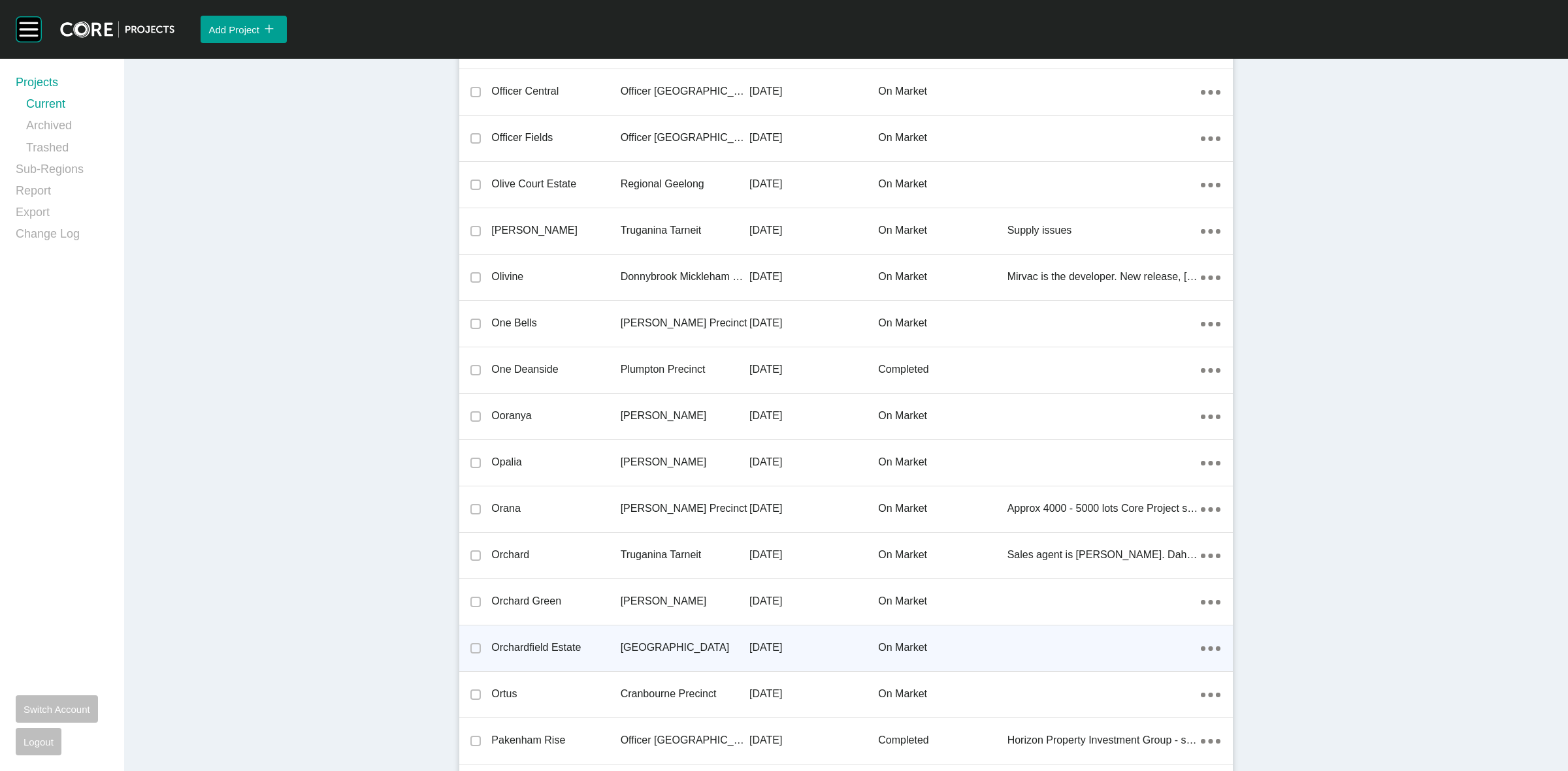
click at [645, 644] on p "[GEOGRAPHIC_DATA]" at bounding box center [685, 647] width 129 height 15
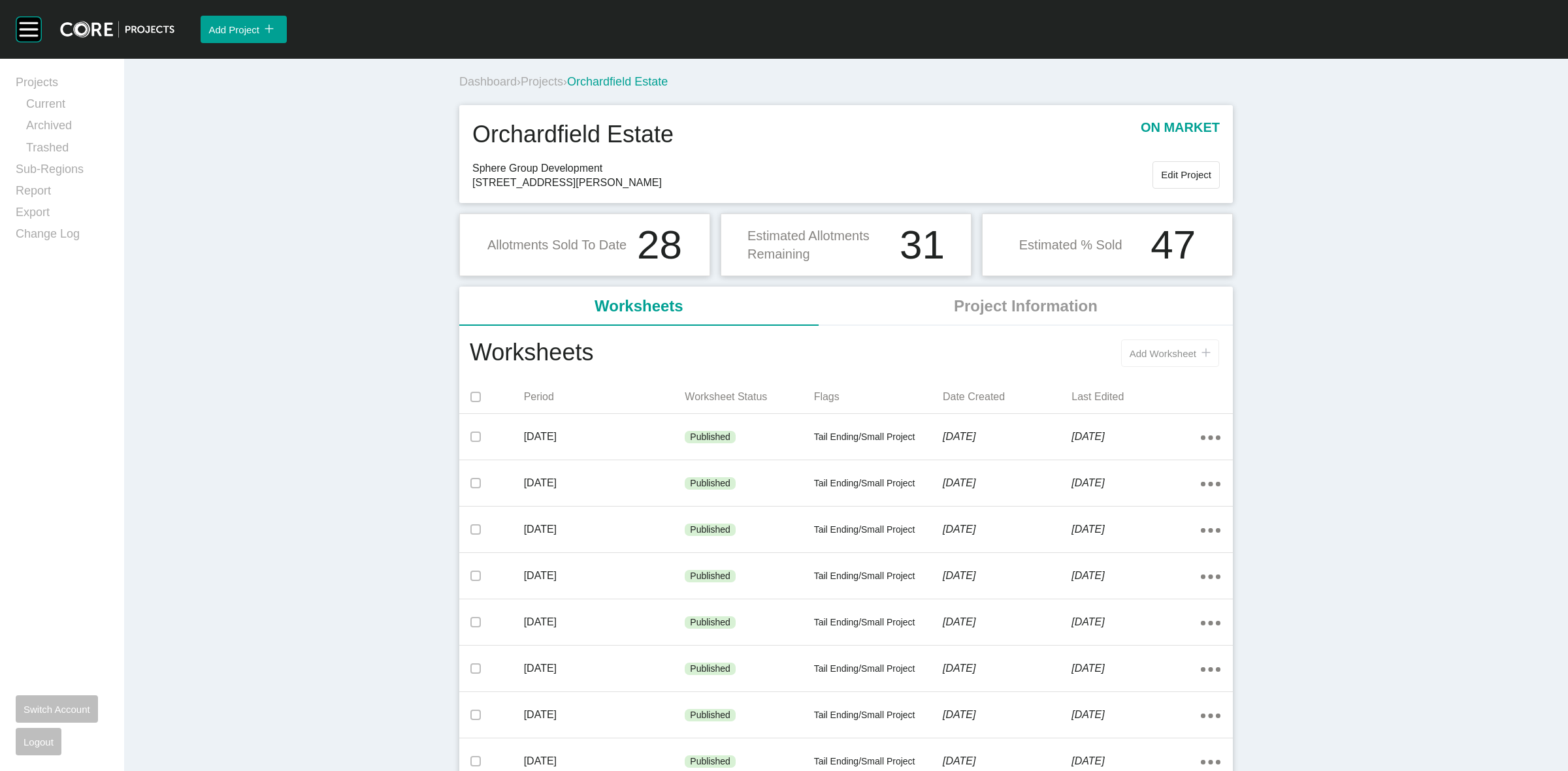
click at [1144, 344] on button "Add Worksheet icon/tick copy 11 Created with Sketch." at bounding box center [1170, 353] width 98 height 27
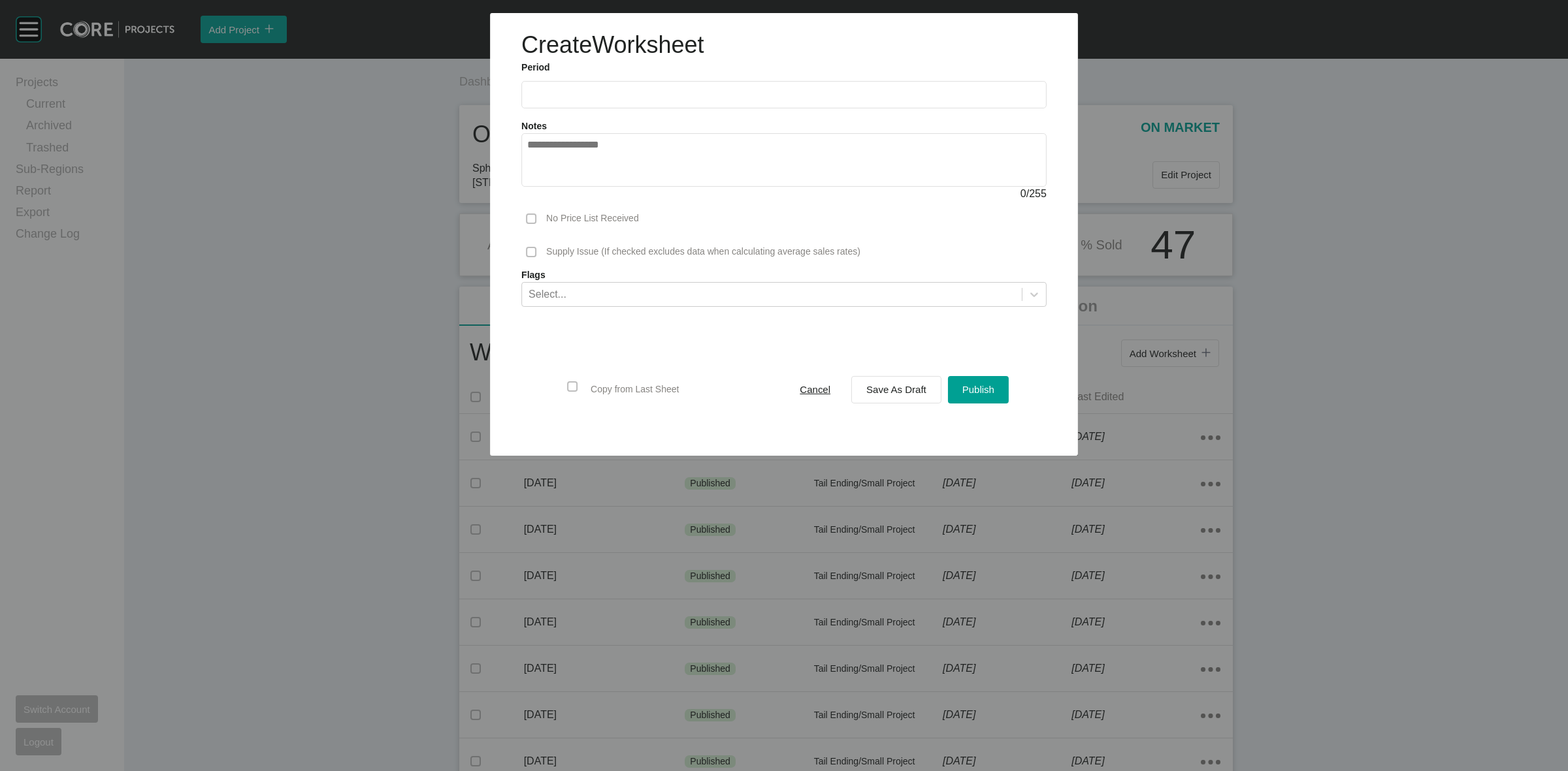
click at [638, 82] on label at bounding box center [783, 95] width 525 height 27
click at [638, 90] on input "text" at bounding box center [783, 95] width 513 height 11
click at [542, 183] on li "[DATE]" at bounding box center [546, 190] width 44 height 22
type input "*********"
click at [881, 389] on span "Save As Draft" at bounding box center [896, 389] width 60 height 11
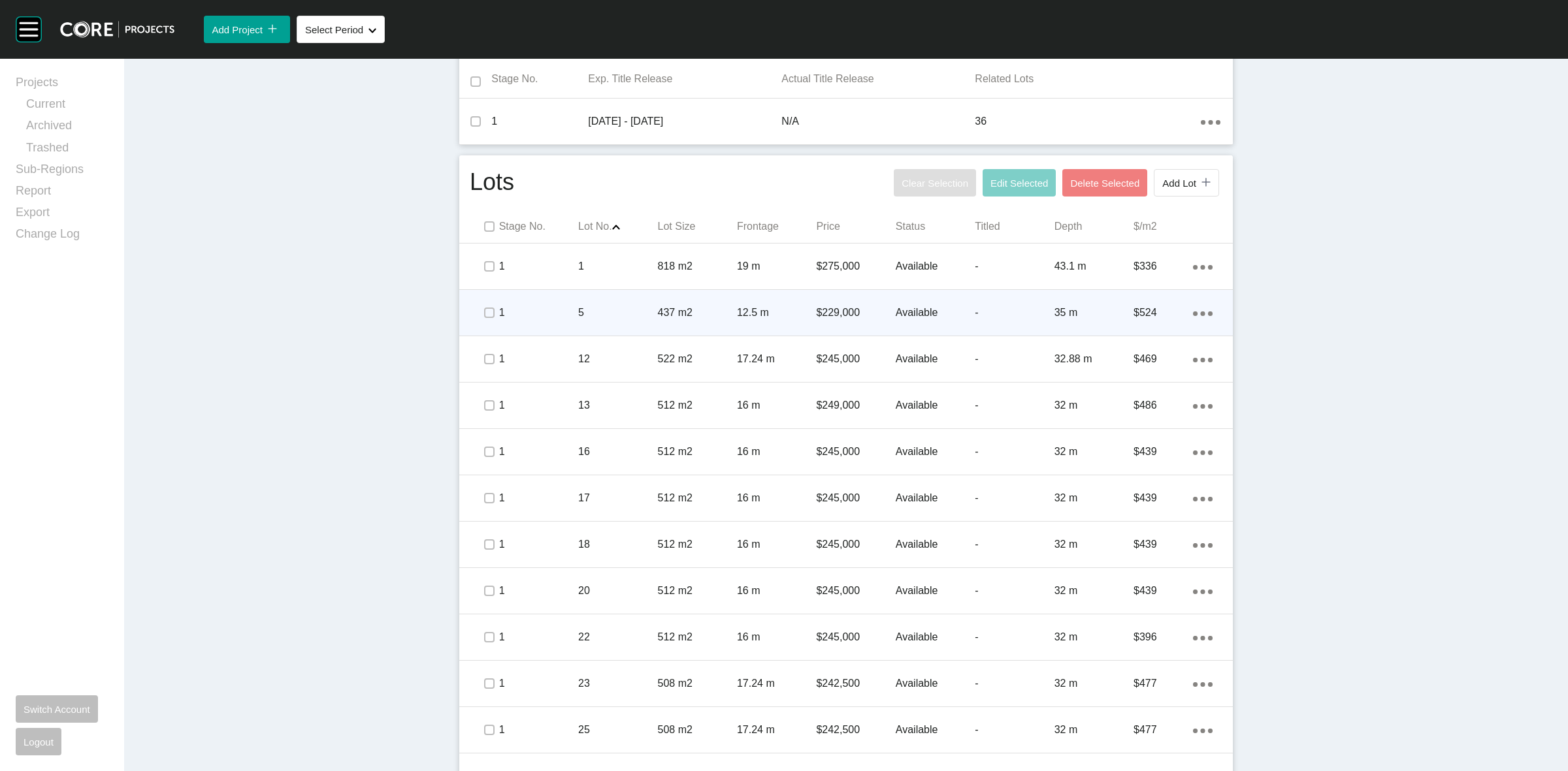
scroll to position [571, 0]
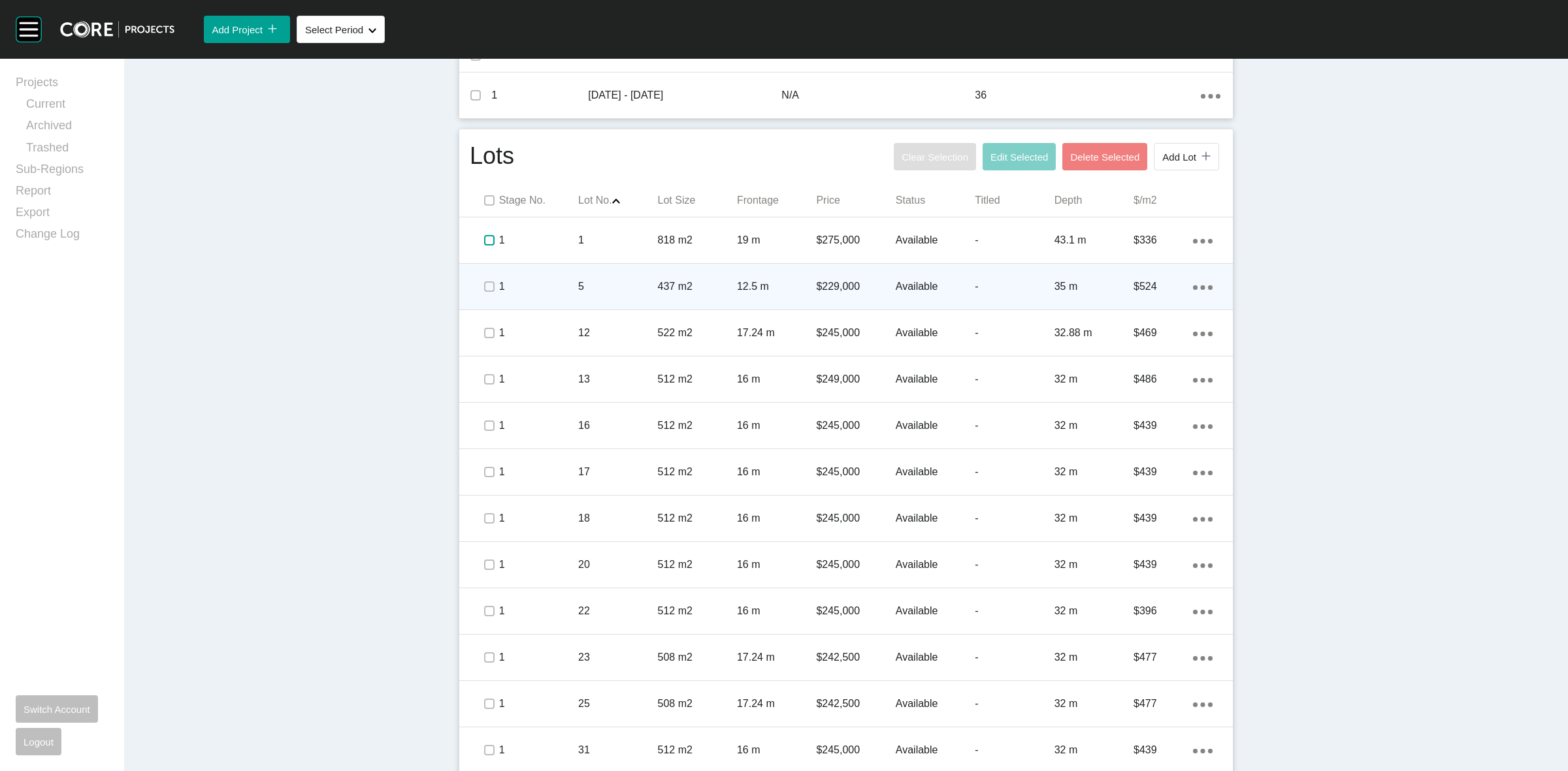
click at [484, 235] on label at bounding box center [489, 240] width 10 height 10
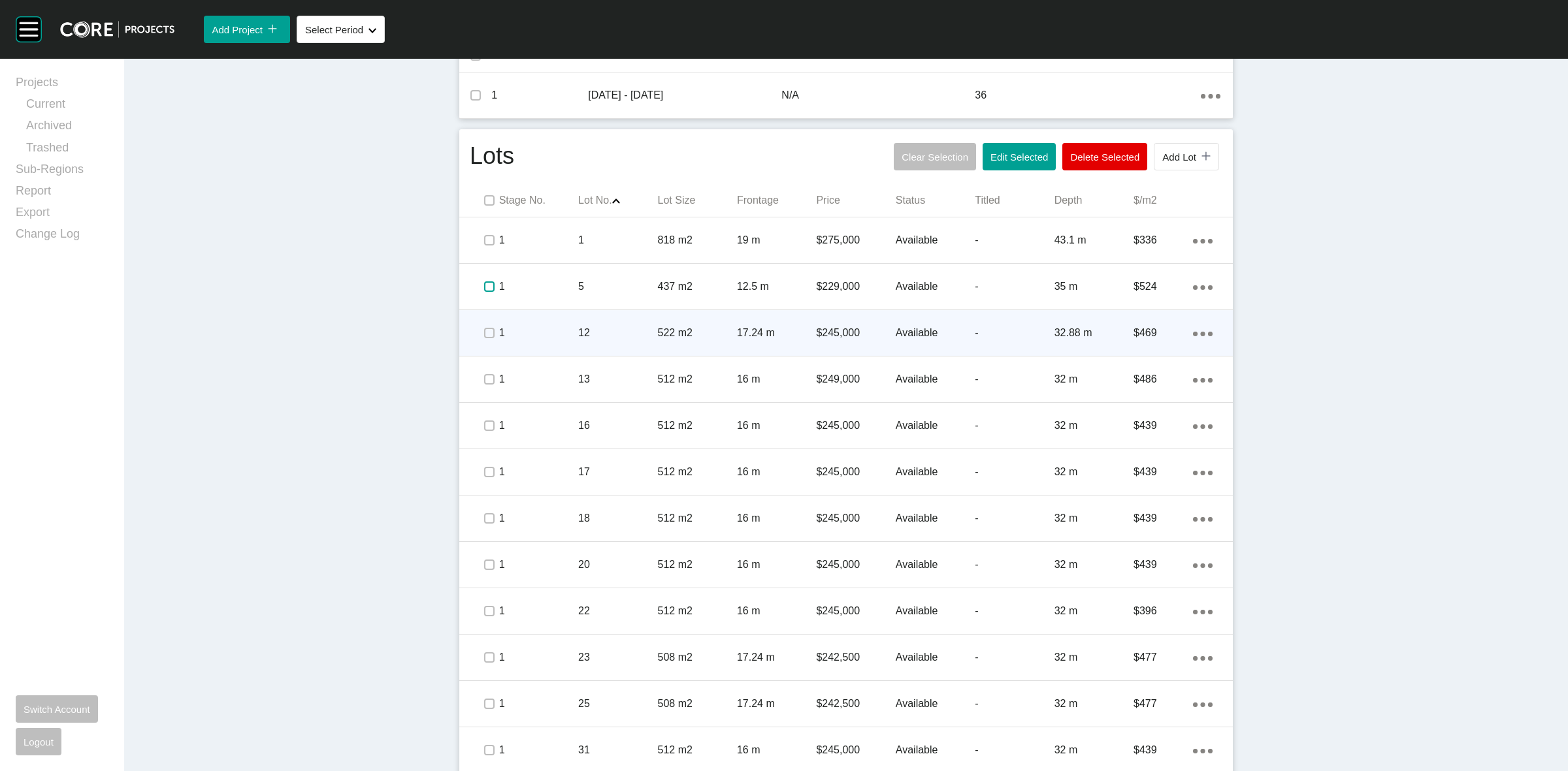
drag, startPoint x: 483, startPoint y: 285, endPoint x: 487, endPoint y: 318, distance: 33.2
click at [484, 288] on label at bounding box center [489, 287] width 10 height 10
click at [487, 331] on label at bounding box center [489, 333] width 10 height 10
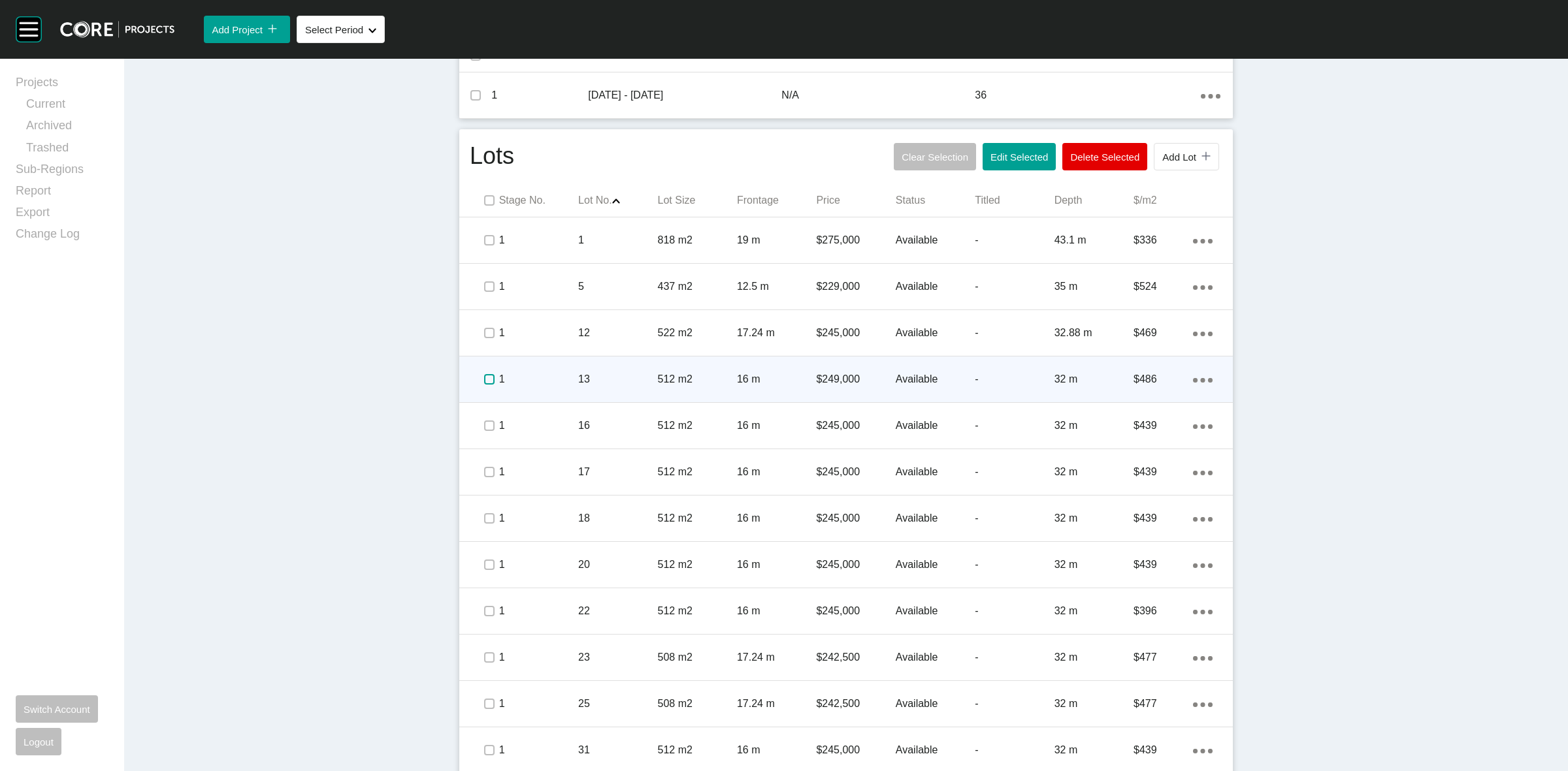
click at [484, 380] on label at bounding box center [489, 379] width 10 height 10
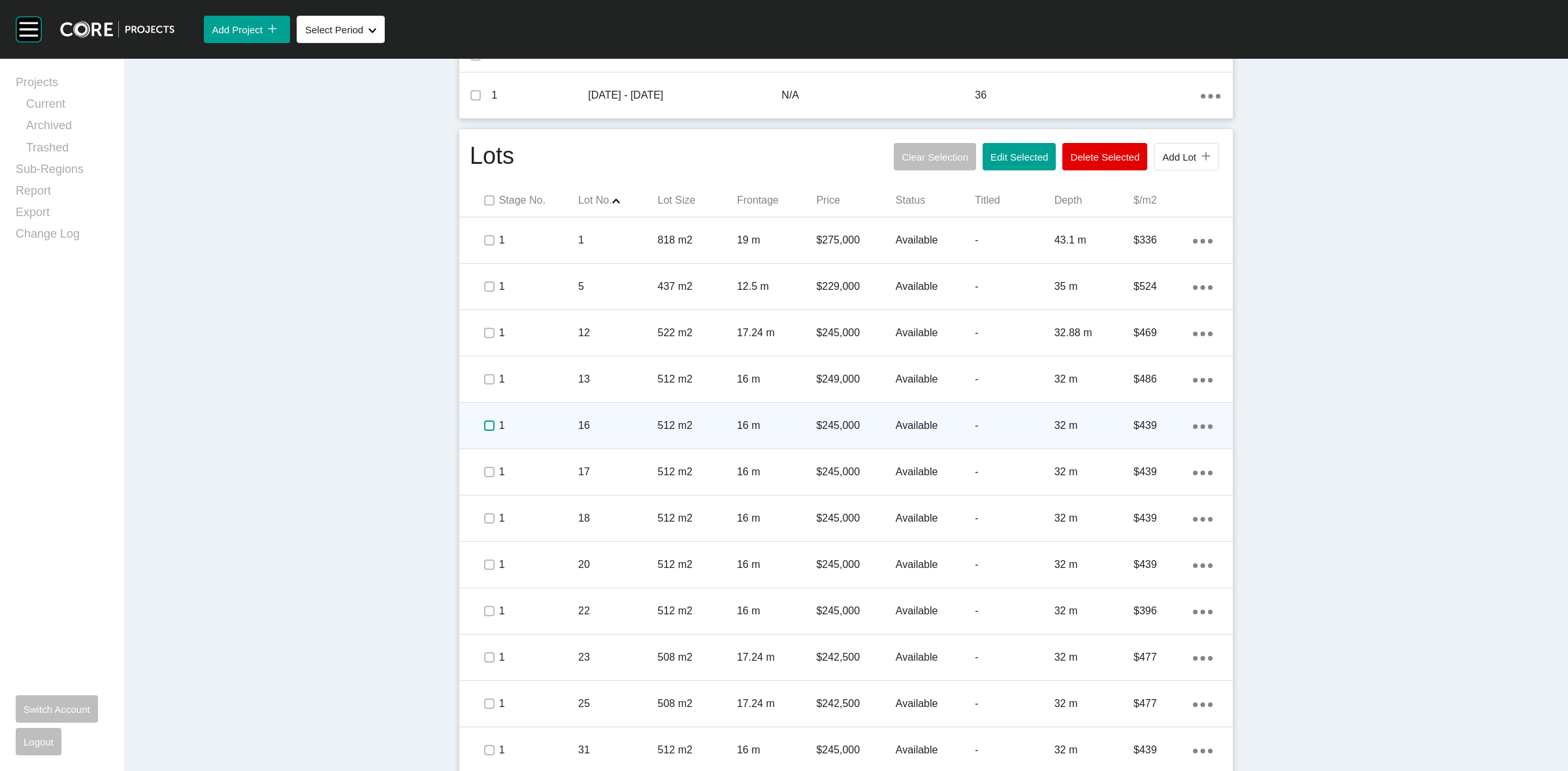
click at [484, 425] on label at bounding box center [489, 426] width 10 height 10
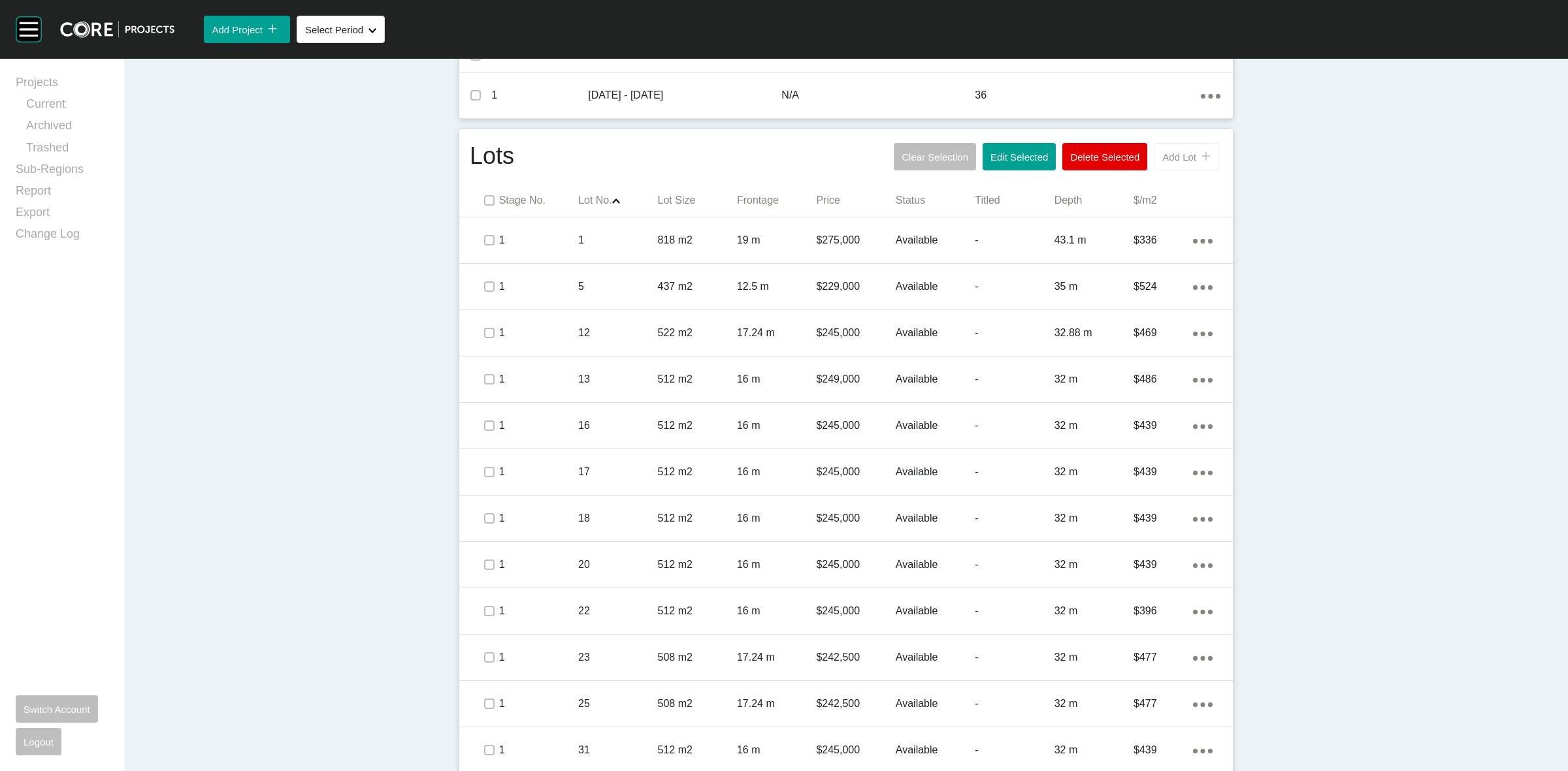
click at [1180, 158] on span "Add Lot" at bounding box center [1179, 156] width 34 height 11
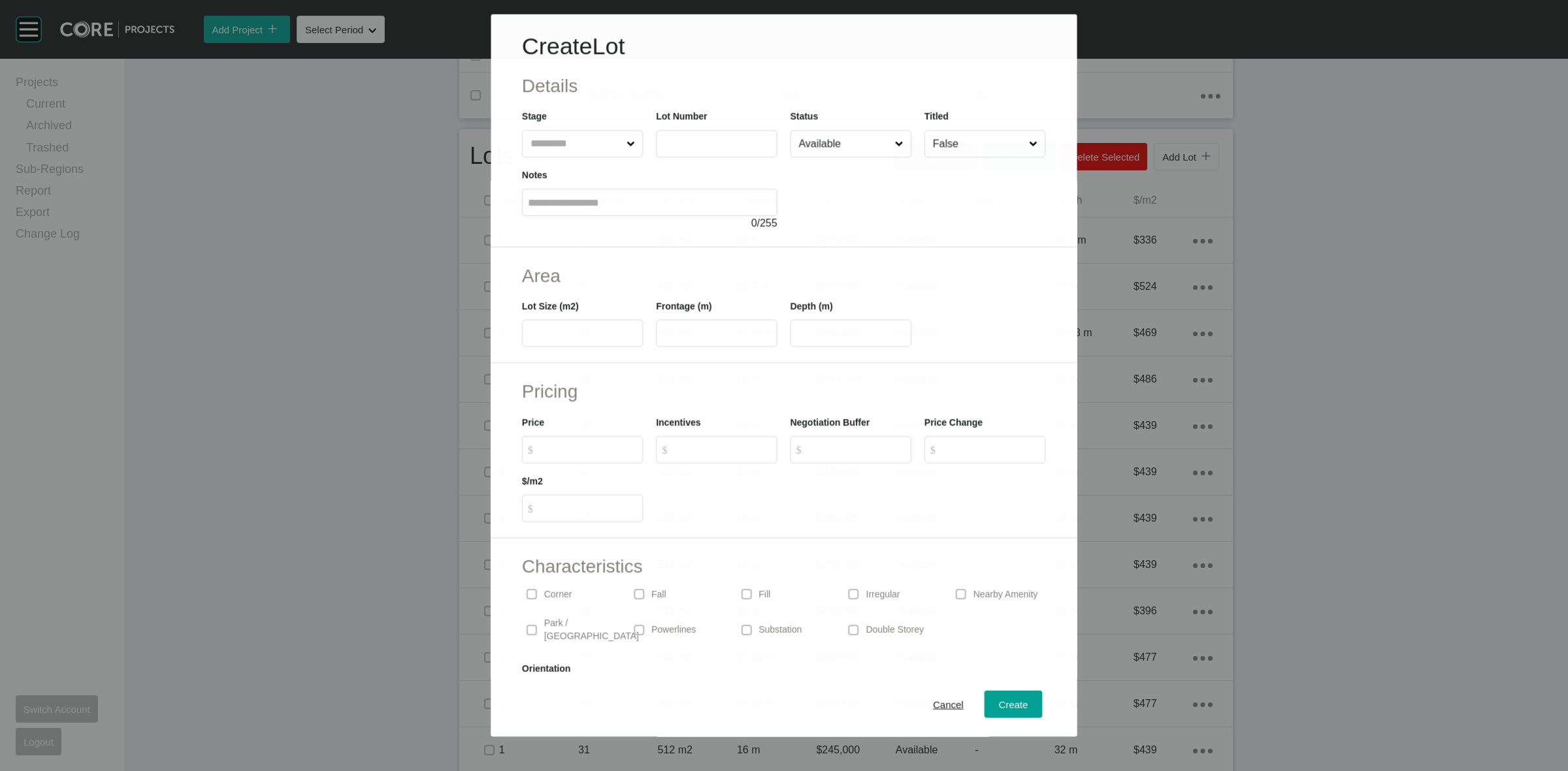
click at [550, 151] on input "text" at bounding box center [576, 143] width 96 height 26
type input "**"
type input "***"
type input "*****"
type input "**"
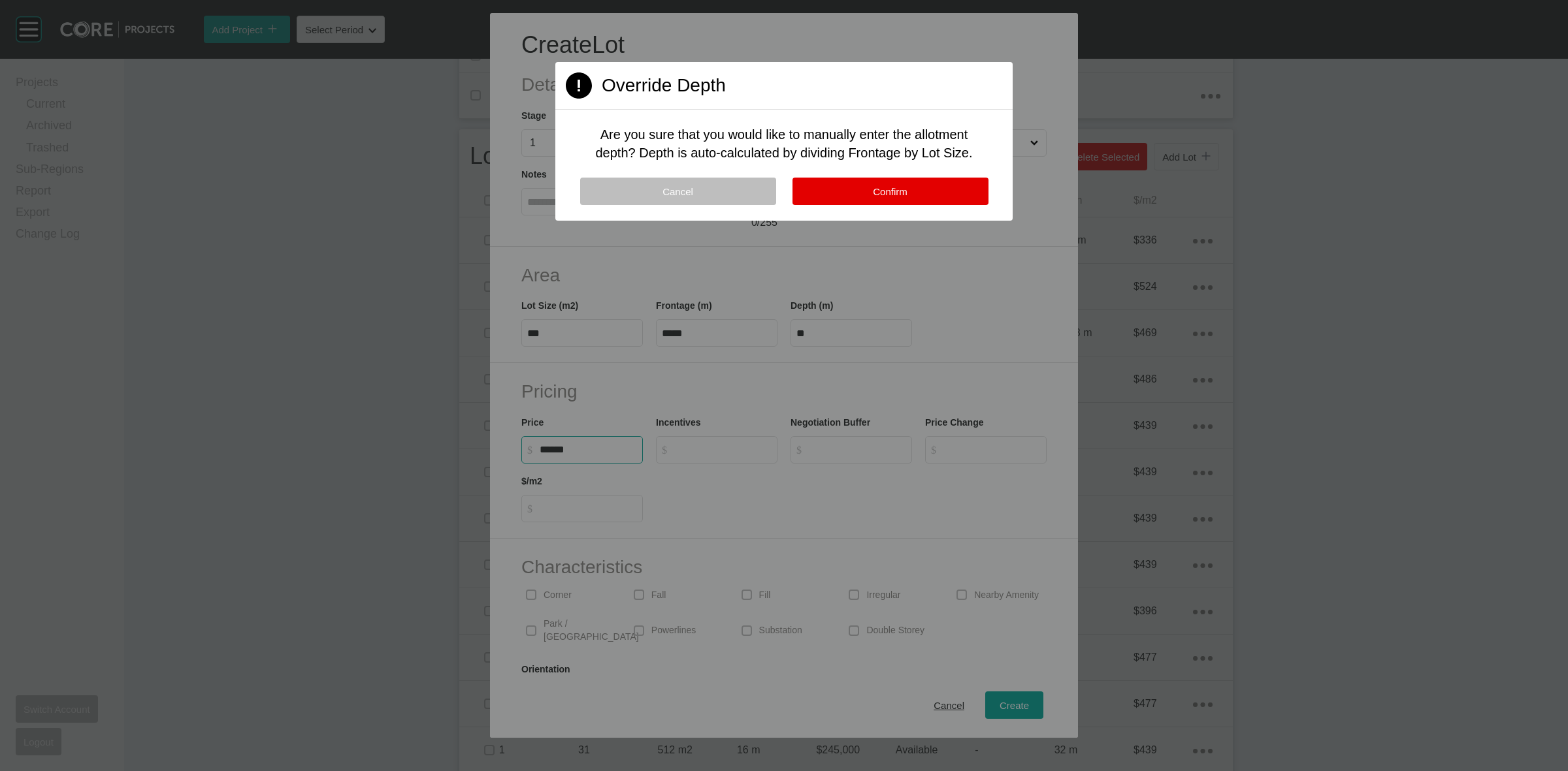
type input "*******"
type input "******"
type input "***"
type input "*"
click at [925, 190] on button "Confirm" at bounding box center [891, 191] width 196 height 27
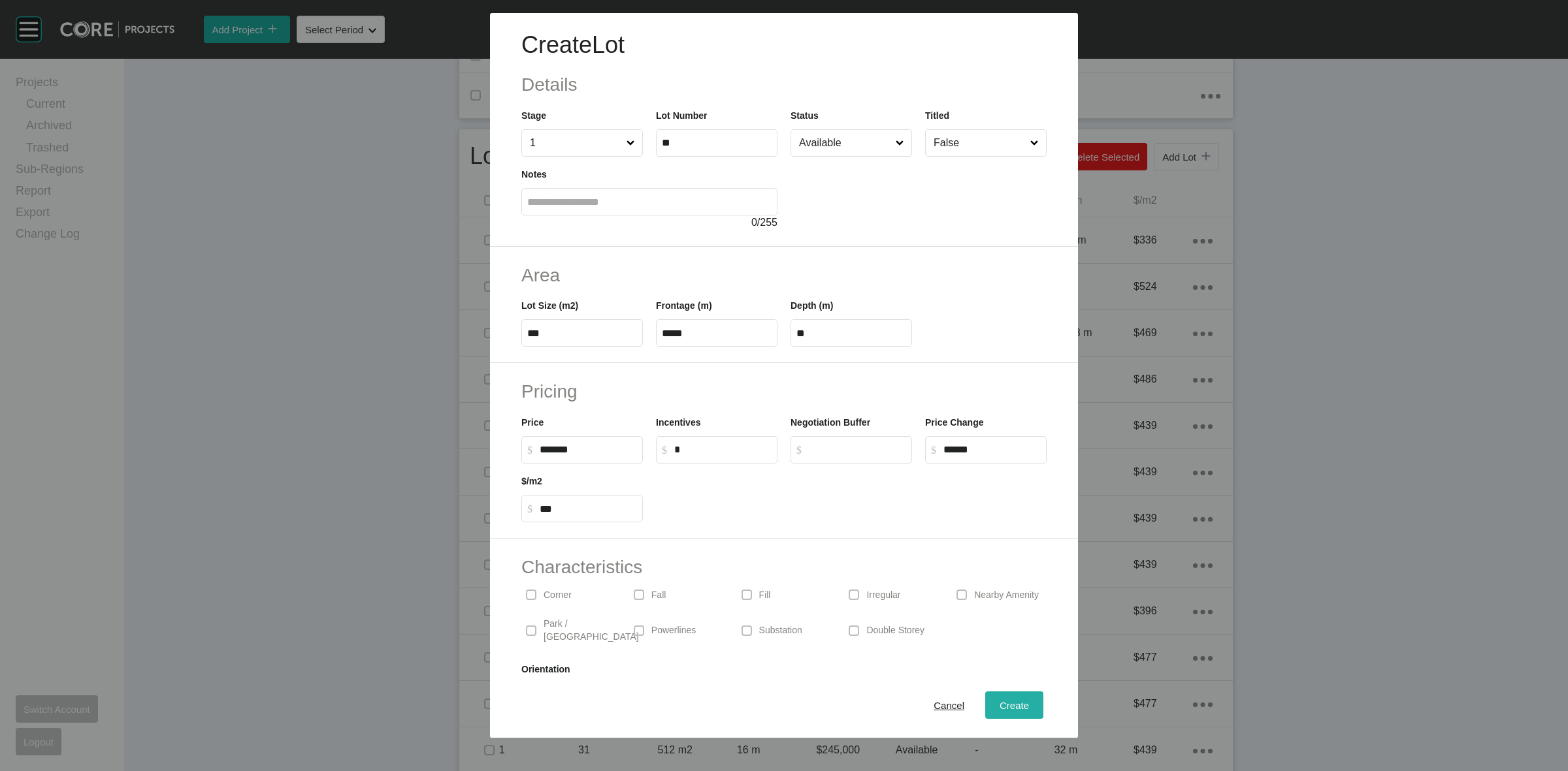
click at [997, 713] on div "Create" at bounding box center [1015, 705] width 36 height 18
type input "*"
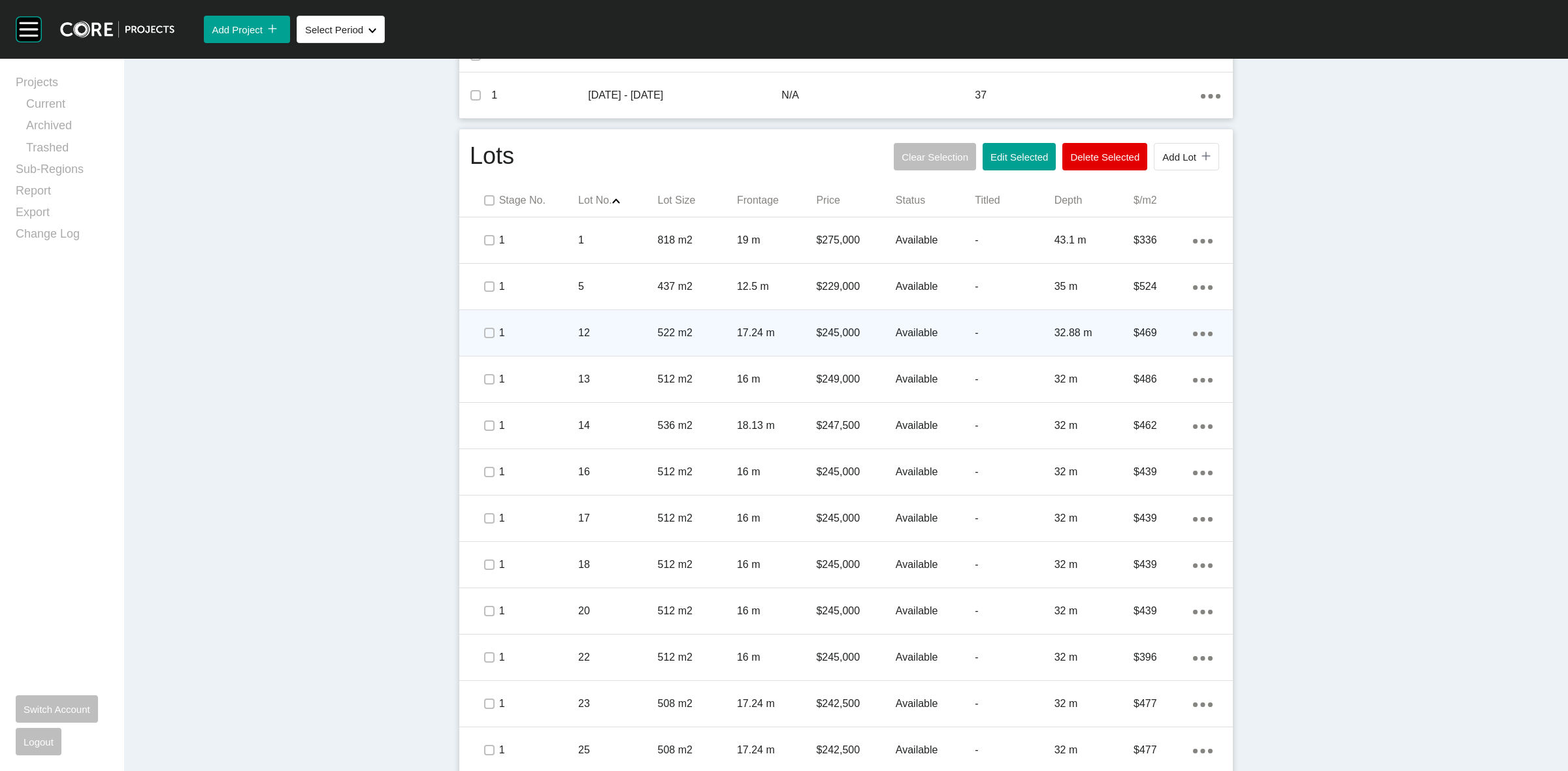
click at [632, 343] on div "12" at bounding box center [617, 332] width 79 height 40
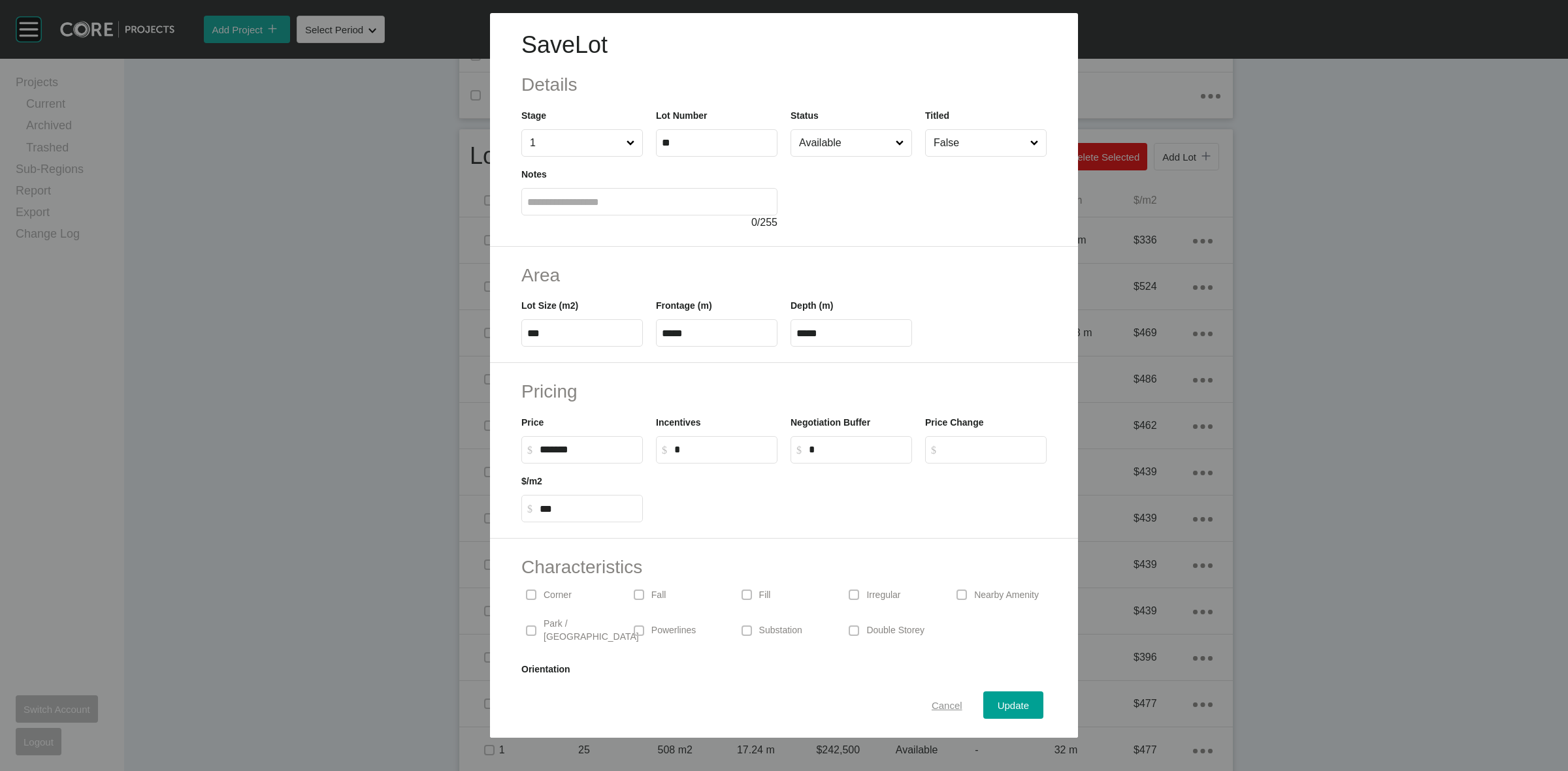
click at [932, 704] on span "Cancel" at bounding box center [947, 705] width 31 height 11
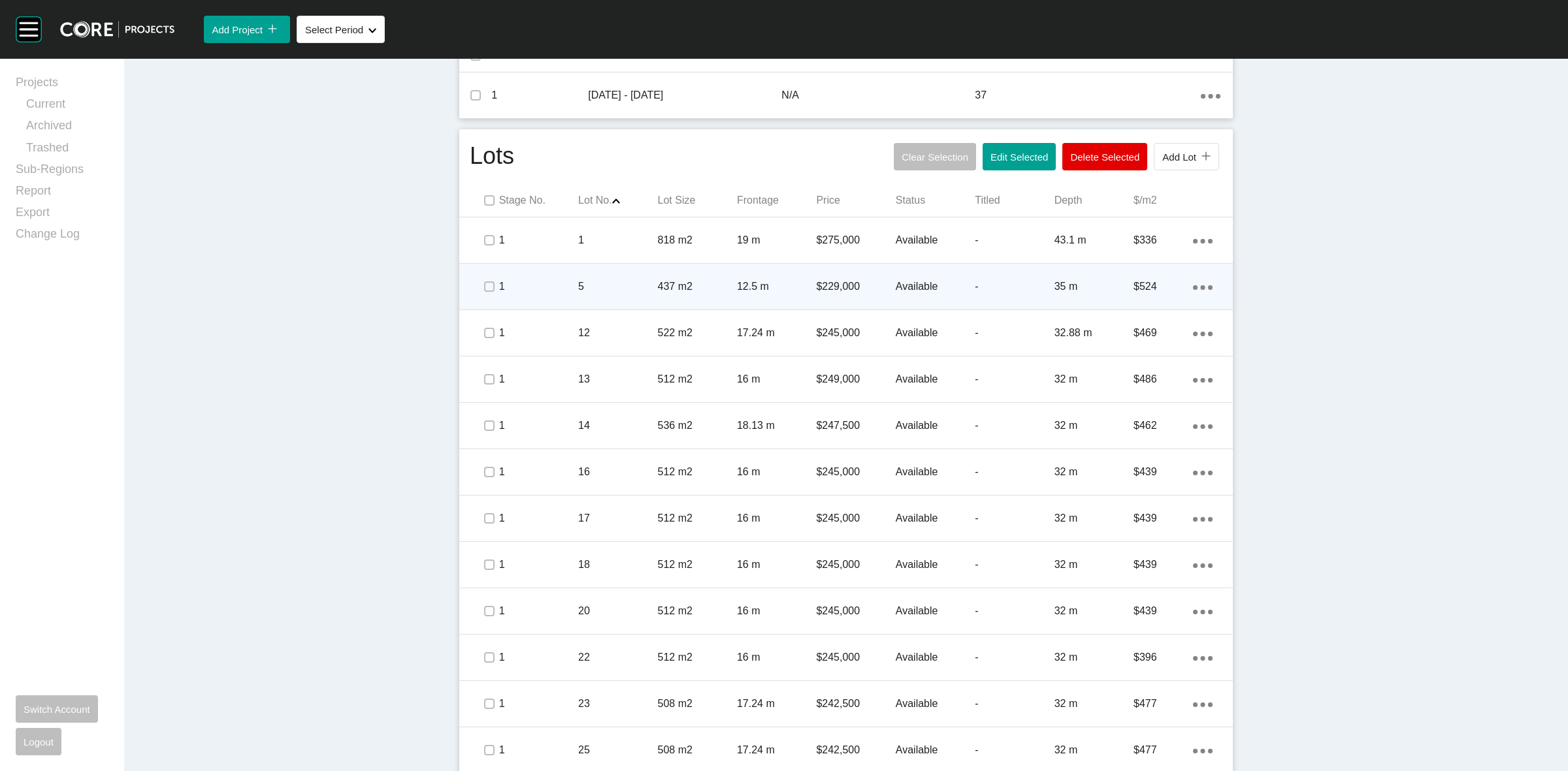
click at [543, 292] on p "1" at bounding box center [538, 286] width 79 height 15
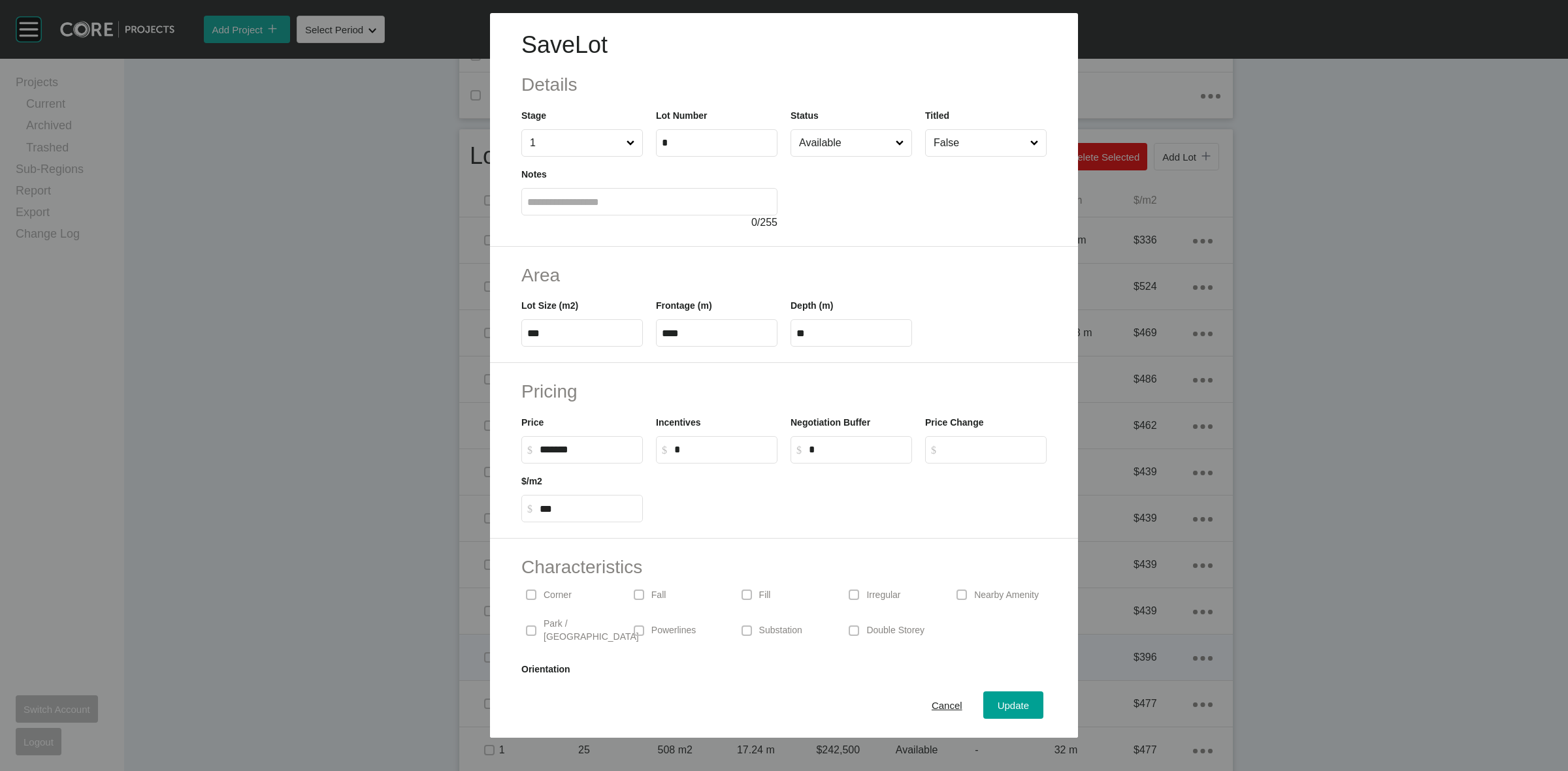
drag, startPoint x: 924, startPoint y: 704, endPoint x: 834, endPoint y: 649, distance: 105.5
click at [932, 704] on span "Cancel" at bounding box center [947, 705] width 31 height 11
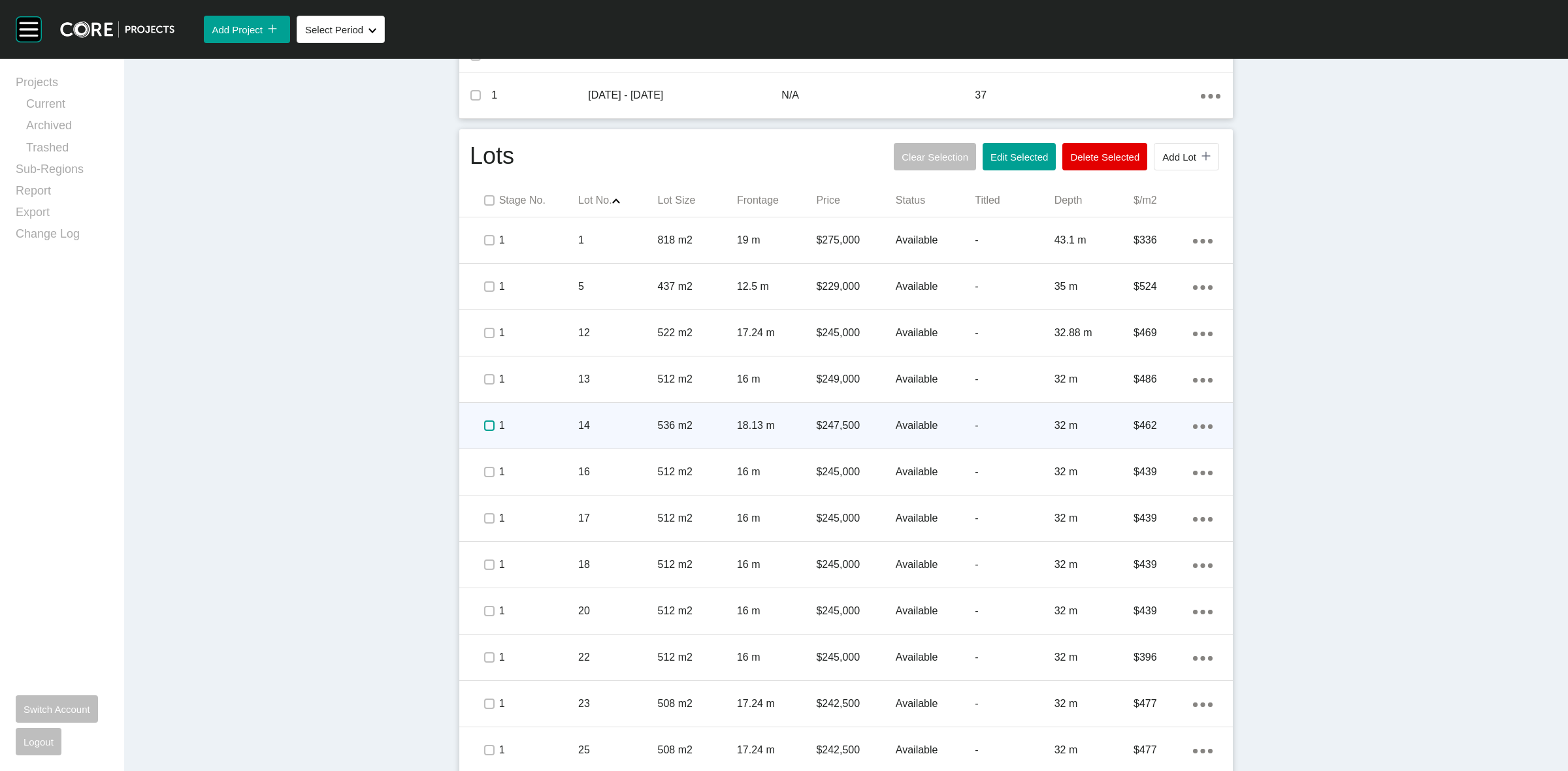
click at [484, 423] on label at bounding box center [489, 426] width 10 height 10
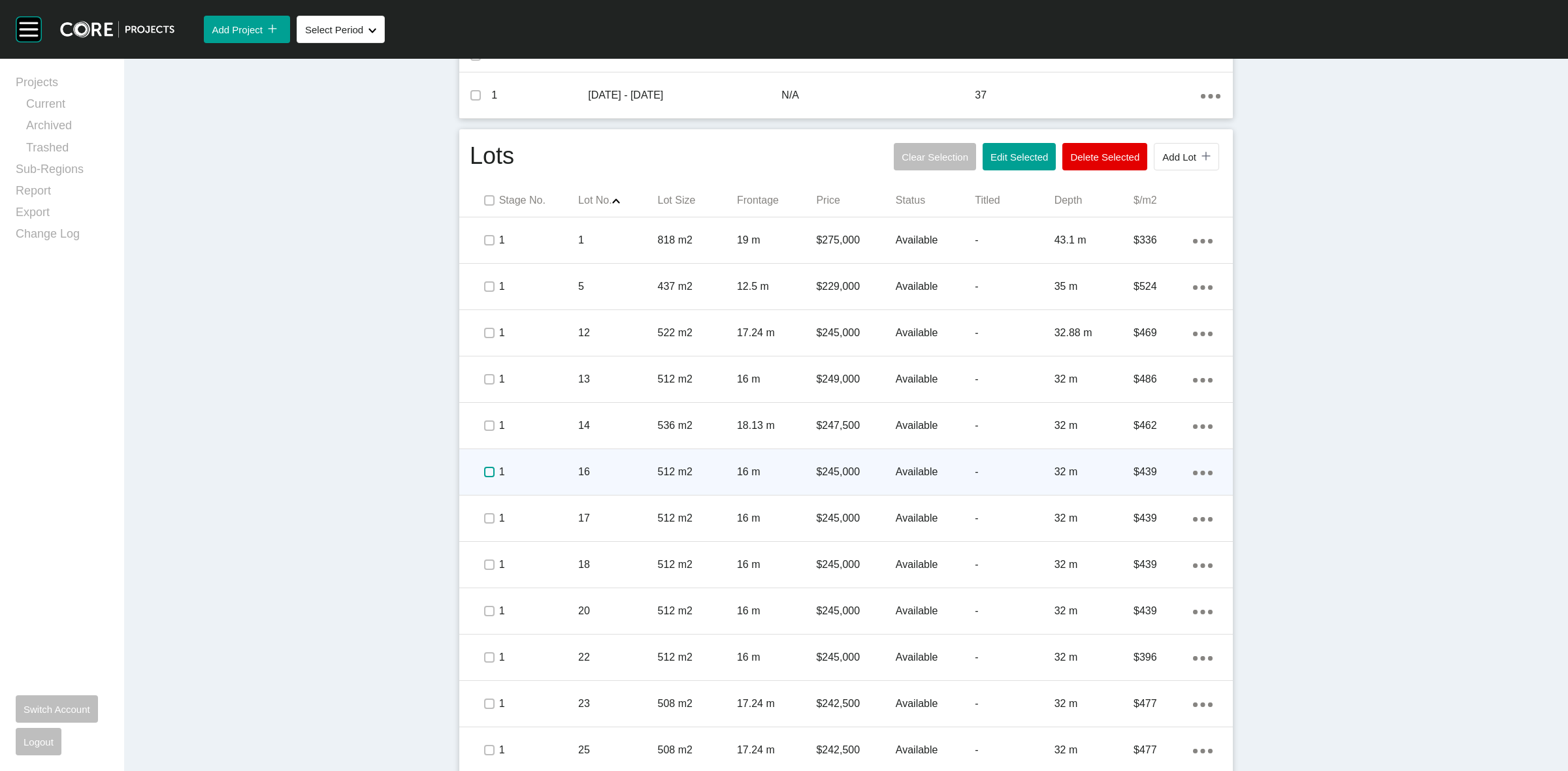
click at [484, 475] on label at bounding box center [489, 472] width 10 height 10
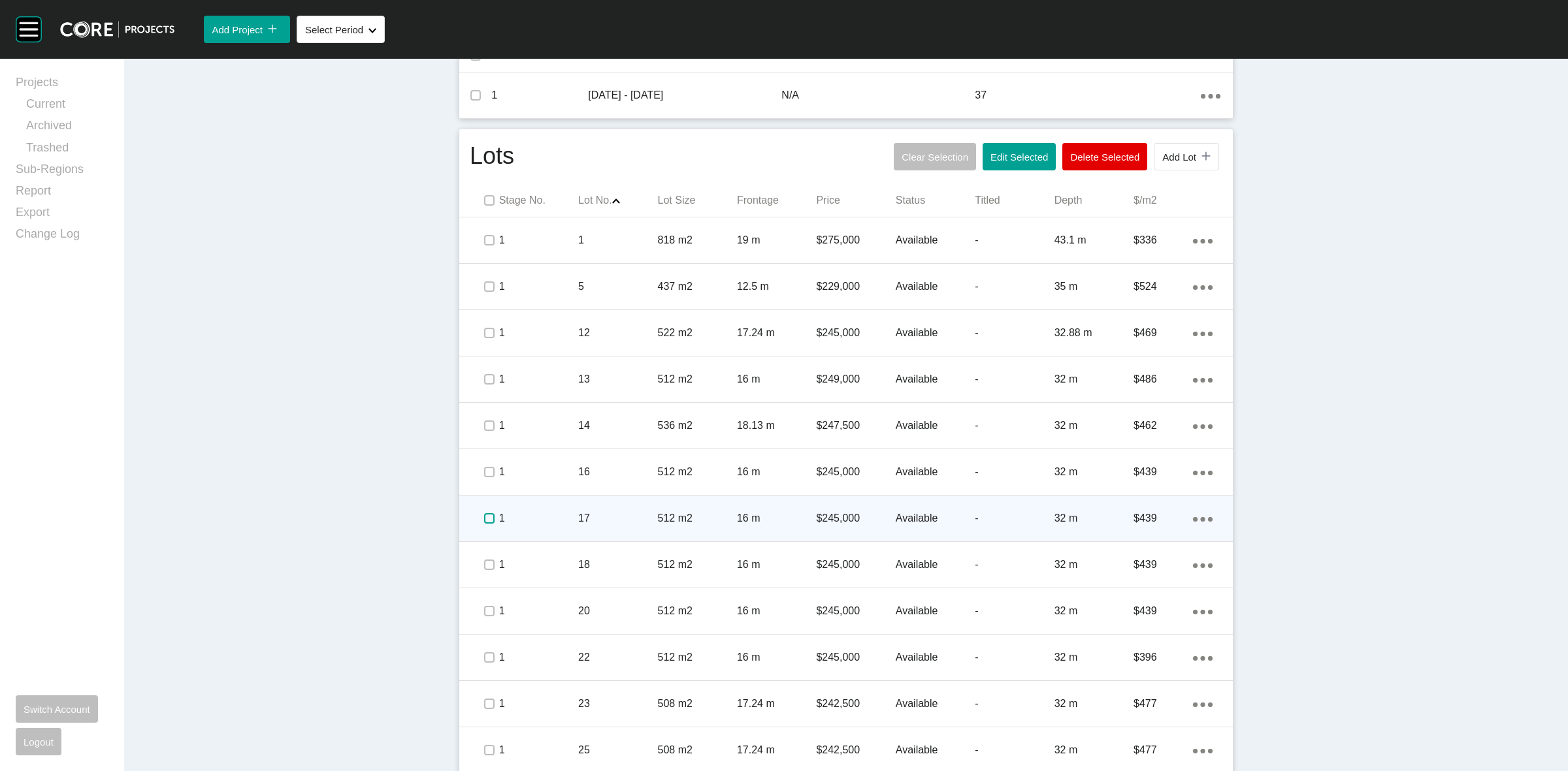
click at [484, 519] on label at bounding box center [489, 518] width 10 height 10
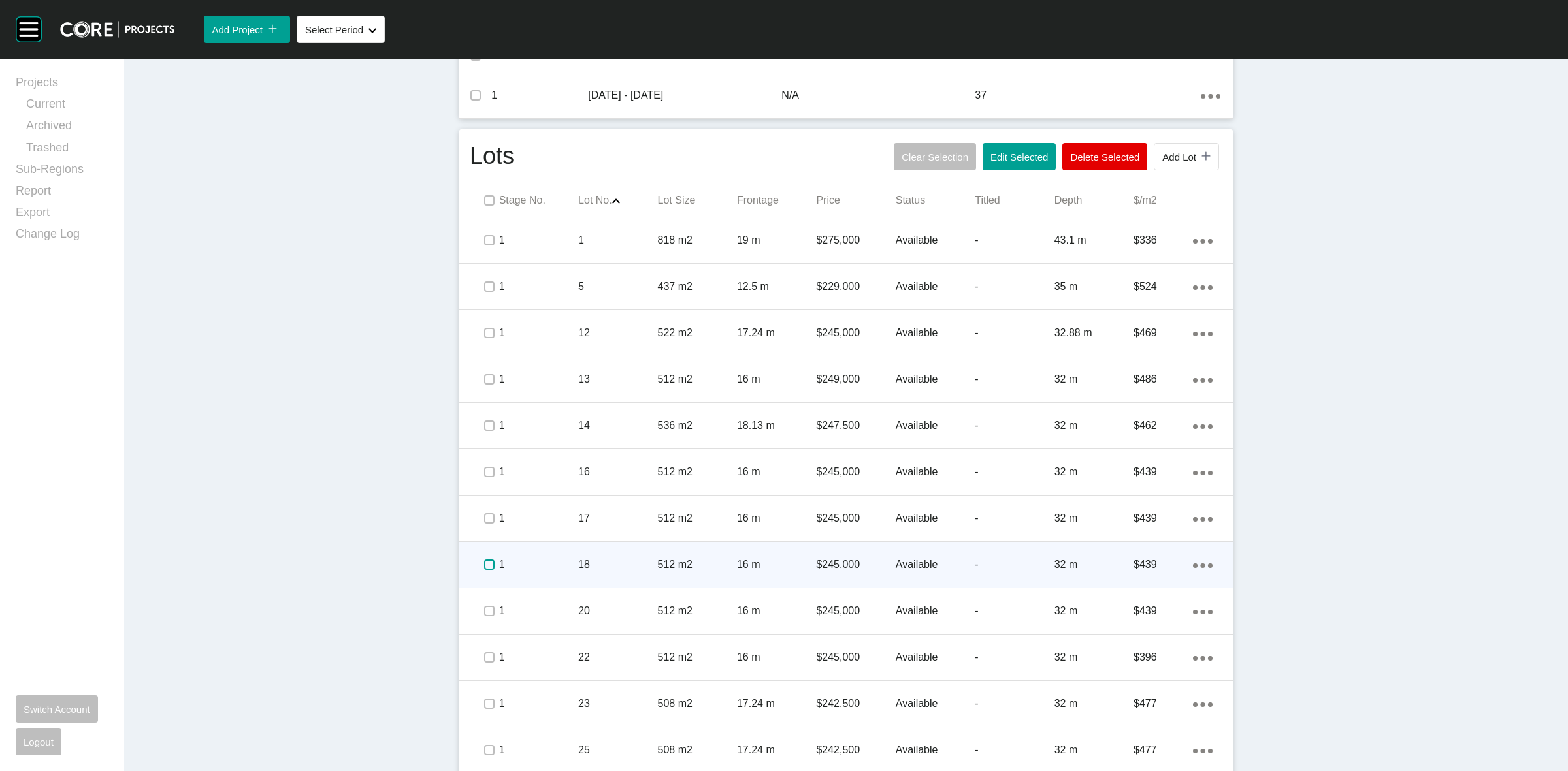
click at [484, 560] on label at bounding box center [489, 565] width 10 height 10
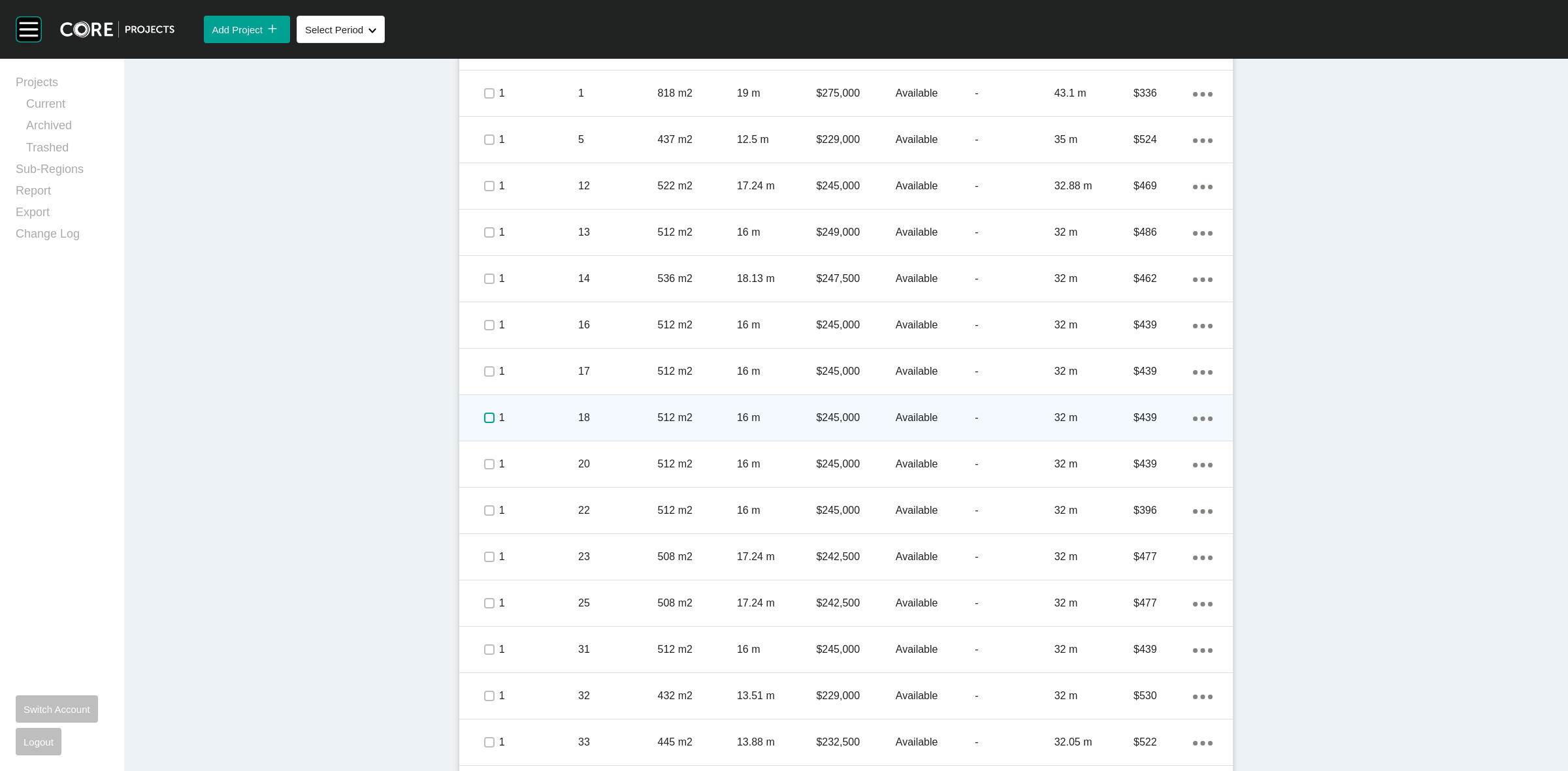
scroll to position [735, 0]
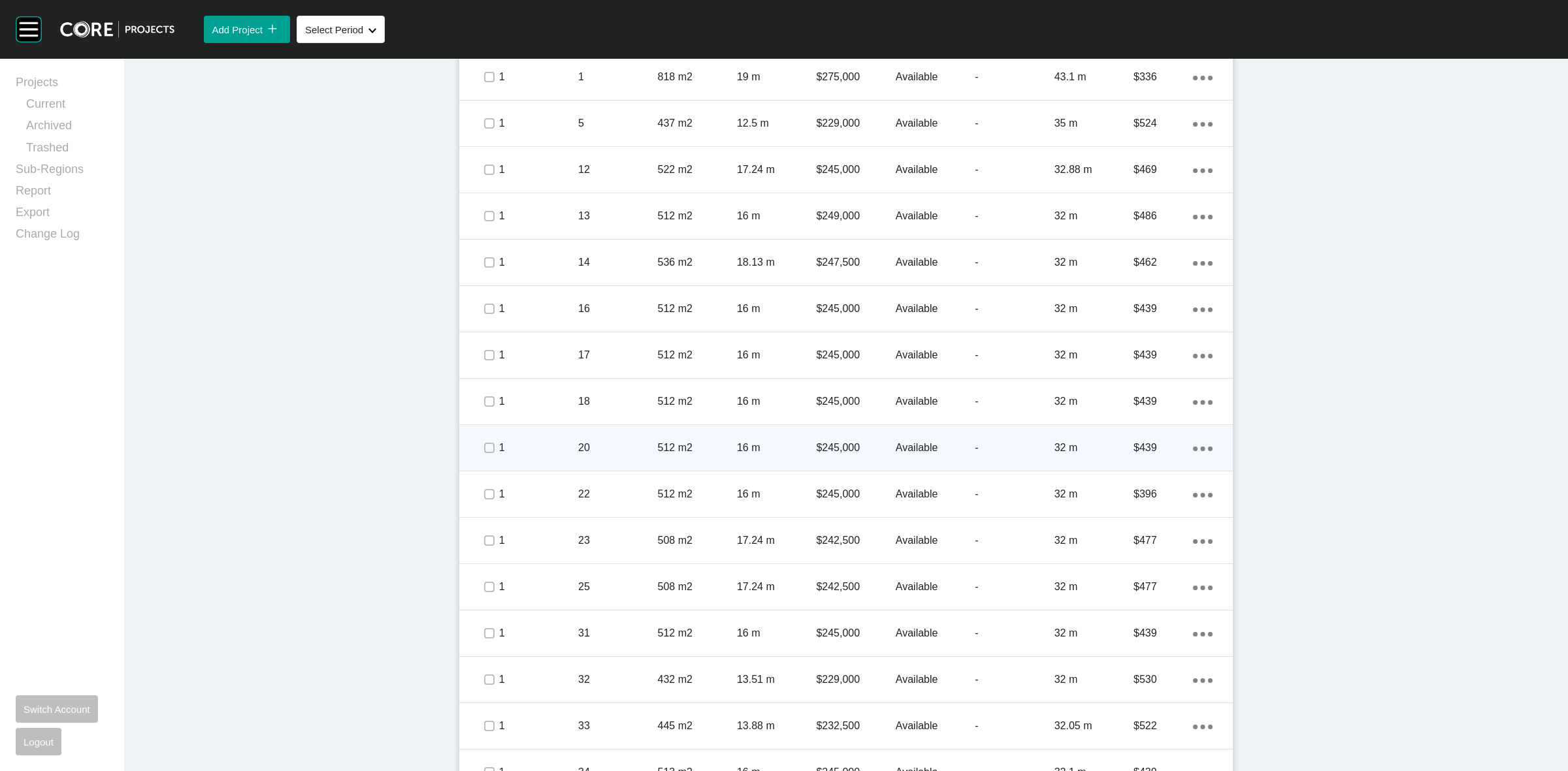
click at [479, 453] on span at bounding box center [489, 447] width 20 height 20
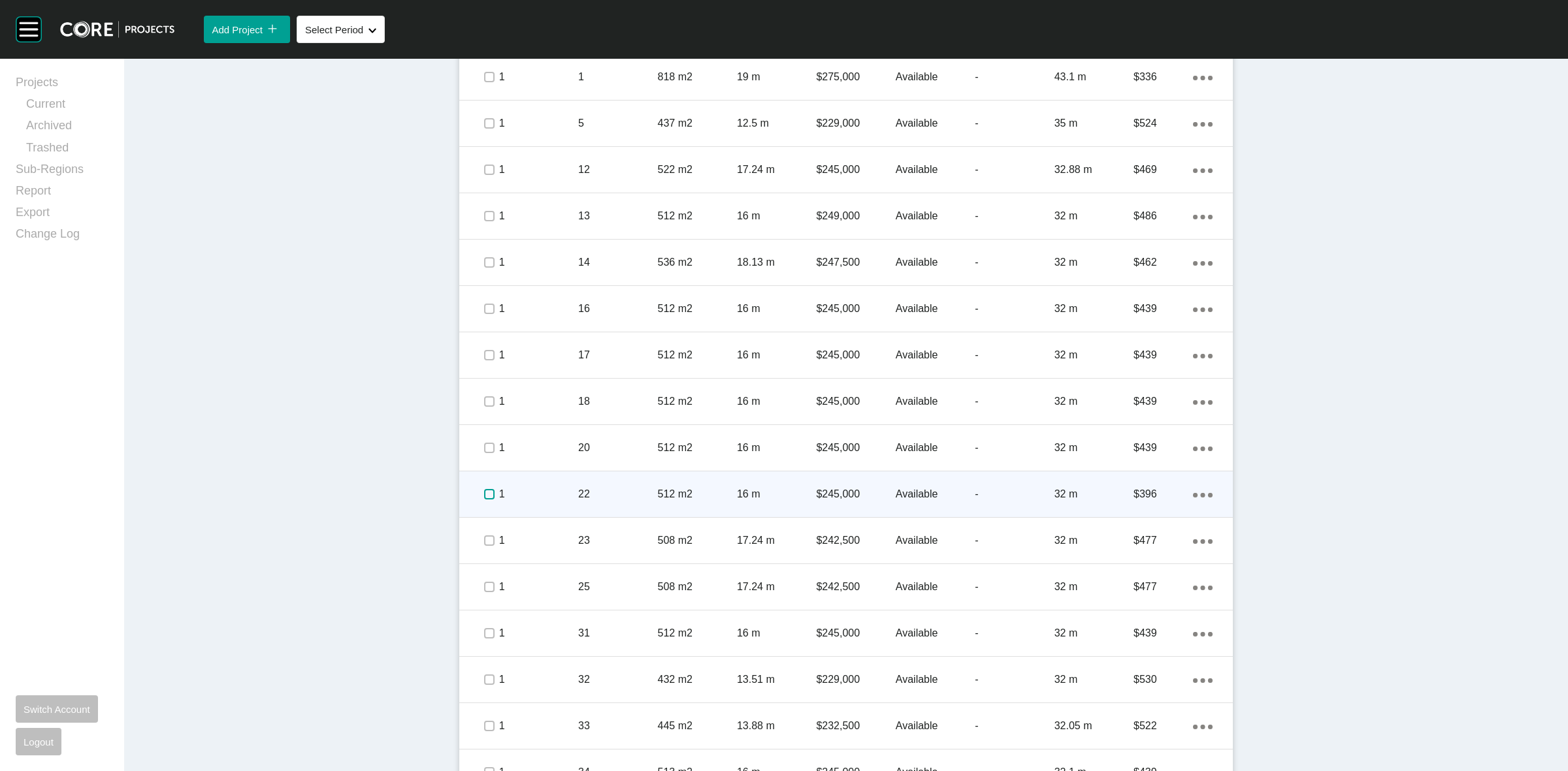
click at [484, 494] on label at bounding box center [489, 494] width 10 height 10
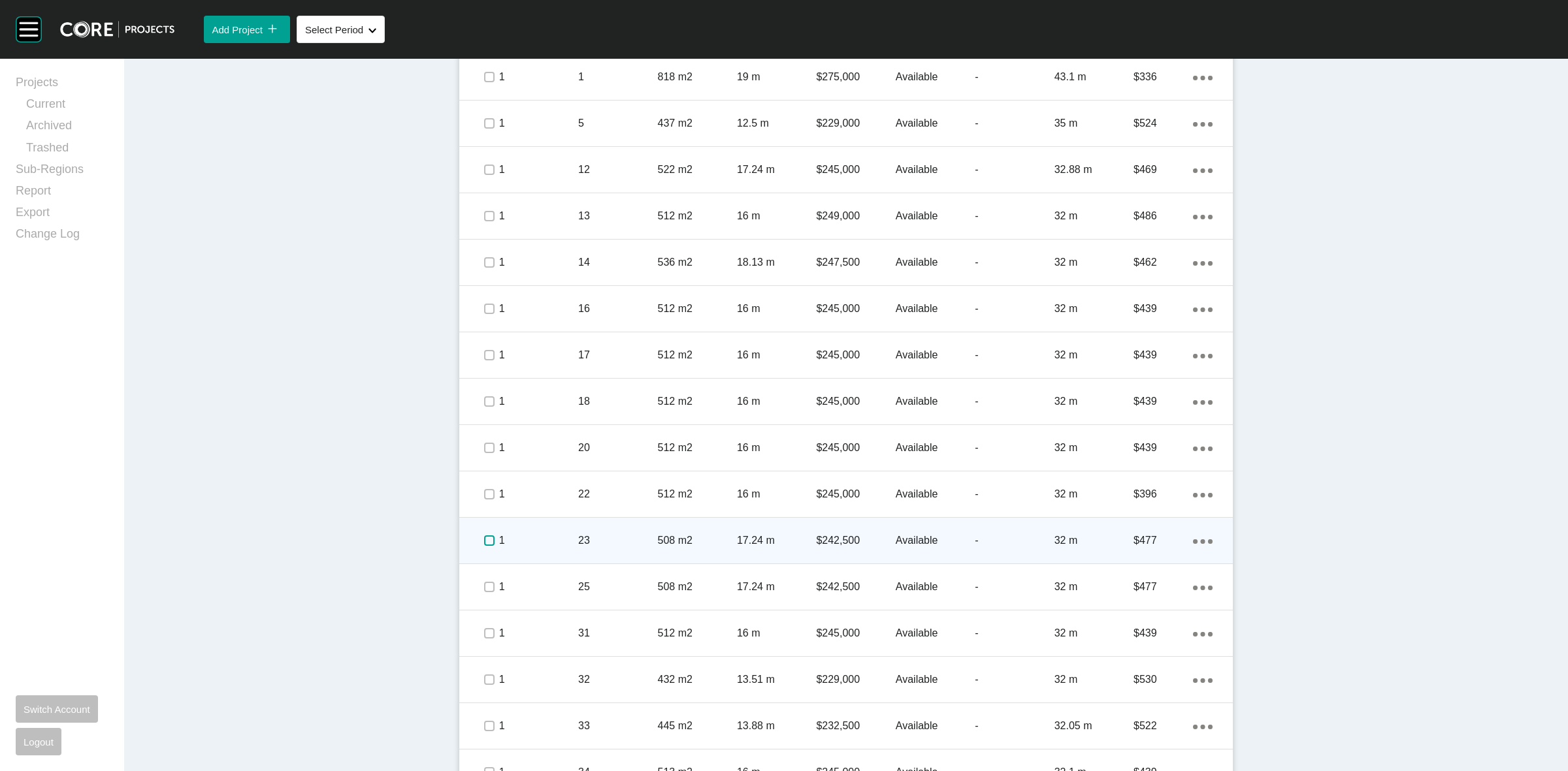
click at [484, 540] on label at bounding box center [489, 540] width 10 height 10
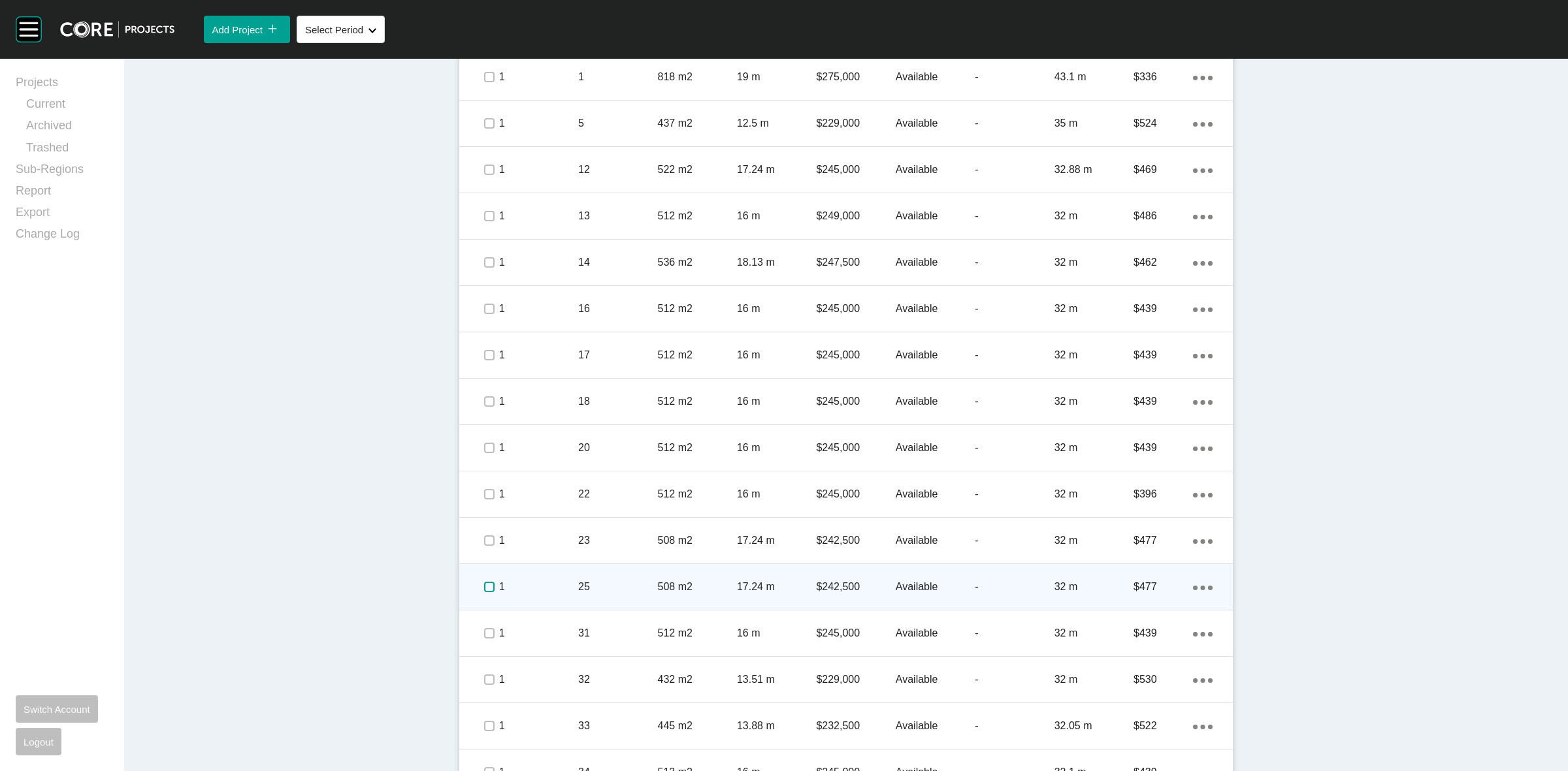
drag, startPoint x: 483, startPoint y: 588, endPoint x: 485, endPoint y: 624, distance: 36.1
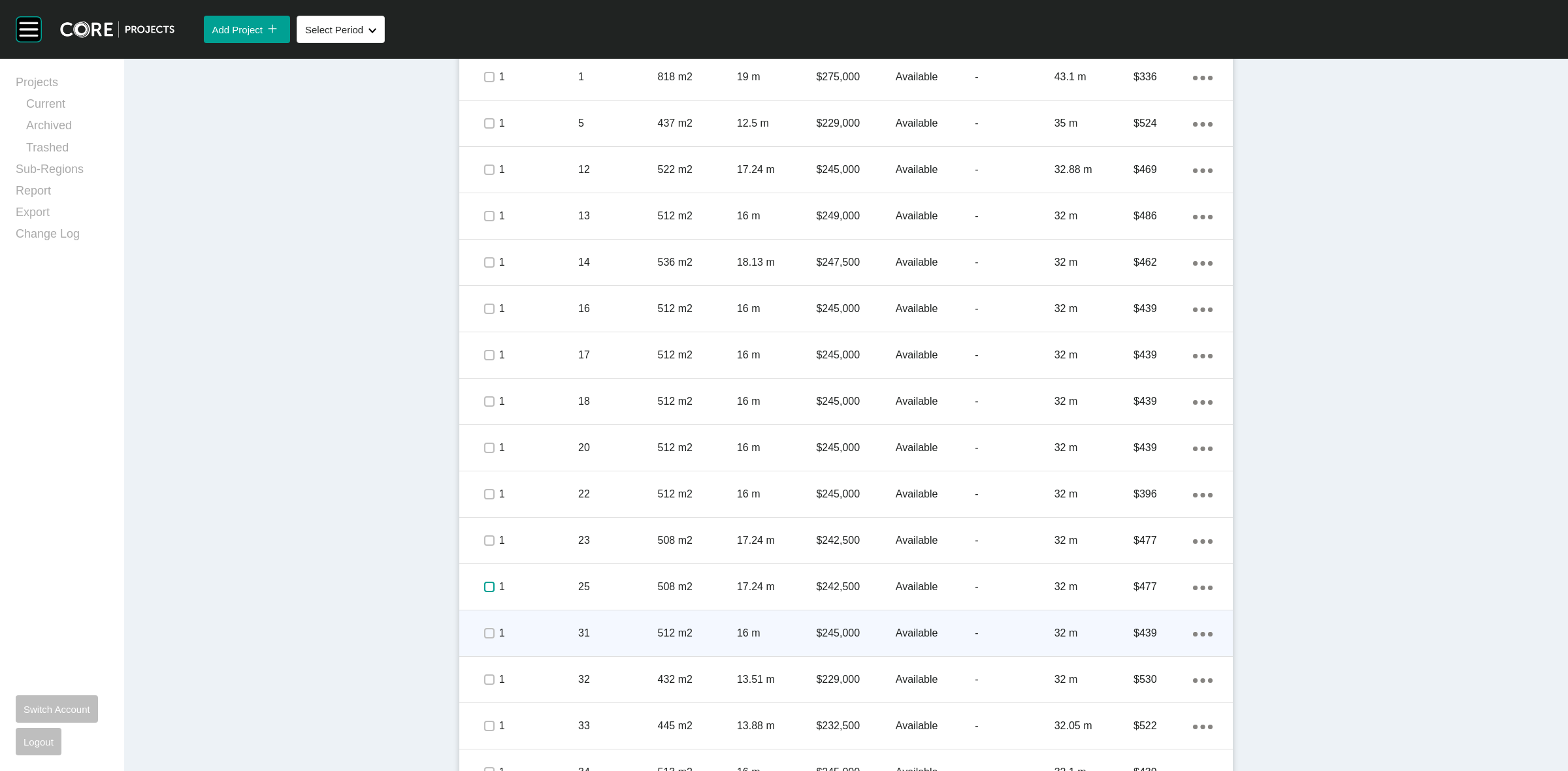
click at [484, 589] on label at bounding box center [489, 587] width 10 height 10
click at [484, 631] on label at bounding box center [489, 634] width 10 height 10
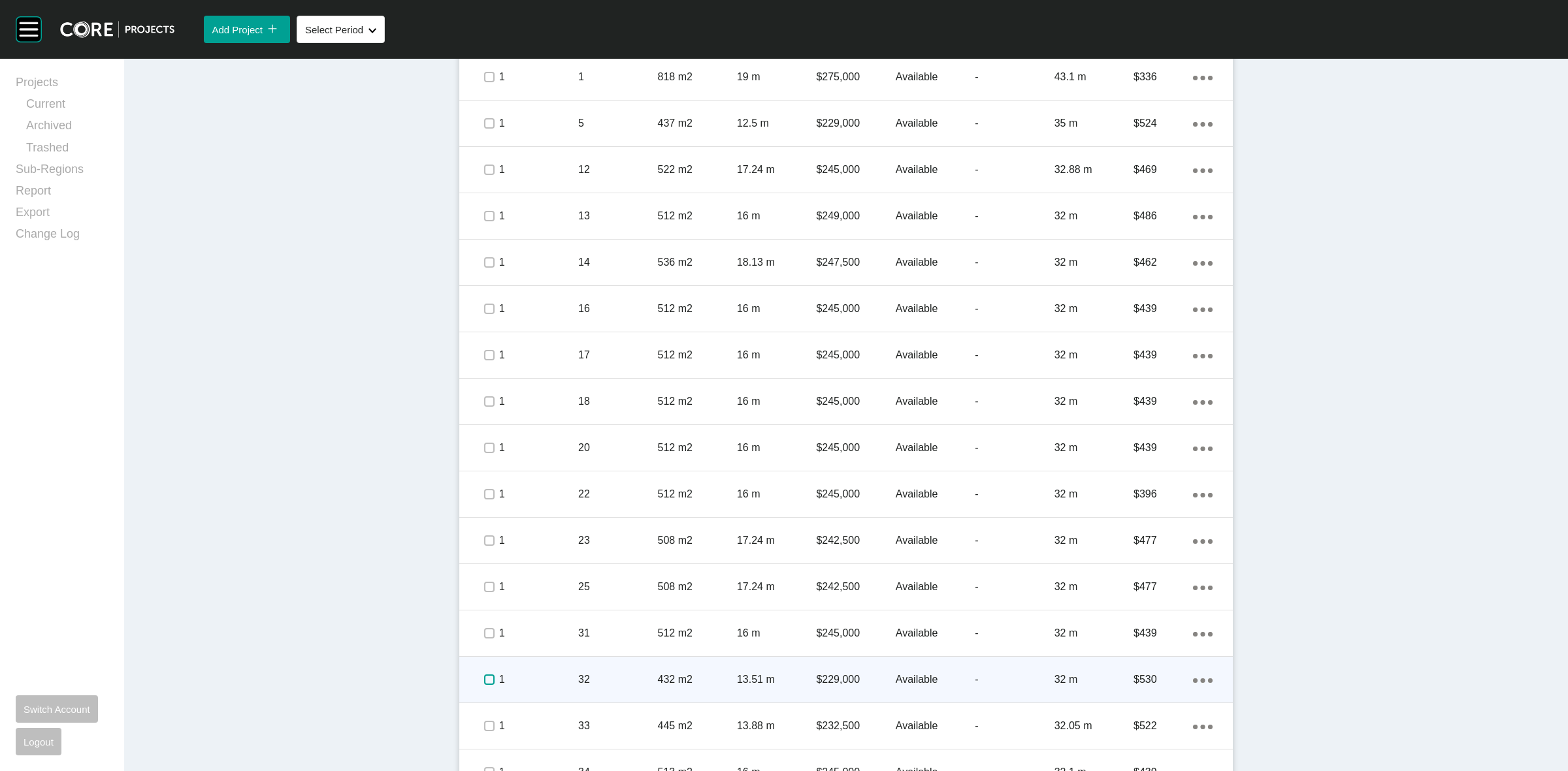
click at [484, 675] on label at bounding box center [489, 680] width 10 height 10
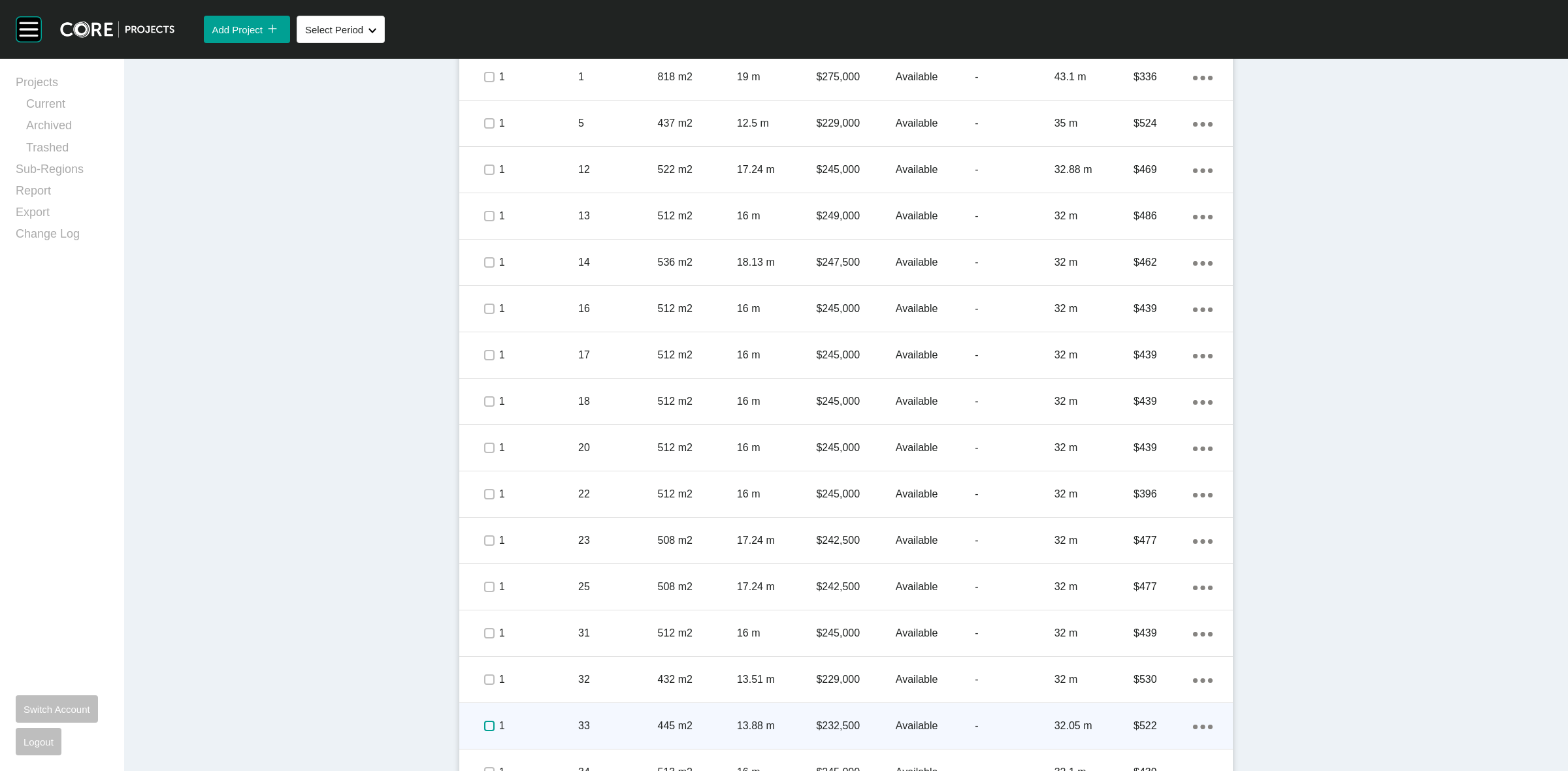
drag, startPoint x: 485, startPoint y: 729, endPoint x: 482, endPoint y: 706, distance: 23.2
click at [484, 729] on label at bounding box center [489, 727] width 10 height 10
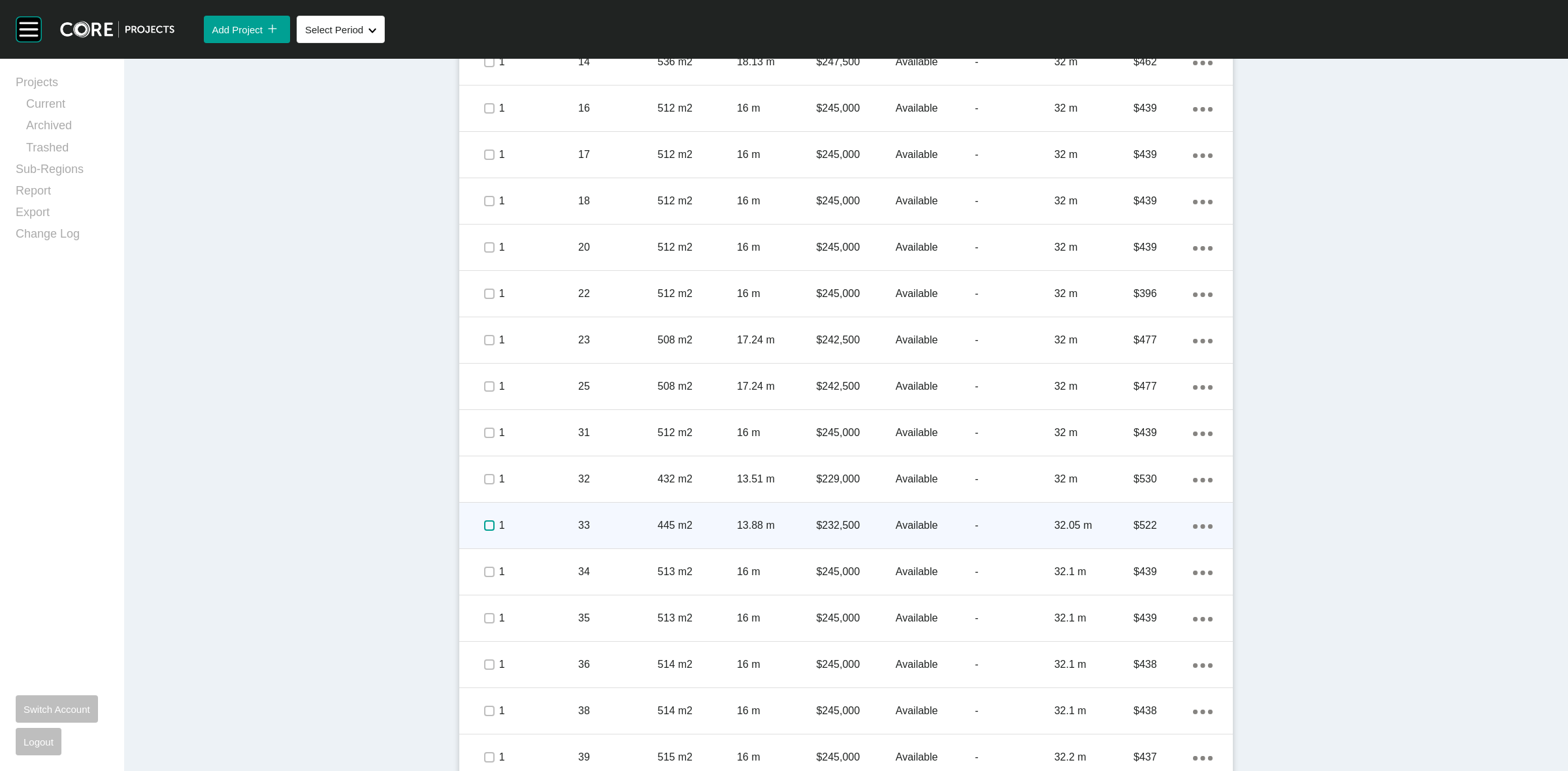
scroll to position [980, 0]
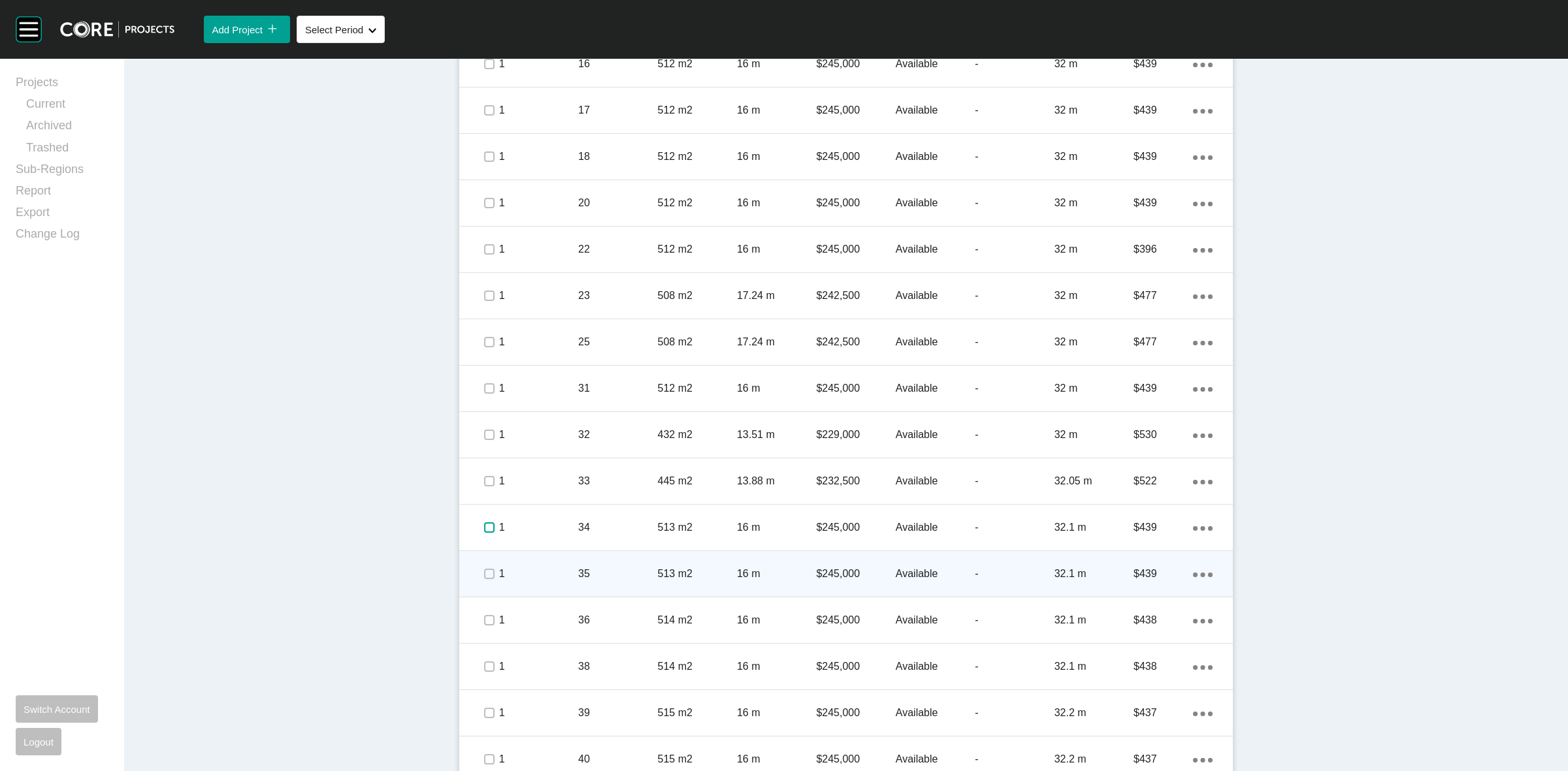
drag, startPoint x: 477, startPoint y: 526, endPoint x: 477, endPoint y: 576, distance: 50.0
click at [484, 526] on label at bounding box center [489, 528] width 10 height 10
click at [484, 578] on label at bounding box center [489, 574] width 10 height 10
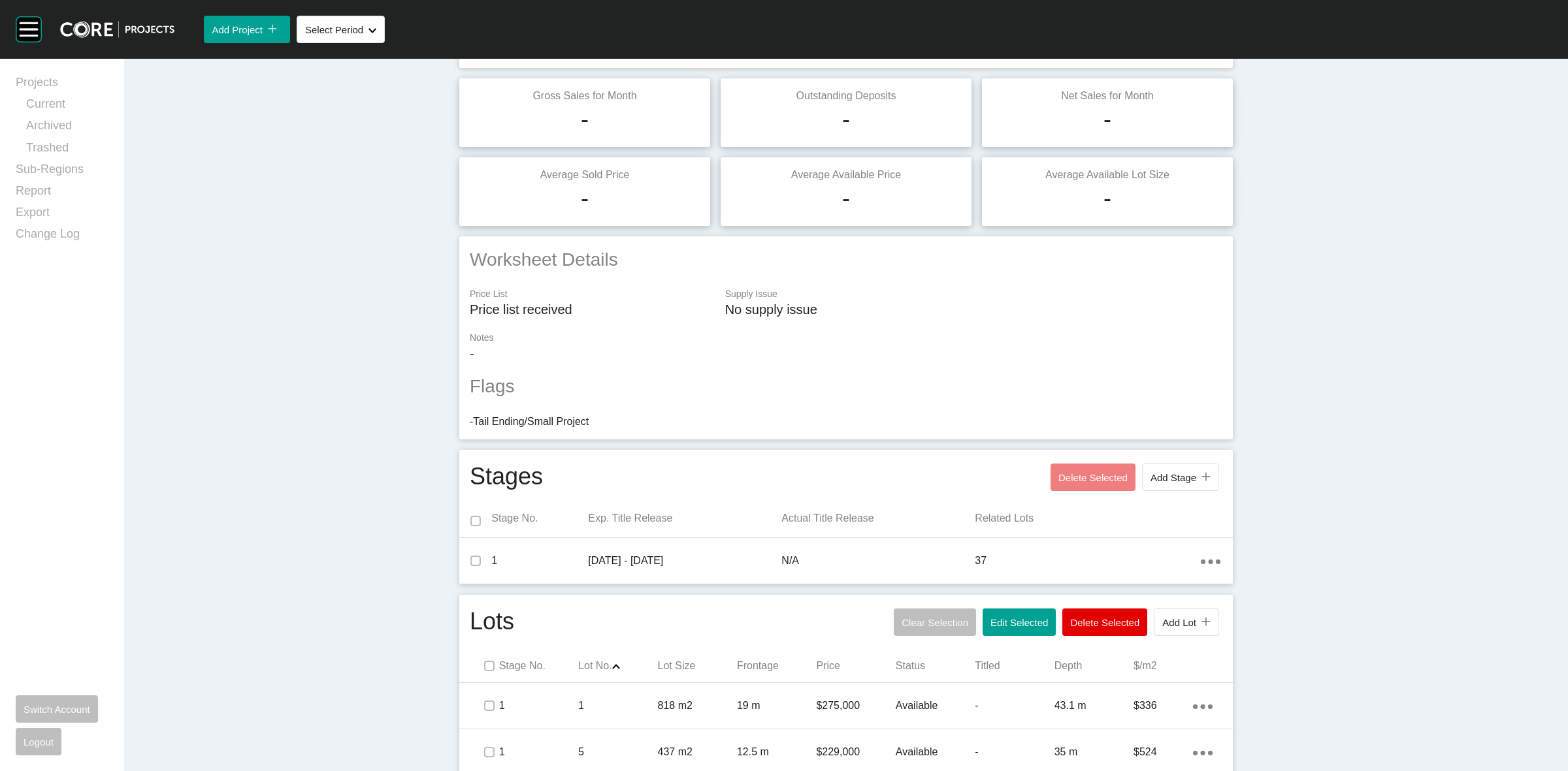
scroll to position [0, 0]
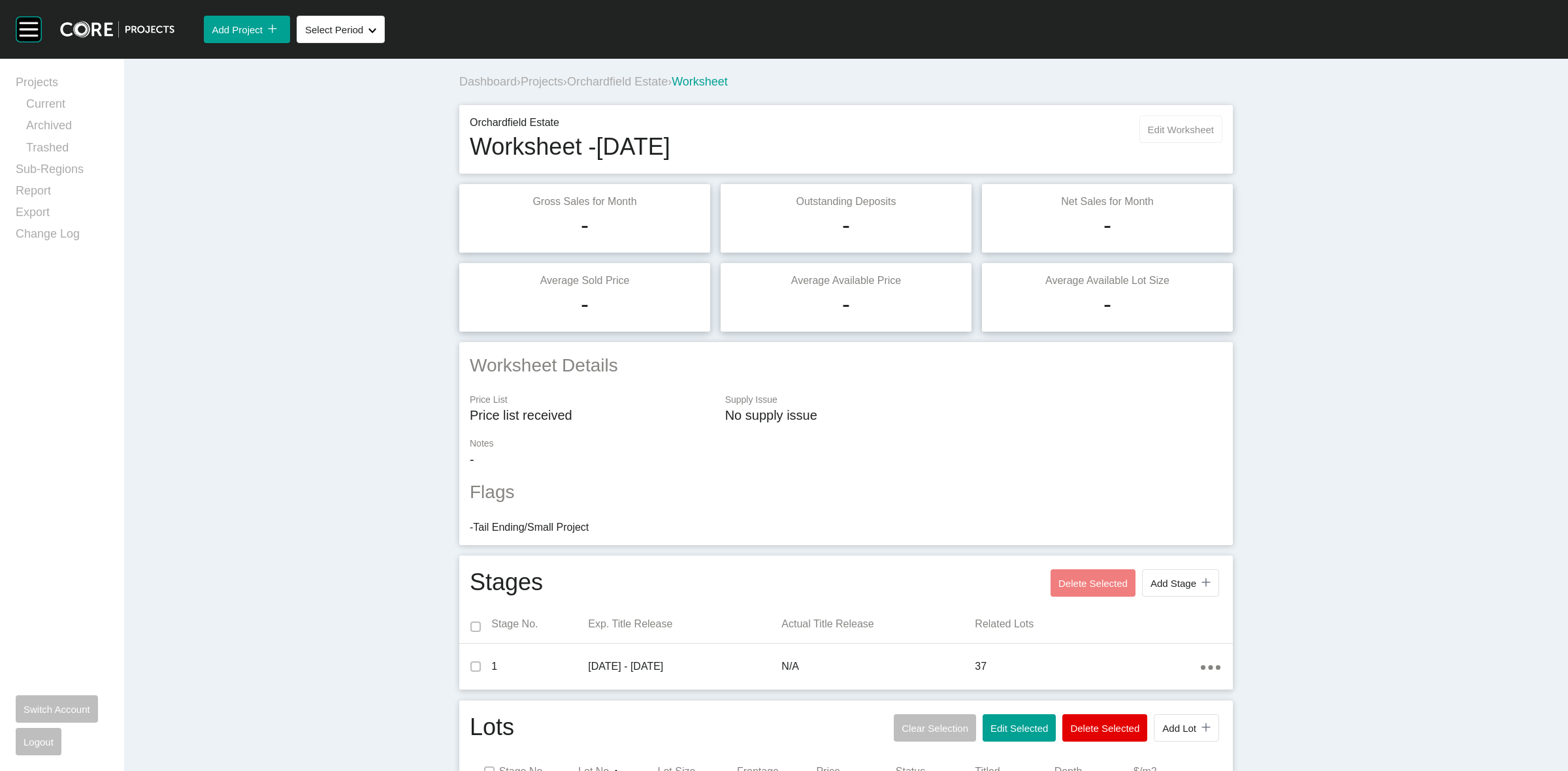
click at [1150, 126] on span "Edit Worksheet" at bounding box center [1180, 129] width 66 height 11
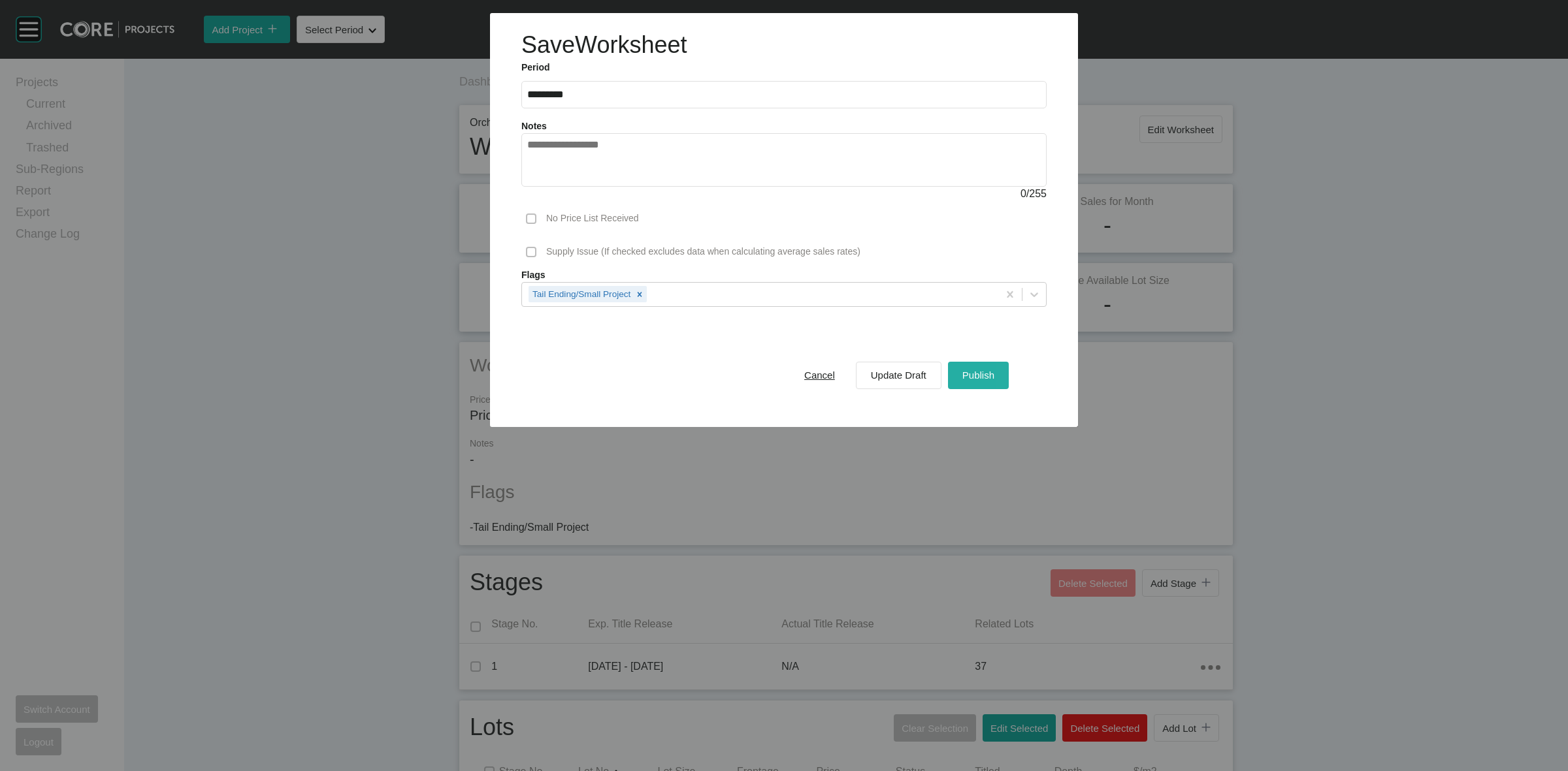
click at [980, 369] on div "Publish" at bounding box center [978, 375] width 38 height 18
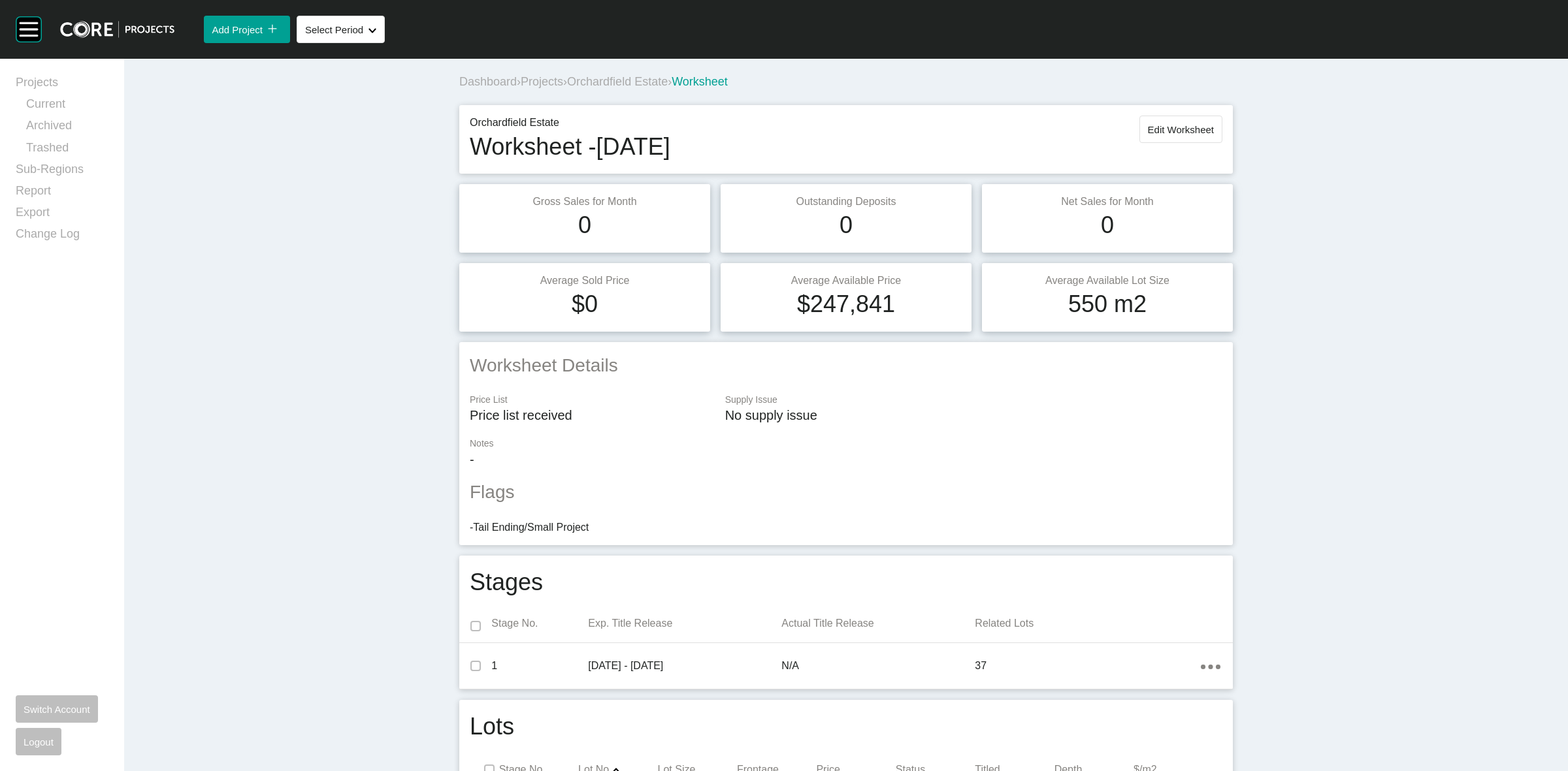
click at [607, 91] on div "Dashboard › Projects › Orchardfield Estate › Worksheet" at bounding box center [849, 82] width 779 height 36
click at [603, 85] on span "Orchardfield Estate" at bounding box center [617, 81] width 101 height 13
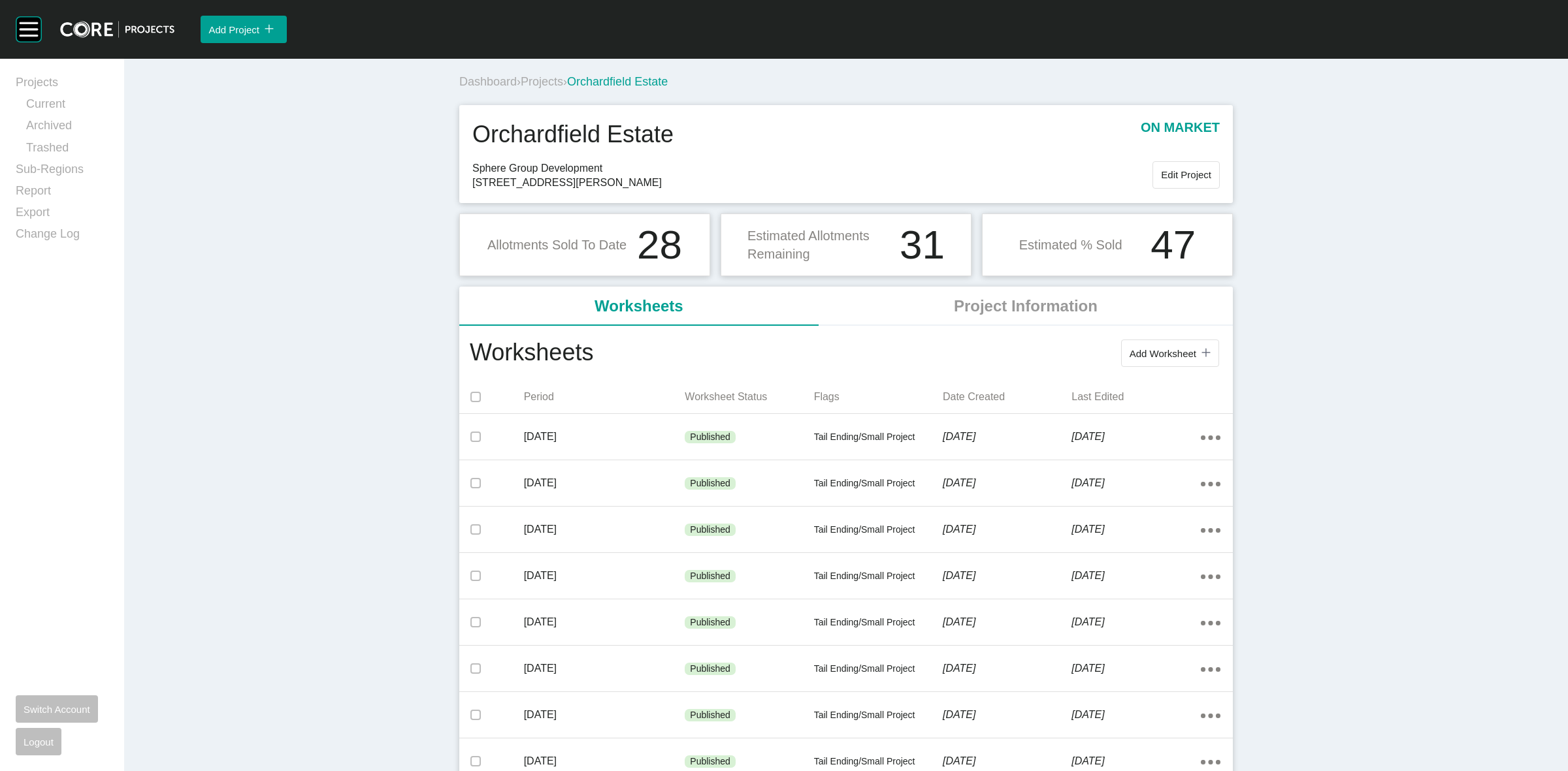
click at [543, 73] on div "Dashboard › Projects › Orchardfield Estate" at bounding box center [849, 82] width 779 height 36
click at [529, 82] on span "Projects" at bounding box center [542, 81] width 43 height 13
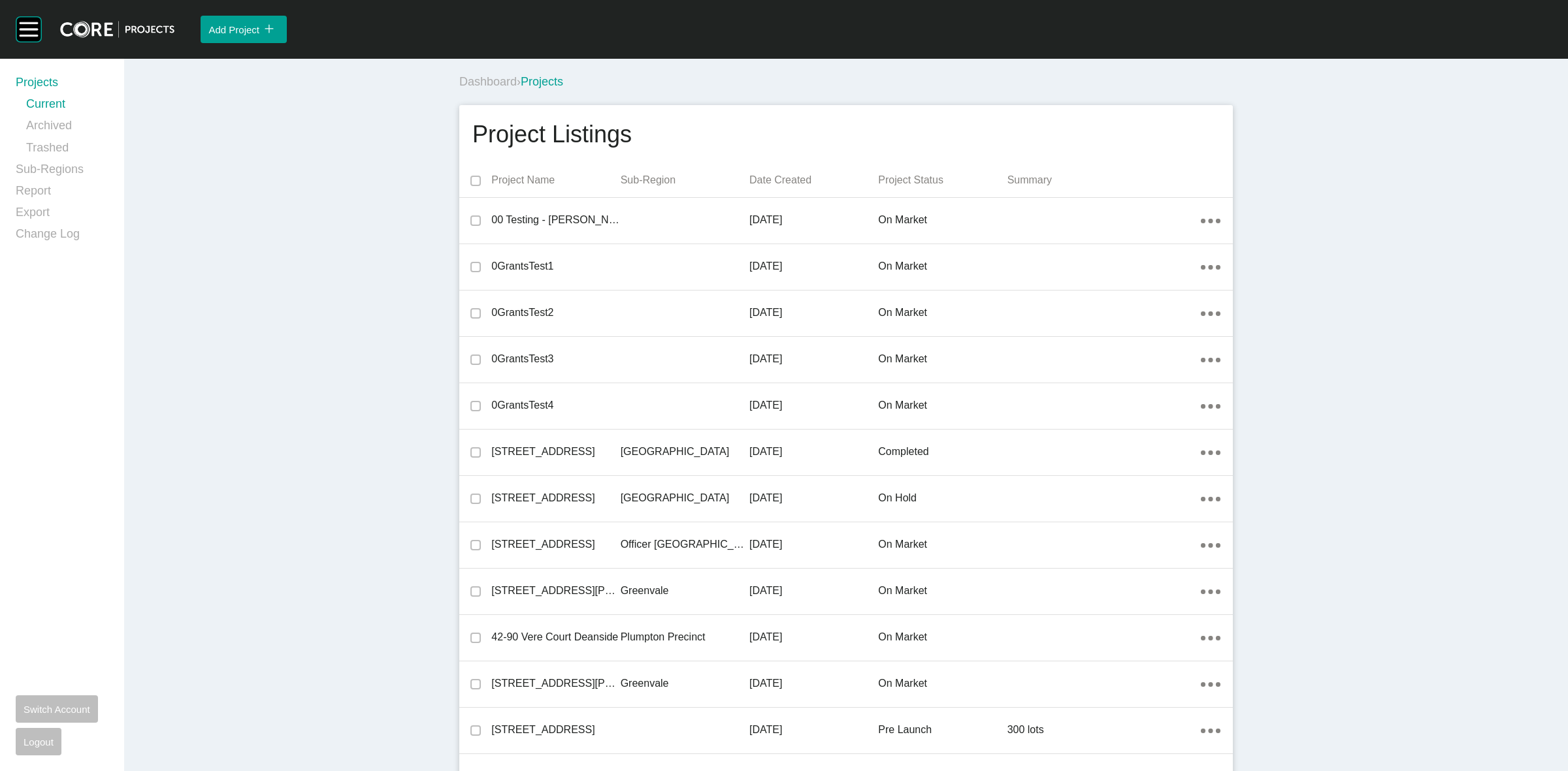
scroll to position [28531, 0]
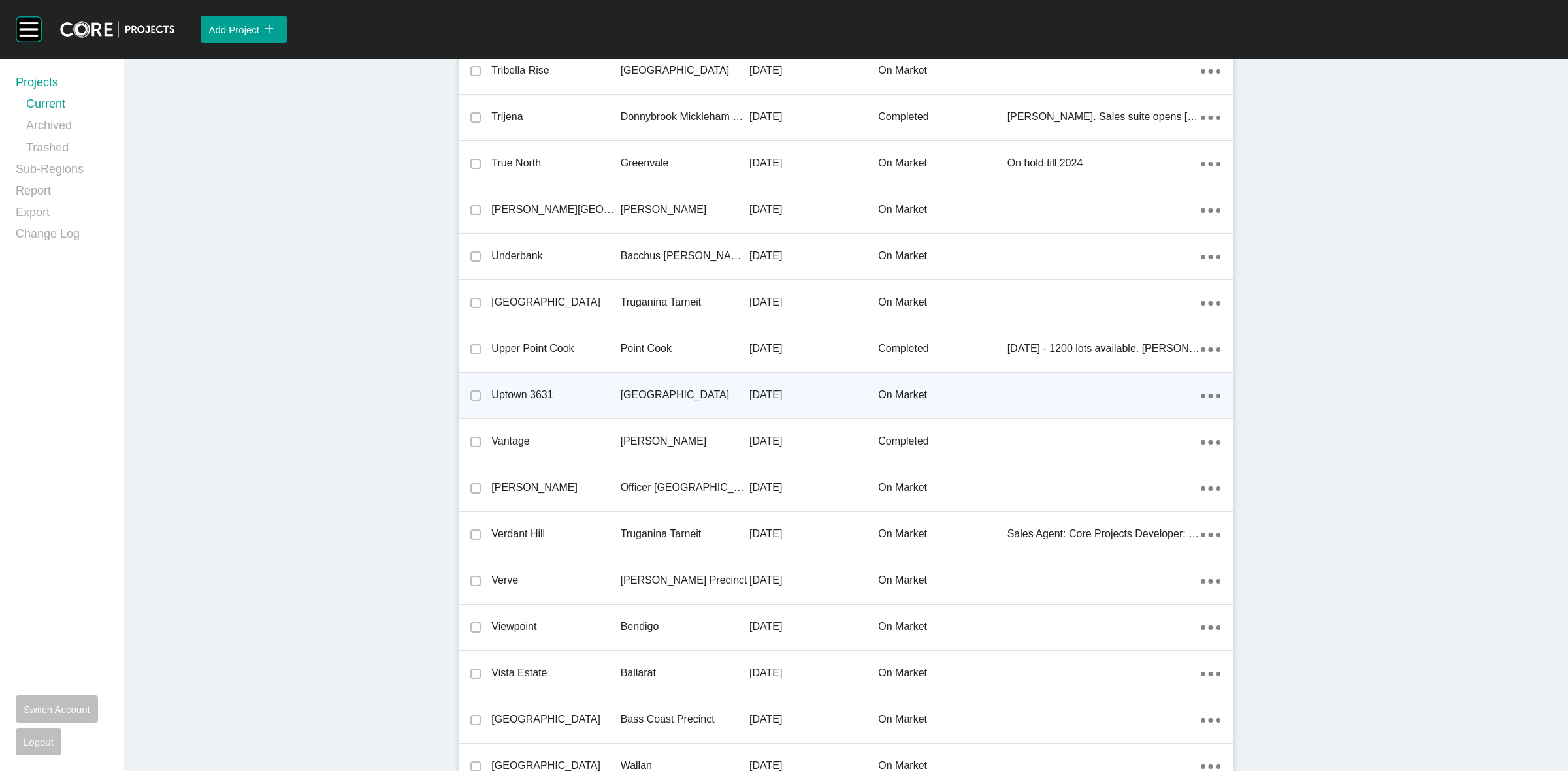
click at [652, 388] on p "[GEOGRAPHIC_DATA]" at bounding box center [685, 394] width 129 height 15
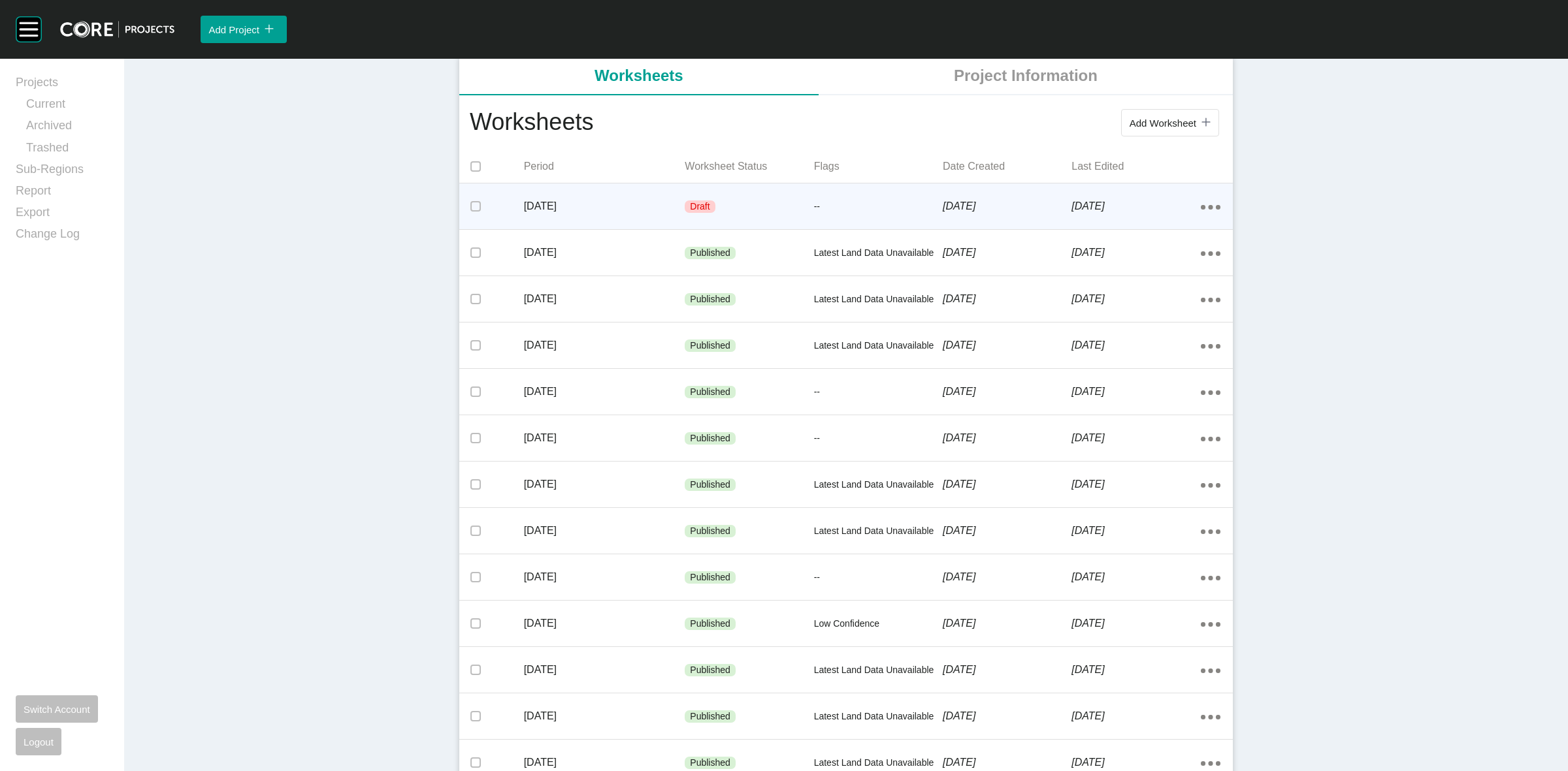
click at [814, 204] on p "--" at bounding box center [878, 207] width 129 height 13
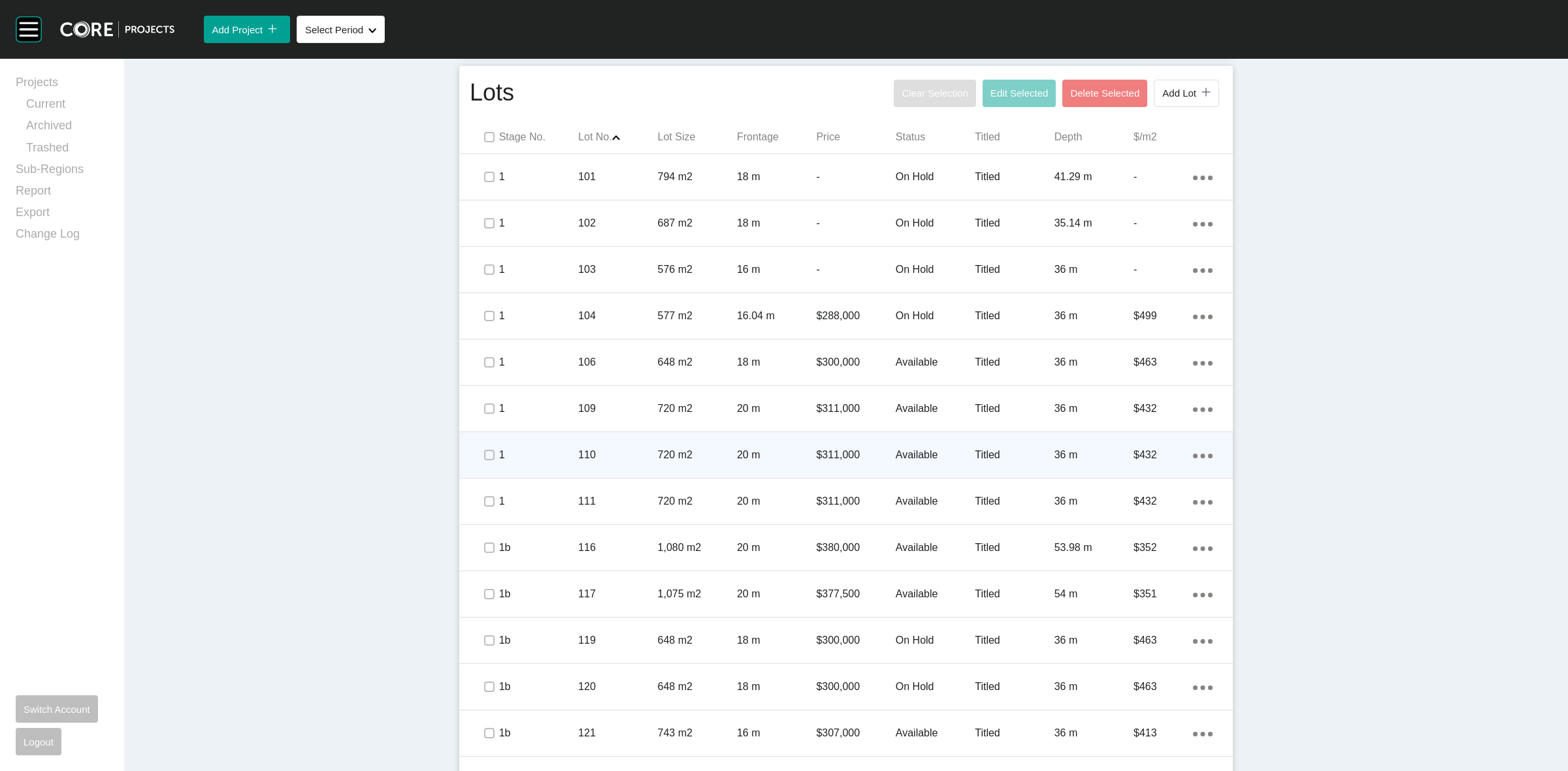
scroll to position [816, 0]
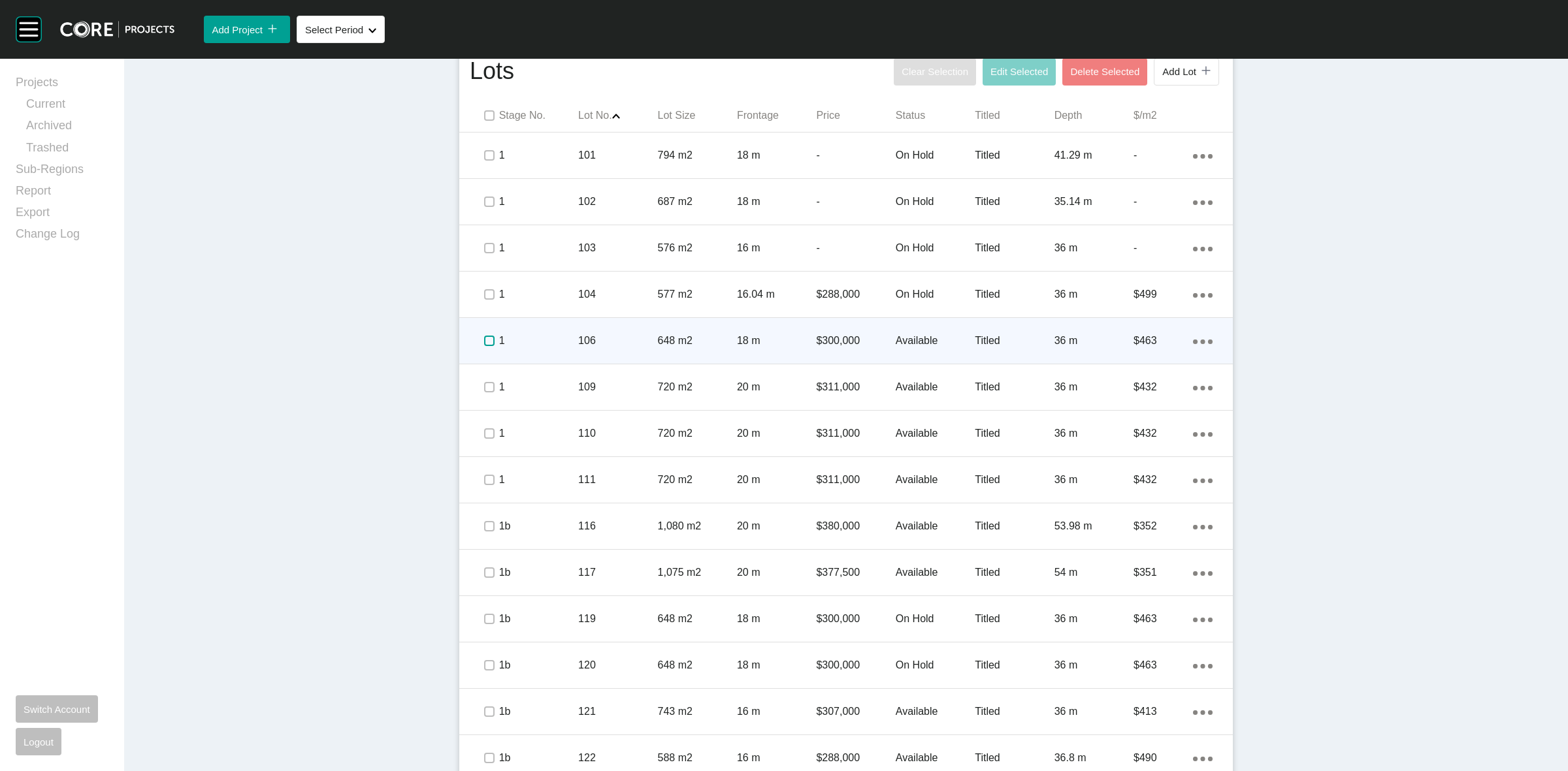
click at [484, 336] on label at bounding box center [489, 341] width 10 height 10
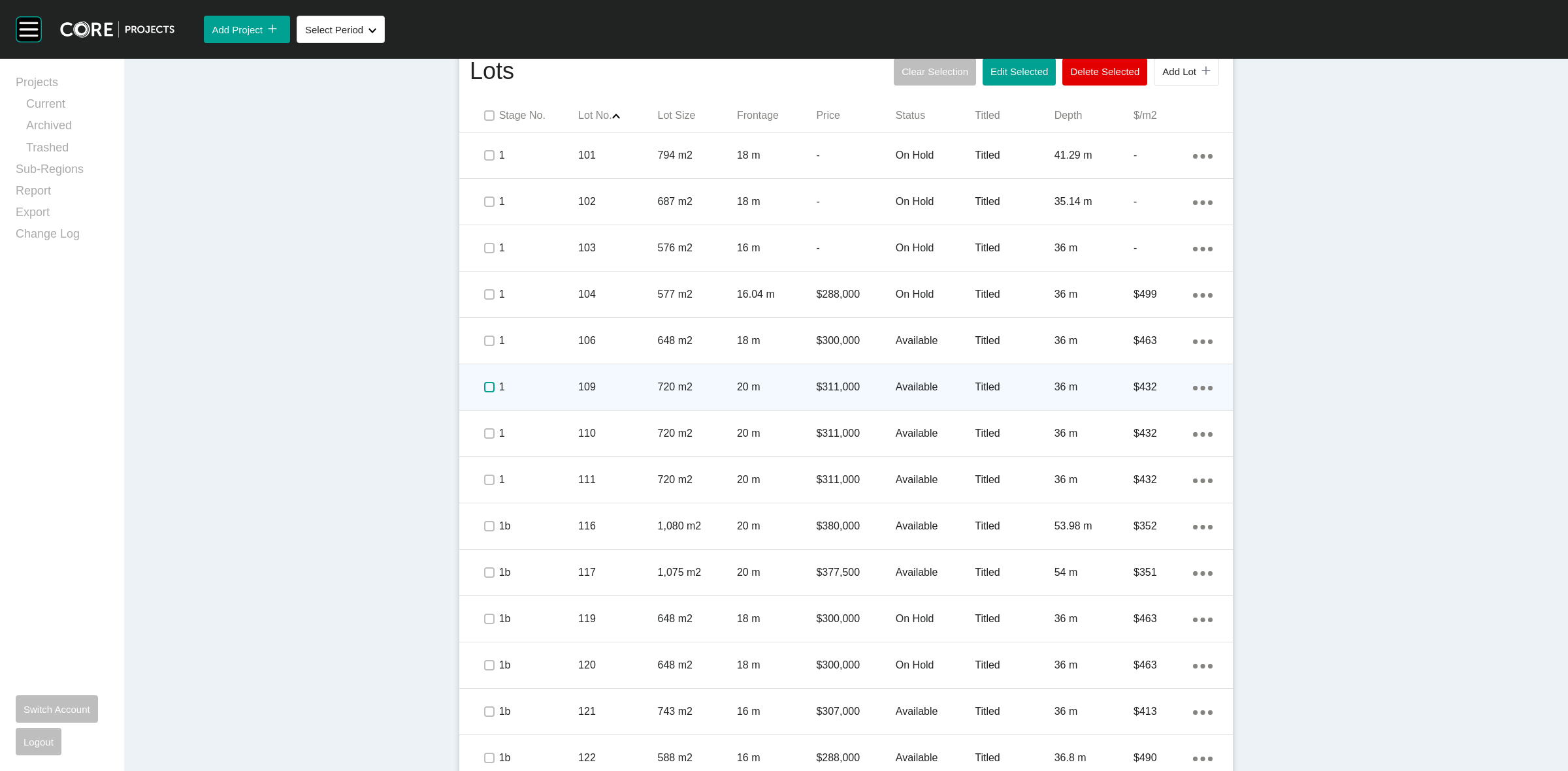
click at [484, 389] on label at bounding box center [489, 388] width 10 height 10
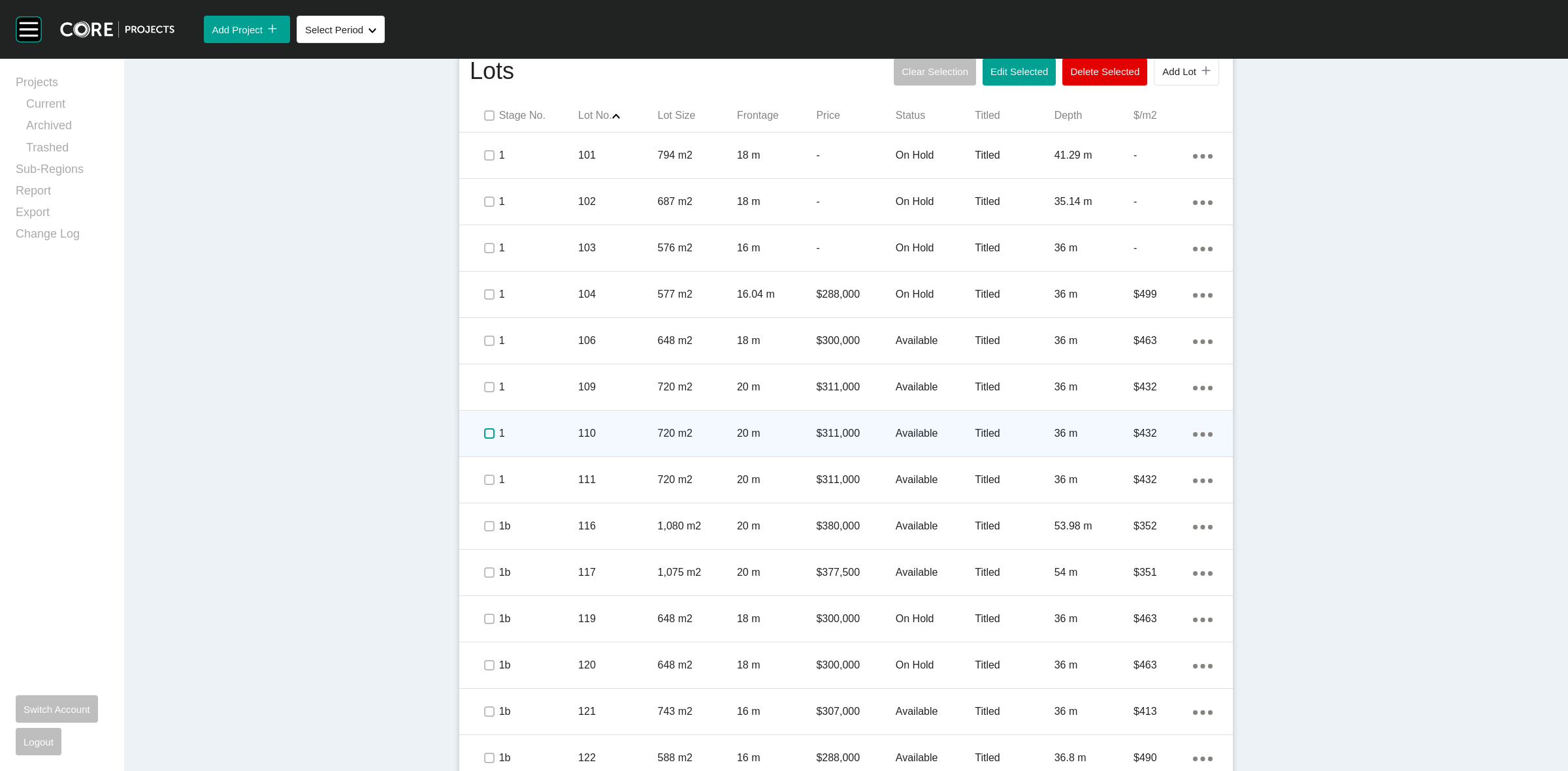
click at [485, 432] on label at bounding box center [489, 434] width 10 height 10
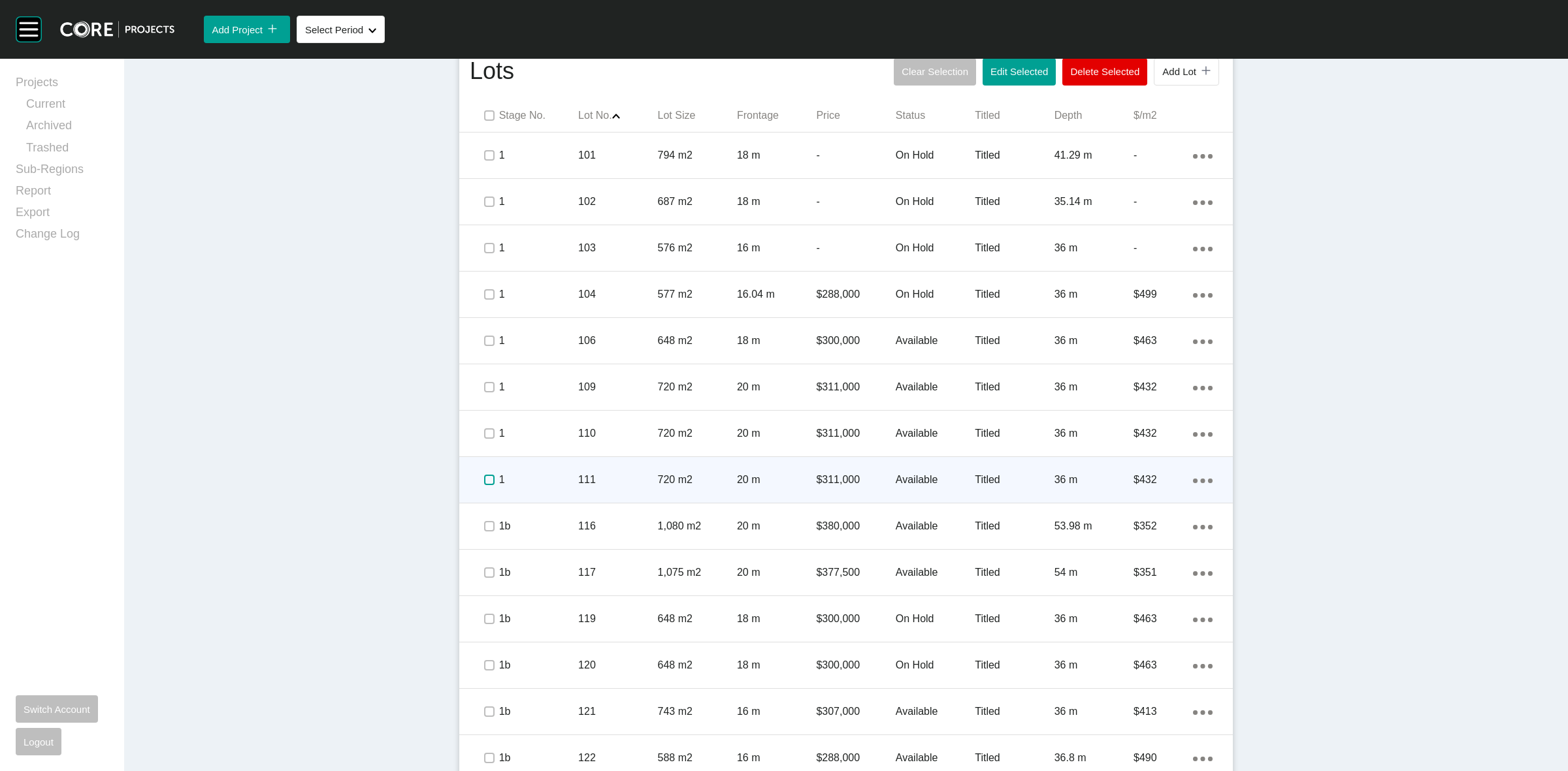
drag, startPoint x: 483, startPoint y: 476, endPoint x: 489, endPoint y: 528, distance: 52.3
click at [484, 478] on label at bounding box center [489, 480] width 10 height 10
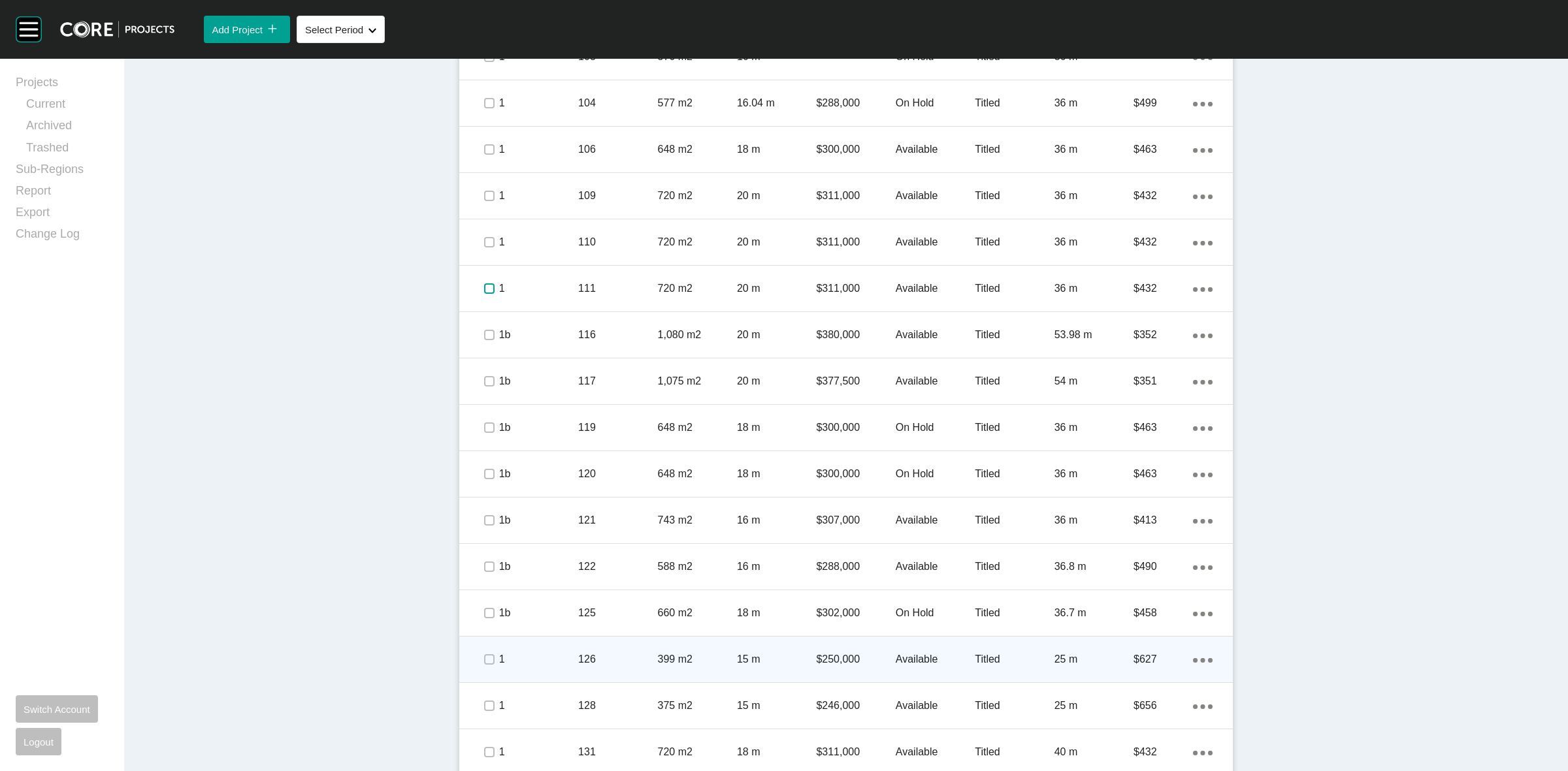
scroll to position [1061, 0]
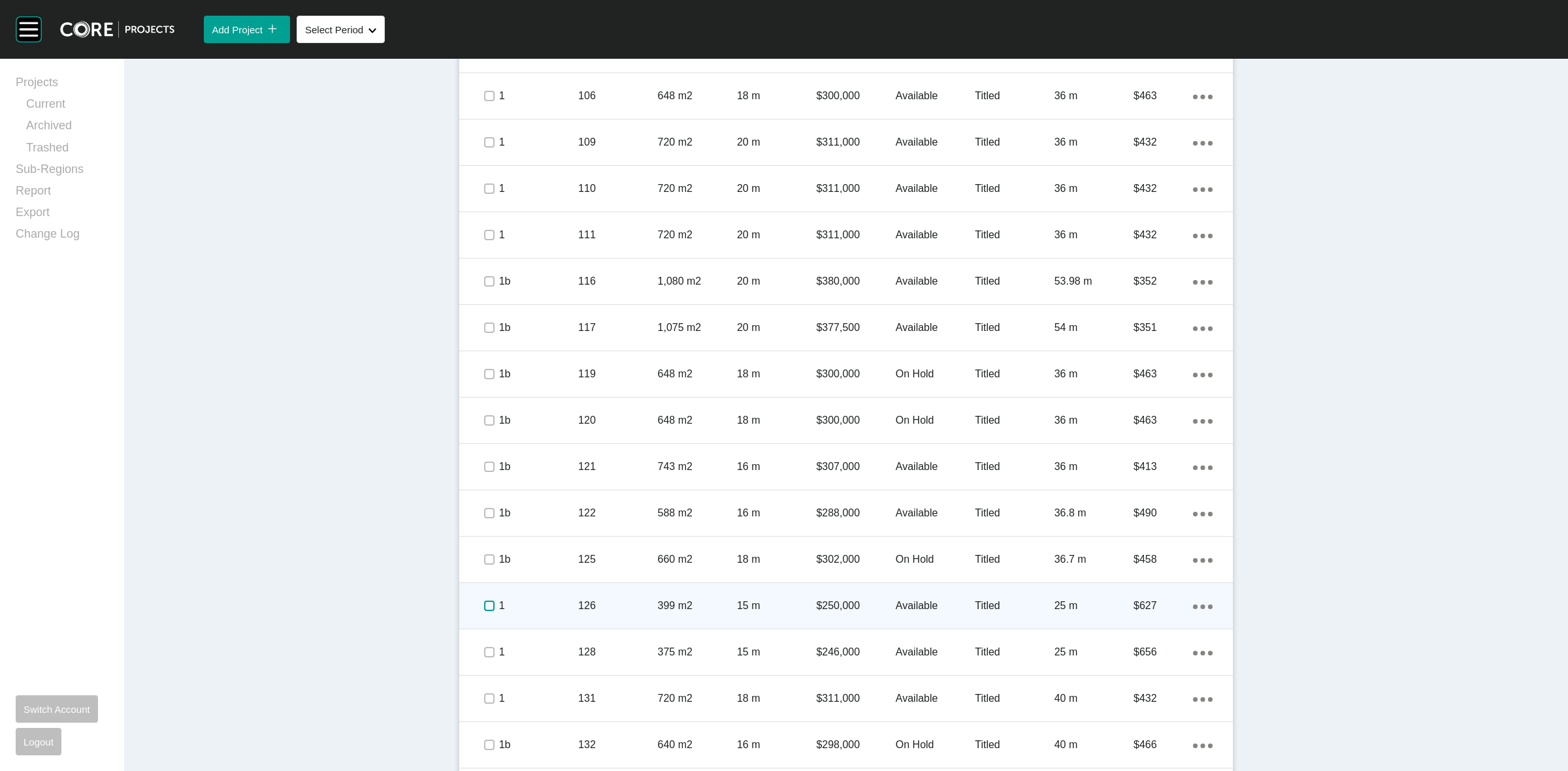
click at [484, 608] on label at bounding box center [489, 606] width 10 height 10
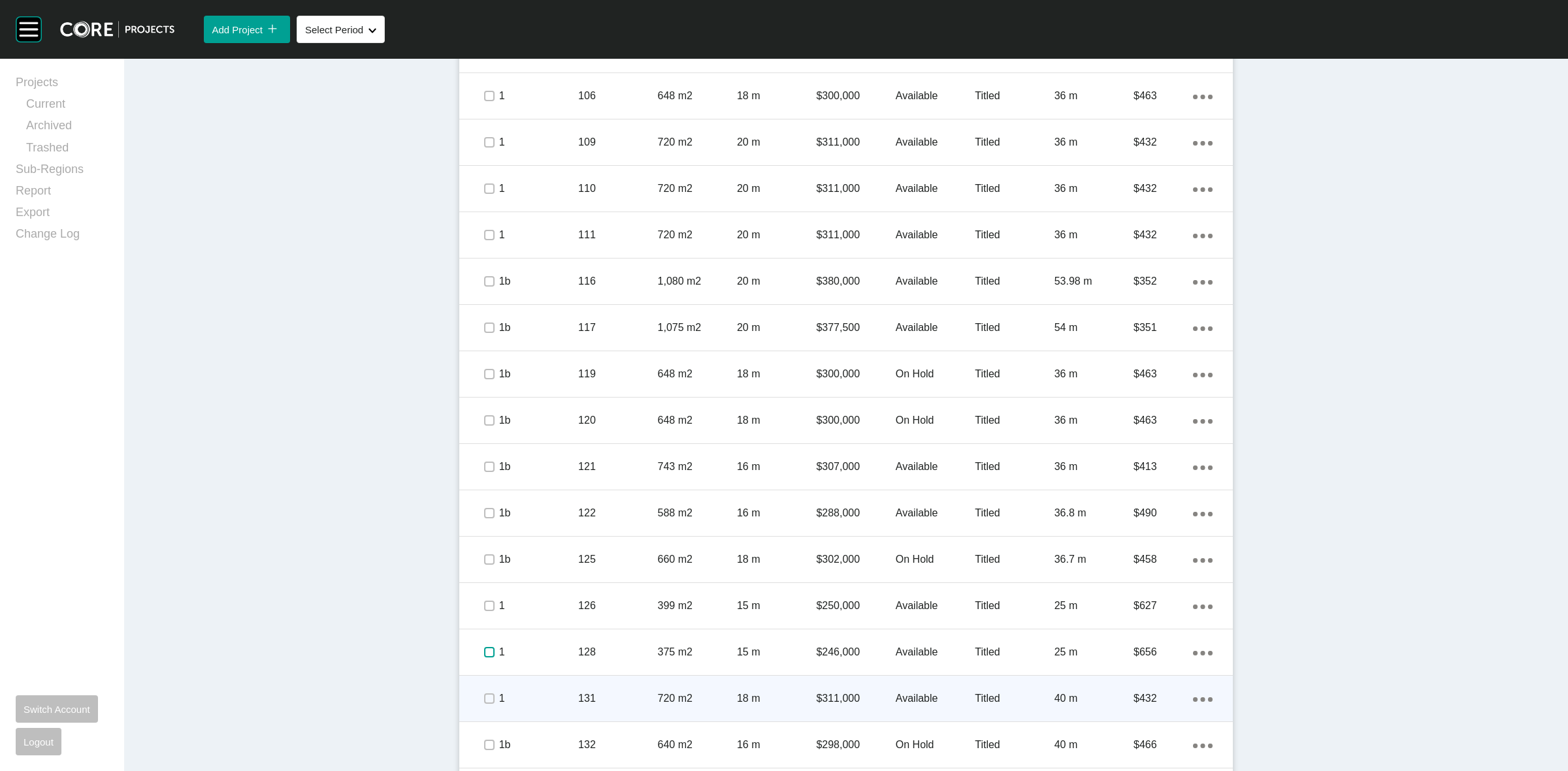
drag, startPoint x: 484, startPoint y: 653, endPoint x: 481, endPoint y: 691, distance: 38.1
click at [484, 655] on label at bounding box center [489, 652] width 10 height 10
click at [484, 696] on label at bounding box center [489, 698] width 10 height 10
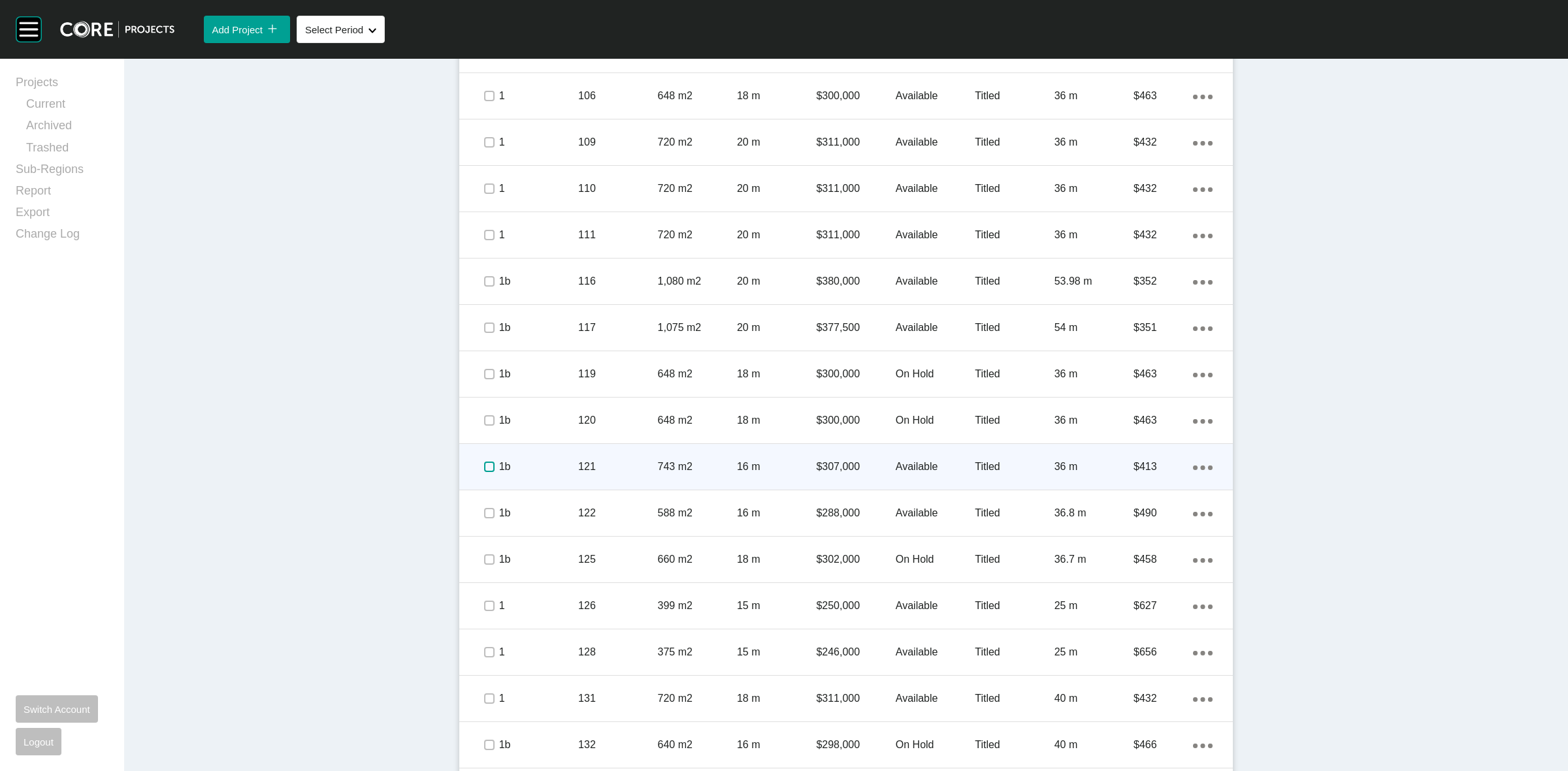
click at [484, 465] on label at bounding box center [489, 467] width 10 height 10
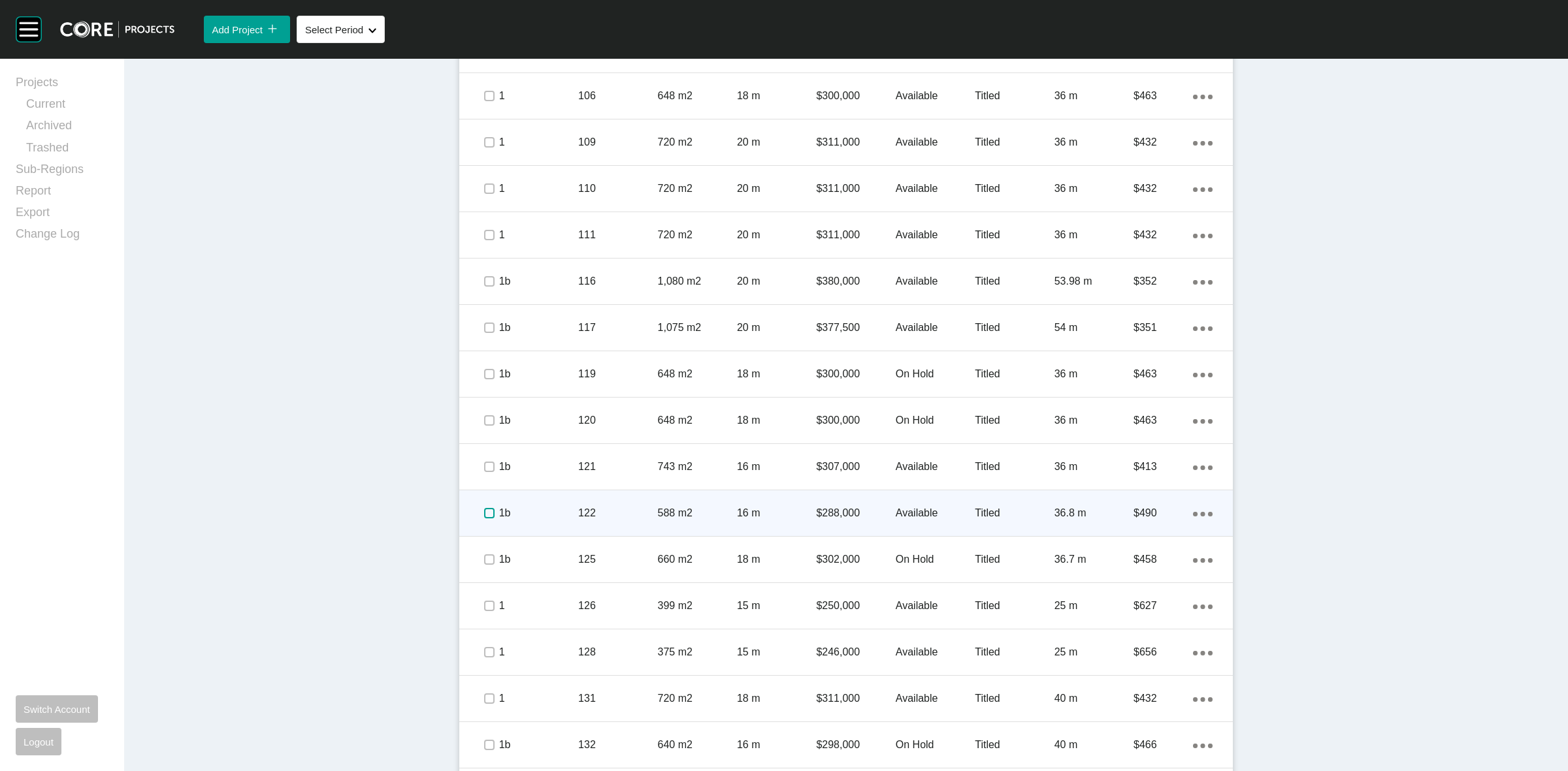
click at [484, 513] on label at bounding box center [489, 513] width 10 height 10
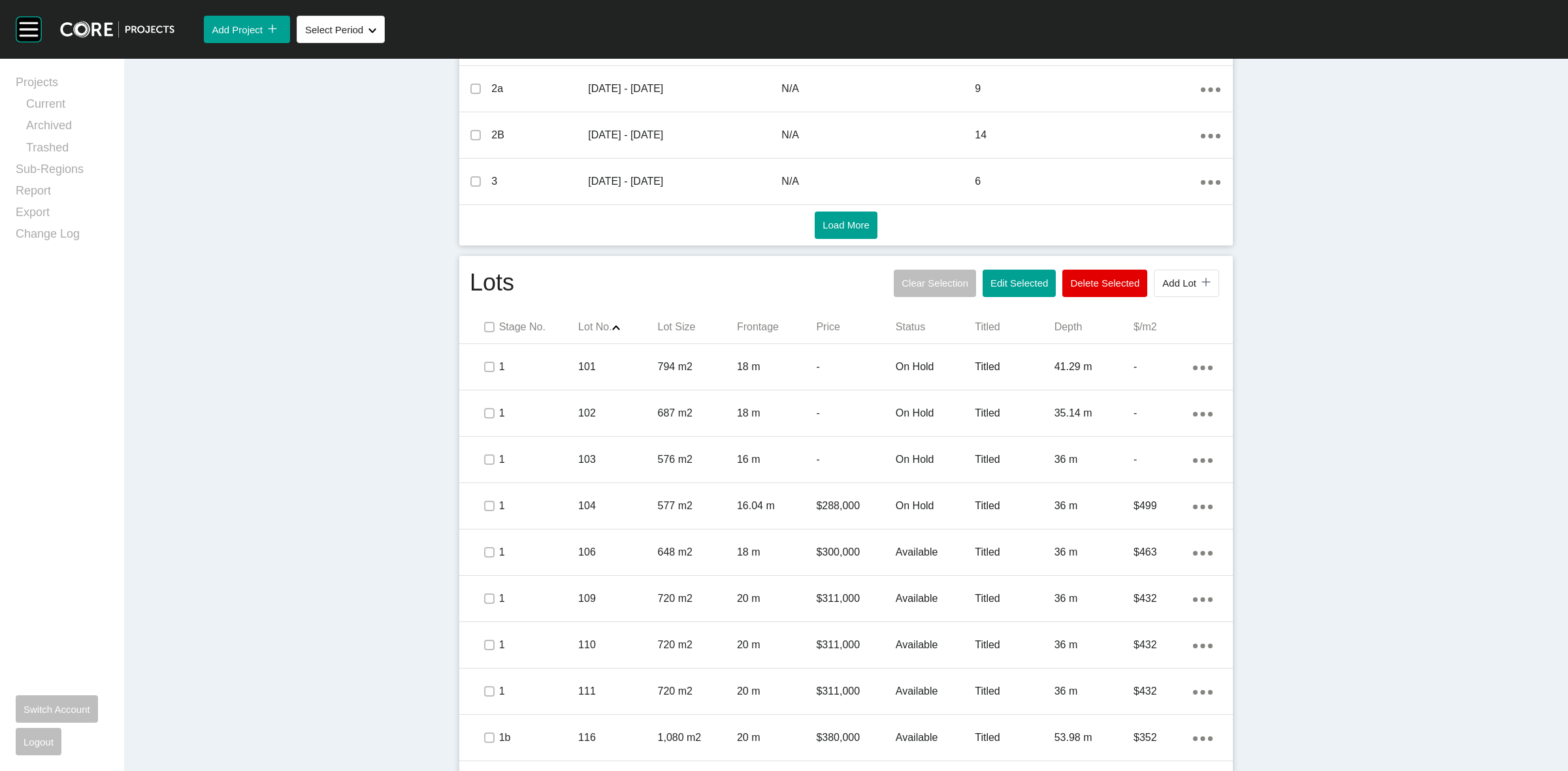
scroll to position [571, 0]
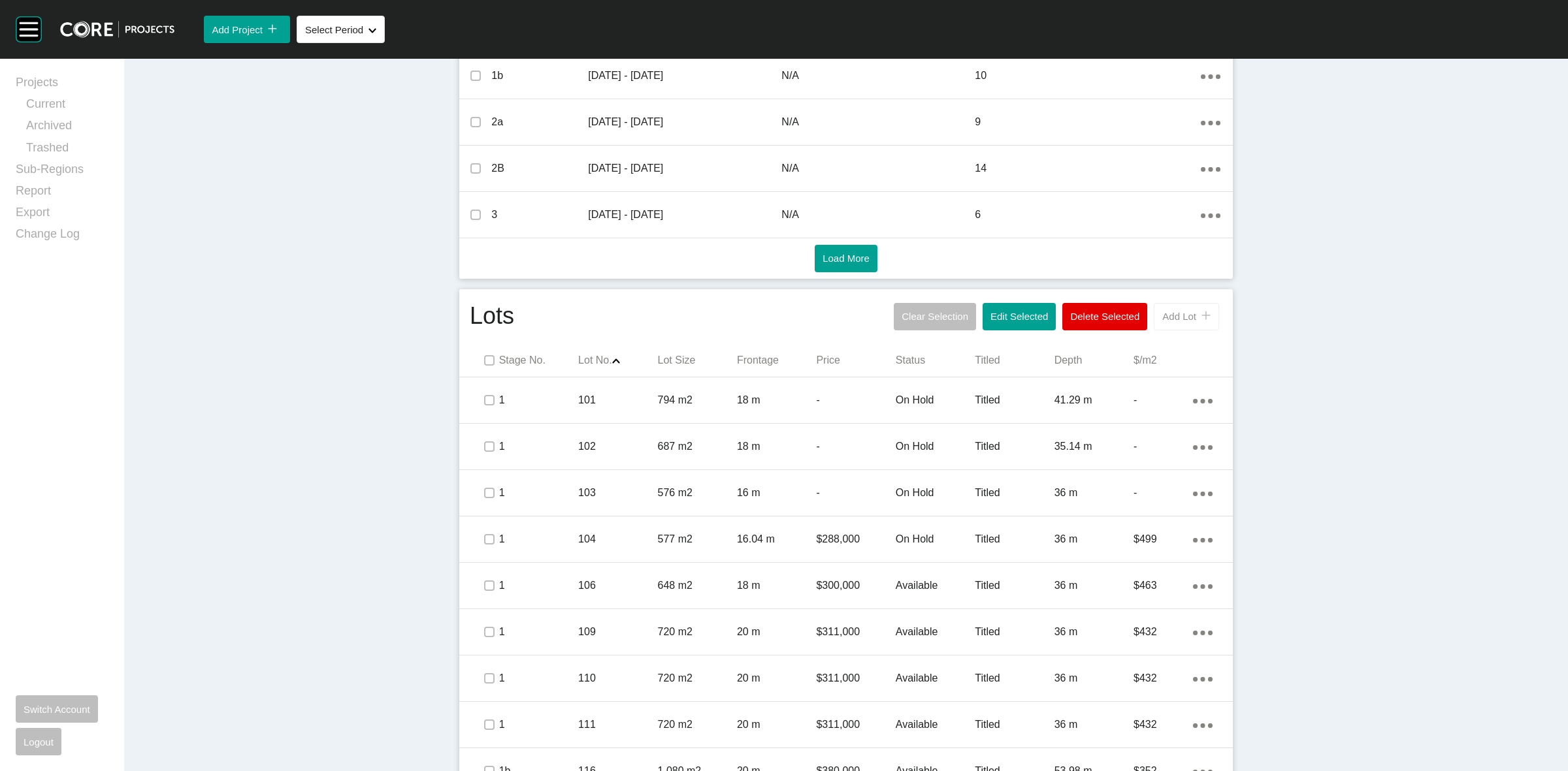
click at [1165, 324] on button "Add Lot icon/tick copy 11 Created with Sketch." at bounding box center [1186, 317] width 66 height 27
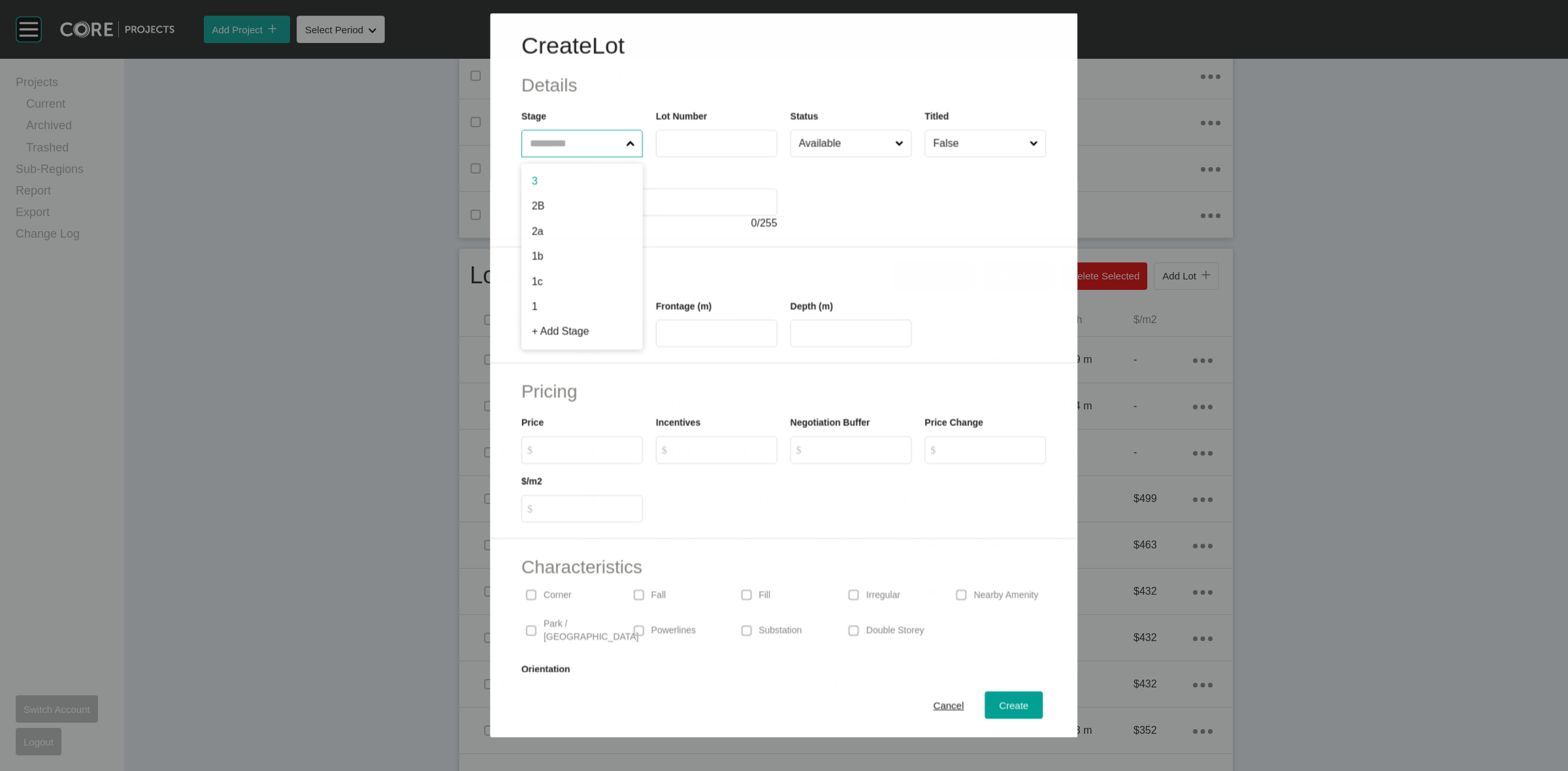
click at [603, 147] on input "text" at bounding box center [575, 143] width 96 height 26
type input "*"
type input "***"
type input "**"
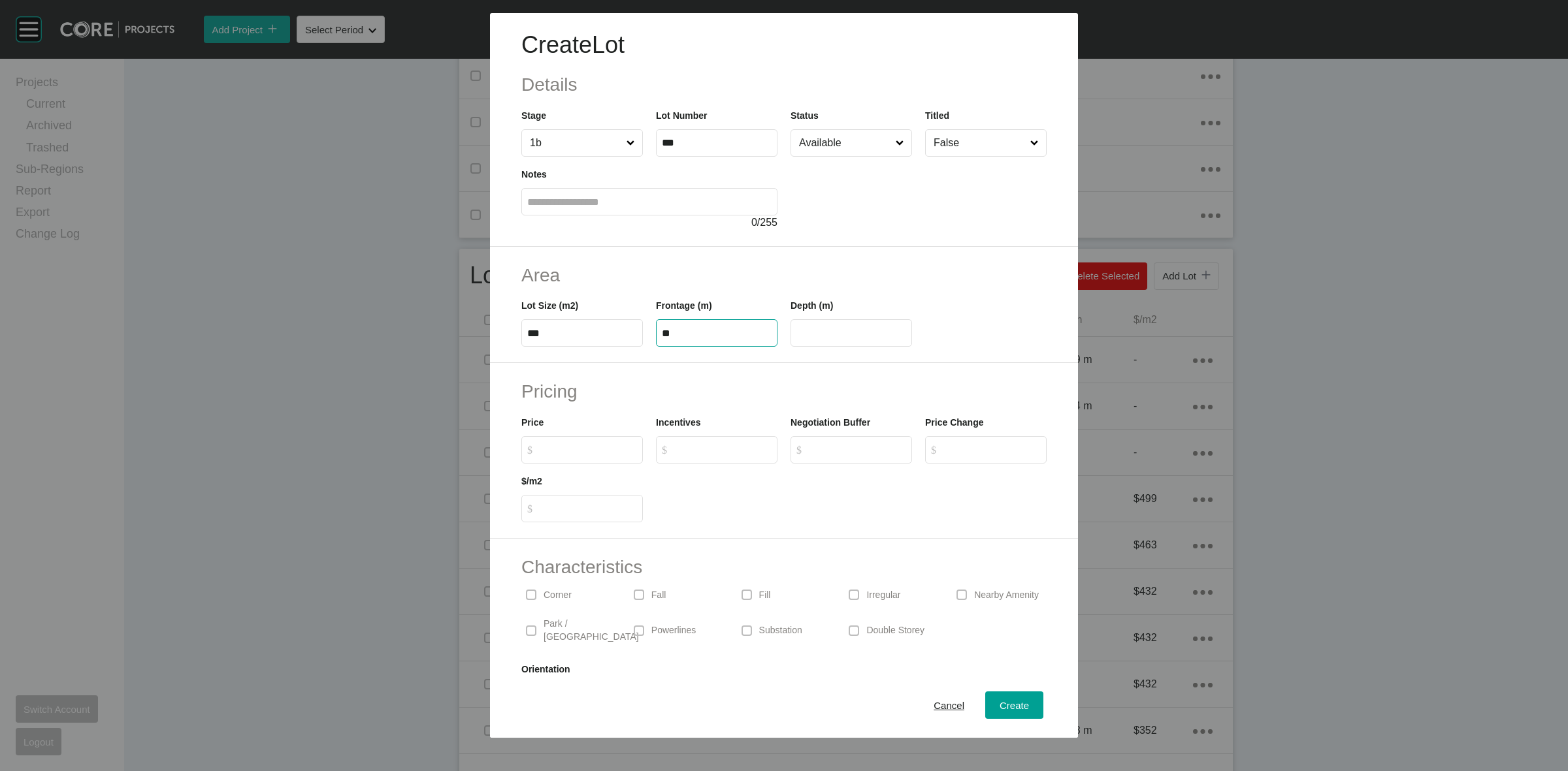
type input "****"
type input "*******"
type input "***"
type input "*"
click at [1014, 694] on button "Create" at bounding box center [1015, 705] width 58 height 27
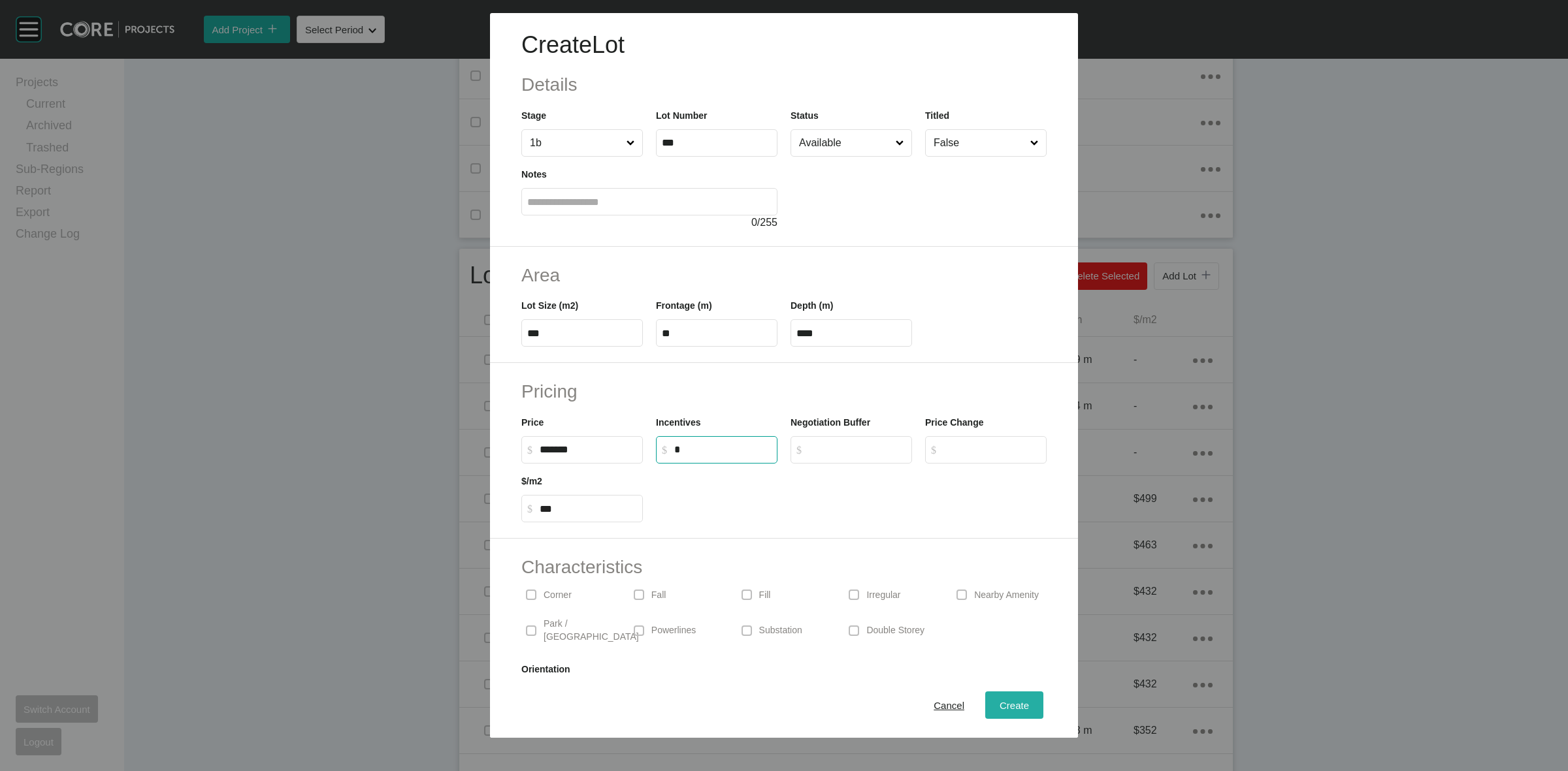
type input "*"
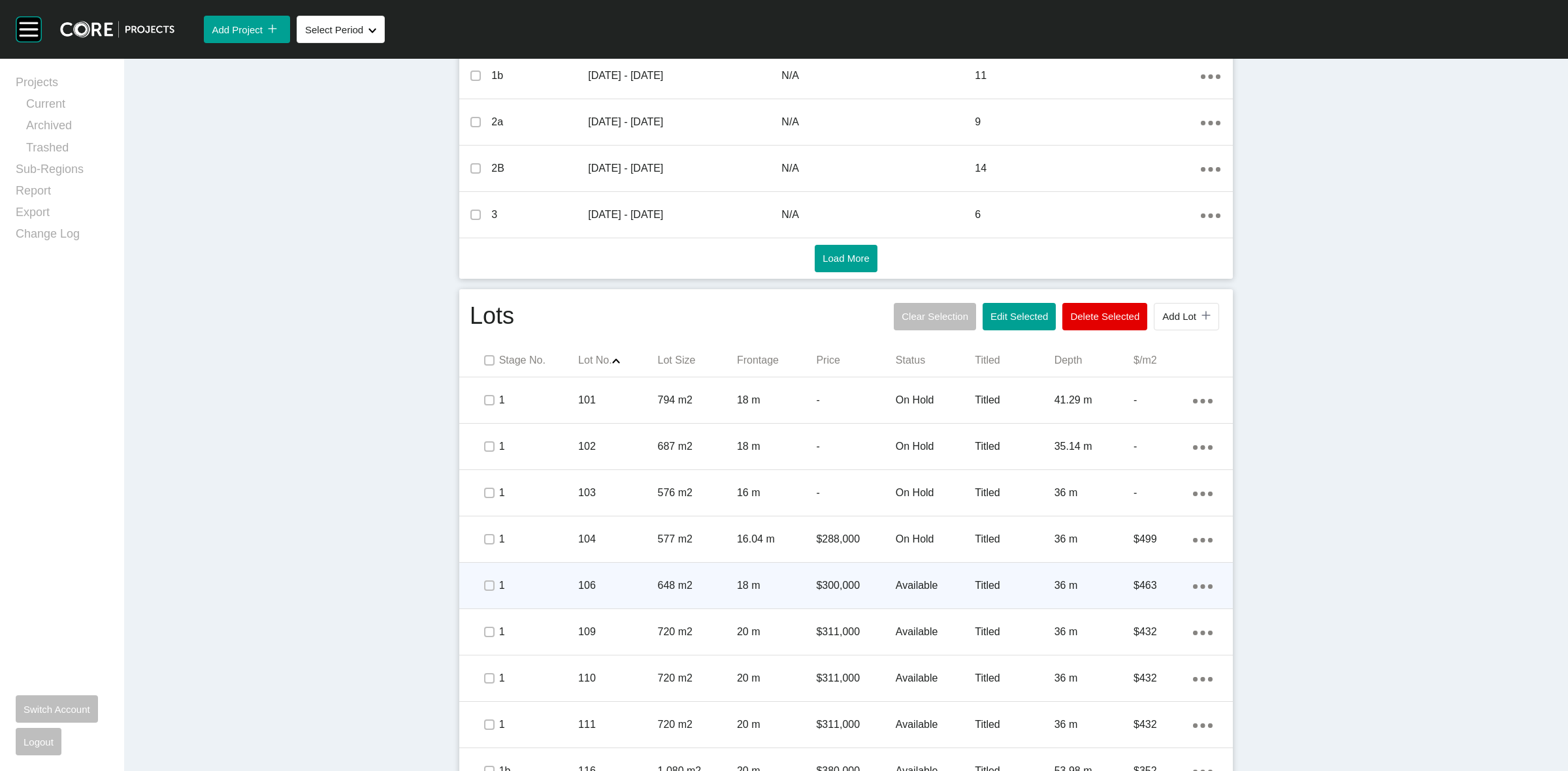
click at [622, 589] on p "106" at bounding box center [617, 586] width 79 height 15
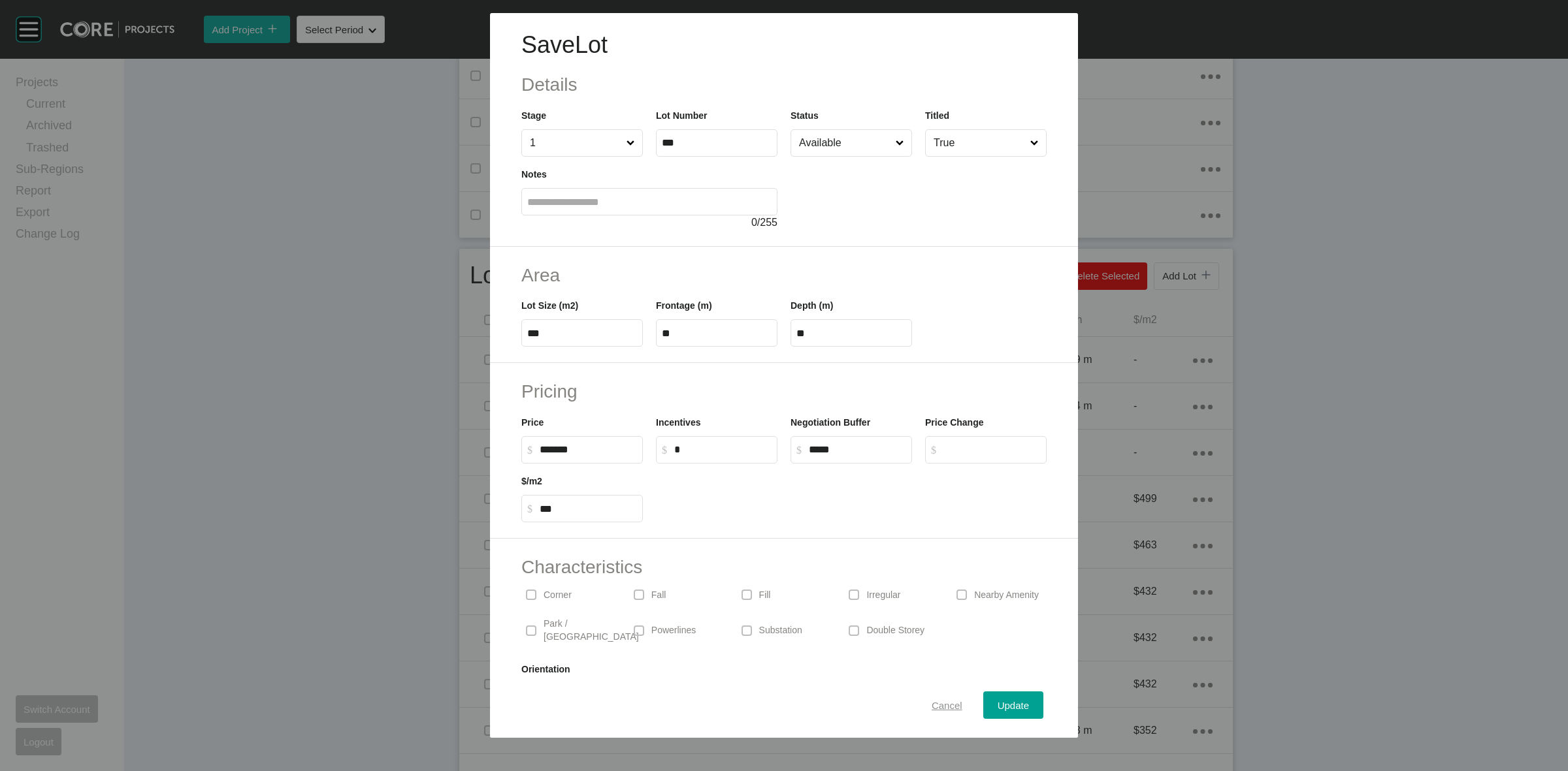
click at [933, 704] on span "Cancel" at bounding box center [947, 705] width 31 height 11
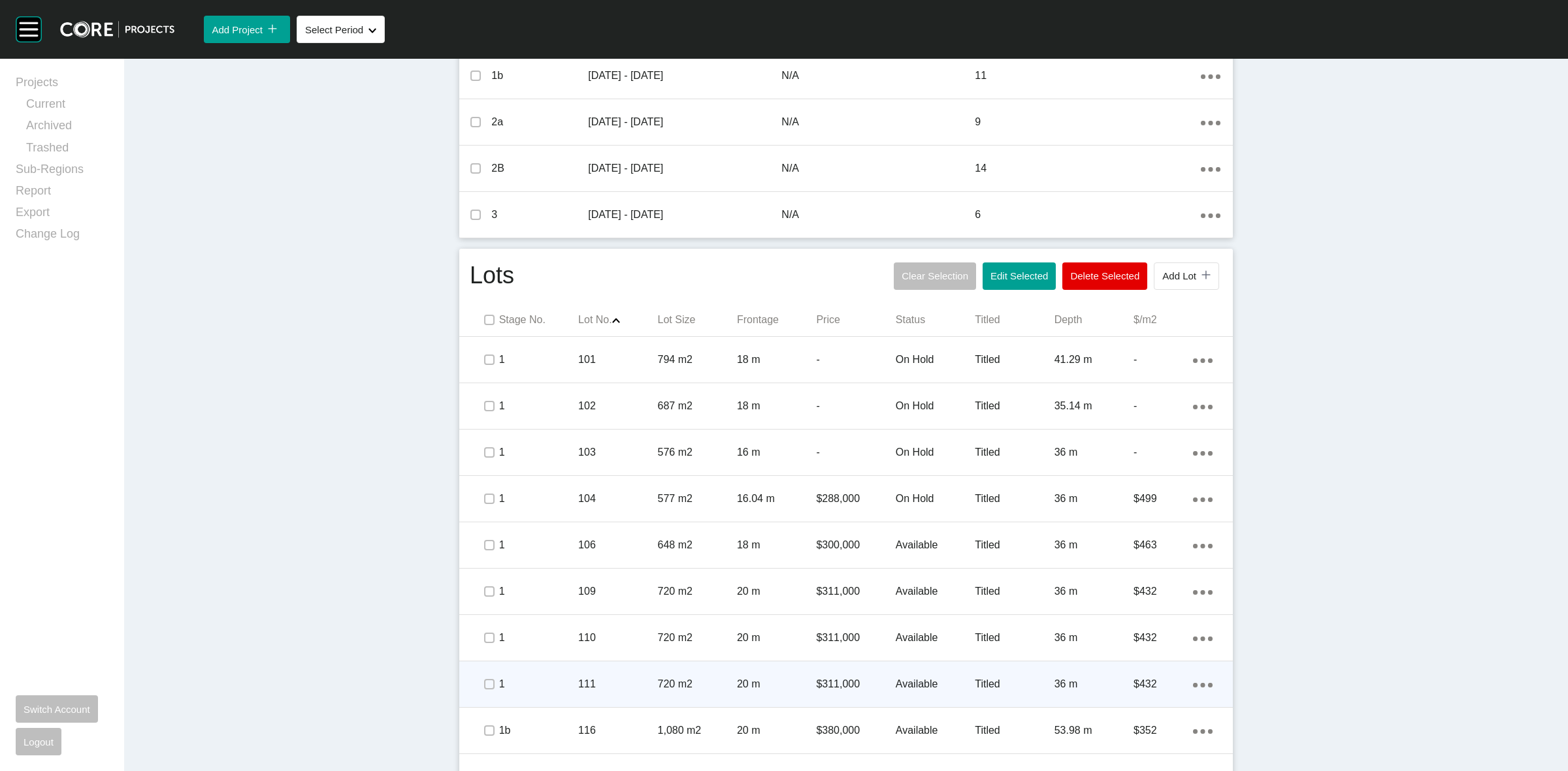
click at [646, 686] on p "111" at bounding box center [617, 684] width 79 height 15
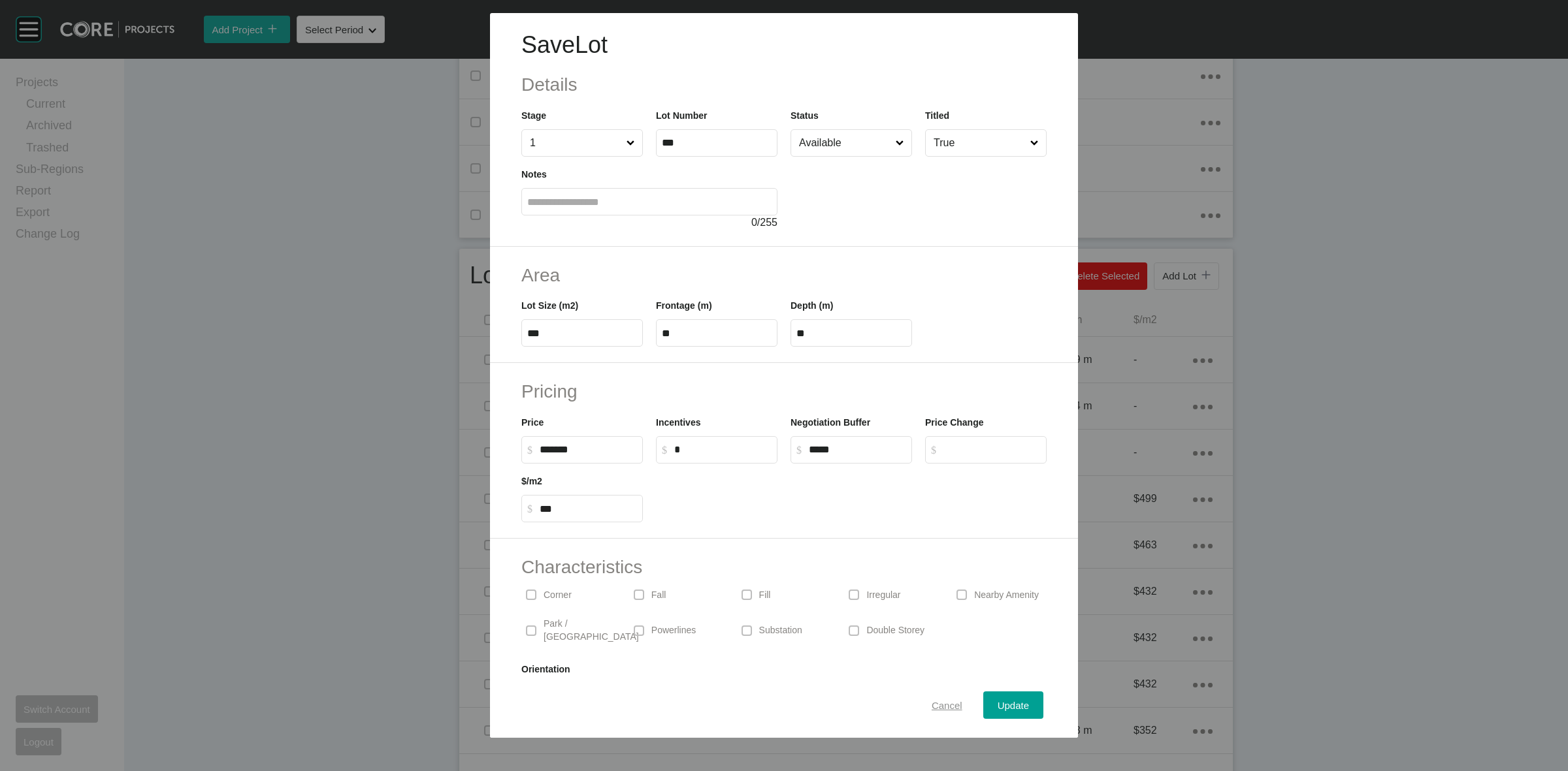
click at [945, 703] on span "Cancel" at bounding box center [947, 705] width 31 height 11
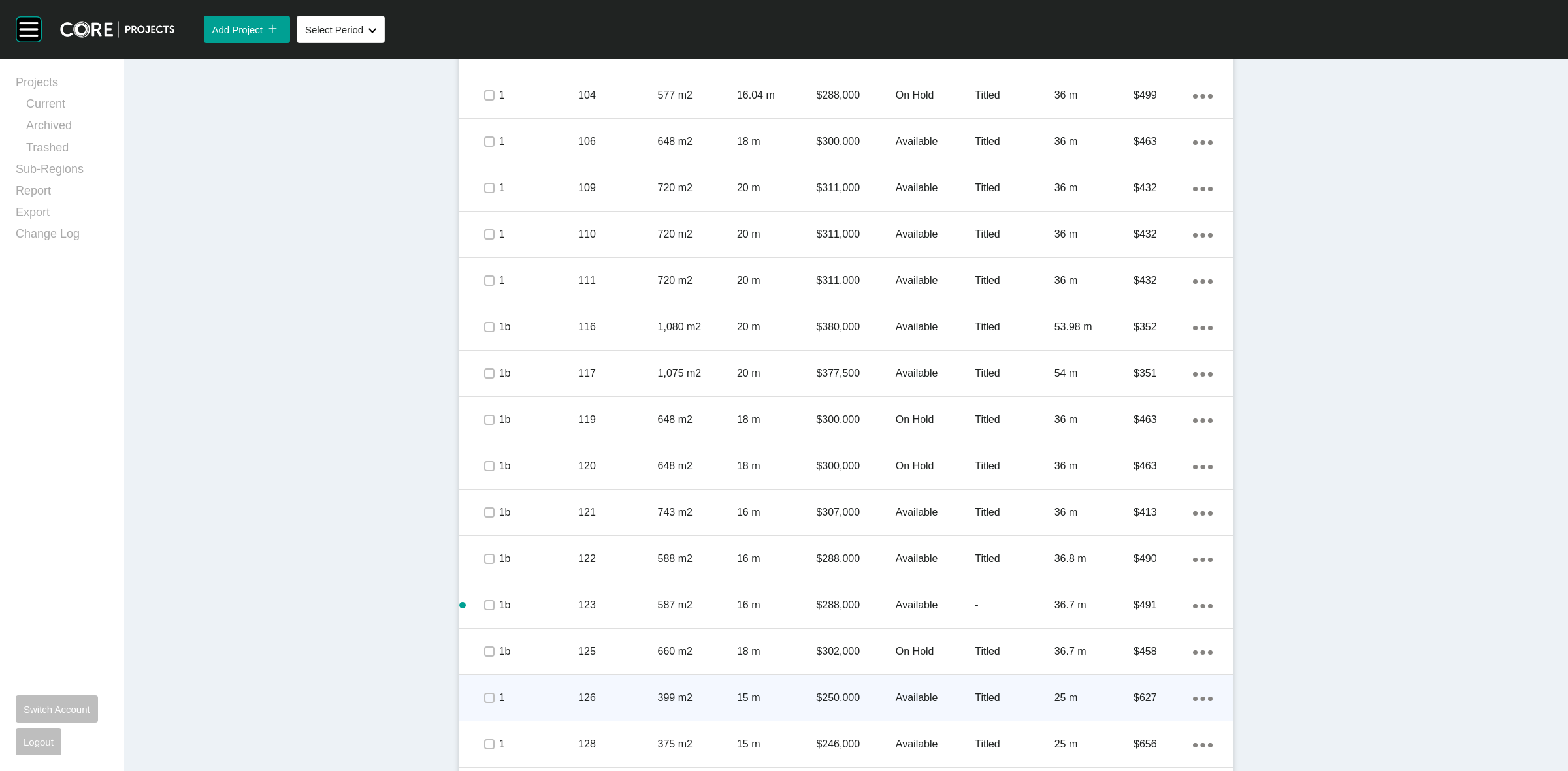
scroll to position [980, 0]
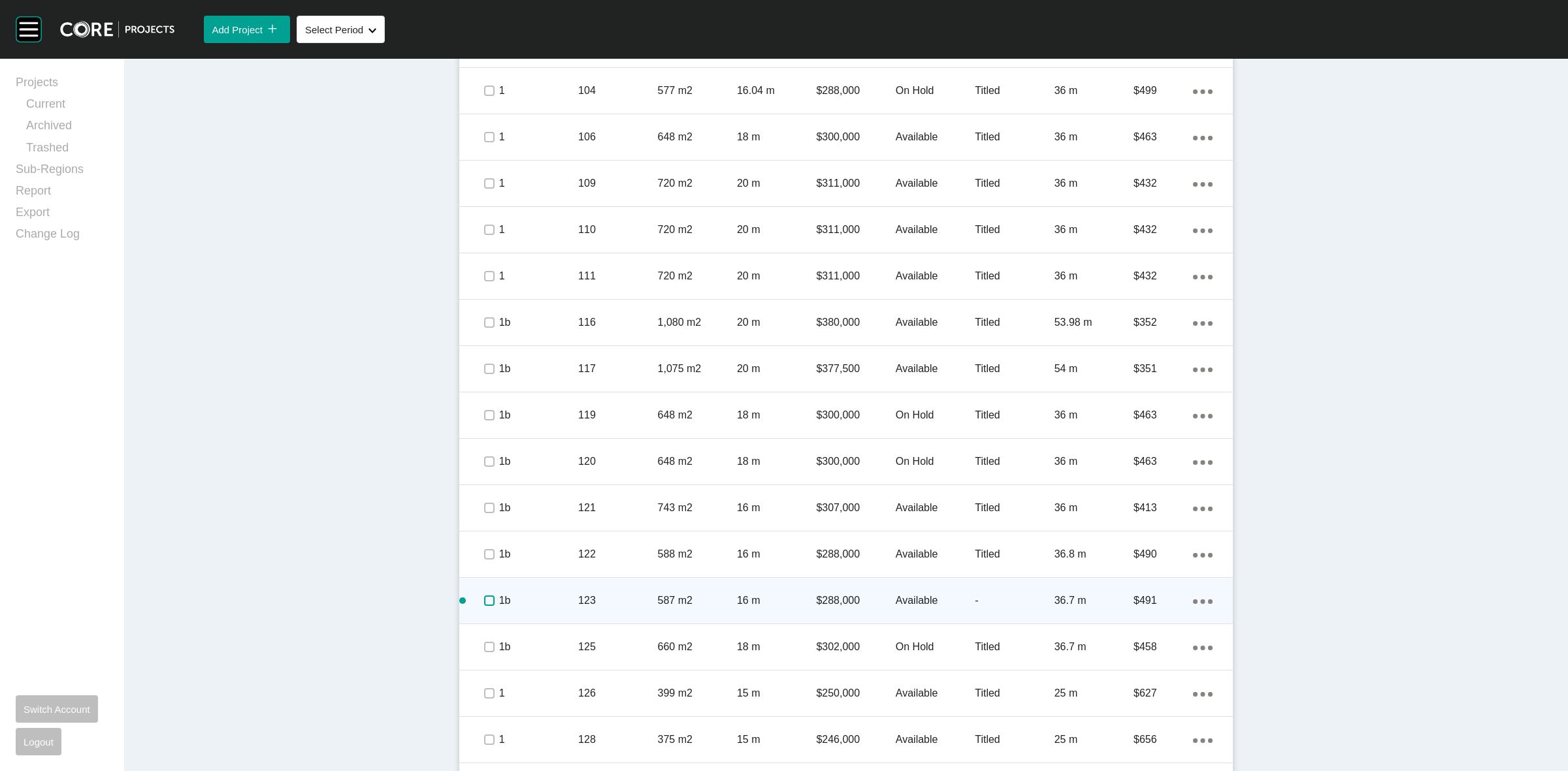
drag, startPoint x: 482, startPoint y: 599, endPoint x: 538, endPoint y: 602, distance: 56.1
click at [484, 598] on label at bounding box center [489, 601] width 10 height 10
click at [550, 601] on p "1b" at bounding box center [538, 600] width 79 height 15
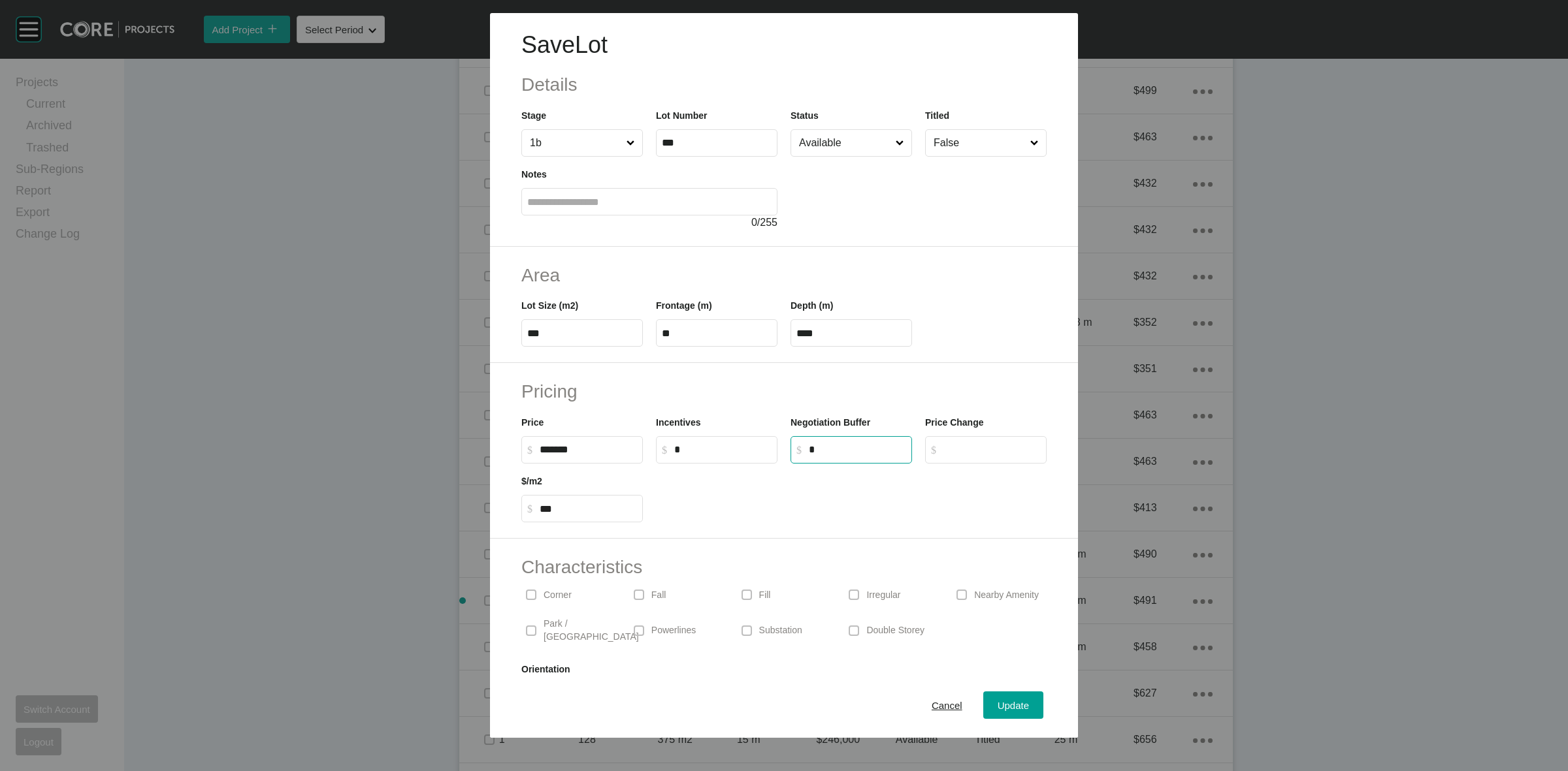
click at [844, 444] on input "*" at bounding box center [857, 449] width 97 height 11
type input "*****"
click at [902, 379] on h2 "Pricing" at bounding box center [783, 392] width 525 height 26
click at [988, 696] on button "Update" at bounding box center [1013, 705] width 60 height 27
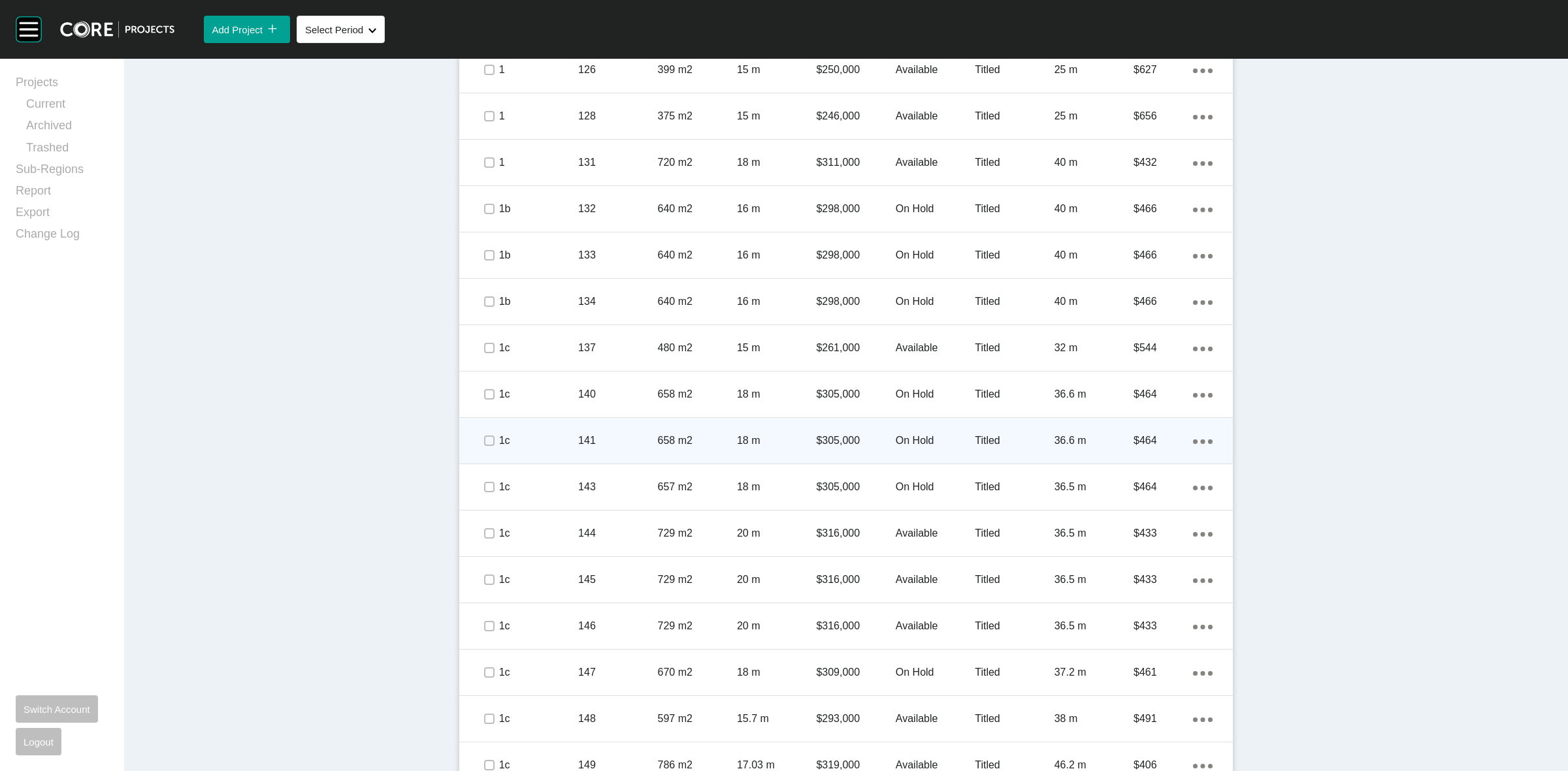
scroll to position [1673, 0]
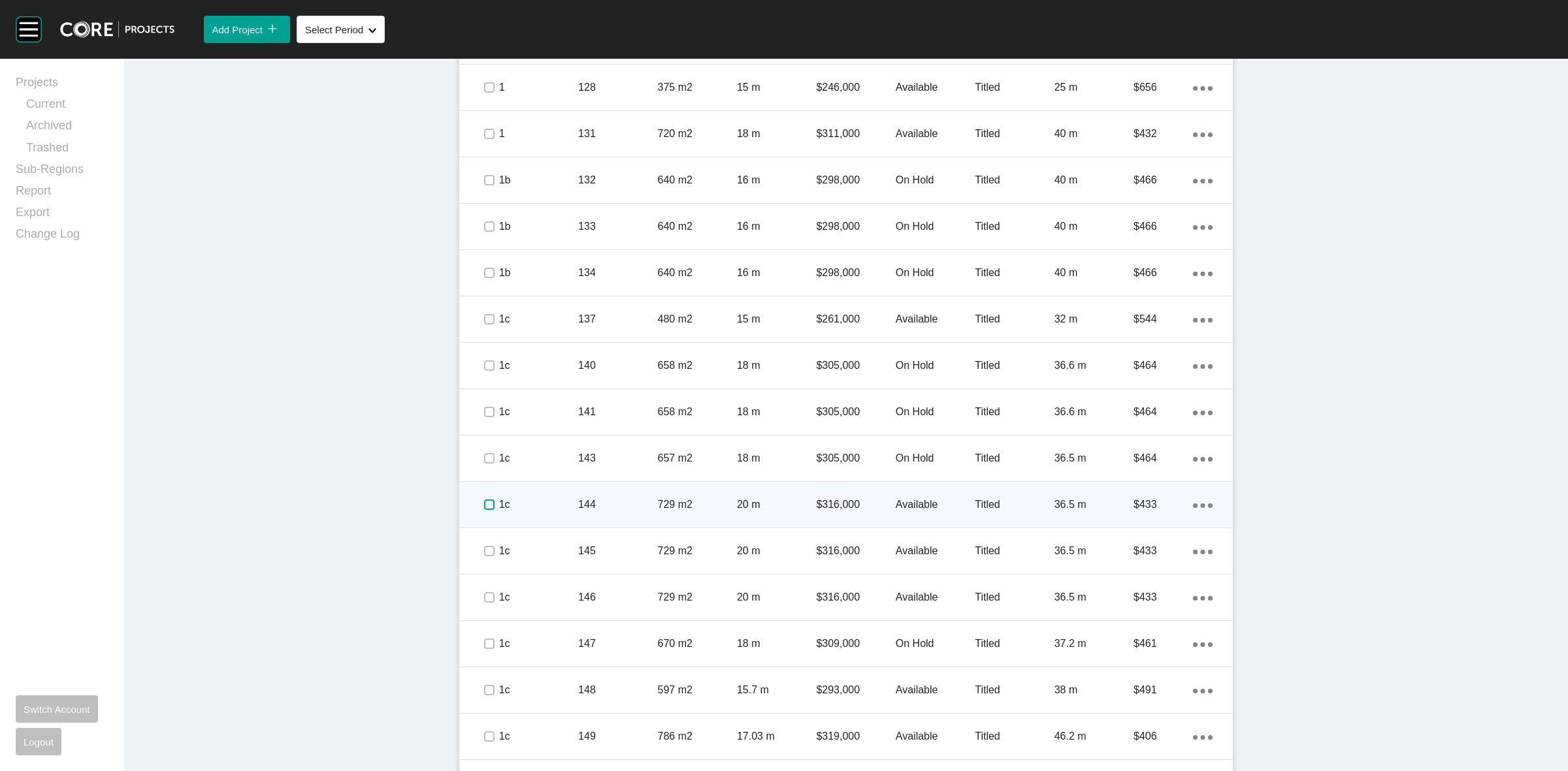
click at [484, 506] on label at bounding box center [489, 505] width 10 height 10
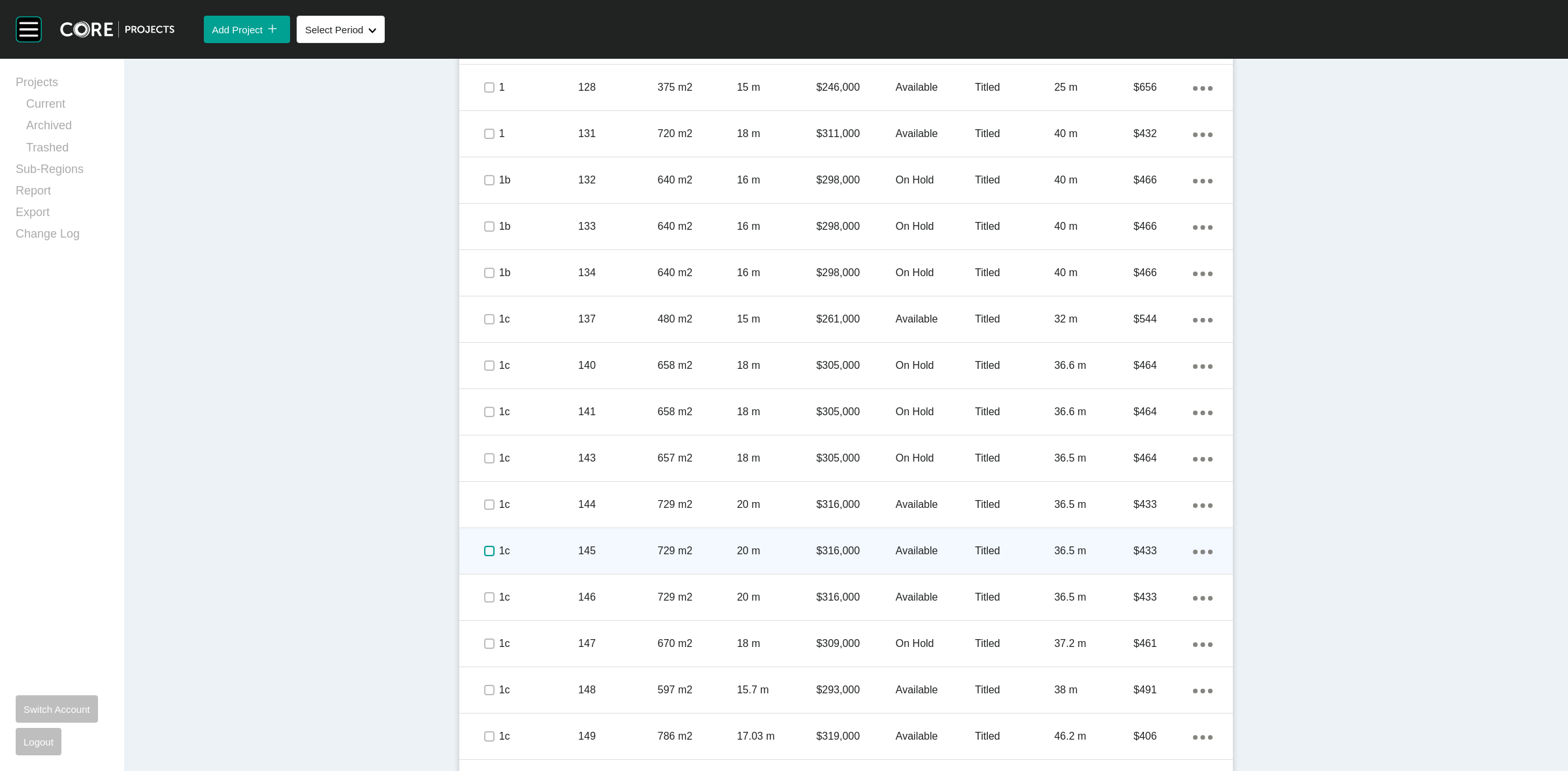
click at [484, 549] on label at bounding box center [489, 552] width 10 height 10
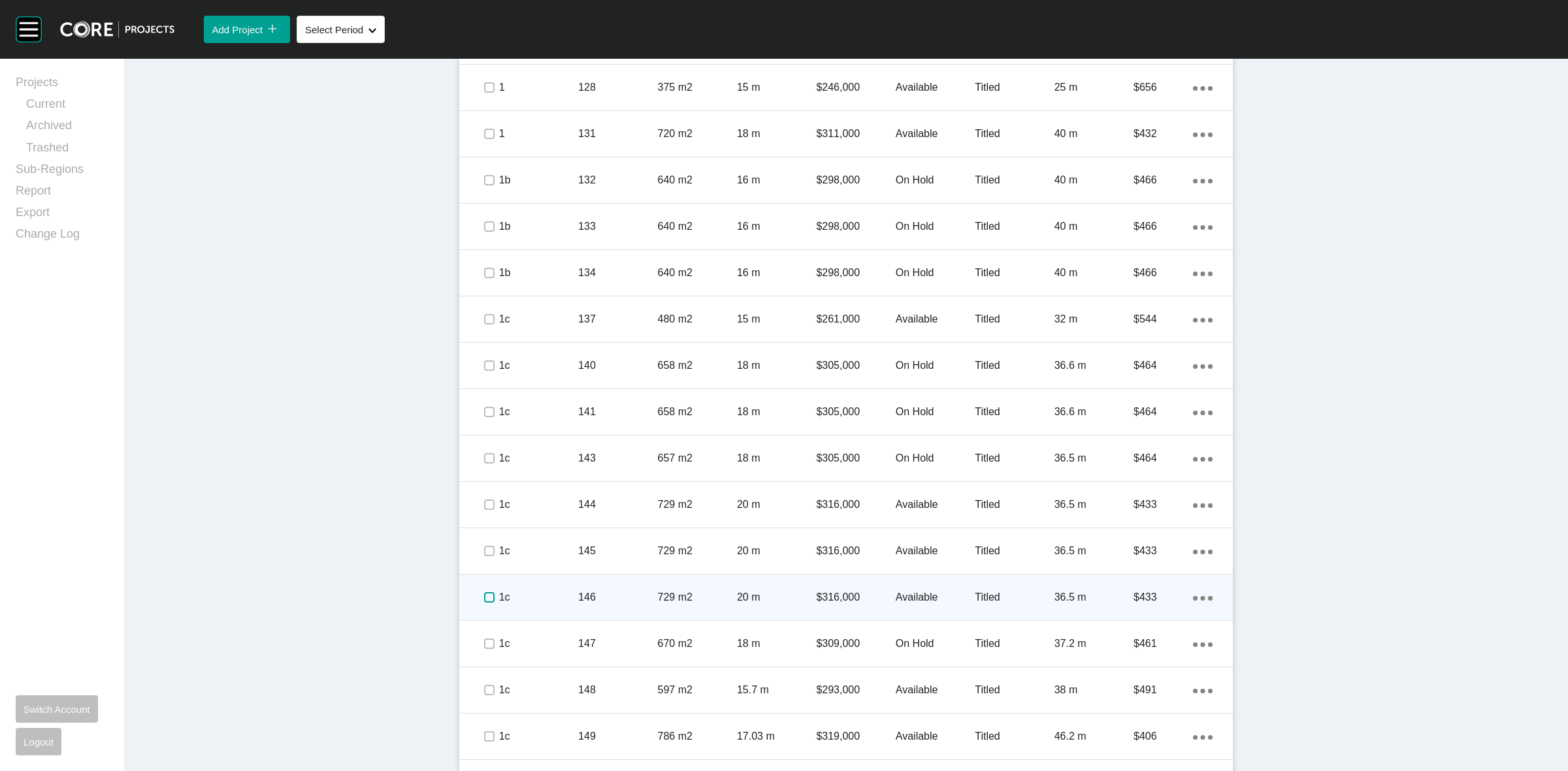
click at [487, 599] on label at bounding box center [489, 598] width 10 height 10
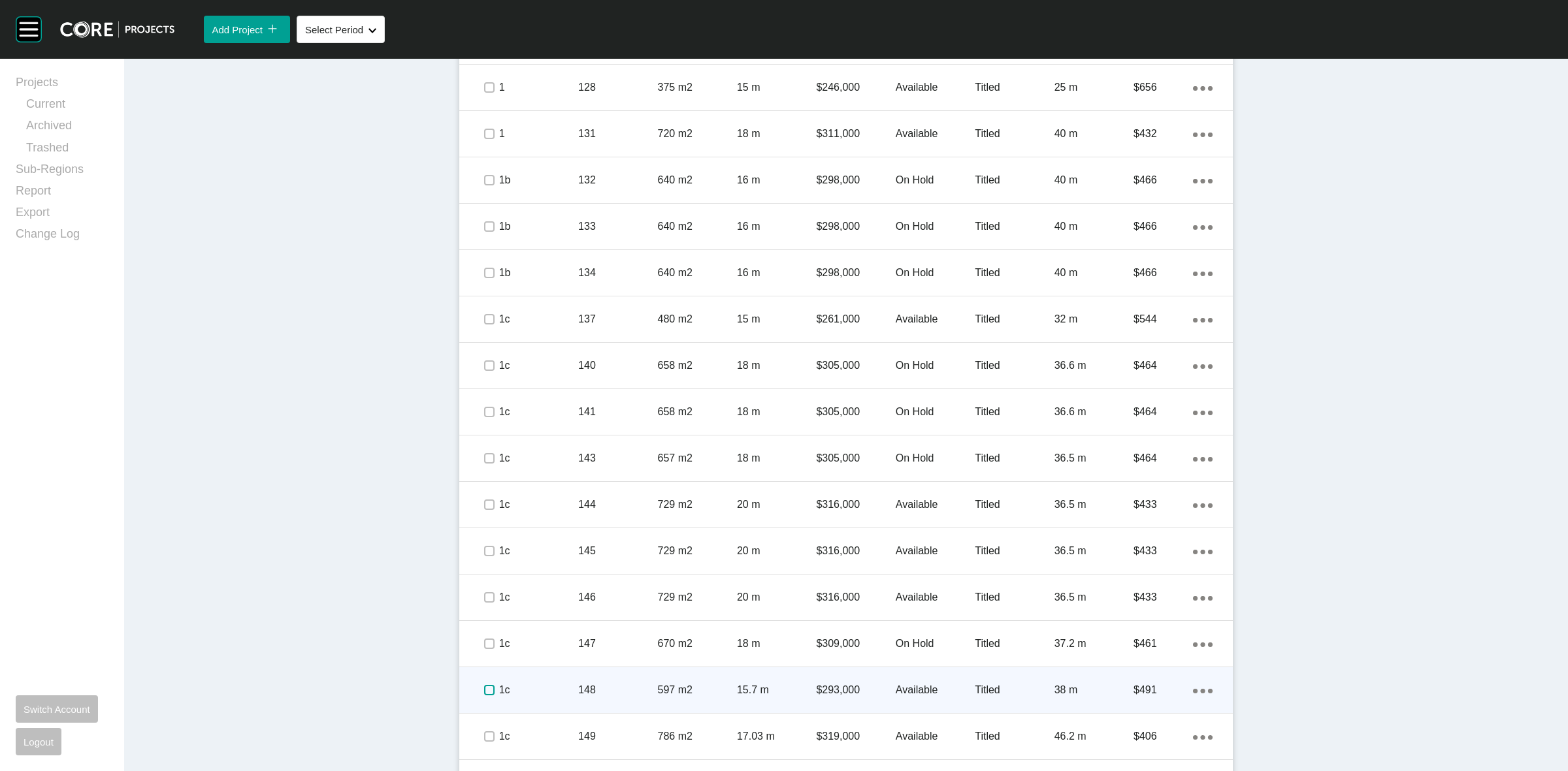
click at [485, 688] on label at bounding box center [489, 690] width 10 height 10
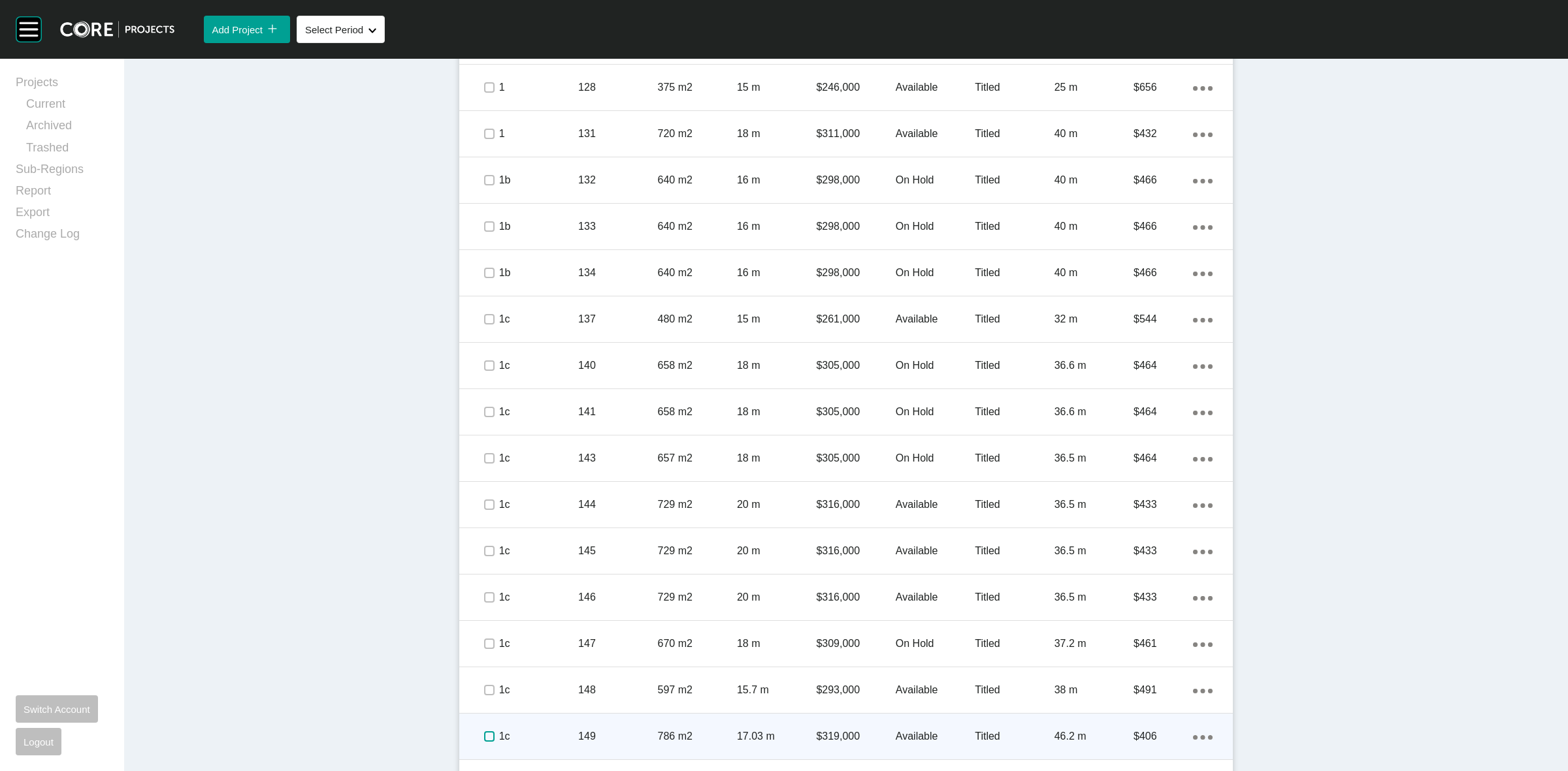
click at [484, 733] on label at bounding box center [489, 737] width 10 height 10
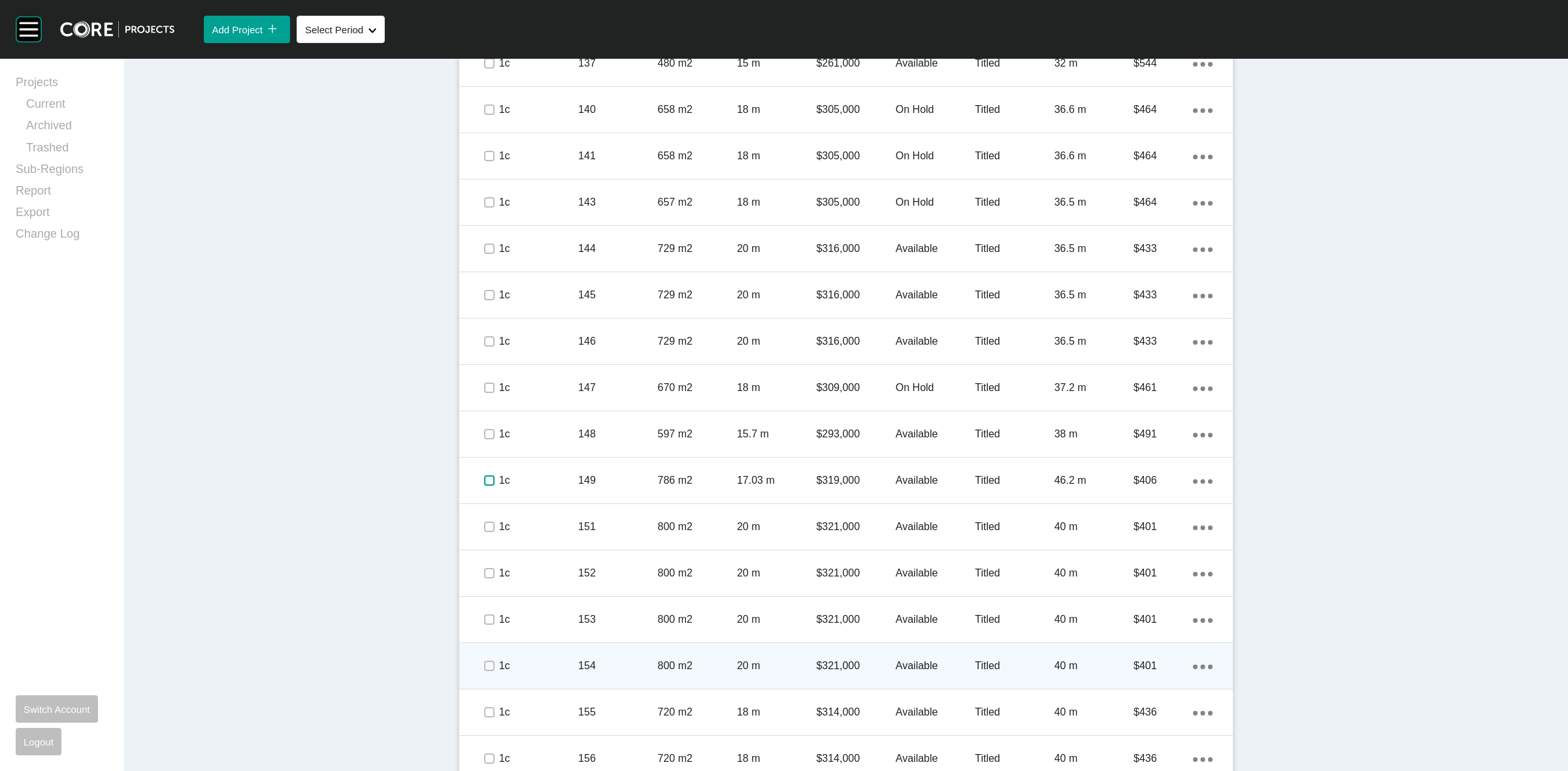
scroll to position [2000, 0]
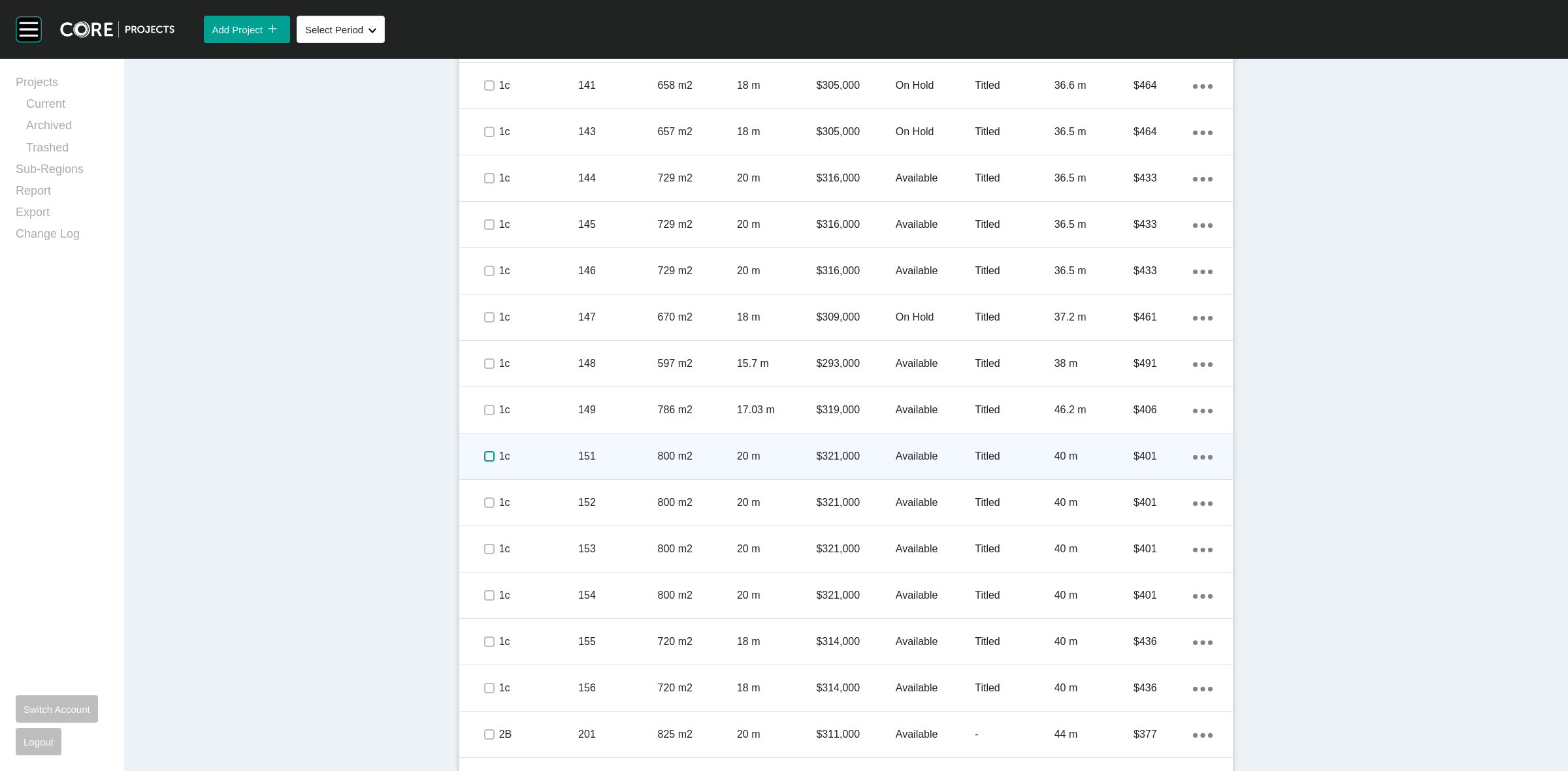
click at [484, 456] on label at bounding box center [489, 457] width 10 height 10
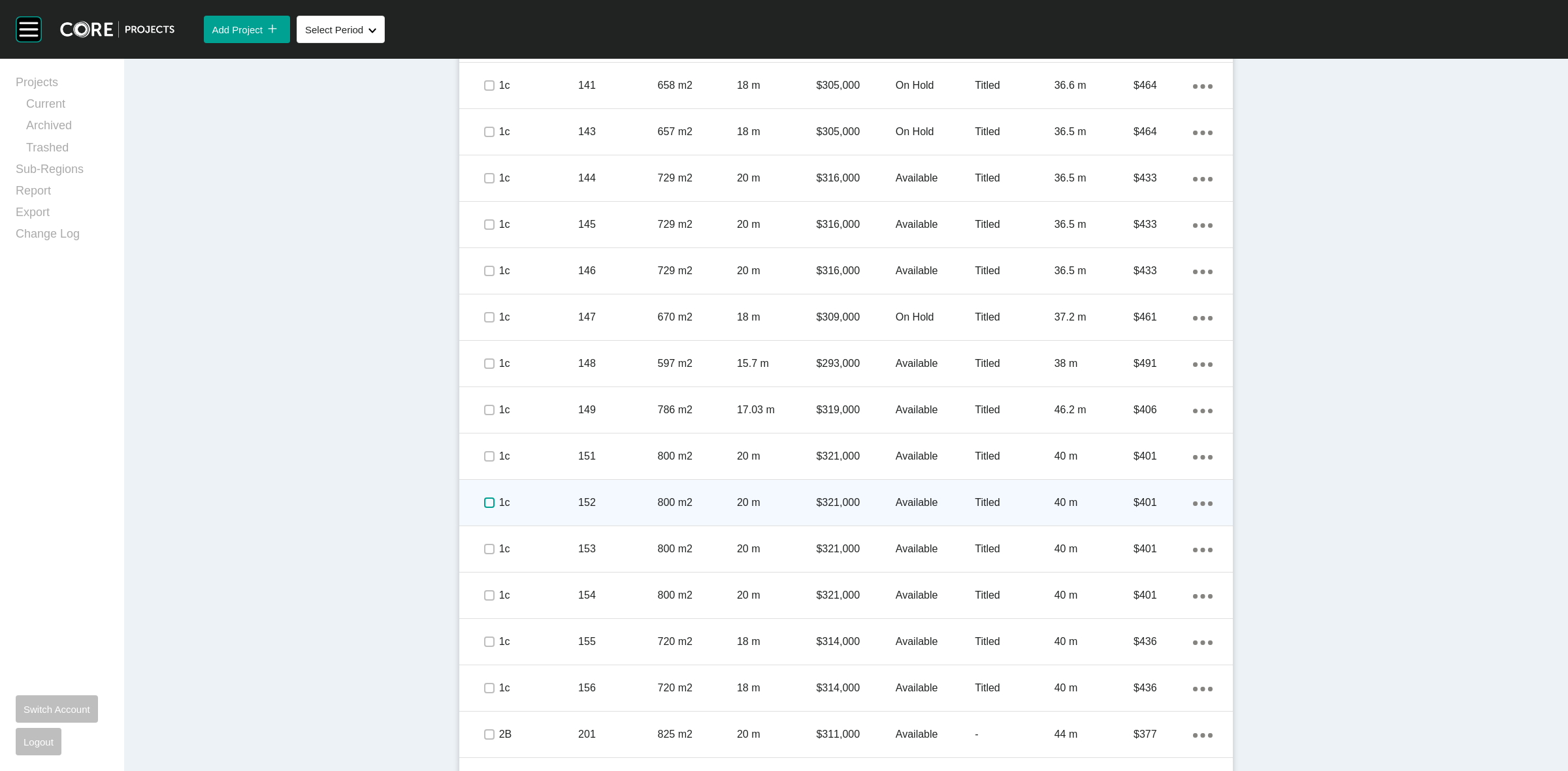
click at [484, 508] on label at bounding box center [489, 503] width 10 height 10
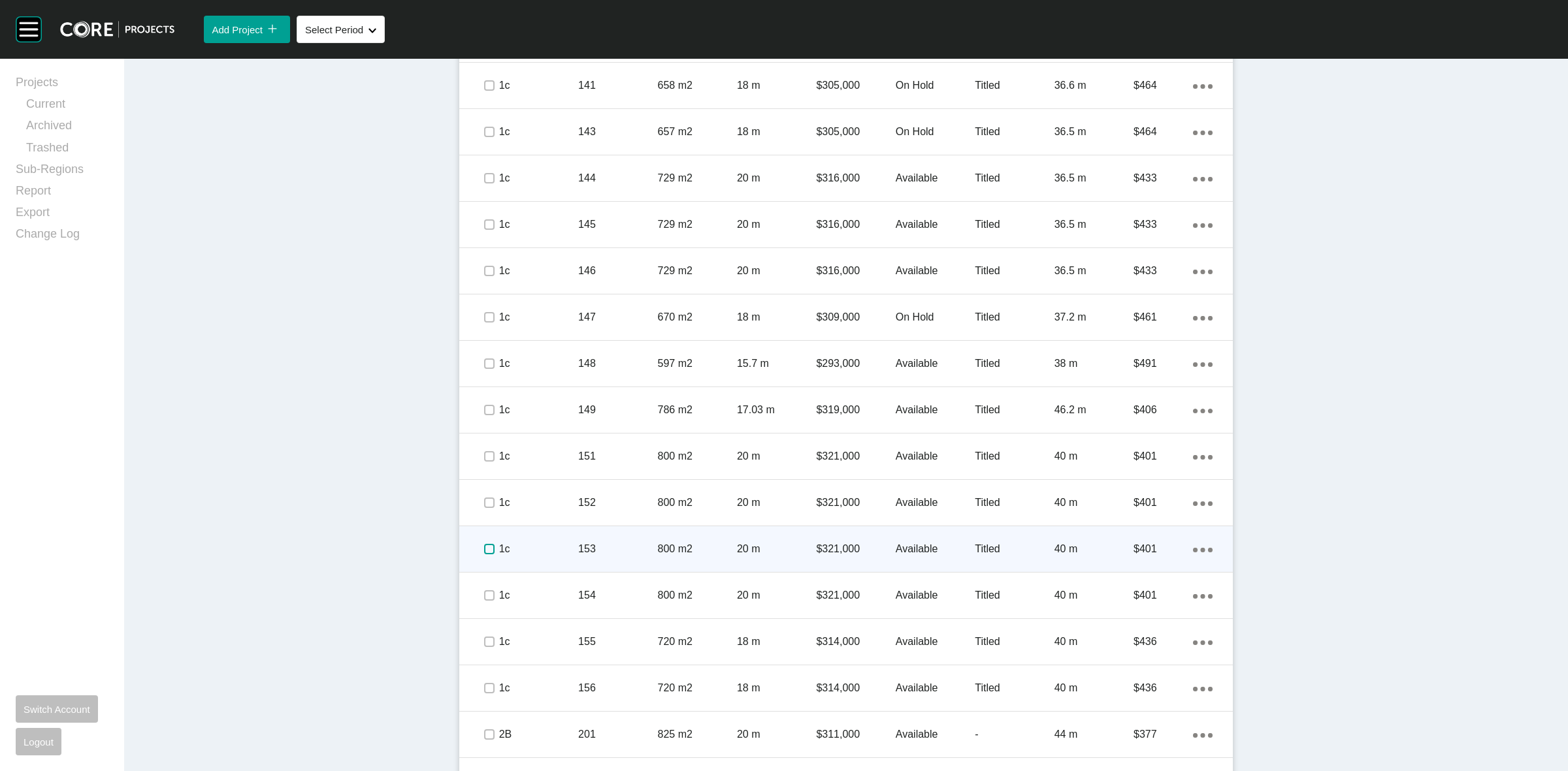
click at [484, 546] on label at bounding box center [489, 549] width 10 height 10
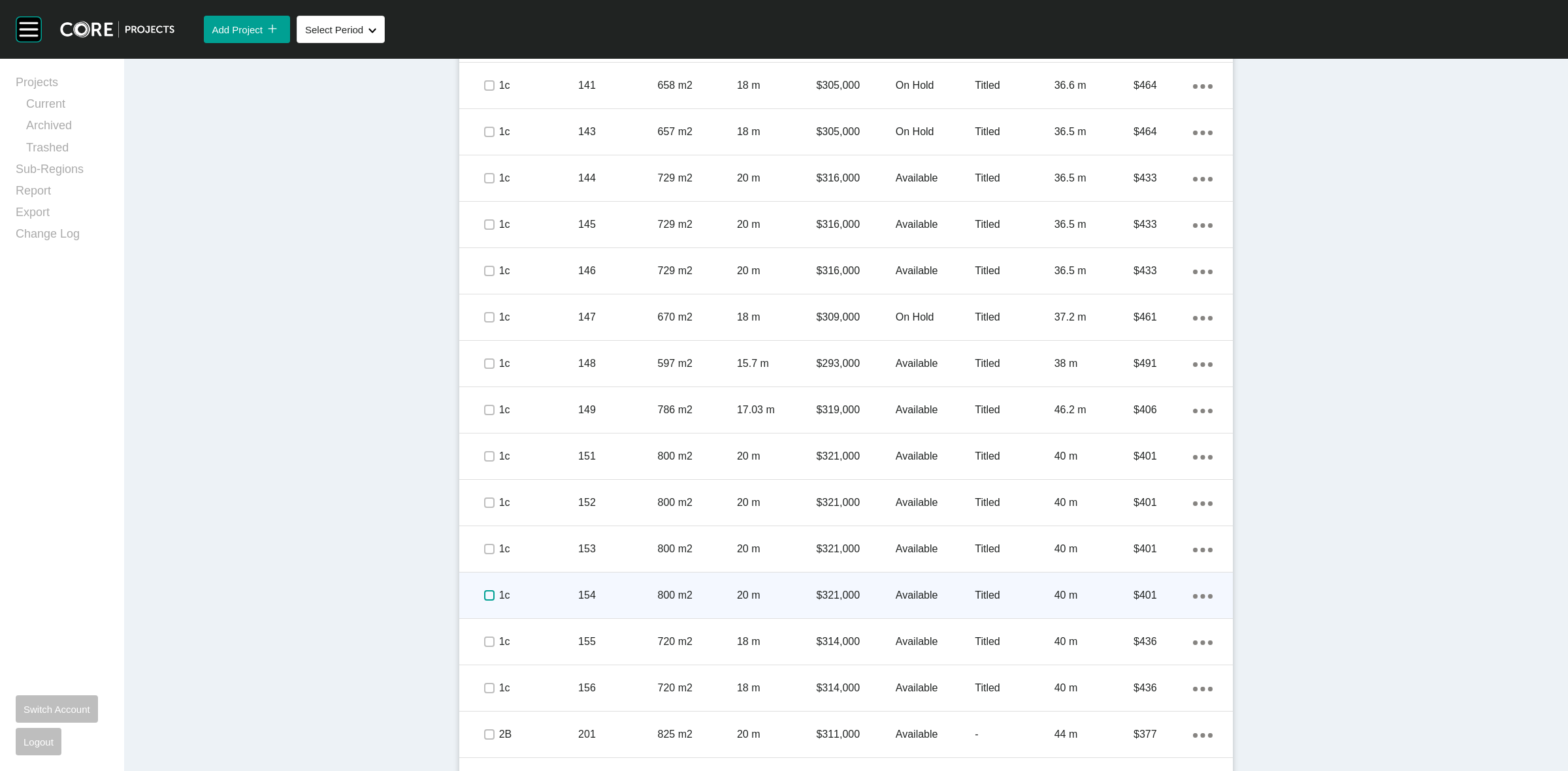
click at [484, 595] on label at bounding box center [489, 596] width 10 height 10
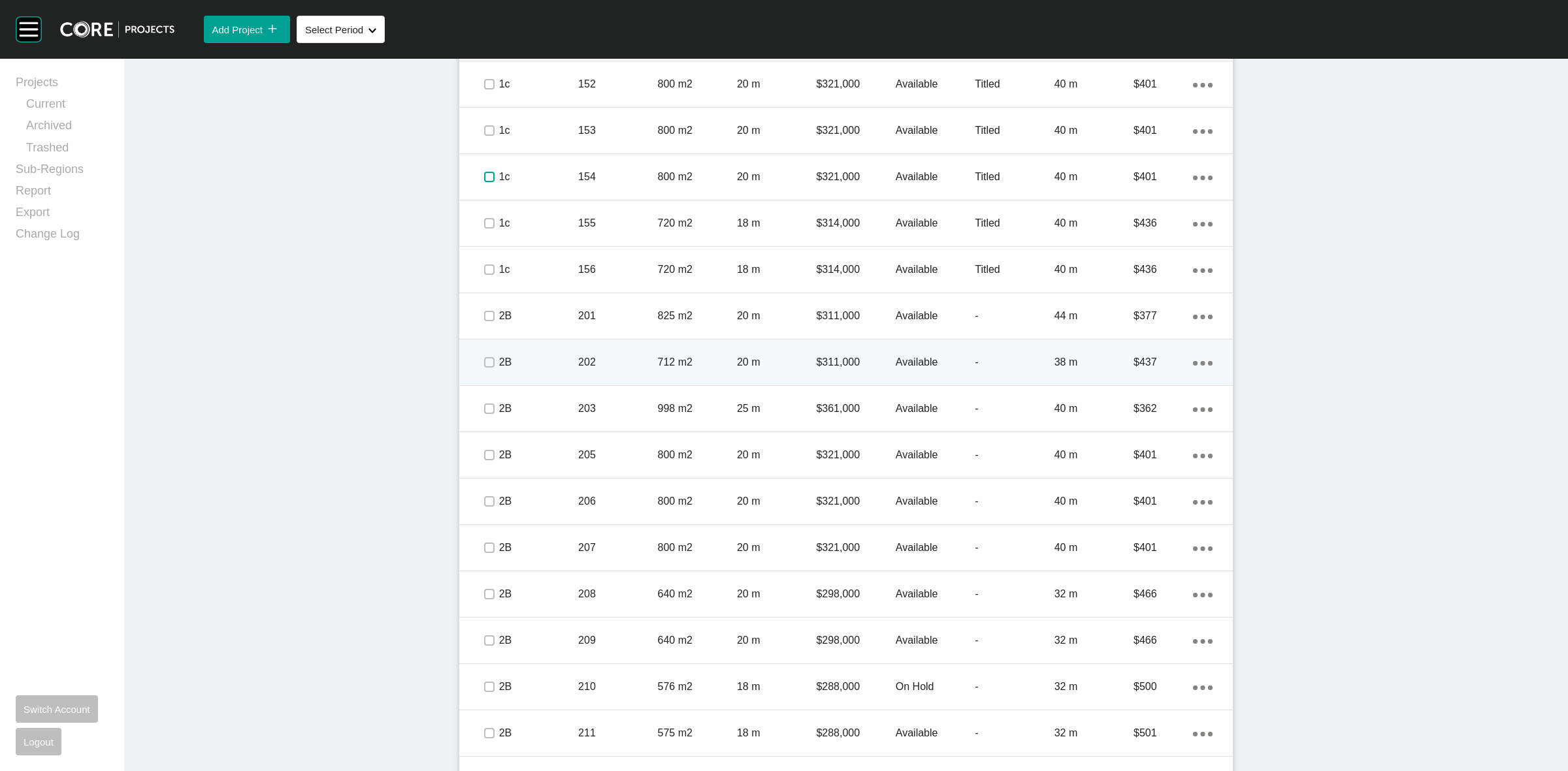
scroll to position [2408, 0]
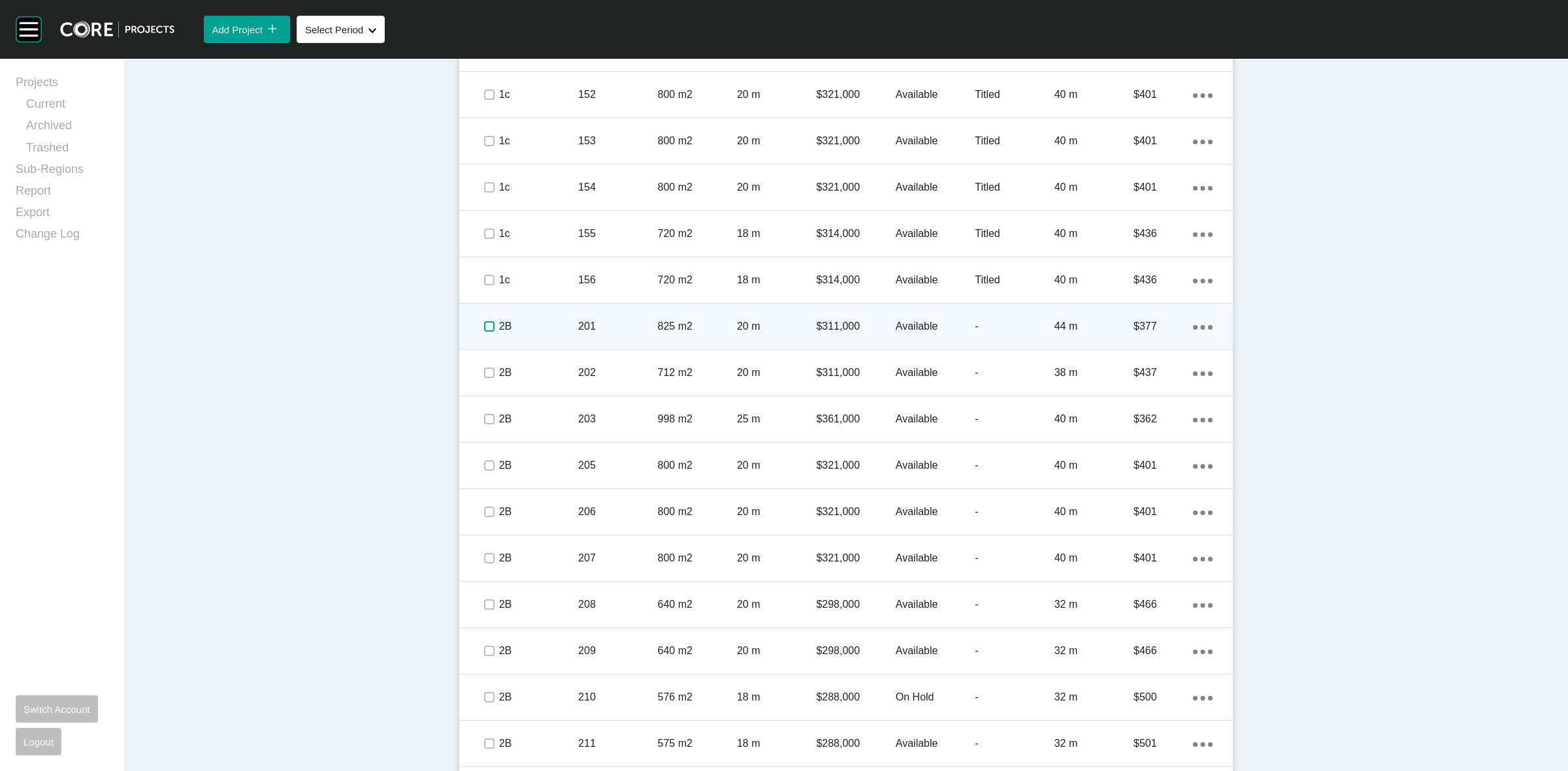
click at [487, 321] on label at bounding box center [489, 326] width 10 height 10
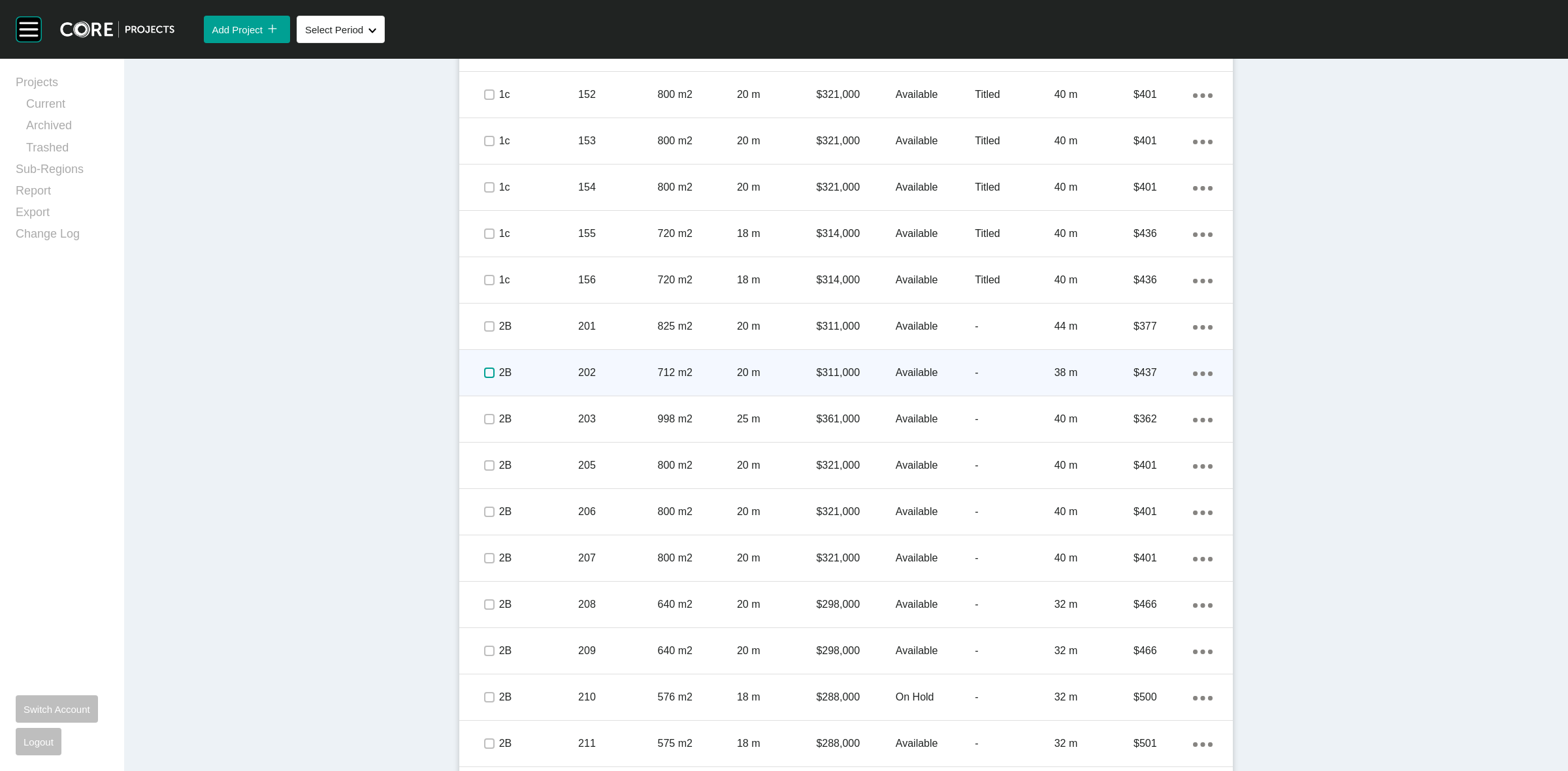
click at [485, 371] on label at bounding box center [489, 373] width 10 height 10
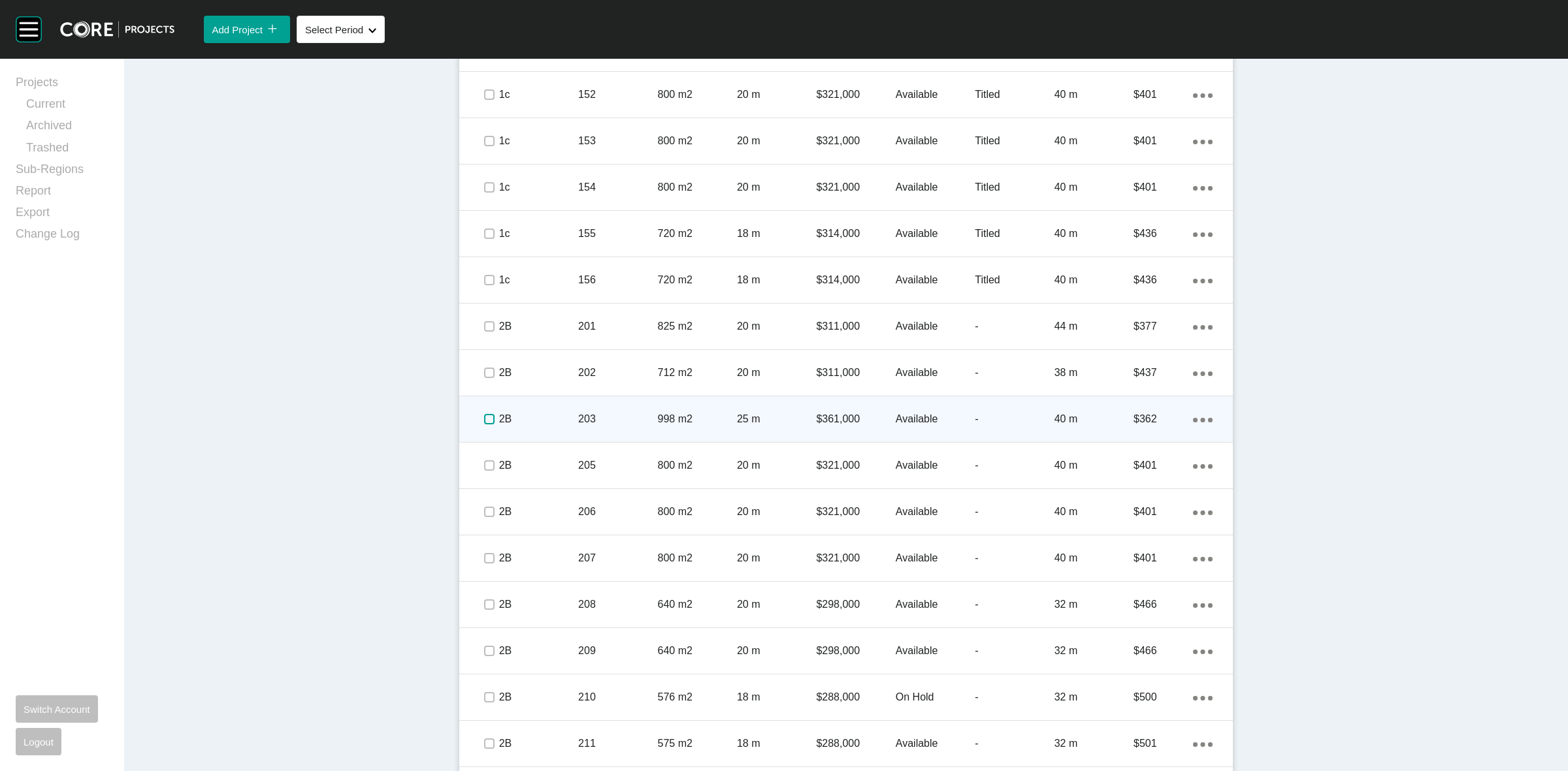
click at [488, 416] on label at bounding box center [489, 419] width 10 height 10
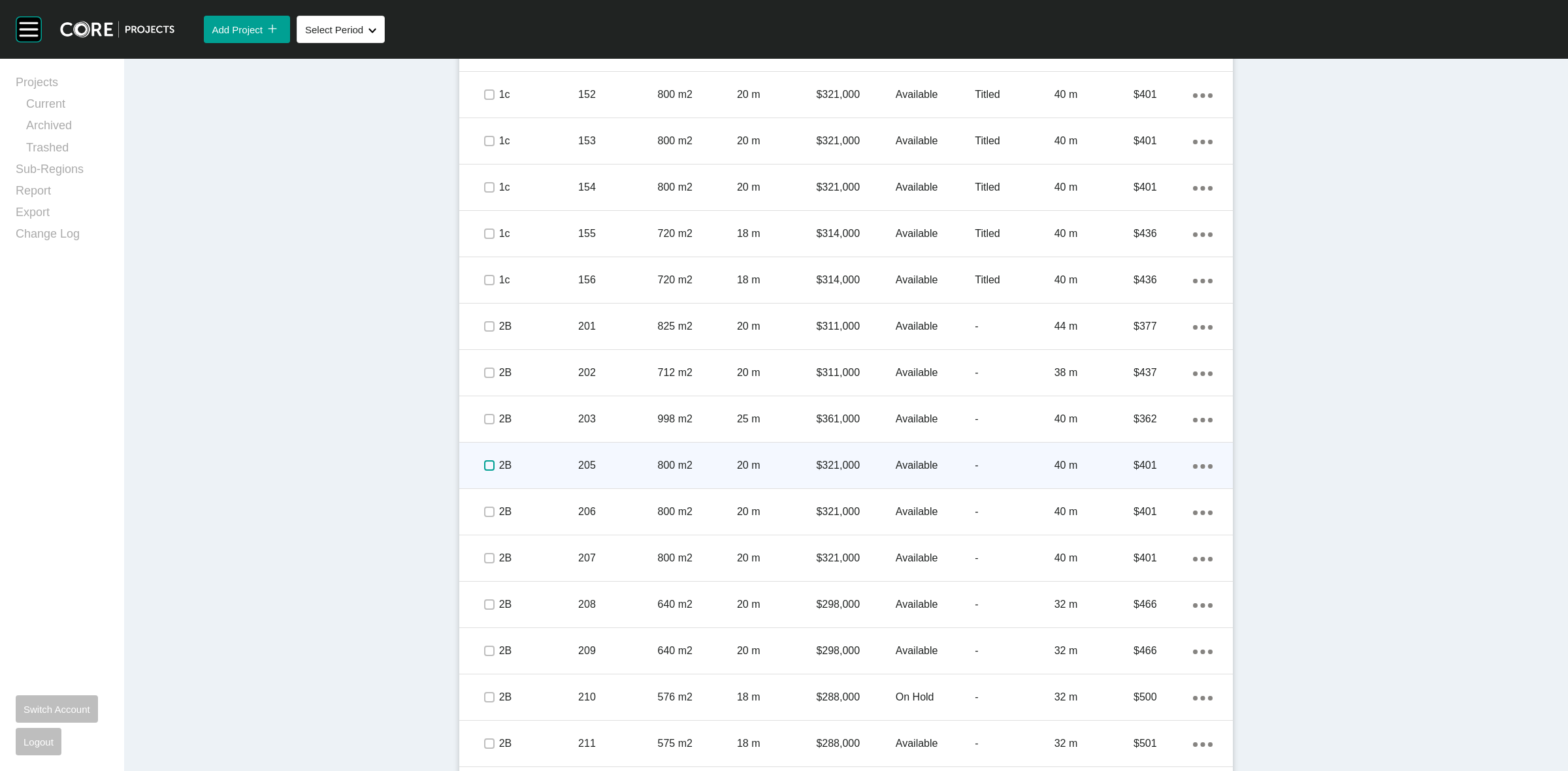
click at [489, 460] on label at bounding box center [489, 465] width 10 height 10
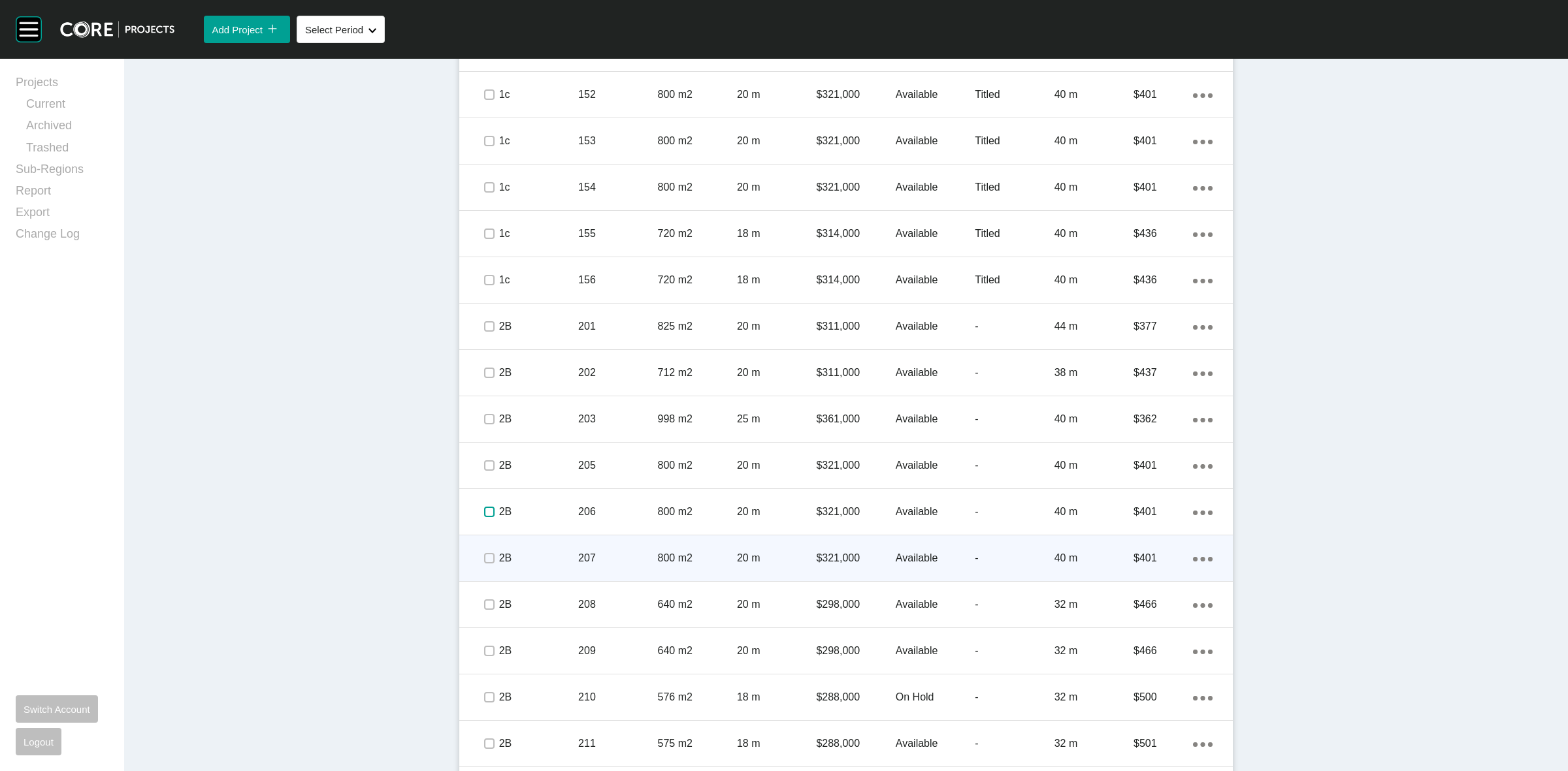
drag, startPoint x: 484, startPoint y: 506, endPoint x: 484, endPoint y: 538, distance: 32.0
click at [484, 510] on label at bounding box center [489, 512] width 10 height 10
click at [484, 554] on label at bounding box center [489, 558] width 10 height 10
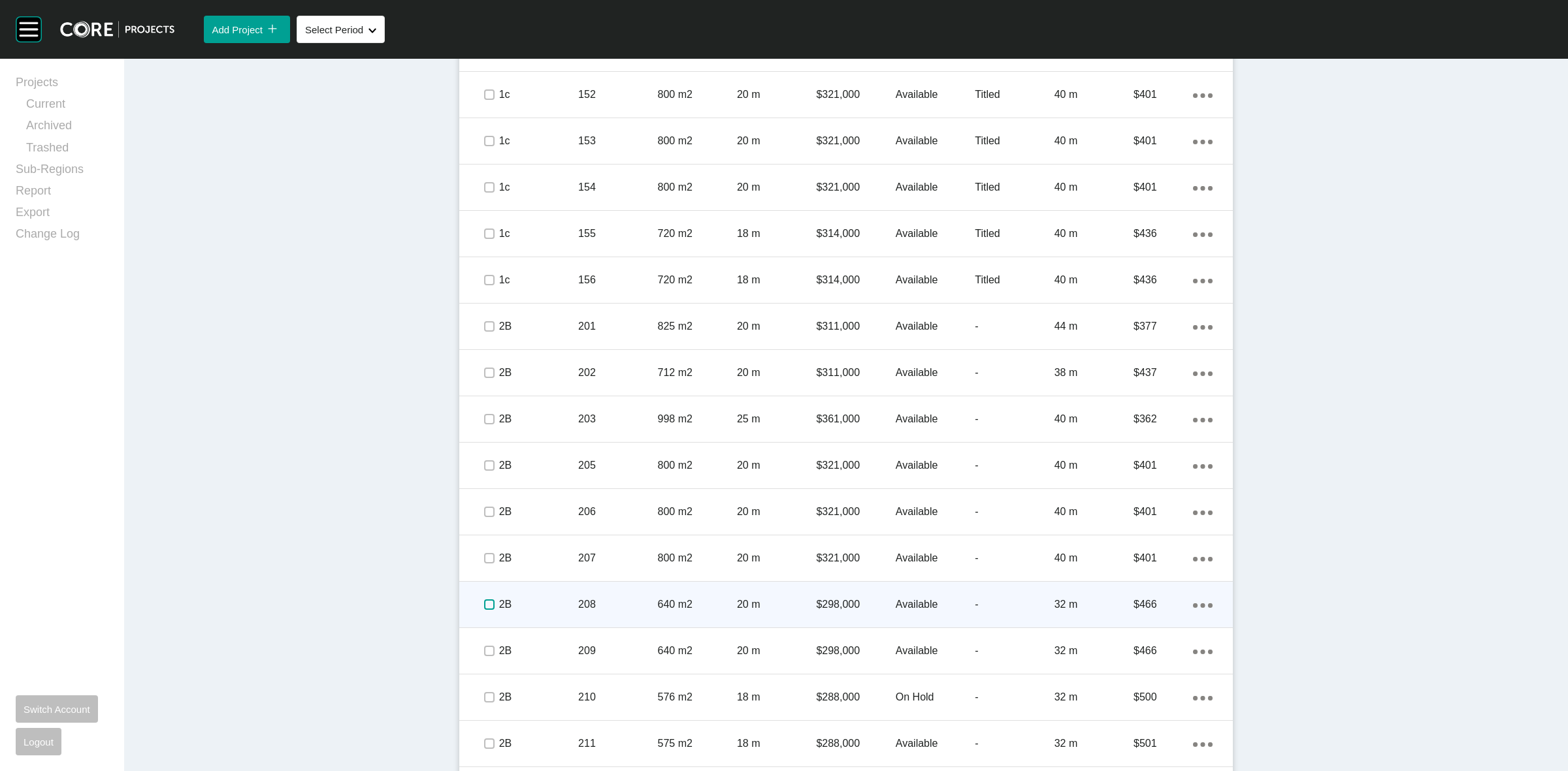
click at [484, 608] on label at bounding box center [489, 605] width 10 height 10
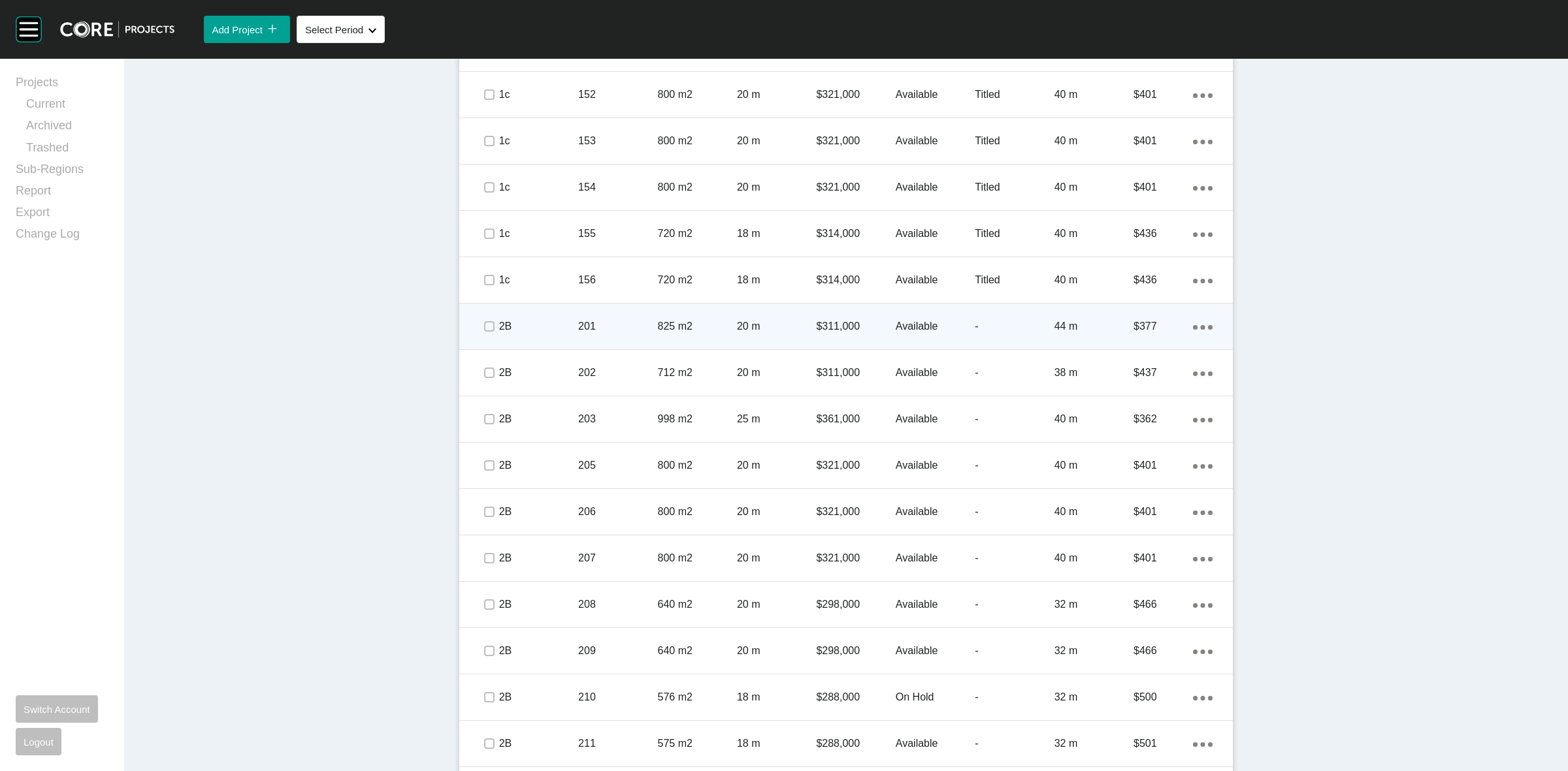
click at [638, 319] on p "201" at bounding box center [617, 326] width 79 height 15
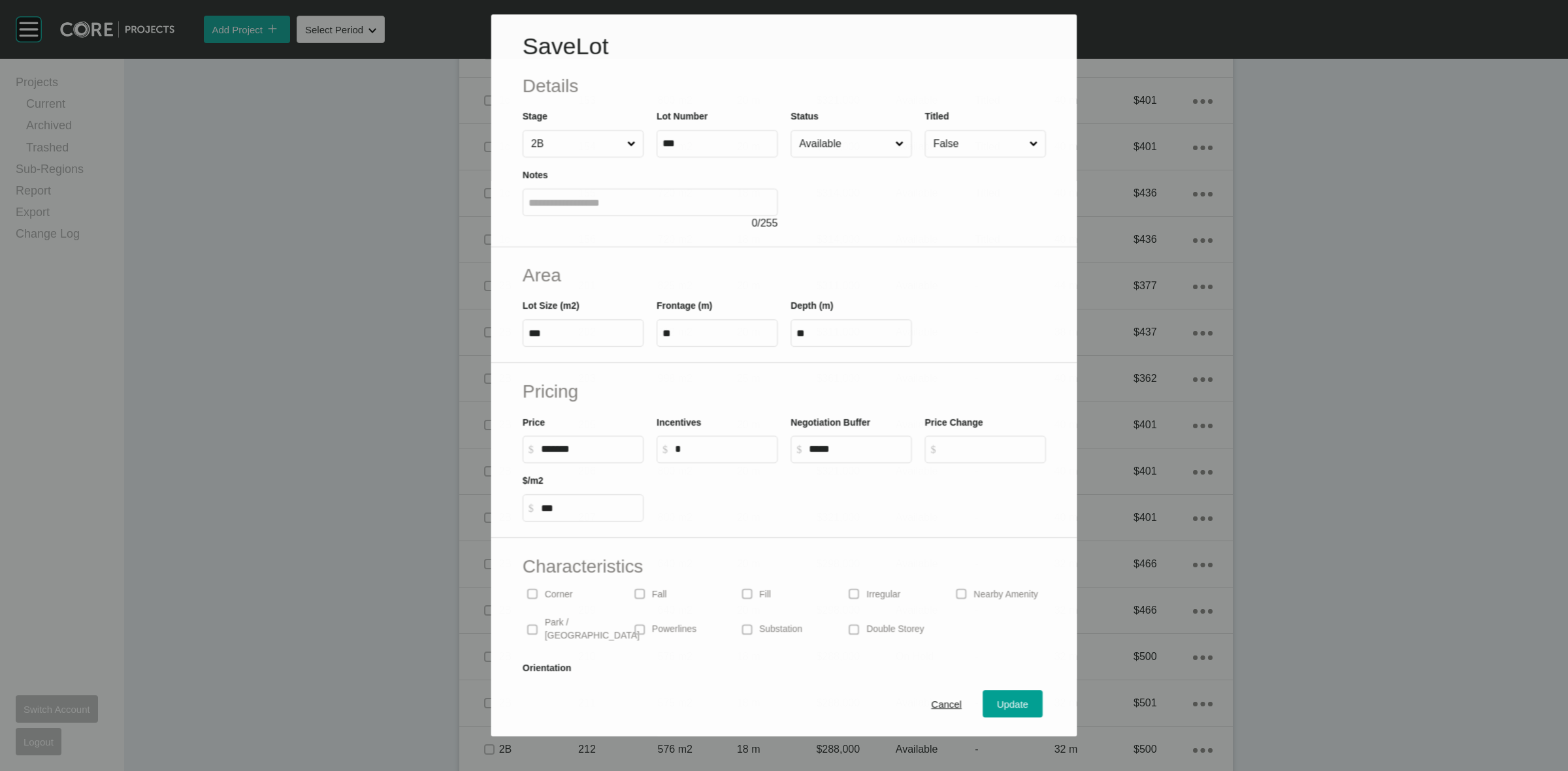
scroll to position [2367, 0]
click at [994, 147] on input "False" at bounding box center [979, 143] width 97 height 26
click at [998, 701] on span "Update" at bounding box center [1013, 705] width 32 height 11
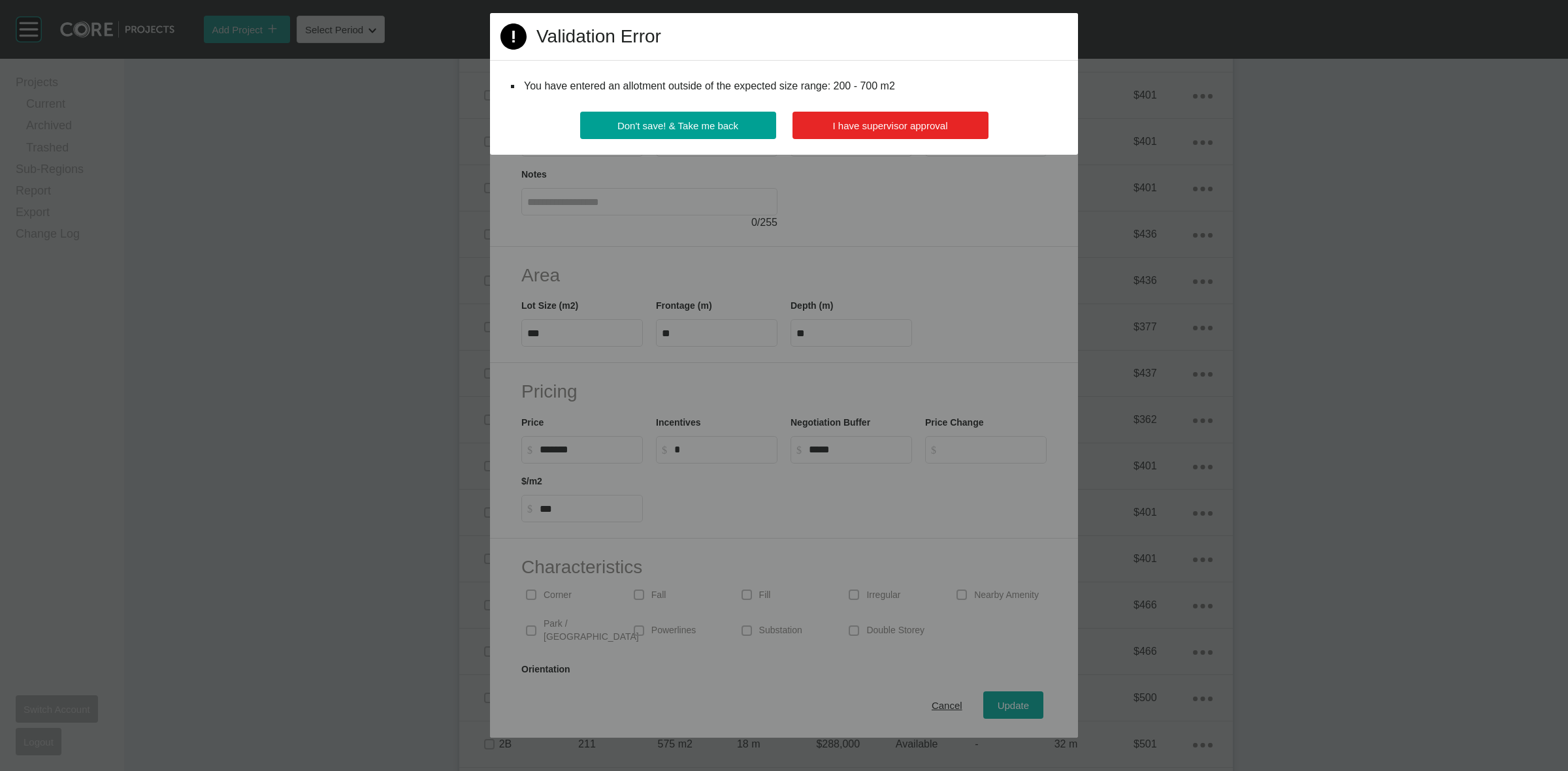
click at [929, 128] on span "I have supervisor approval" at bounding box center [890, 126] width 115 height 11
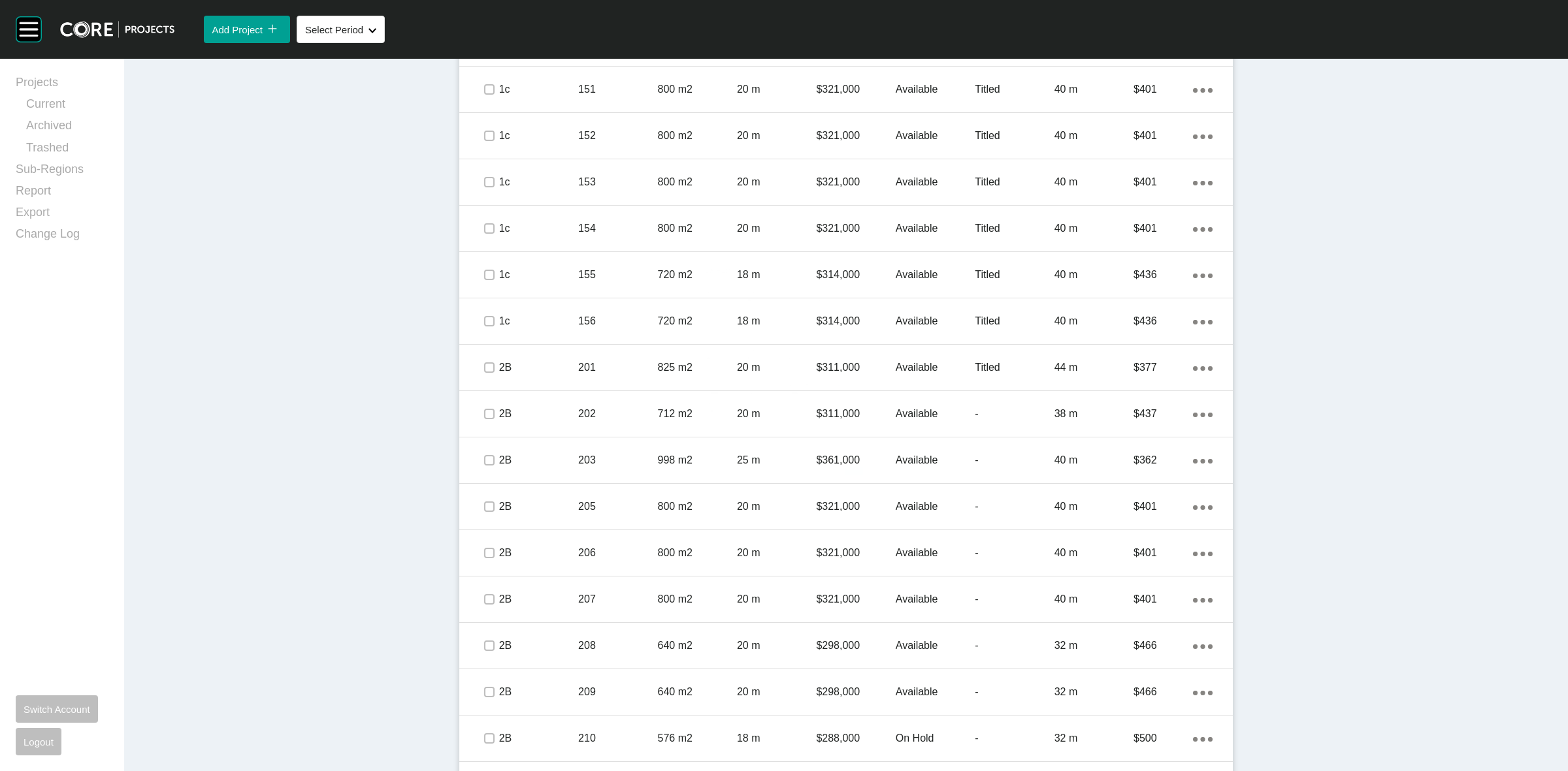
drag, startPoint x: 846, startPoint y: 373, endPoint x: 871, endPoint y: 365, distance: 26.2
click at [846, 407] on p "$311,000" at bounding box center [855, 414] width 79 height 15
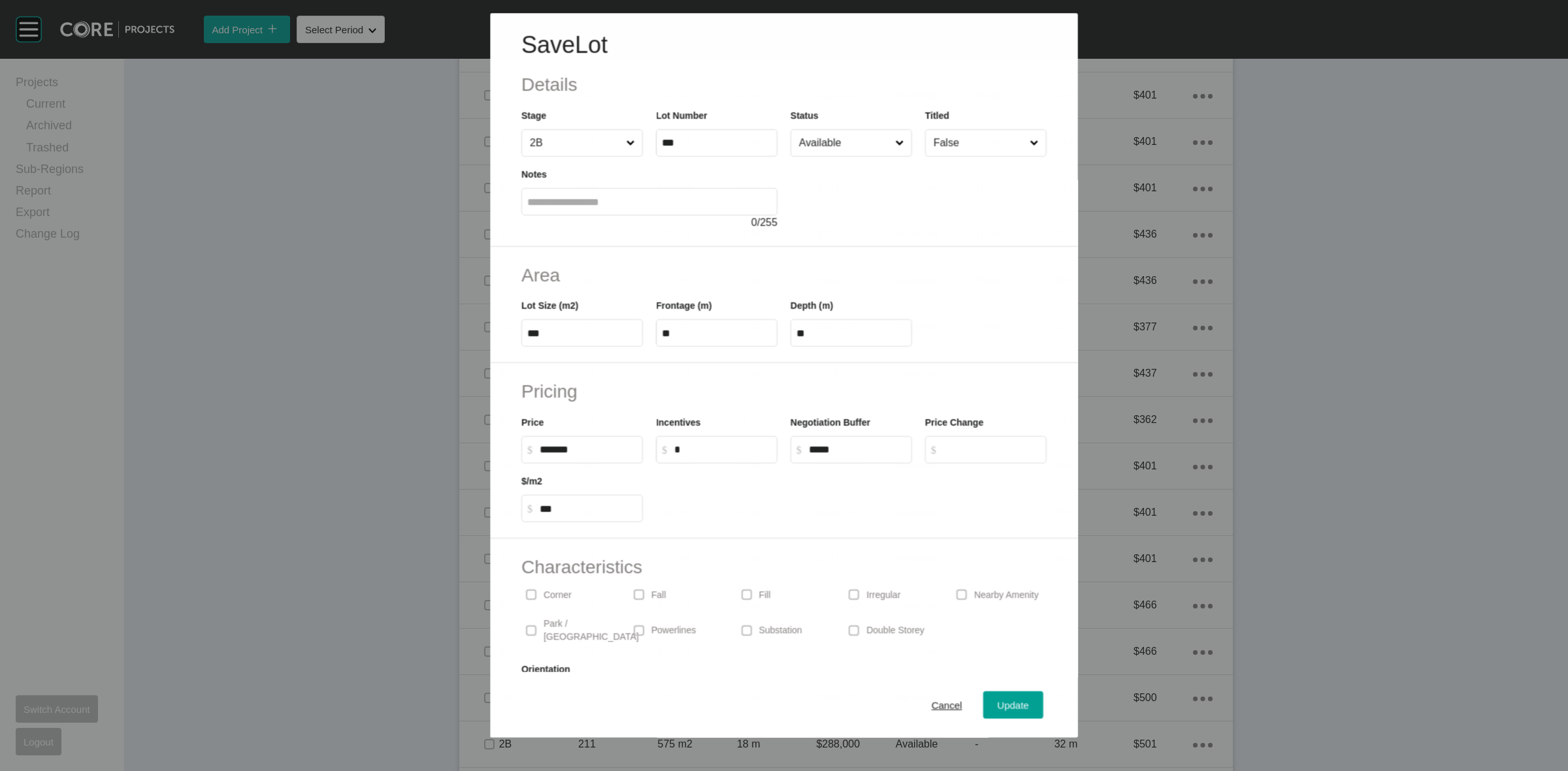
click at [952, 143] on input "False" at bounding box center [979, 143] width 96 height 26
drag, startPoint x: 935, startPoint y: 174, endPoint x: 1020, endPoint y: 458, distance: 296.4
click at [1020, 704] on button "Update" at bounding box center [1013, 705] width 60 height 27
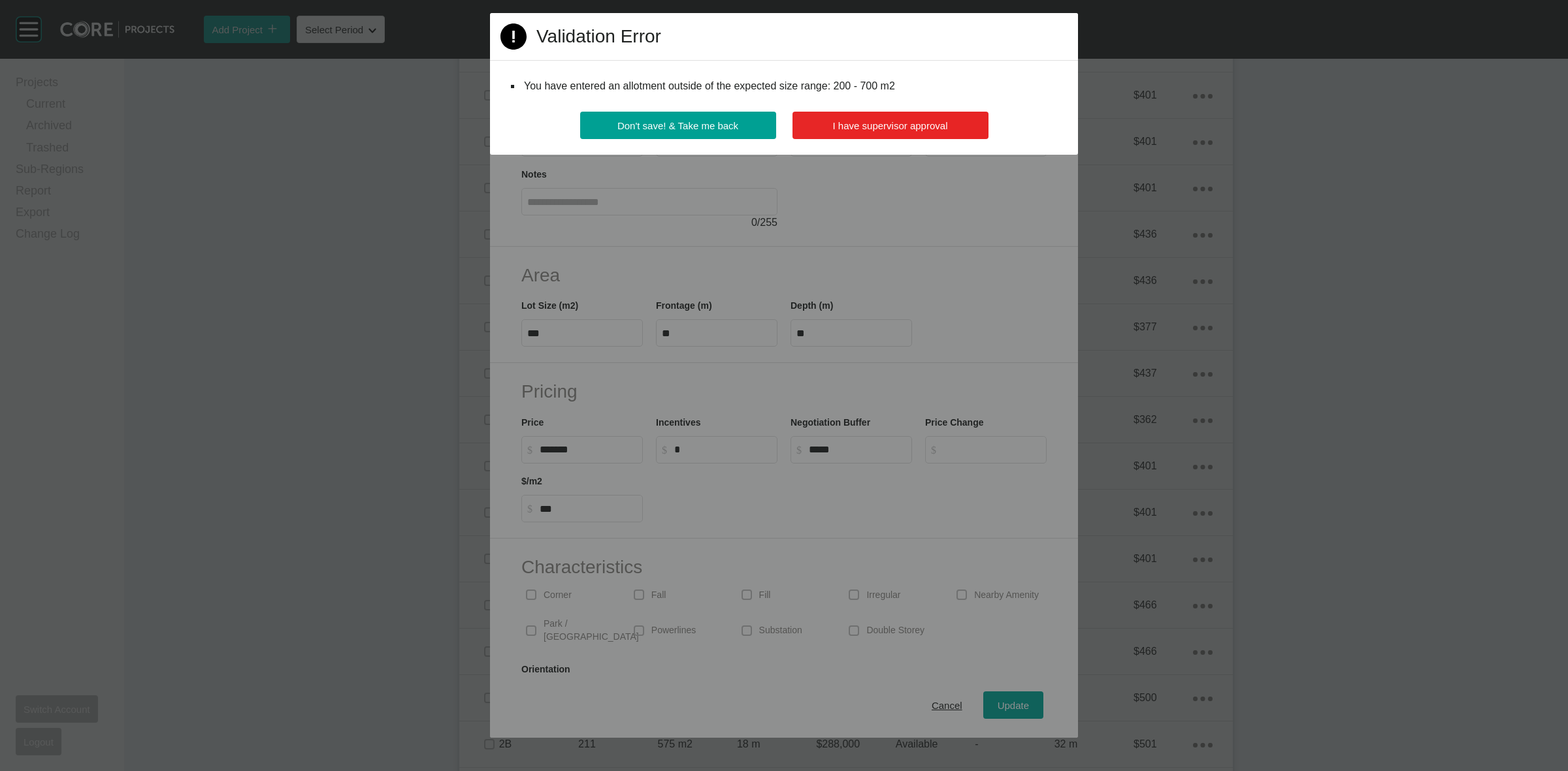
click at [853, 116] on button "I have supervisor approval" at bounding box center [891, 126] width 196 height 27
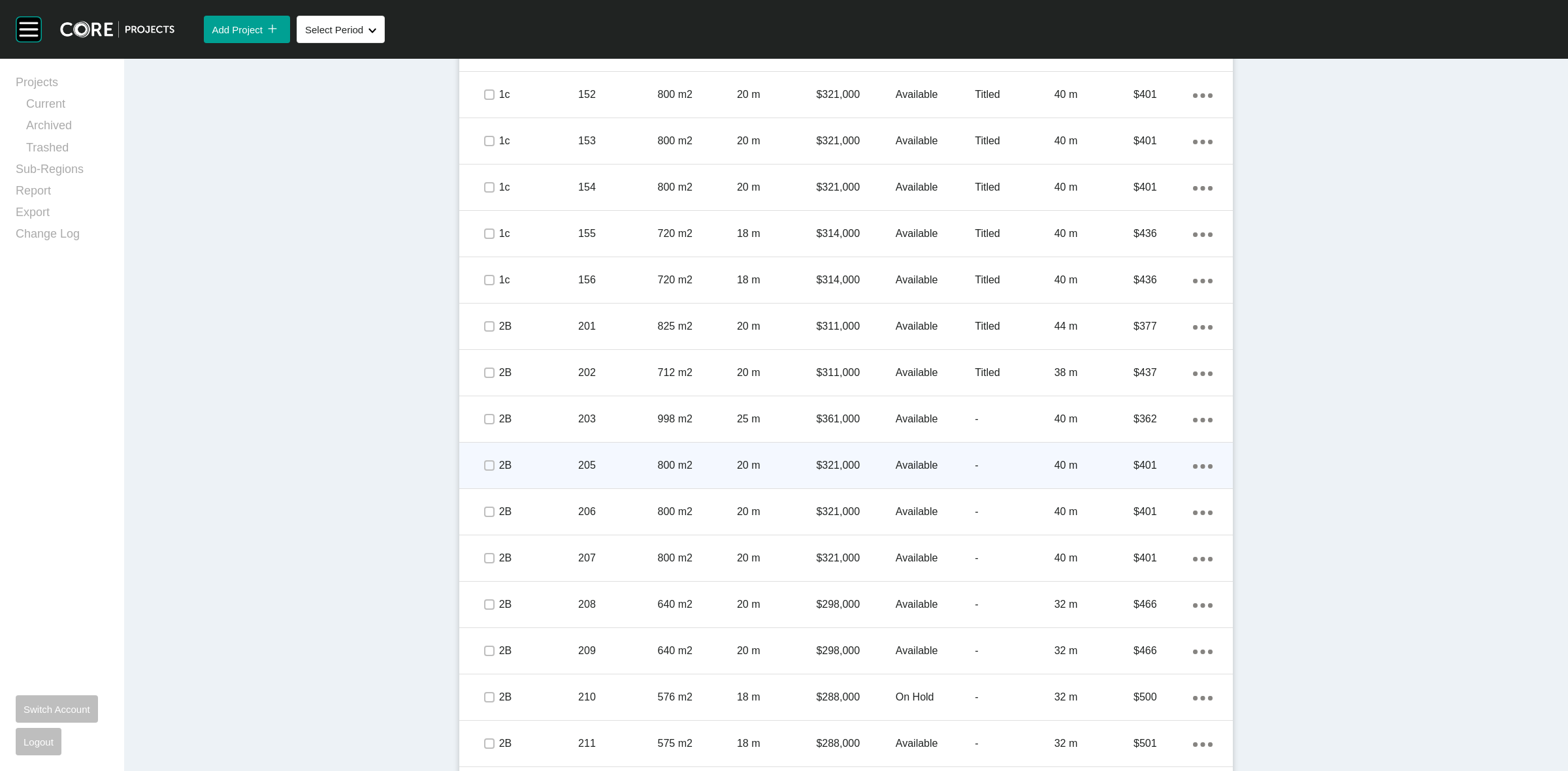
click at [786, 461] on p "20 m" at bounding box center [776, 465] width 79 height 15
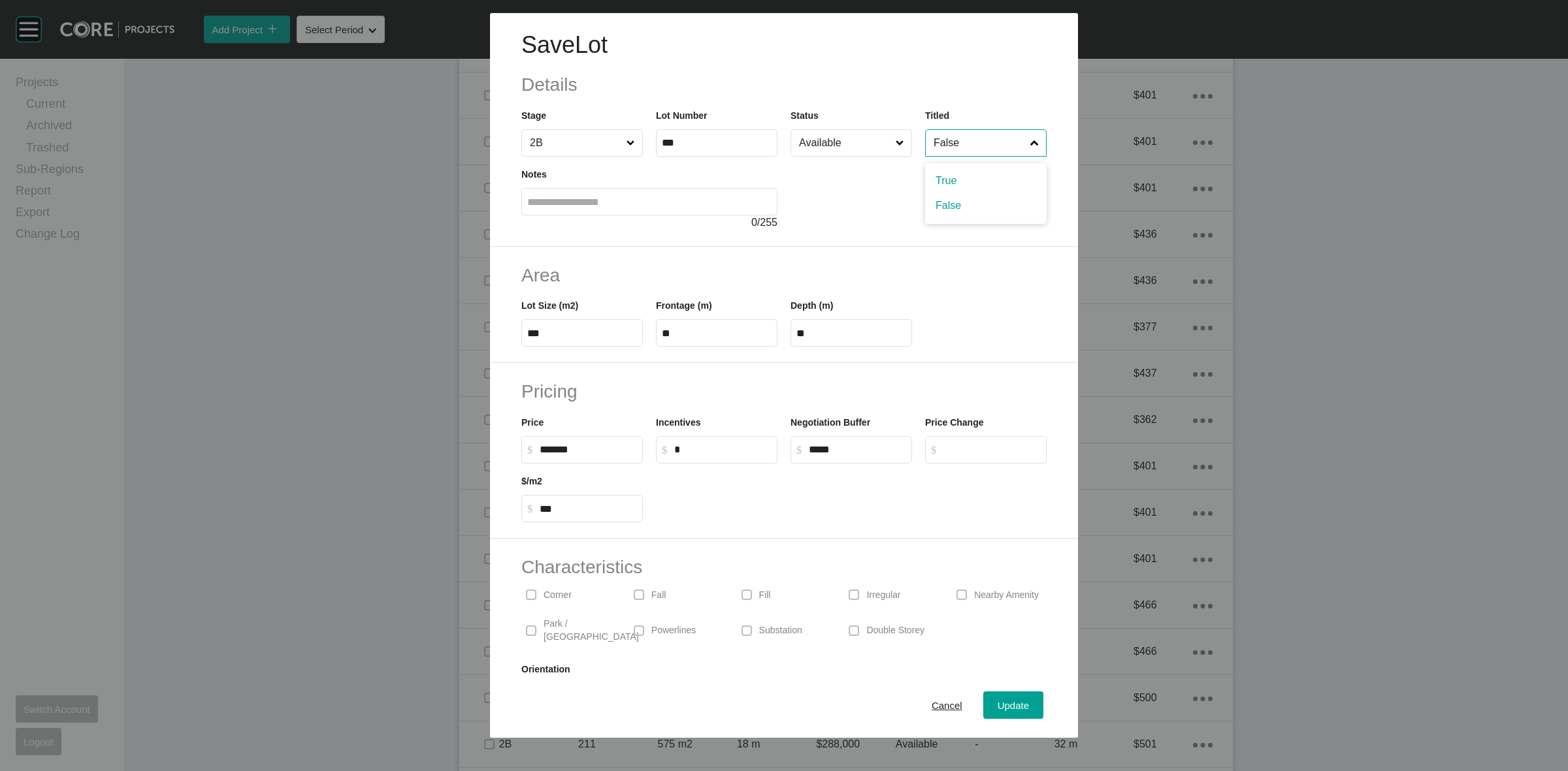
click at [951, 143] on input "False" at bounding box center [979, 143] width 97 height 26
click at [1010, 704] on span "Update" at bounding box center [1013, 705] width 32 height 11
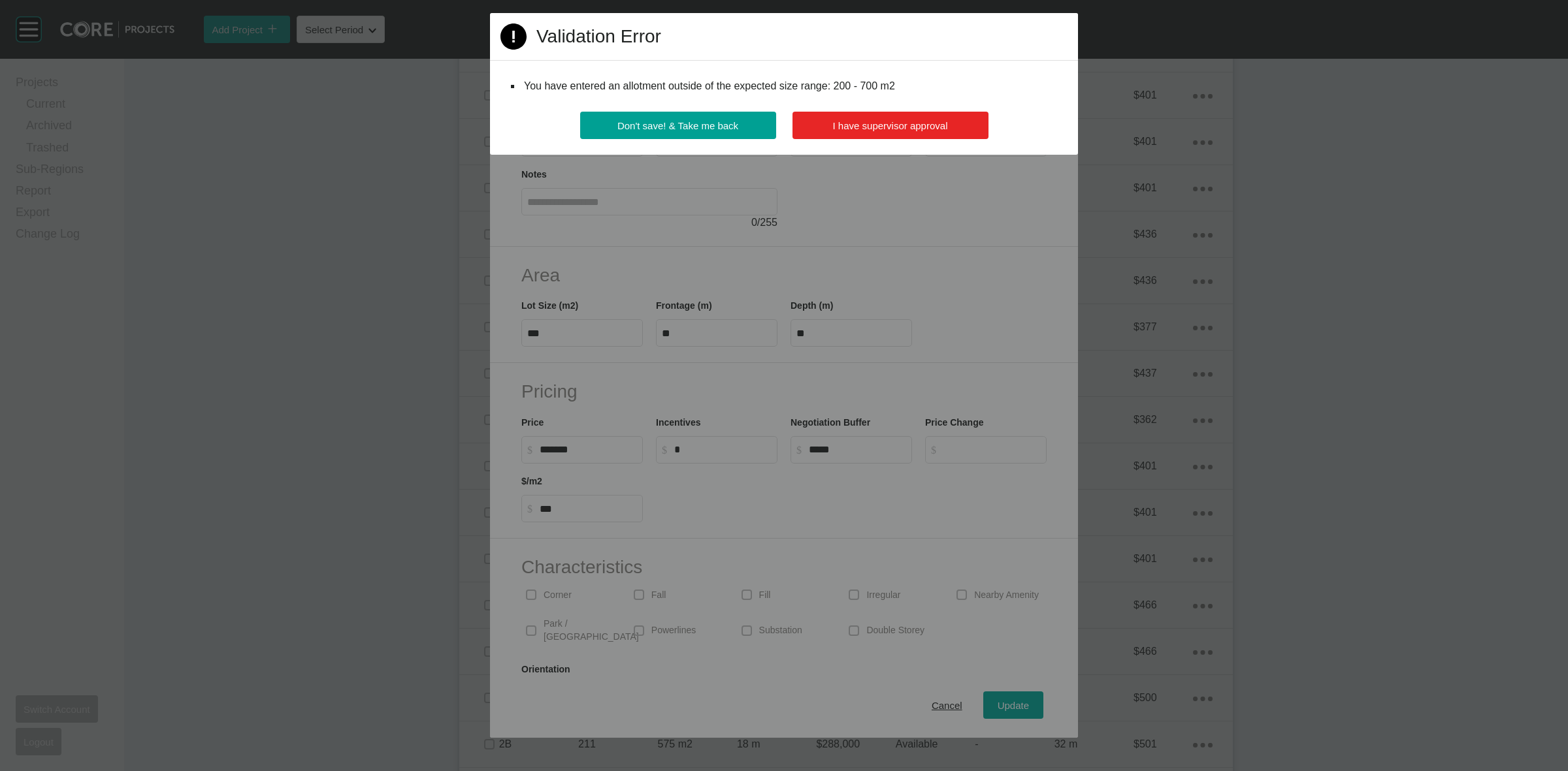
click at [831, 123] on button "I have supervisor approval" at bounding box center [891, 126] width 196 height 27
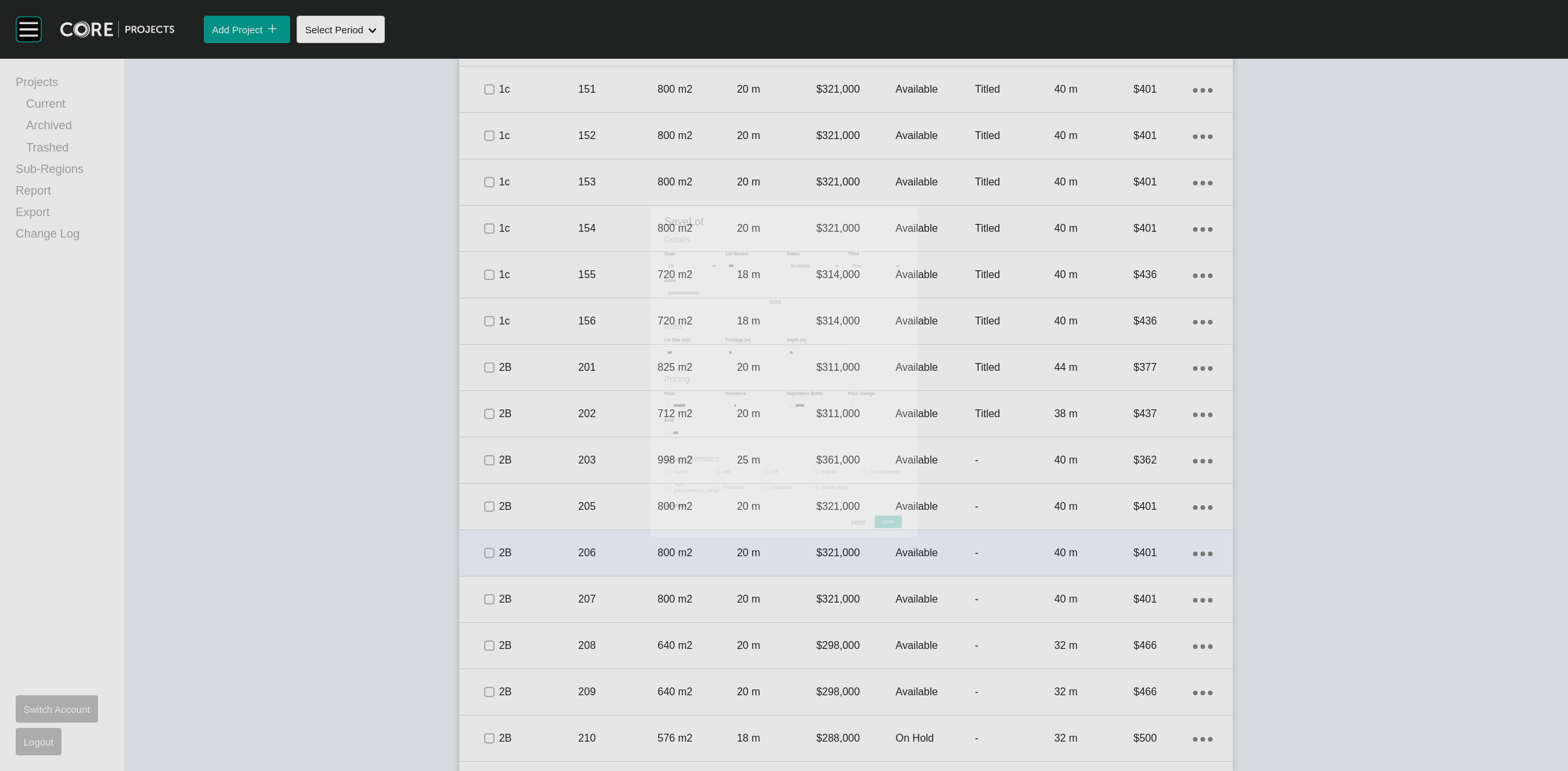
scroll to position [2408, 0]
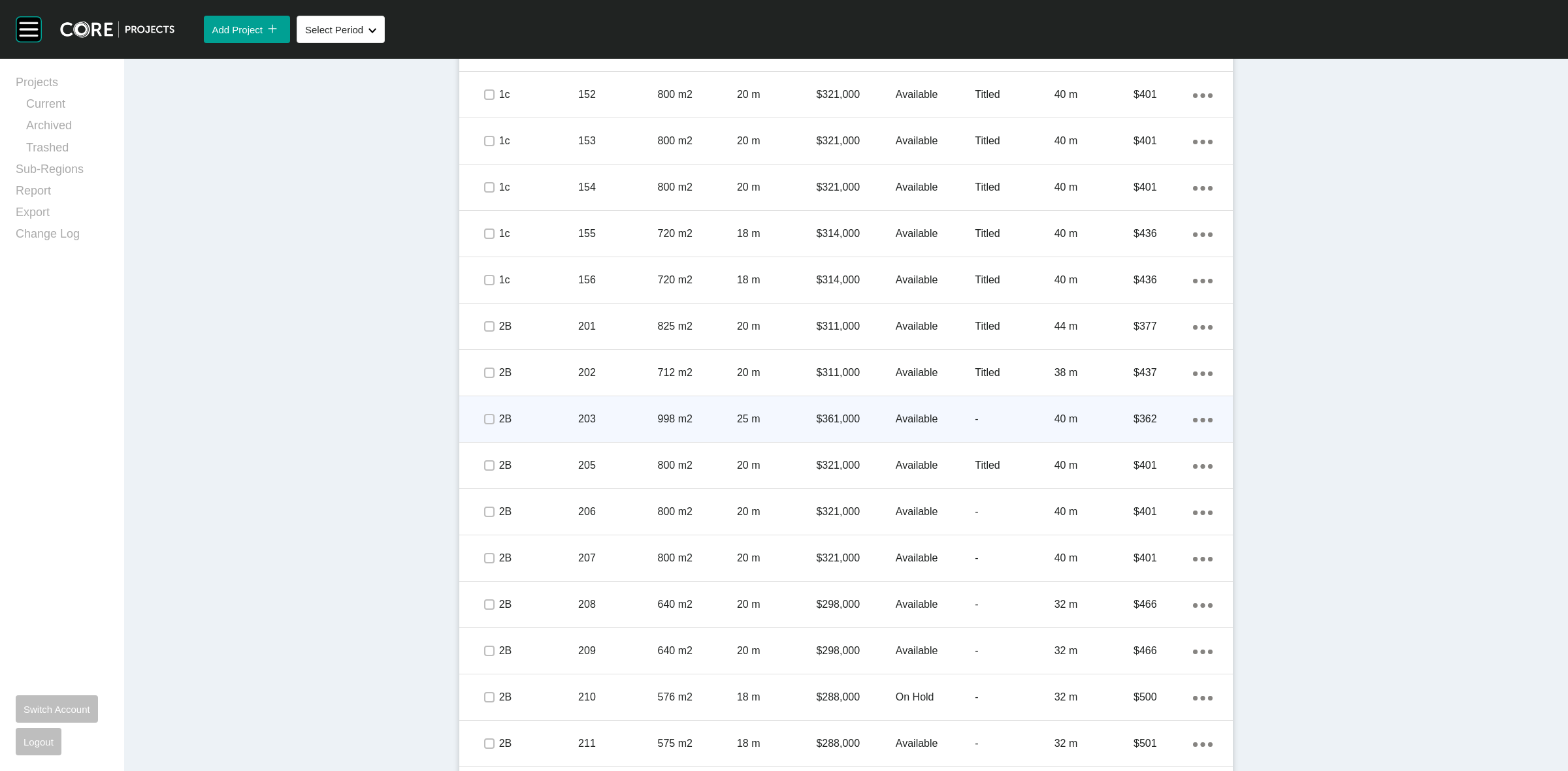
click at [832, 428] on div "$361,000" at bounding box center [855, 418] width 79 height 40
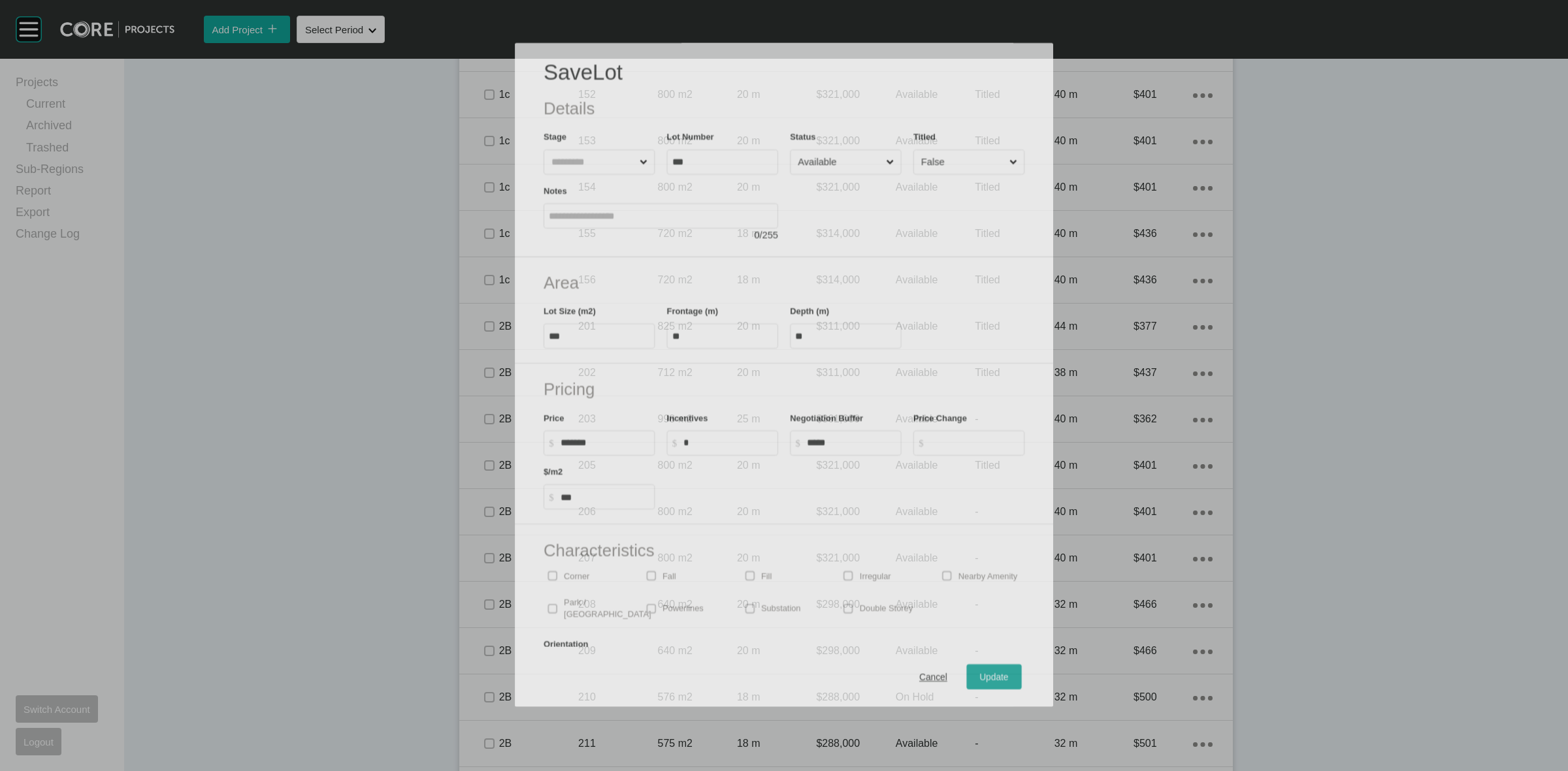
scroll to position [2367, 0]
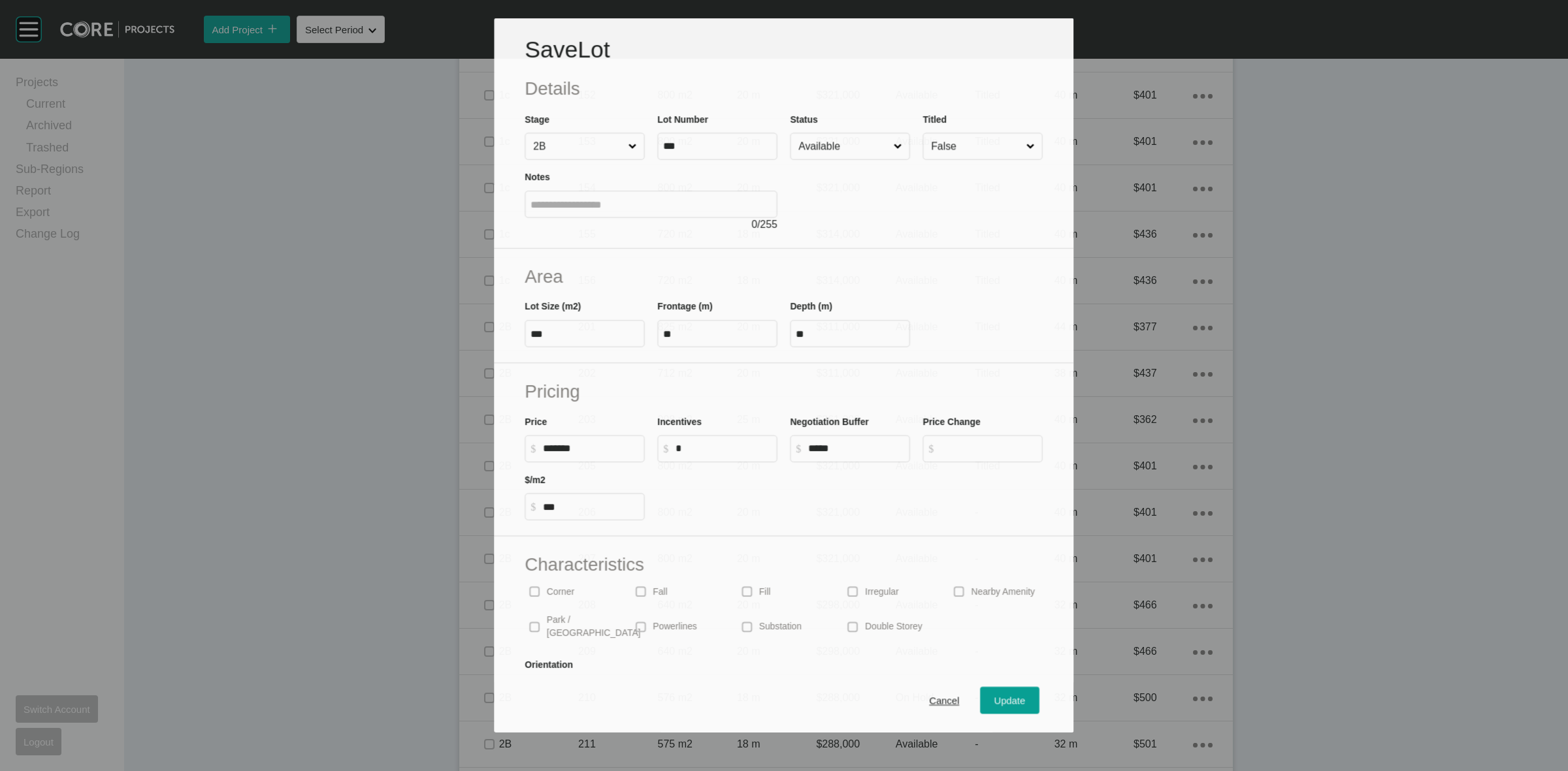
click at [951, 147] on input "False" at bounding box center [976, 146] width 95 height 26
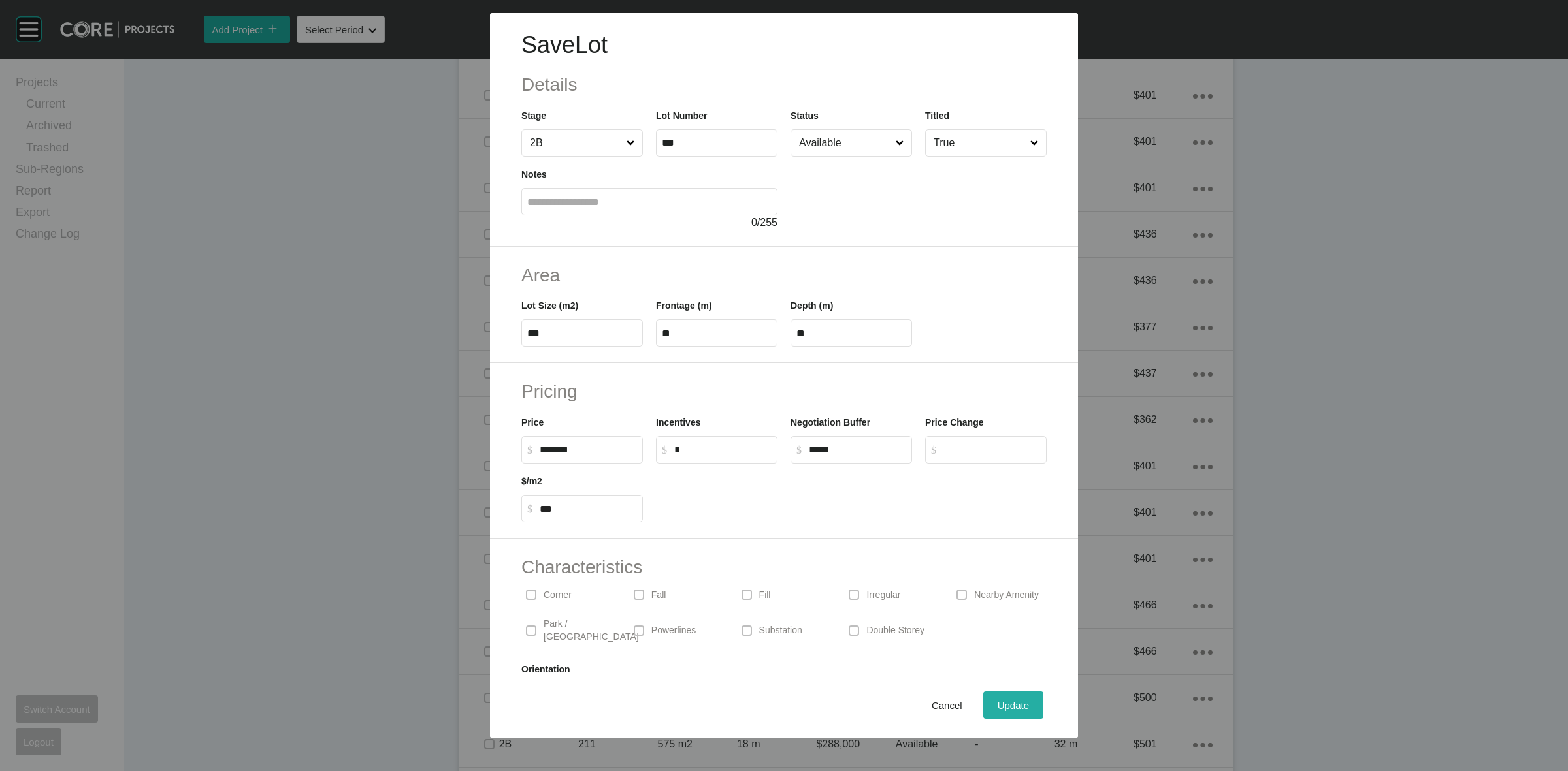
click at [1005, 701] on span "Update" at bounding box center [1013, 705] width 32 height 11
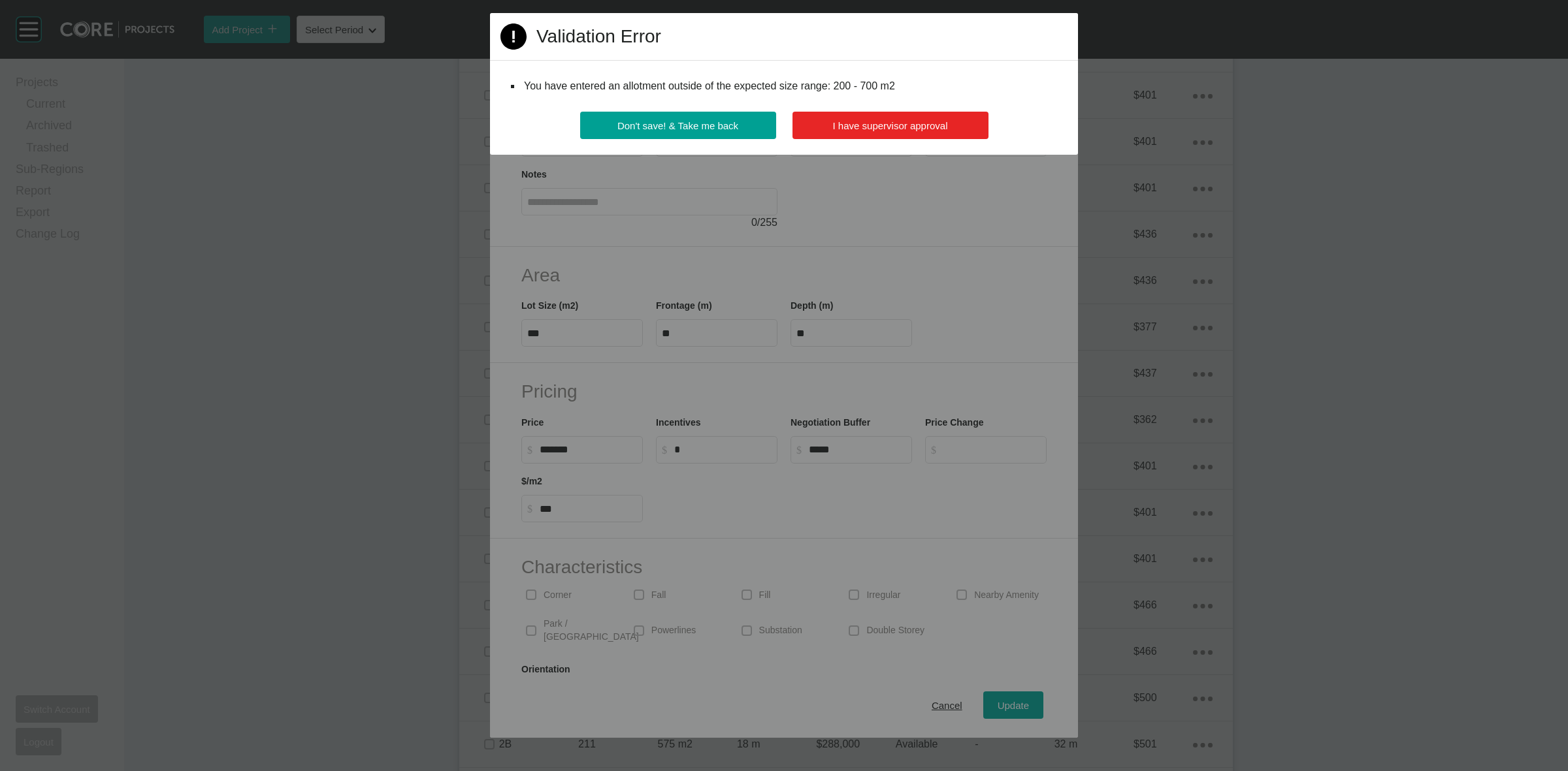
click at [919, 121] on span "I have supervisor approval" at bounding box center [890, 126] width 115 height 11
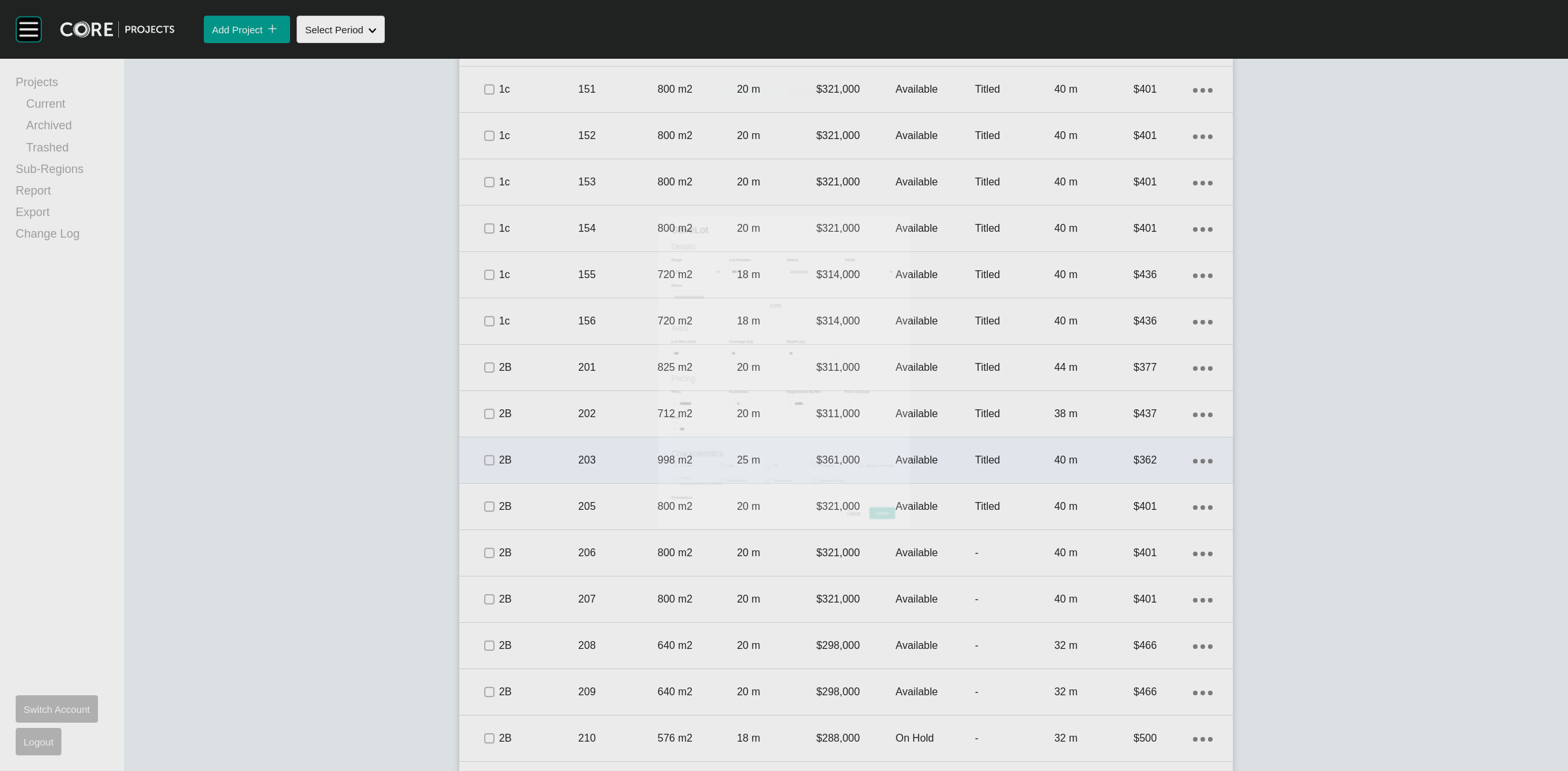
scroll to position [2408, 0]
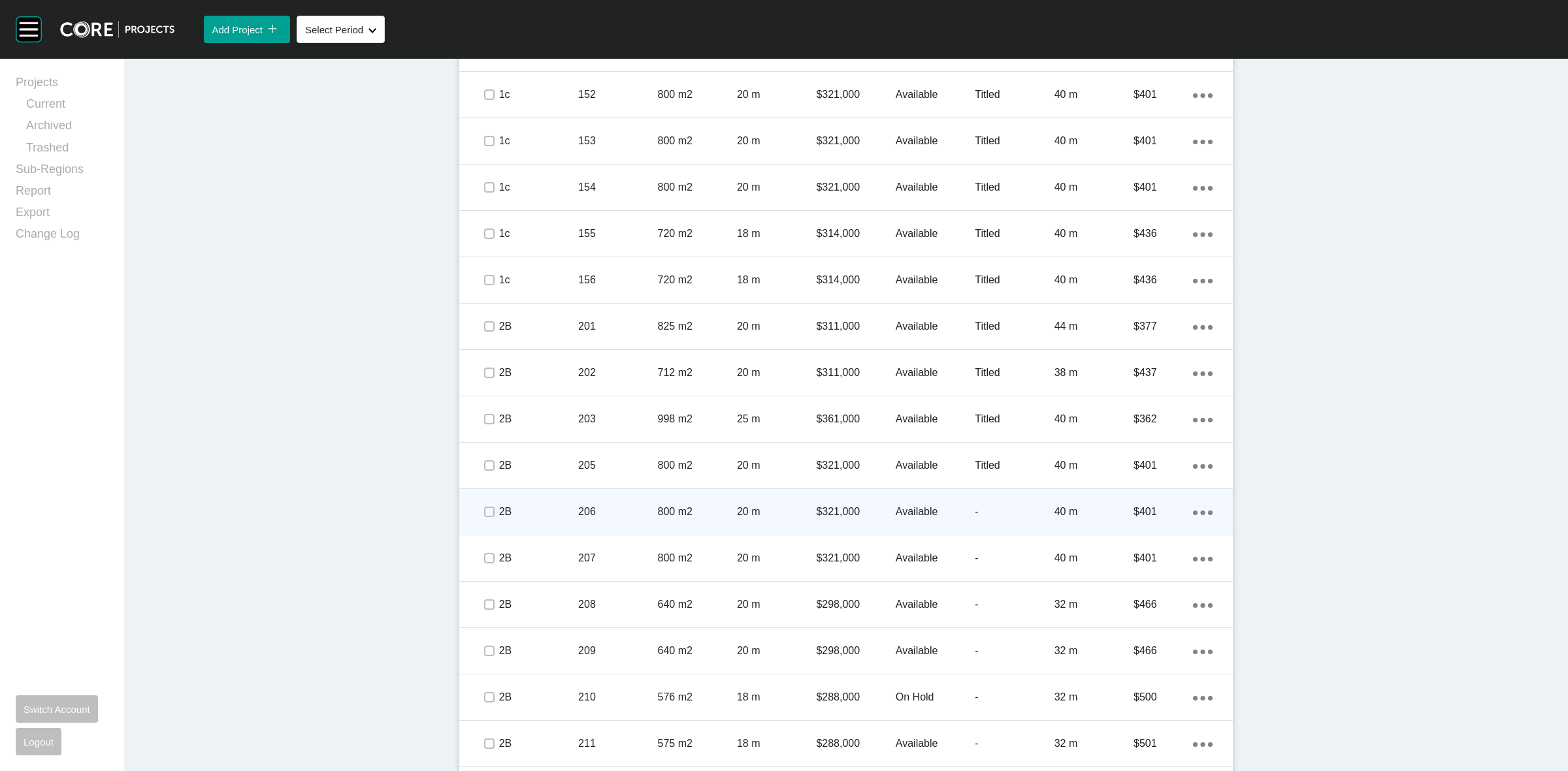
click at [912, 510] on p "Available" at bounding box center [935, 511] width 79 height 15
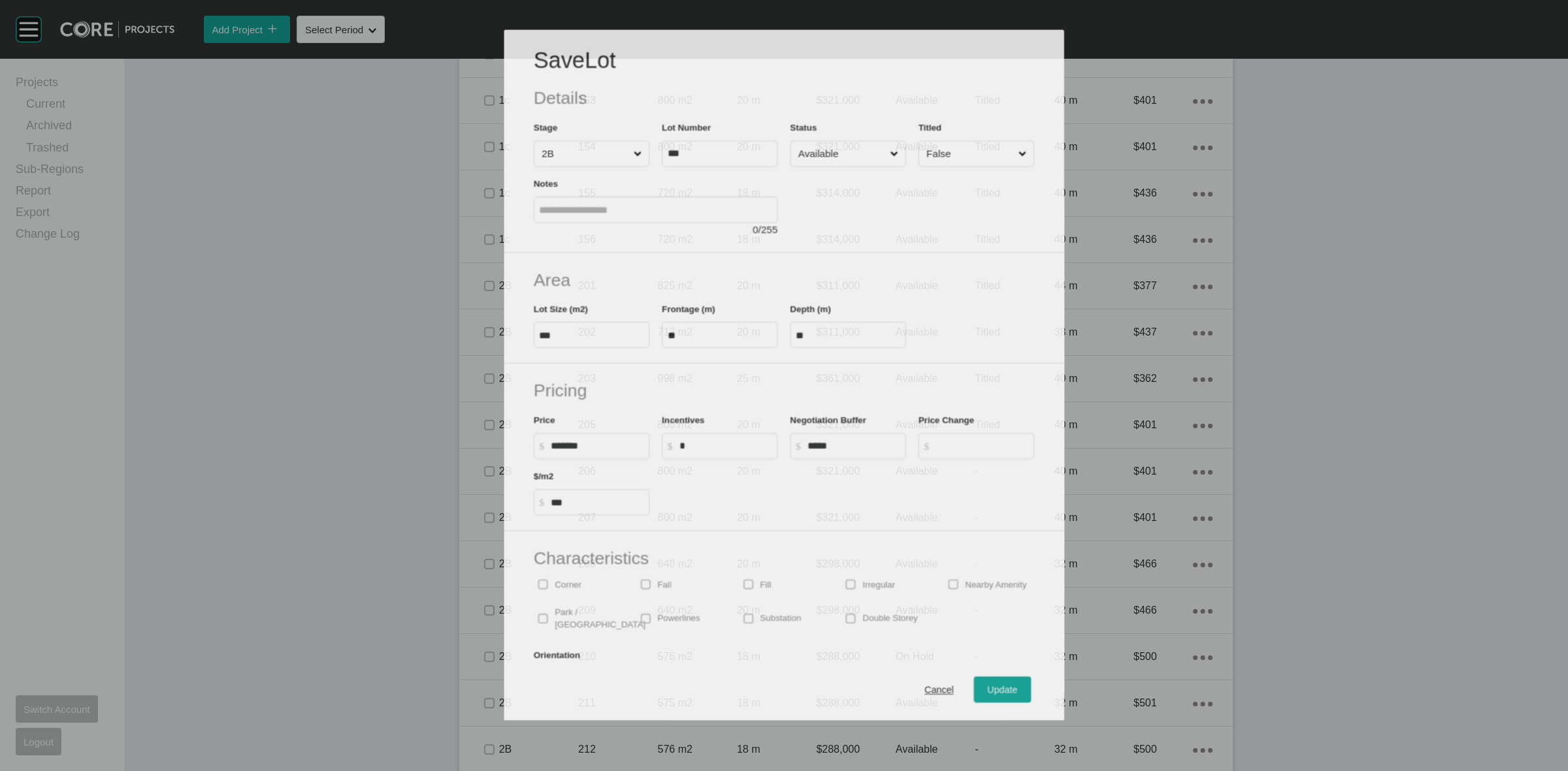
scroll to position [2367, 0]
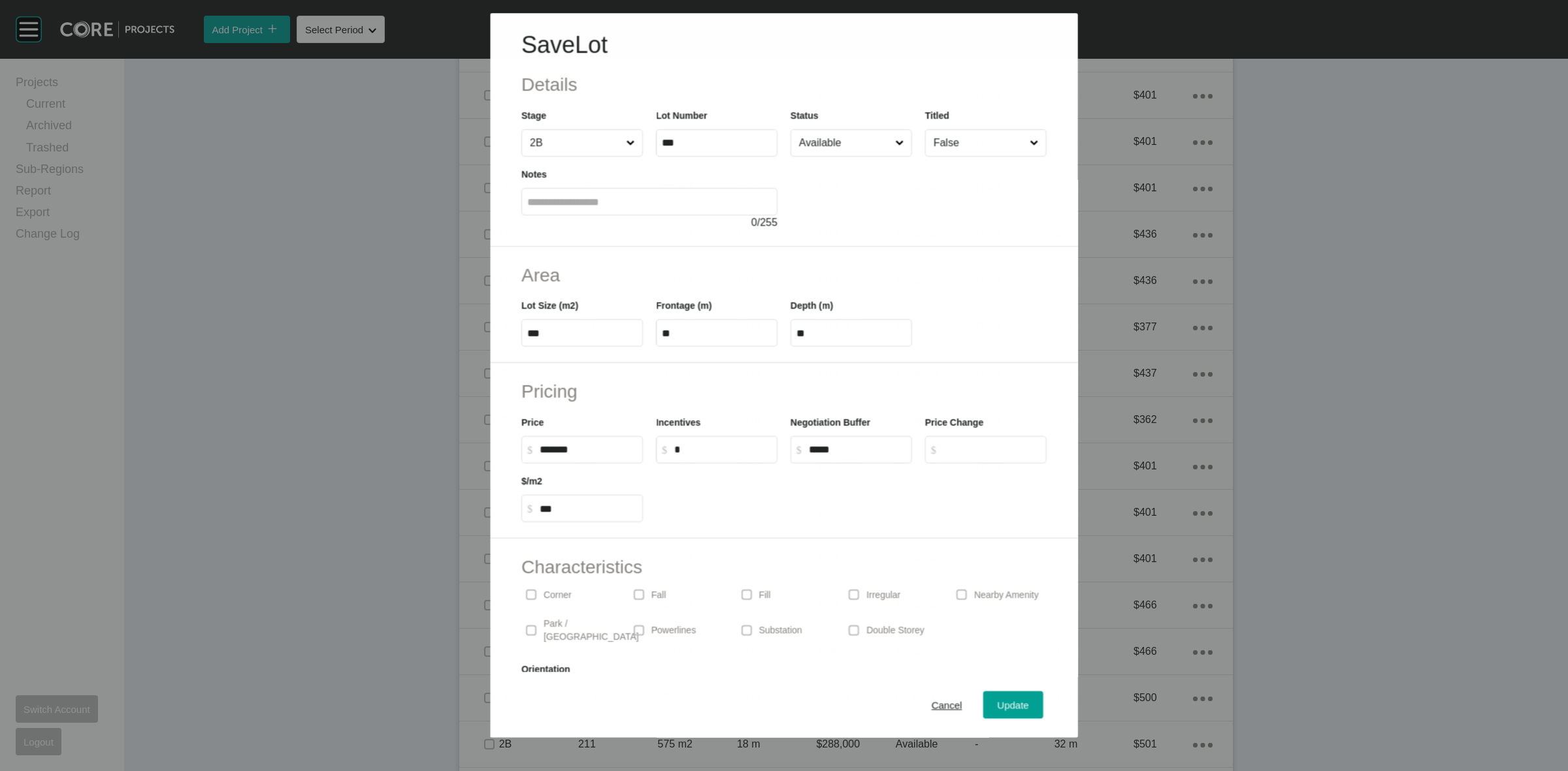
click at [939, 143] on input "False" at bounding box center [979, 143] width 96 height 26
drag, startPoint x: 935, startPoint y: 175, endPoint x: 944, endPoint y: 308, distance: 133.3
drag, startPoint x: 995, startPoint y: 704, endPoint x: 994, endPoint y: 696, distance: 8.1
click at [998, 703] on span "Update" at bounding box center [1013, 705] width 32 height 11
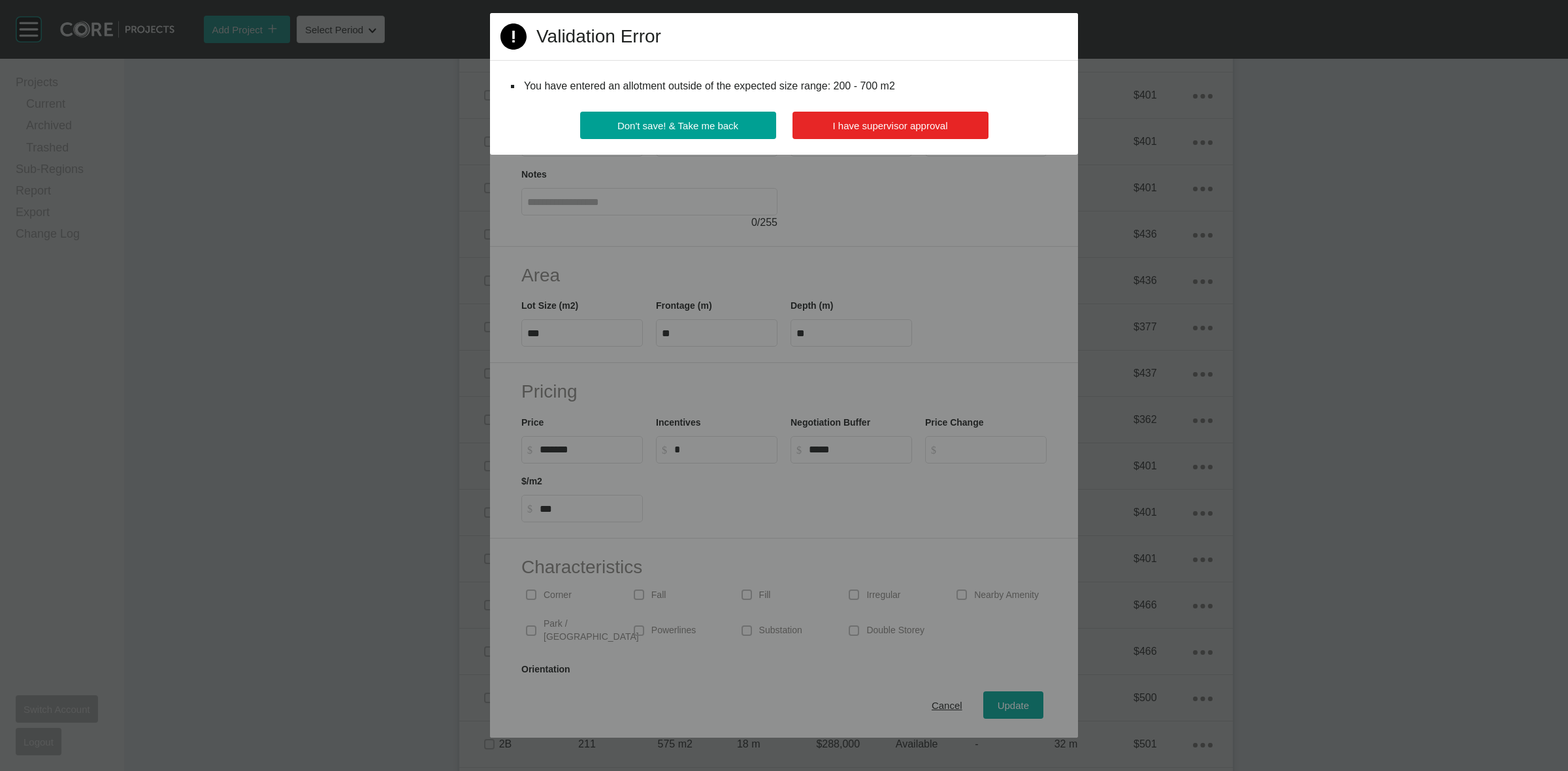
click at [876, 115] on button "I have supervisor approval" at bounding box center [891, 126] width 196 height 27
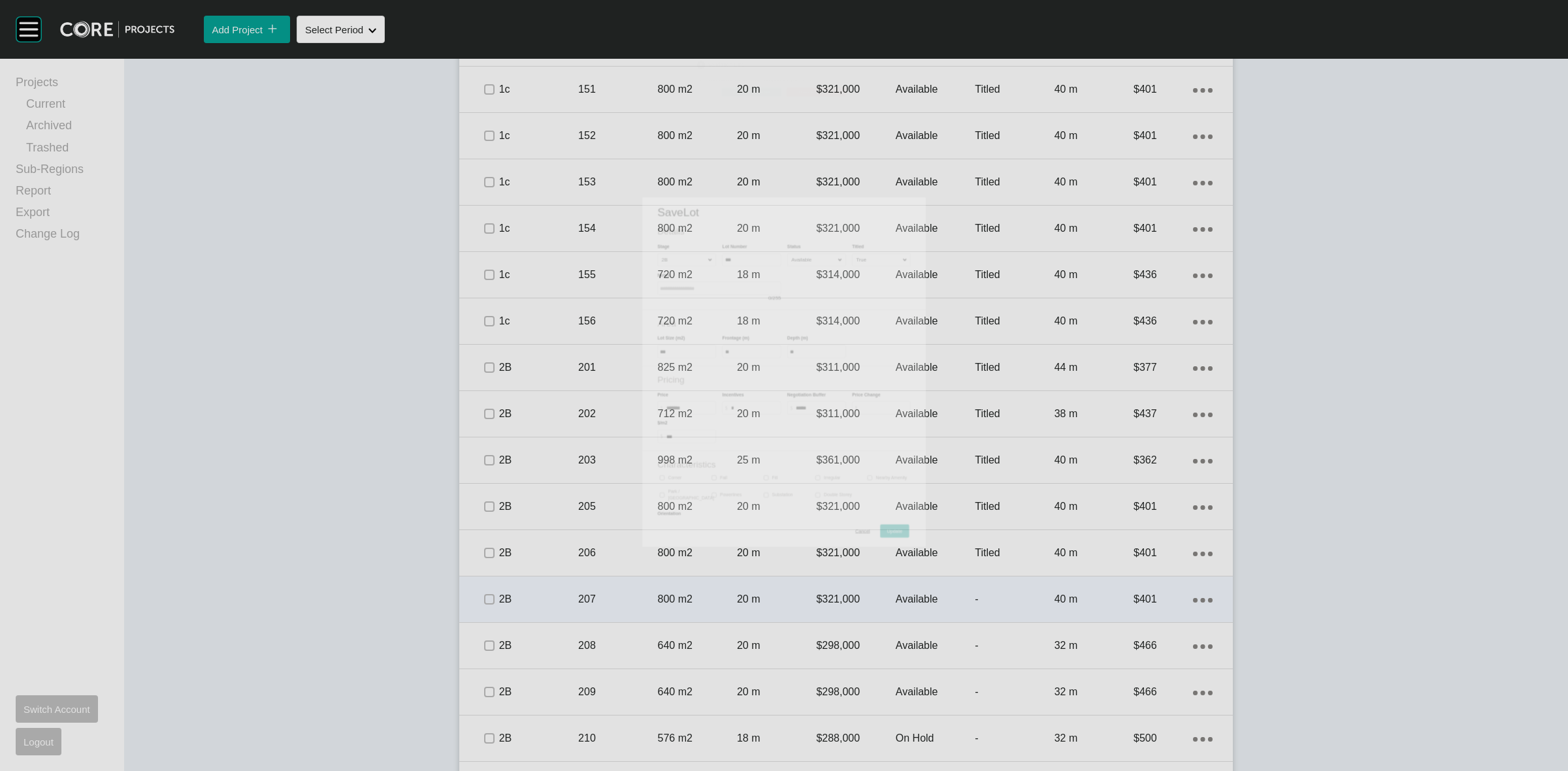
scroll to position [2408, 0]
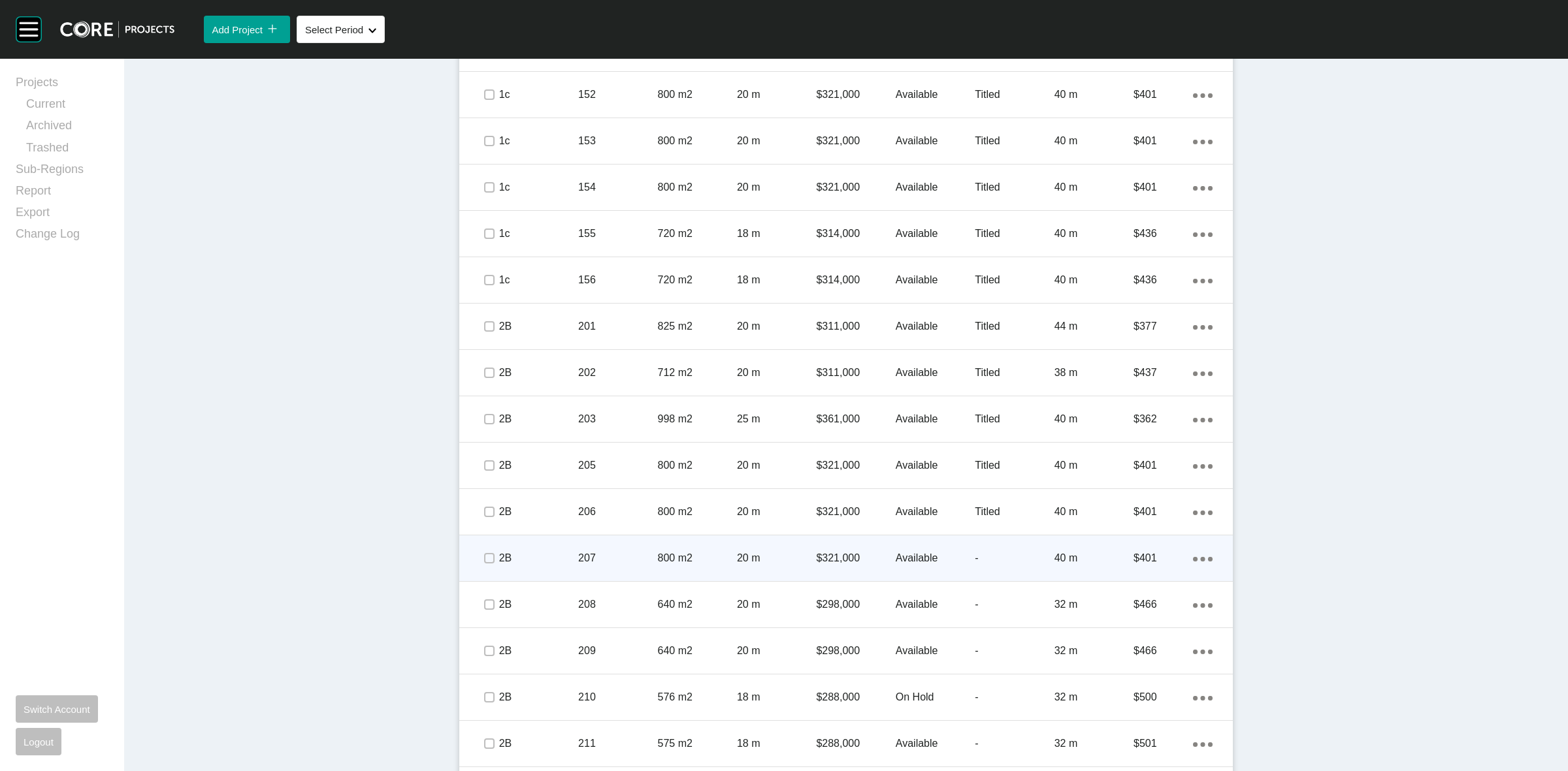
click at [721, 555] on p "800 m2" at bounding box center [697, 558] width 79 height 15
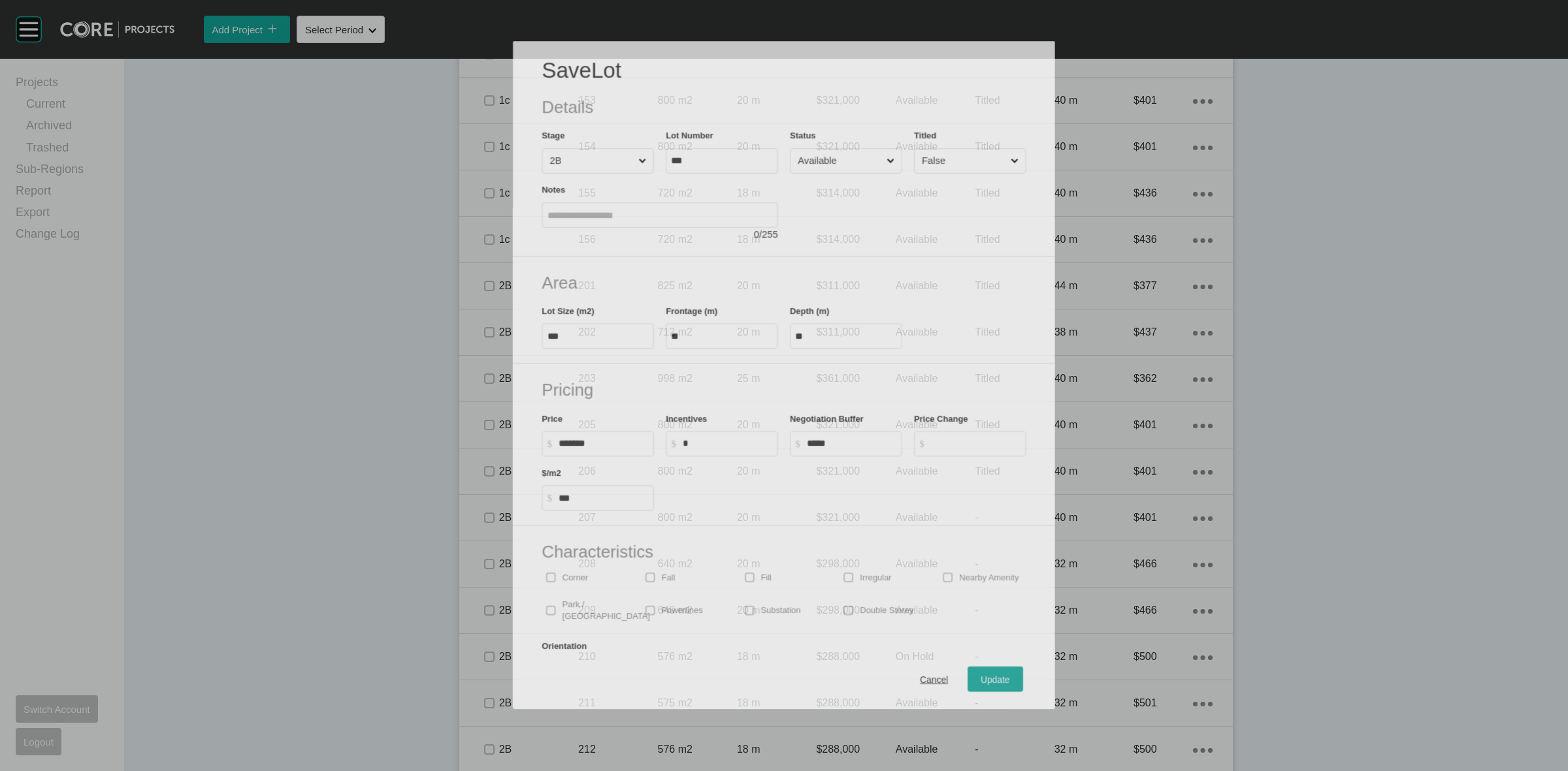
scroll to position [2367, 0]
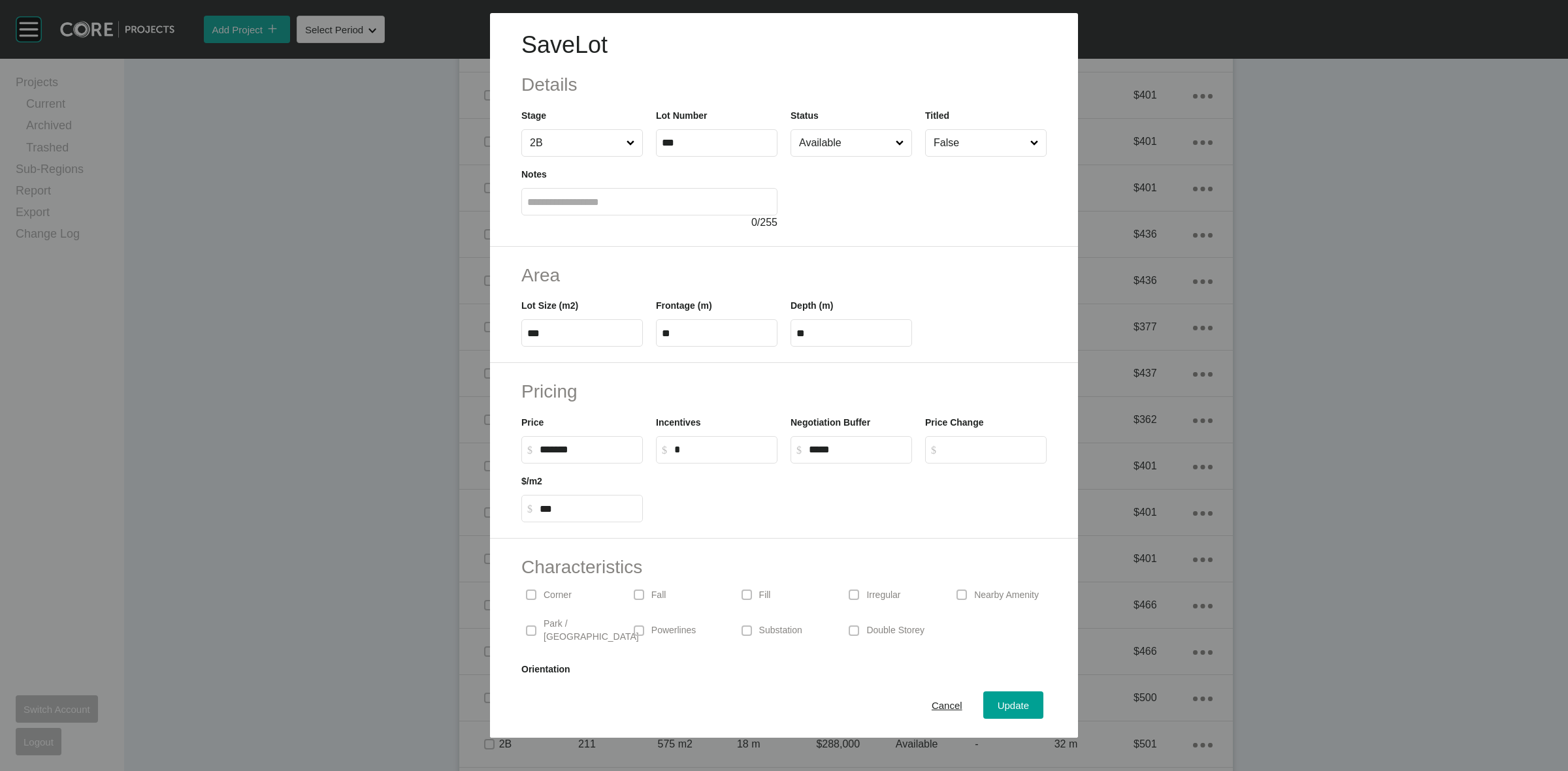
click at [945, 148] on input "False" at bounding box center [979, 143] width 97 height 26
click at [1007, 704] on span "Update" at bounding box center [1013, 705] width 32 height 11
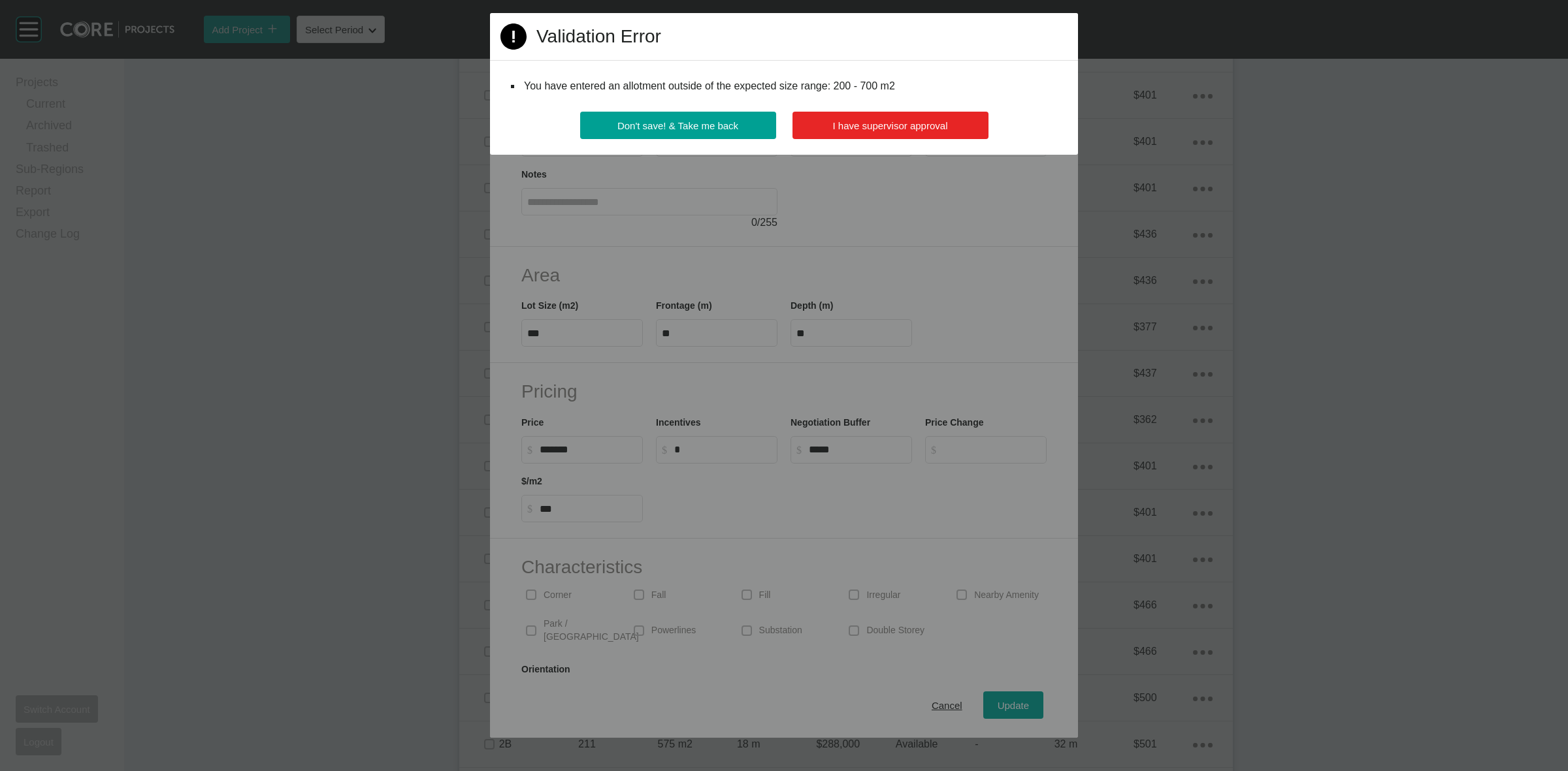
click at [897, 116] on button "I have supervisor approval" at bounding box center [891, 126] width 196 height 27
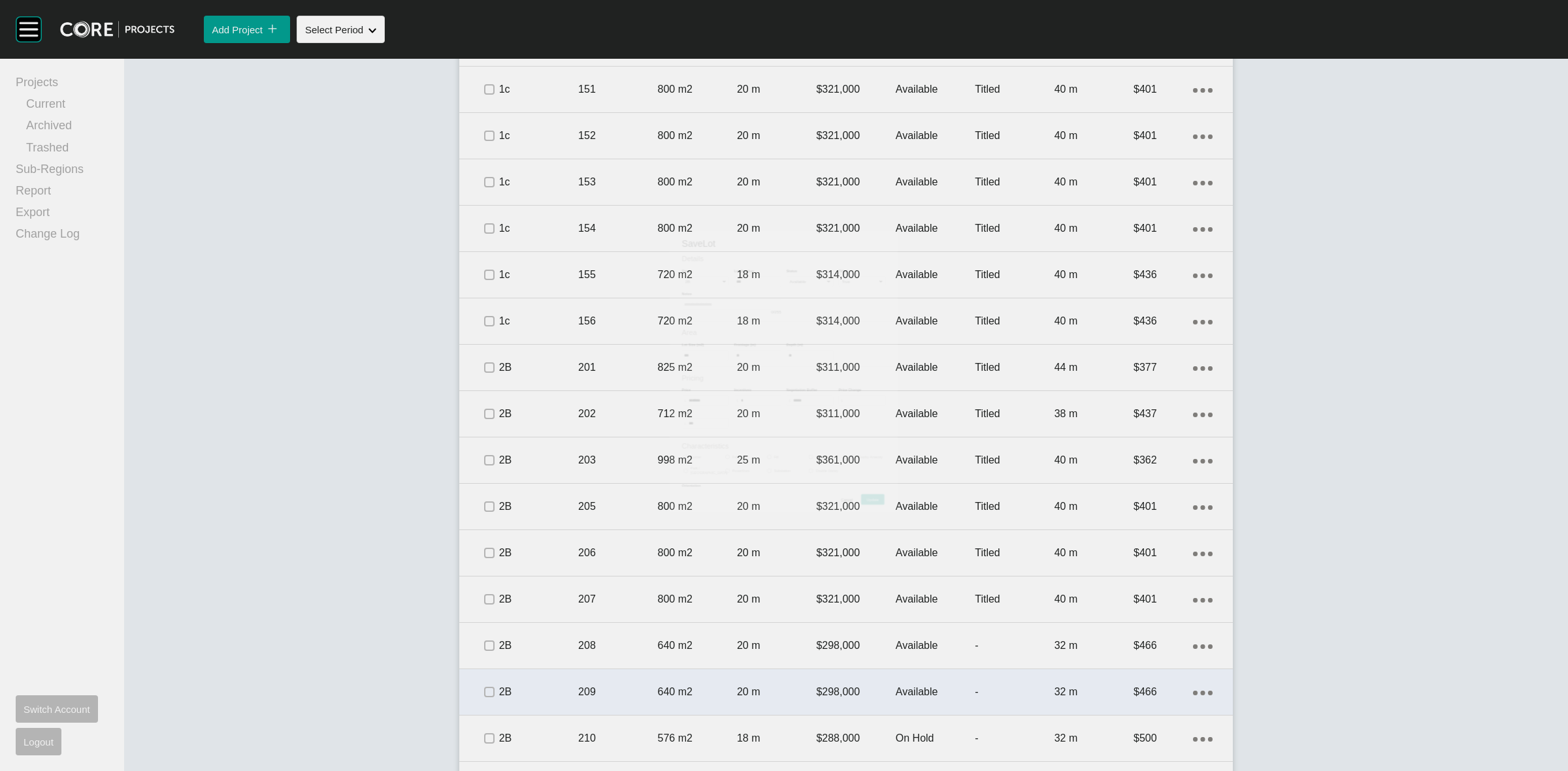
scroll to position [2408, 0]
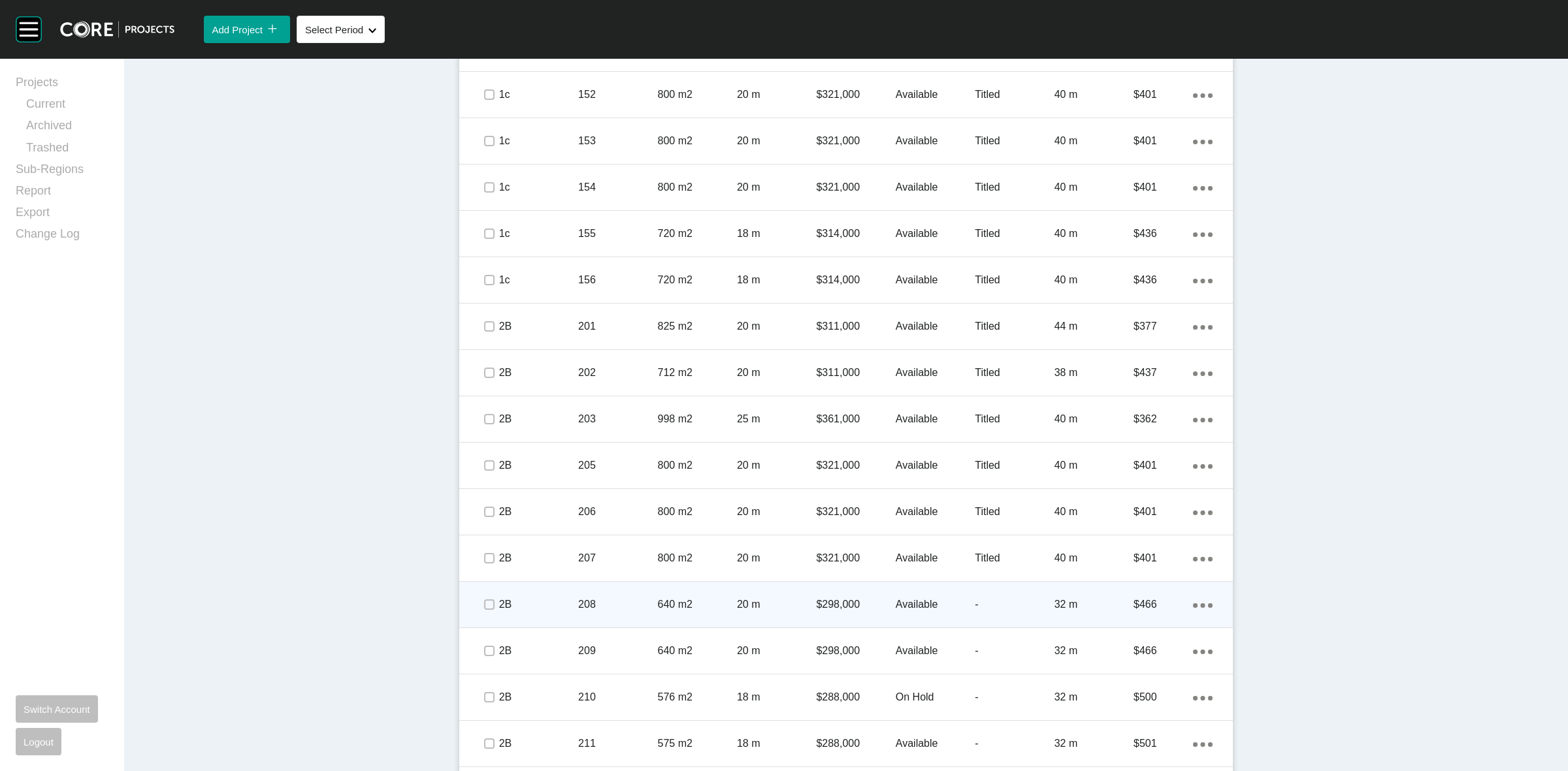
click at [874, 614] on div "$298,000" at bounding box center [855, 605] width 79 height 40
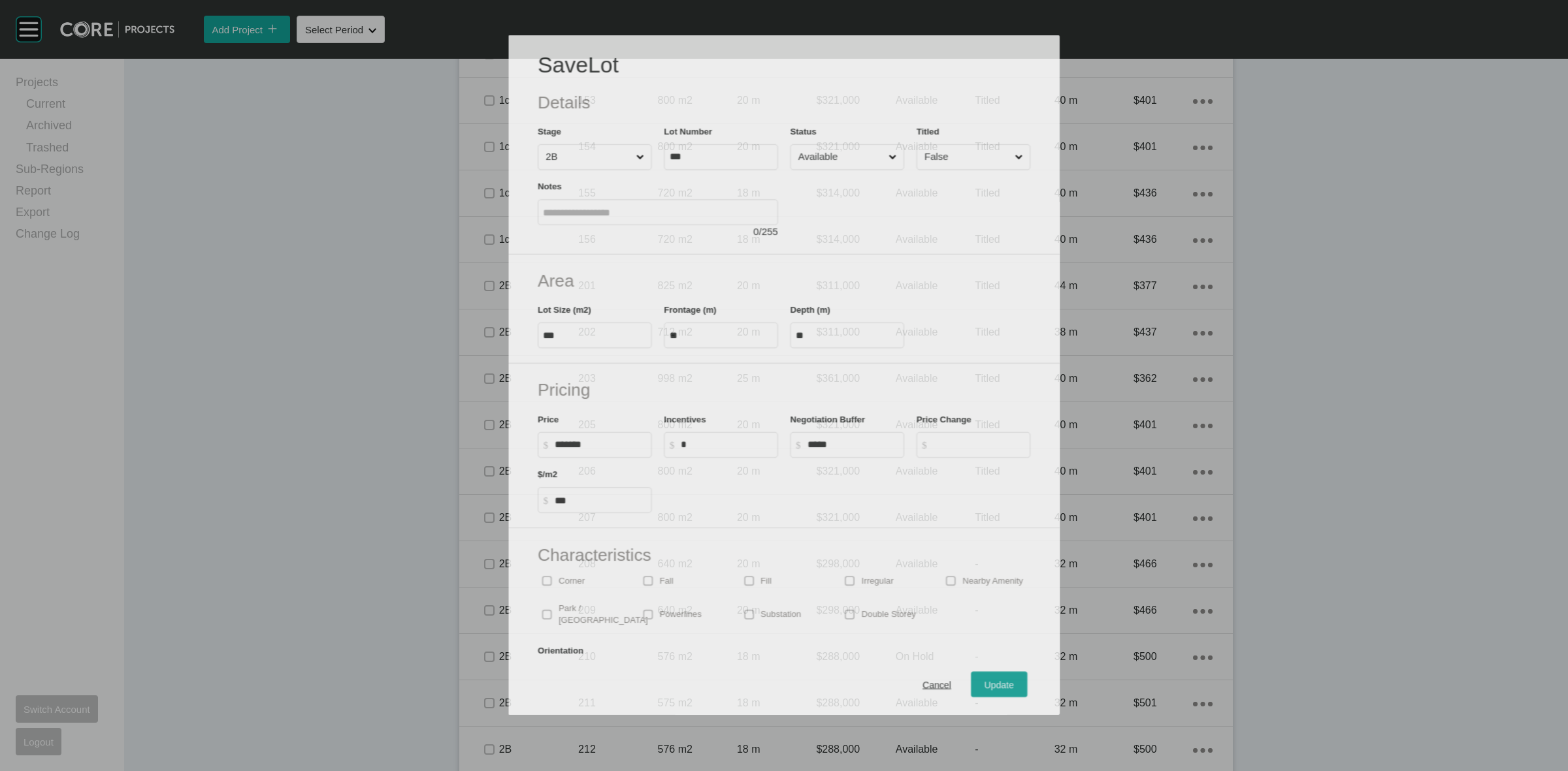
scroll to position [2367, 0]
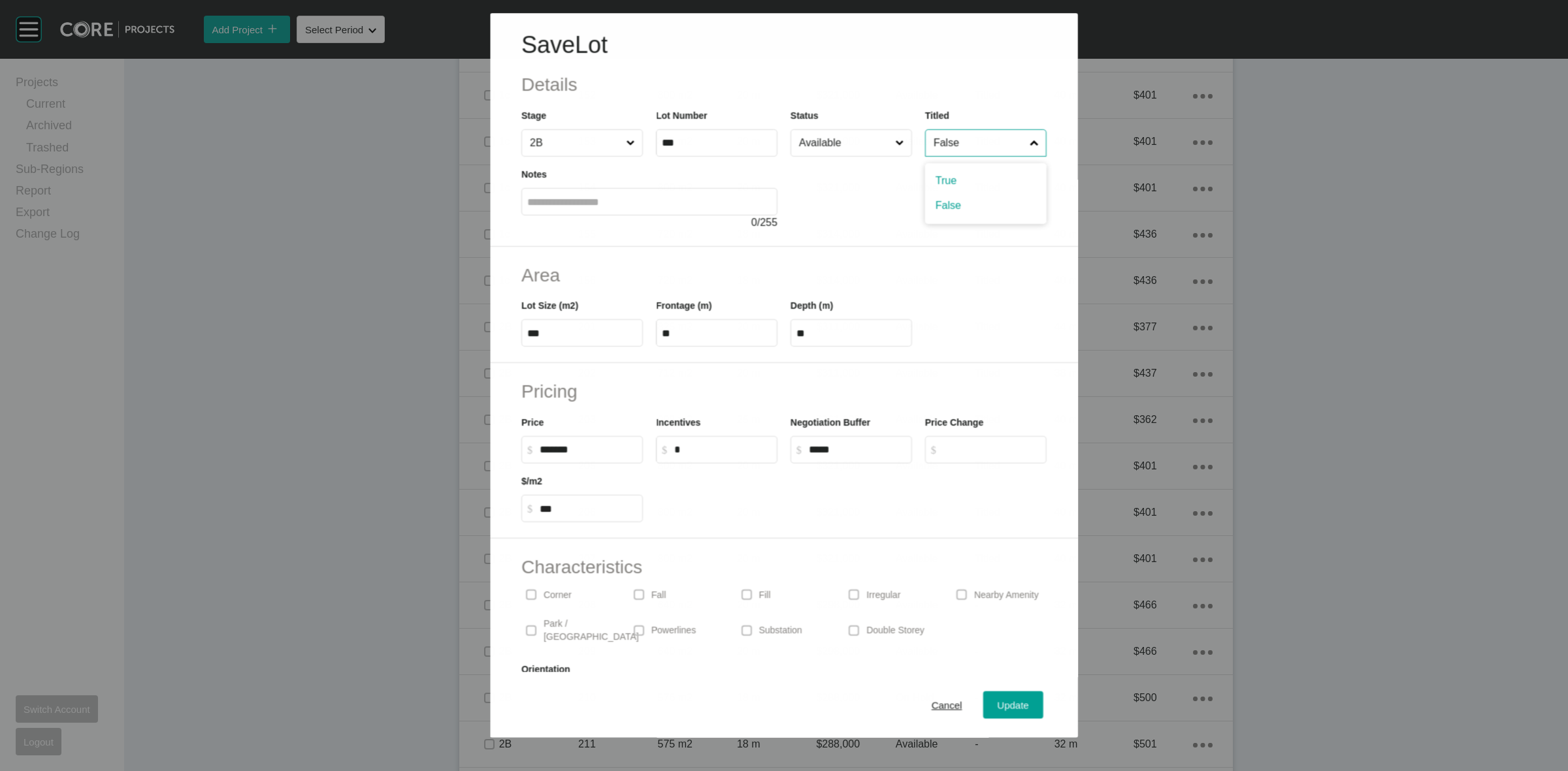
drag, startPoint x: 950, startPoint y: 143, endPoint x: 948, endPoint y: 173, distance: 30.1
click at [950, 144] on input "False" at bounding box center [979, 143] width 96 height 26
drag, startPoint x: 945, startPoint y: 178, endPoint x: 958, endPoint y: 272, distance: 94.9
click at [1001, 709] on span "Update" at bounding box center [1013, 705] width 32 height 11
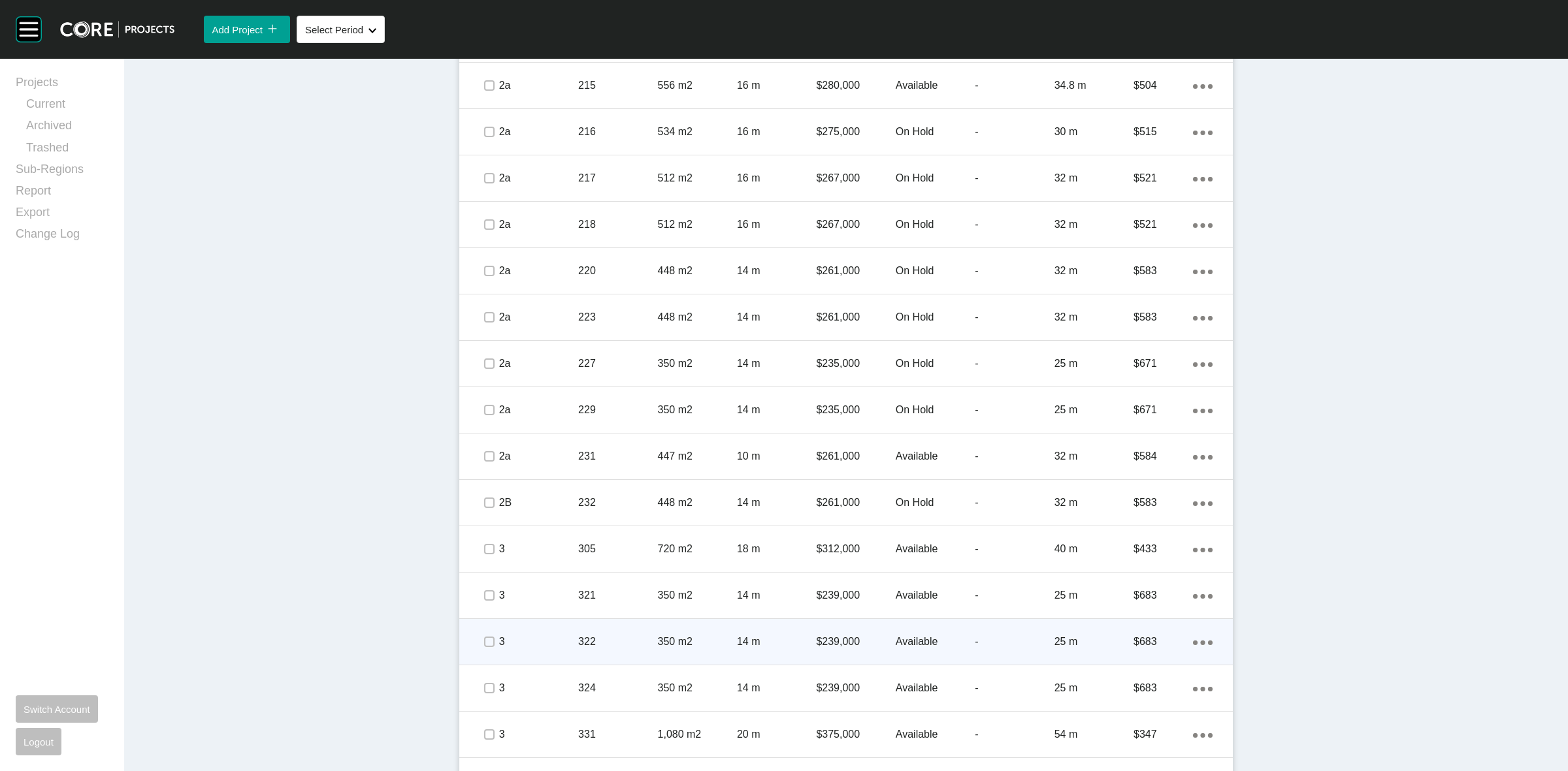
scroll to position [3290, 0]
